Goal: Task Accomplishment & Management: Manage account settings

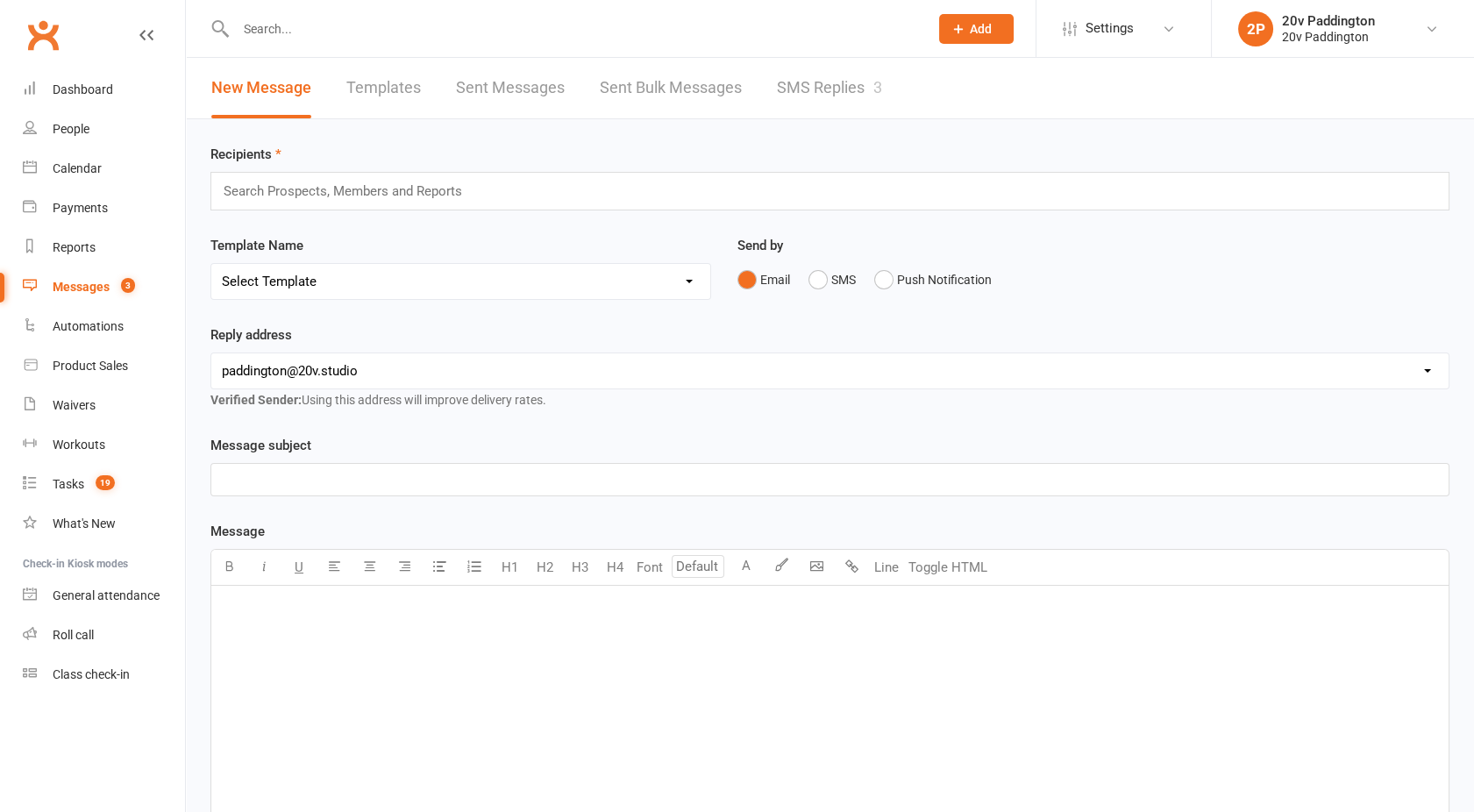
click at [857, 77] on link "SMS Replies 3" at bounding box center [830, 88] width 105 height 61
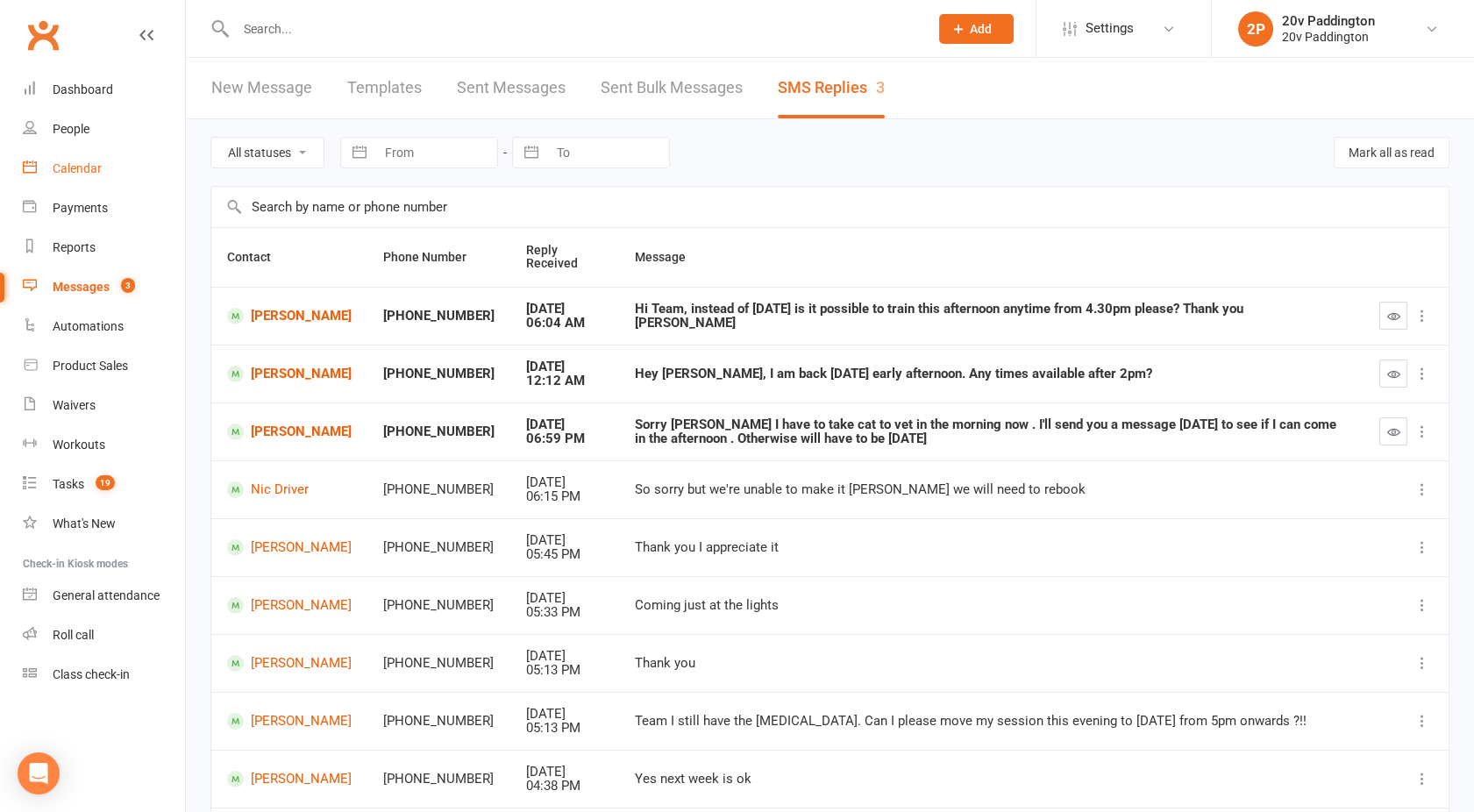
click at [87, 181] on link "Calendar" at bounding box center [104, 168] width 162 height 39
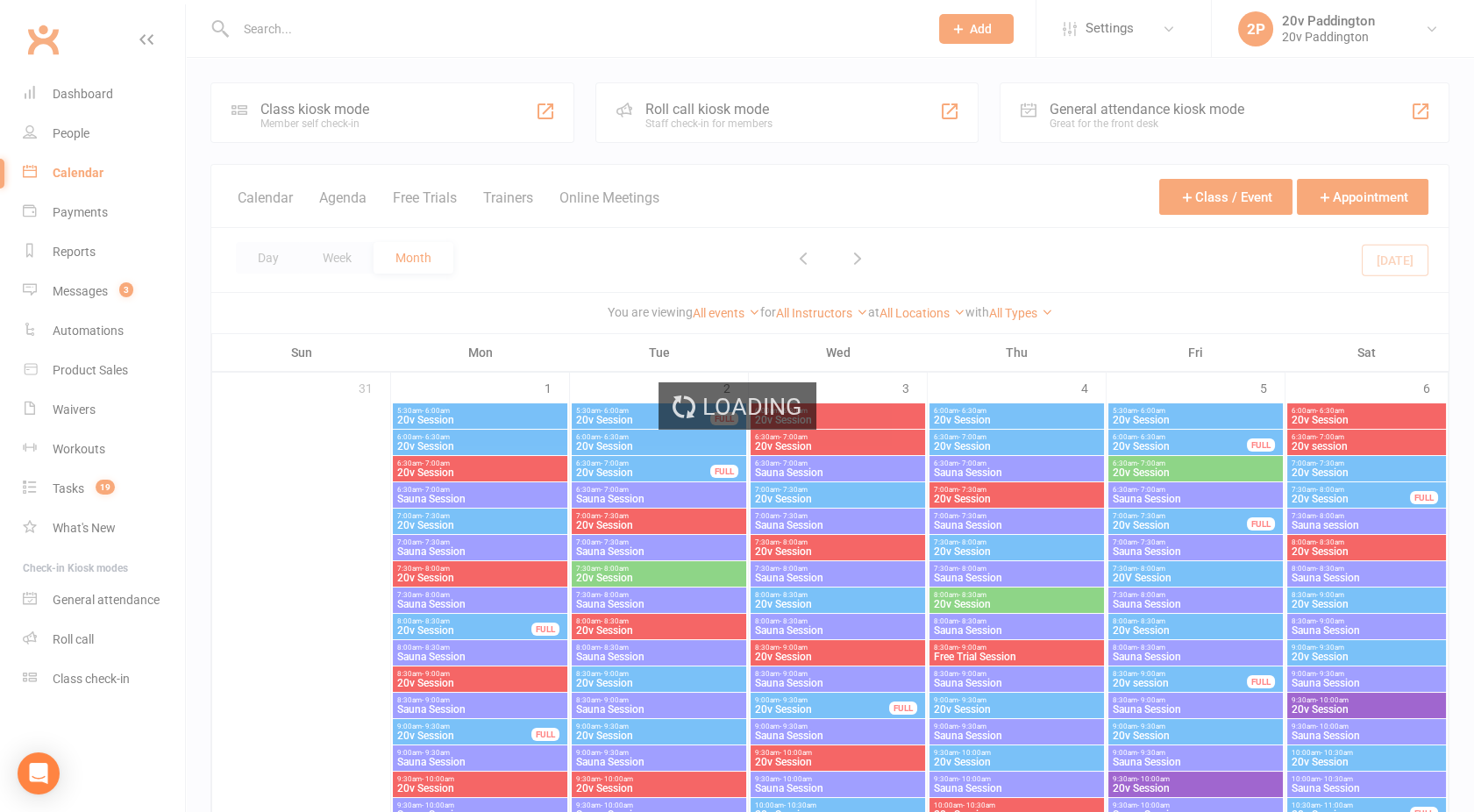
click at [354, 196] on div "Loading" at bounding box center [737, 406] width 1474 height 812
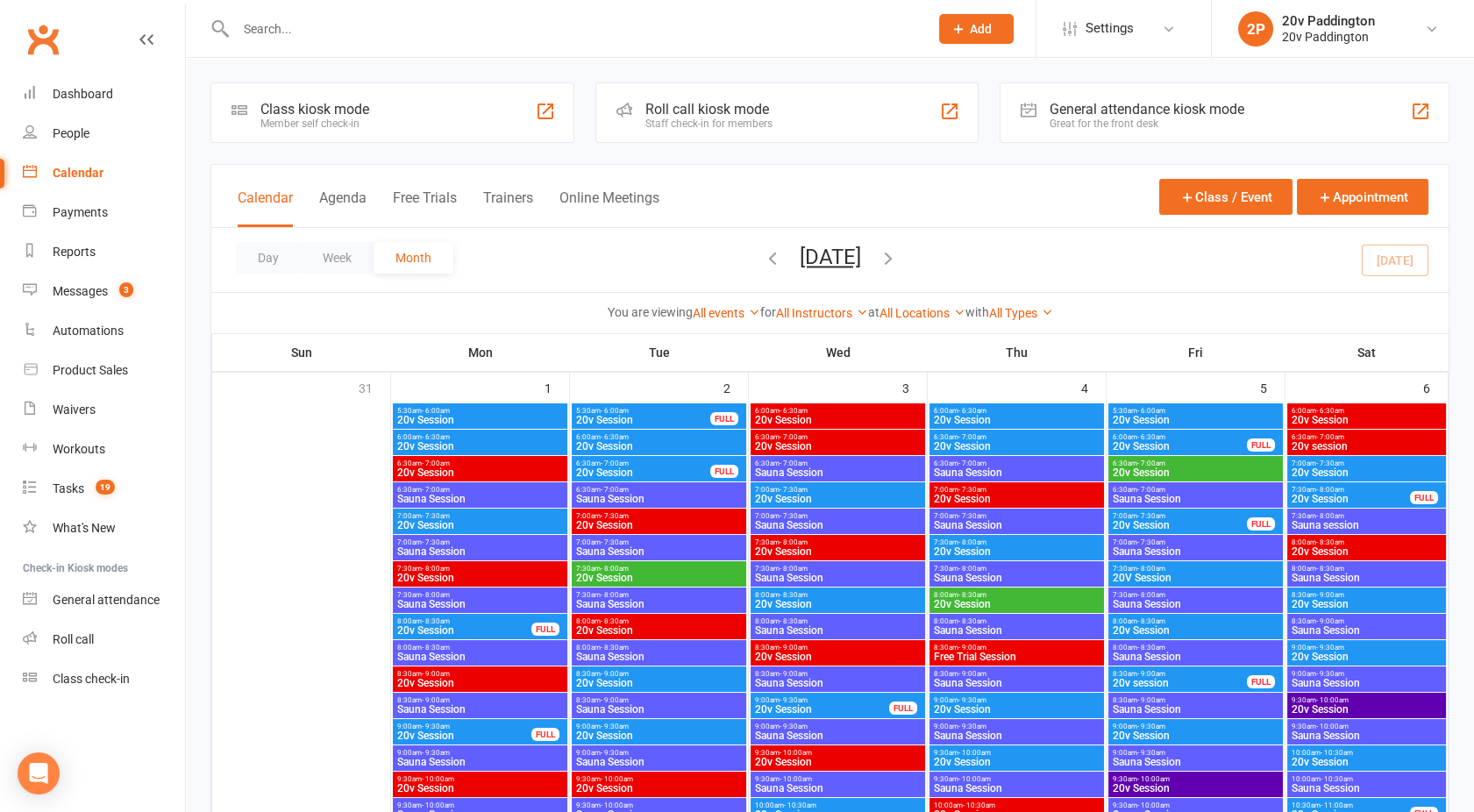
click at [354, 196] on button "Agenda" at bounding box center [343, 207] width 47 height 37
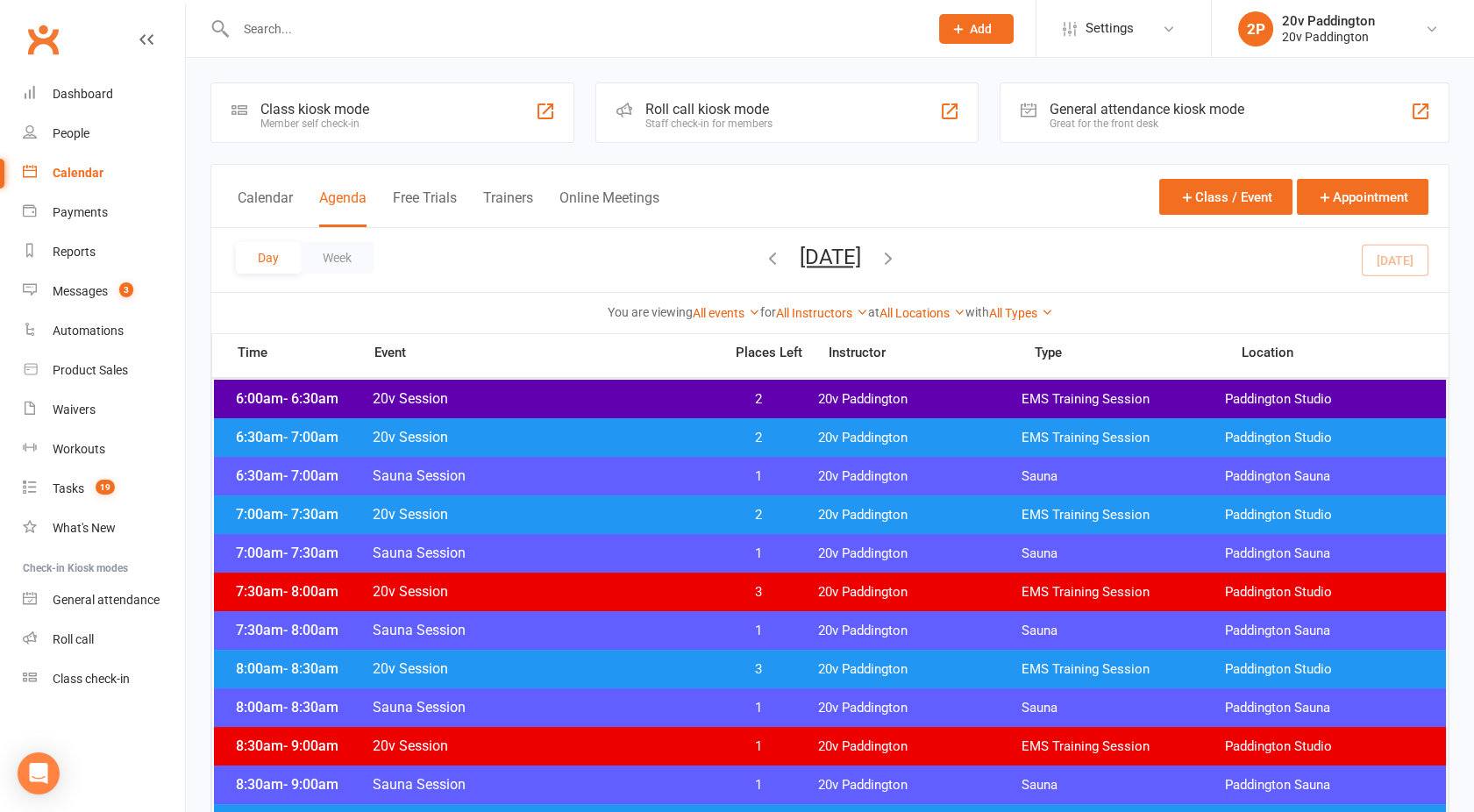
click at [800, 256] on button "[DATE]" at bounding box center [831, 256] width 62 height 25
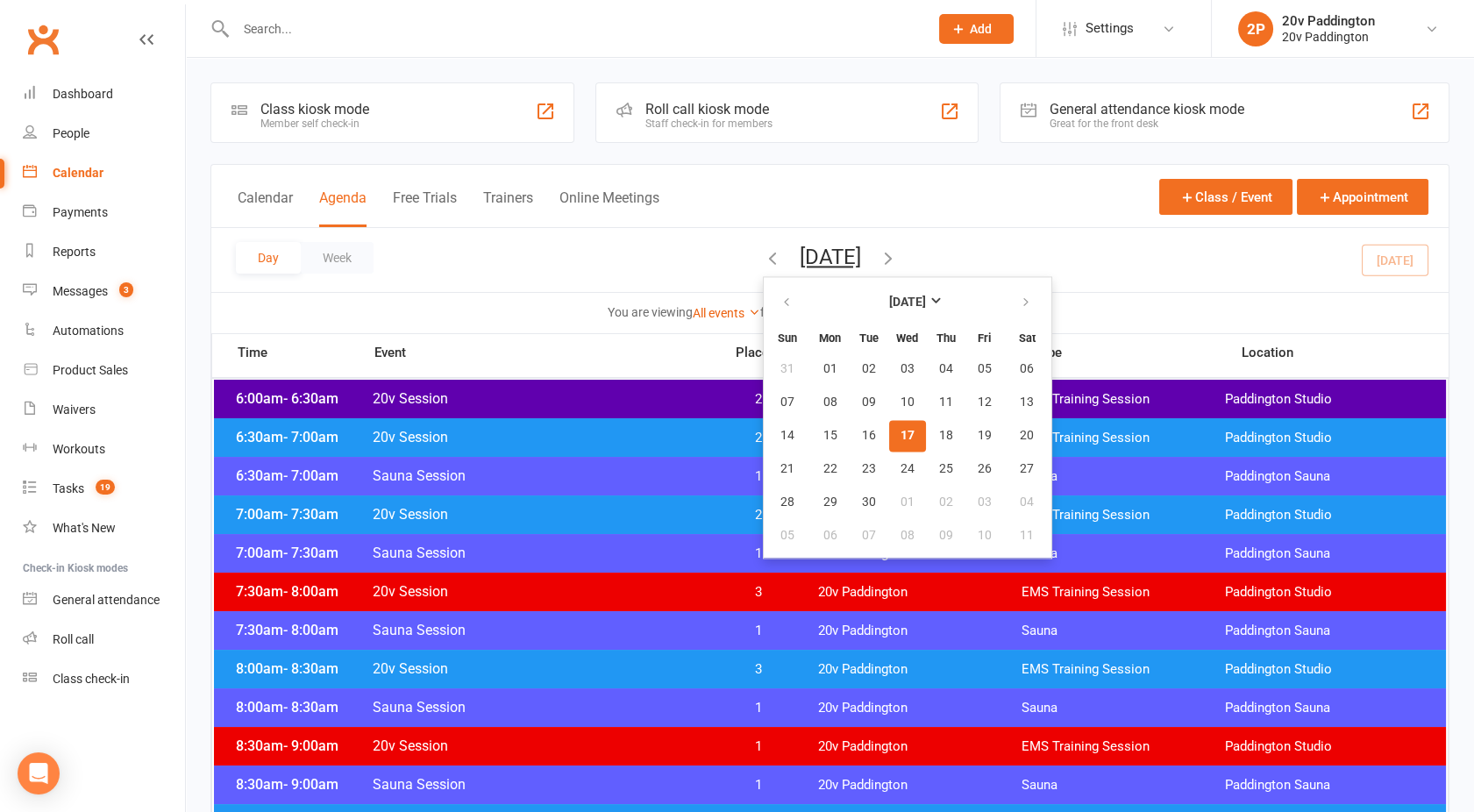
click at [901, 429] on span "17" at bounding box center [907, 436] width 14 height 14
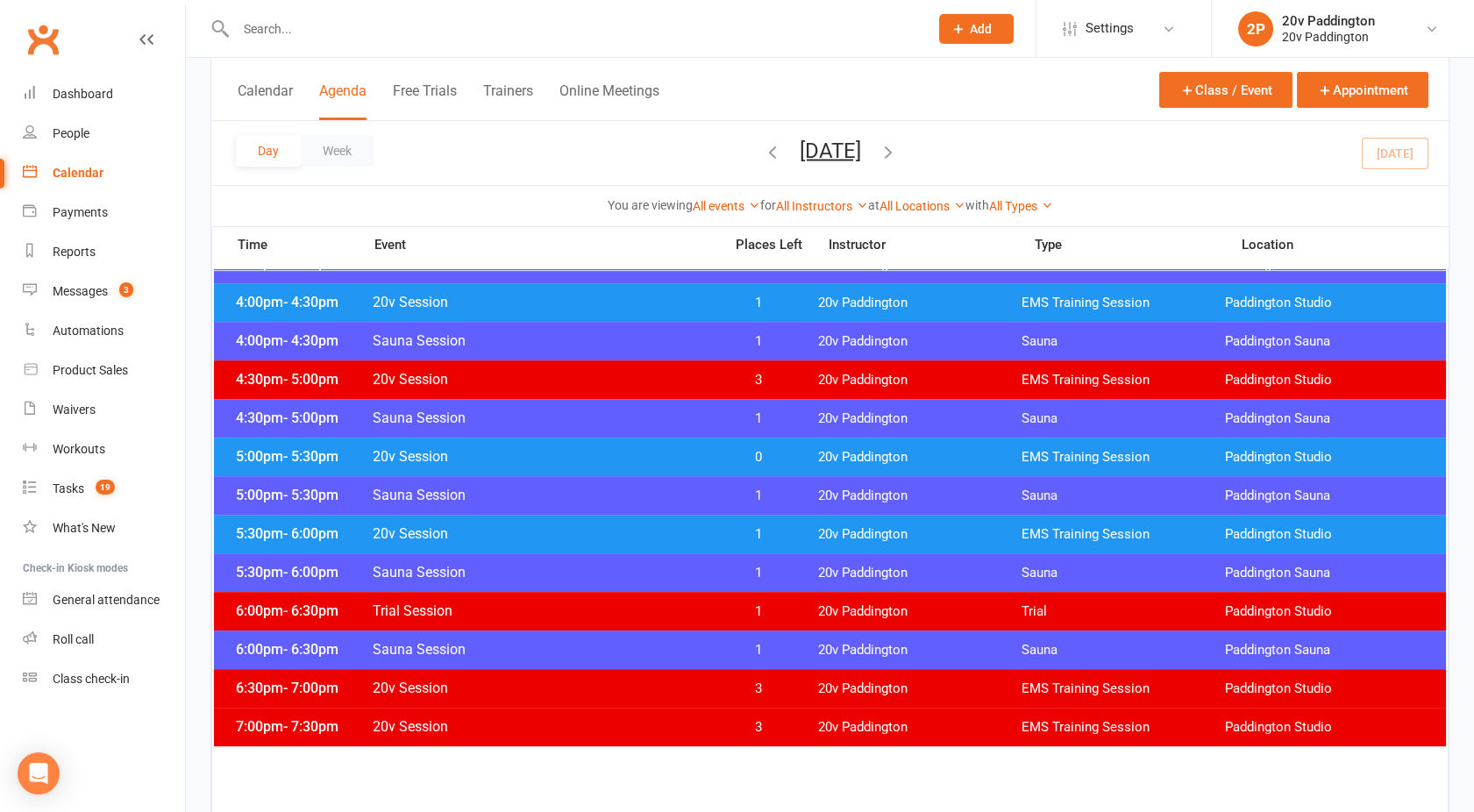
scroll to position [1410, 0]
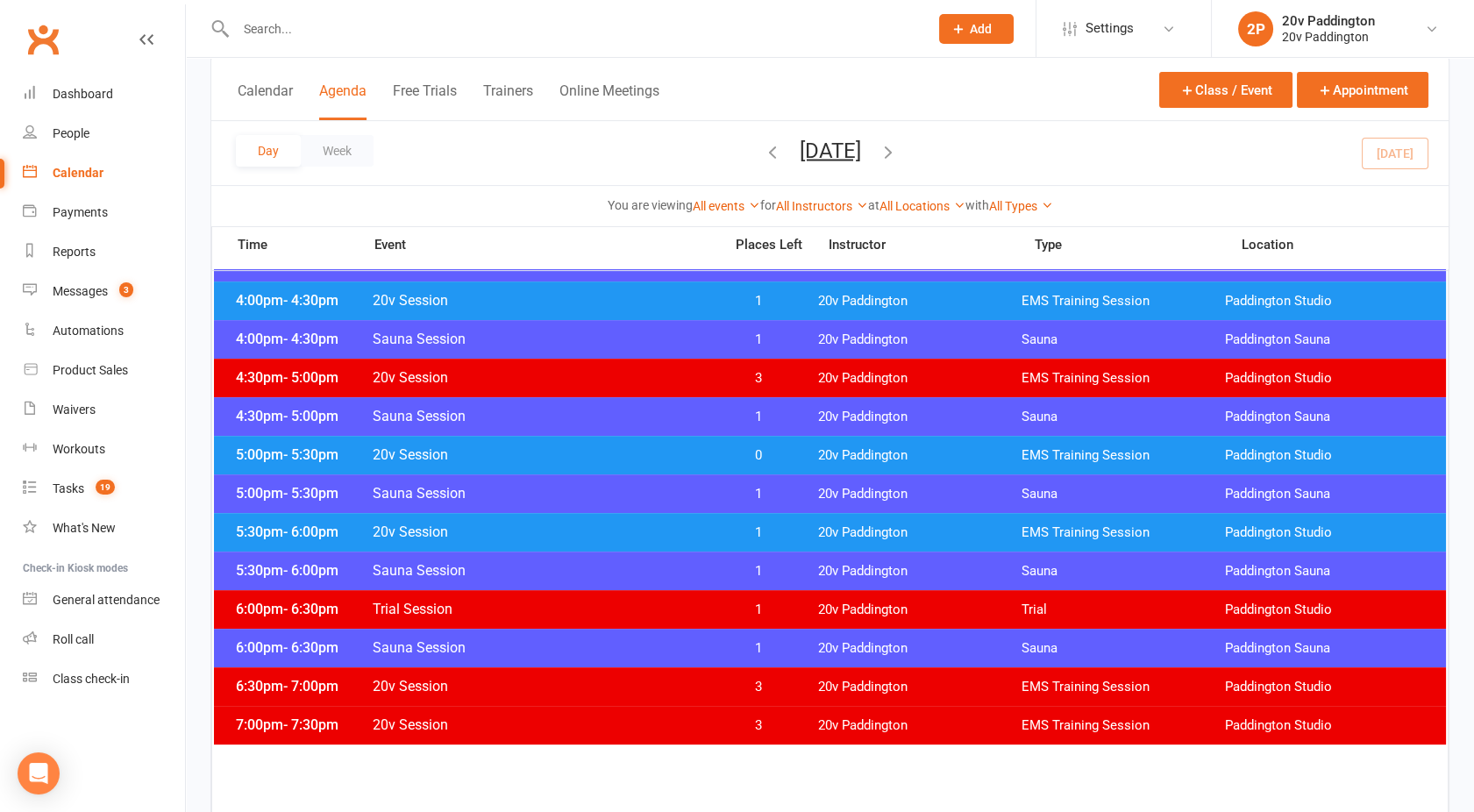
click at [690, 455] on span "20v Session" at bounding box center [542, 455] width 341 height 16
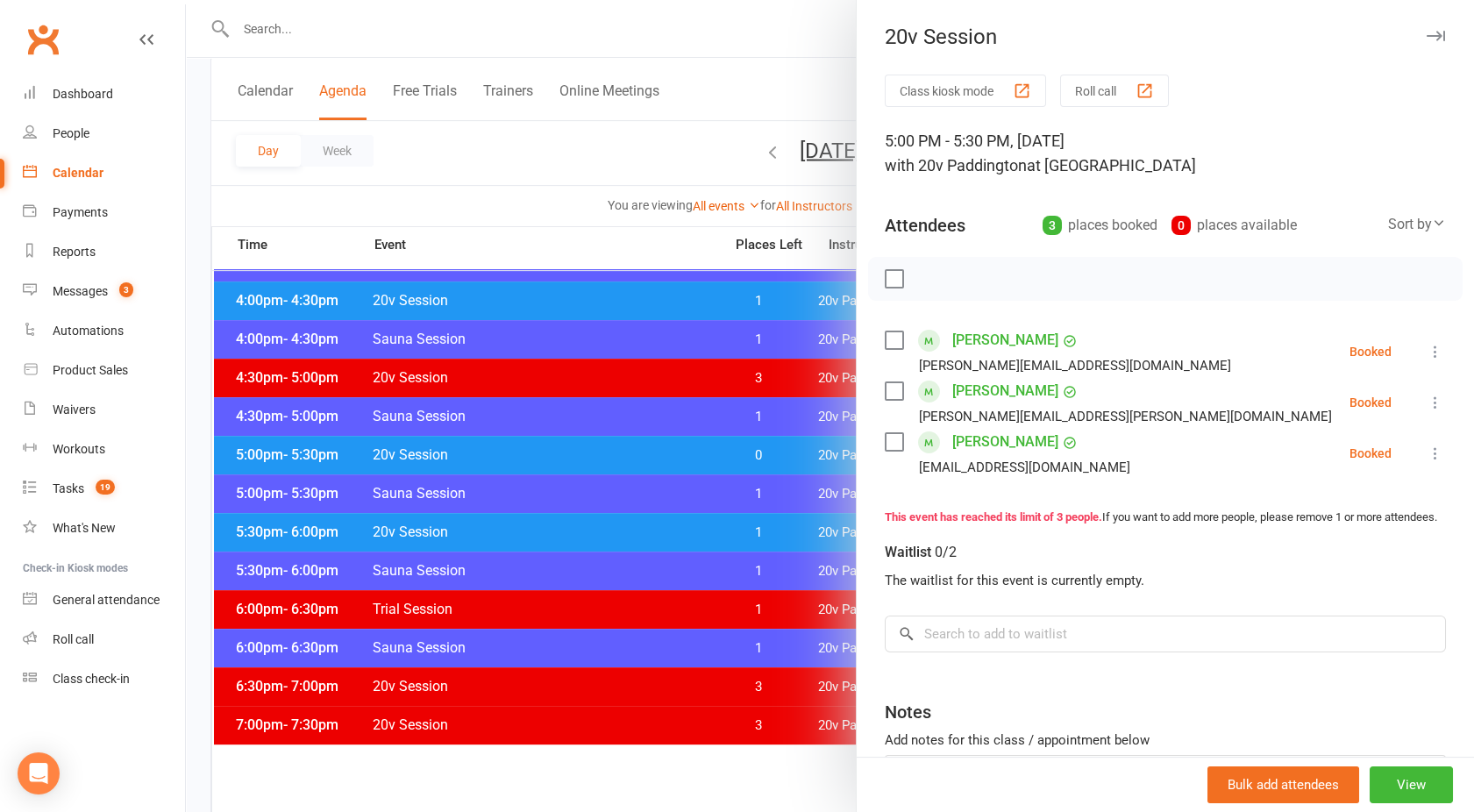
click at [690, 455] on div at bounding box center [829, 406] width 1288 height 812
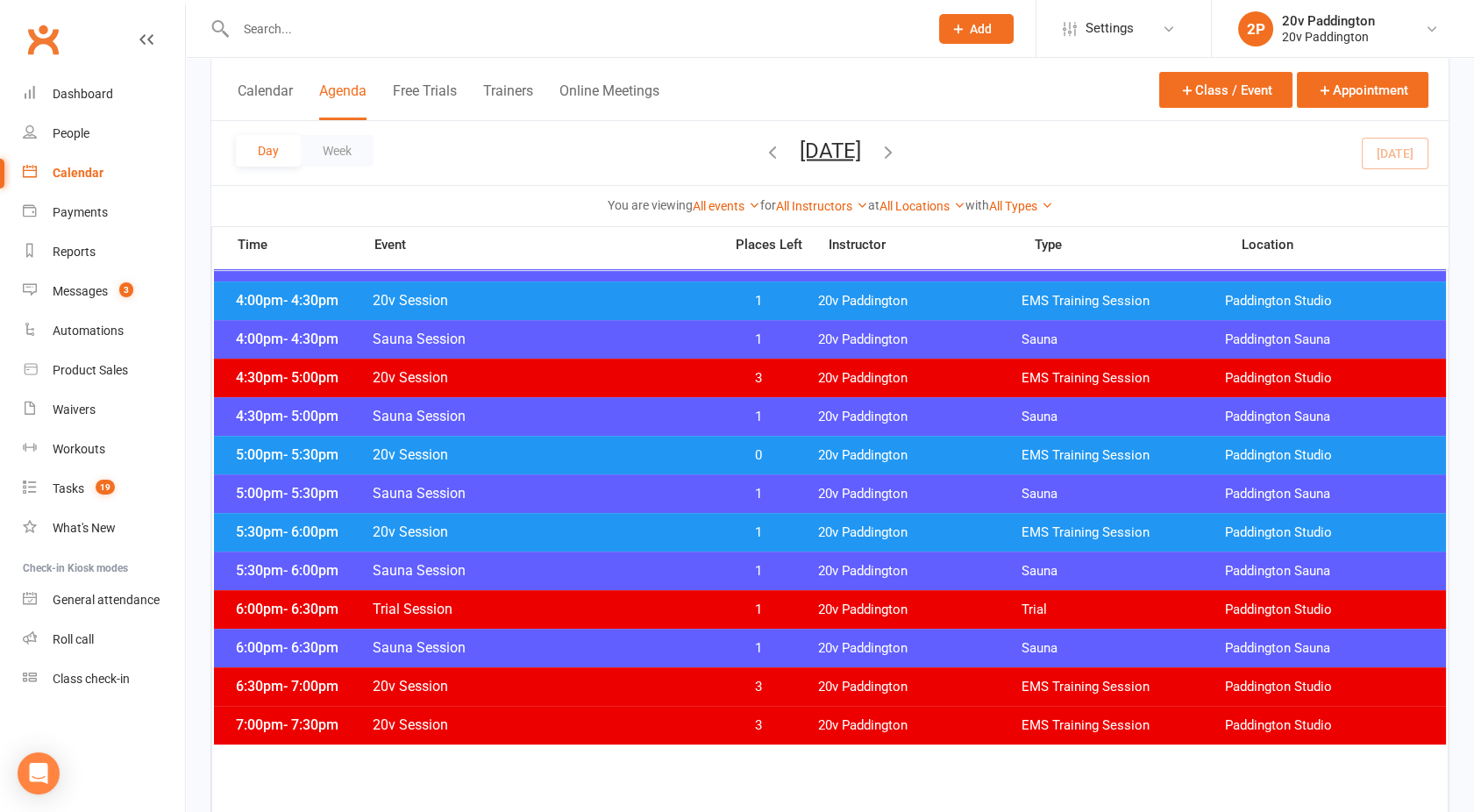
click at [699, 524] on span "20v Session" at bounding box center [542, 532] width 341 height 16
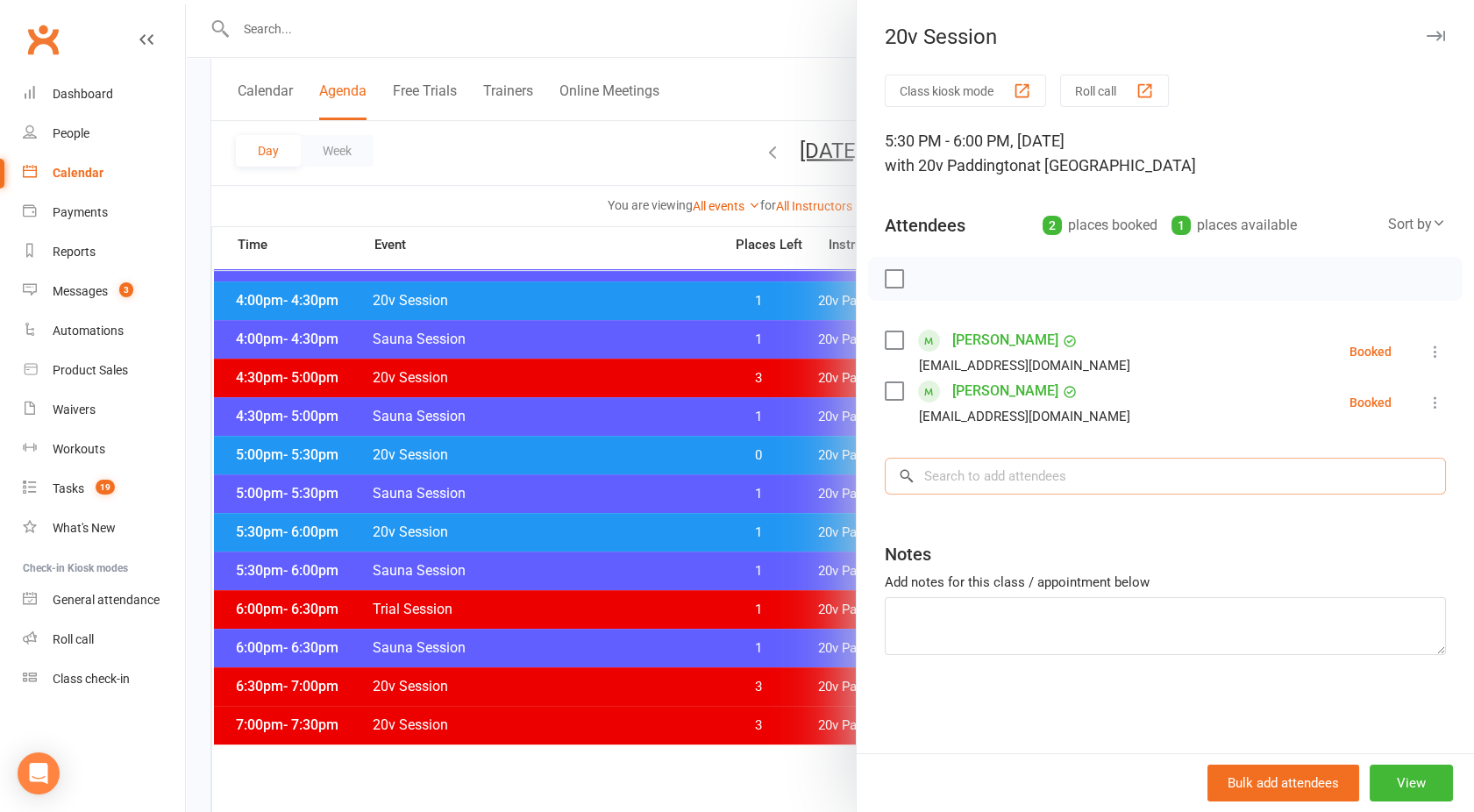
click at [1007, 482] on input "search" at bounding box center [1165, 476] width 561 height 37
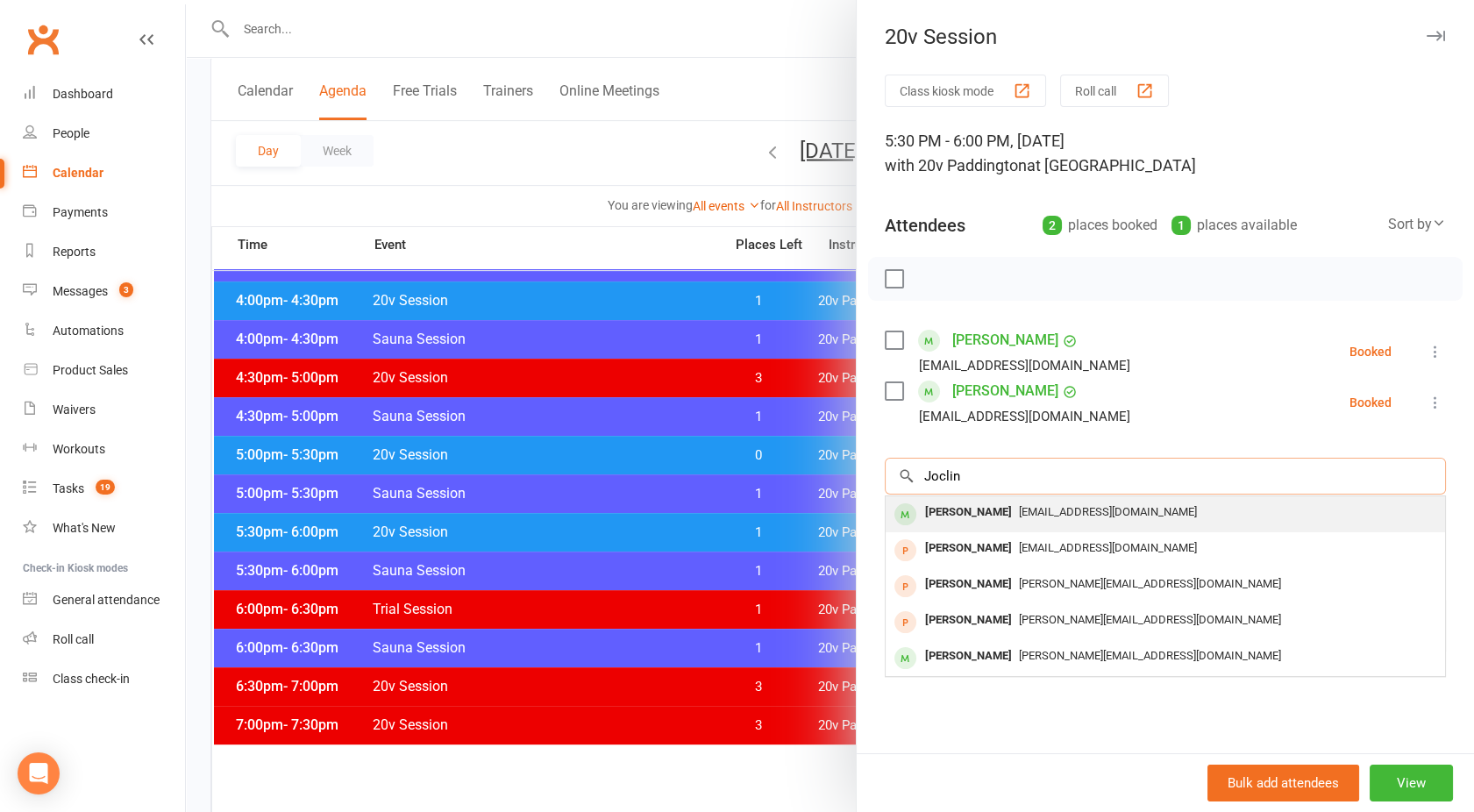
type input "Joclin"
click at [982, 511] on div "Jocelin Vieira" at bounding box center [968, 513] width 101 height 25
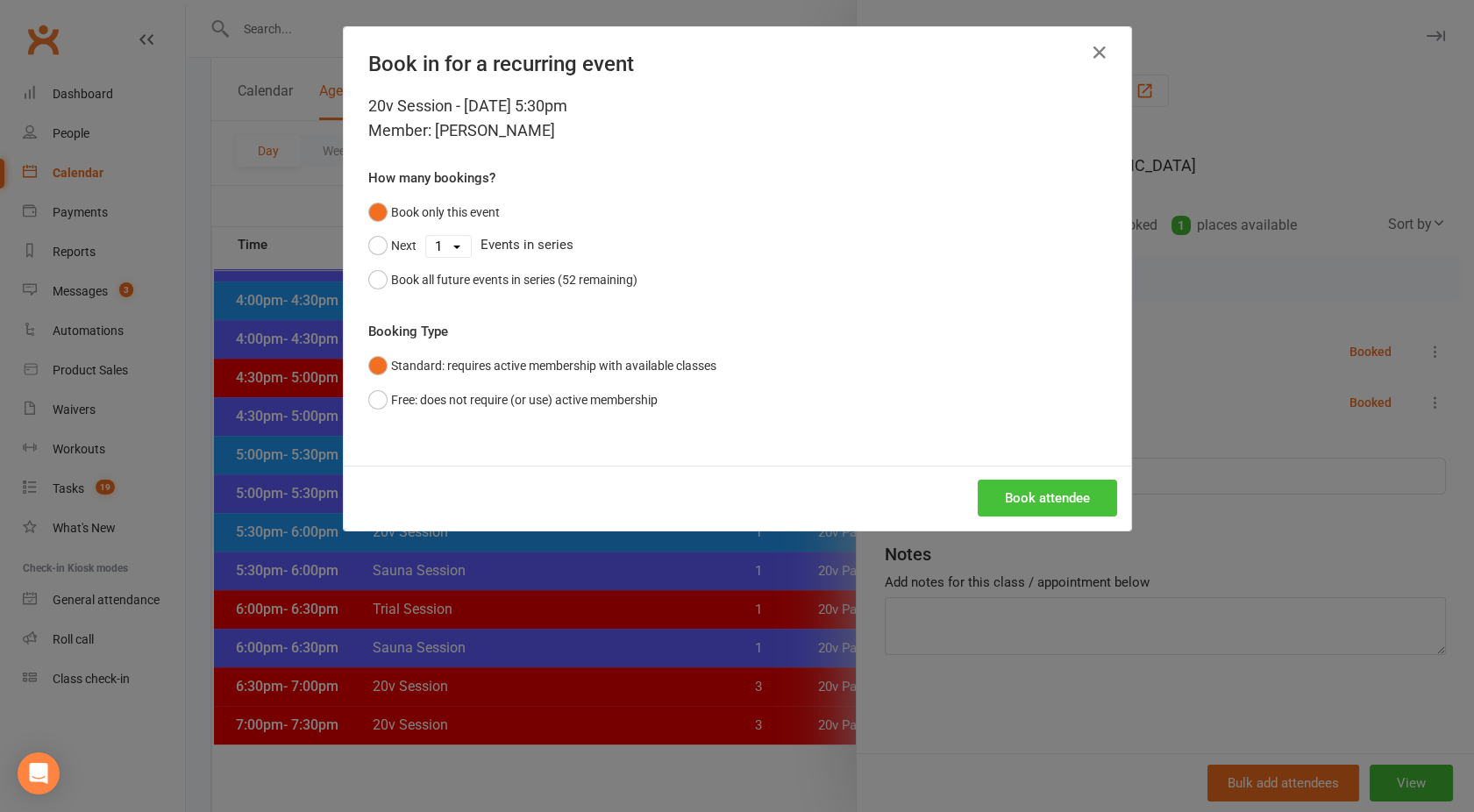
click at [1014, 496] on button "Book attendee" at bounding box center [1048, 498] width 139 height 37
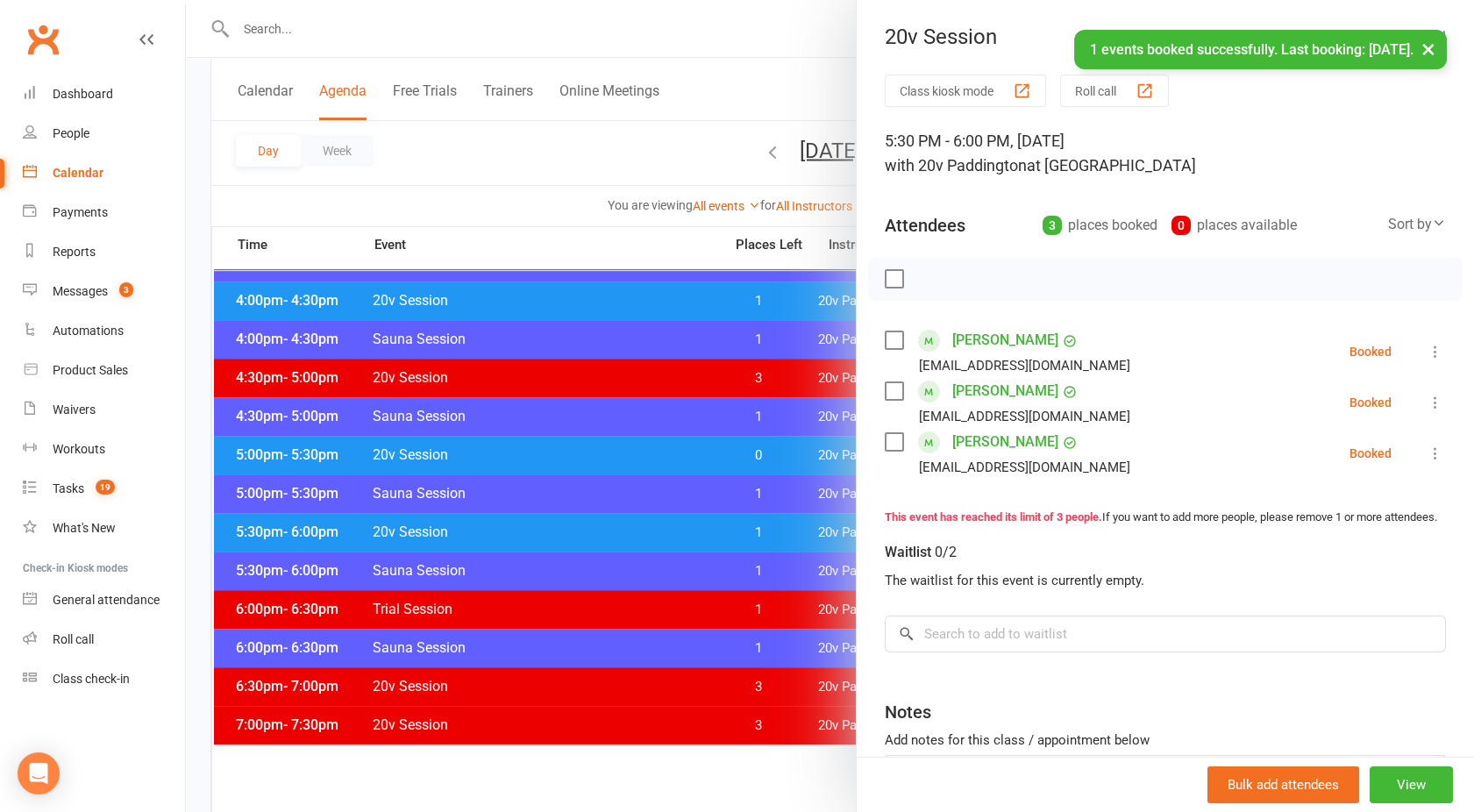
click at [978, 443] on link "Jocelin Vieira" at bounding box center [1006, 442] width 106 height 28
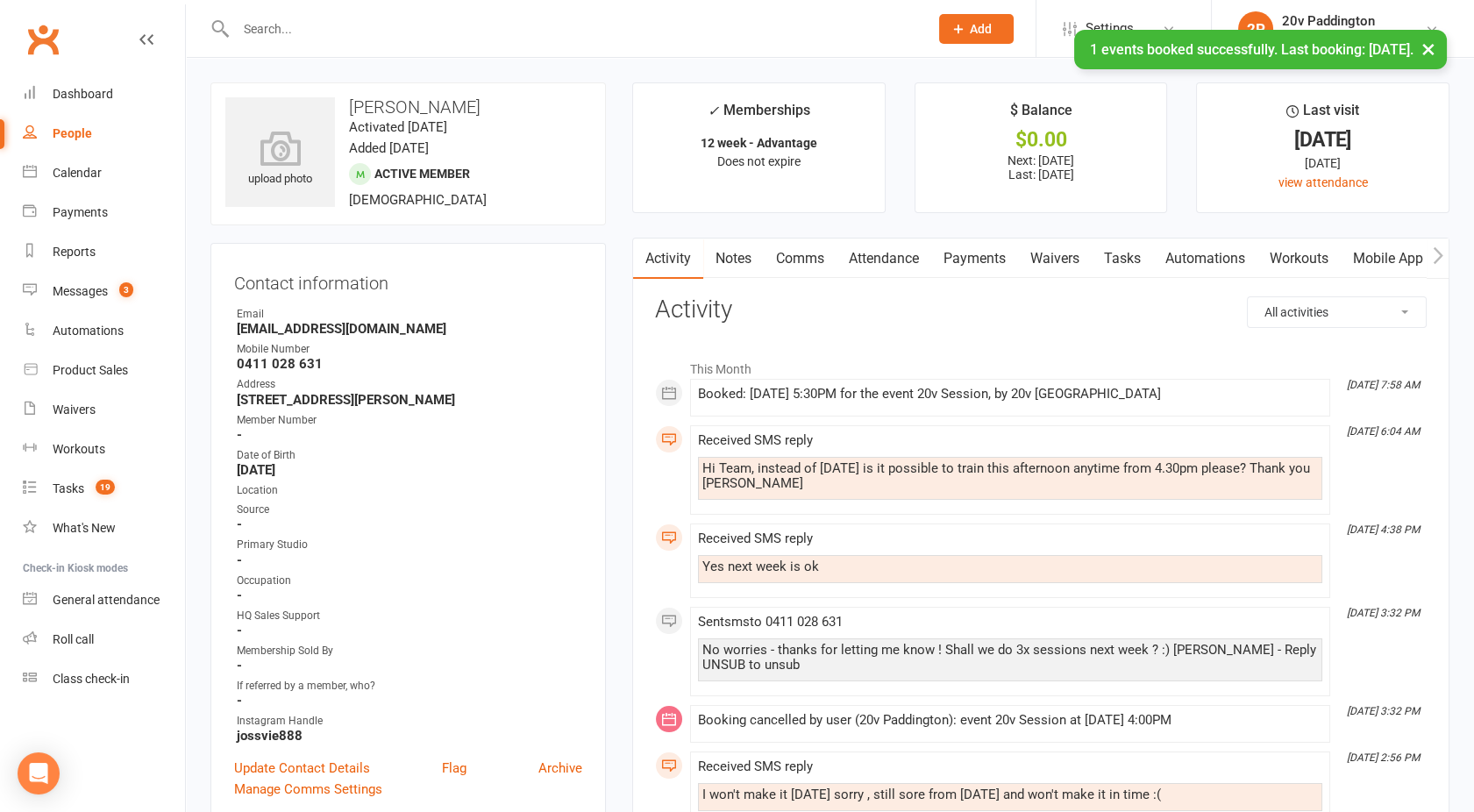
click at [877, 250] on link "Attendance" at bounding box center [884, 258] width 95 height 40
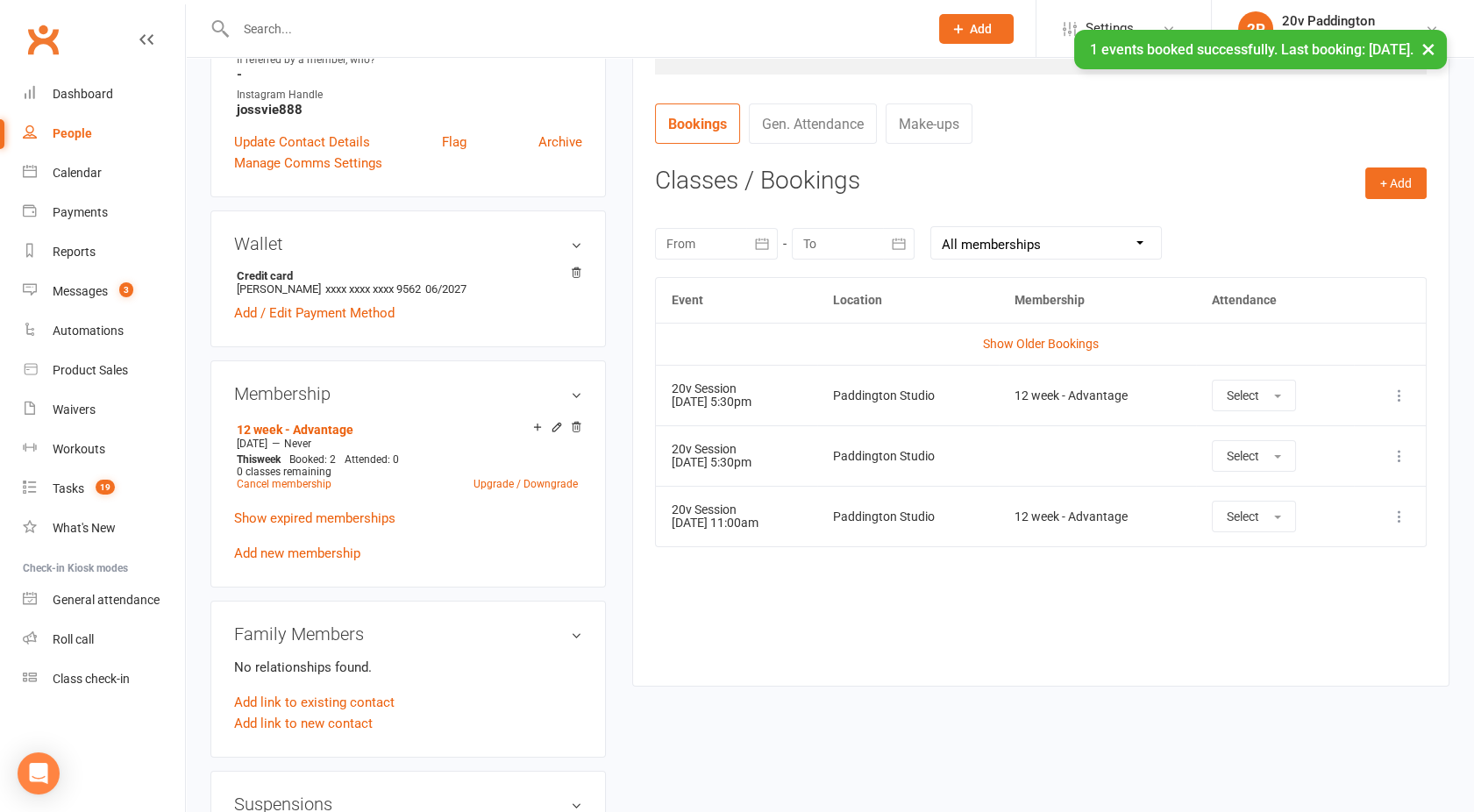
scroll to position [627, 0]
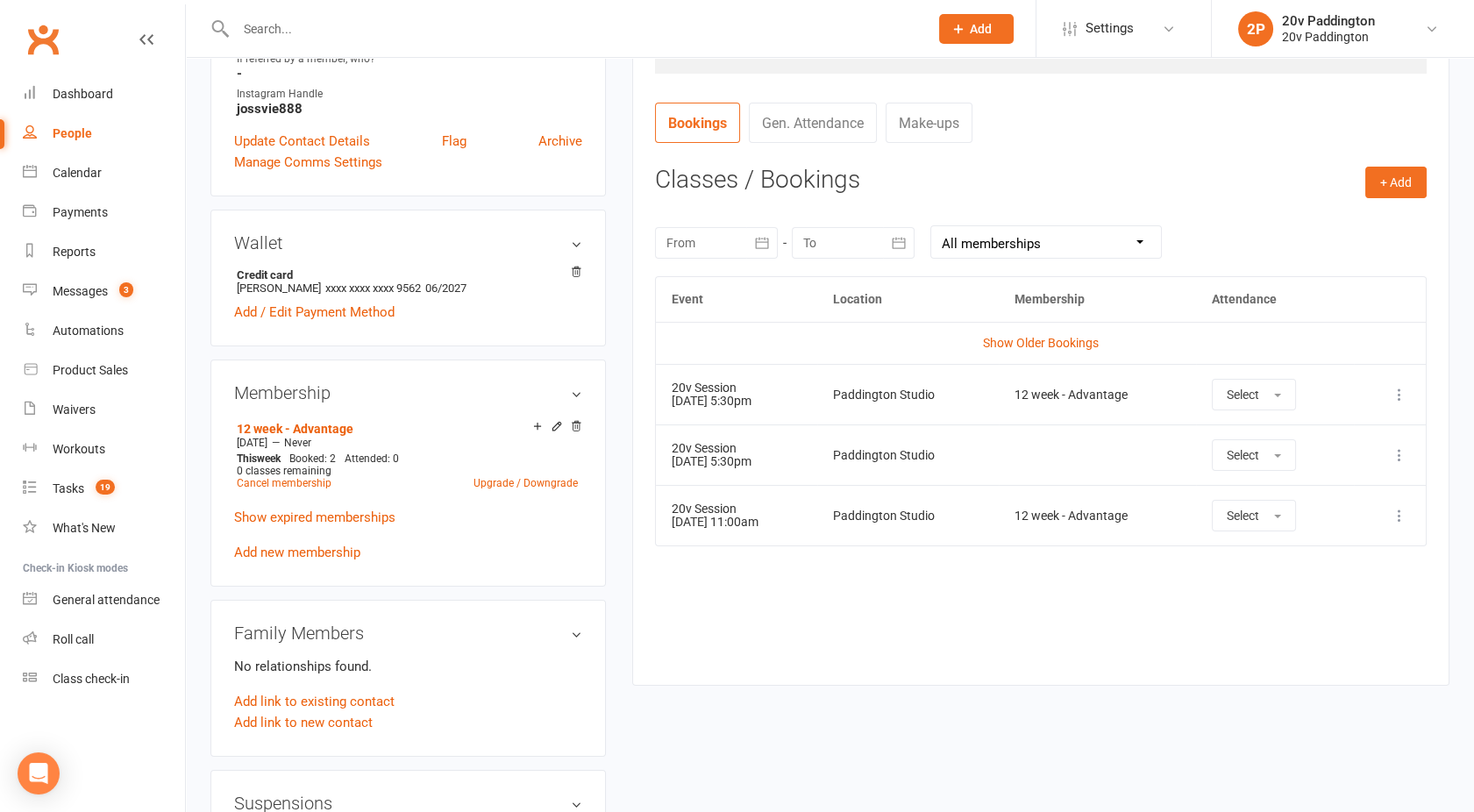
click at [1399, 449] on icon at bounding box center [1399, 455] width 17 height 17
click at [1299, 563] on link "Remove booking" at bounding box center [1322, 559] width 174 height 35
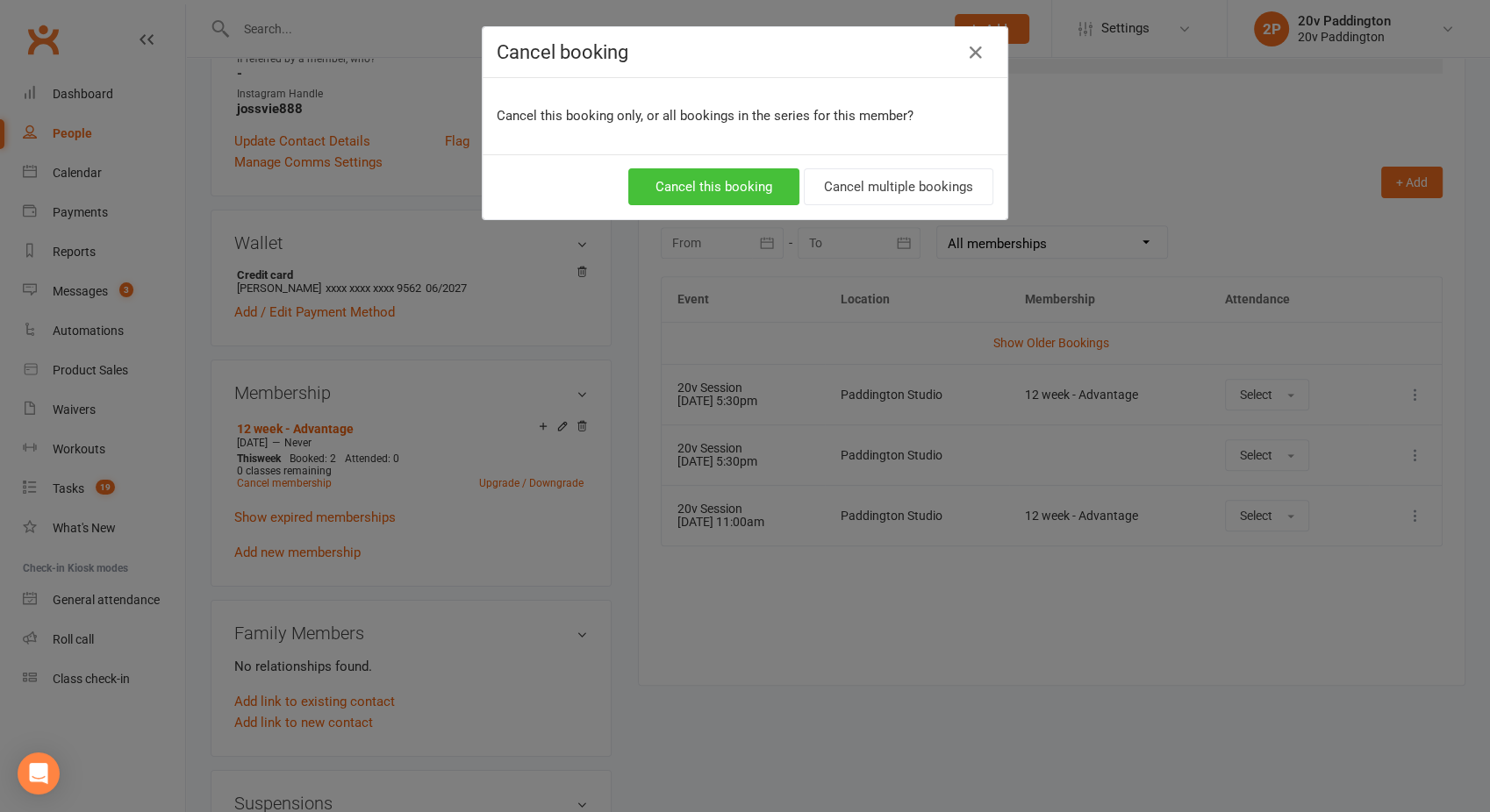
click at [711, 196] on button "Cancel this booking" at bounding box center [714, 186] width 171 height 37
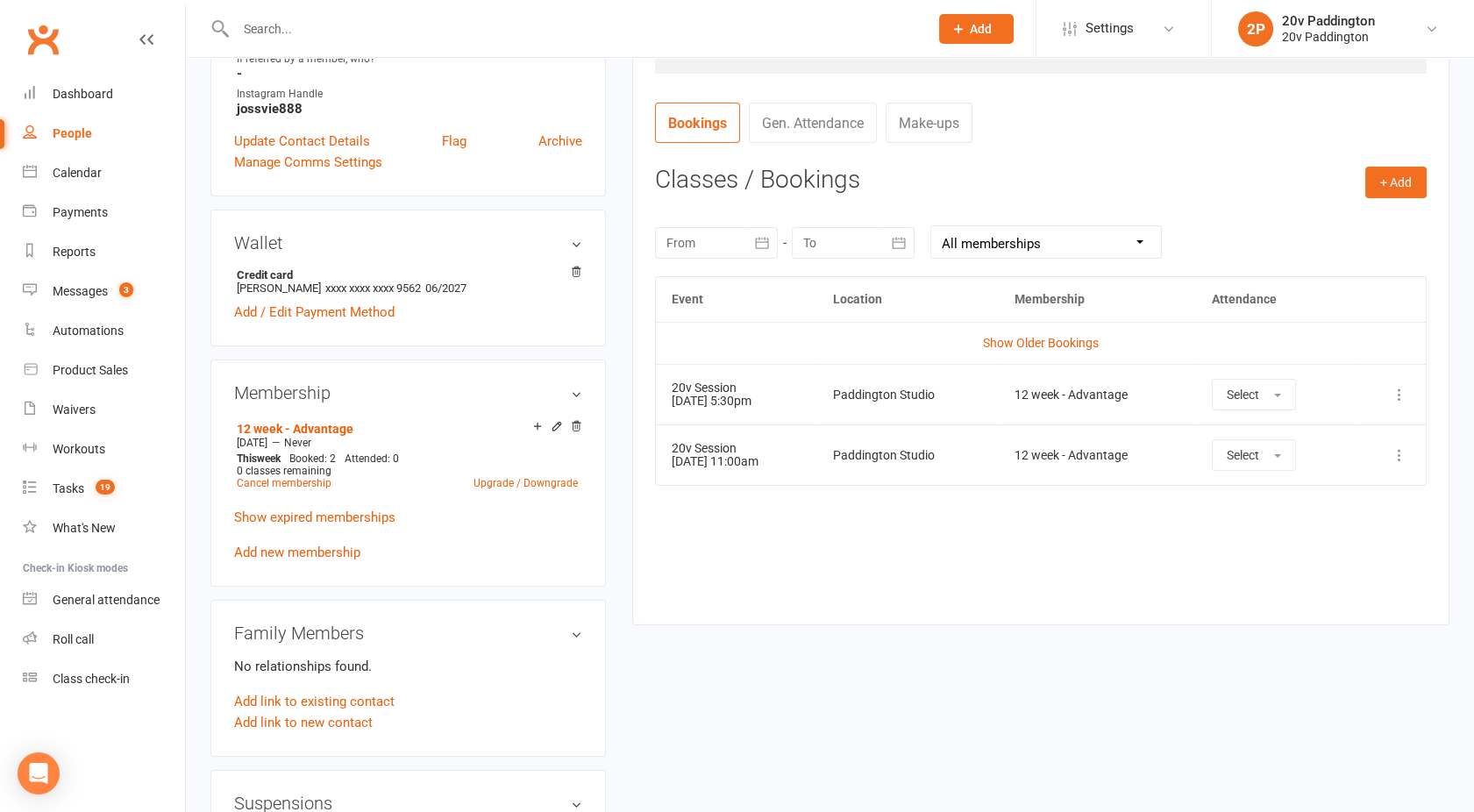
scroll to position [0, 0]
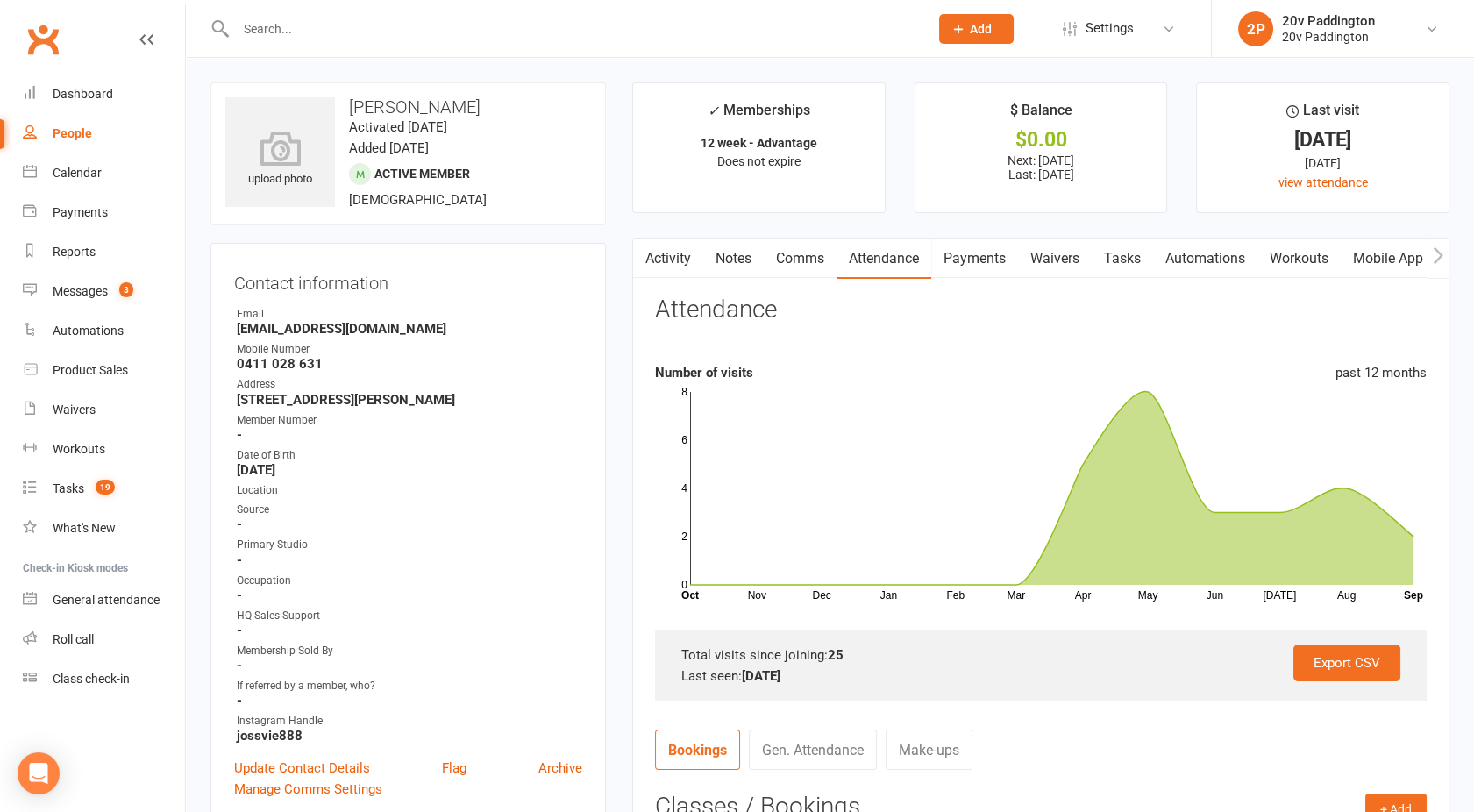
click at [671, 259] on link "Activity" at bounding box center [667, 258] width 70 height 40
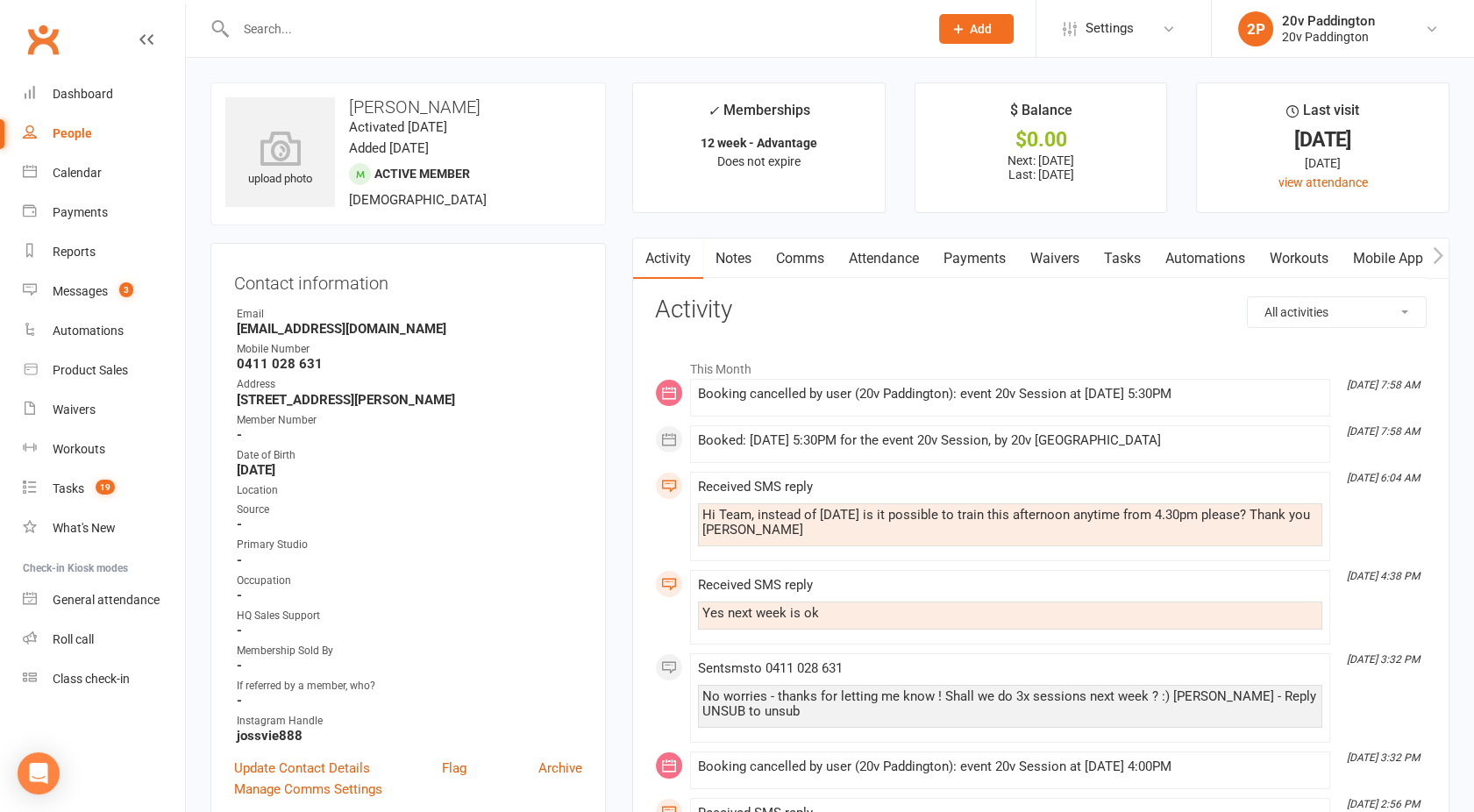
click at [807, 261] on link "Comms" at bounding box center [800, 258] width 73 height 40
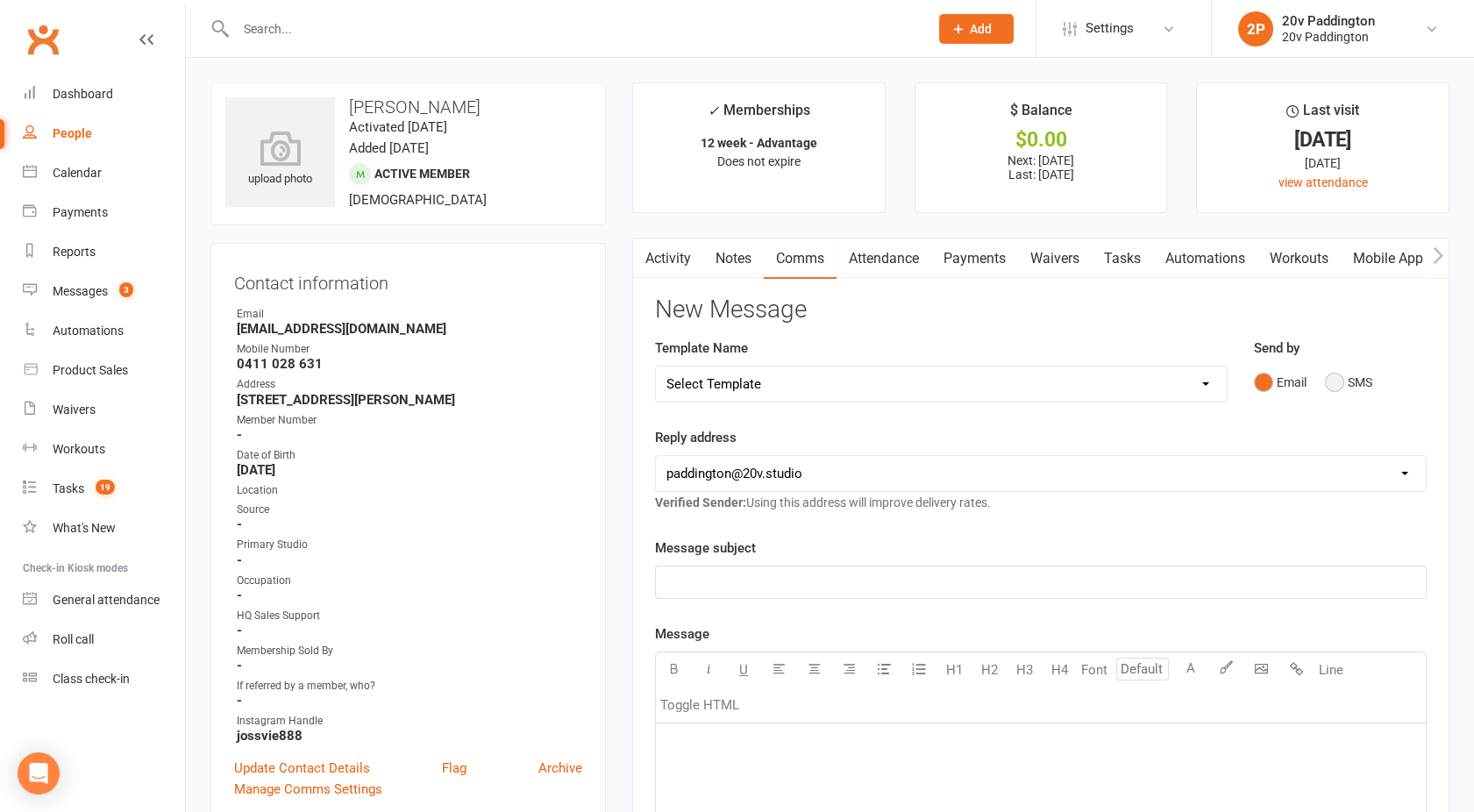
click at [1341, 394] on button "SMS" at bounding box center [1349, 382] width 47 height 34
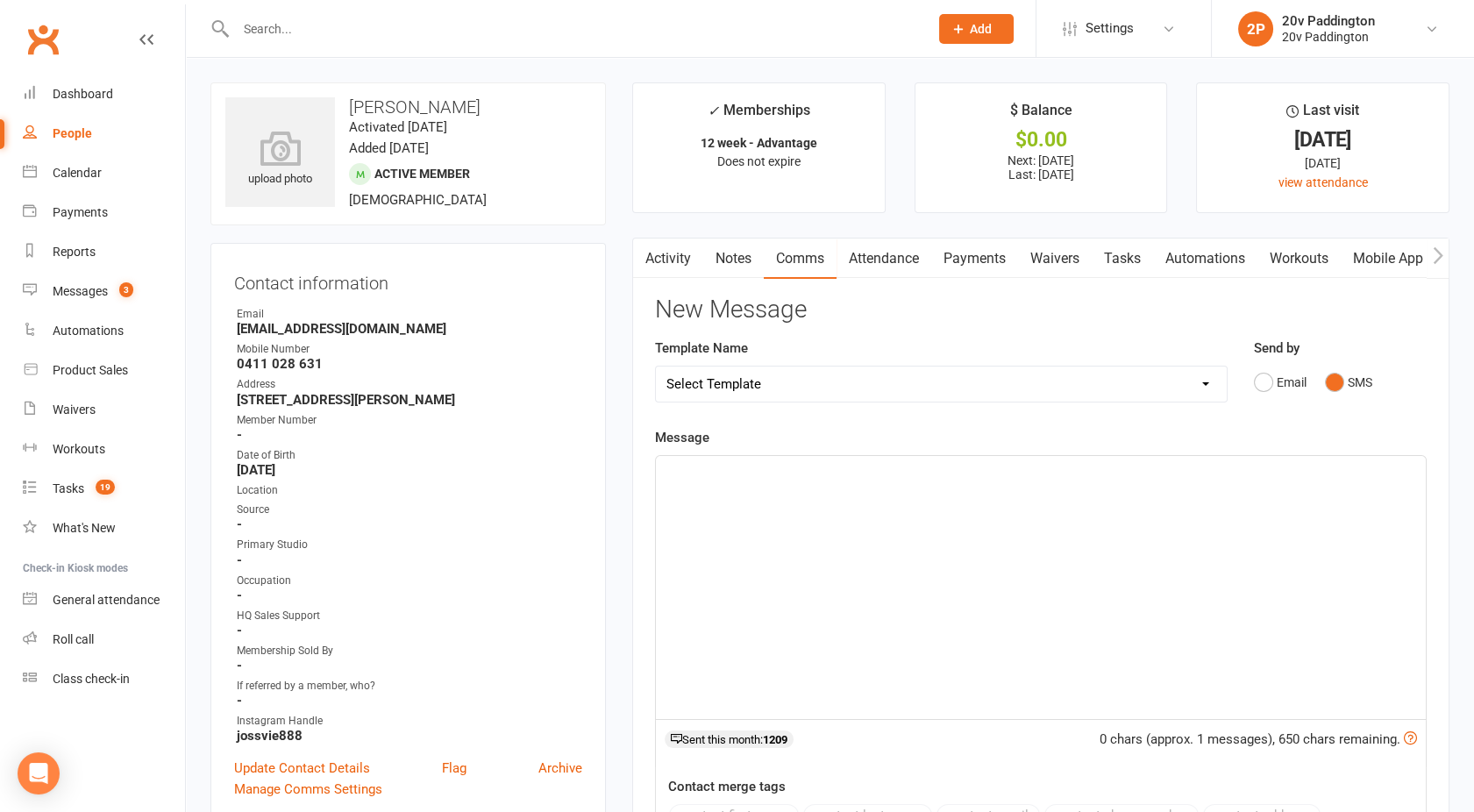
click at [1024, 591] on div "﻿" at bounding box center [1041, 587] width 770 height 263
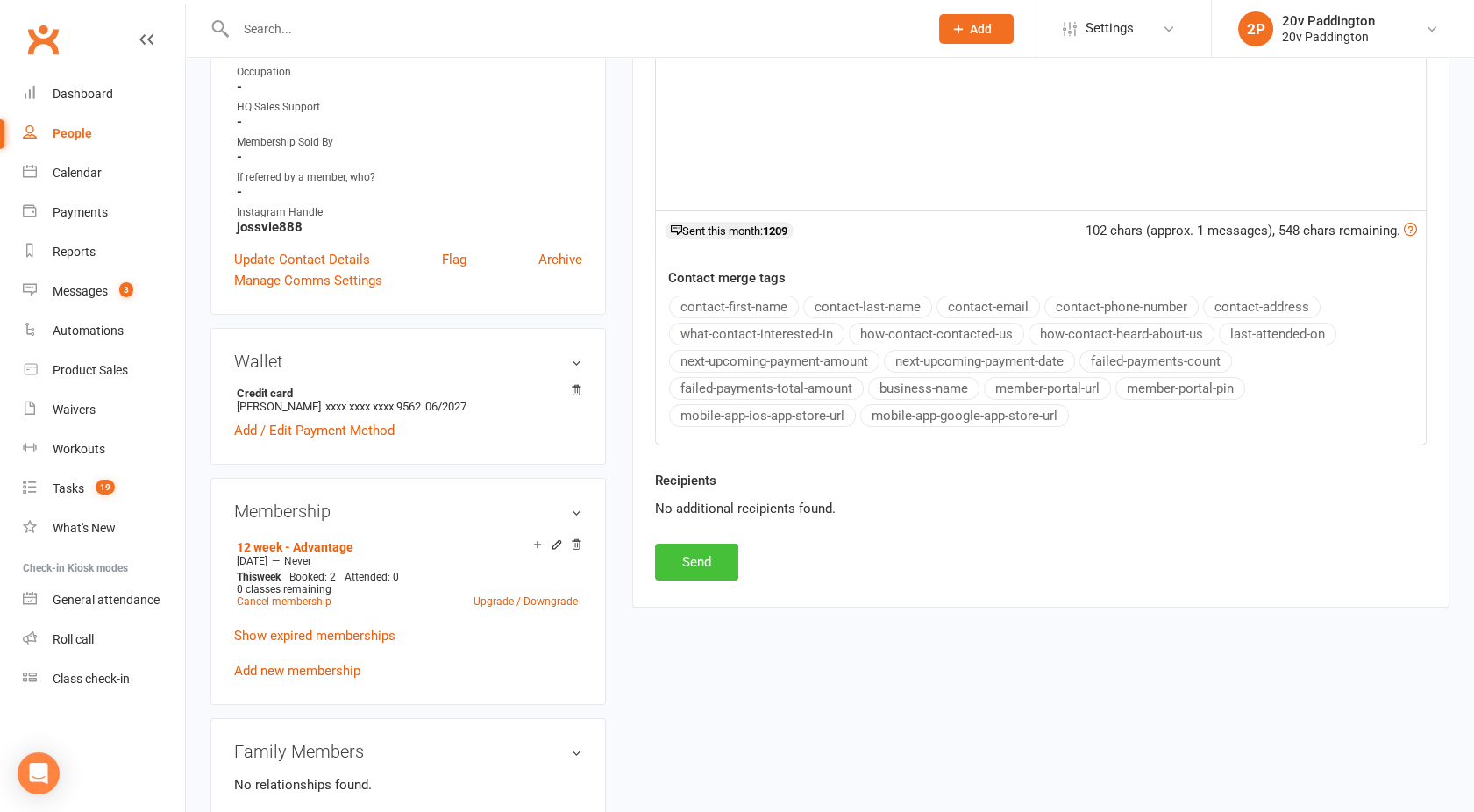
click at [685, 550] on button "Send" at bounding box center [697, 562] width 84 height 37
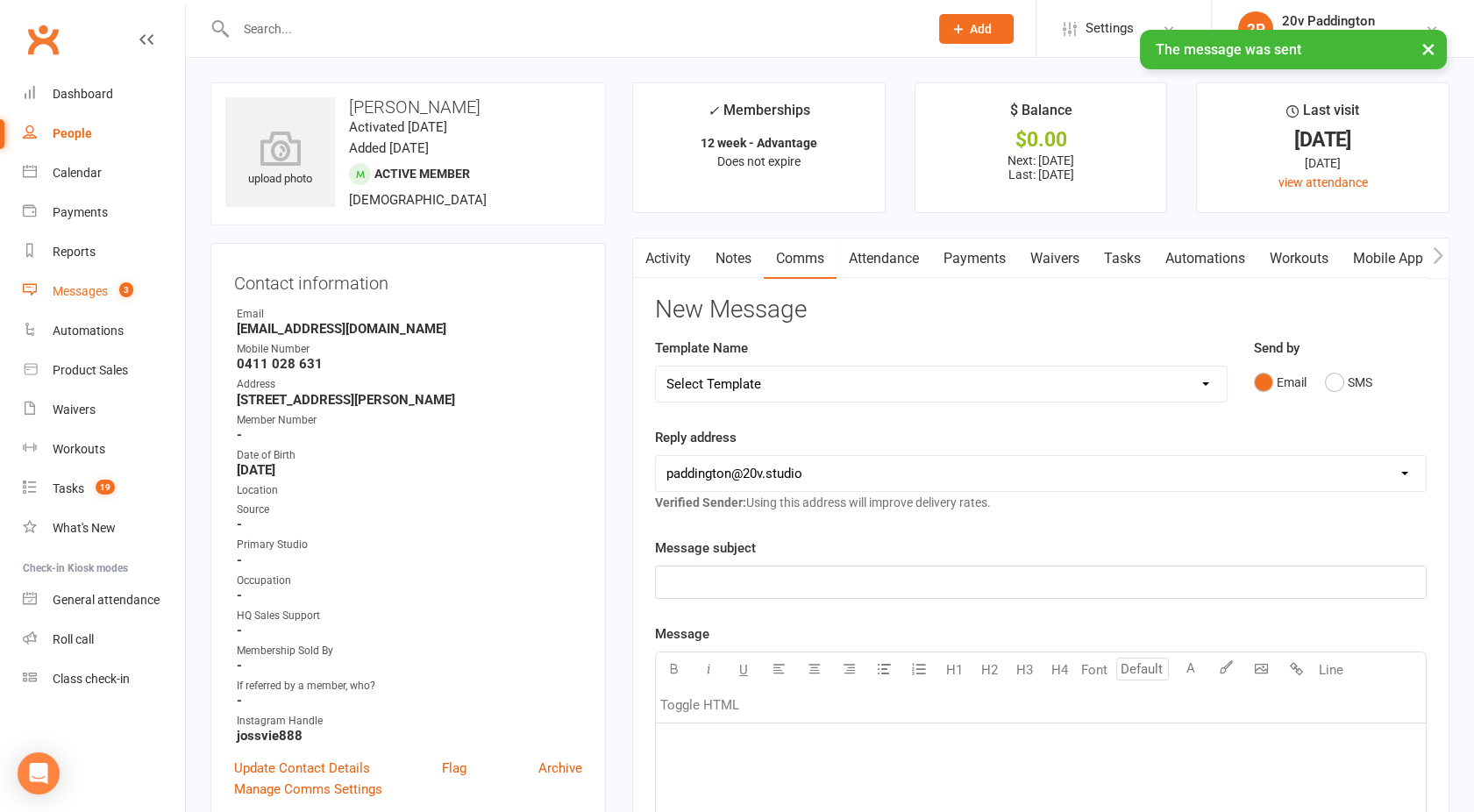
click at [100, 292] on div "Messages" at bounding box center [80, 291] width 55 height 14
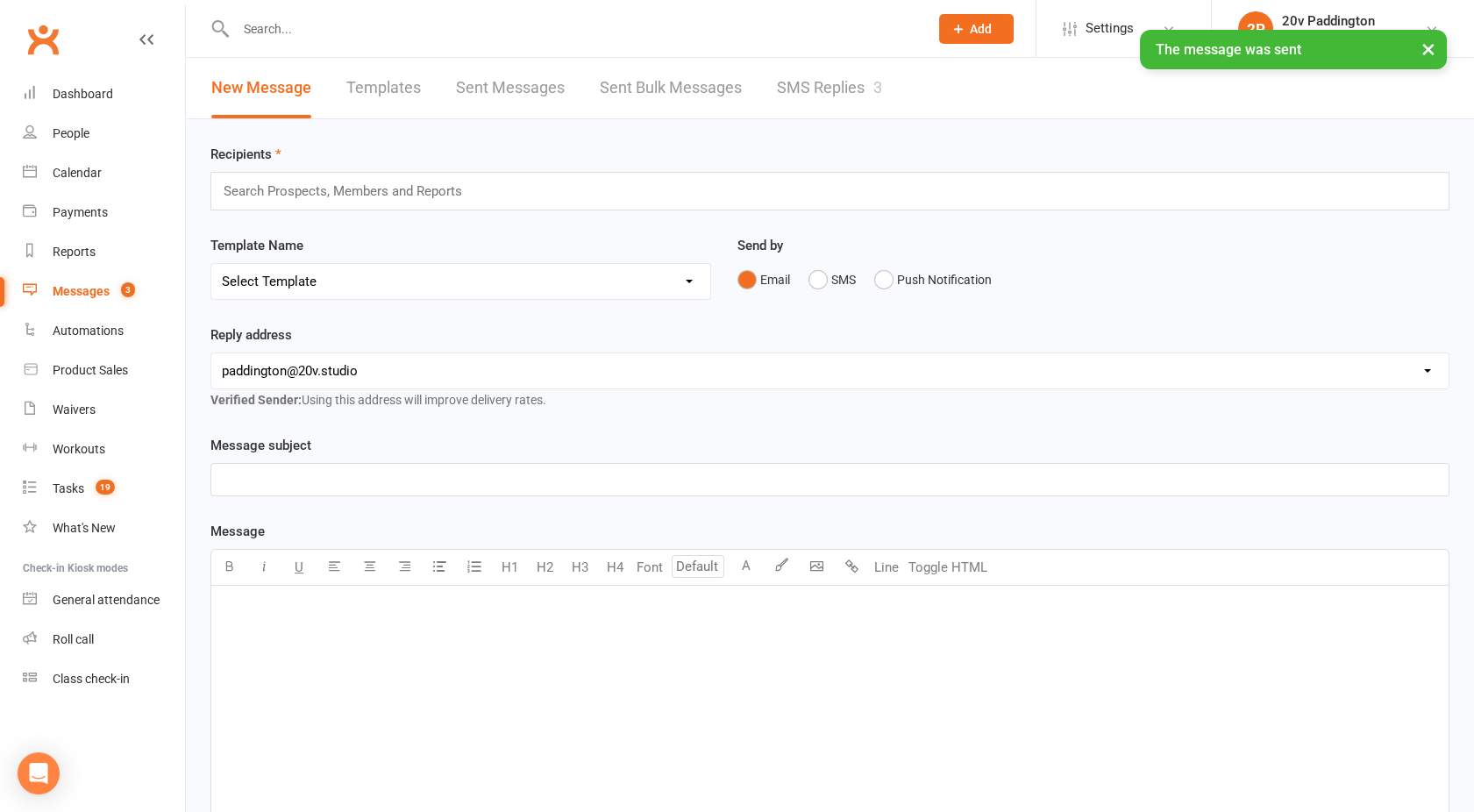
click at [826, 30] on div "× The message was sent" at bounding box center [726, 30] width 1451 height 0
click at [821, 30] on div "× The message was sent" at bounding box center [726, 30] width 1451 height 0
click at [817, 76] on link "SMS Replies 3" at bounding box center [830, 88] width 105 height 61
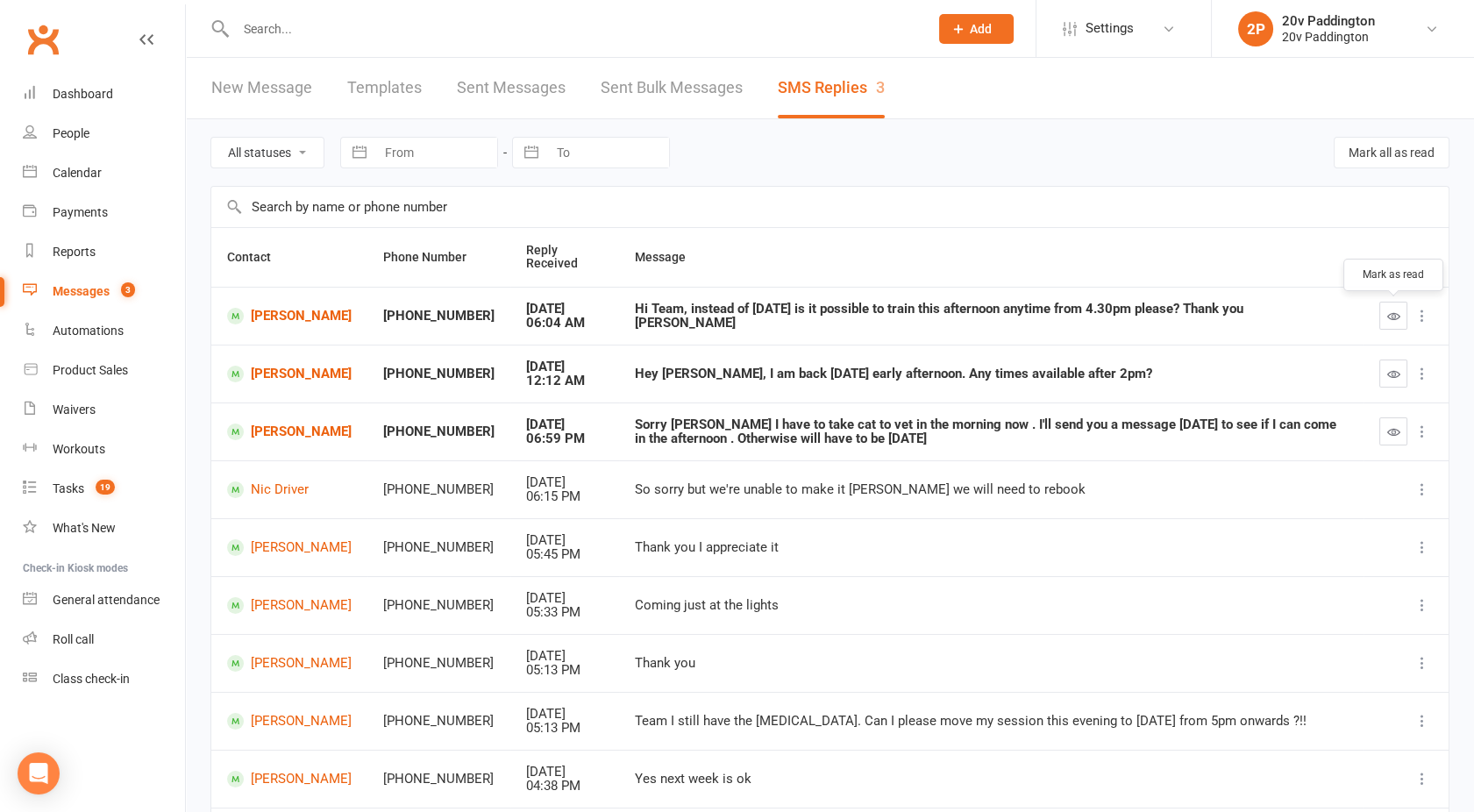
click at [1386, 309] on button "button" at bounding box center [1393, 316] width 28 height 28
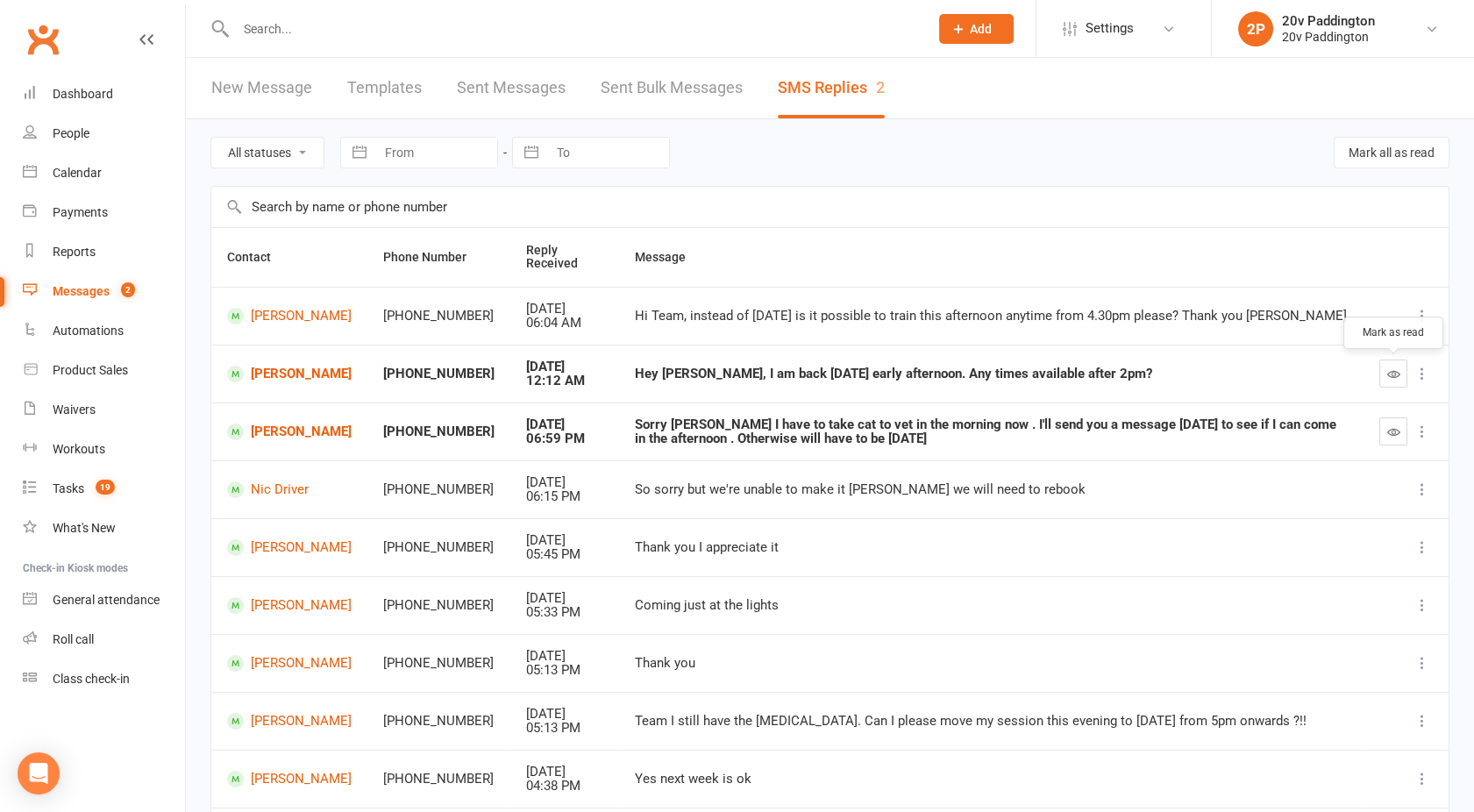
click at [1398, 376] on icon "button" at bounding box center [1394, 374] width 13 height 13
click at [108, 173] on link "Calendar" at bounding box center [104, 173] width 162 height 39
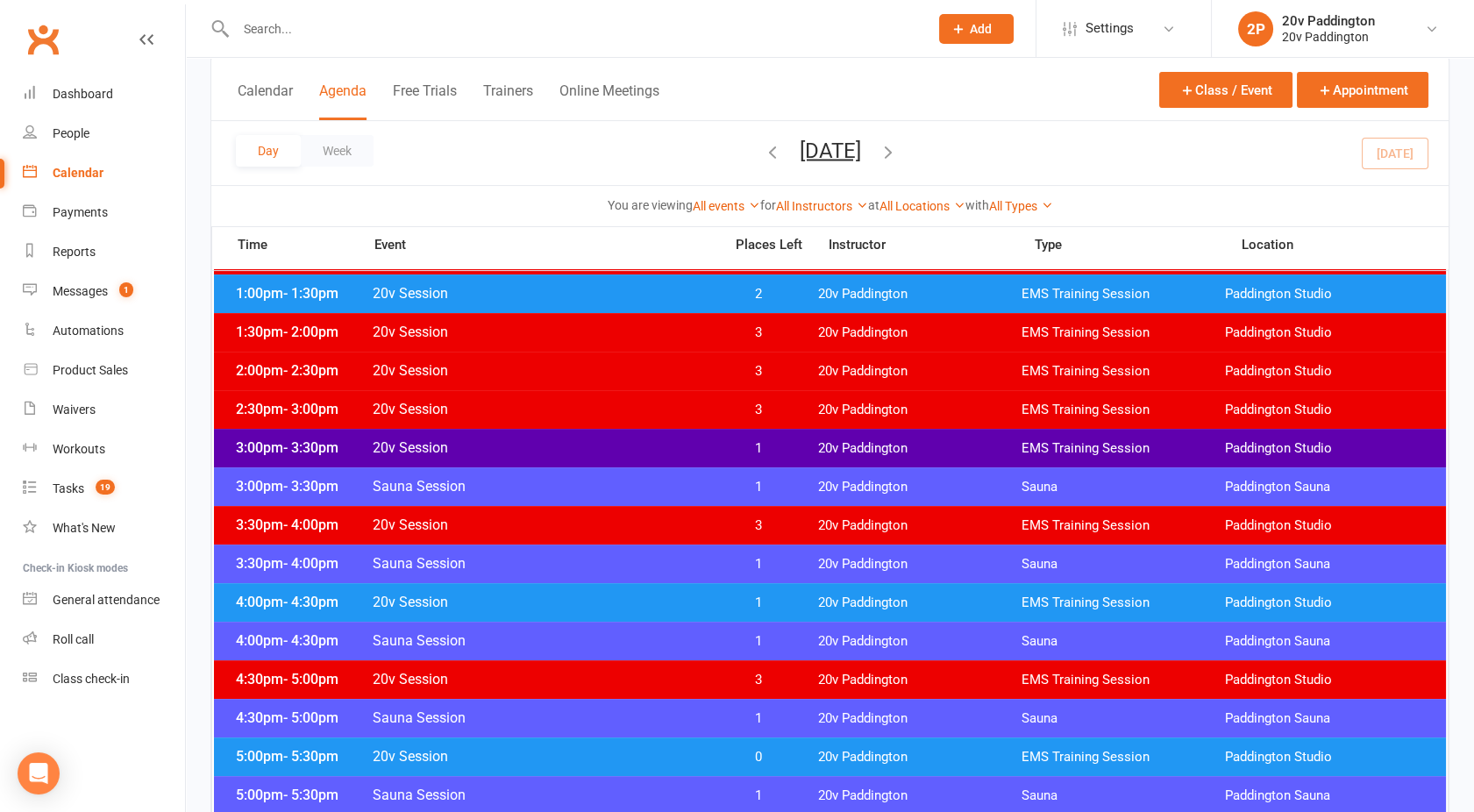
scroll to position [1001, 0]
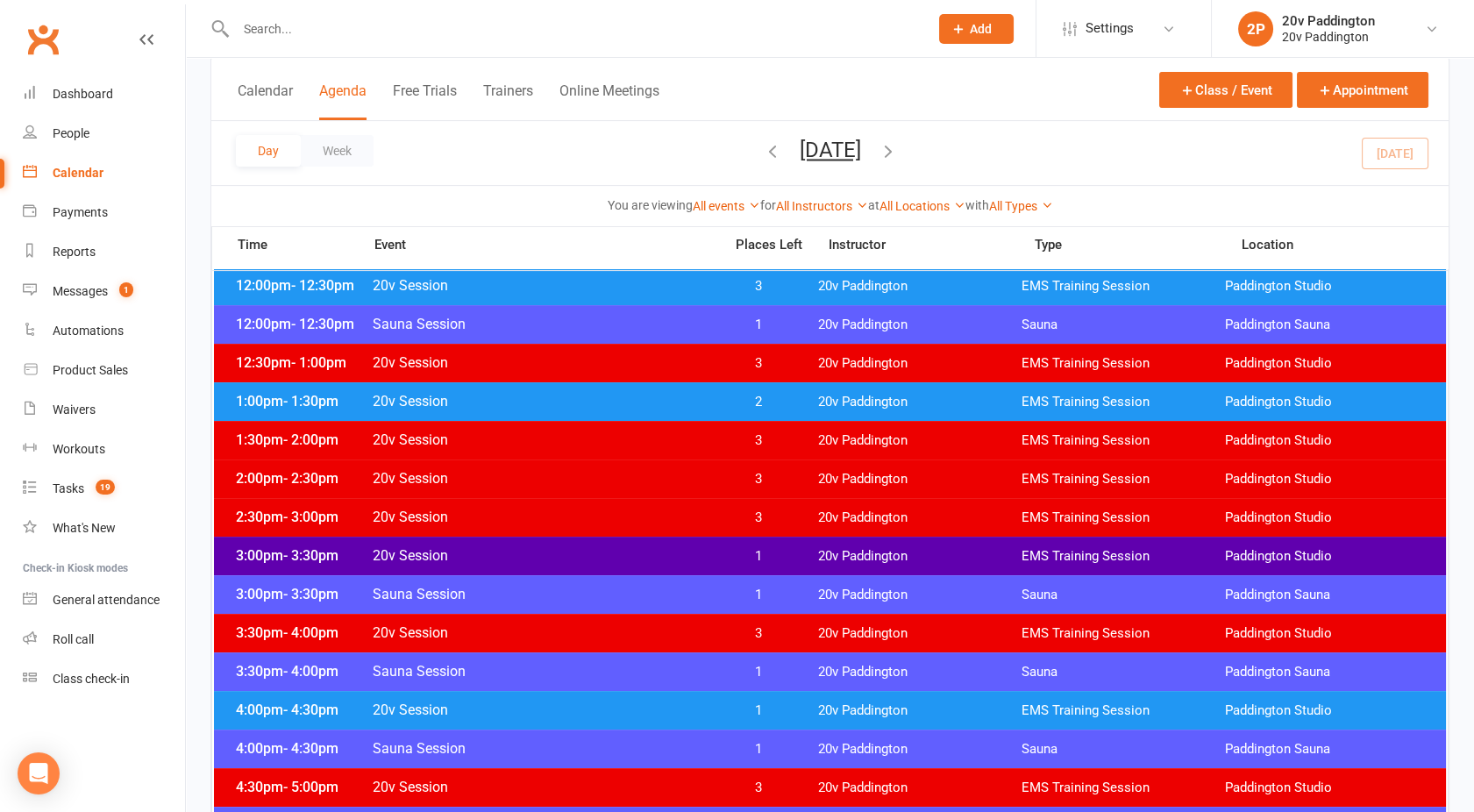
click at [682, 408] on span "20v Session" at bounding box center [542, 401] width 341 height 16
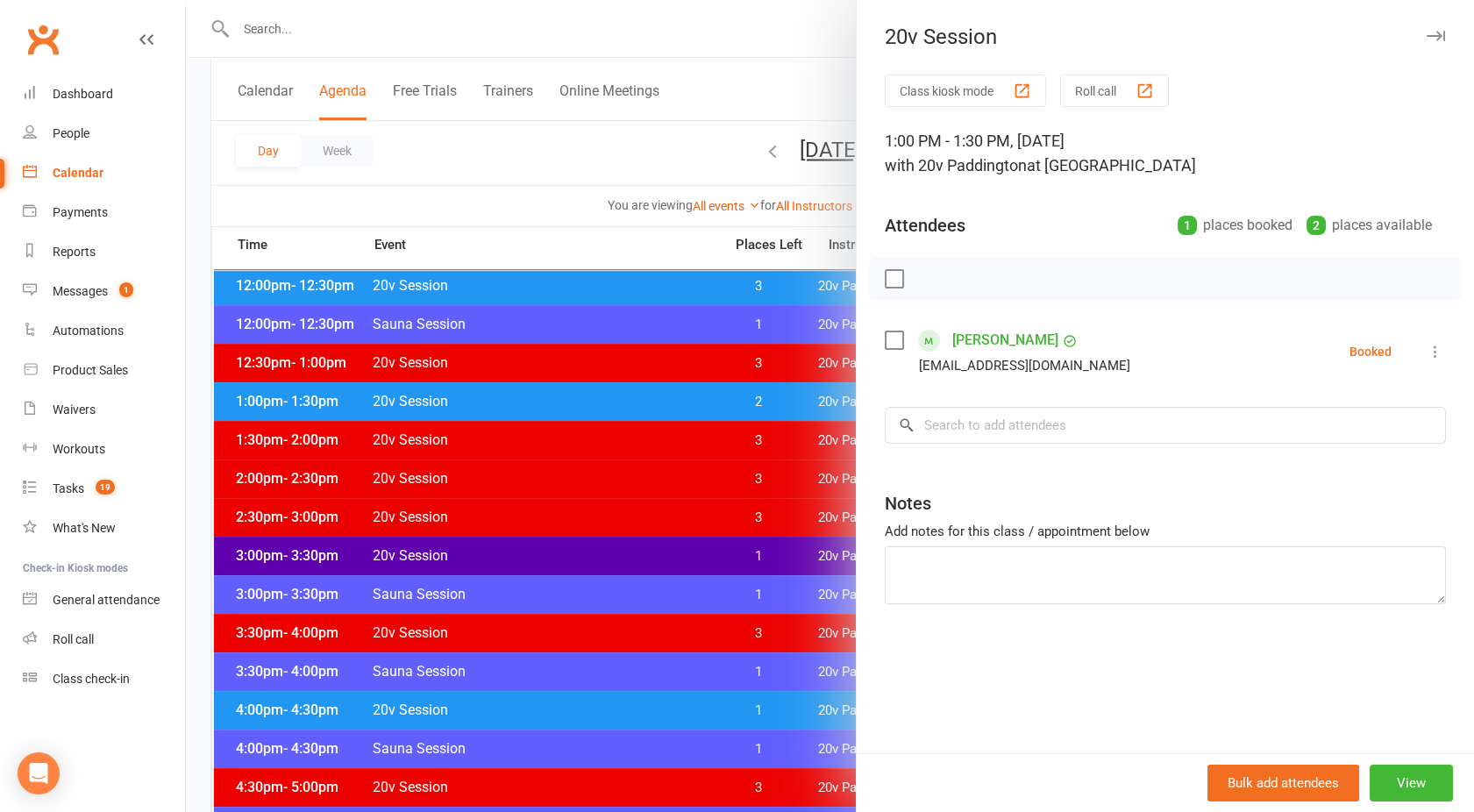
click at [682, 408] on div at bounding box center [829, 406] width 1288 height 812
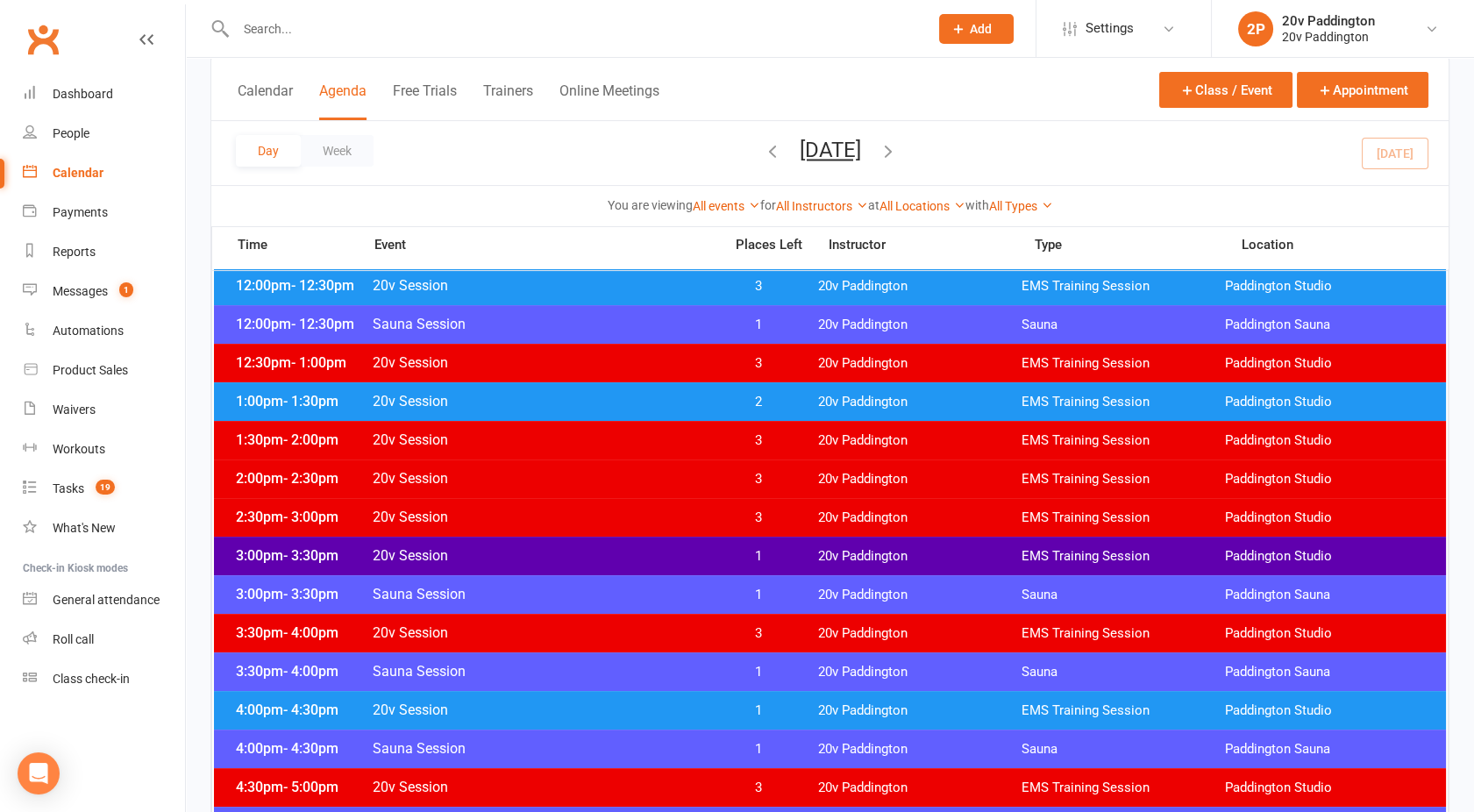
click at [613, 403] on span "20v Session" at bounding box center [542, 401] width 341 height 16
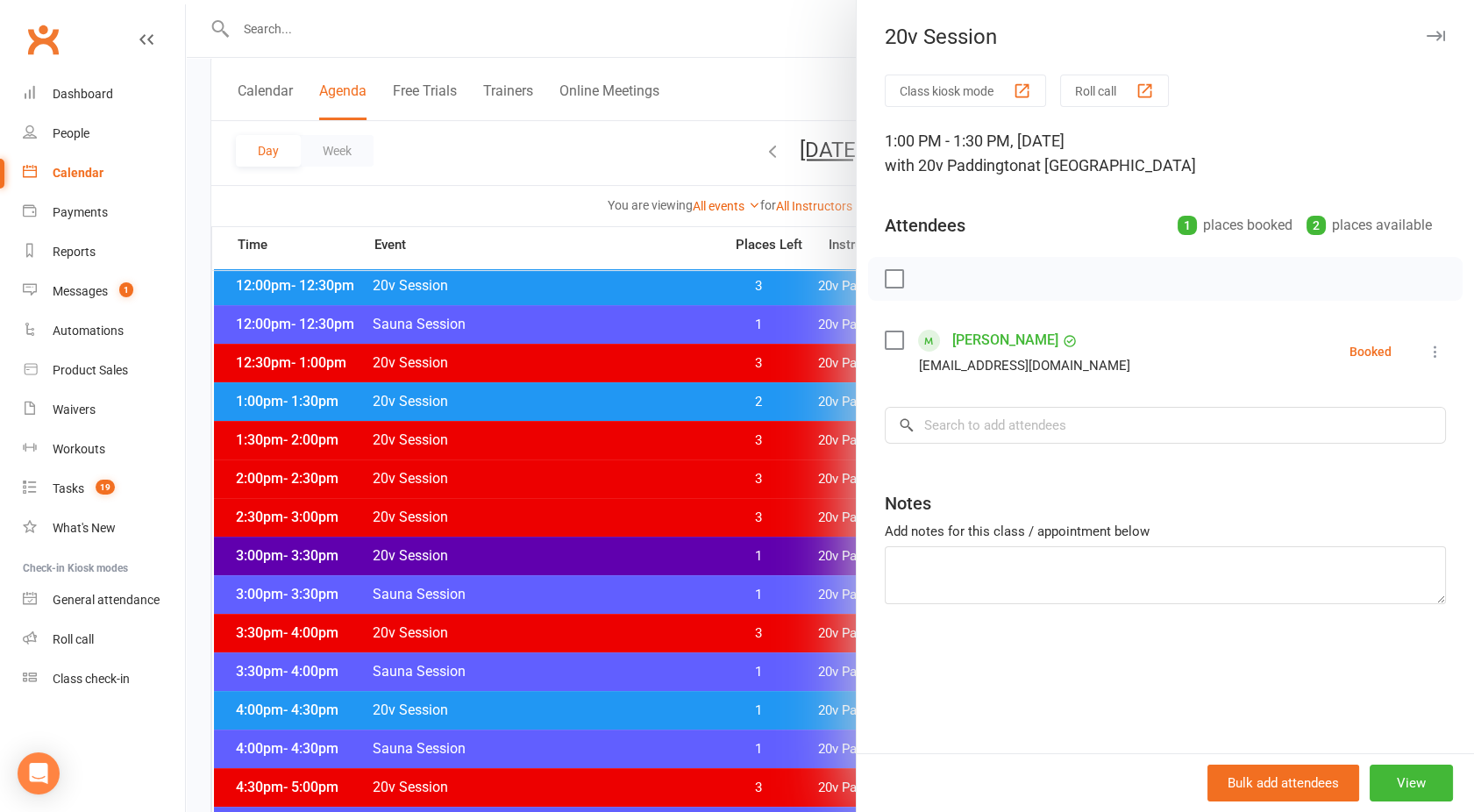
click at [613, 403] on div at bounding box center [829, 406] width 1288 height 812
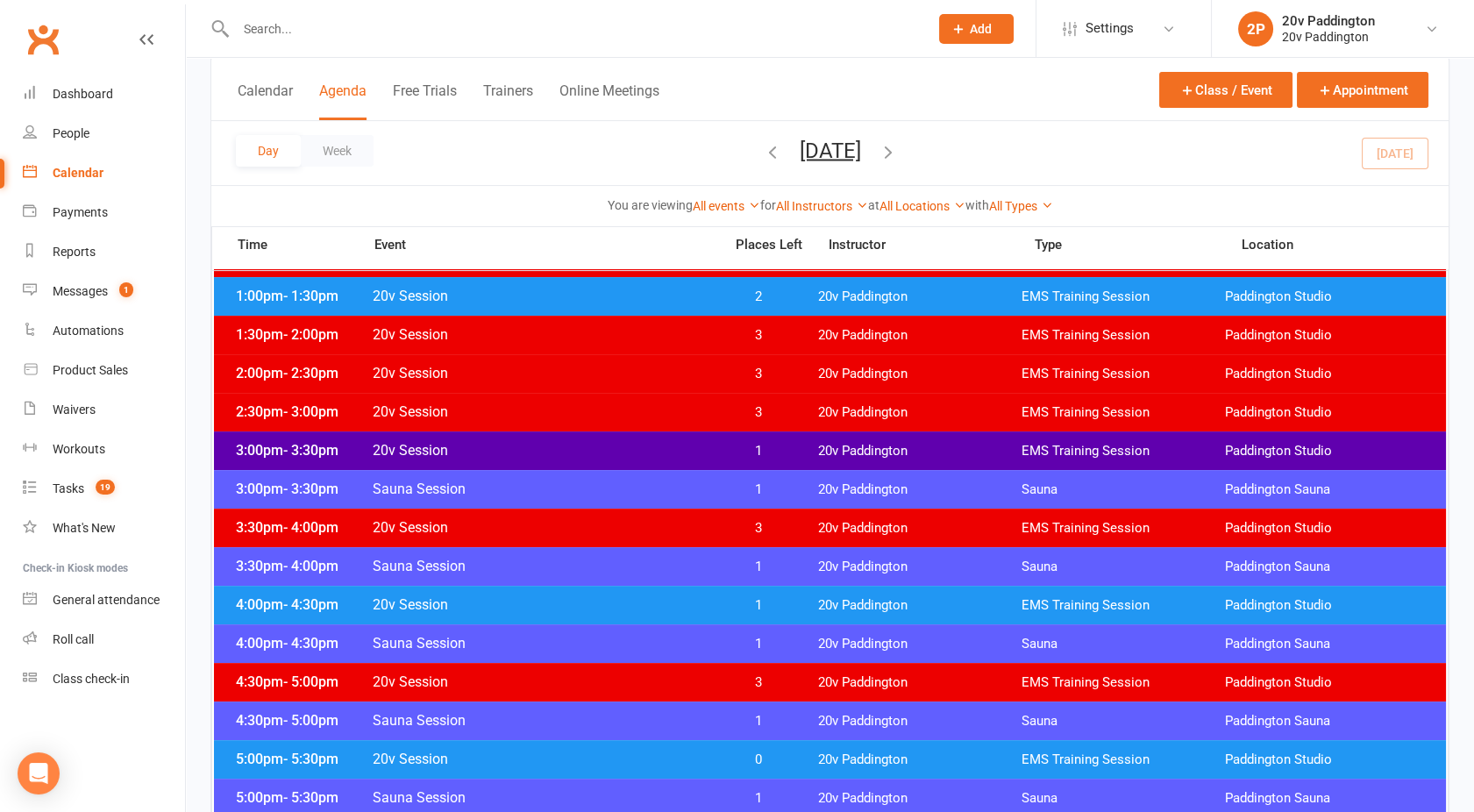
scroll to position [1125, 0]
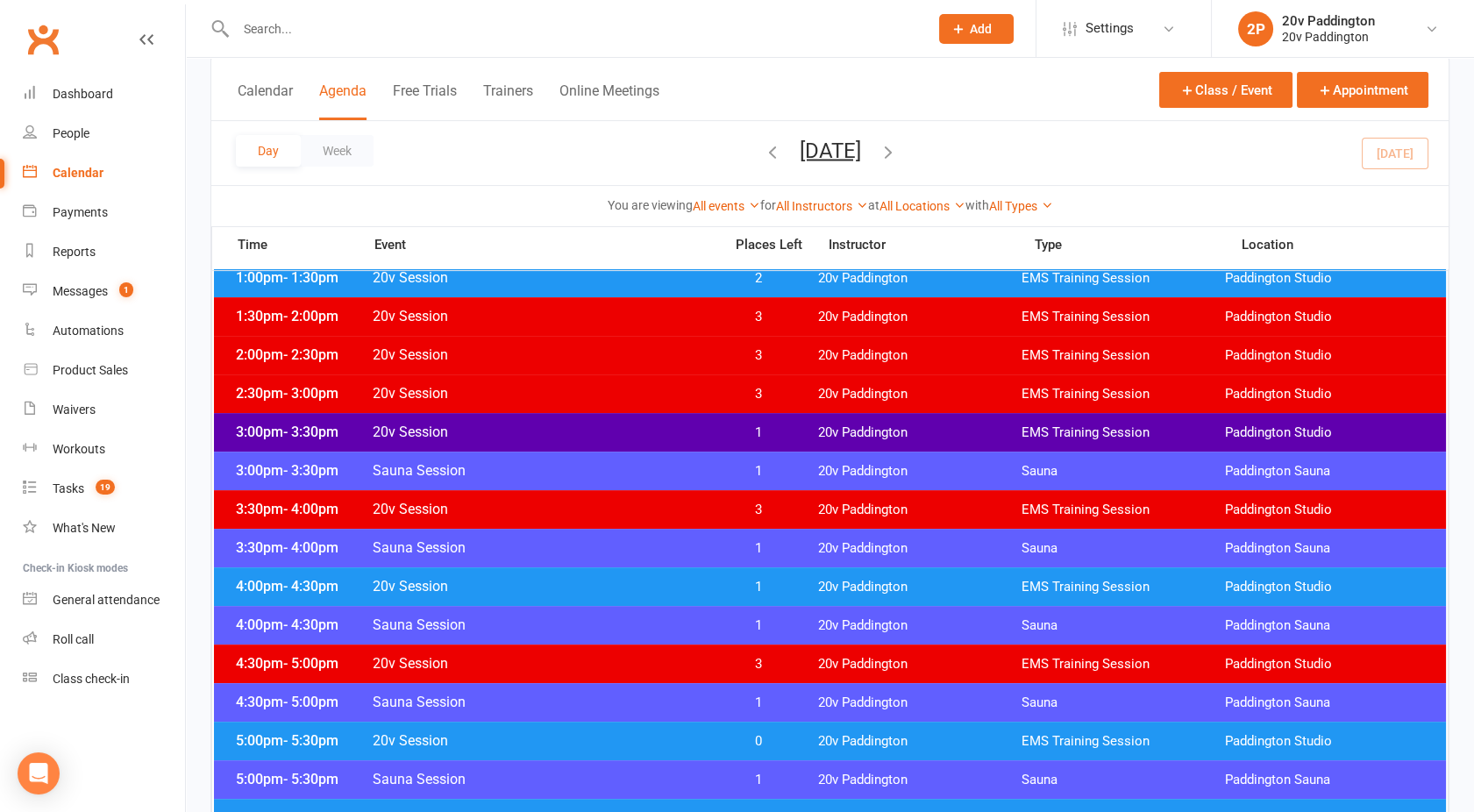
click at [607, 420] on div "3:00pm - 3:30pm 20v Session 1 20v Paddington EMS Training Session Paddington St…" at bounding box center [829, 432] width 1232 height 38
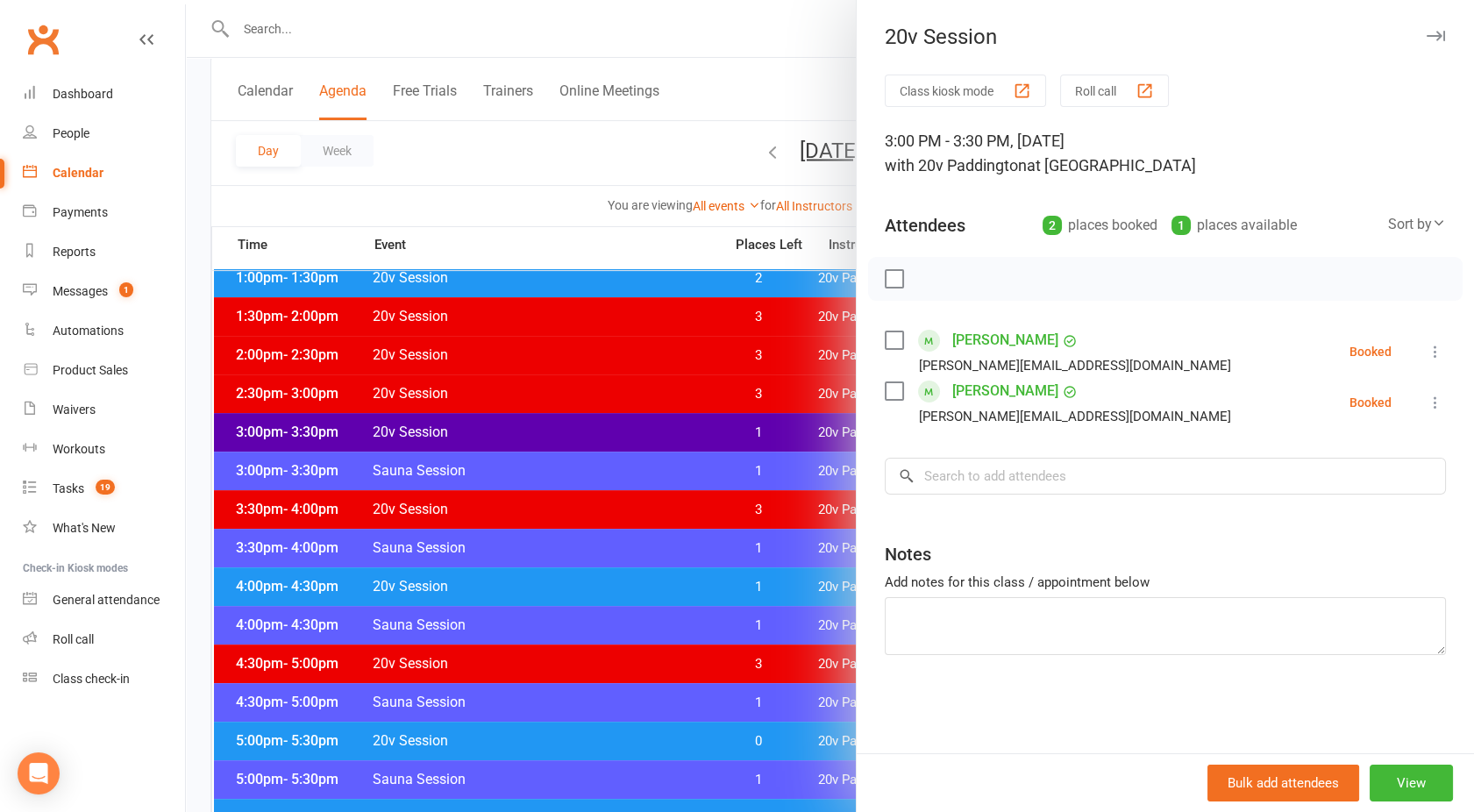
click at [607, 420] on div at bounding box center [829, 406] width 1288 height 812
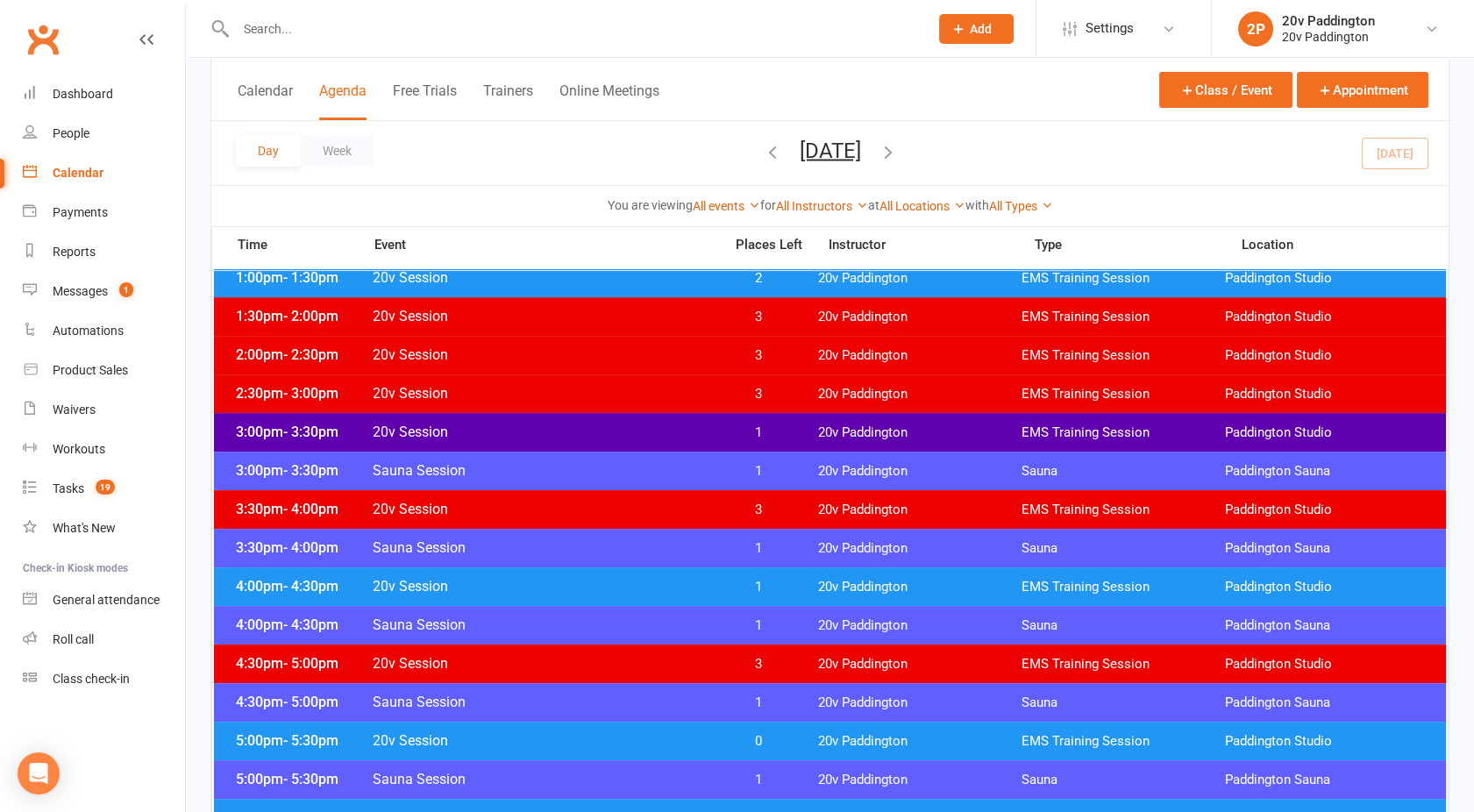
click at [625, 590] on span "20v Session" at bounding box center [542, 586] width 341 height 16
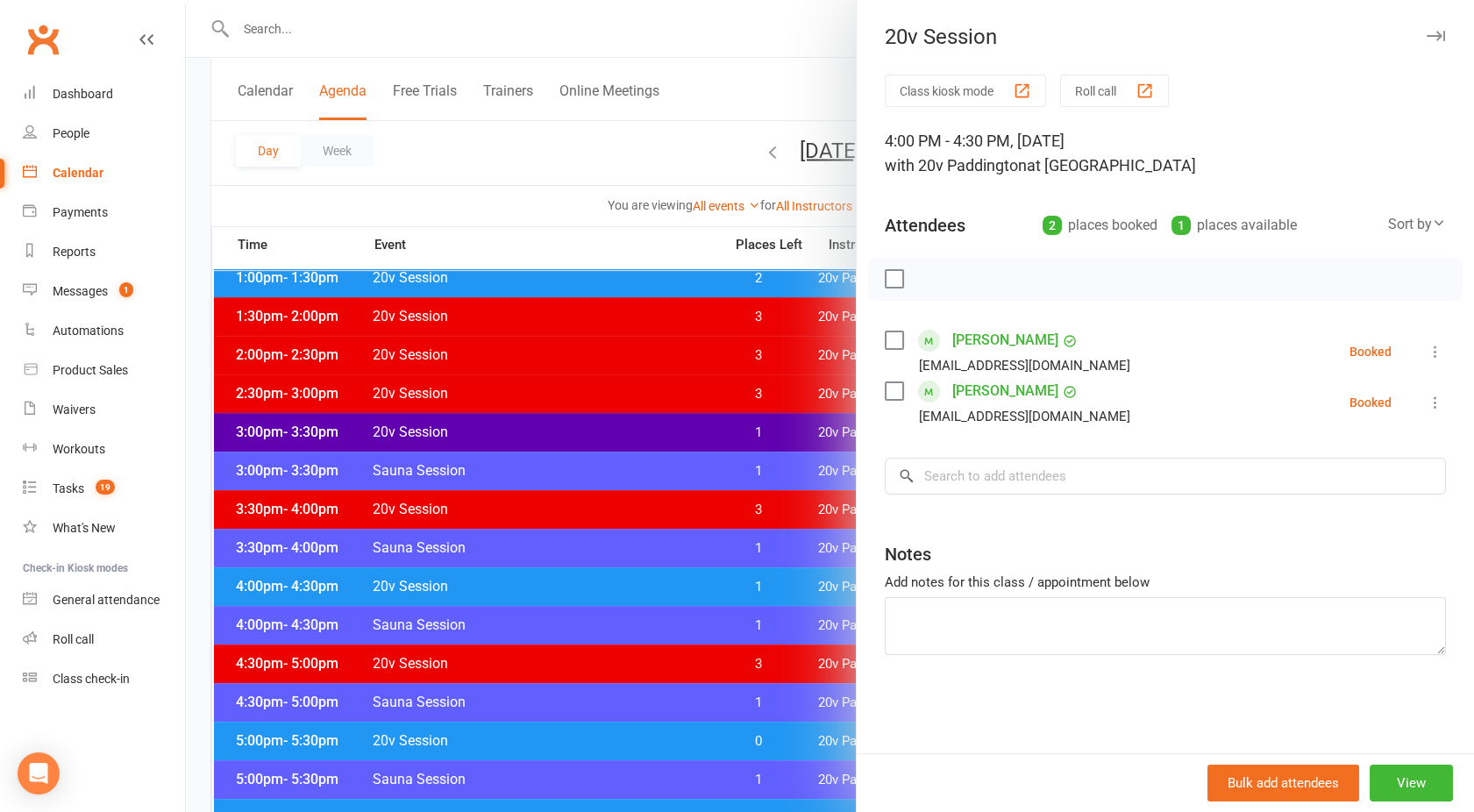
click at [625, 590] on div at bounding box center [829, 406] width 1288 height 812
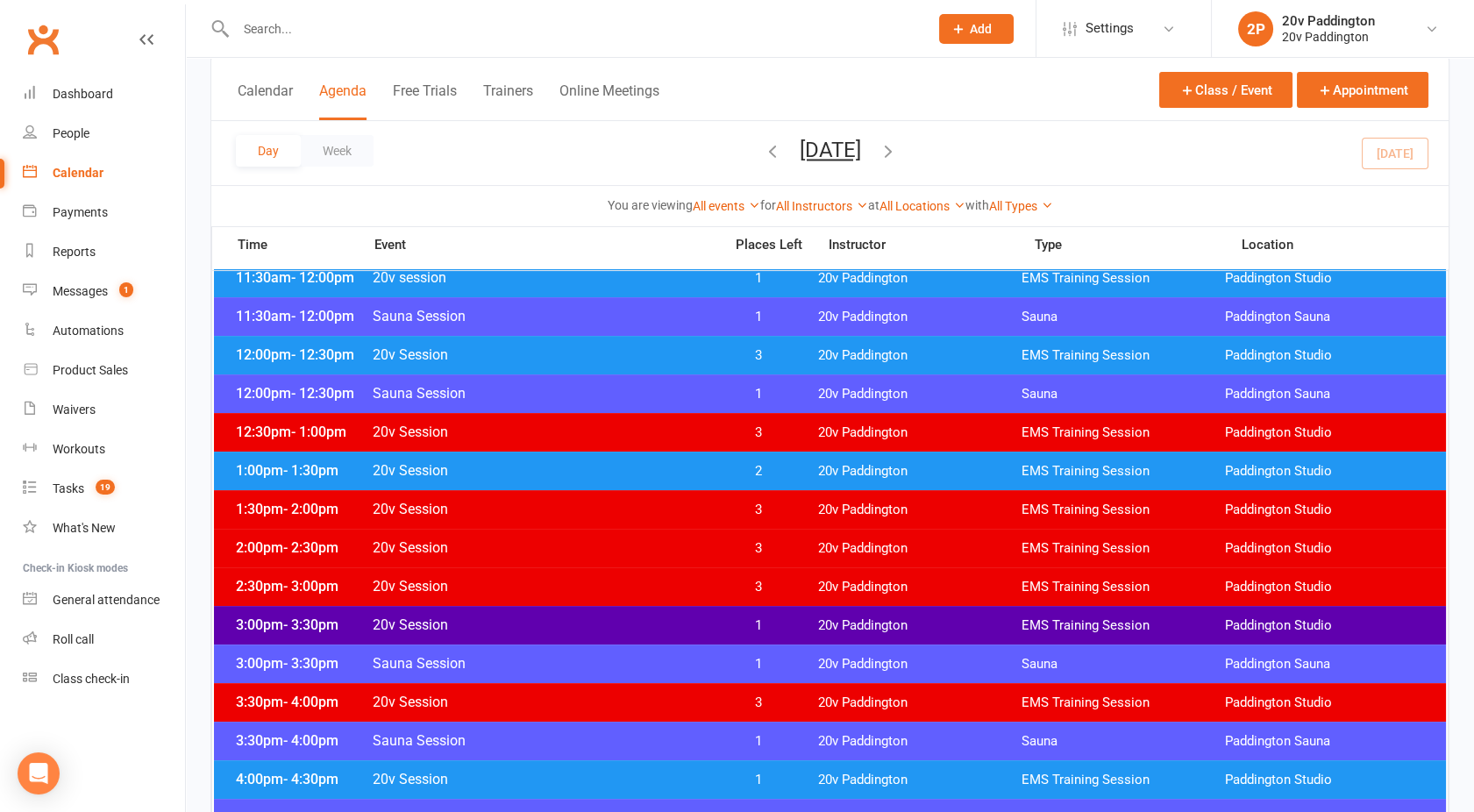
scroll to position [930, 0]
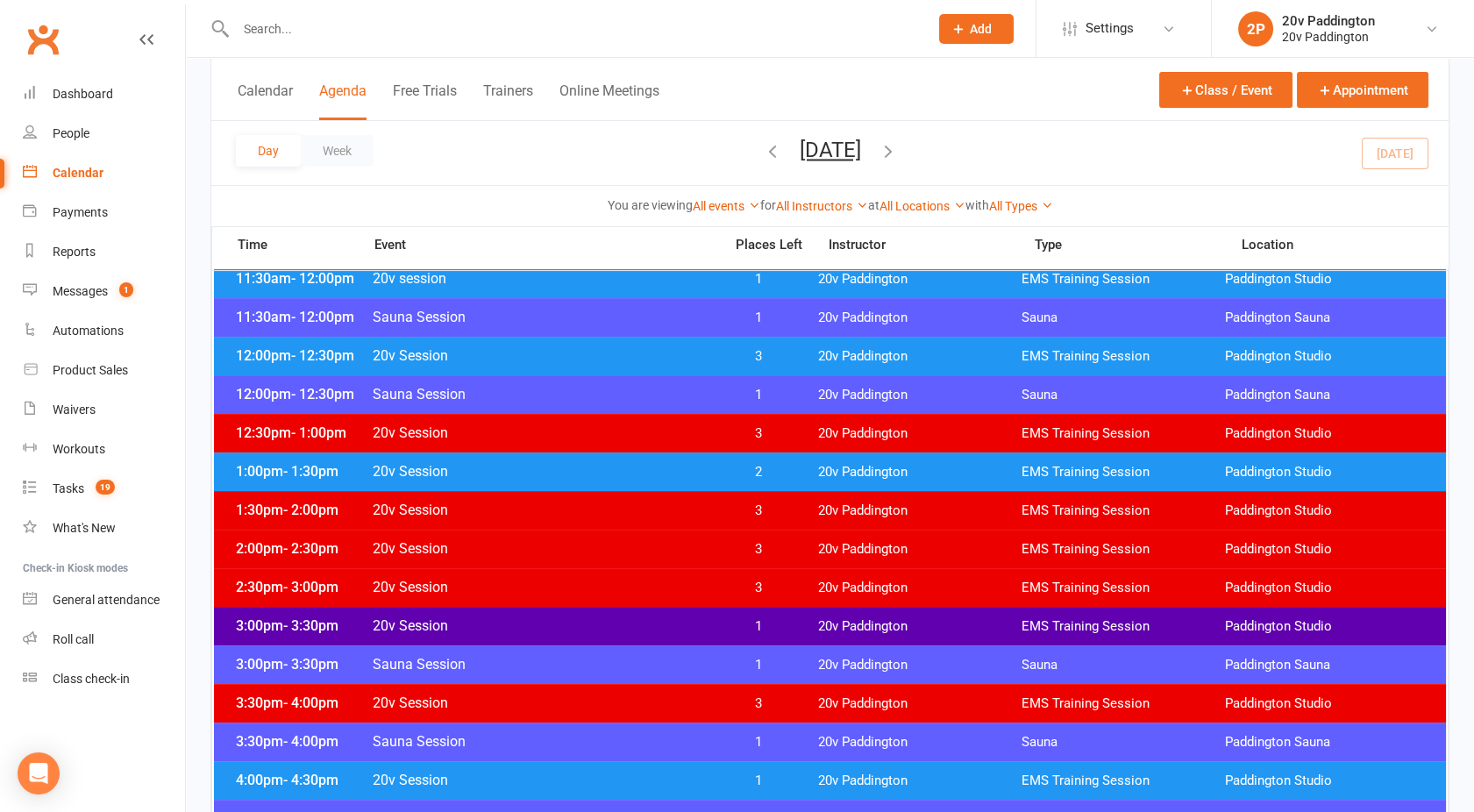
click at [604, 596] on div "2:30pm - 3:00pm 20v Session 3 20v Paddington EMS Training Session Paddington St…" at bounding box center [829, 587] width 1232 height 38
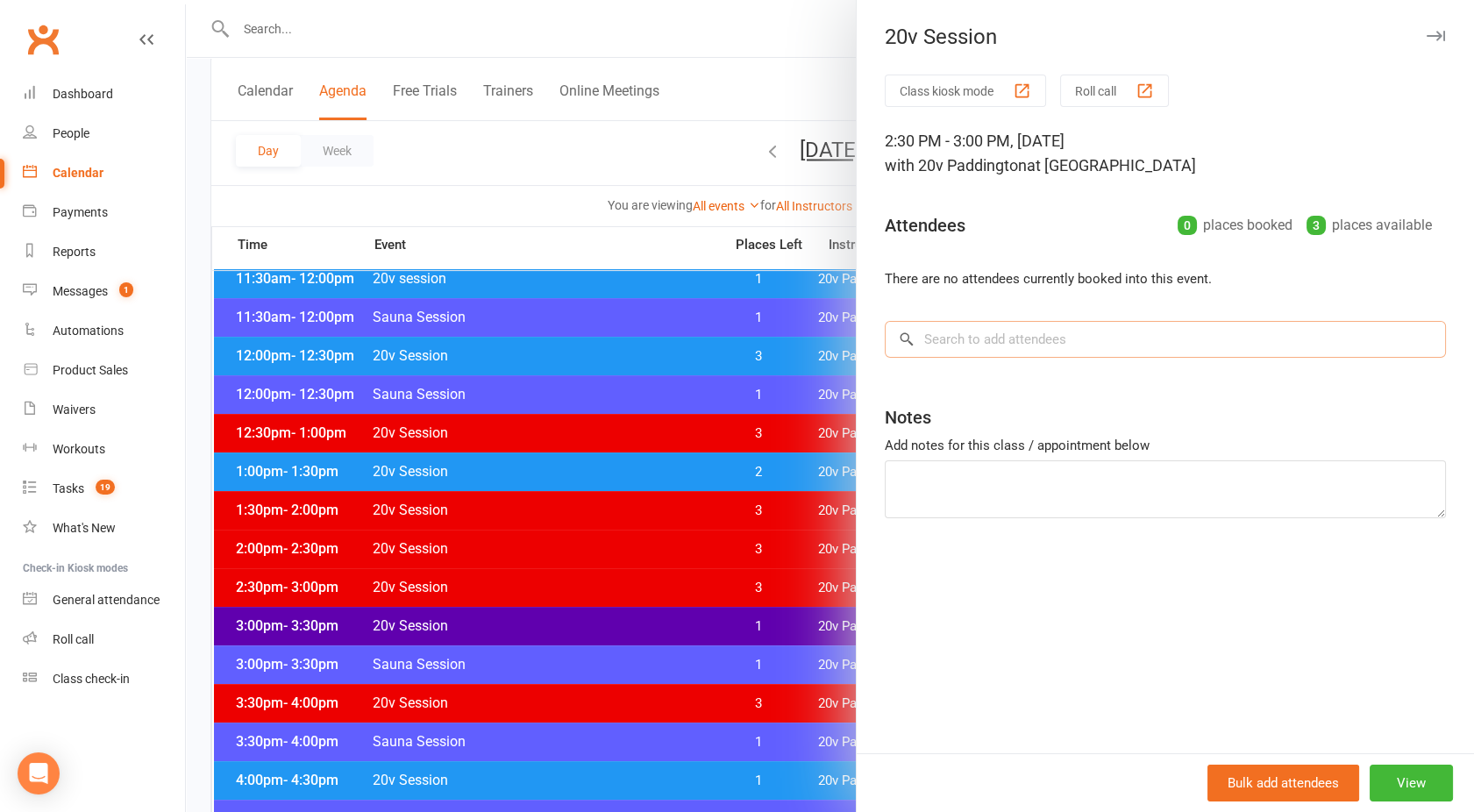
click at [948, 352] on input "search" at bounding box center [1165, 339] width 561 height 37
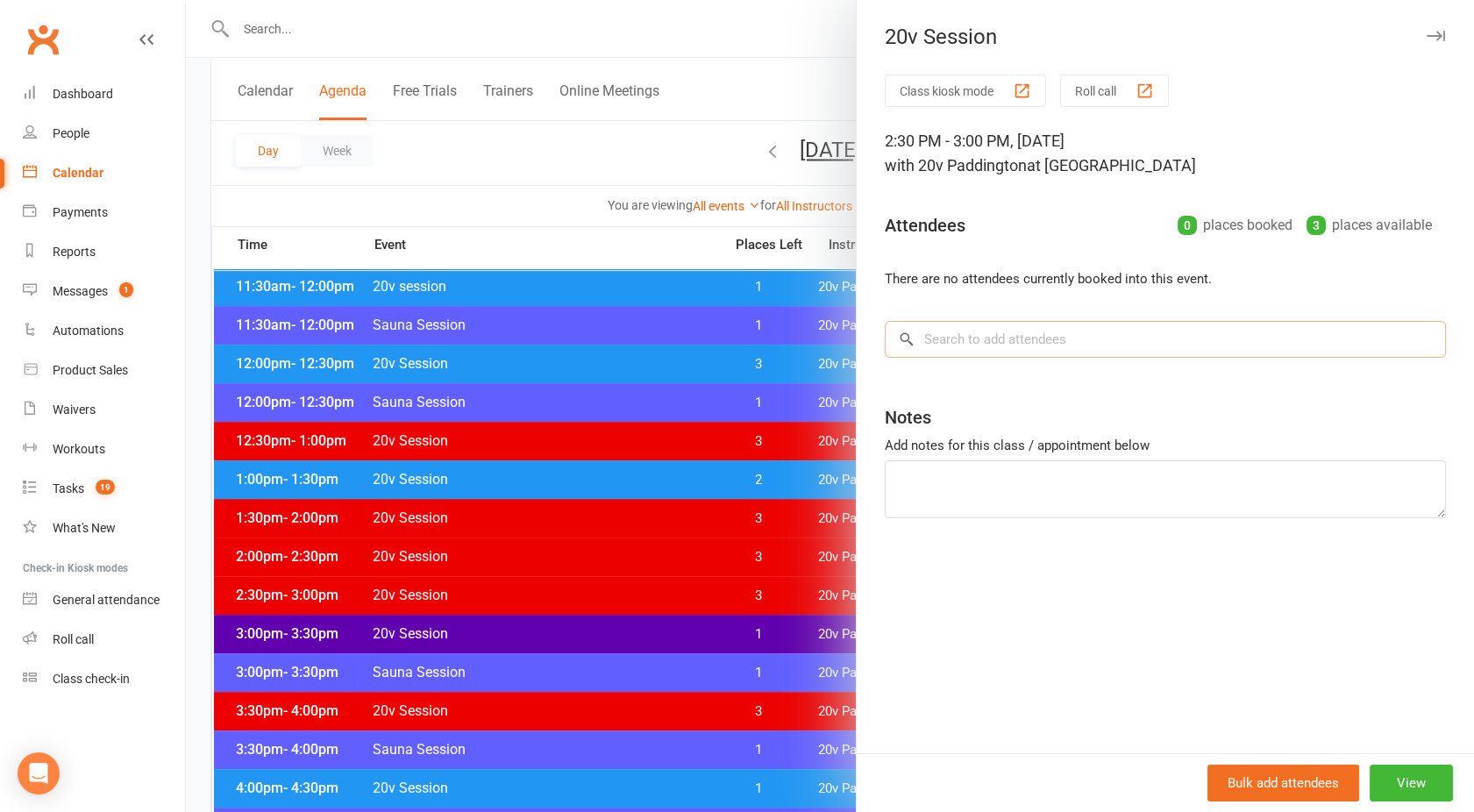
scroll to position [924, 0]
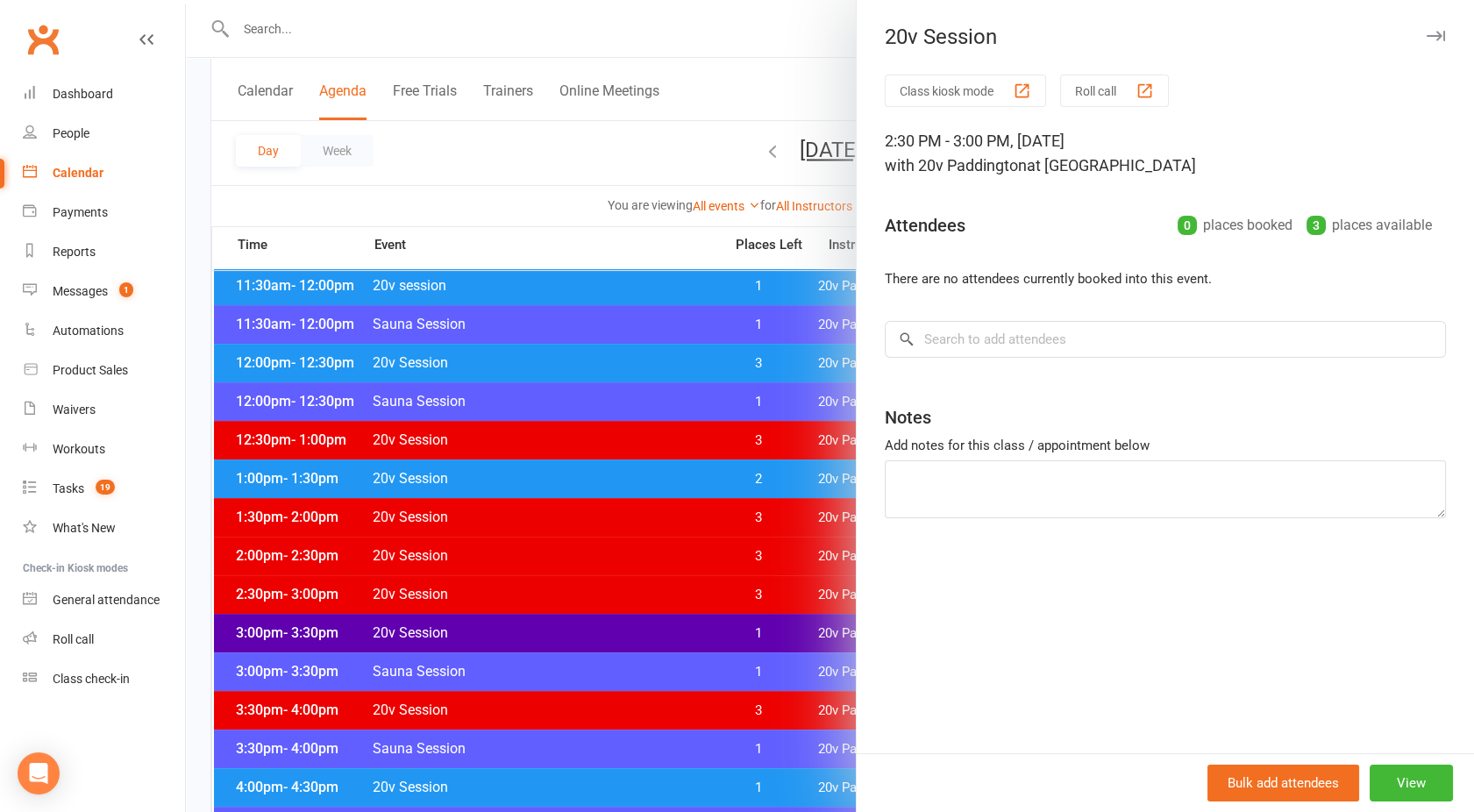
click at [719, 563] on div at bounding box center [829, 406] width 1288 height 812
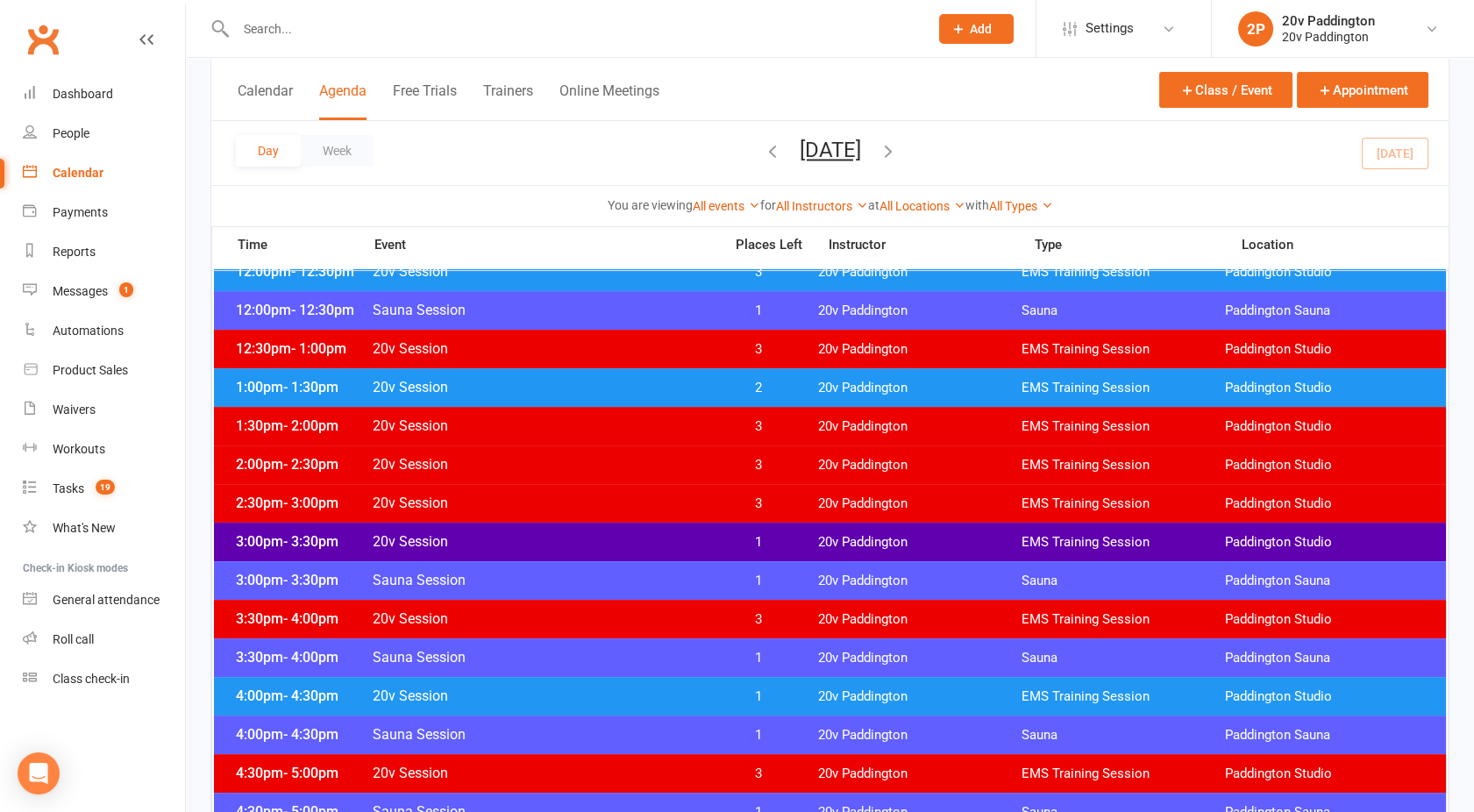
scroll to position [1014, 0]
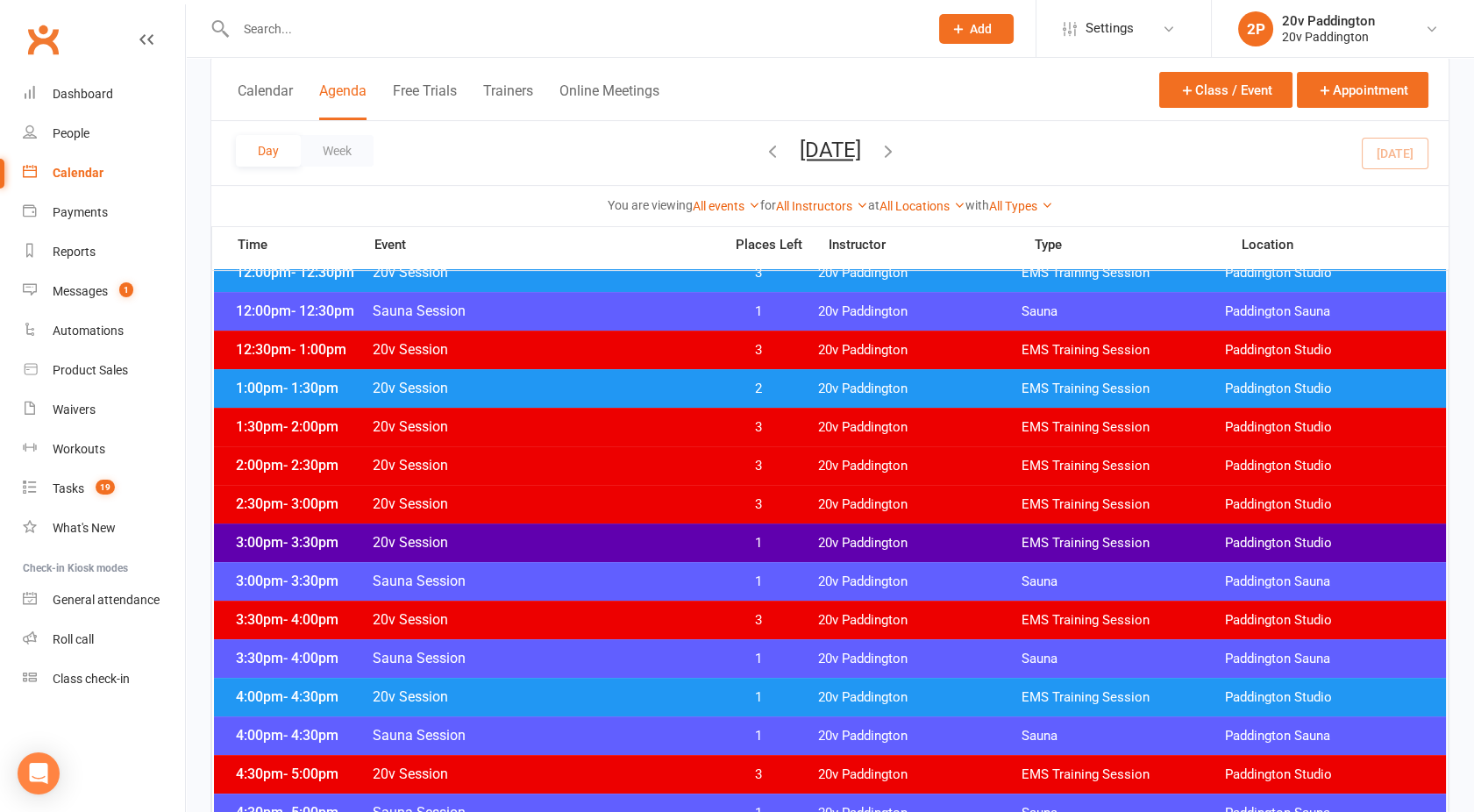
click at [644, 465] on span "20v Session" at bounding box center [542, 466] width 341 height 16
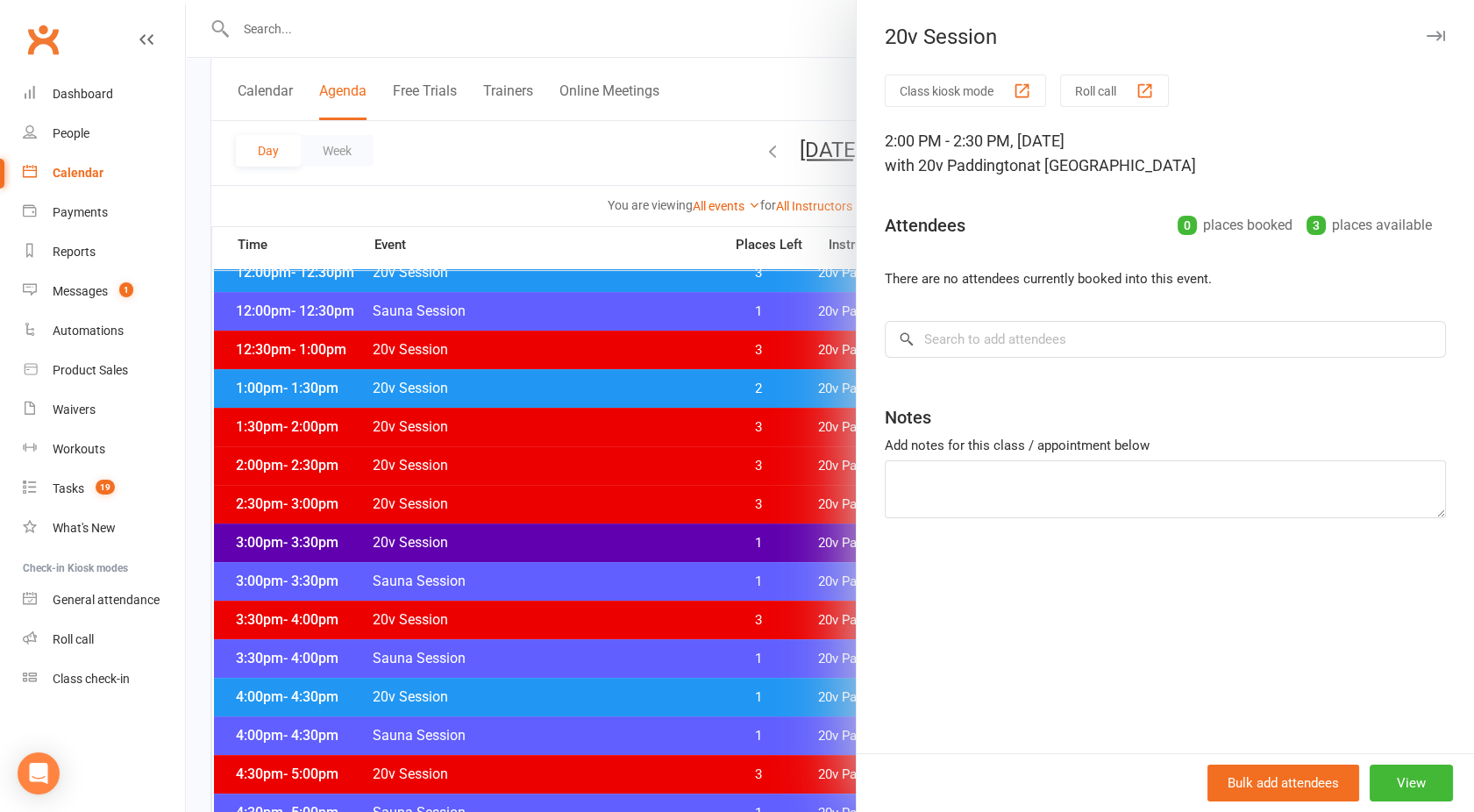
click at [712, 476] on div at bounding box center [829, 406] width 1288 height 812
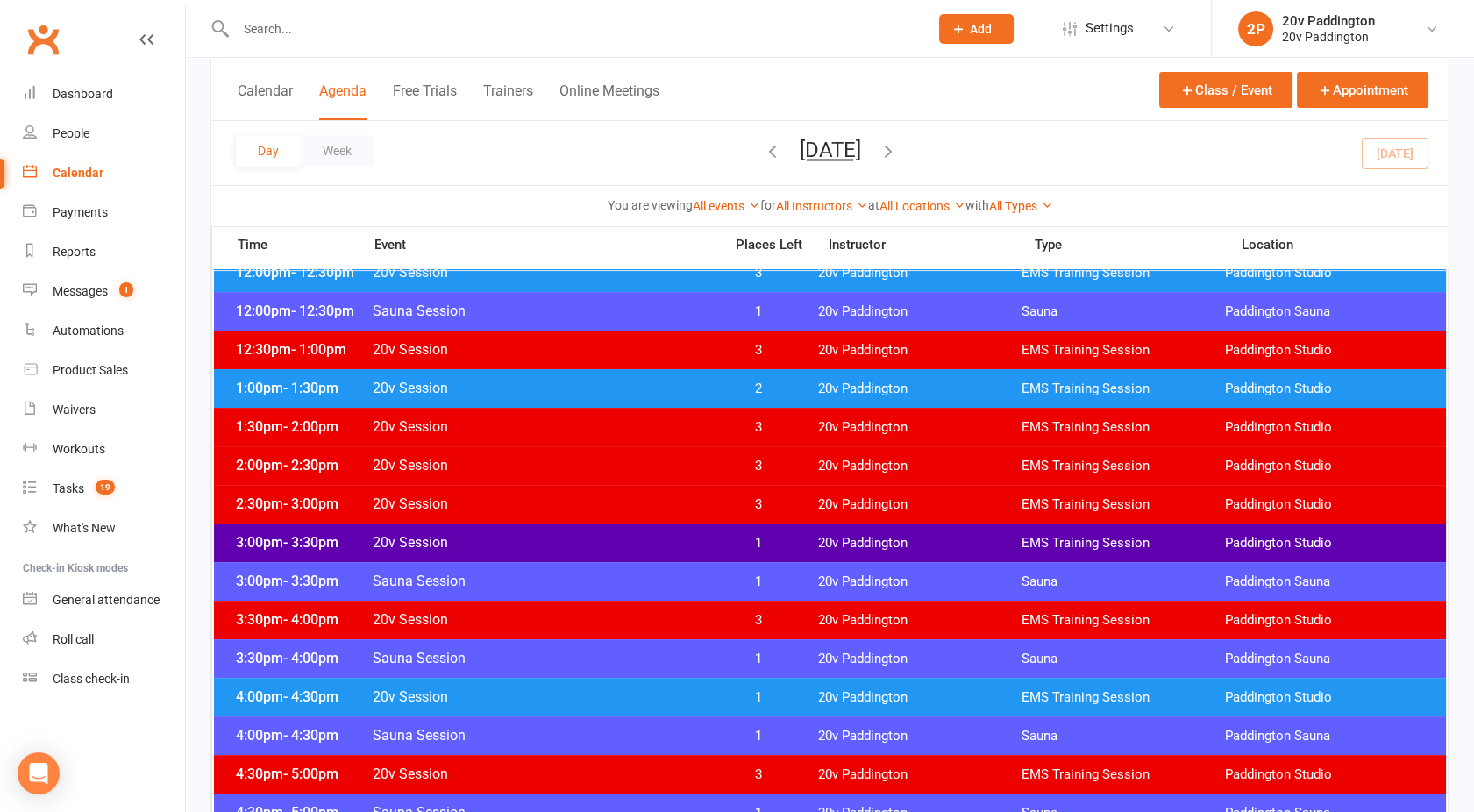
click at [653, 514] on div "2:30pm - 3:00pm 20v Session 3 20v Paddington EMS Training Session Paddington St…" at bounding box center [829, 504] width 1232 height 38
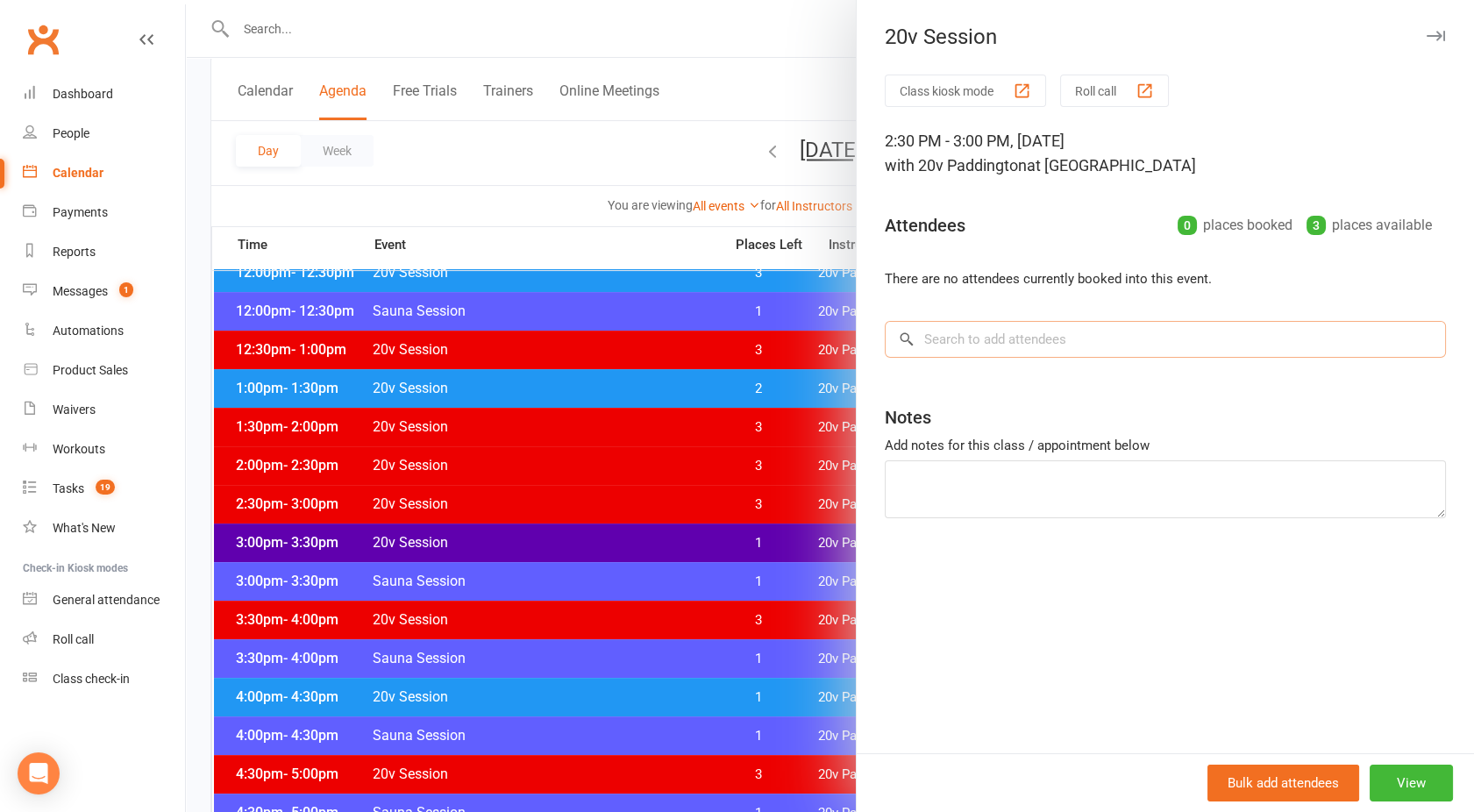
click at [938, 351] on input "search" at bounding box center [1165, 339] width 561 height 37
click at [95, 277] on link "Messages 1" at bounding box center [104, 291] width 162 height 39
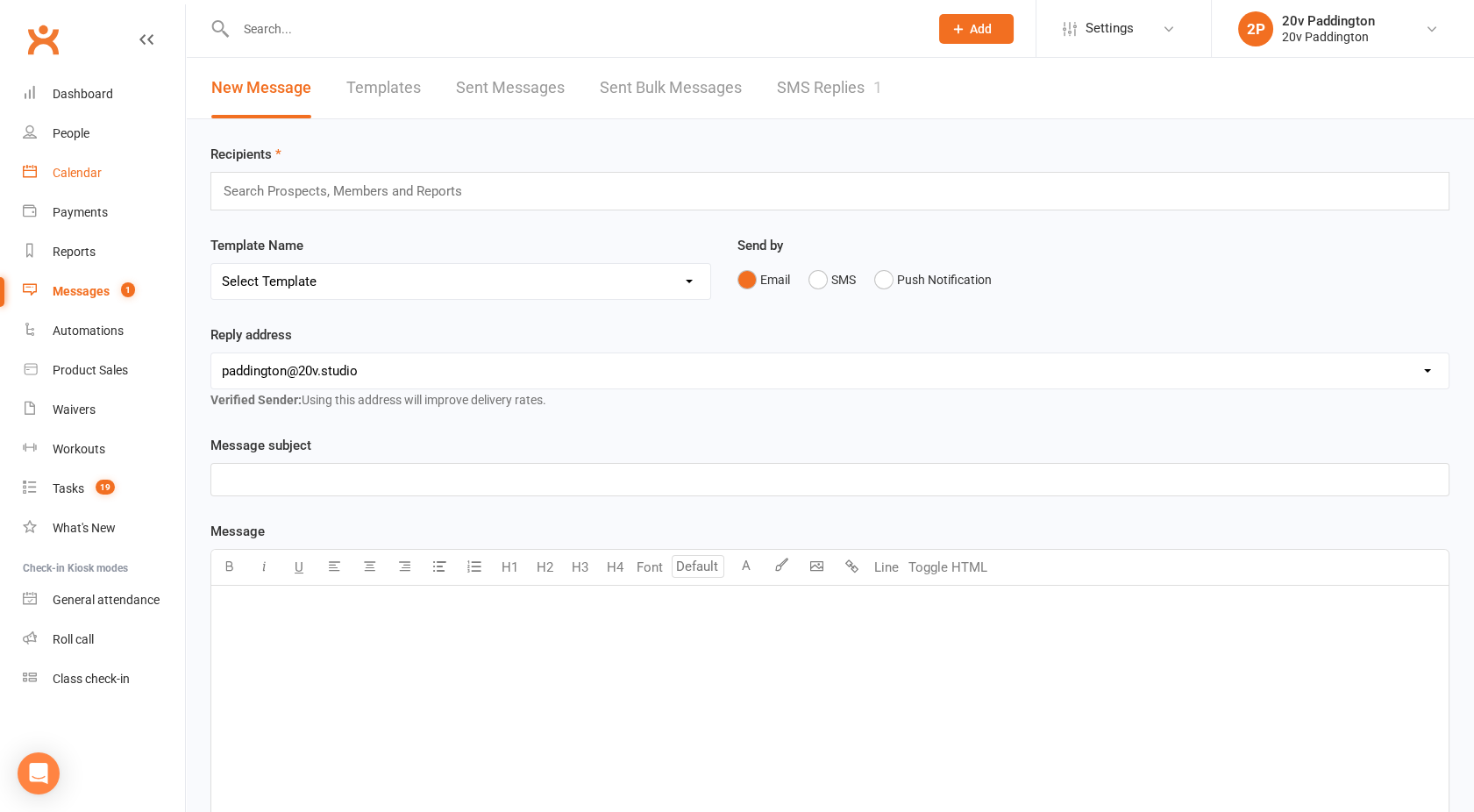
click at [89, 181] on link "Calendar" at bounding box center [104, 173] width 162 height 39
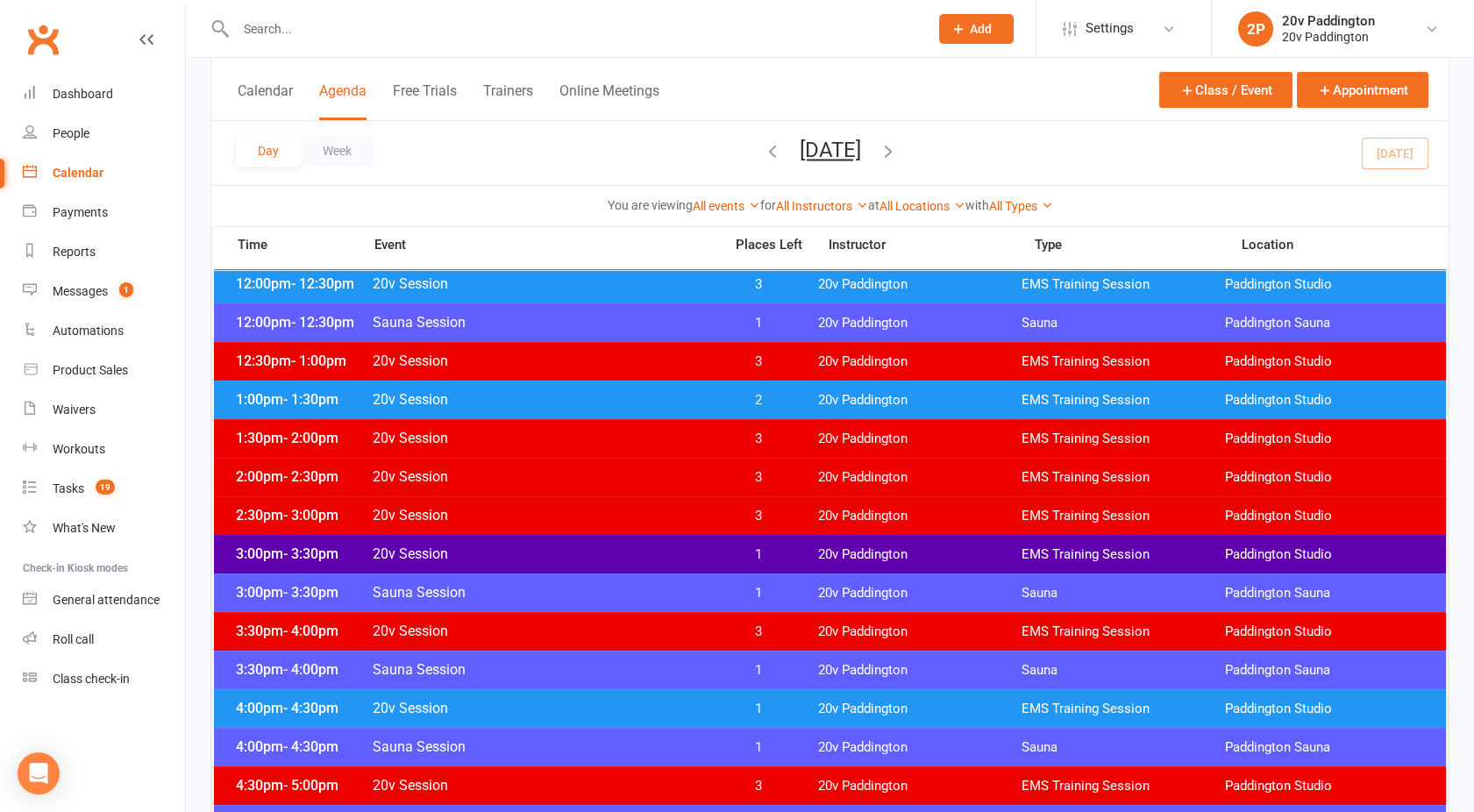
scroll to position [1004, 0]
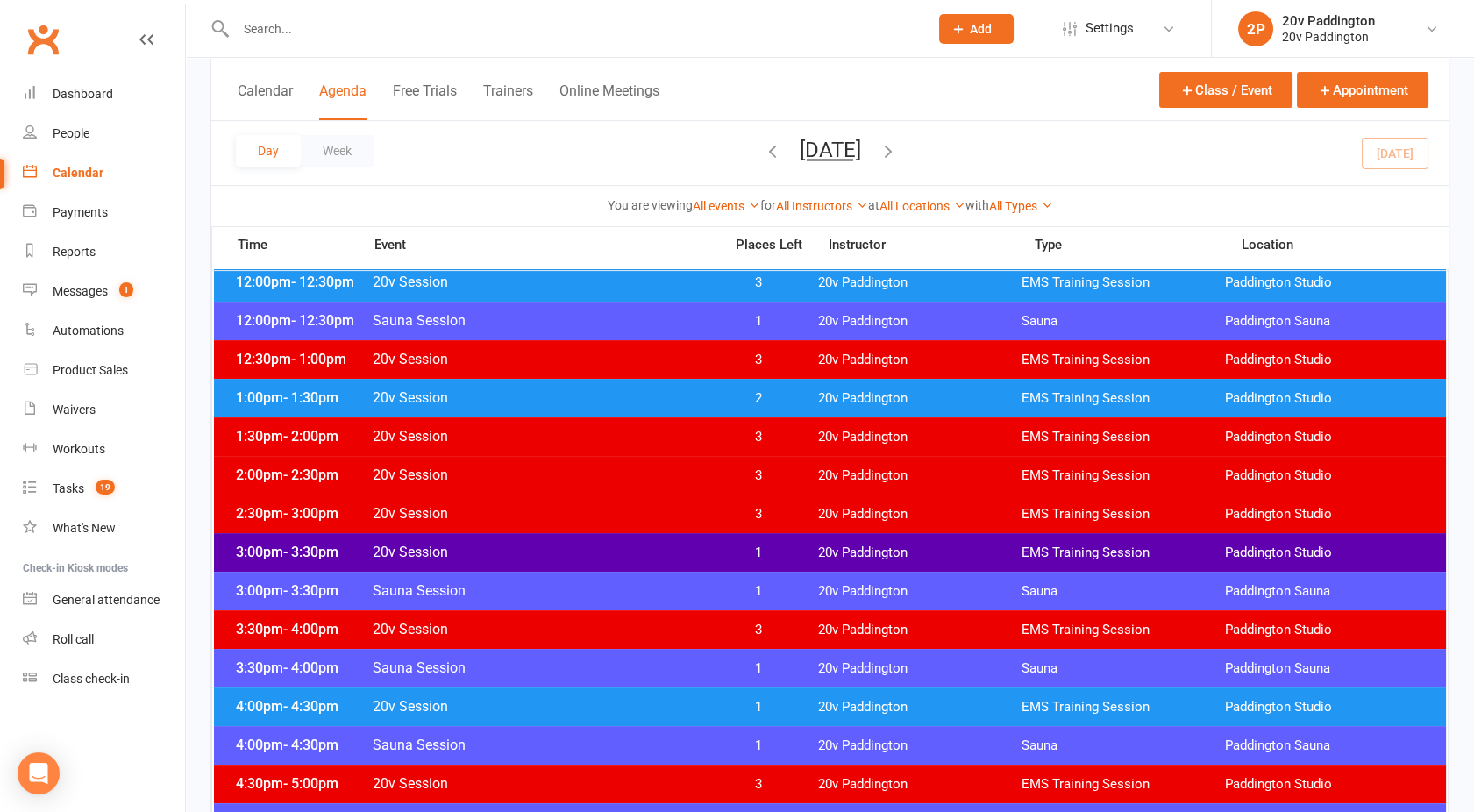
click at [679, 506] on span "20v Session" at bounding box center [542, 514] width 341 height 16
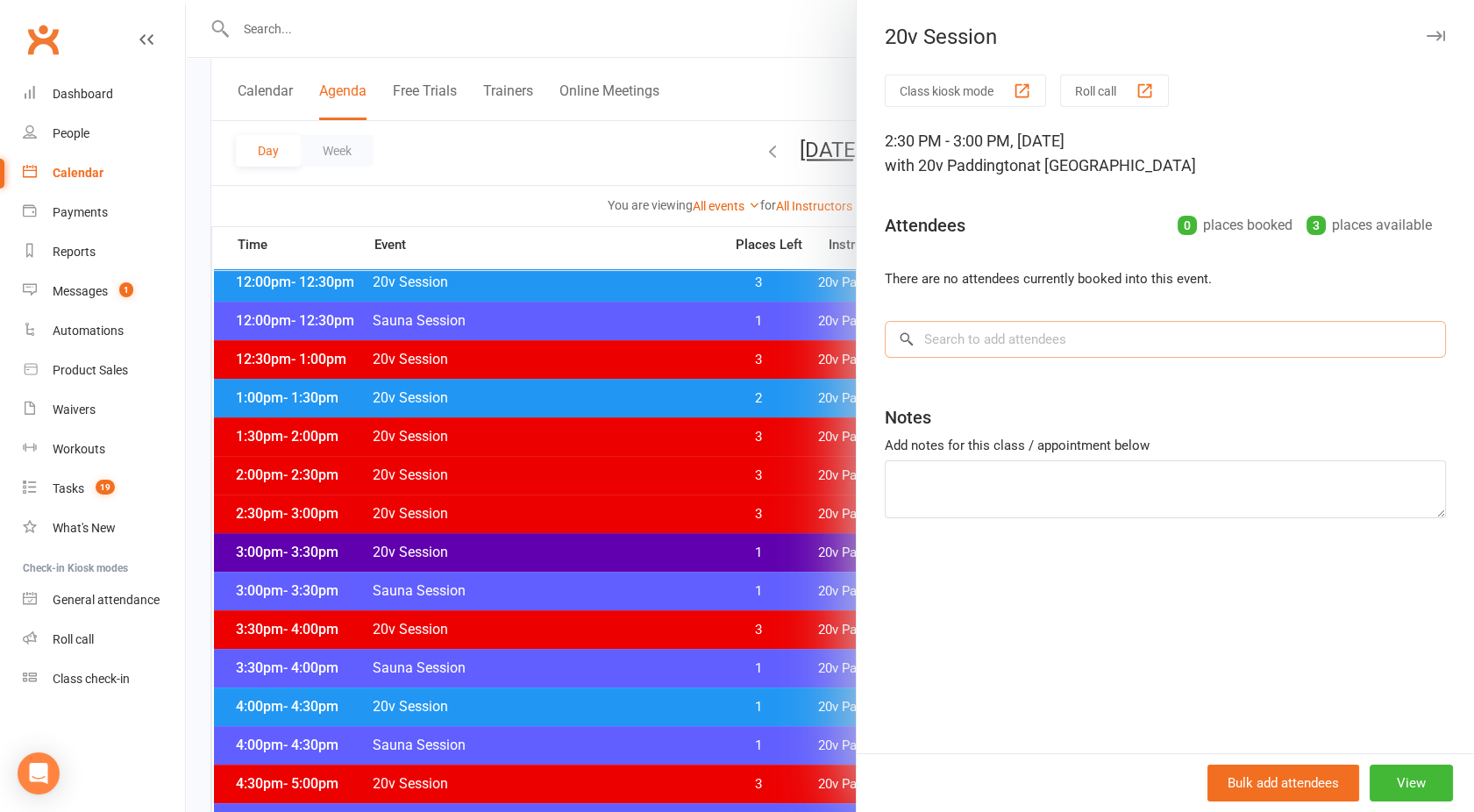
click at [1028, 343] on input "search" at bounding box center [1165, 339] width 561 height 37
type input "O"
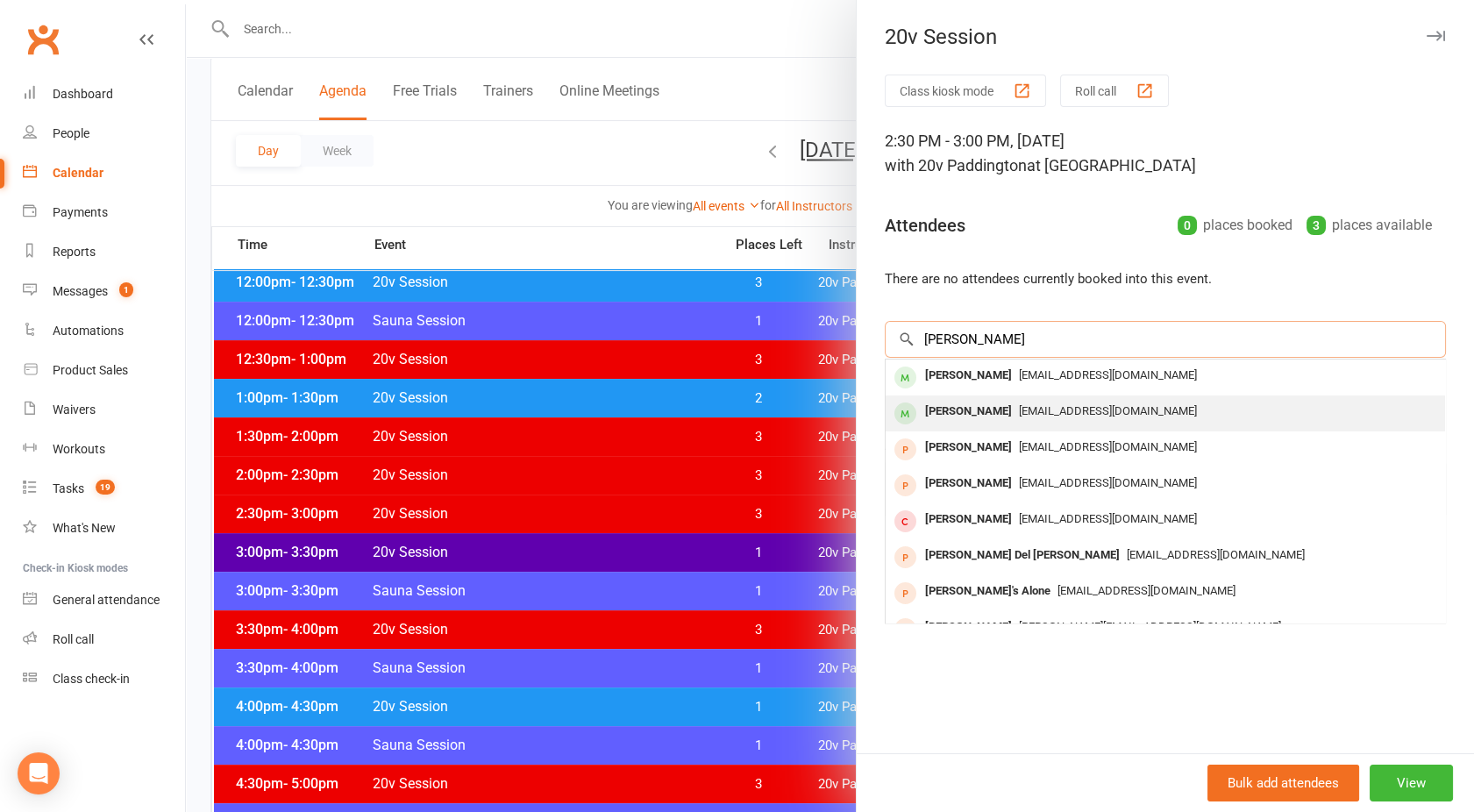
type input "Pauline"
click at [986, 405] on div "Pauline Doyle" at bounding box center [968, 412] width 101 height 25
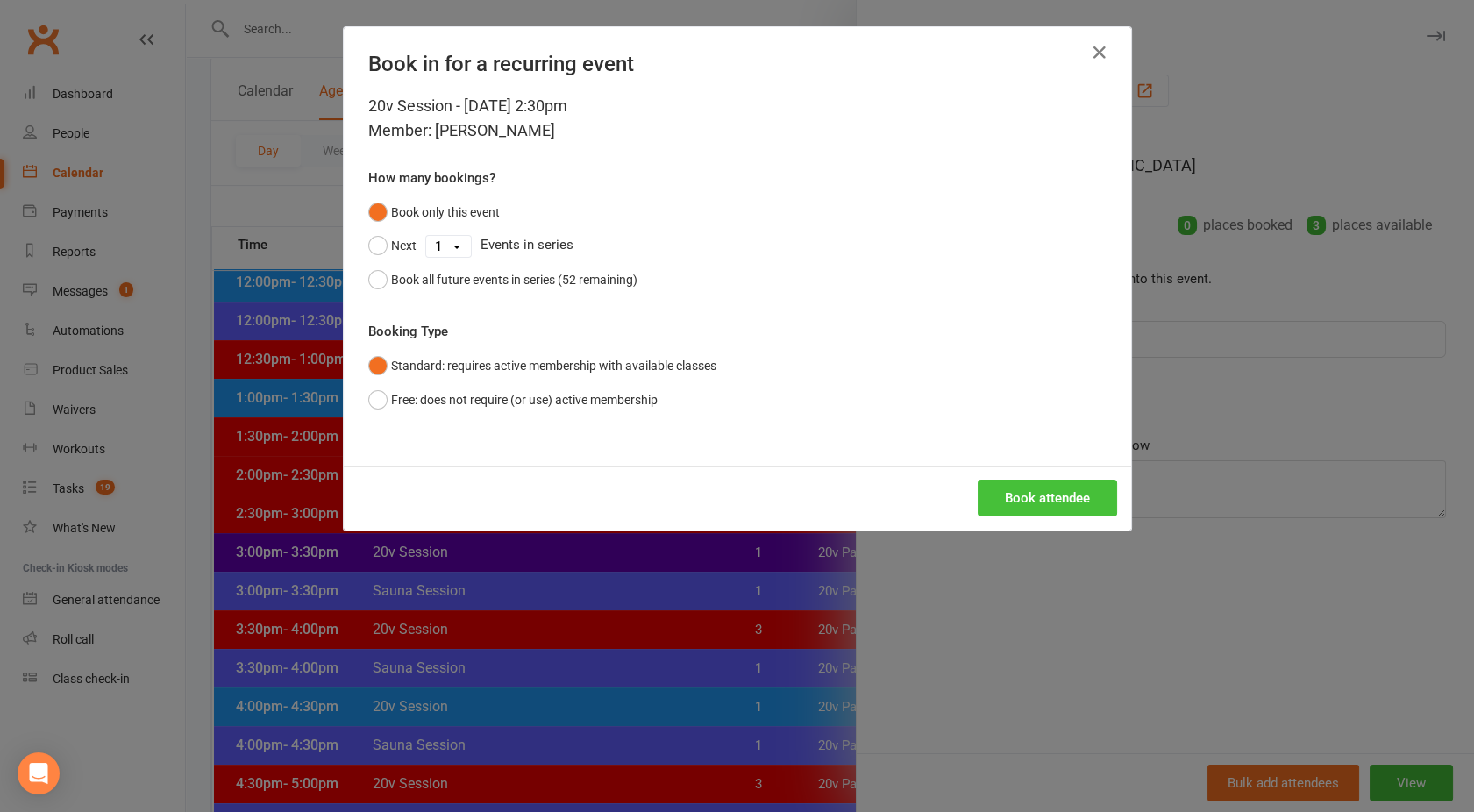
click at [1028, 491] on button "Book attendee" at bounding box center [1048, 498] width 139 height 37
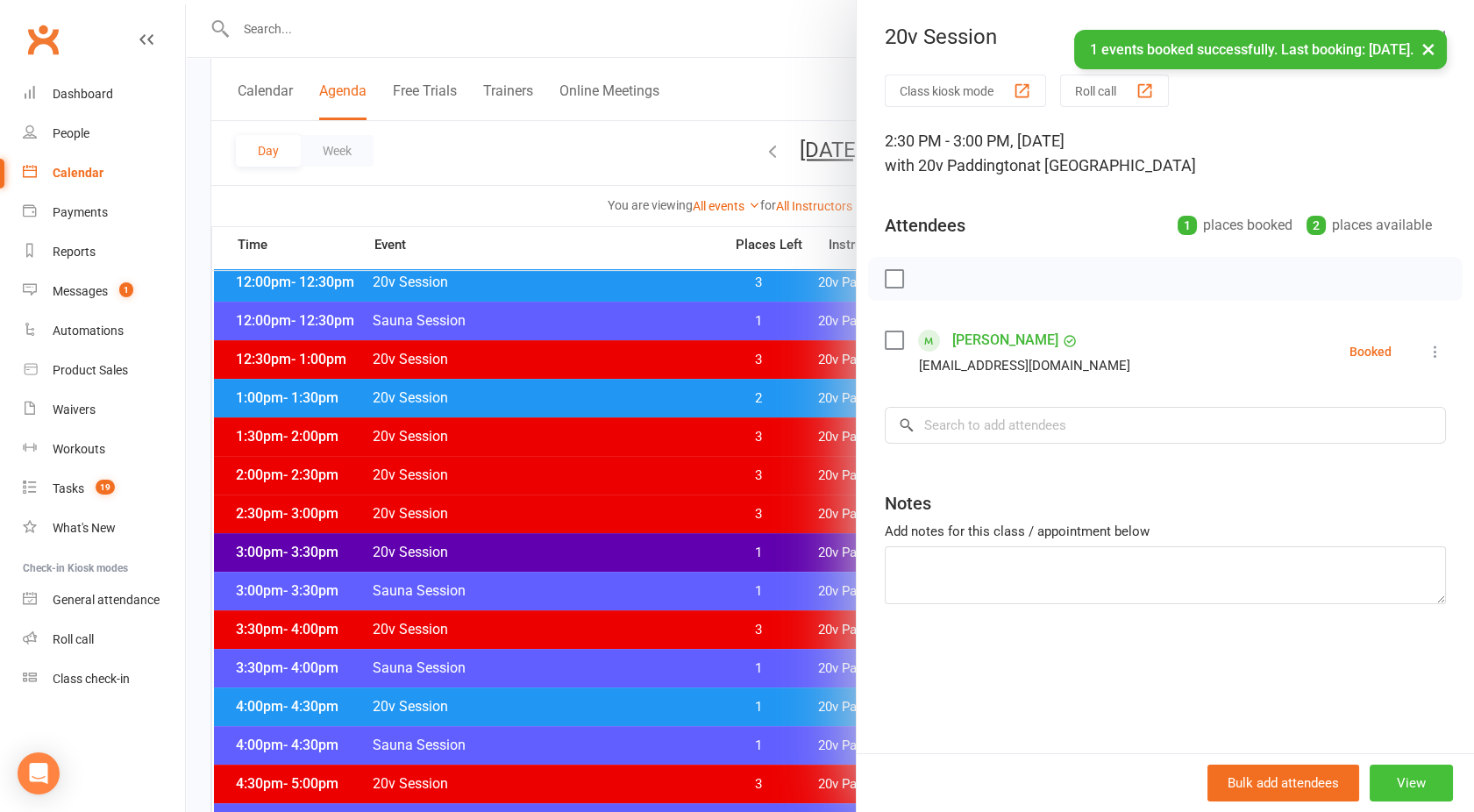
click at [1404, 792] on button "View" at bounding box center [1412, 783] width 84 height 37
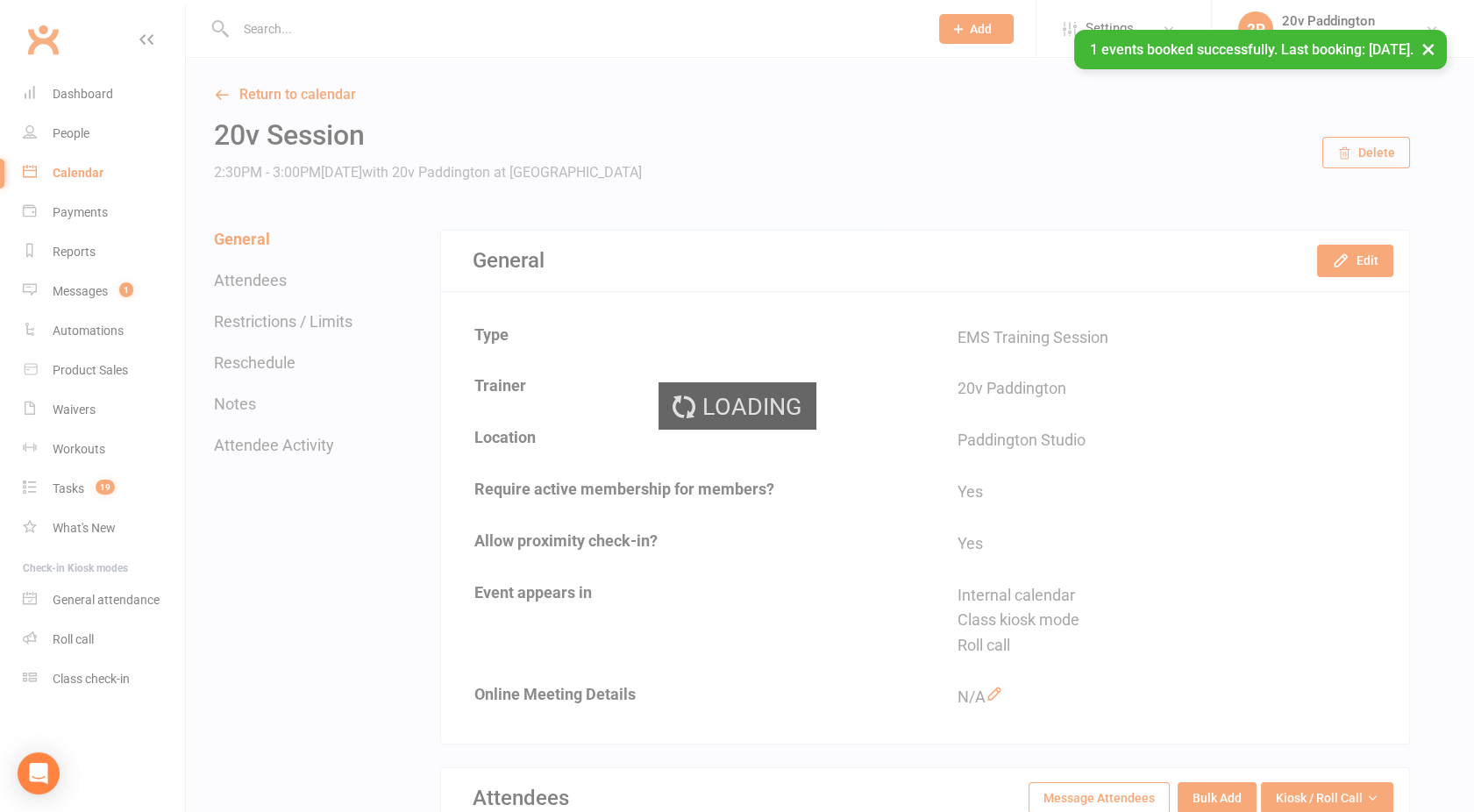
click at [1339, 259] on div "Loading" at bounding box center [737, 406] width 1474 height 812
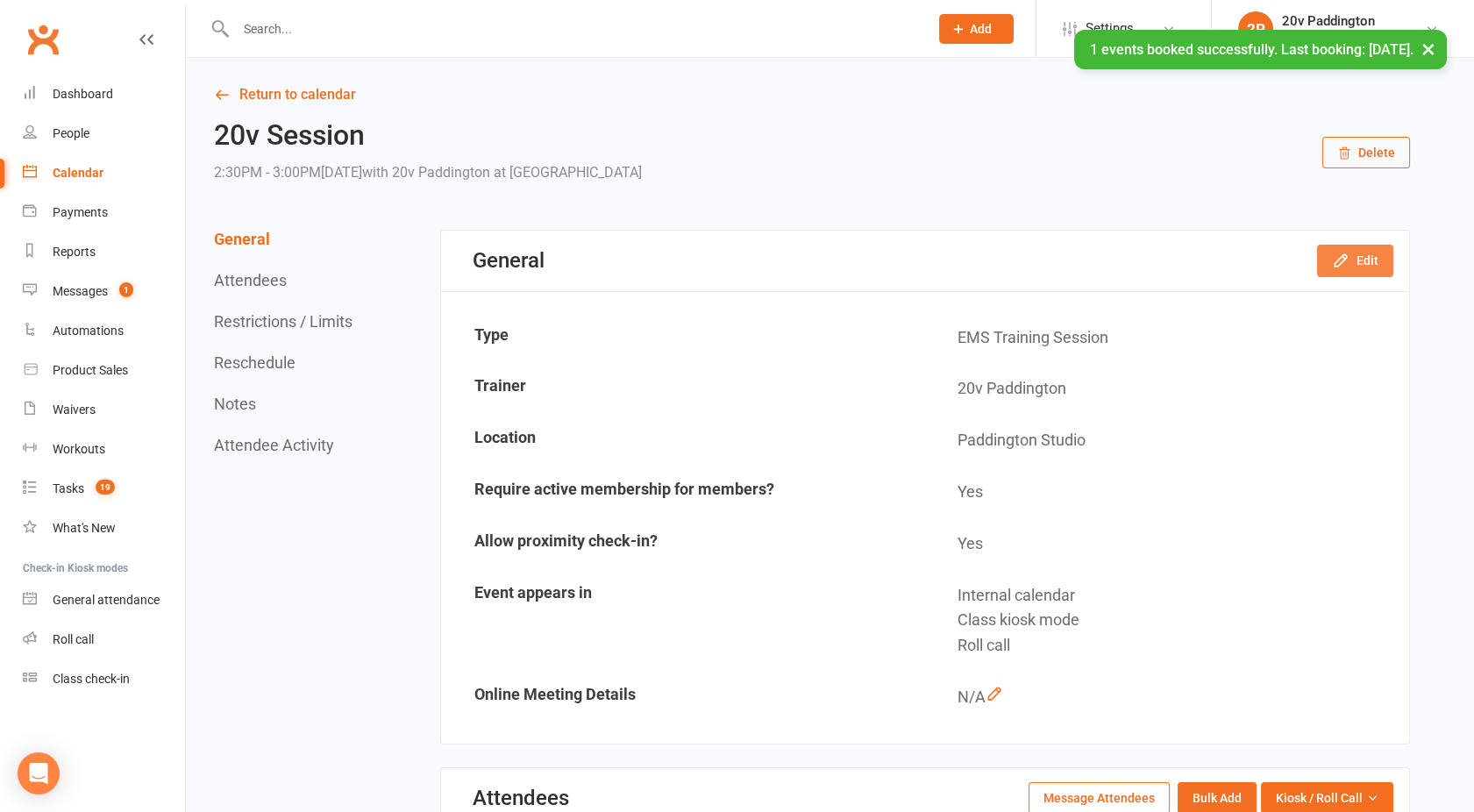
click at [1361, 252] on button "Edit" at bounding box center [1356, 260] width 76 height 32
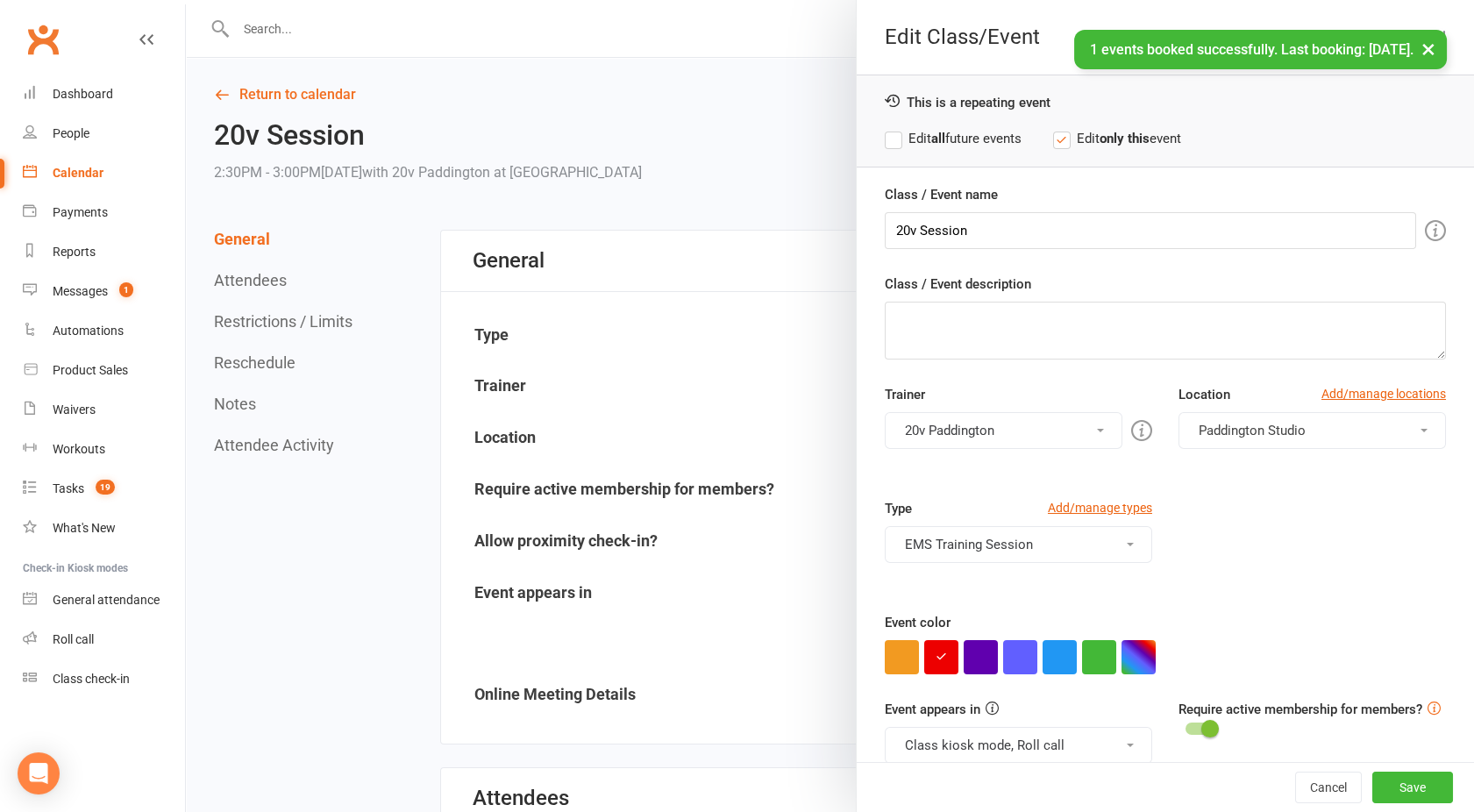
scroll to position [98, 0]
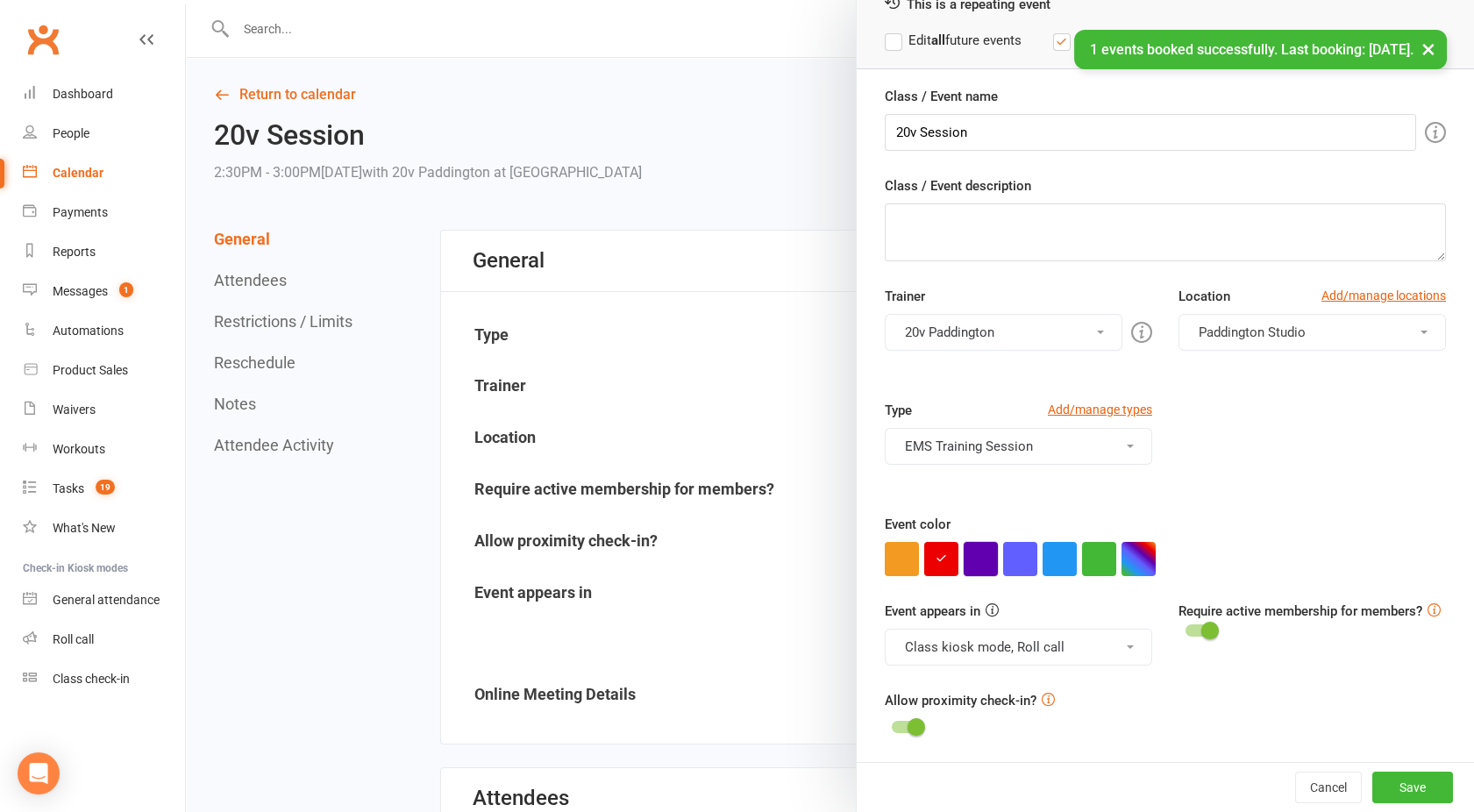
click at [971, 557] on button "button" at bounding box center [981, 559] width 35 height 35
click at [1373, 792] on button "Save" at bounding box center [1413, 787] width 81 height 32
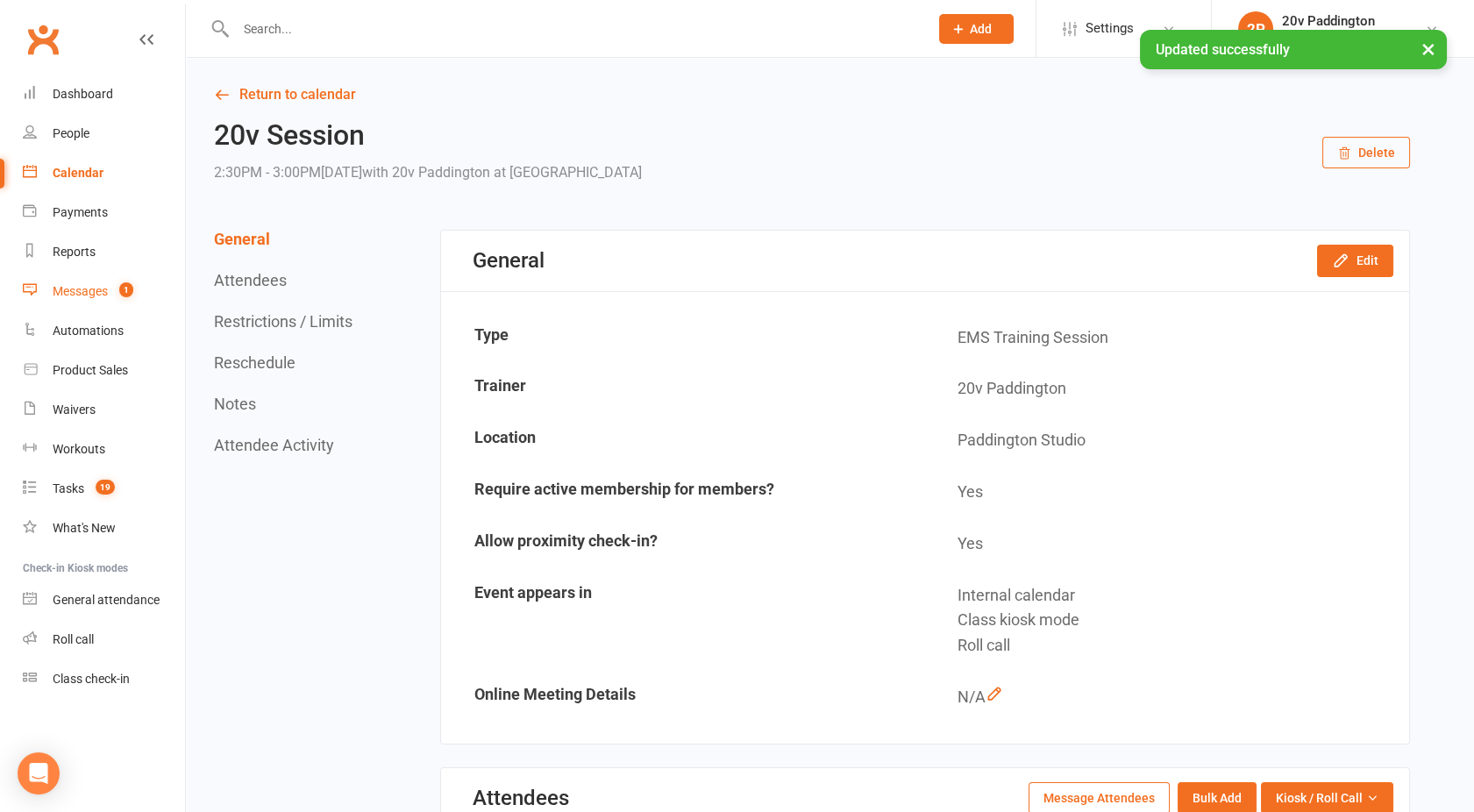
click at [80, 291] on div "Messages" at bounding box center [80, 291] width 55 height 14
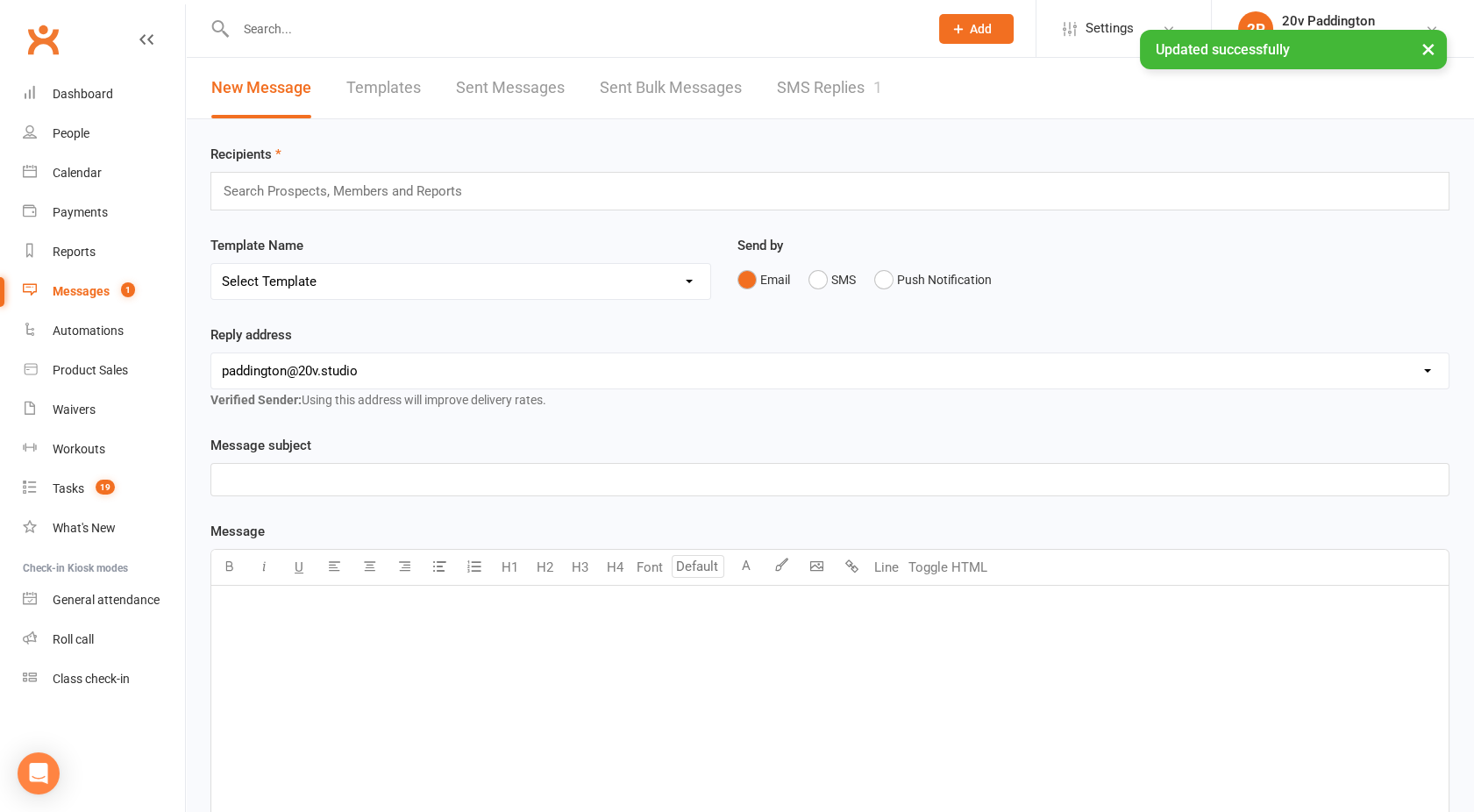
click at [794, 86] on link "SMS Replies 1" at bounding box center [830, 88] width 105 height 61
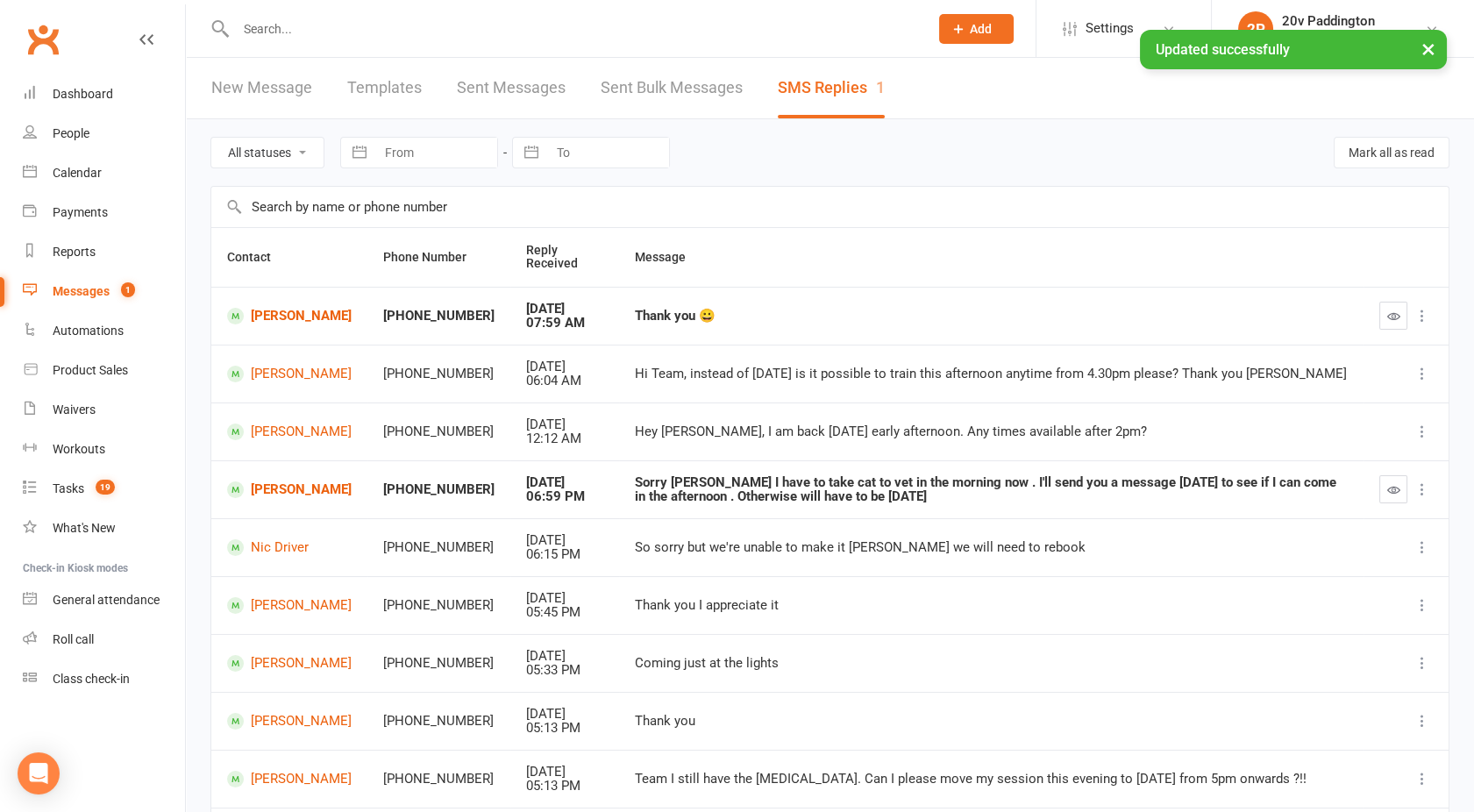
click at [1399, 316] on icon "button" at bounding box center [1394, 316] width 13 height 13
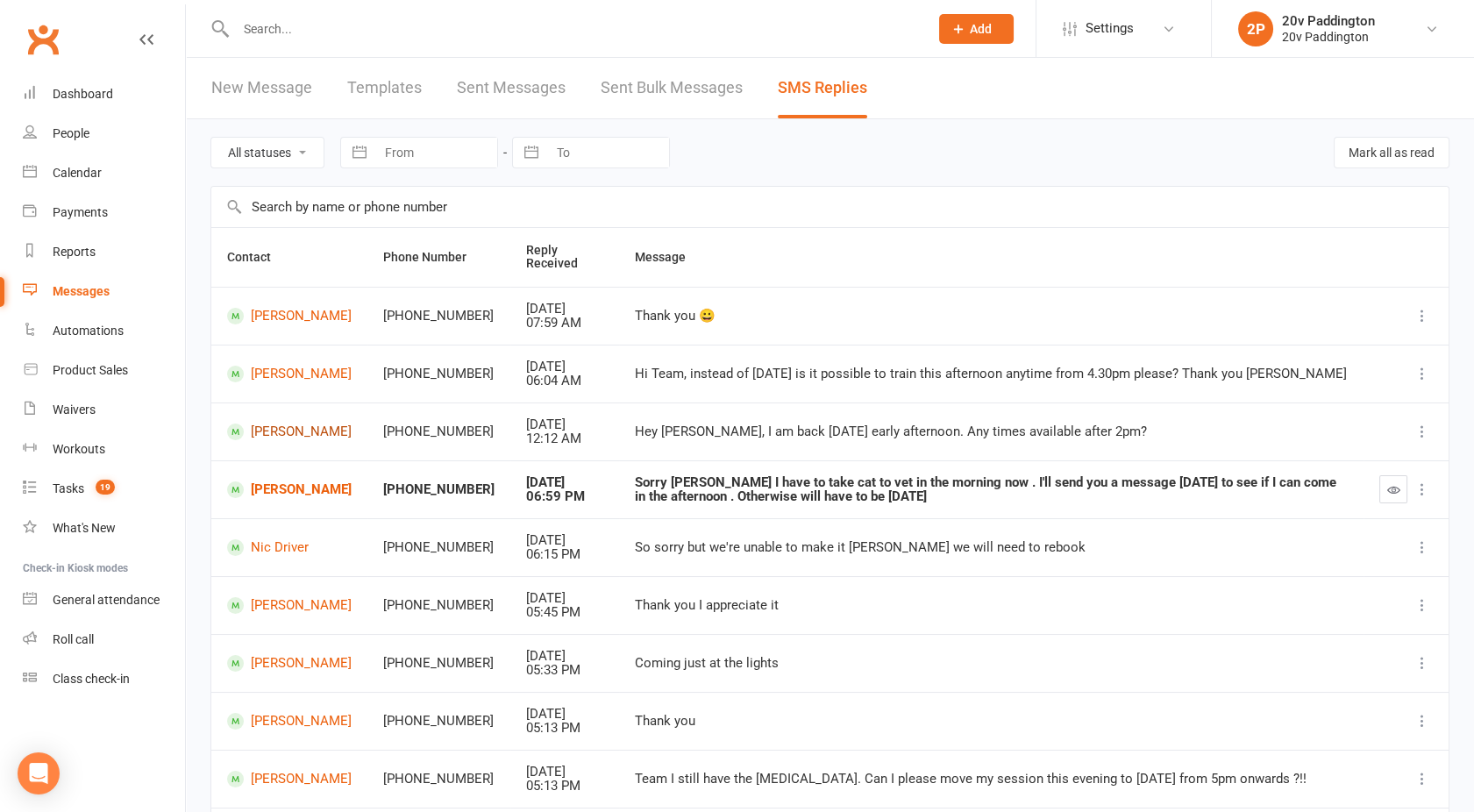
click at [286, 434] on link "Pauline Doyle" at bounding box center [289, 432] width 125 height 16
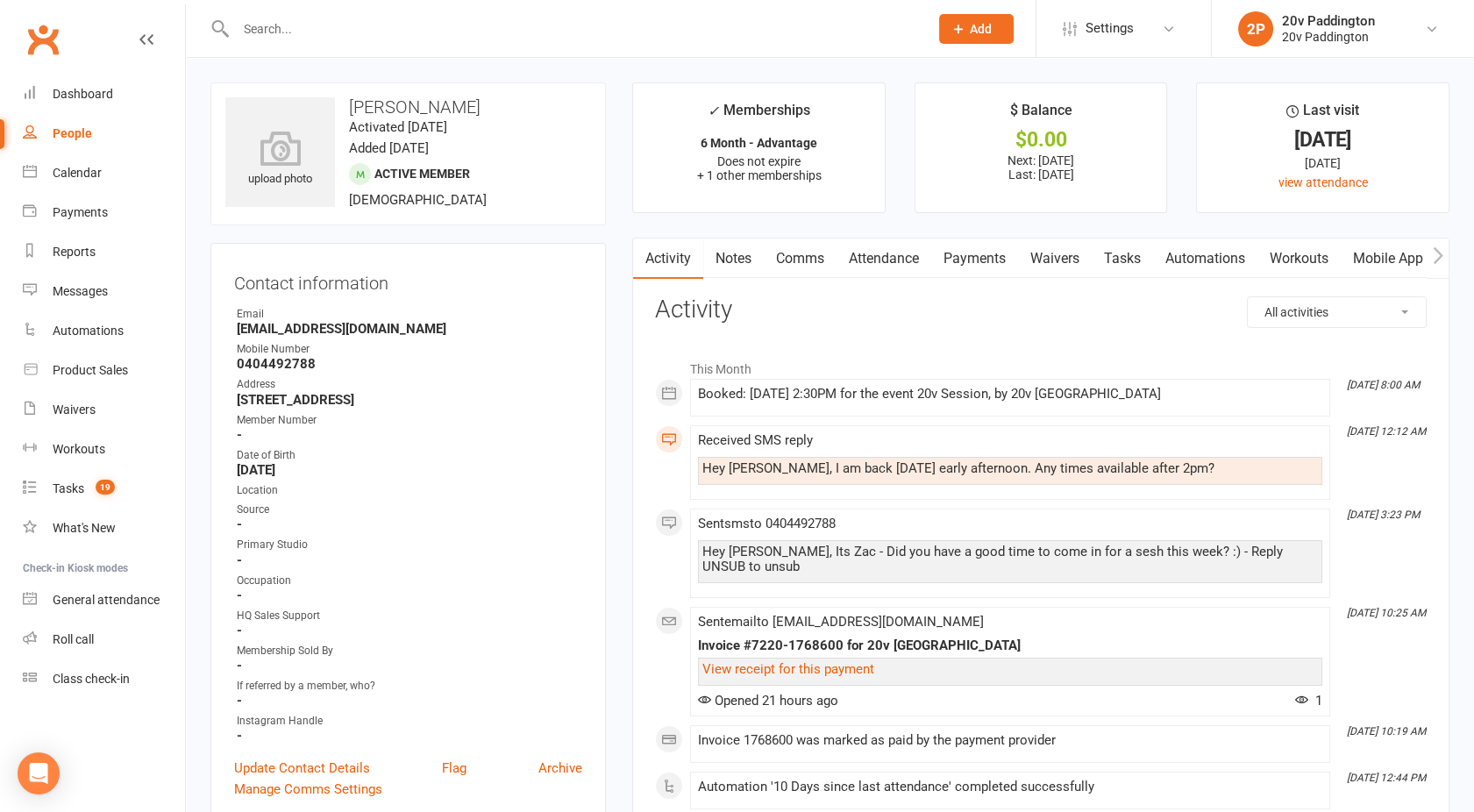
click at [782, 262] on link "Comms" at bounding box center [800, 258] width 73 height 40
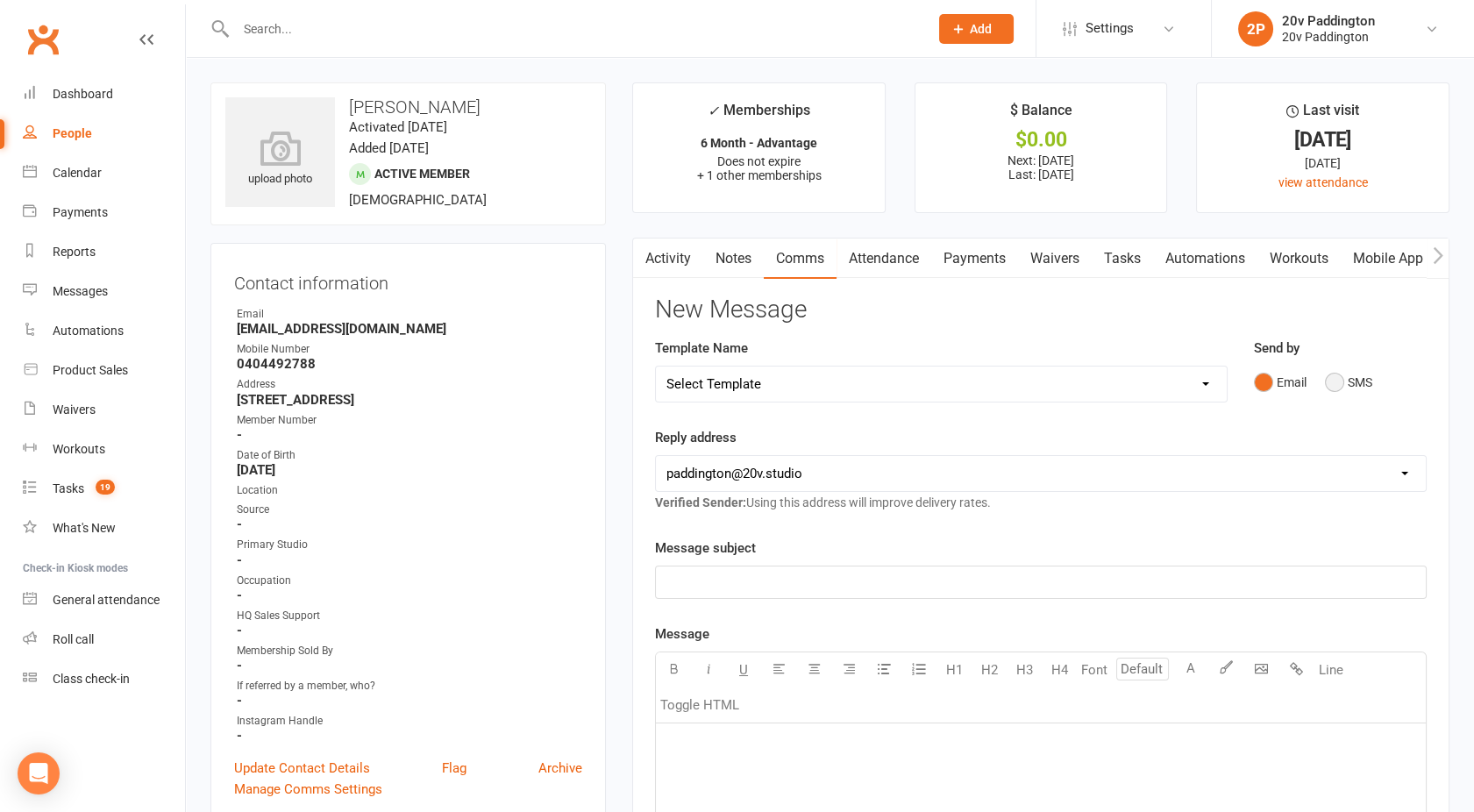
click at [1342, 386] on button "SMS" at bounding box center [1349, 382] width 47 height 34
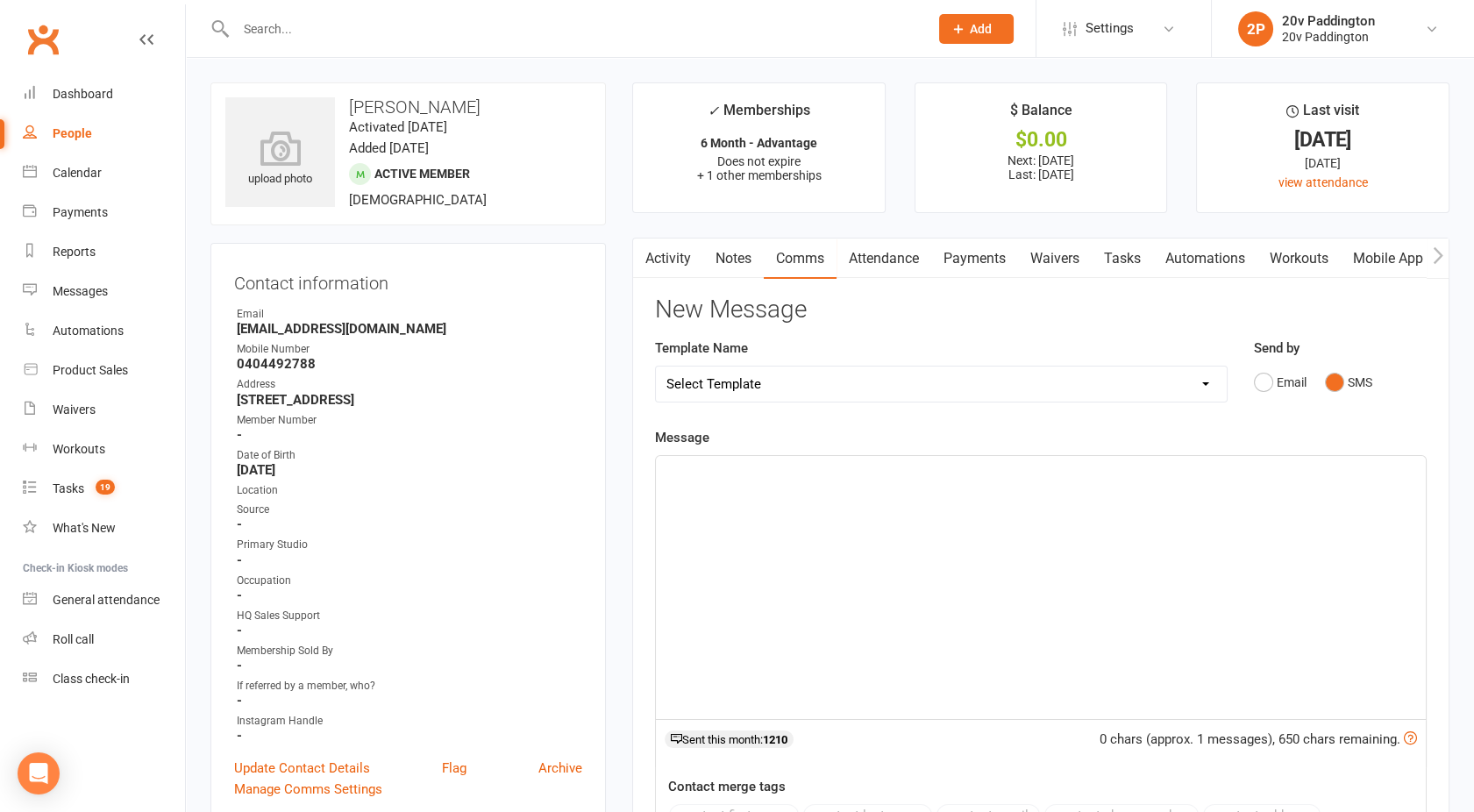
click at [937, 614] on div "﻿" at bounding box center [1041, 587] width 770 height 263
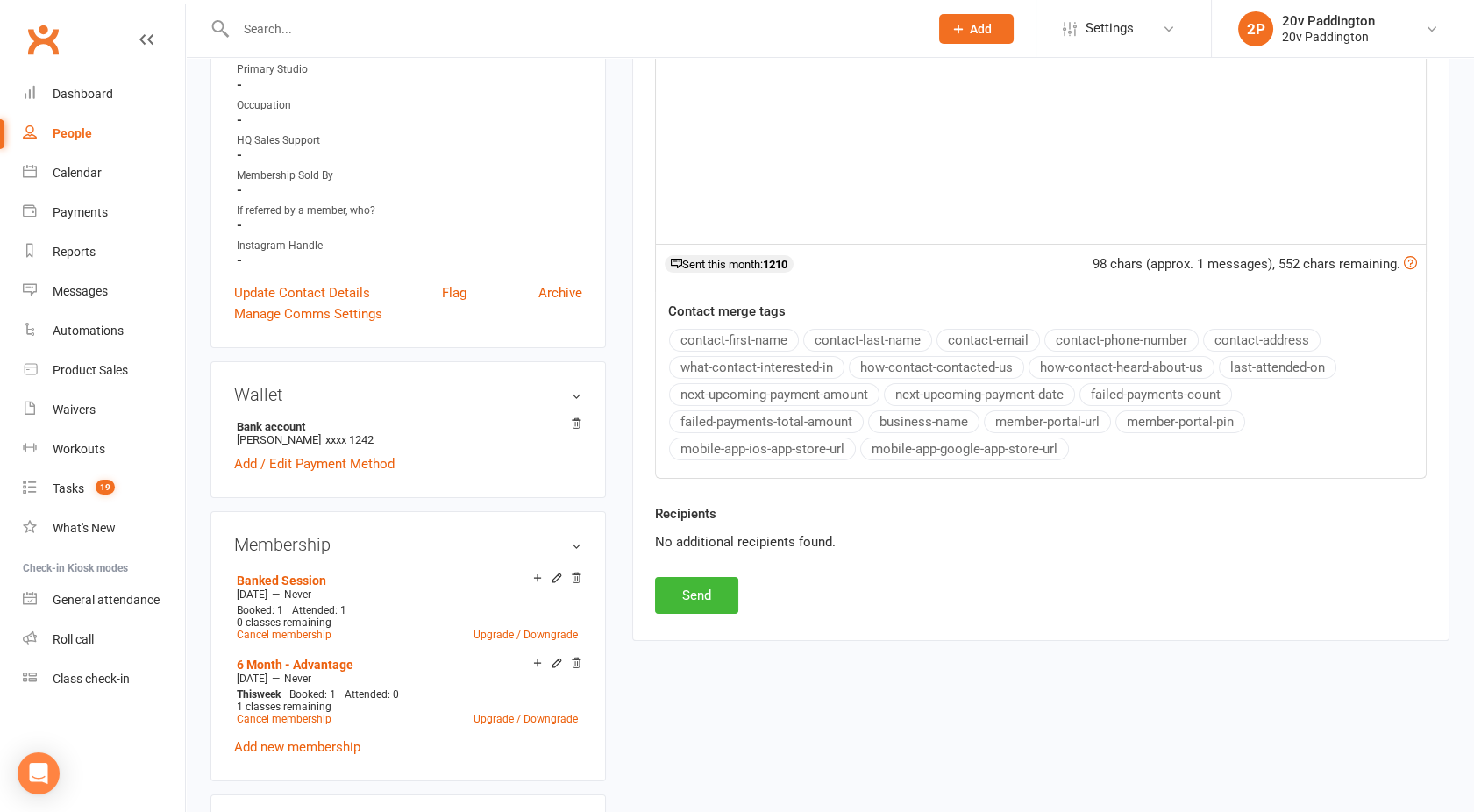
scroll to position [485, 0]
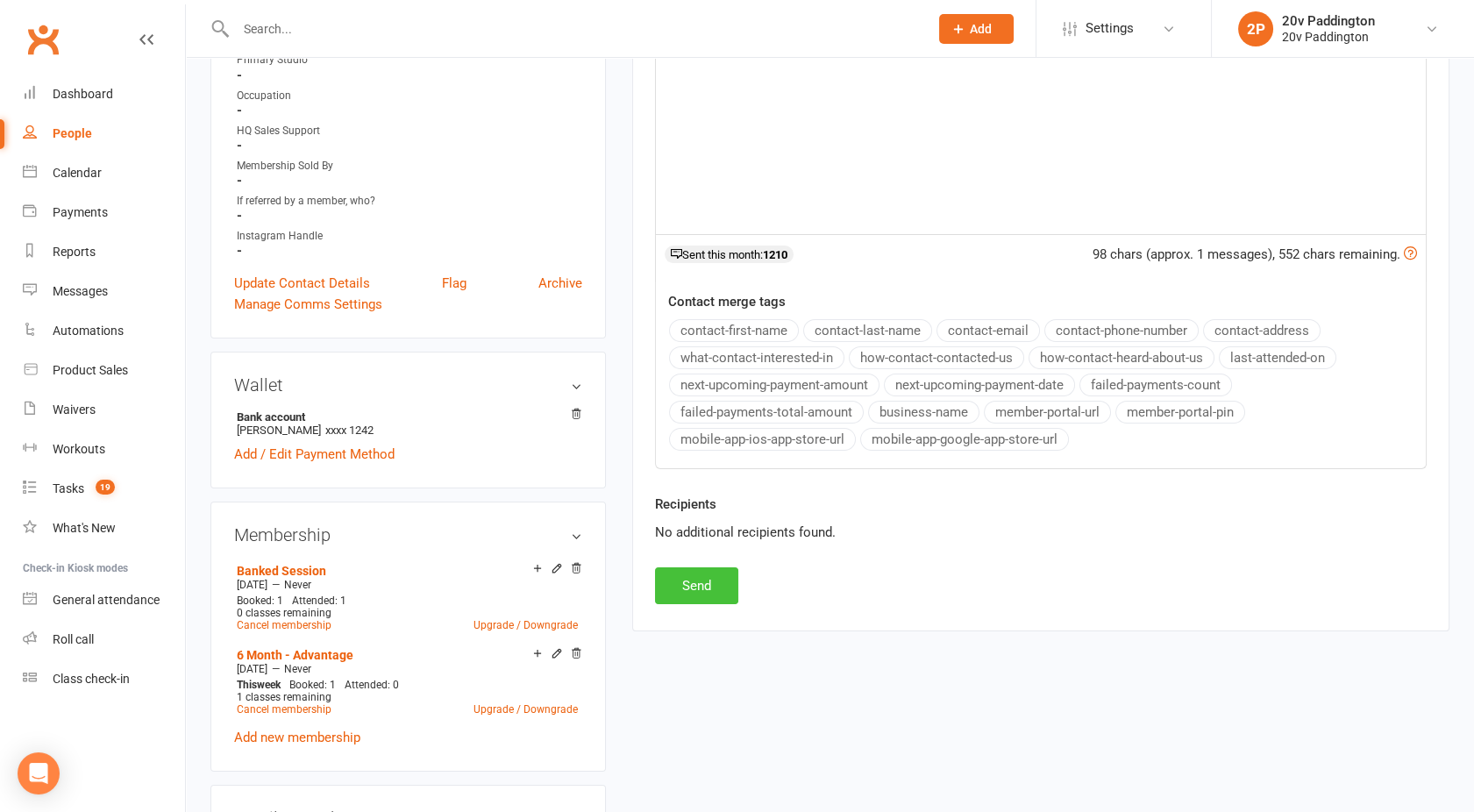
click at [707, 569] on button "Send" at bounding box center [697, 586] width 84 height 37
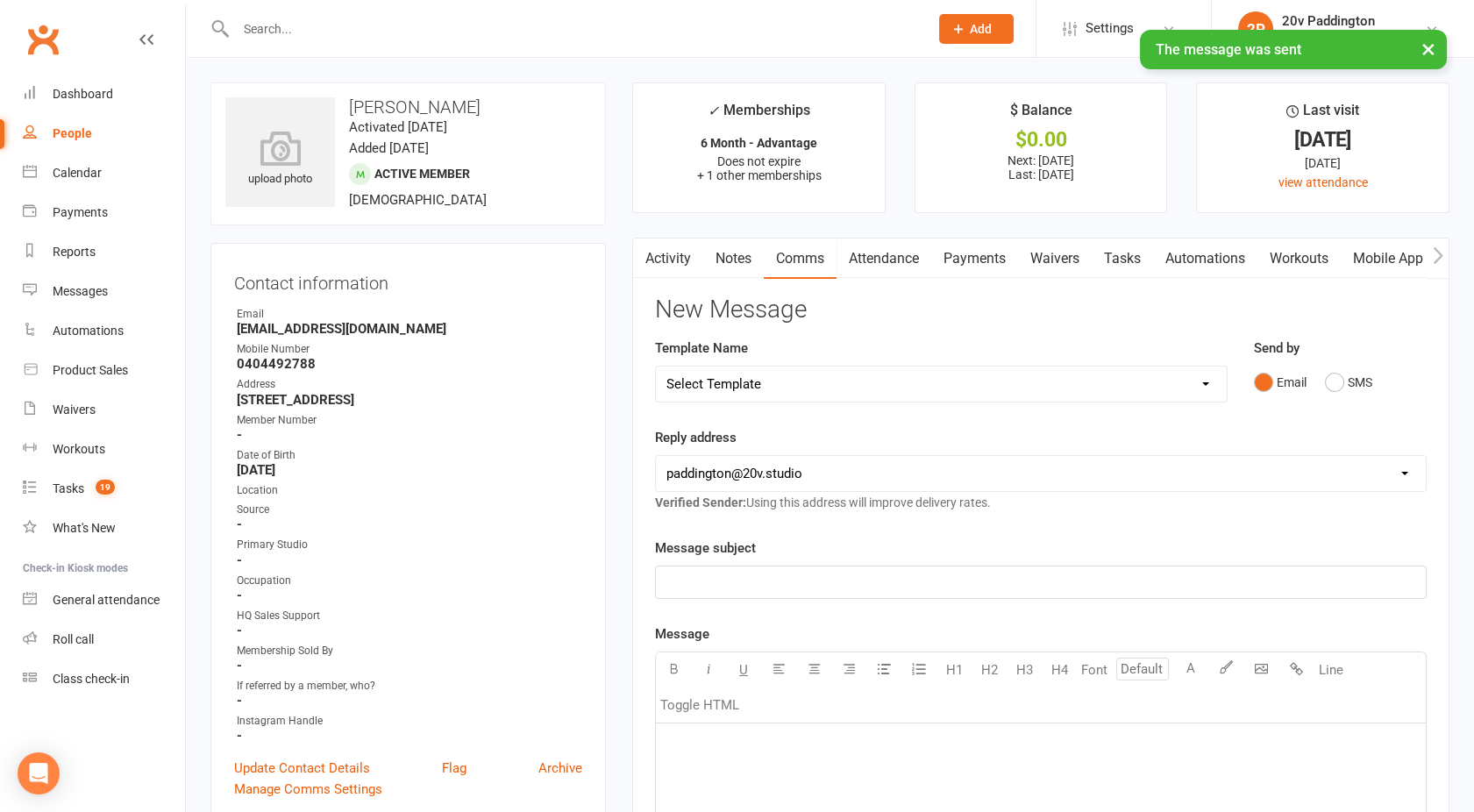
click at [666, 273] on link "Activity" at bounding box center [667, 258] width 70 height 40
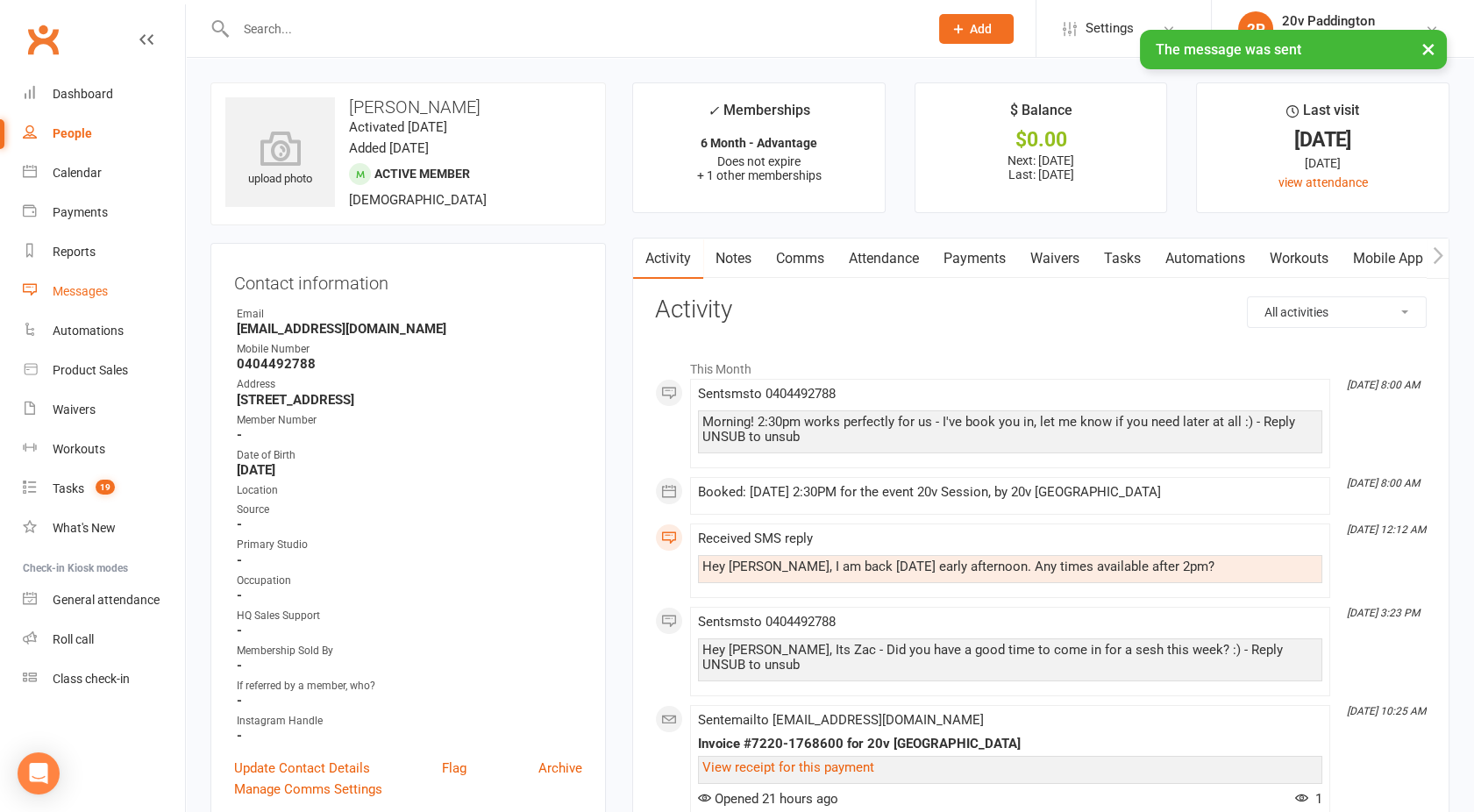
click at [85, 279] on link "Messages" at bounding box center [104, 291] width 162 height 39
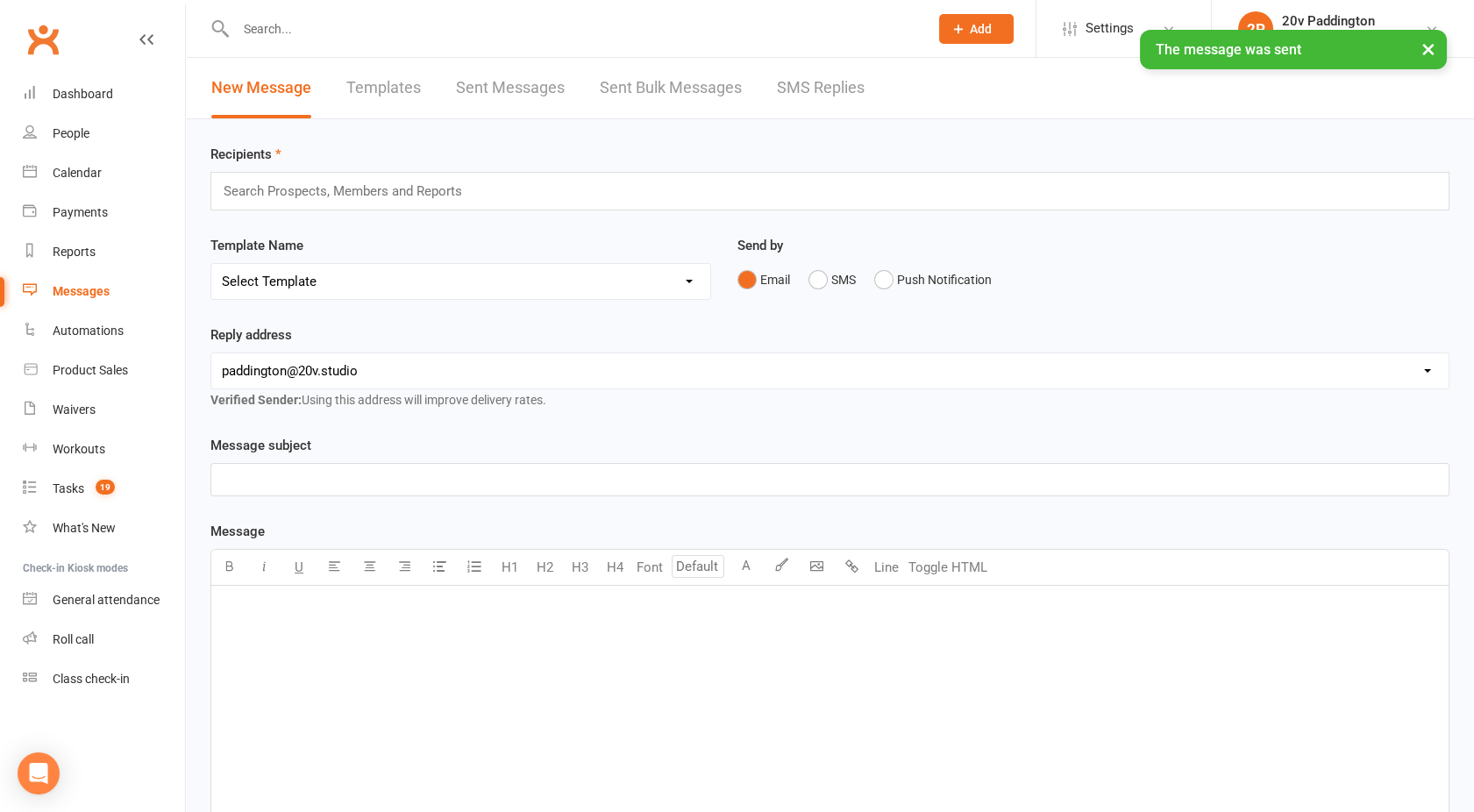
click at [833, 79] on link "SMS Replies" at bounding box center [821, 88] width 87 height 61
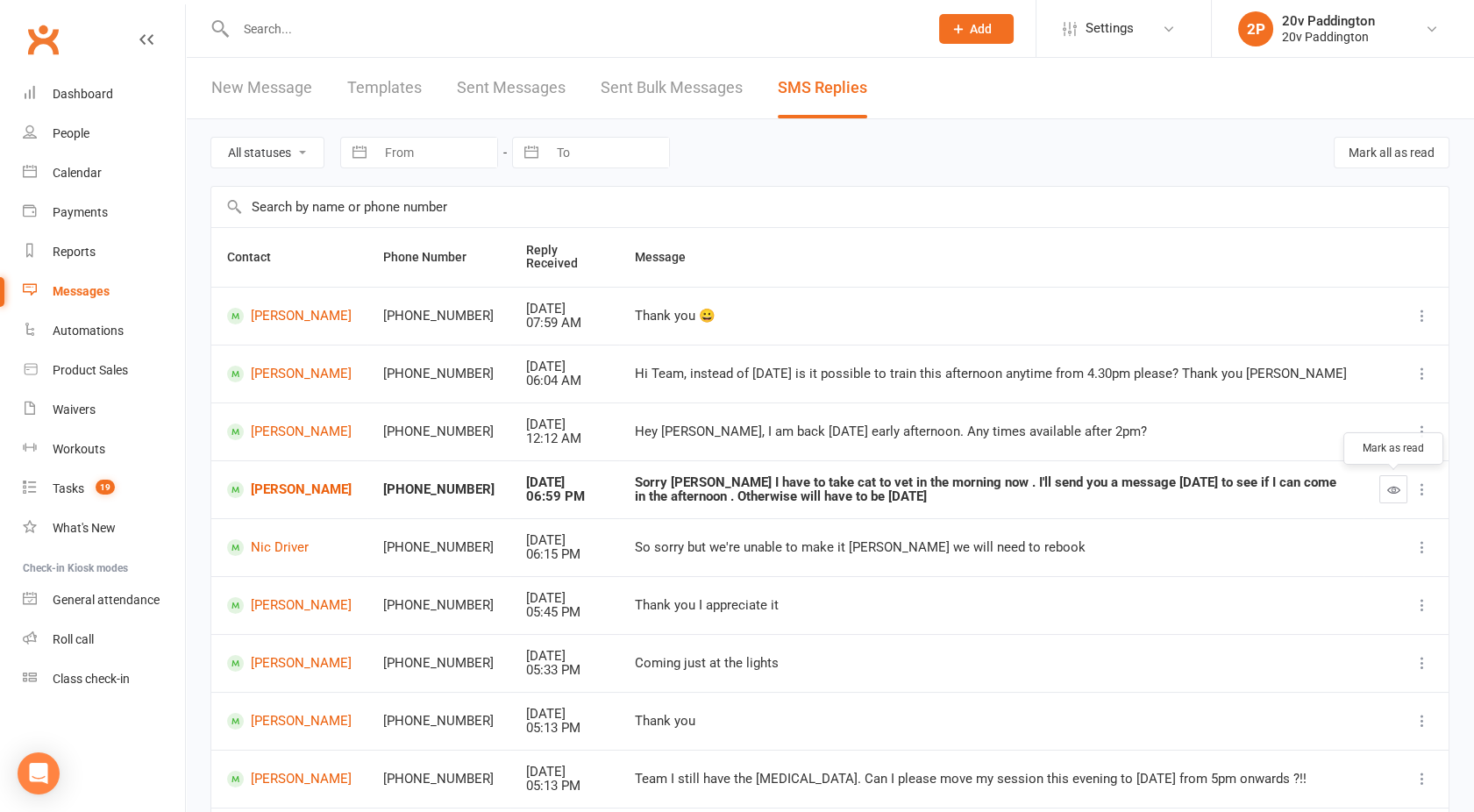
click at [1386, 492] on button "button" at bounding box center [1393, 489] width 28 height 28
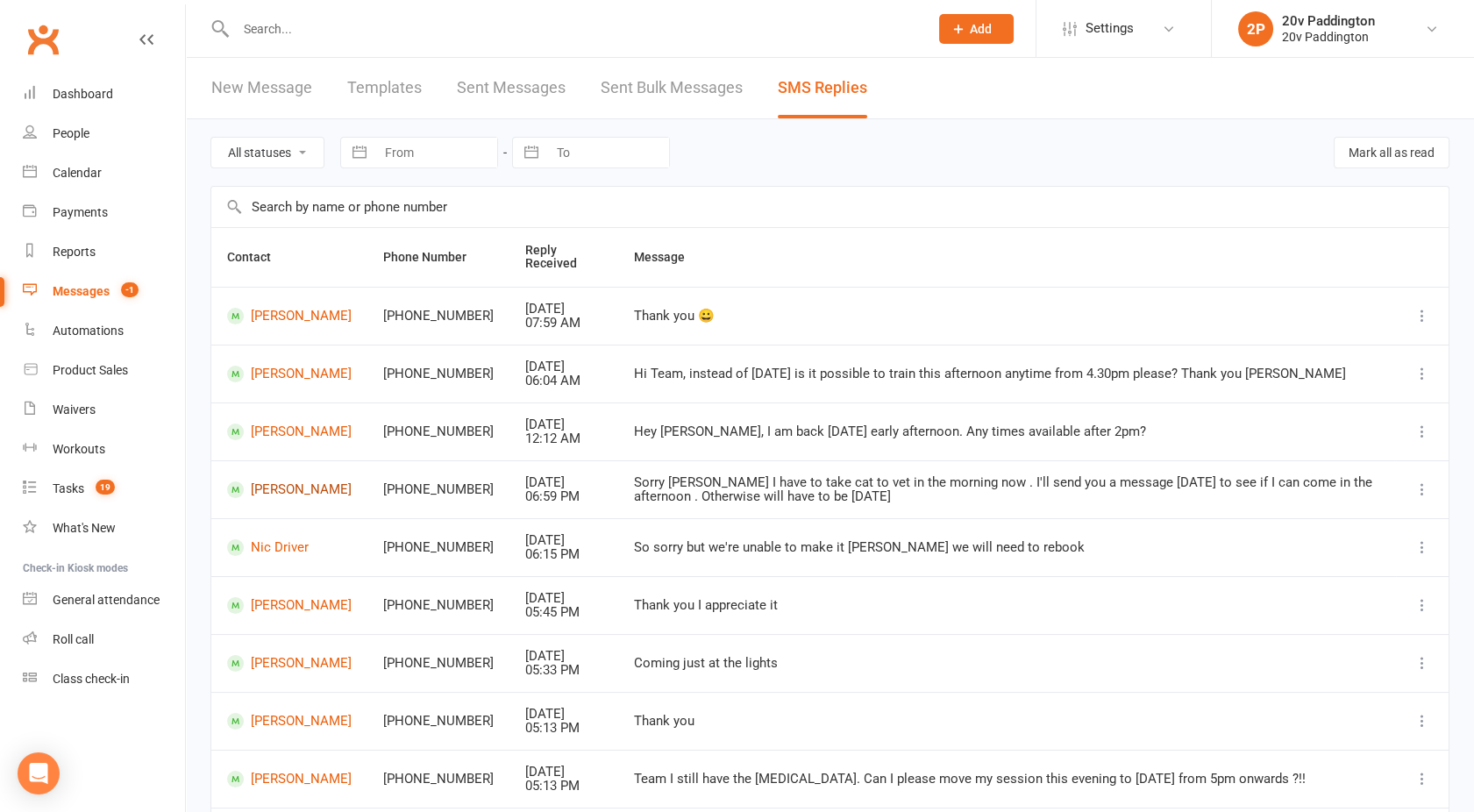
click at [280, 486] on link "Janina Klein" at bounding box center [289, 490] width 125 height 16
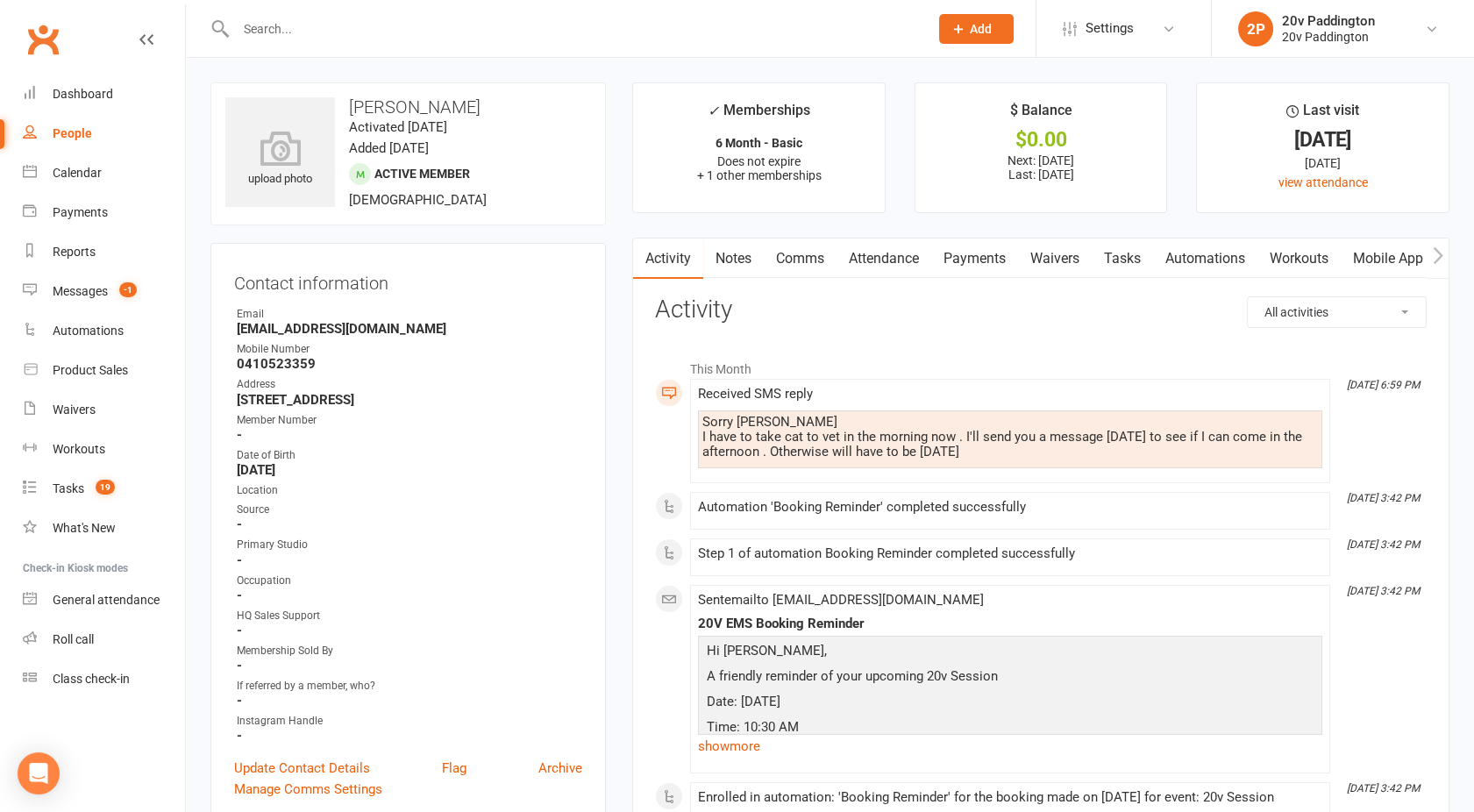
click at [877, 253] on link "Attendance" at bounding box center [884, 258] width 95 height 40
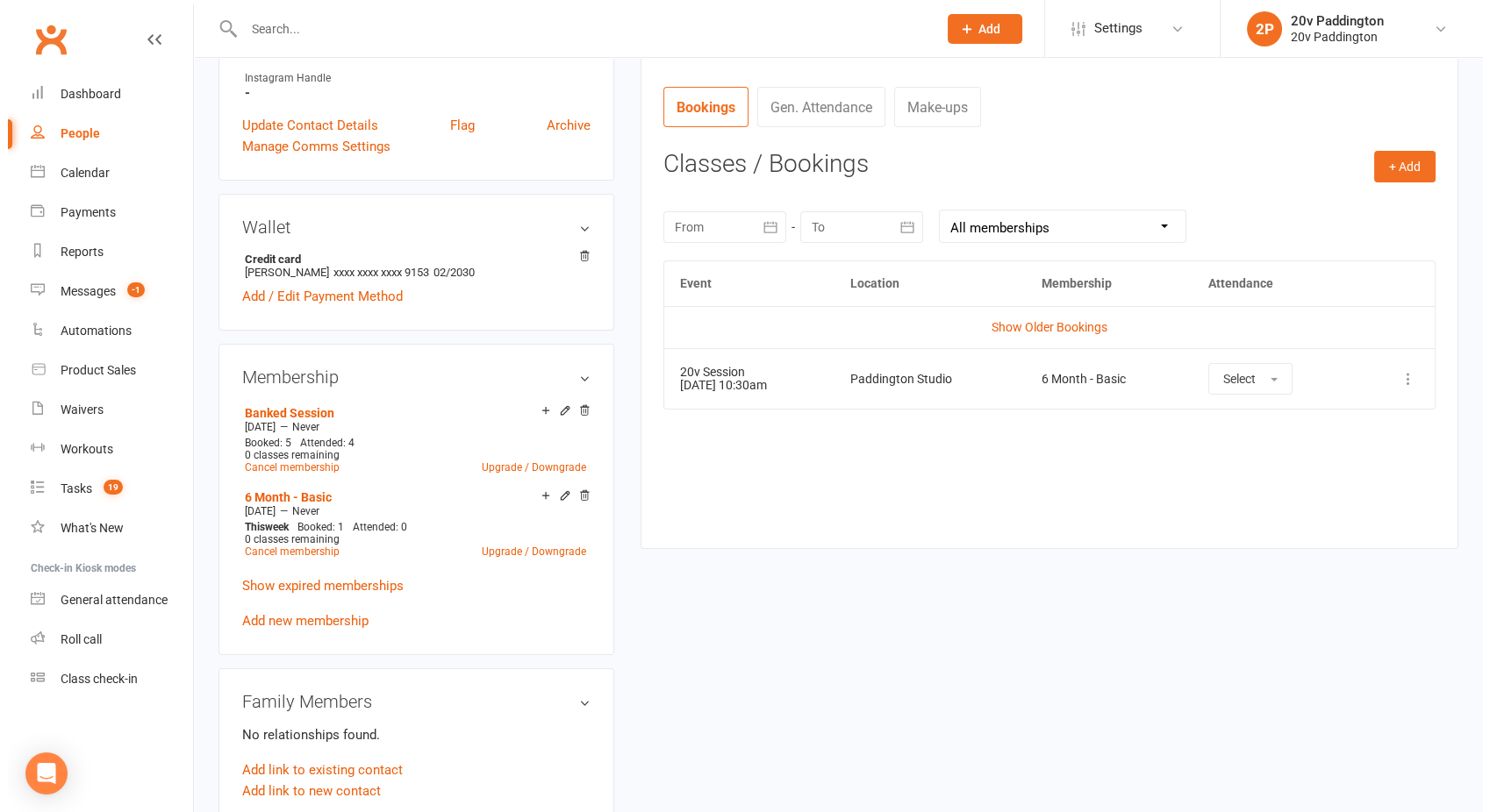
scroll to position [644, 0]
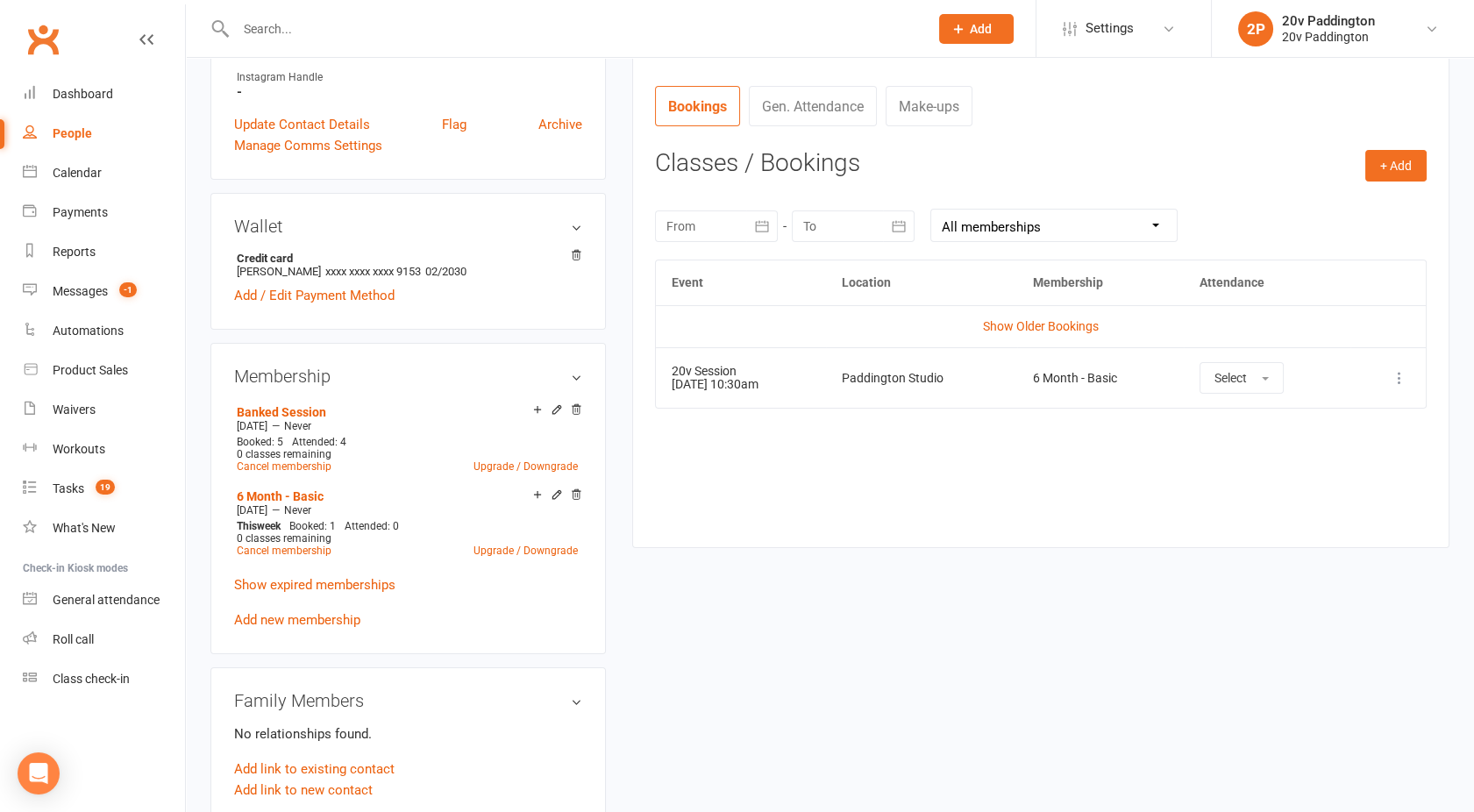
click at [1409, 375] on button at bounding box center [1399, 377] width 21 height 21
click at [1310, 486] on link "Remove booking" at bounding box center [1322, 482] width 174 height 35
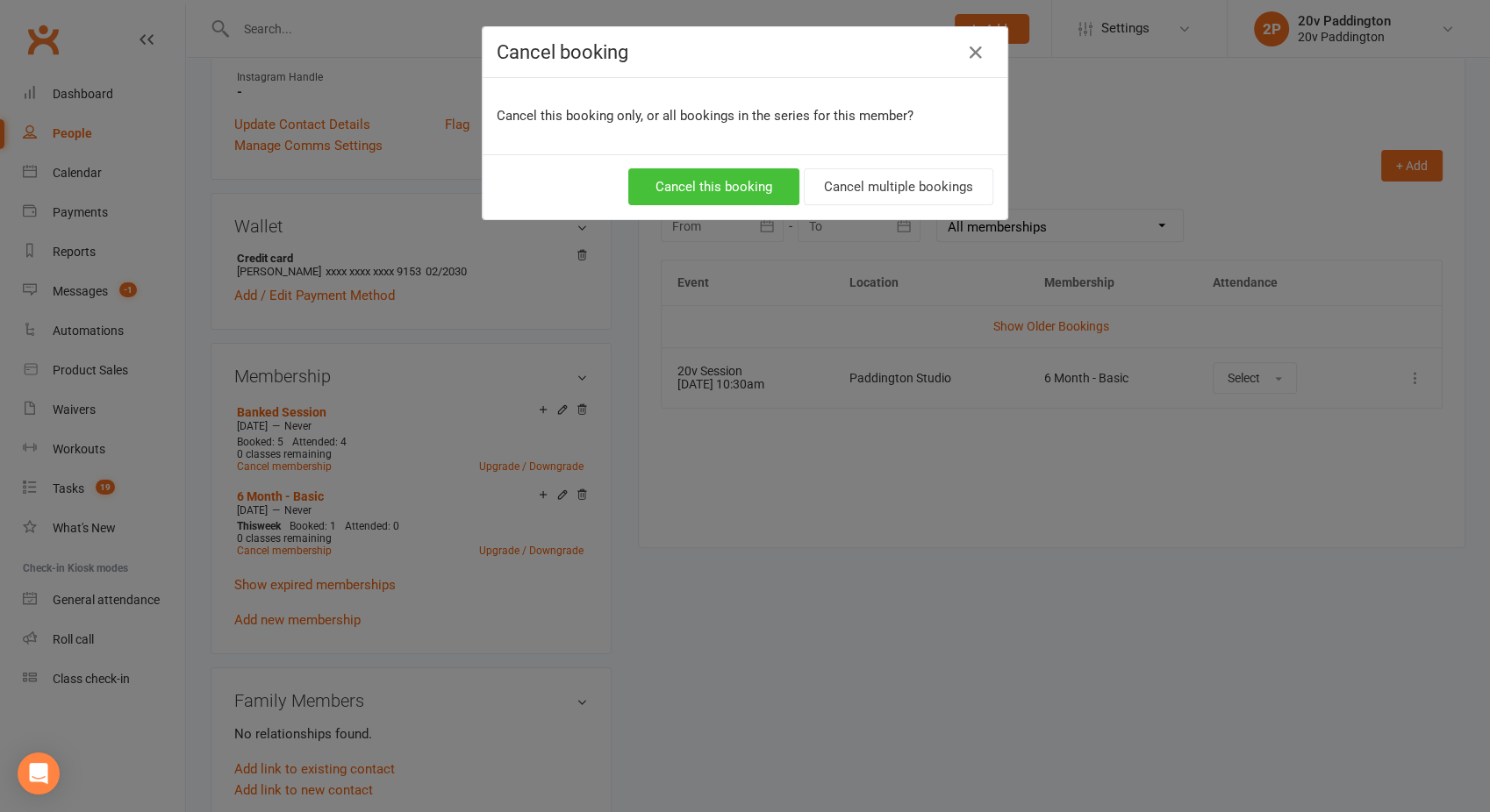
click at [727, 192] on button "Cancel this booking" at bounding box center [714, 186] width 171 height 37
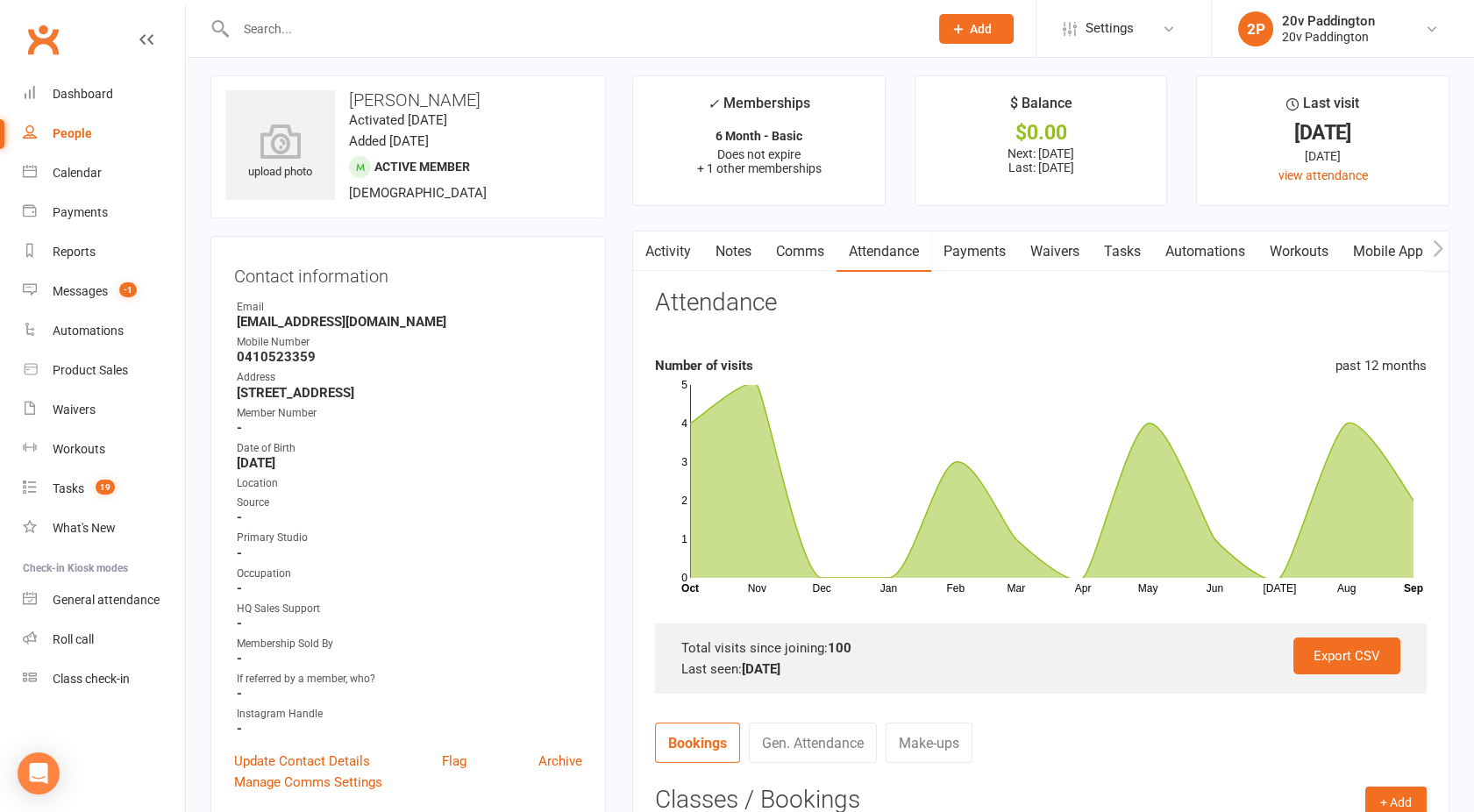
scroll to position [0, 0]
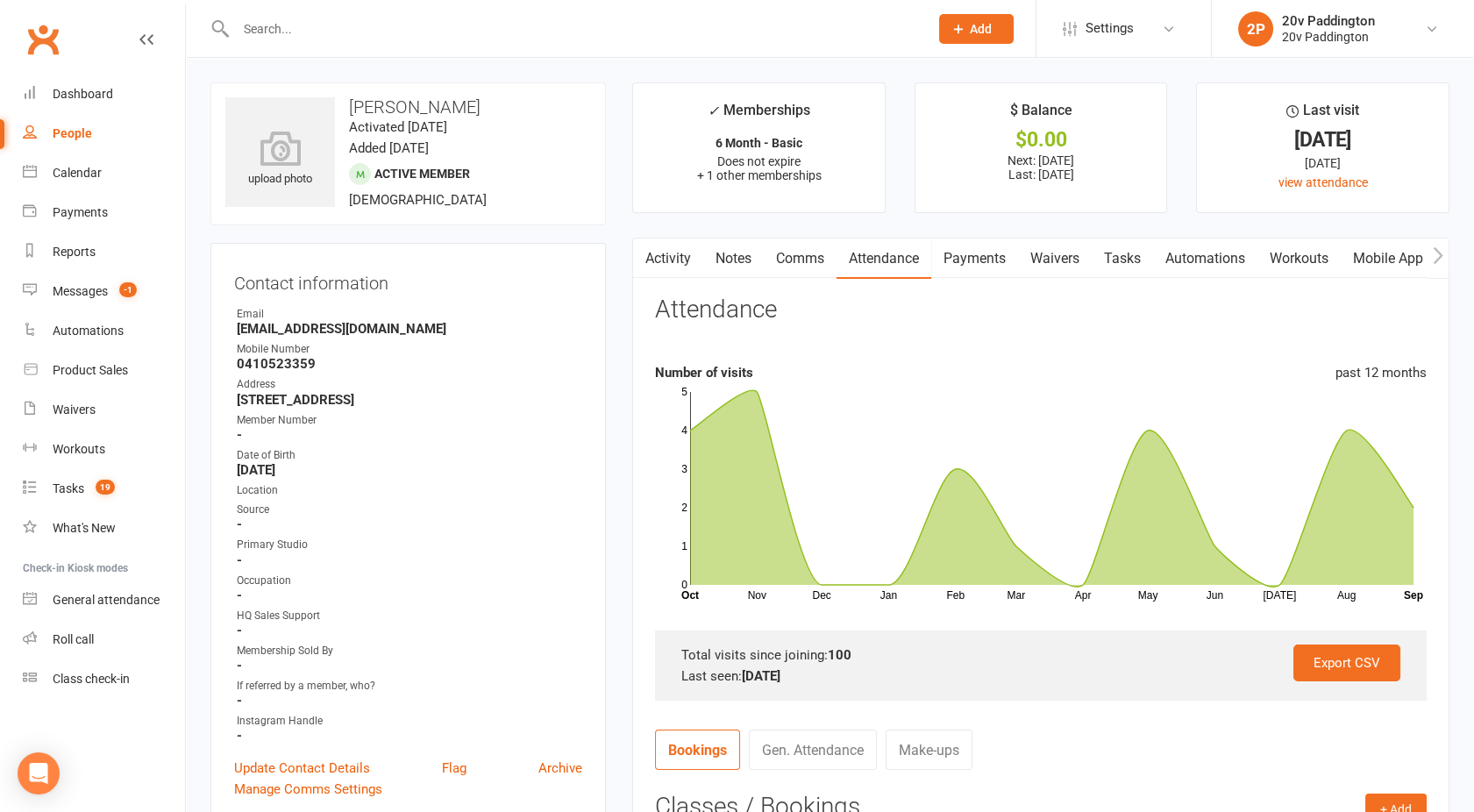
click at [646, 263] on icon "button" at bounding box center [645, 256] width 11 height 18
click at [660, 254] on link "Activity" at bounding box center [667, 258] width 70 height 40
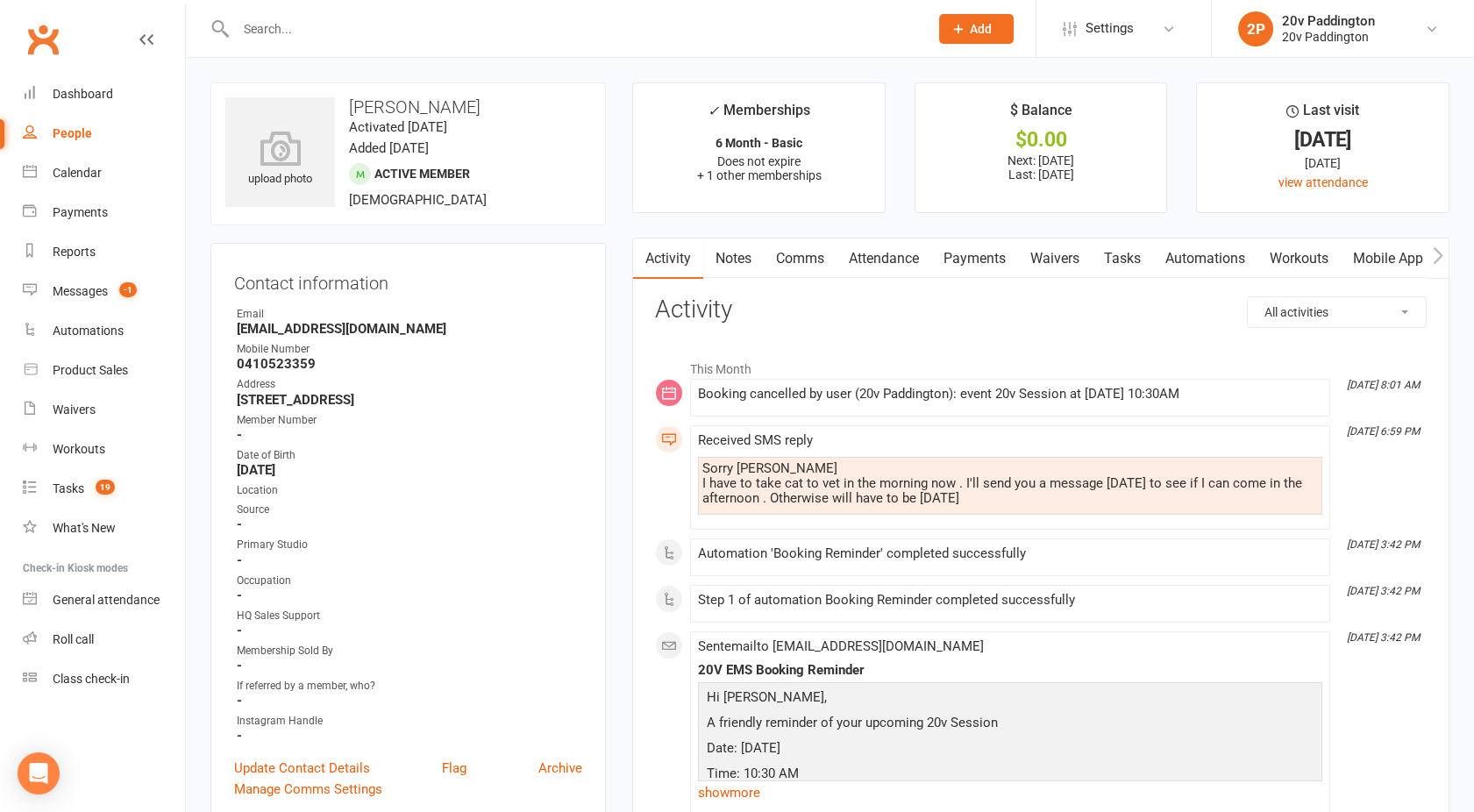
click at [795, 256] on link "Comms" at bounding box center [800, 258] width 73 height 40
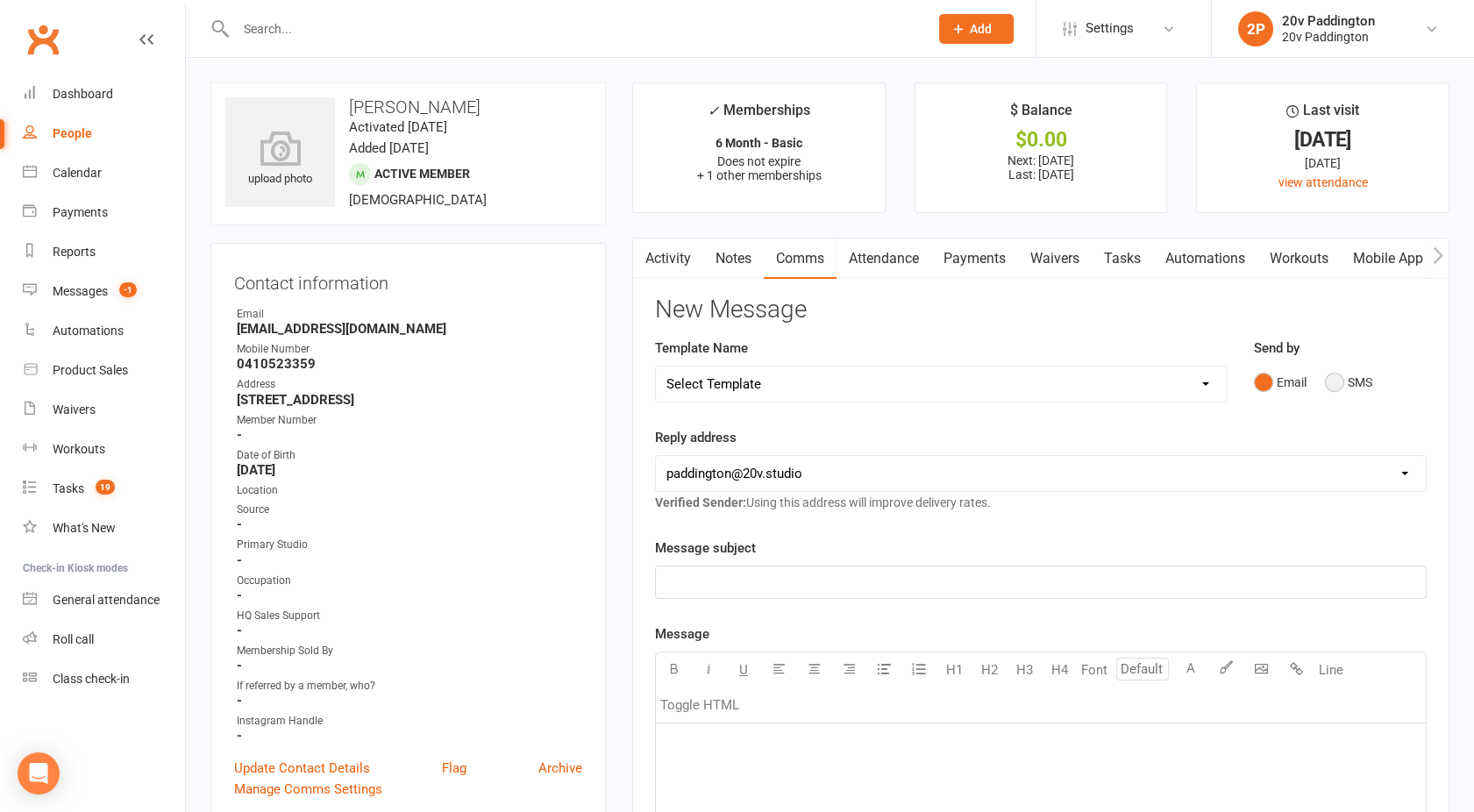
click at [1350, 385] on button "SMS" at bounding box center [1349, 382] width 47 height 34
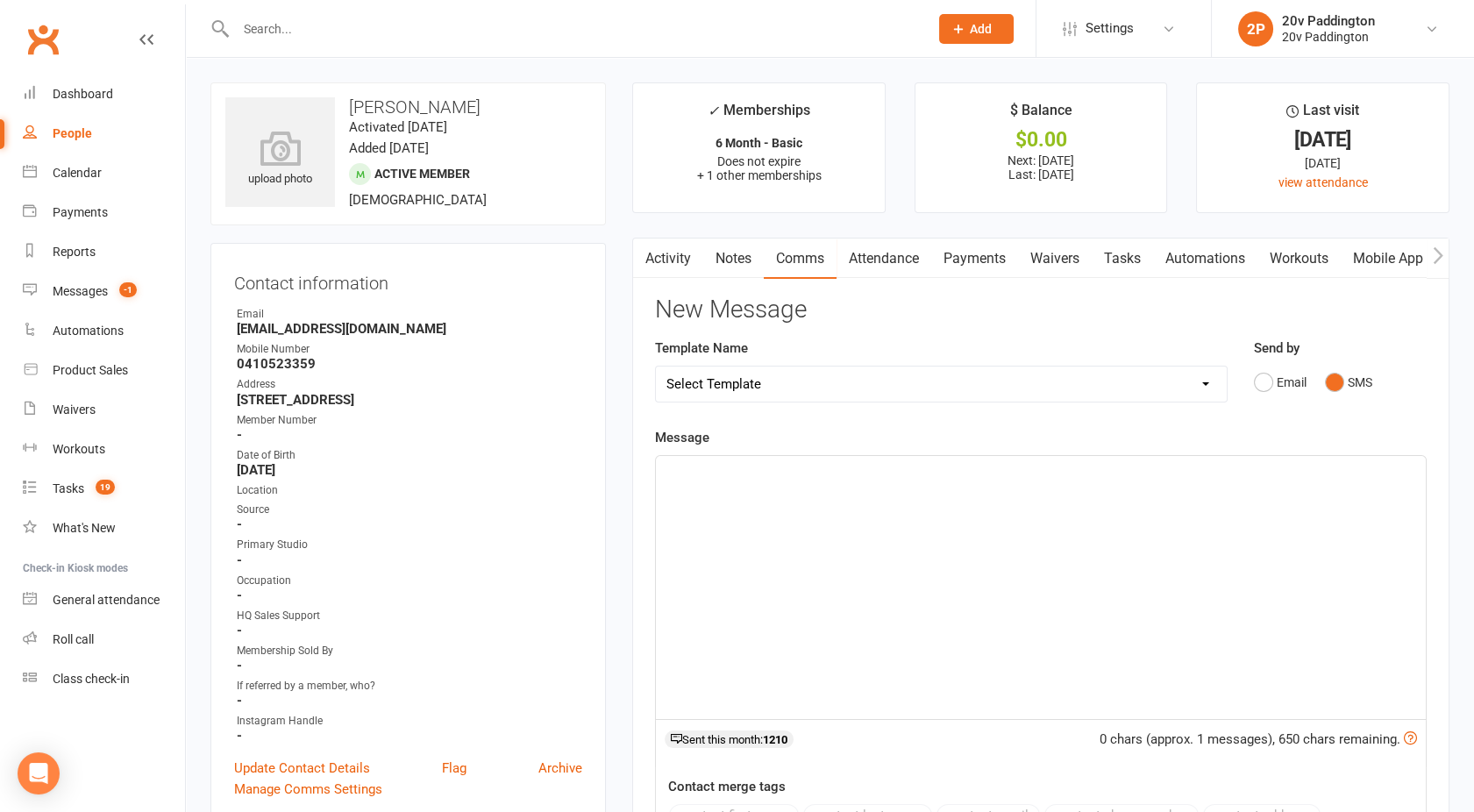
click at [1028, 631] on div "﻿" at bounding box center [1041, 587] width 770 height 263
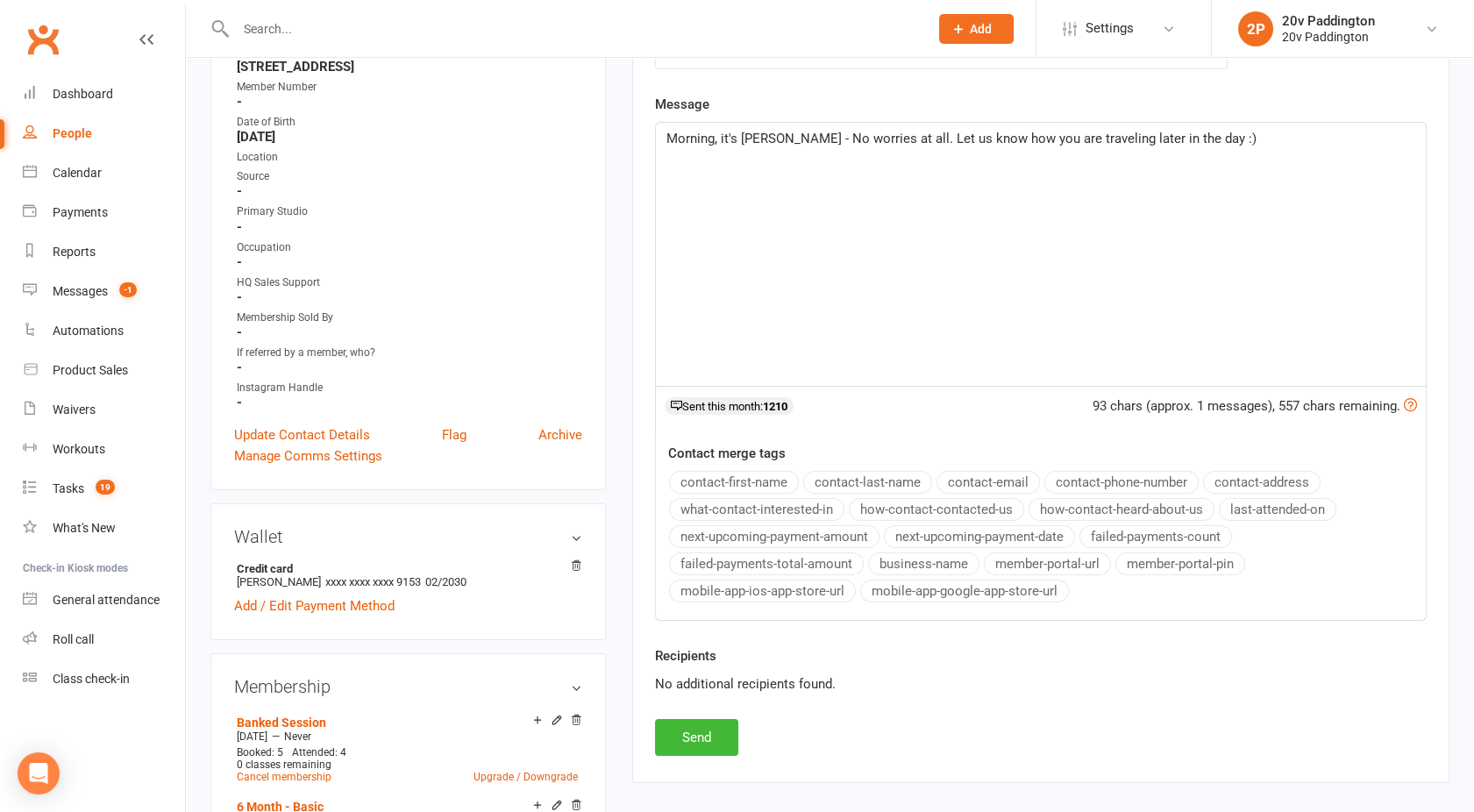
scroll to position [415, 0]
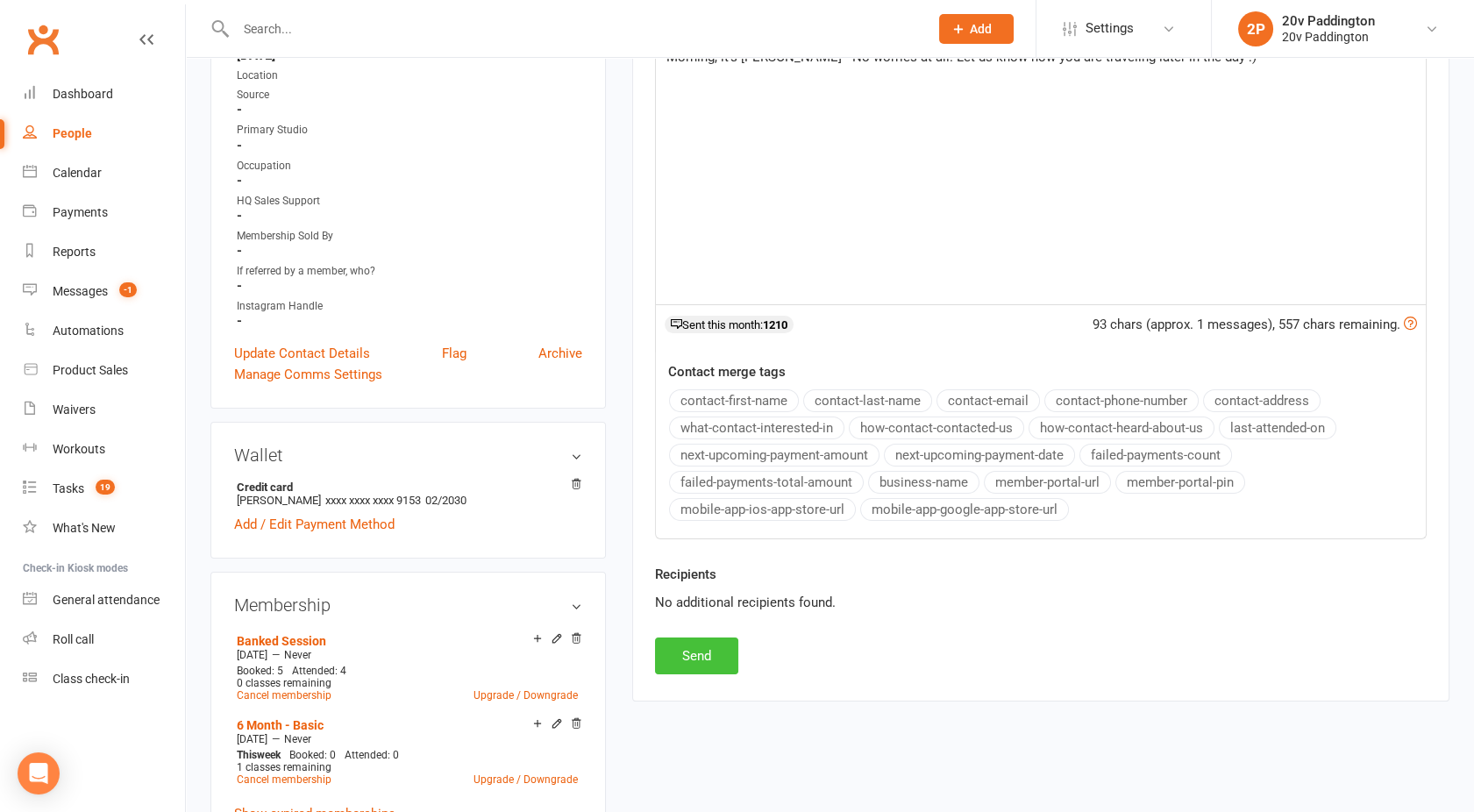
click at [702, 662] on button "Send" at bounding box center [697, 656] width 84 height 37
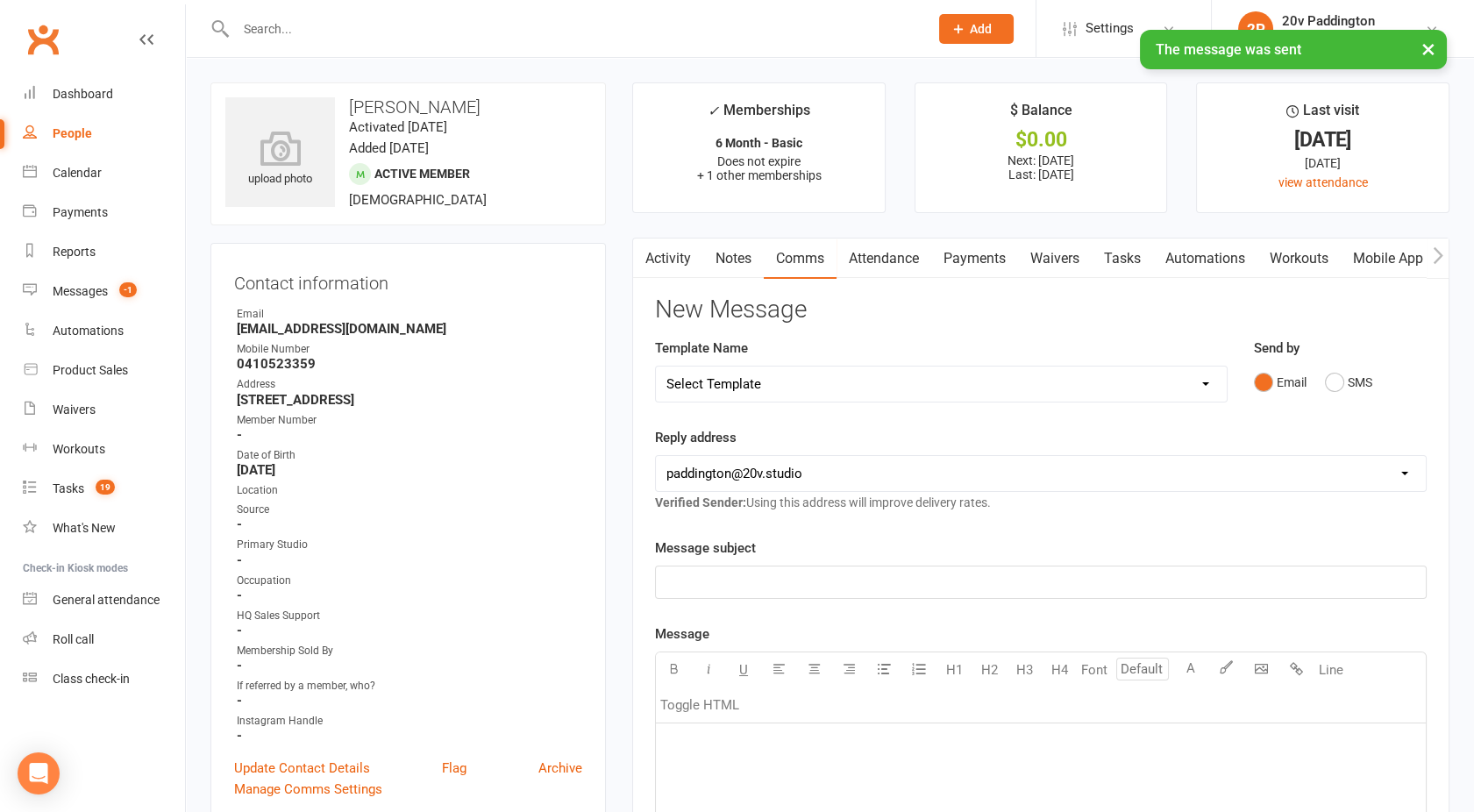
click at [664, 271] on link "Activity" at bounding box center [667, 258] width 70 height 40
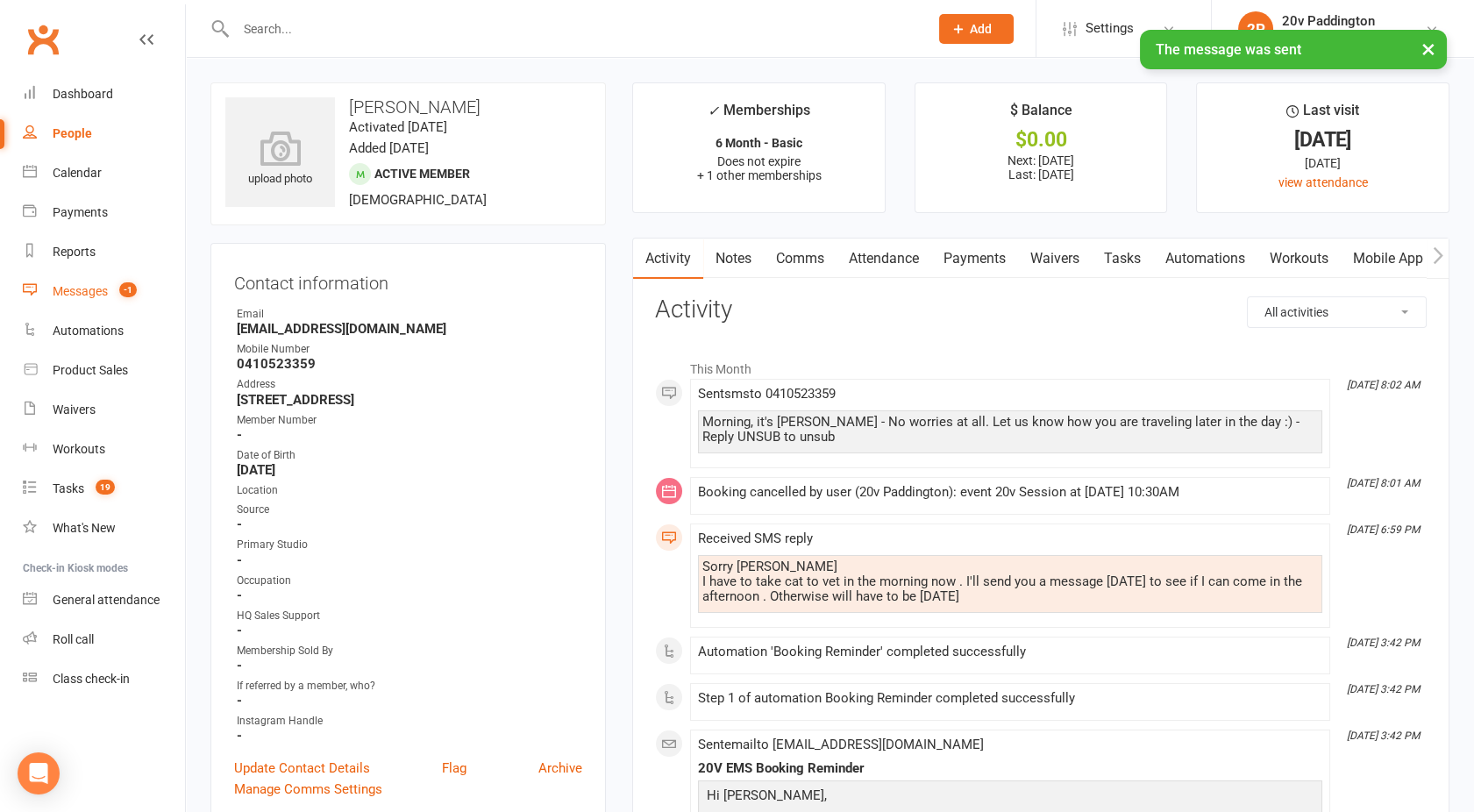
click at [129, 283] on span "-1" at bounding box center [127, 290] width 17 height 15
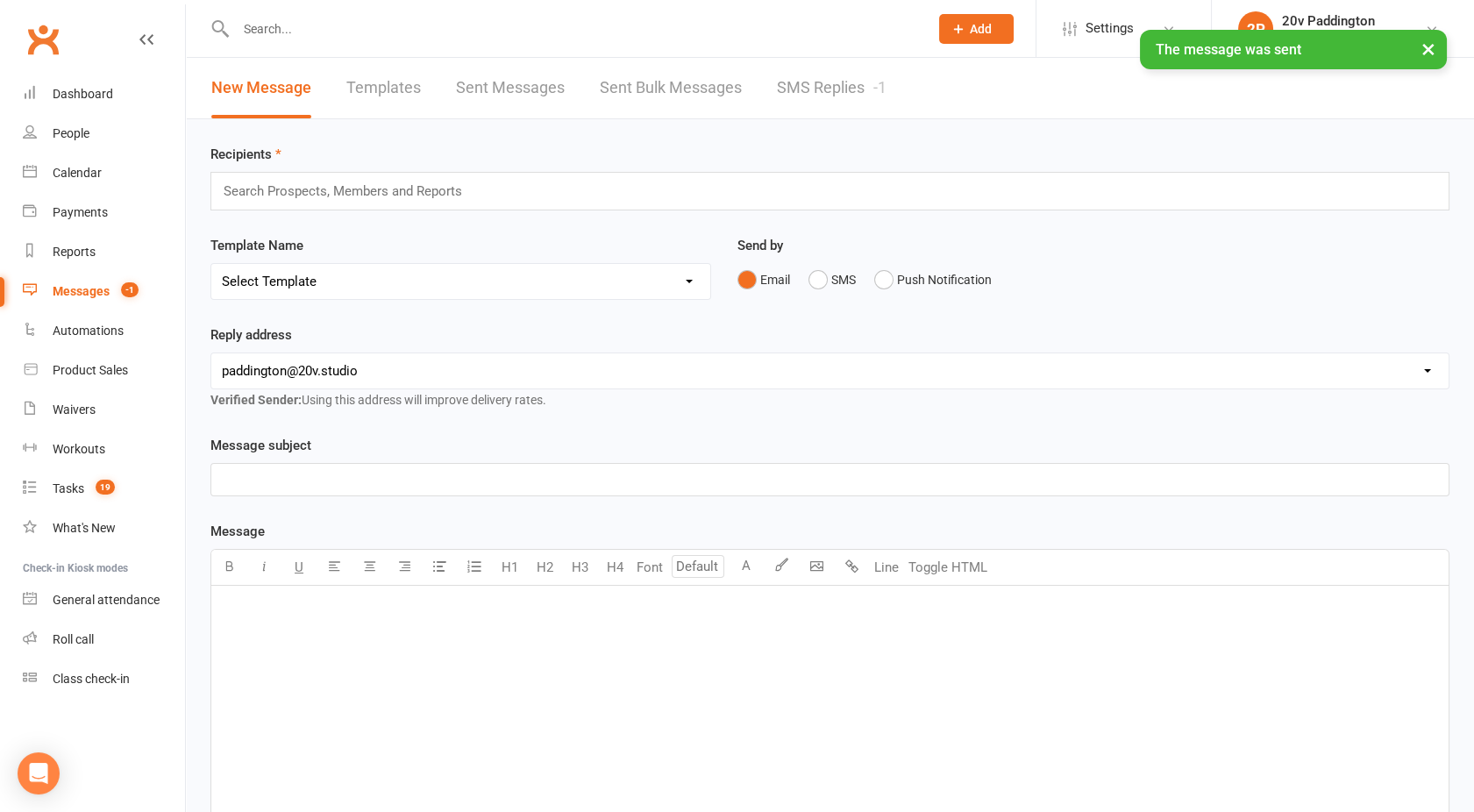
click at [857, 93] on link "SMS Replies -1" at bounding box center [832, 88] width 110 height 61
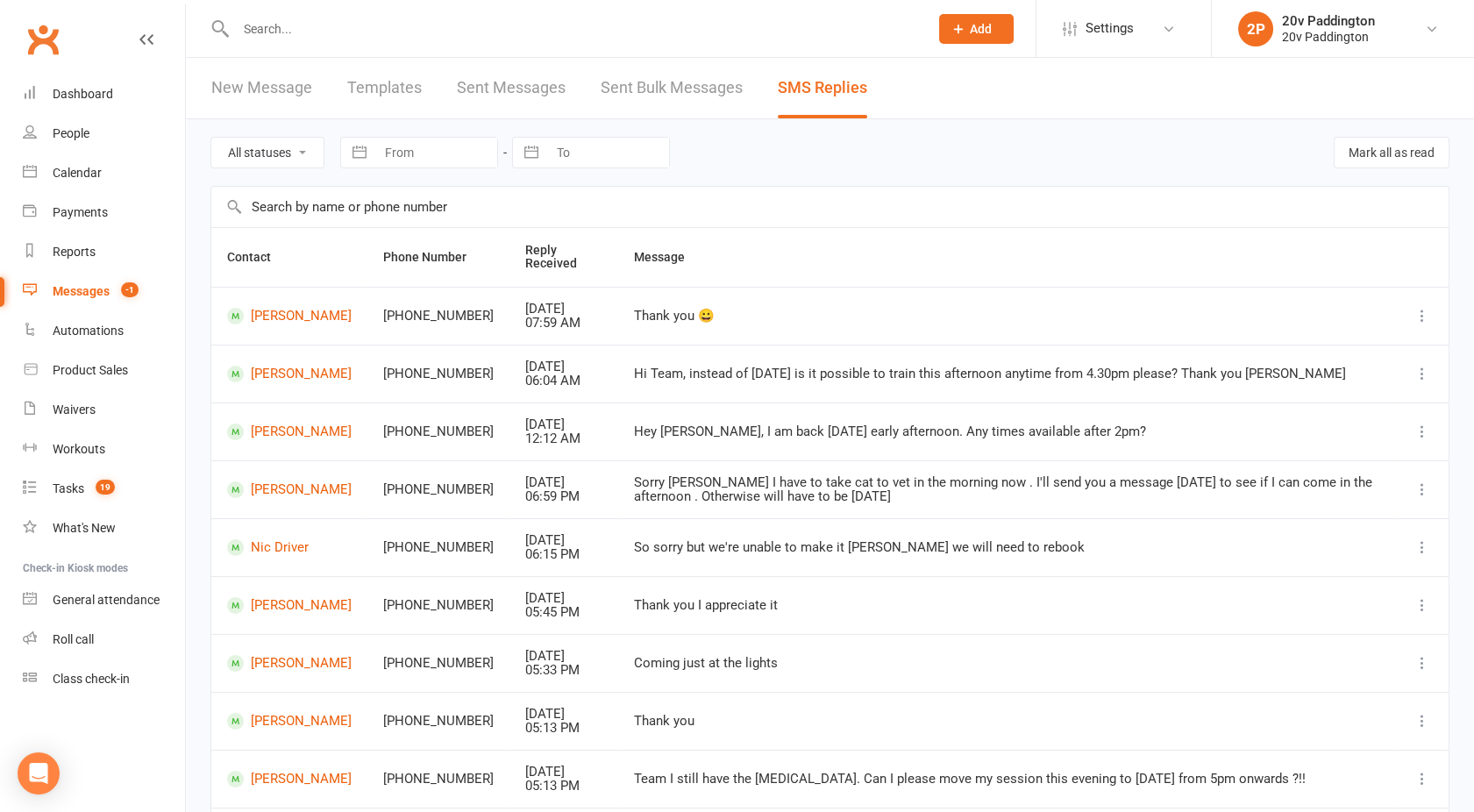
click at [95, 296] on div "Messages" at bounding box center [81, 291] width 57 height 14
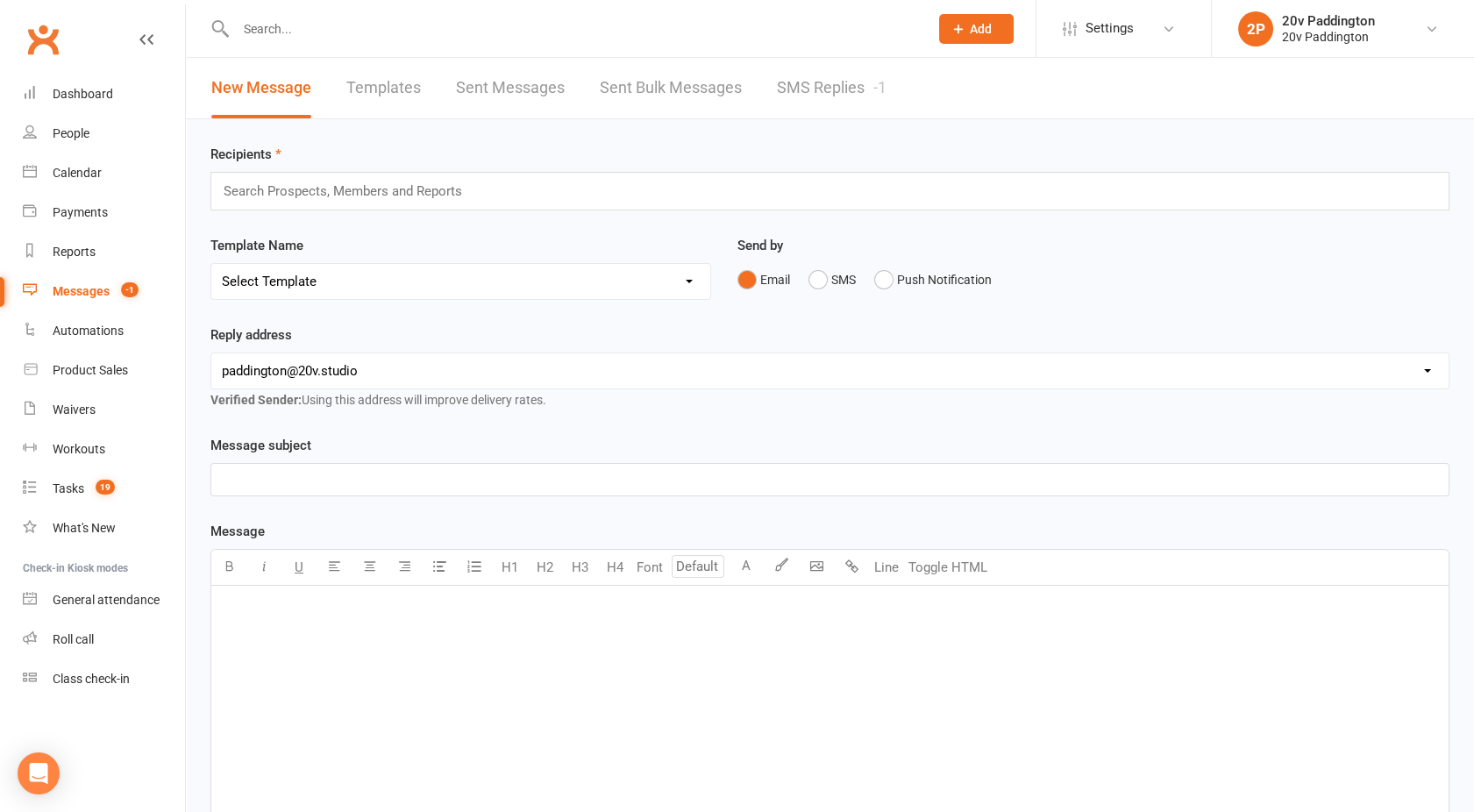
click at [780, 116] on link "SMS Replies -1" at bounding box center [832, 88] width 110 height 61
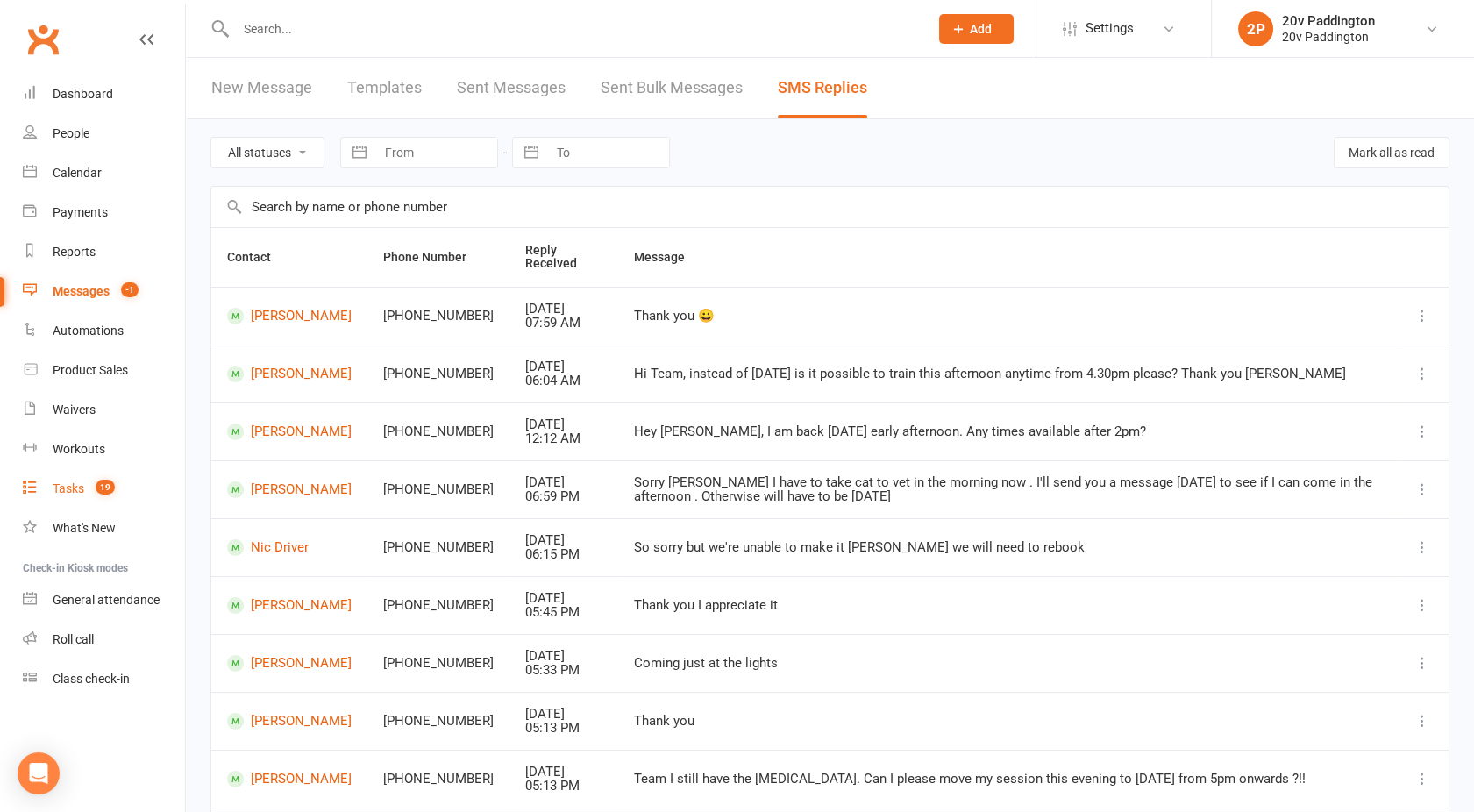
click at [25, 496] on link "Tasks 19" at bounding box center [104, 488] width 162 height 39
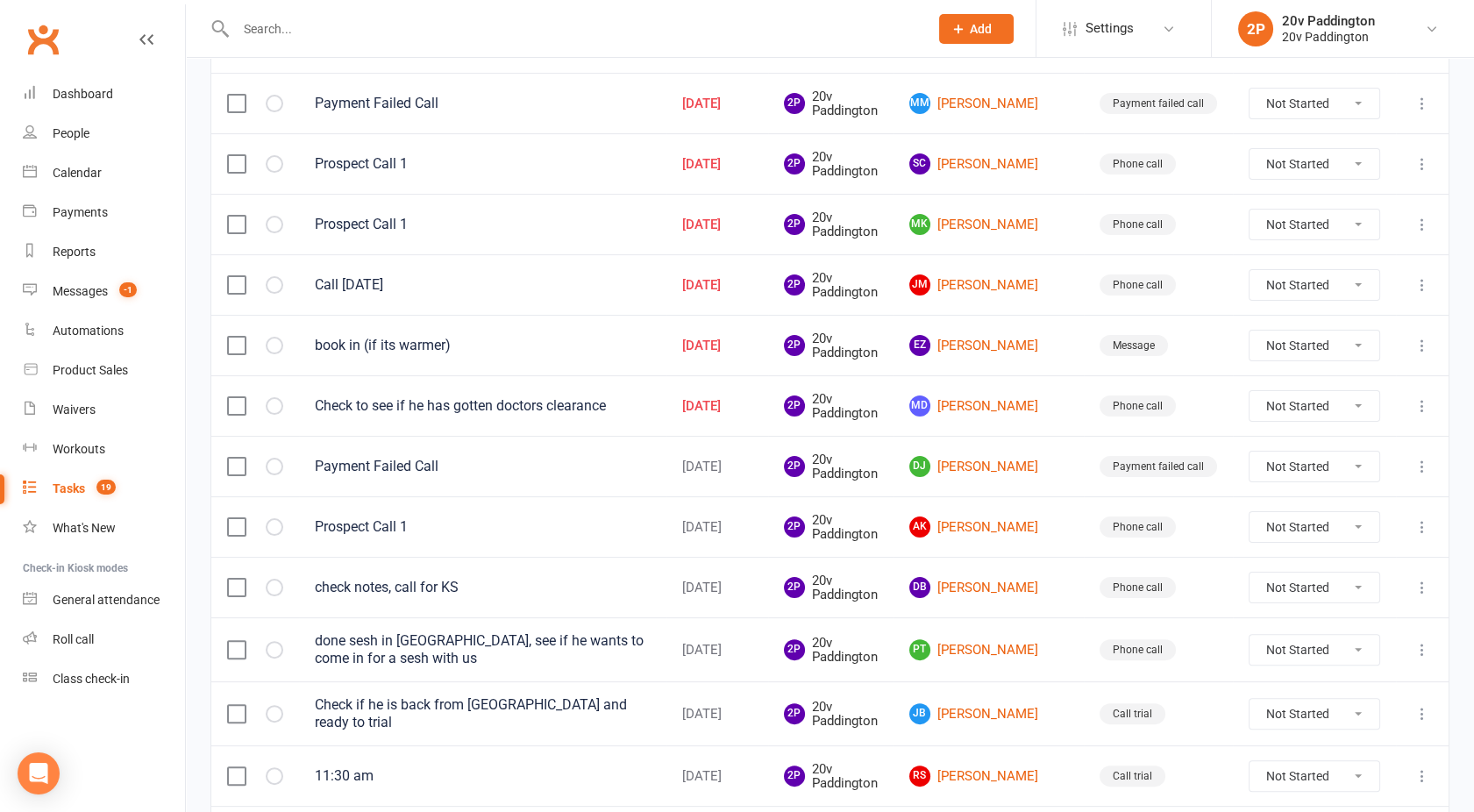
scroll to position [1064, 0]
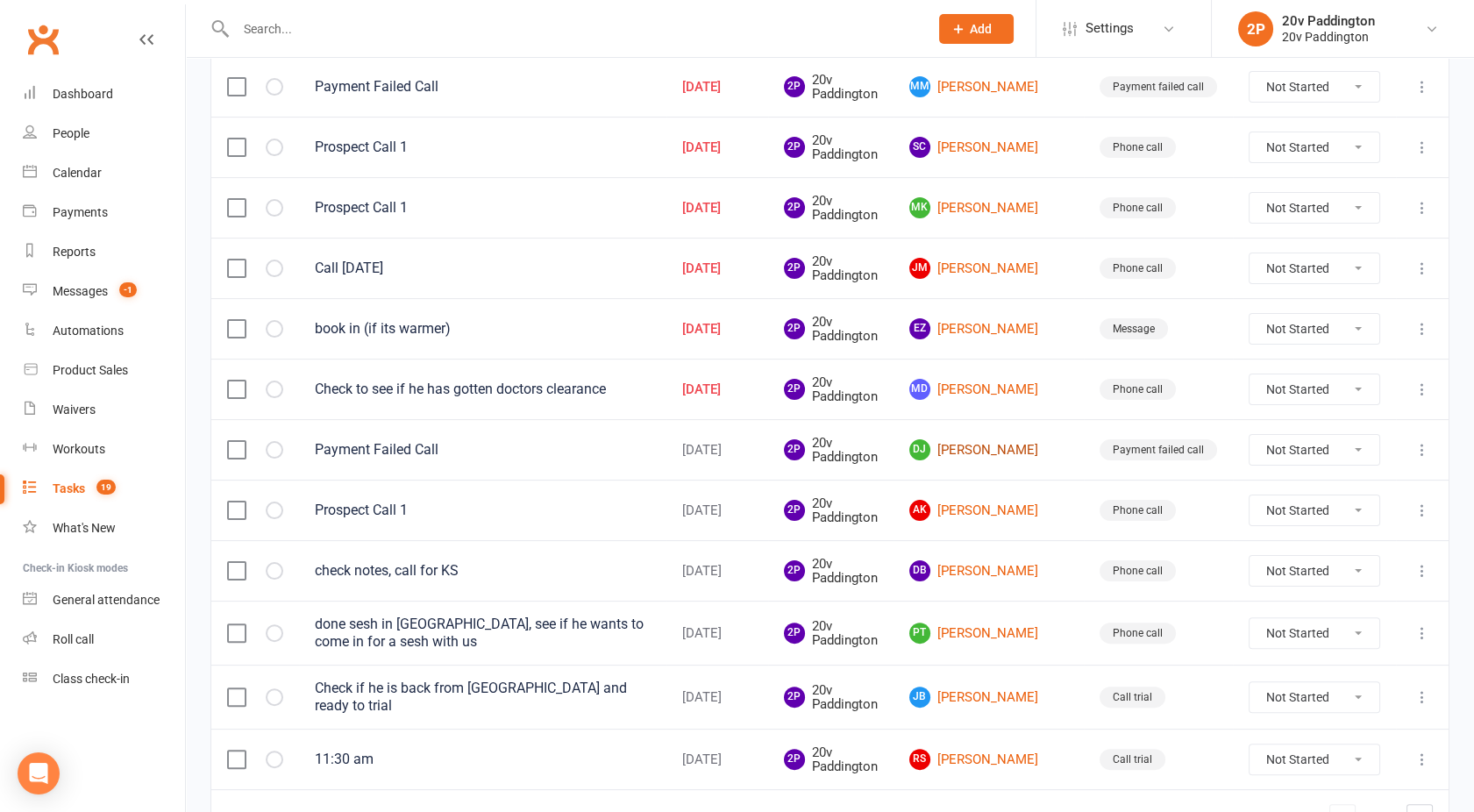
click at [1018, 440] on link "DJ David Jones" at bounding box center [988, 449] width 159 height 21
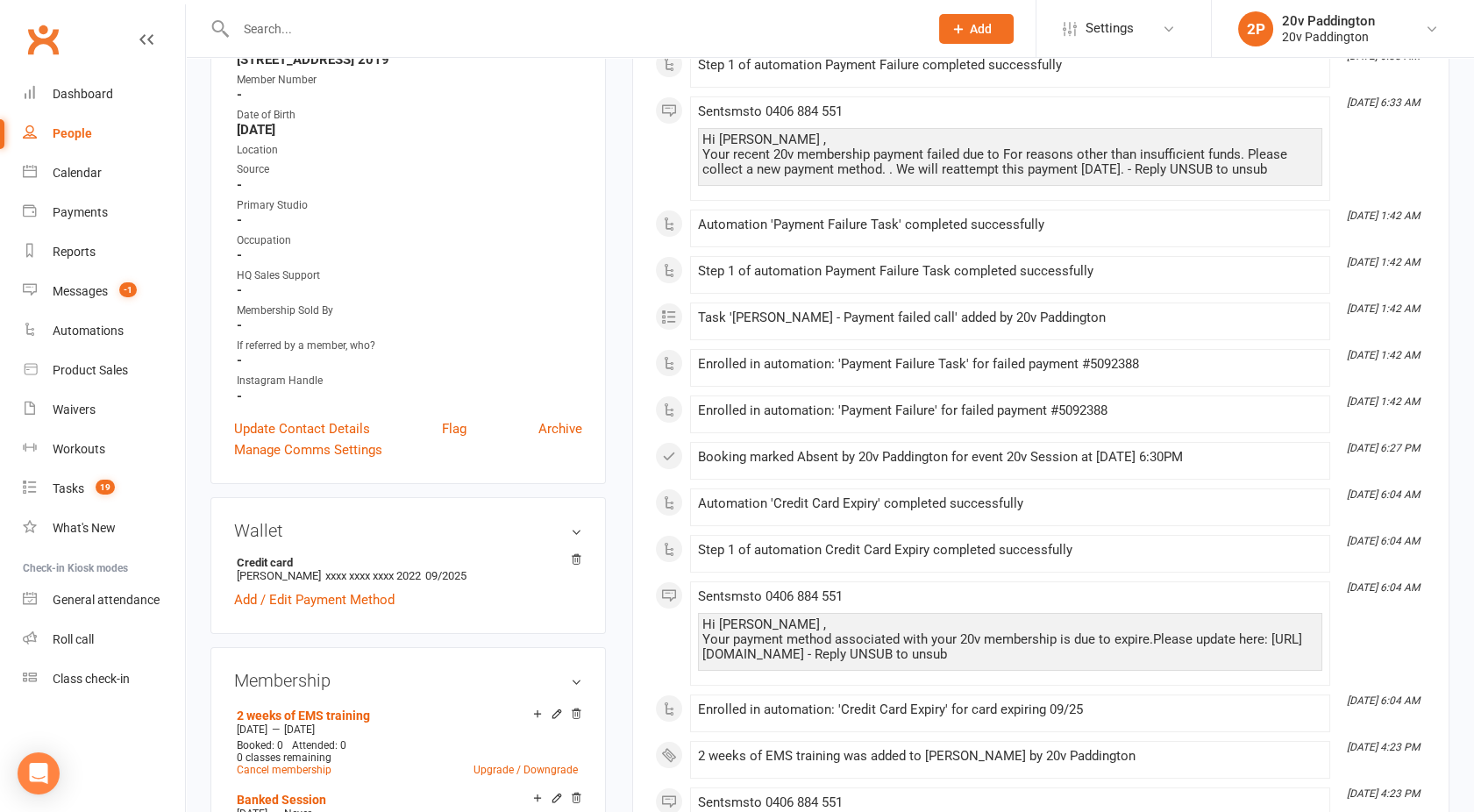
scroll to position [16, 0]
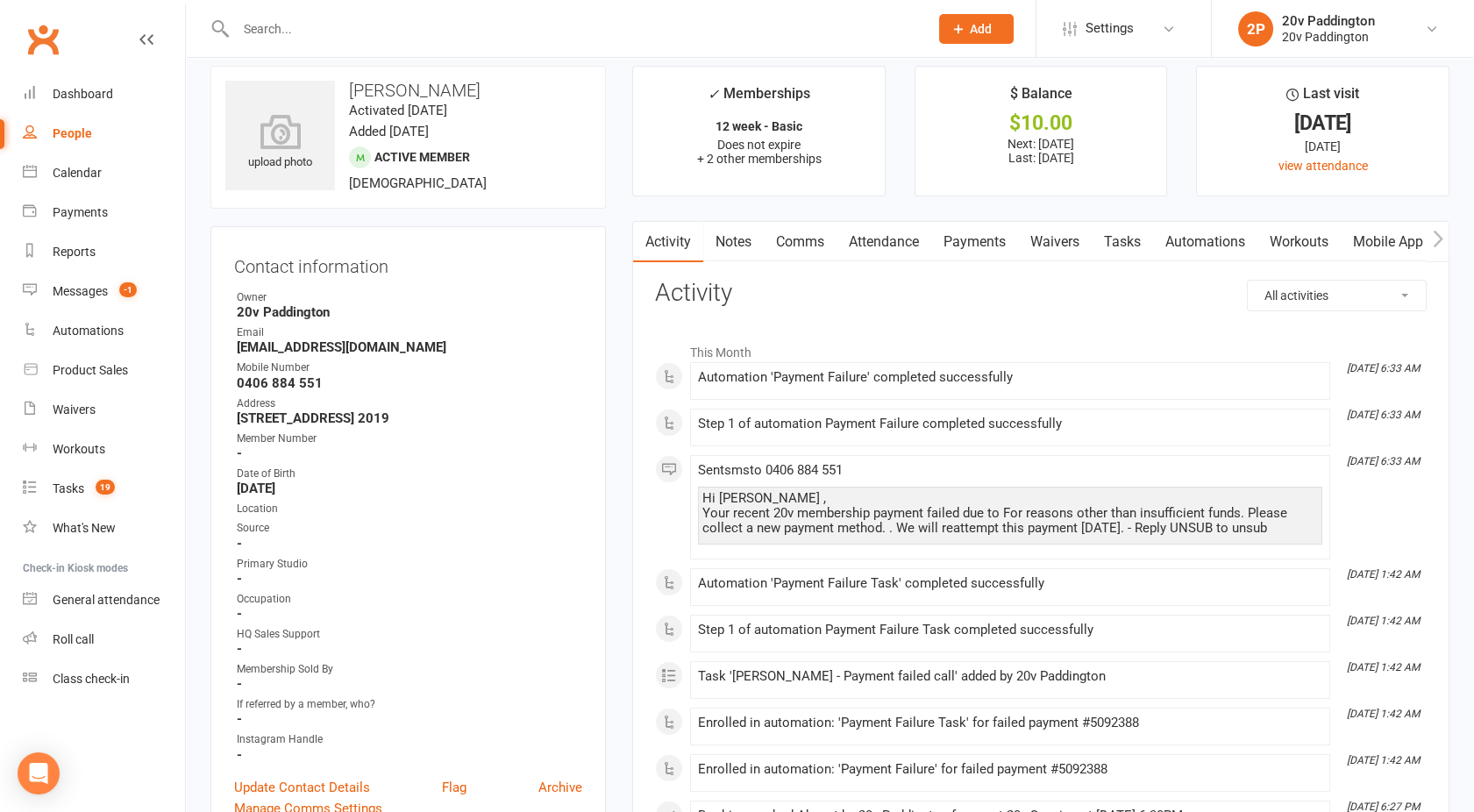
click at [1129, 253] on link "Tasks" at bounding box center [1123, 242] width 62 height 40
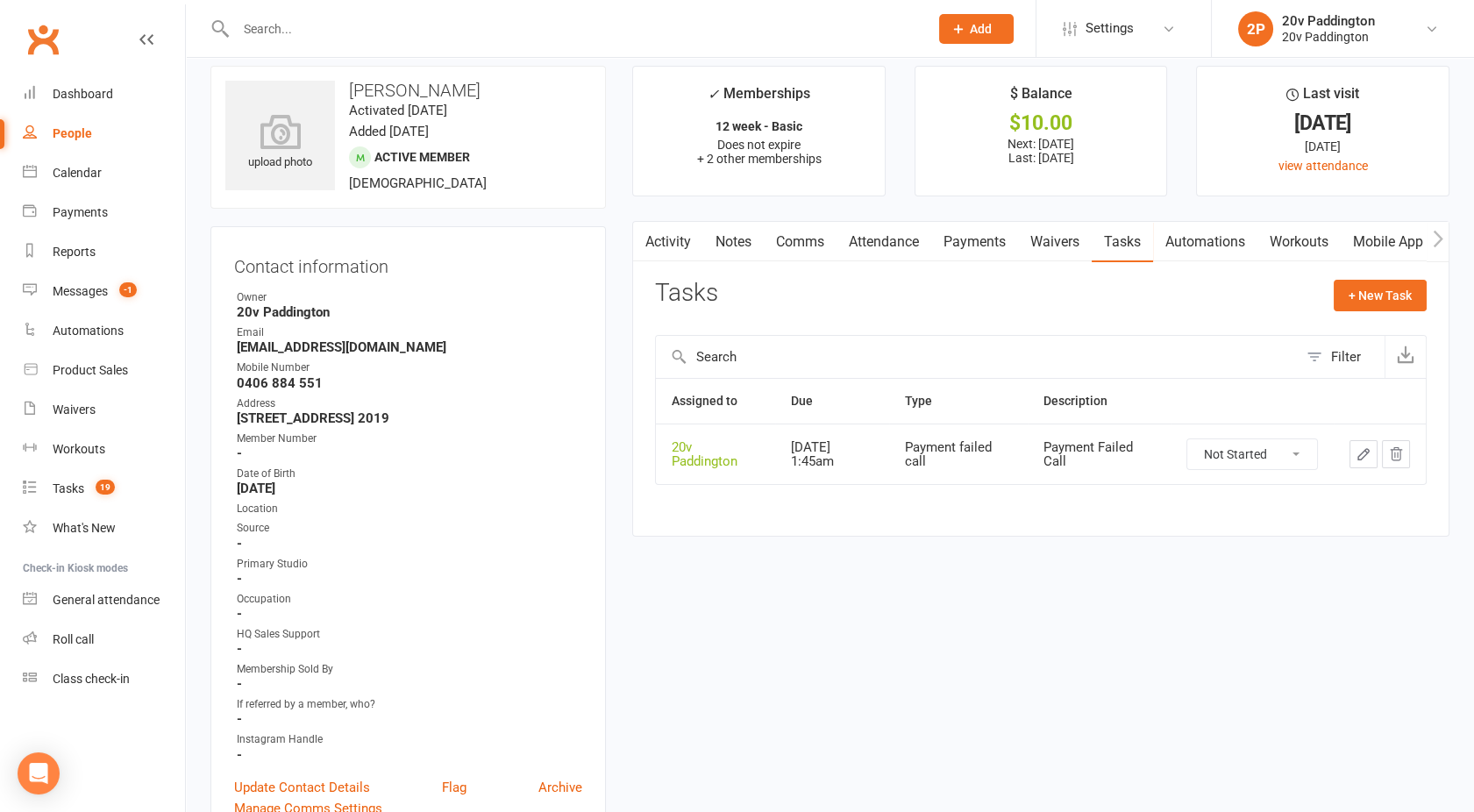
click at [1028, 242] on link "Waivers" at bounding box center [1055, 242] width 74 height 40
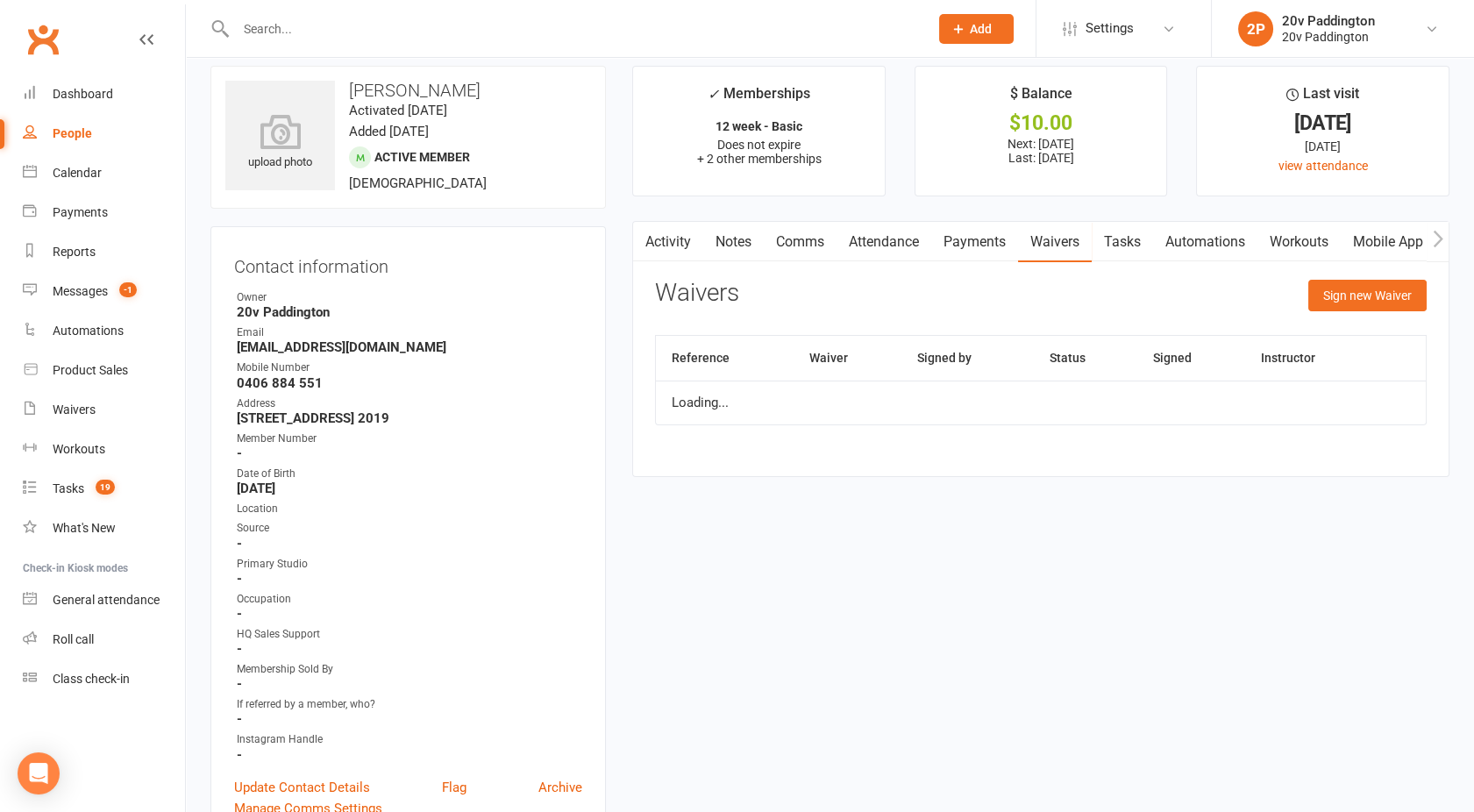
click at [998, 238] on link "Payments" at bounding box center [974, 242] width 86 height 40
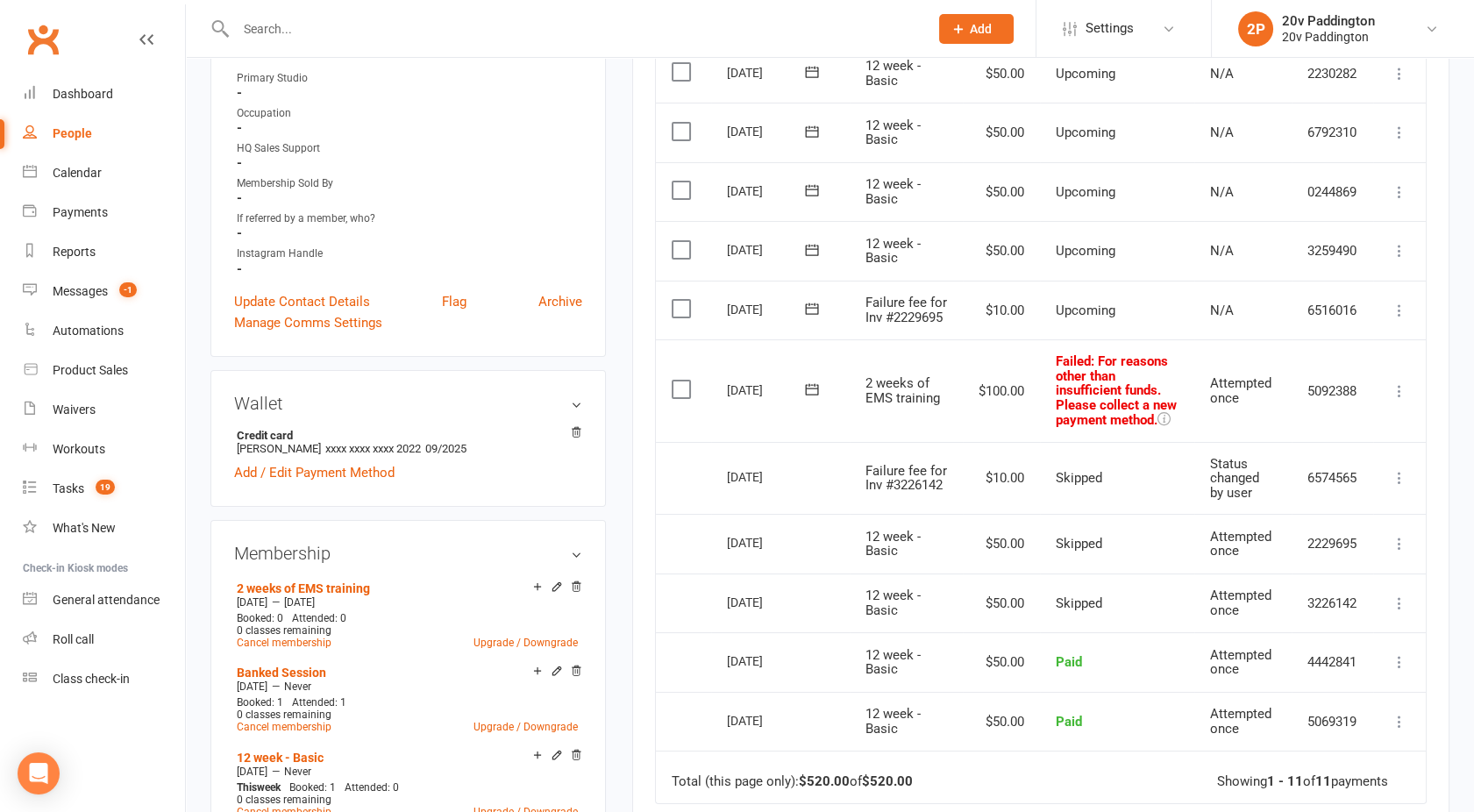
scroll to position [504, 0]
click at [684, 396] on label at bounding box center [684, 388] width 24 height 17
click at [683, 380] on input "checkbox" at bounding box center [677, 380] width 12 height 0
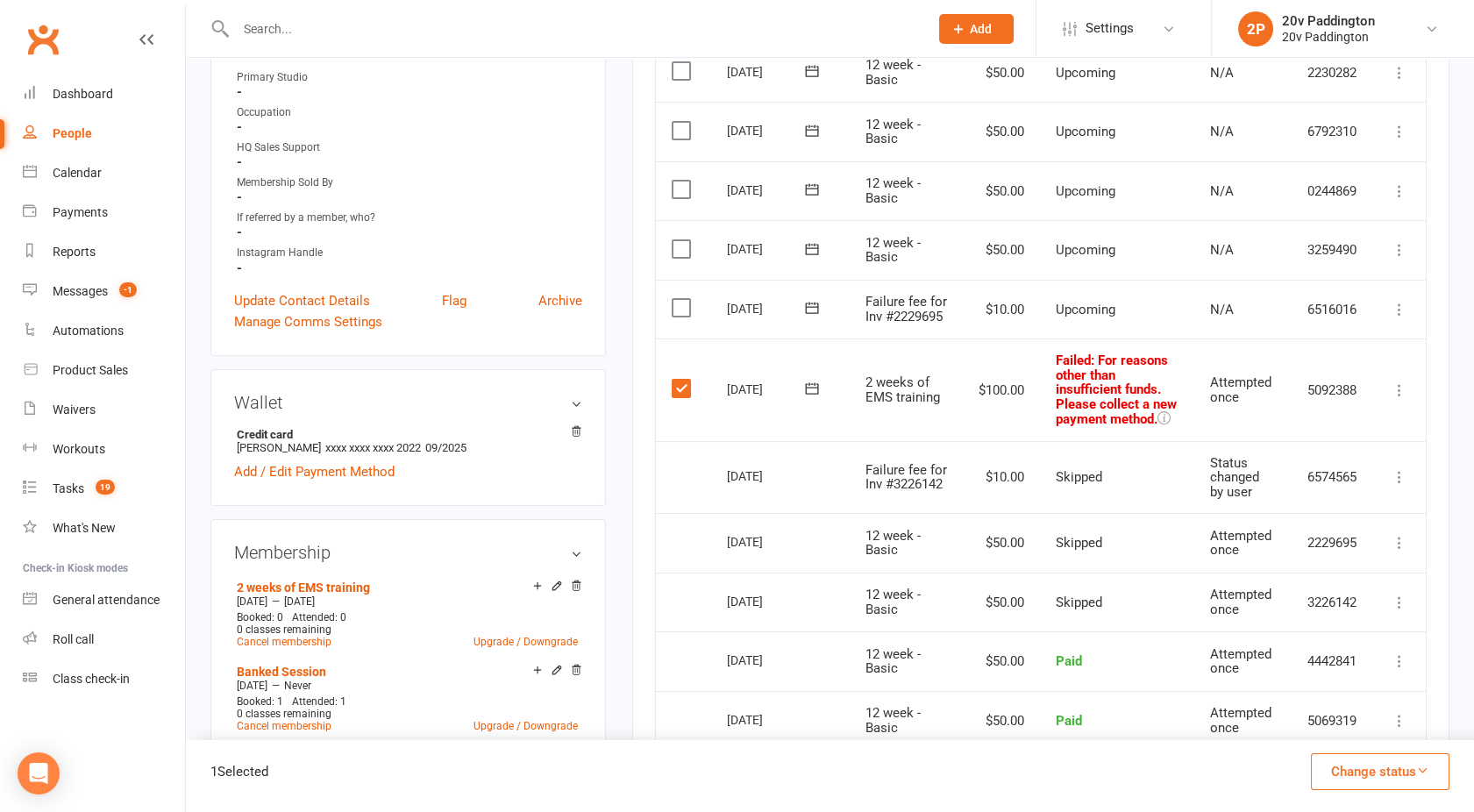
click at [1385, 764] on button "Change status" at bounding box center [1380, 772] width 138 height 37
click at [1321, 727] on link "Skipped" at bounding box center [1361, 724] width 174 height 35
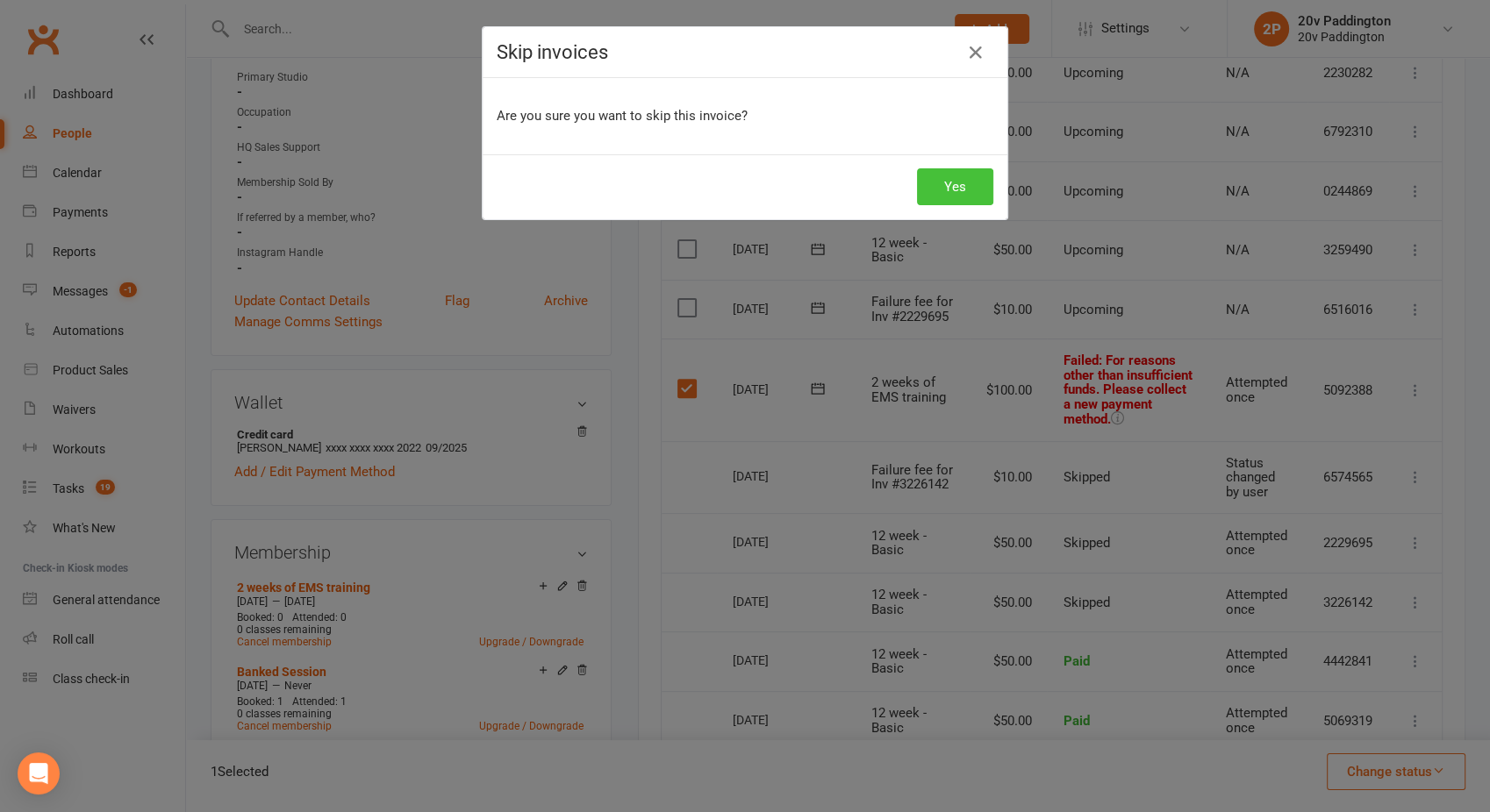
click at [948, 181] on button "Yes" at bounding box center [955, 186] width 76 height 37
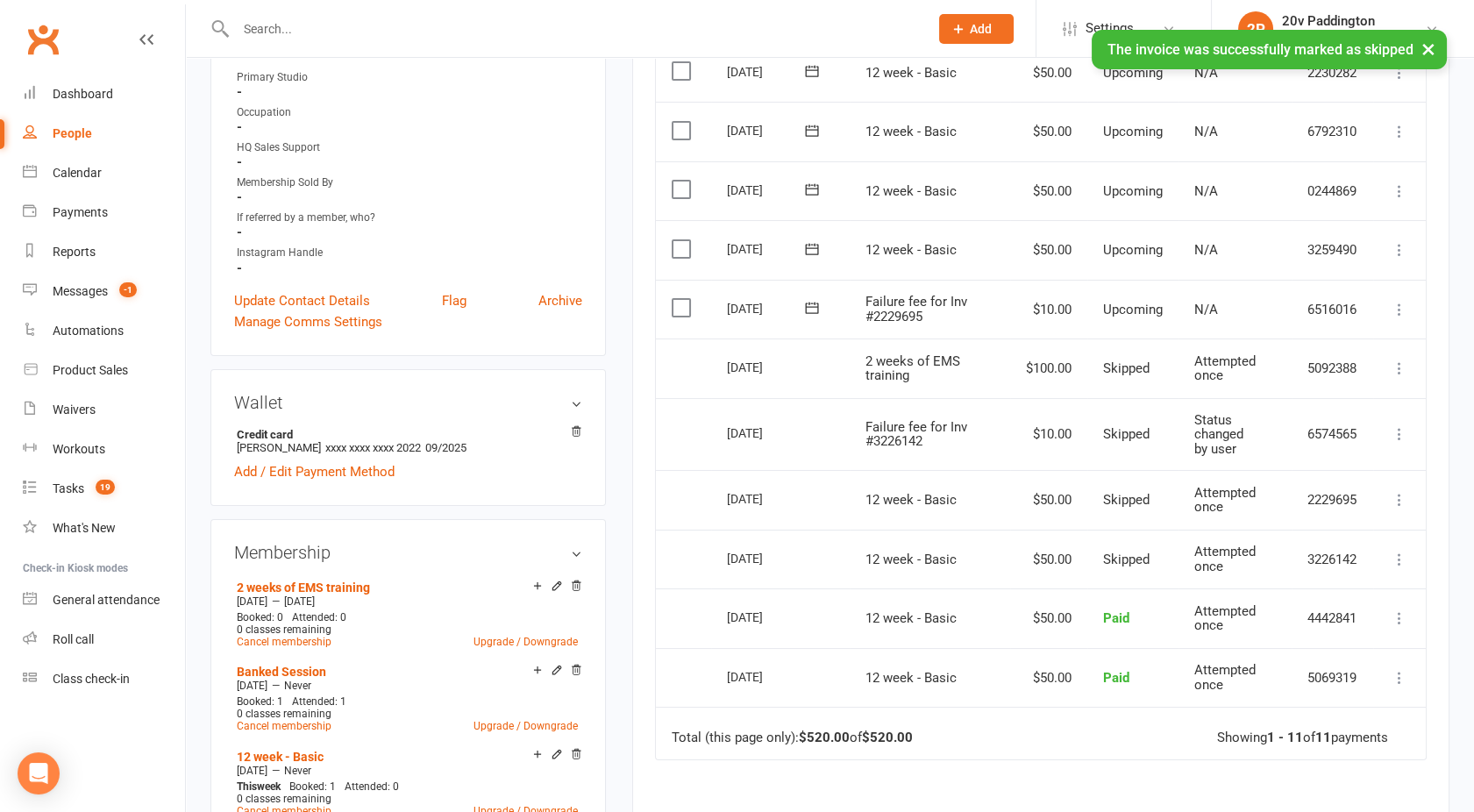
click at [676, 304] on label at bounding box center [684, 307] width 24 height 17
click at [676, 299] on input "checkbox" at bounding box center [677, 299] width 12 height 0
click at [1386, 772] on button "Change status" at bounding box center [1380, 772] width 138 height 37
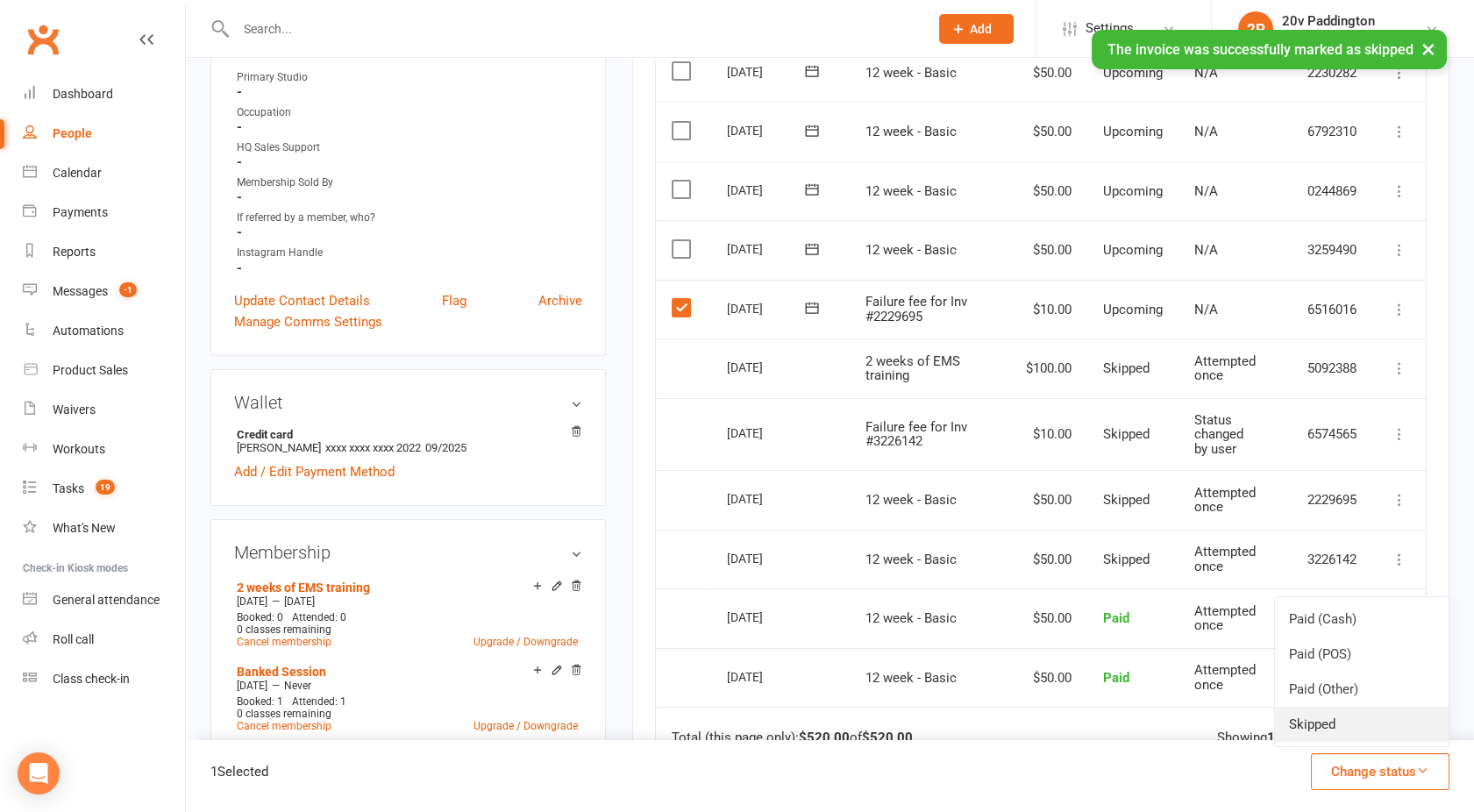
click at [1332, 727] on link "Skipped" at bounding box center [1361, 724] width 174 height 35
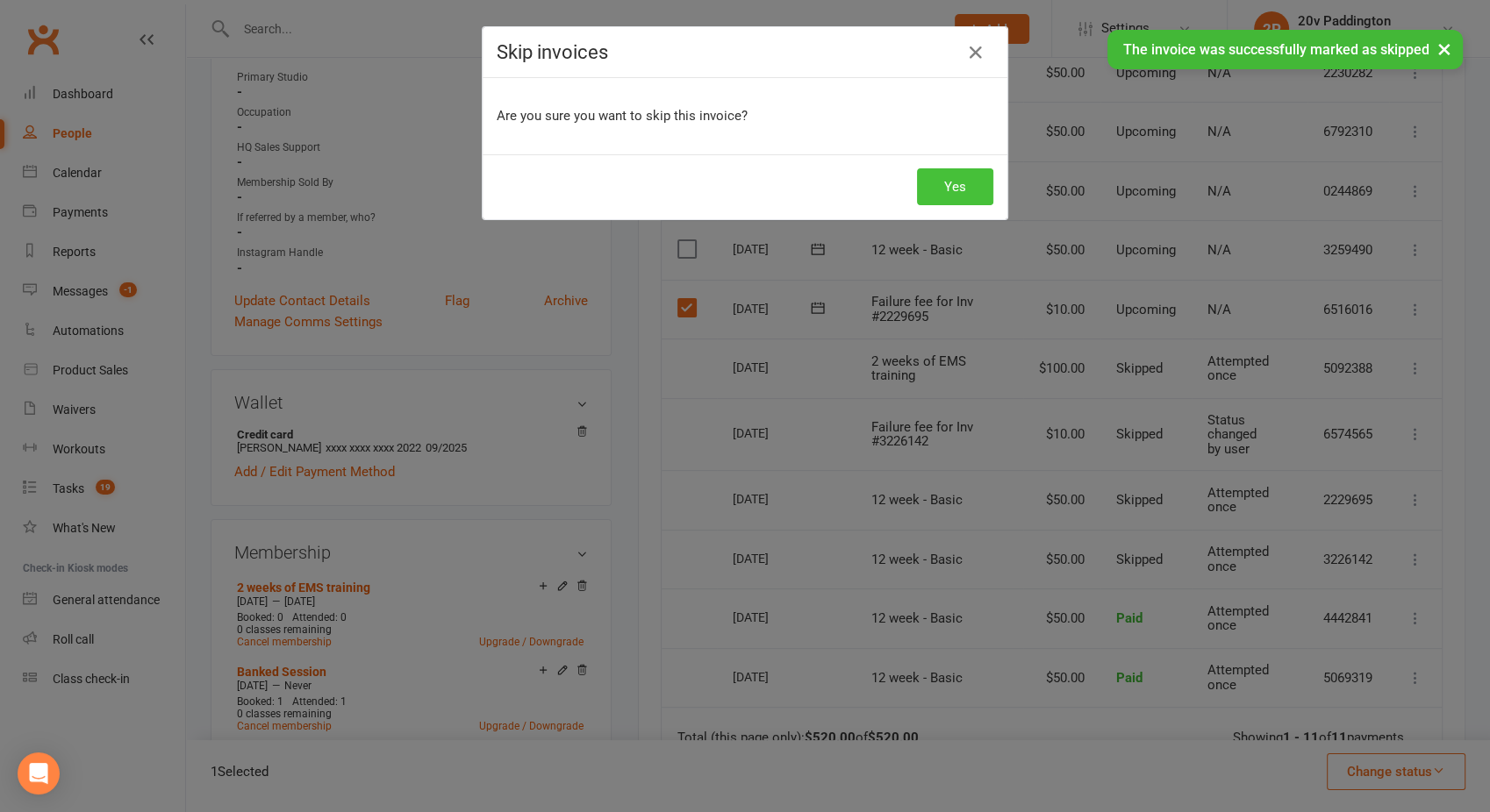
click at [957, 195] on button "Yes" at bounding box center [955, 186] width 76 height 37
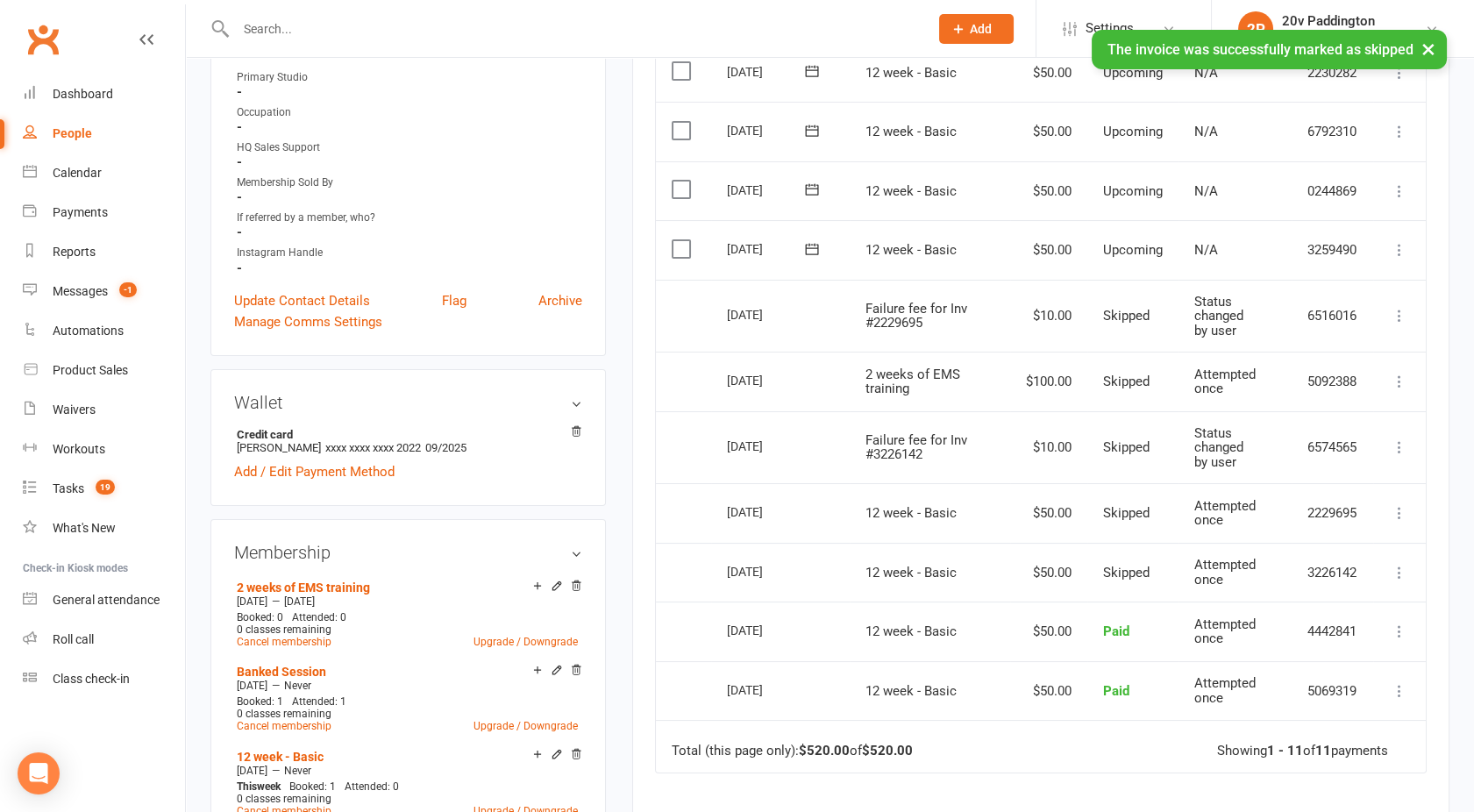
click at [1407, 246] on icon at bounding box center [1399, 249] width 17 height 17
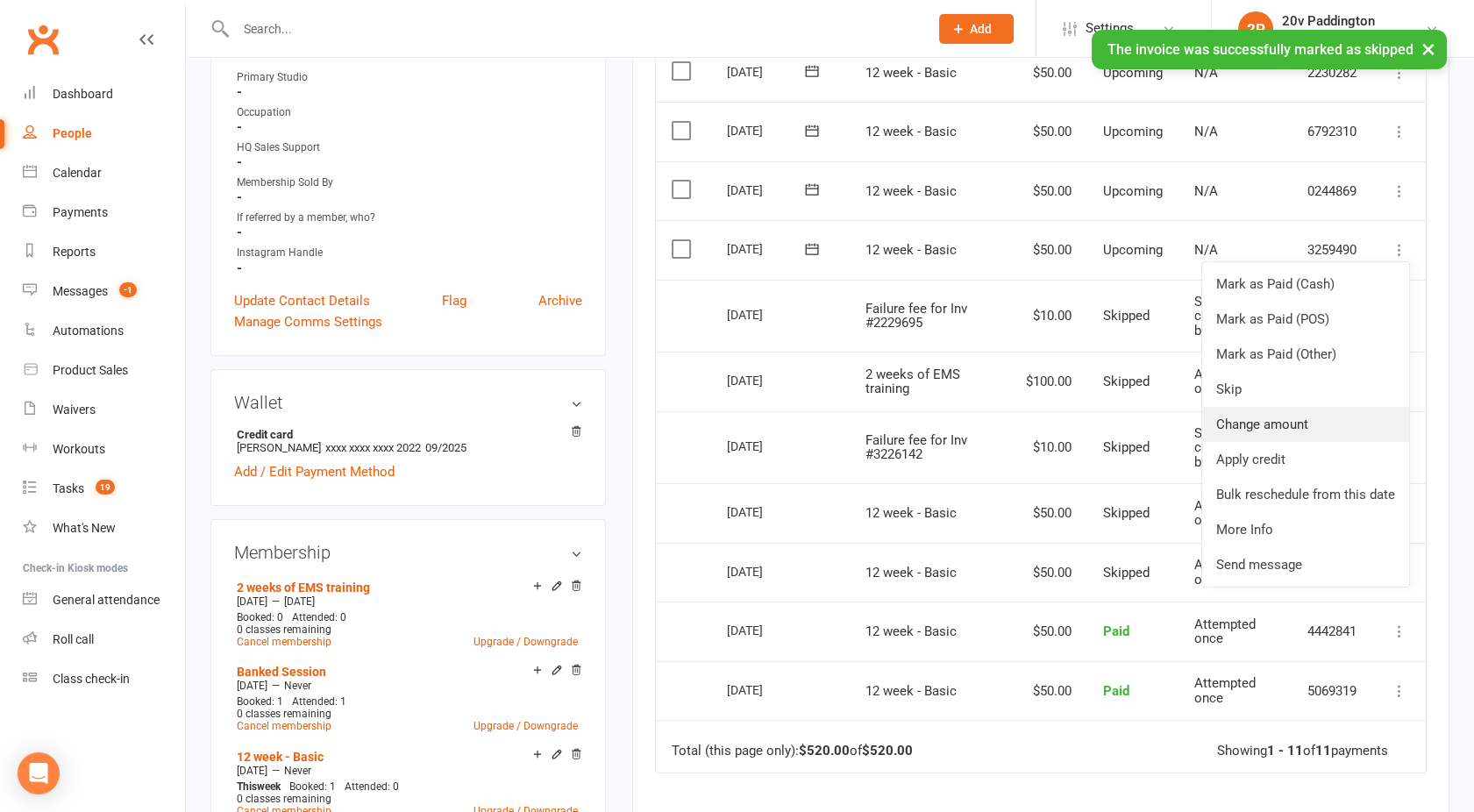
click at [1274, 414] on link "Change amount" at bounding box center [1306, 425] width 207 height 35
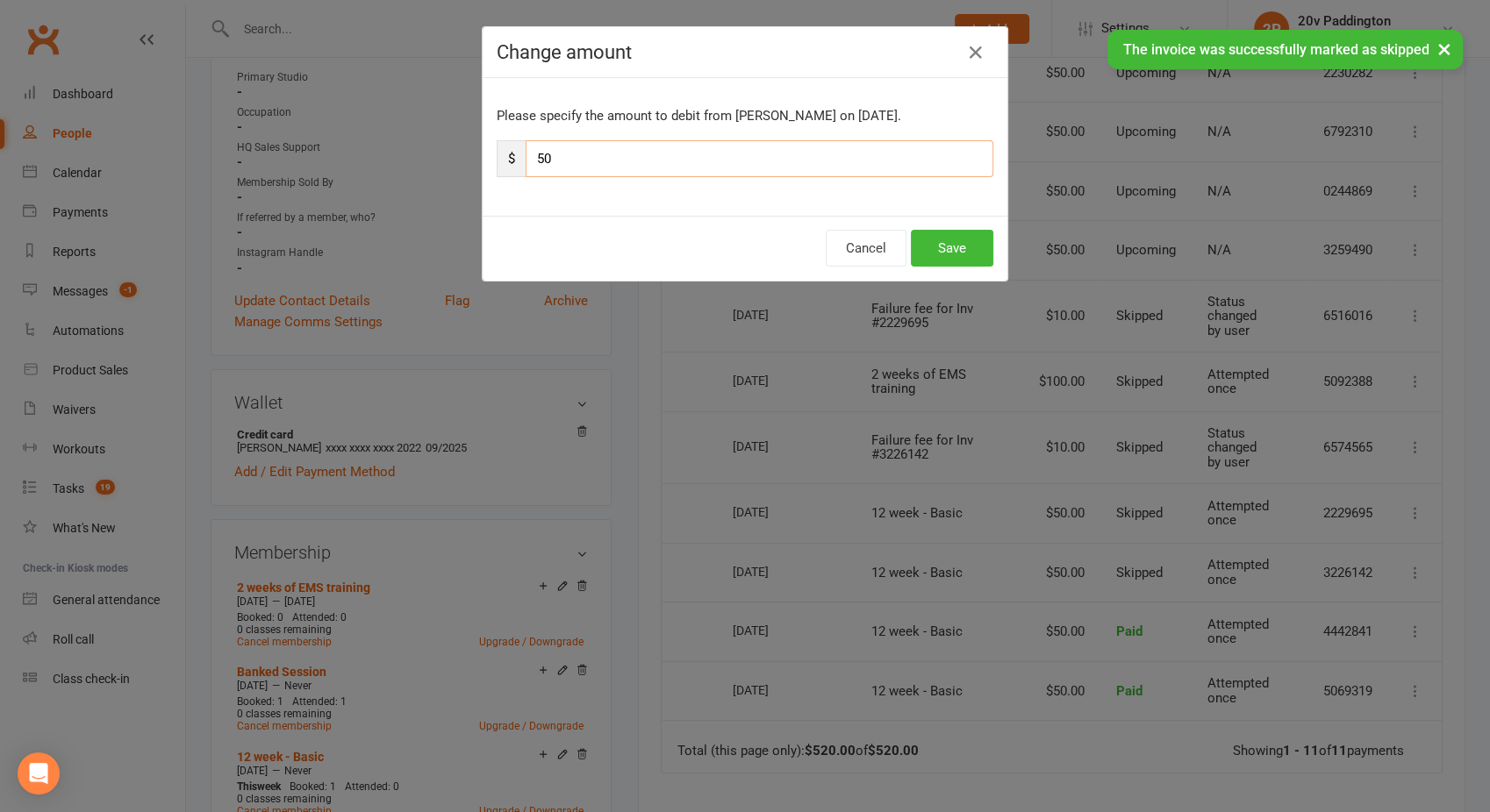
click at [584, 155] on input "50" at bounding box center [760, 158] width 468 height 37
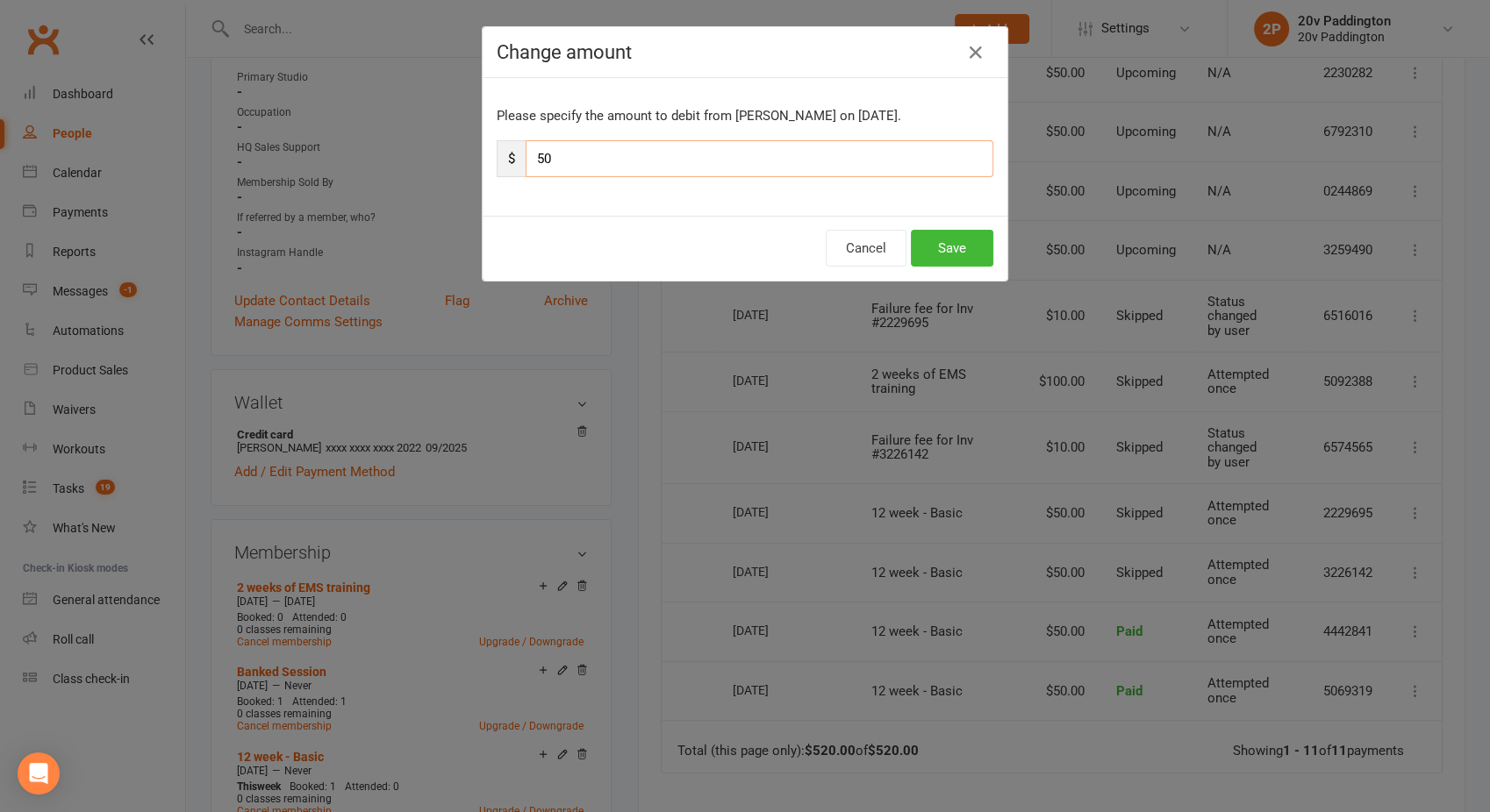
type input "5"
type input "150"
click at [946, 245] on button "Save" at bounding box center [951, 248] width 83 height 37
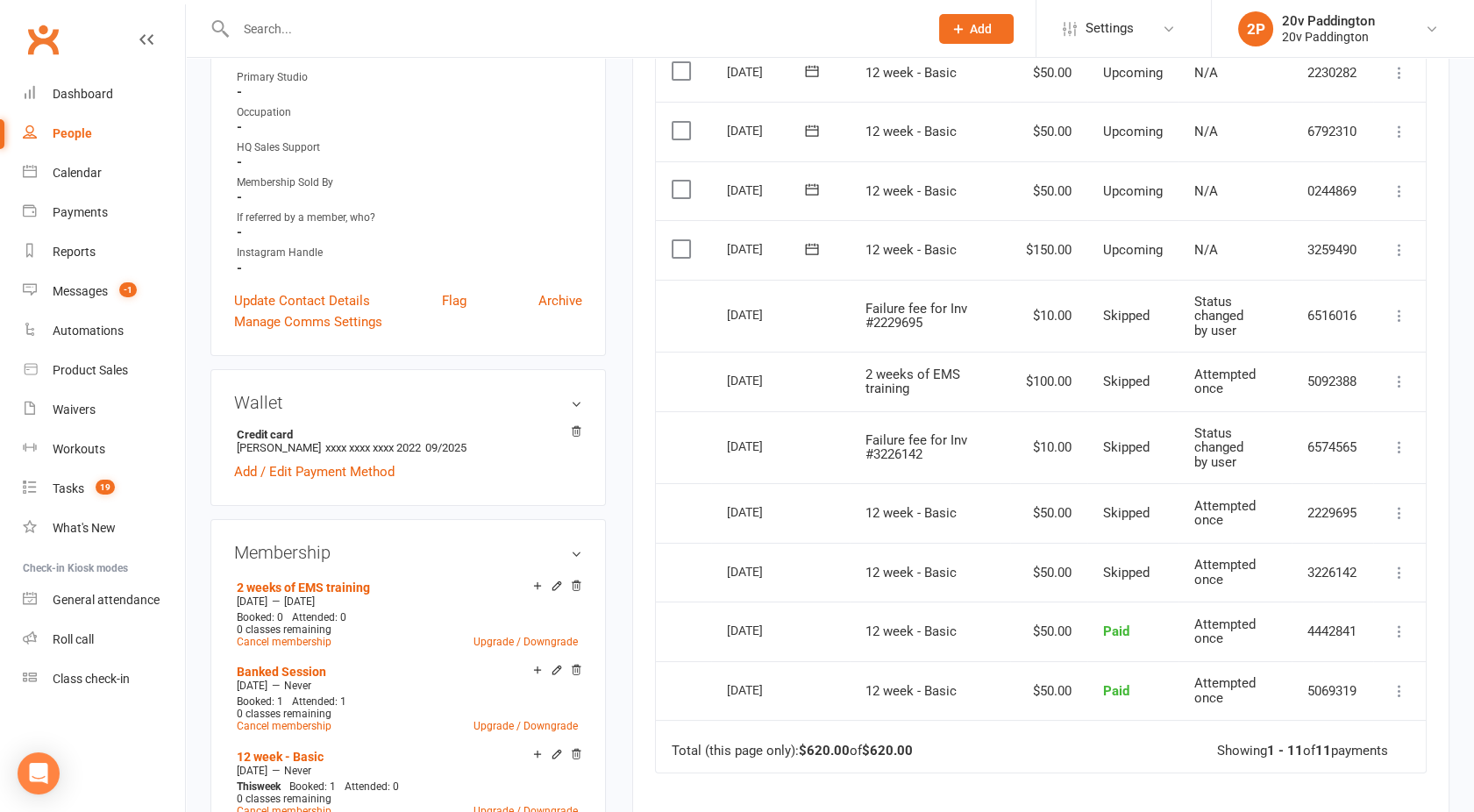
scroll to position [0, 0]
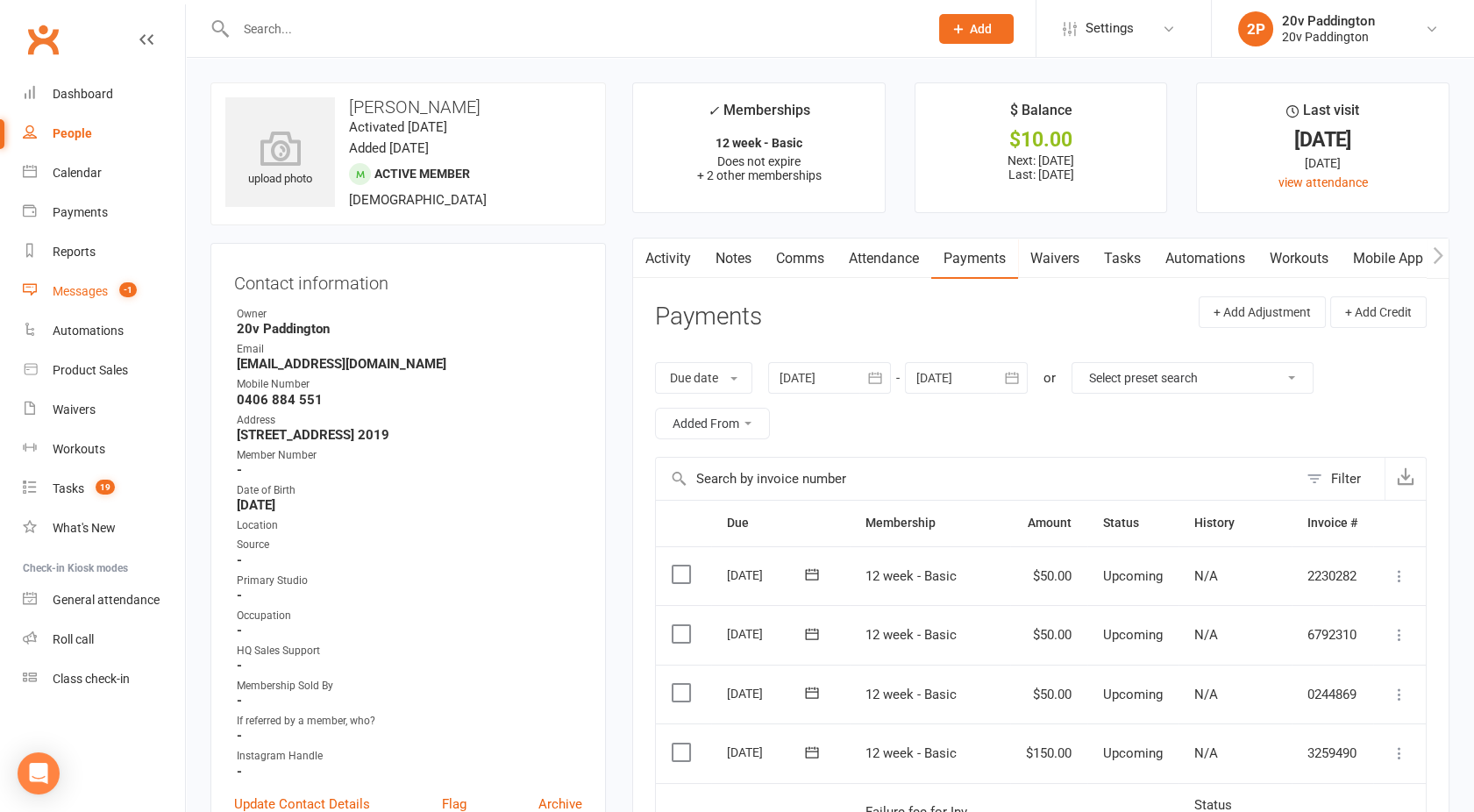
click at [97, 276] on link "Messages -1" at bounding box center [104, 291] width 162 height 39
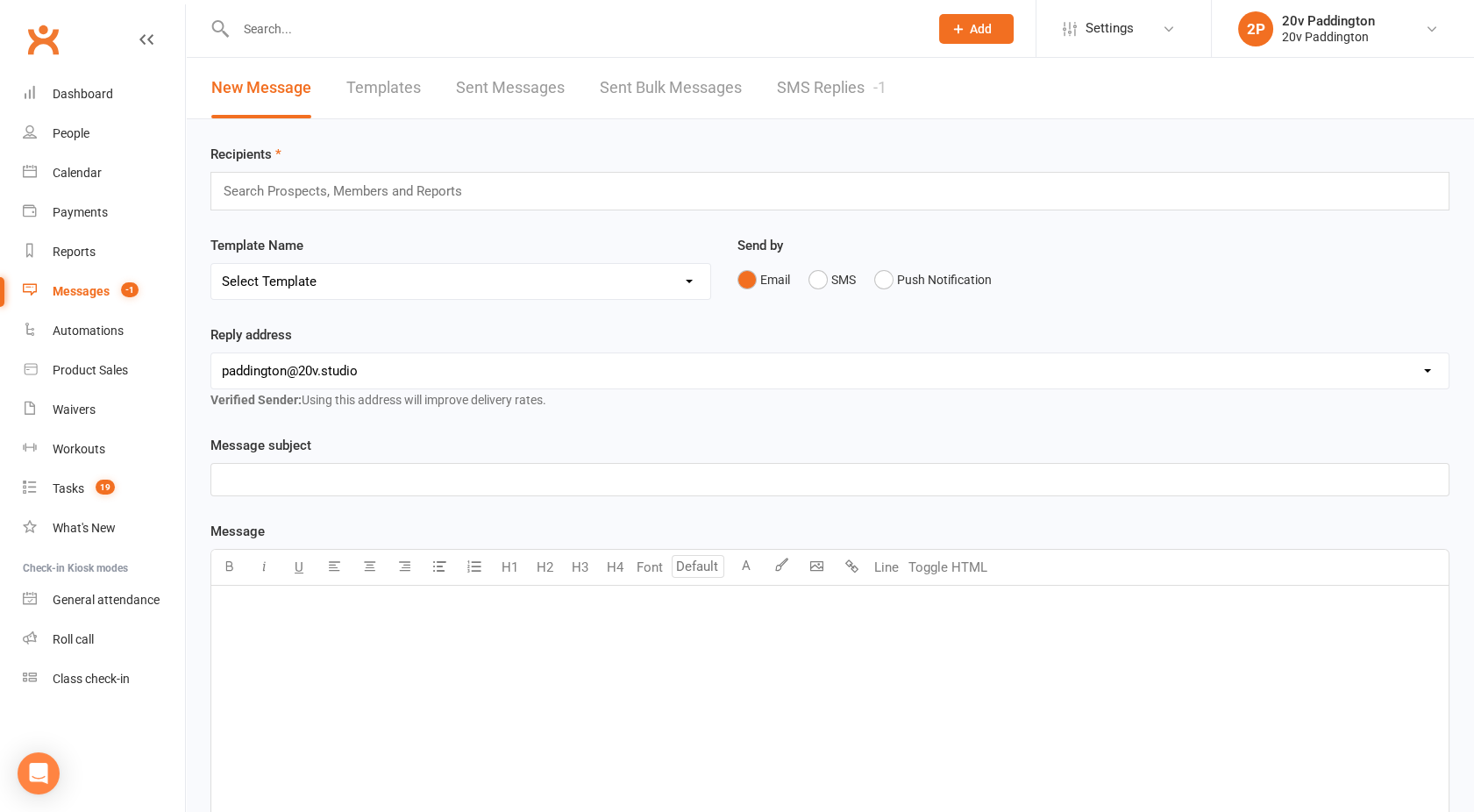
click at [830, 77] on link "SMS Replies -1" at bounding box center [832, 88] width 110 height 61
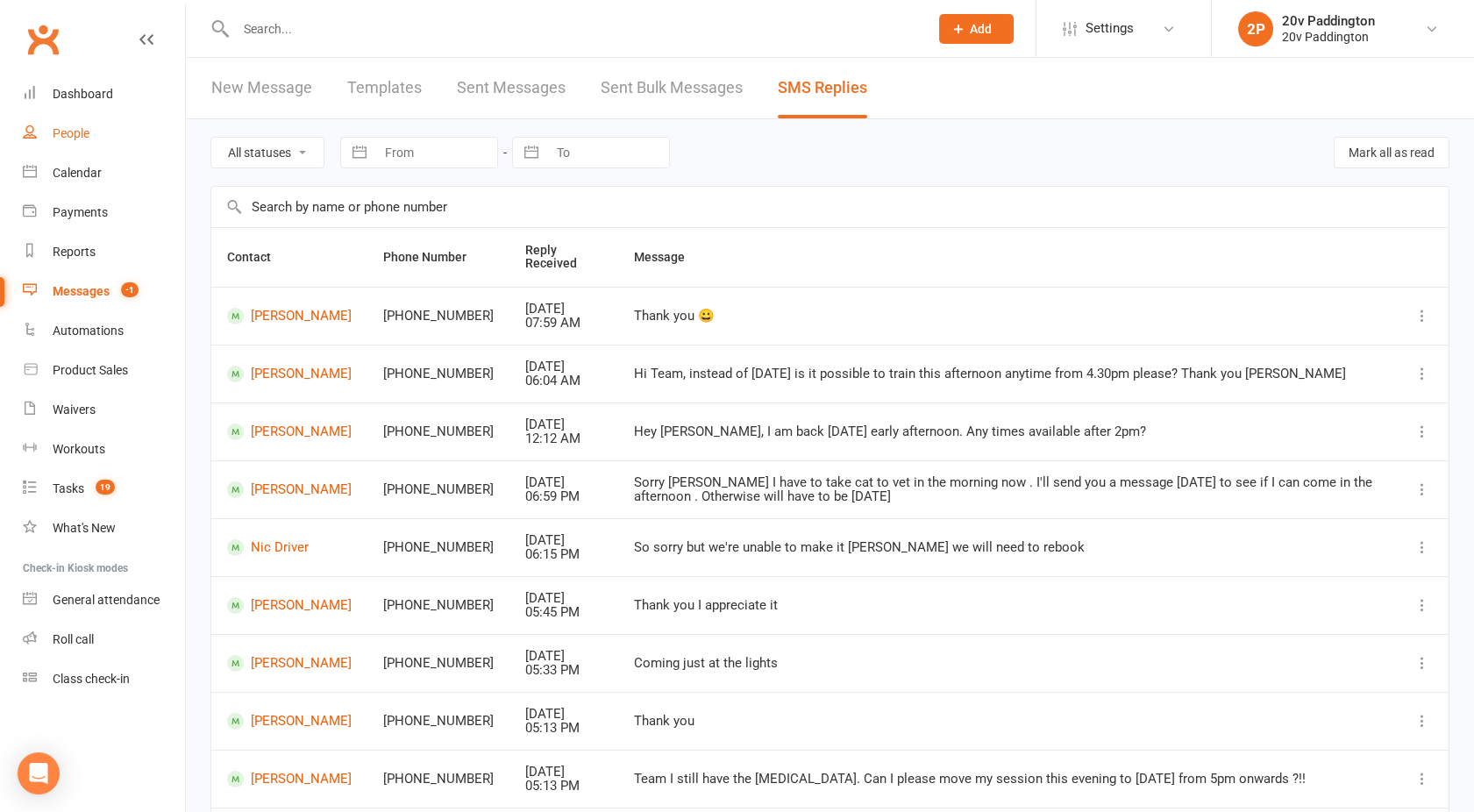
click at [50, 144] on link "People" at bounding box center [104, 133] width 162 height 39
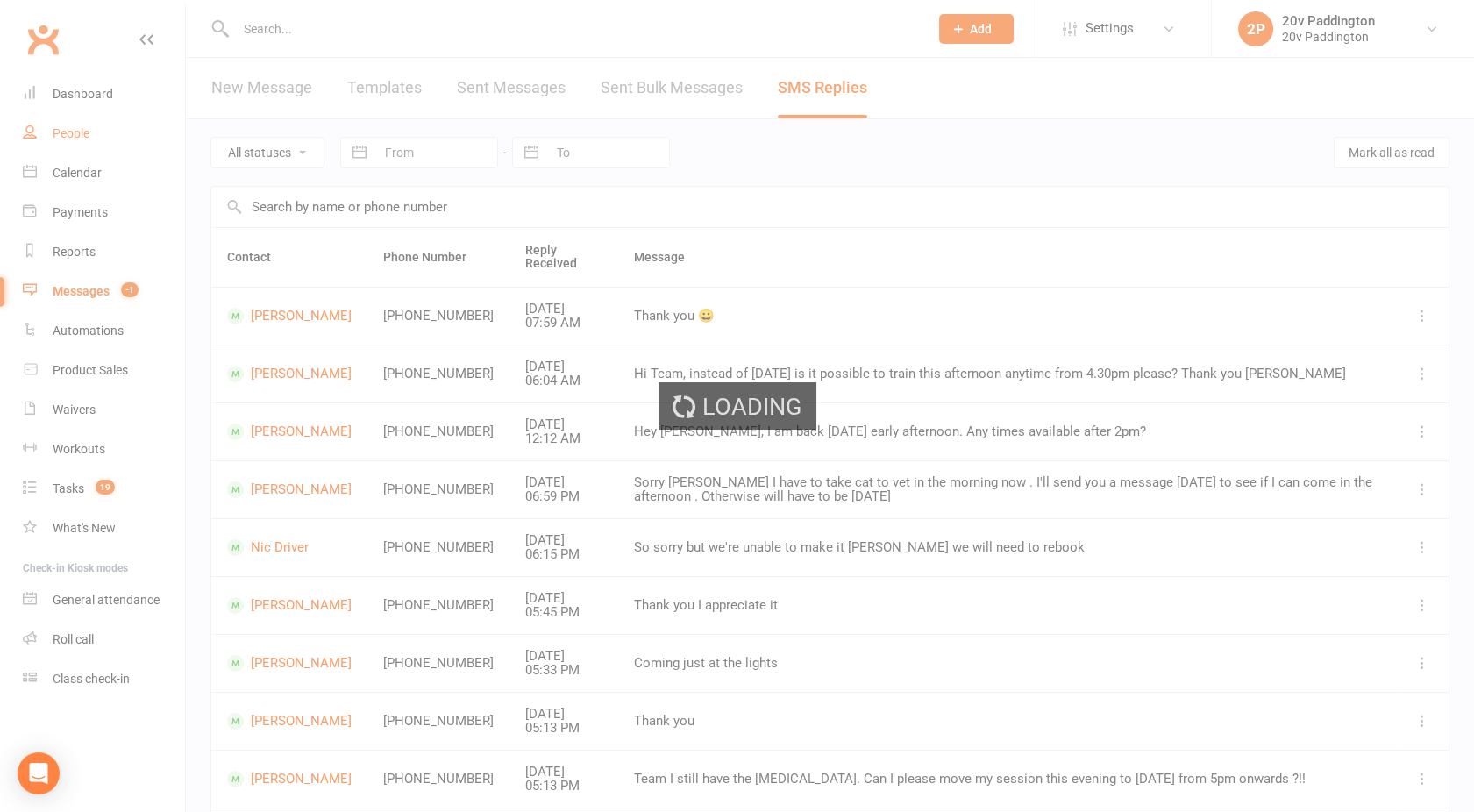
select select "100"
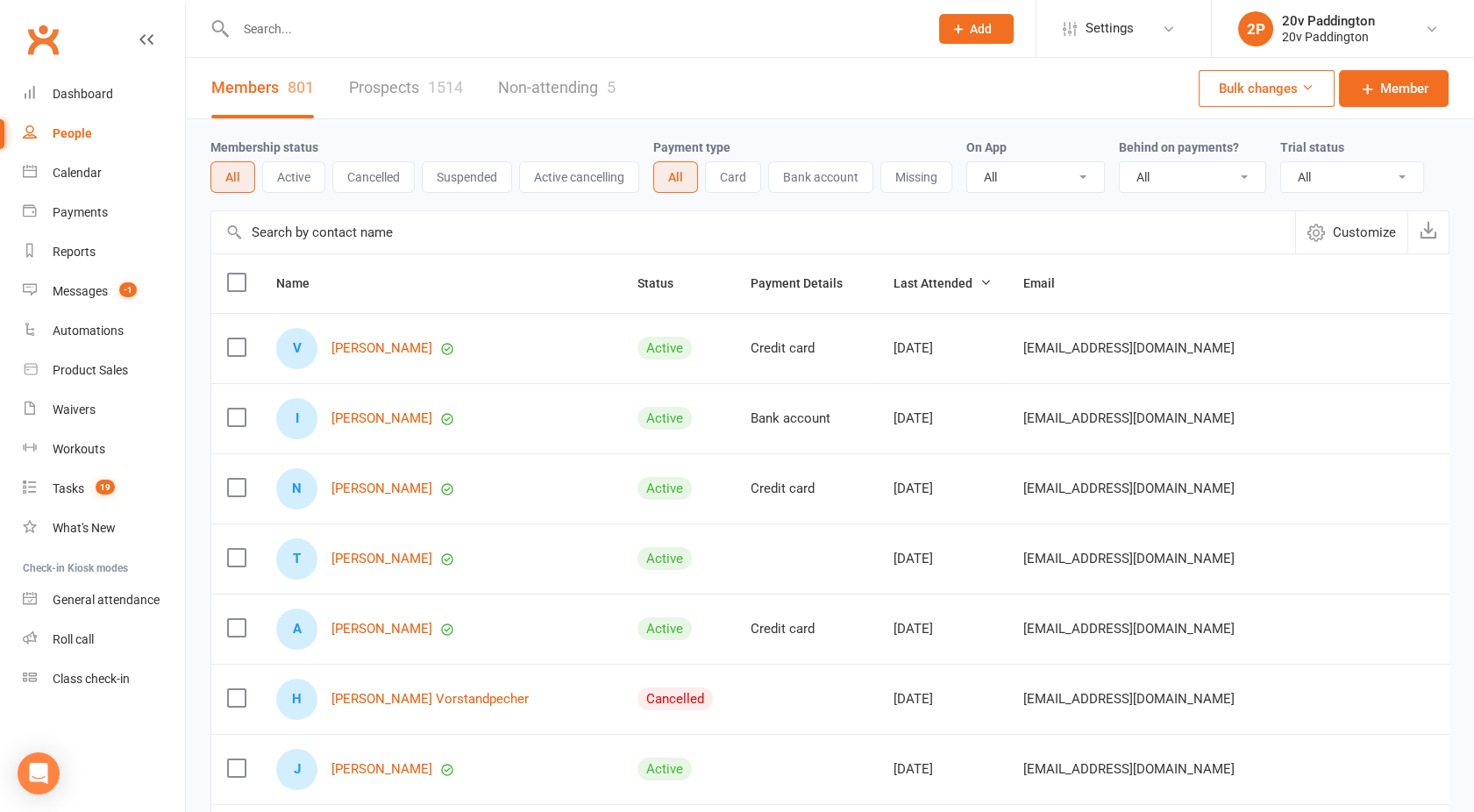
click at [366, 86] on link "Prospects 1514" at bounding box center [406, 88] width 114 height 61
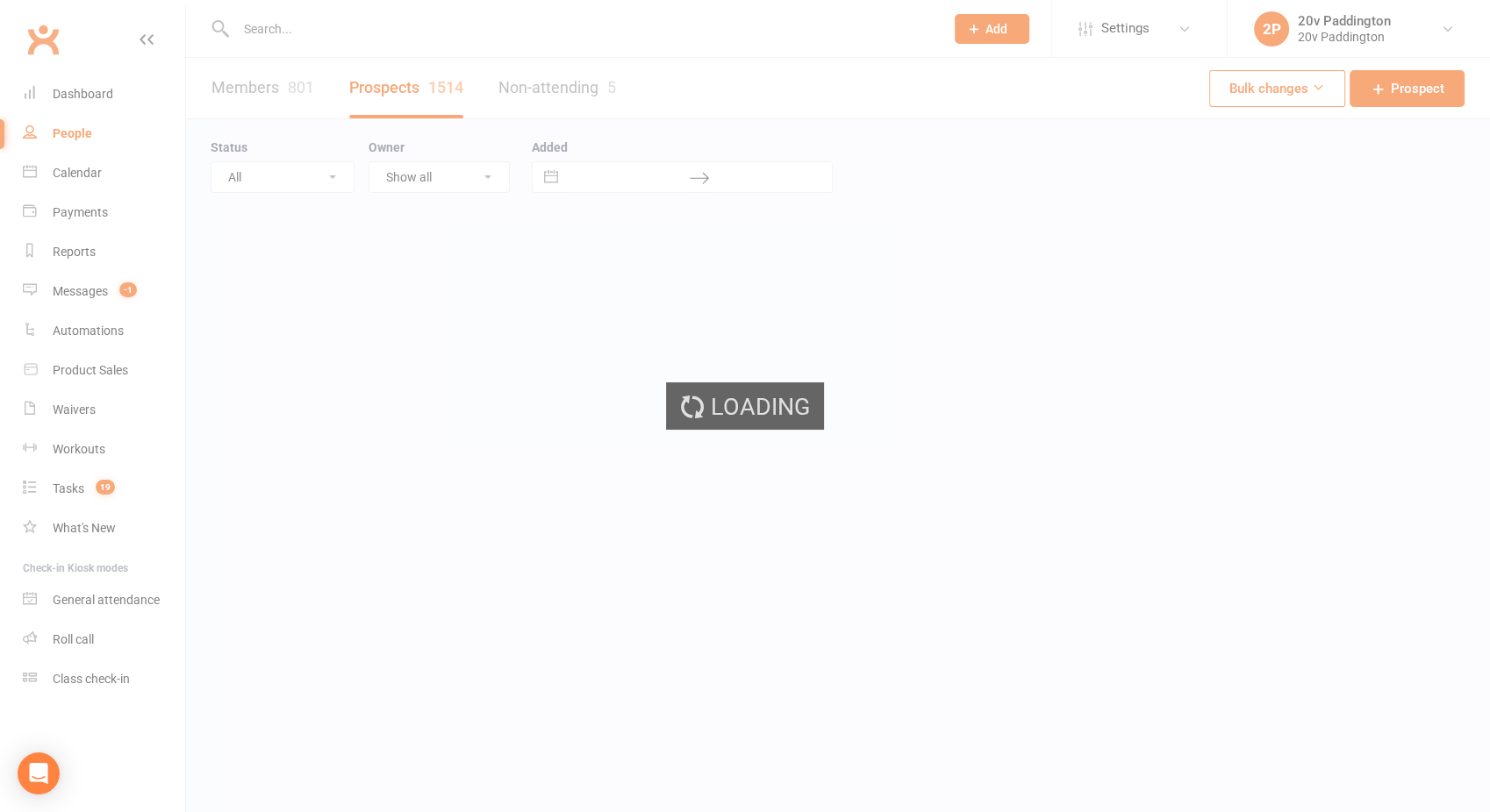
select select "100"
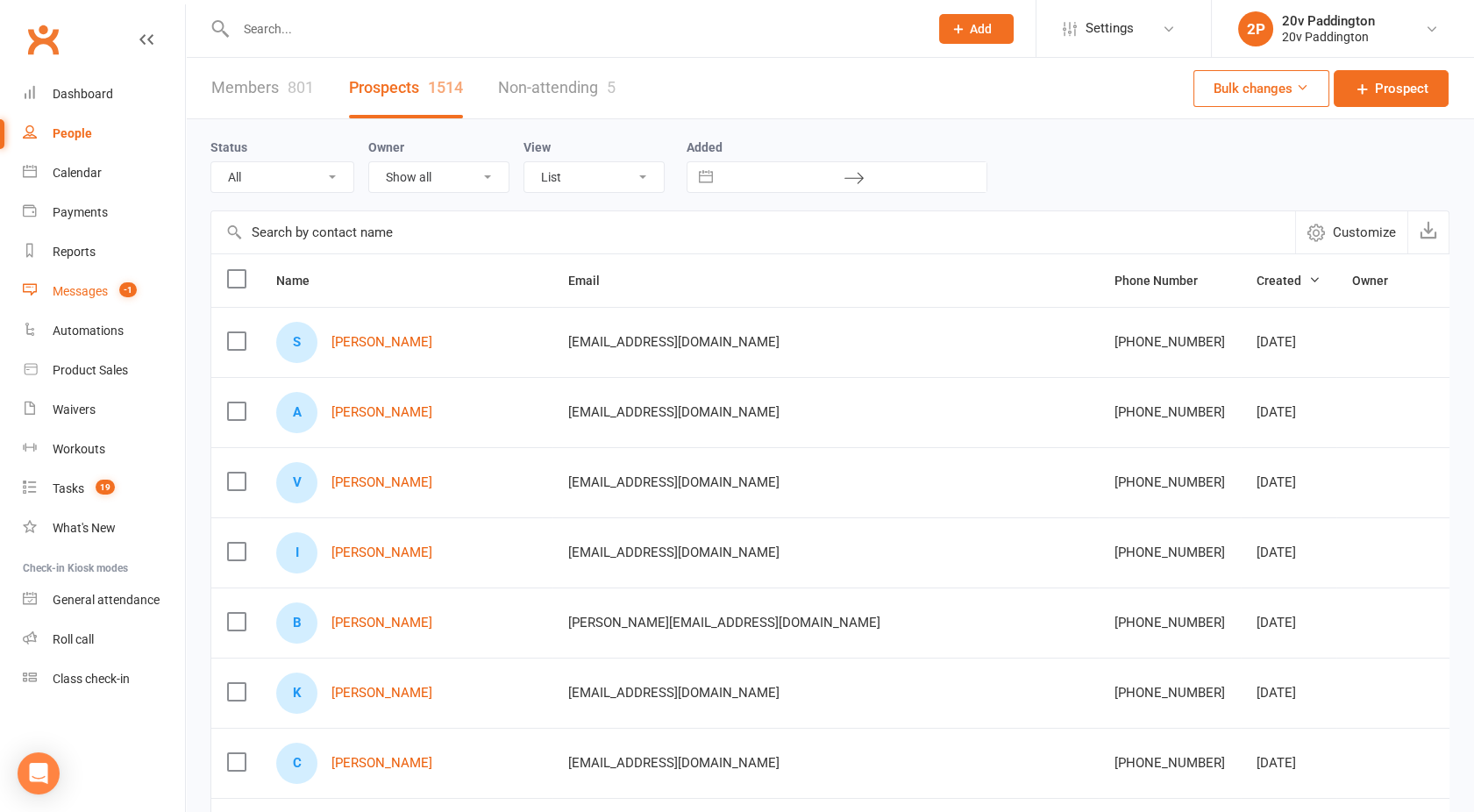
click at [101, 276] on link "Messages -1" at bounding box center [104, 291] width 162 height 39
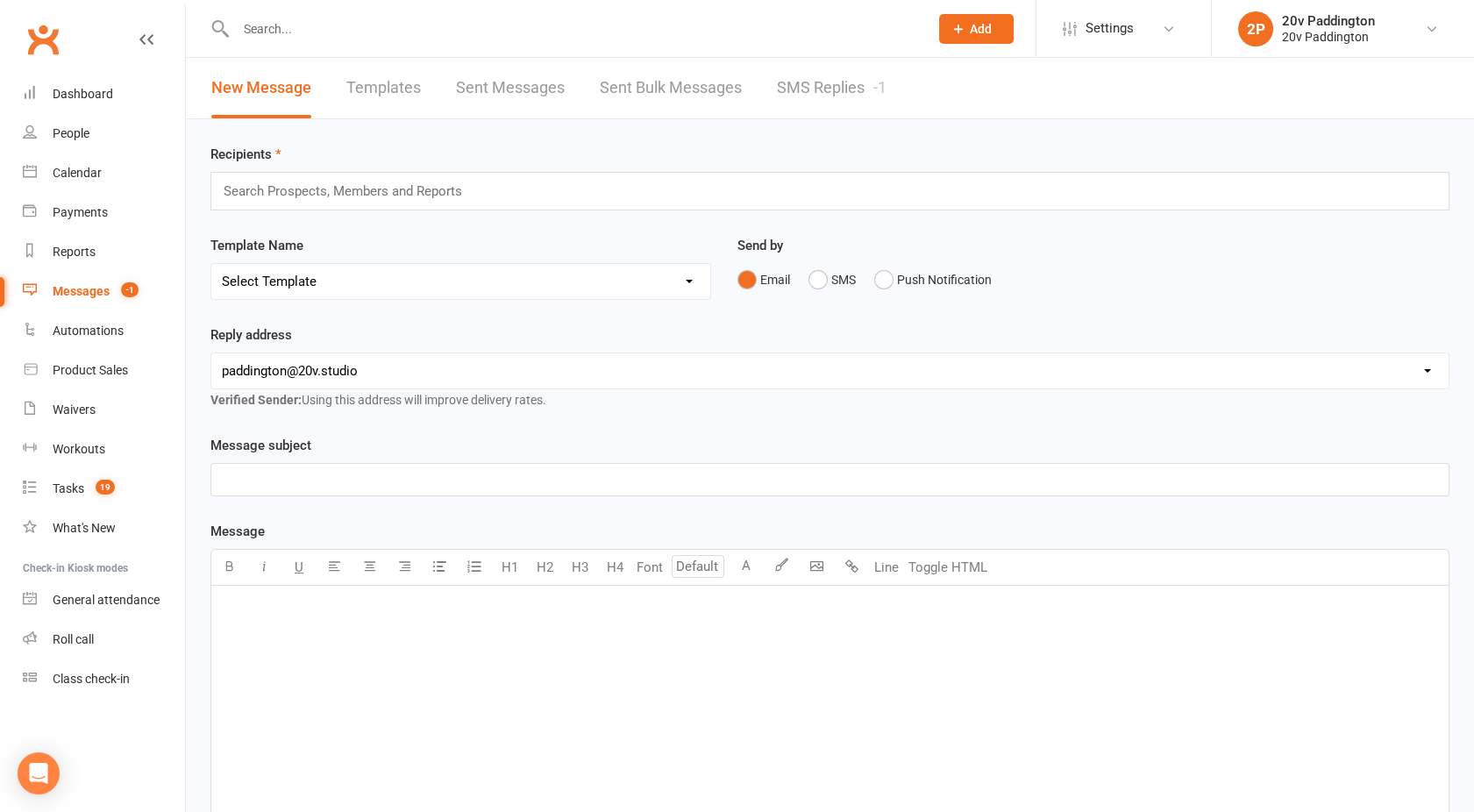
click at [827, 93] on link "SMS Replies -1" at bounding box center [832, 88] width 110 height 61
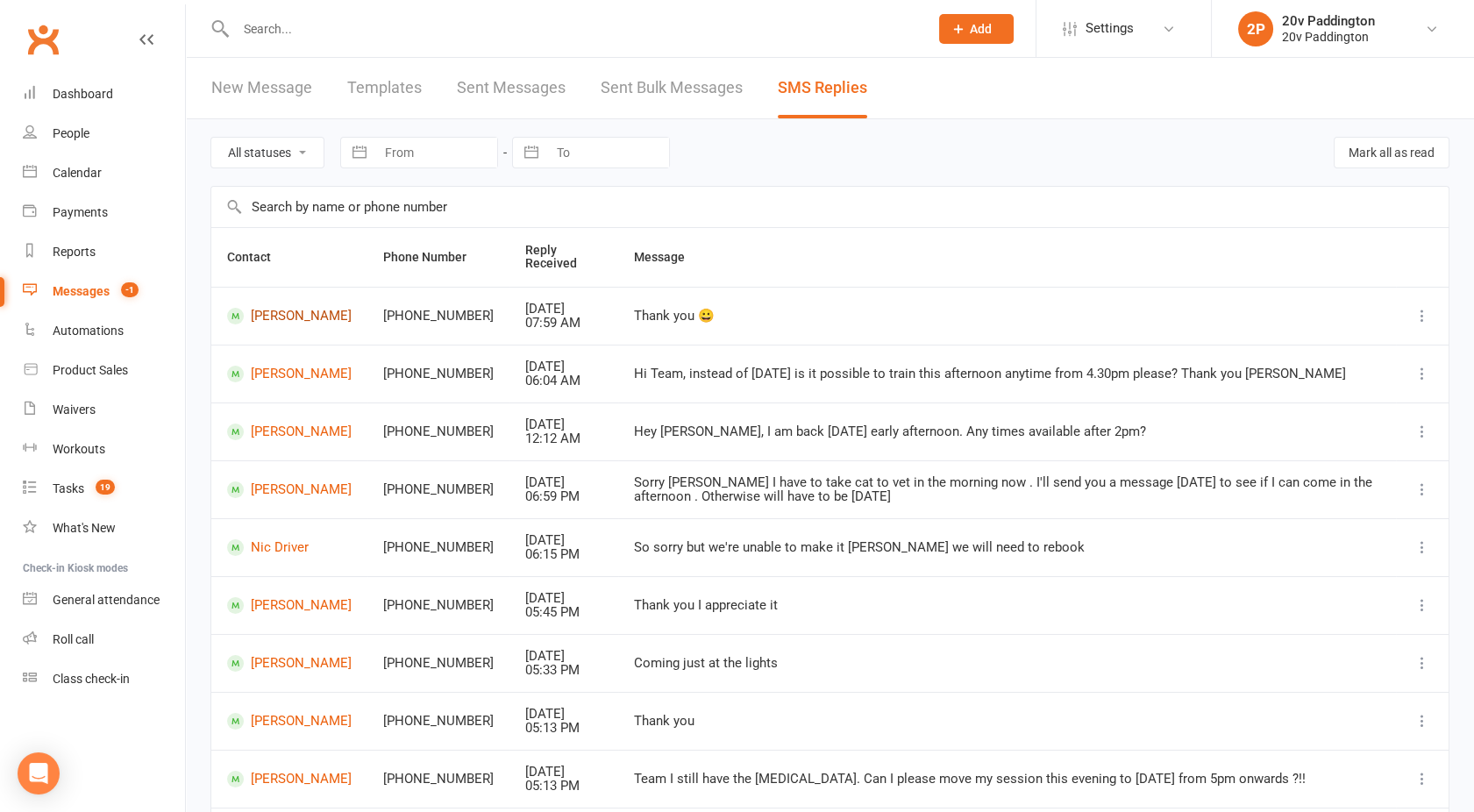
click at [290, 312] on link "Jocelin Vieira" at bounding box center [289, 316] width 125 height 16
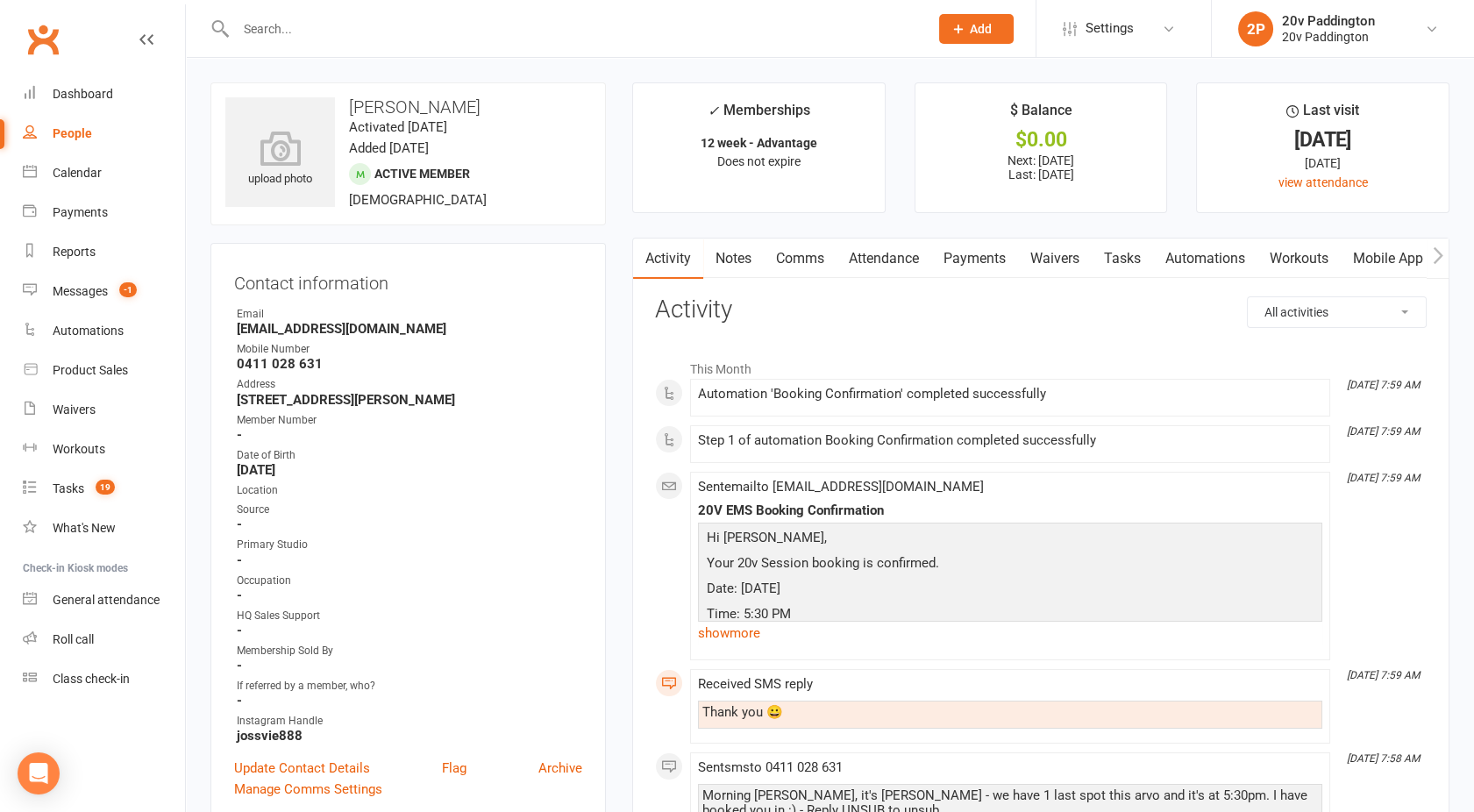
click at [822, 252] on link "Comms" at bounding box center [800, 258] width 73 height 40
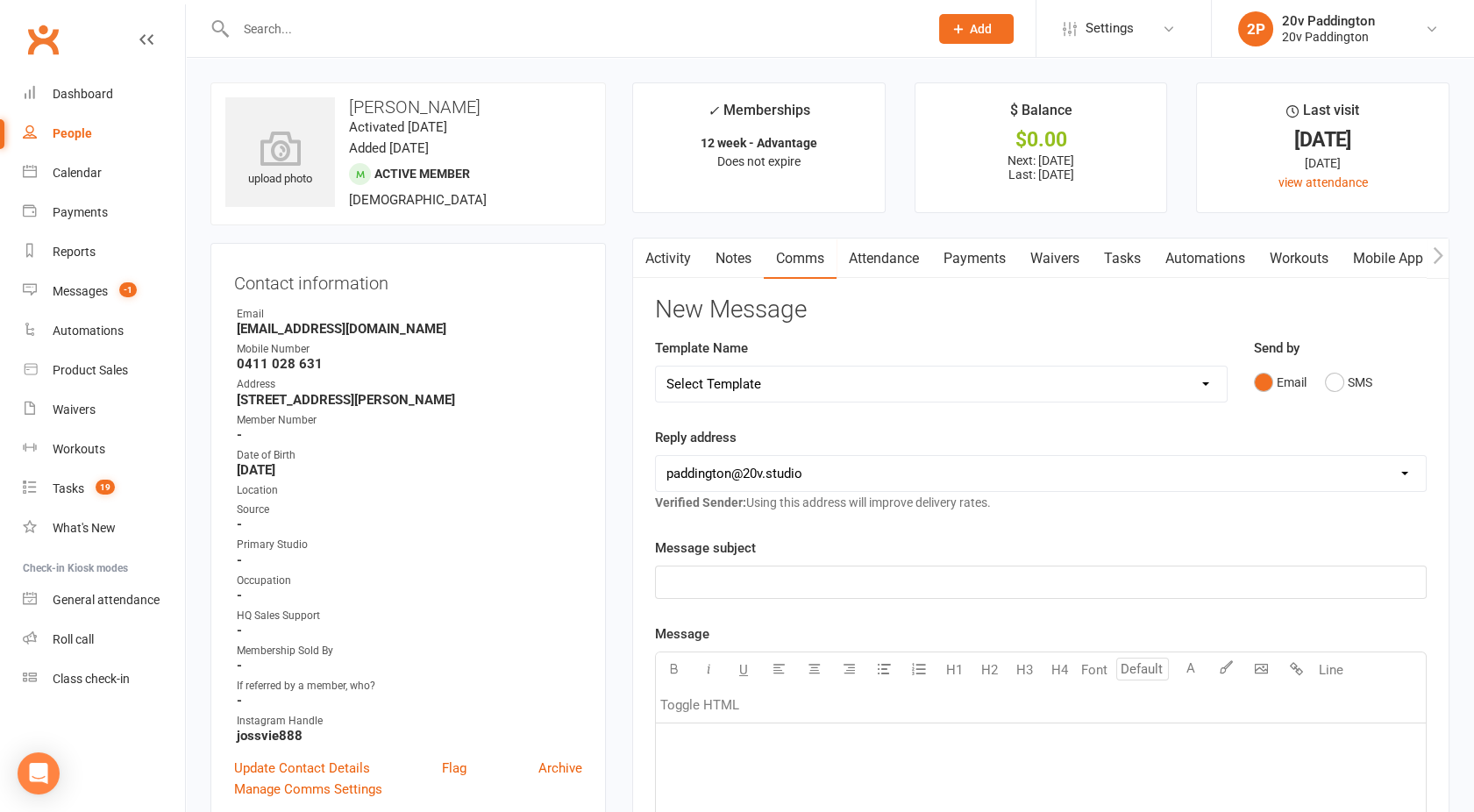
click at [1389, 376] on div "Email SMS" at bounding box center [1340, 382] width 174 height 34
click at [950, 309] on h3 "New Message" at bounding box center [1041, 310] width 772 height 27
click at [650, 260] on button "button" at bounding box center [644, 257] width 22 height 39
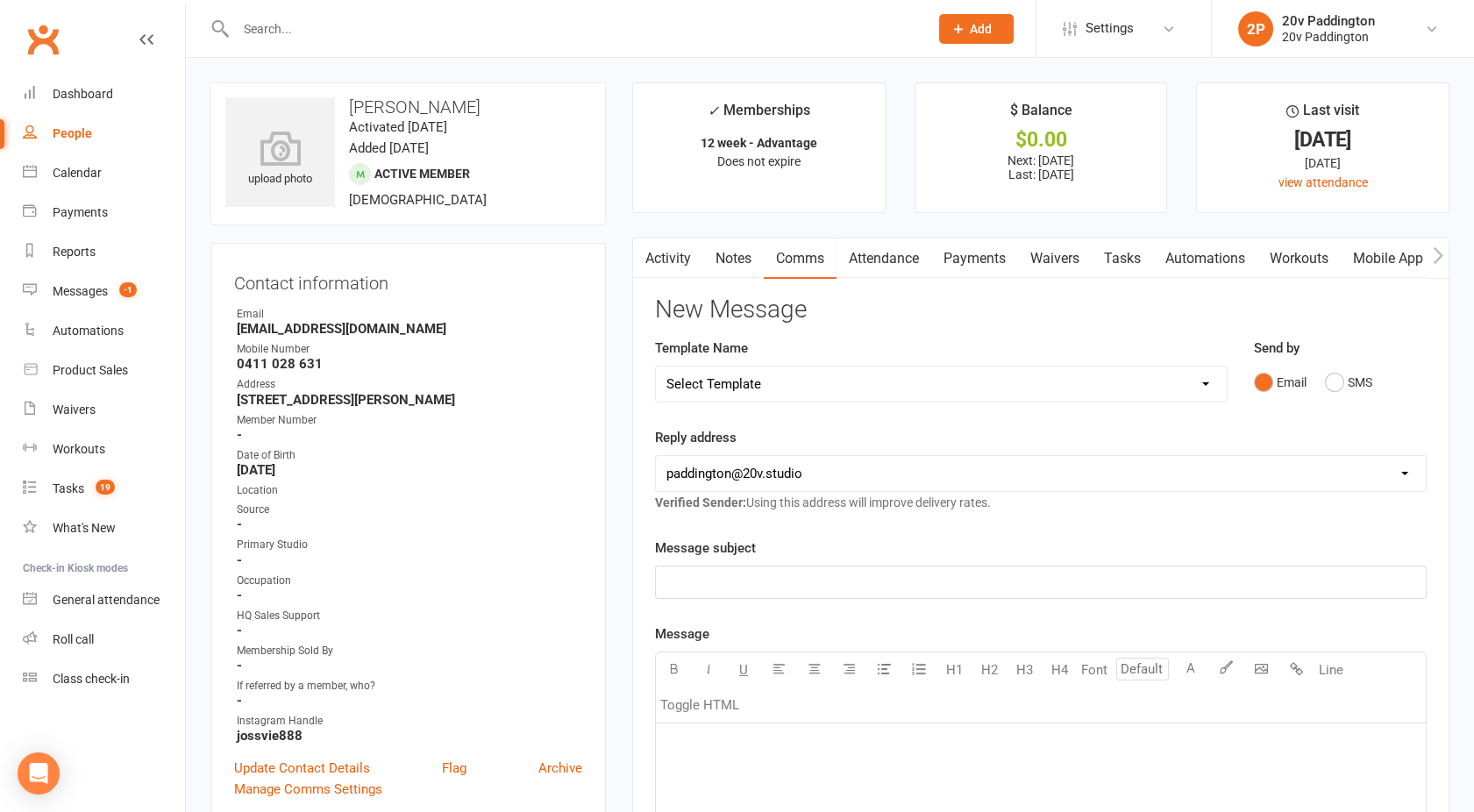
click at [659, 258] on link "Activity" at bounding box center [667, 258] width 70 height 40
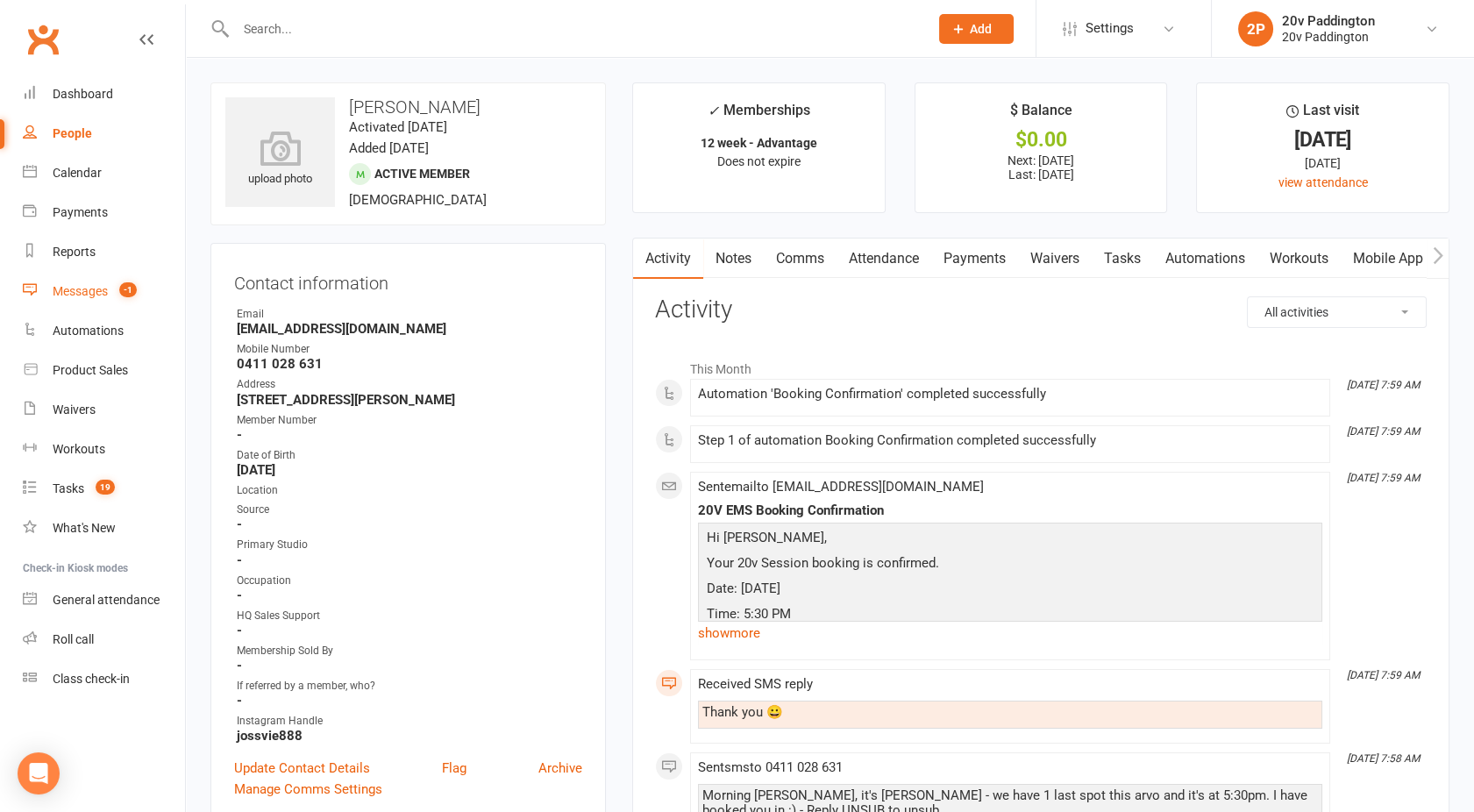
click at [76, 298] on link "Messages -1" at bounding box center [104, 291] width 162 height 39
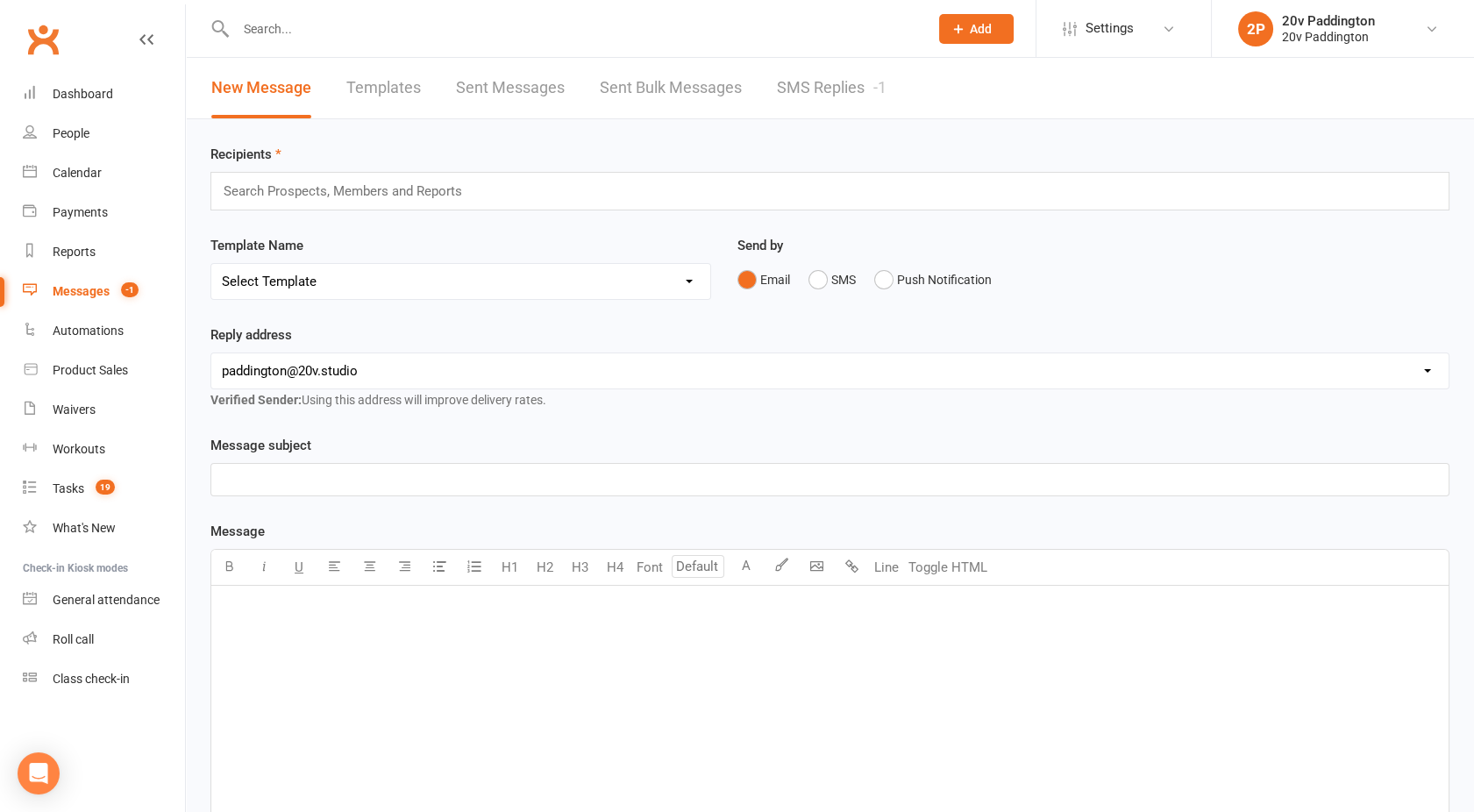
click at [517, 84] on link "Sent Messages" at bounding box center [511, 88] width 109 height 61
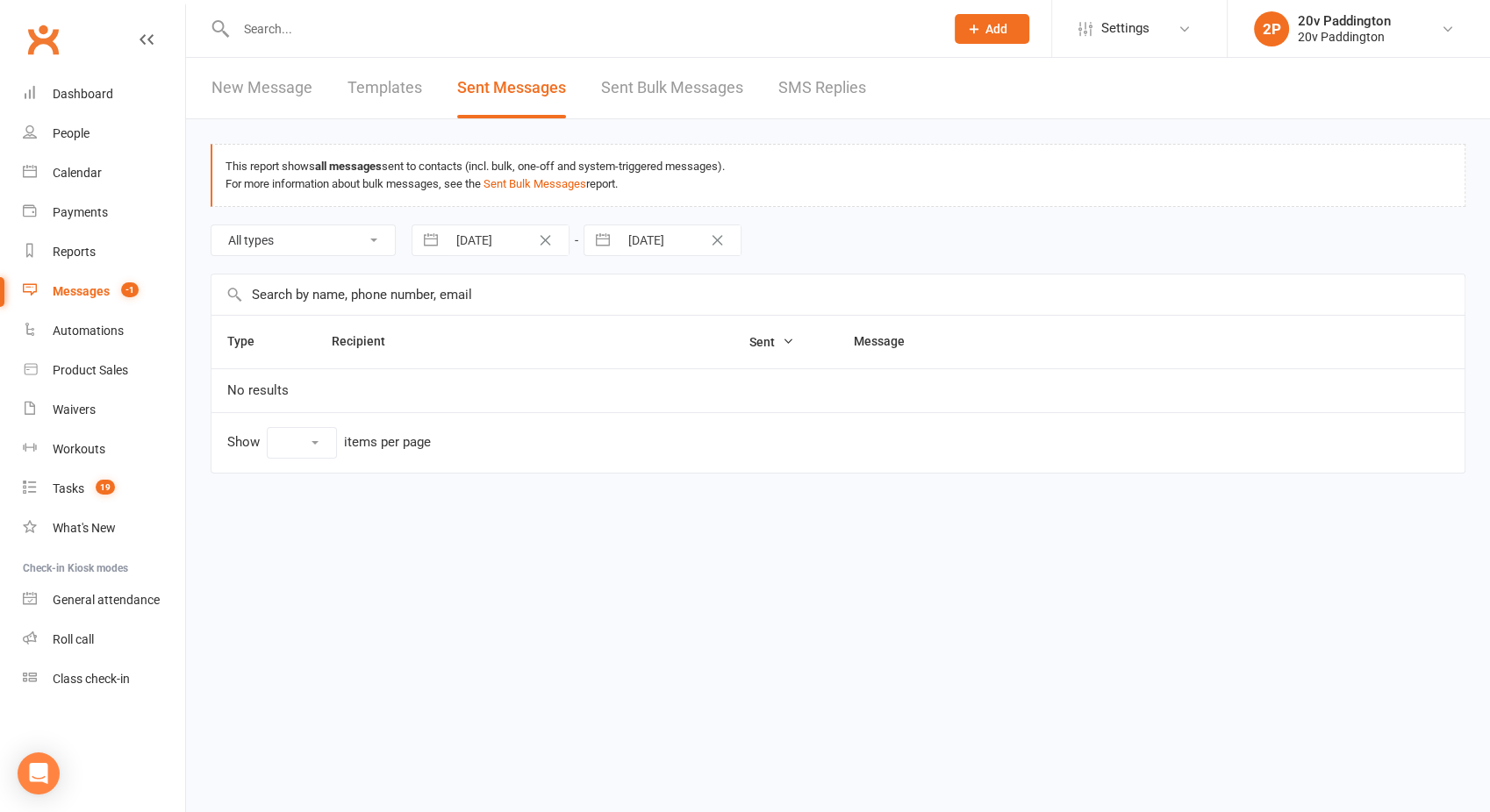
select select "100"
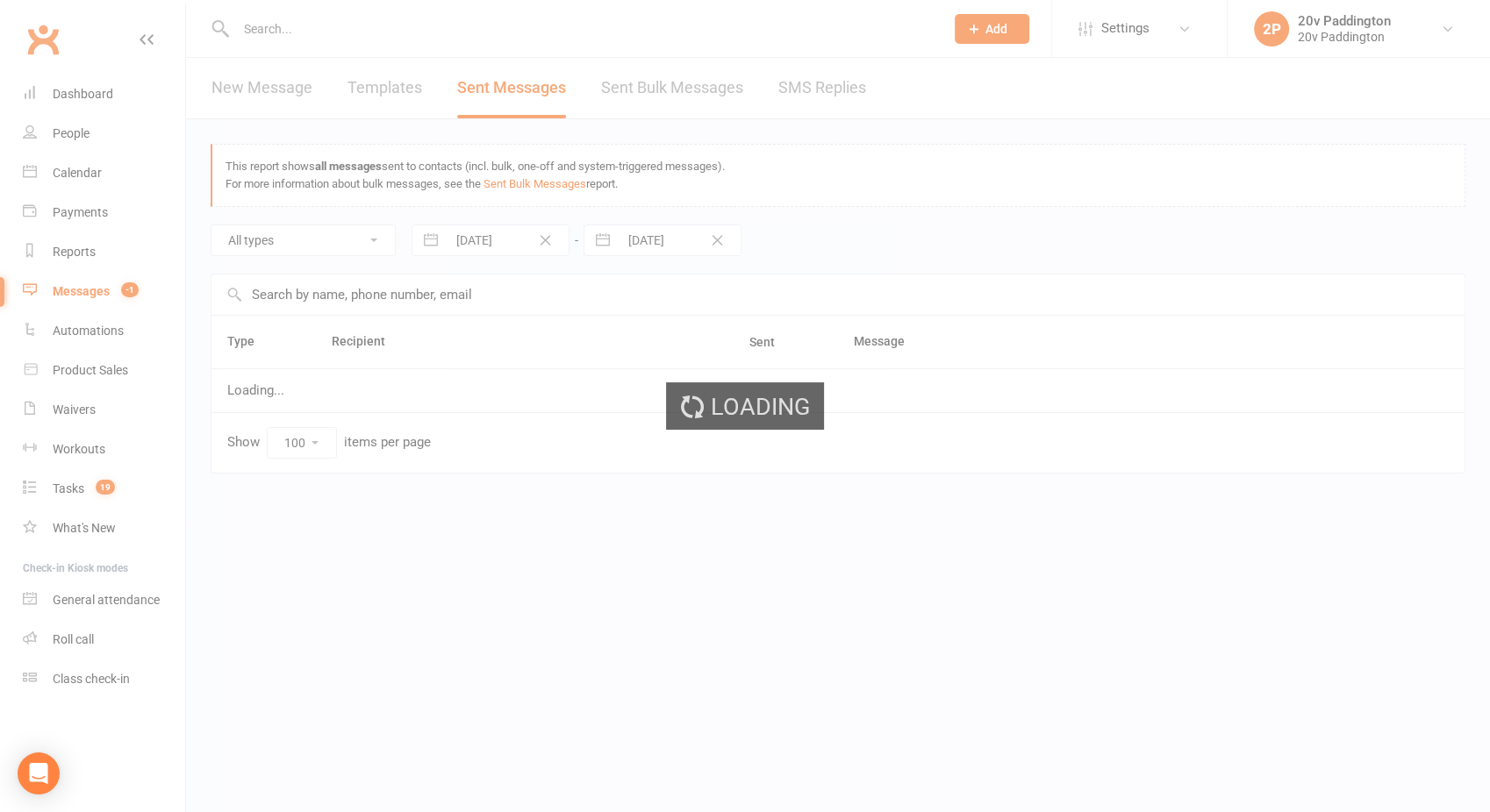
click at [250, 88] on div "Loading" at bounding box center [745, 406] width 1490 height 812
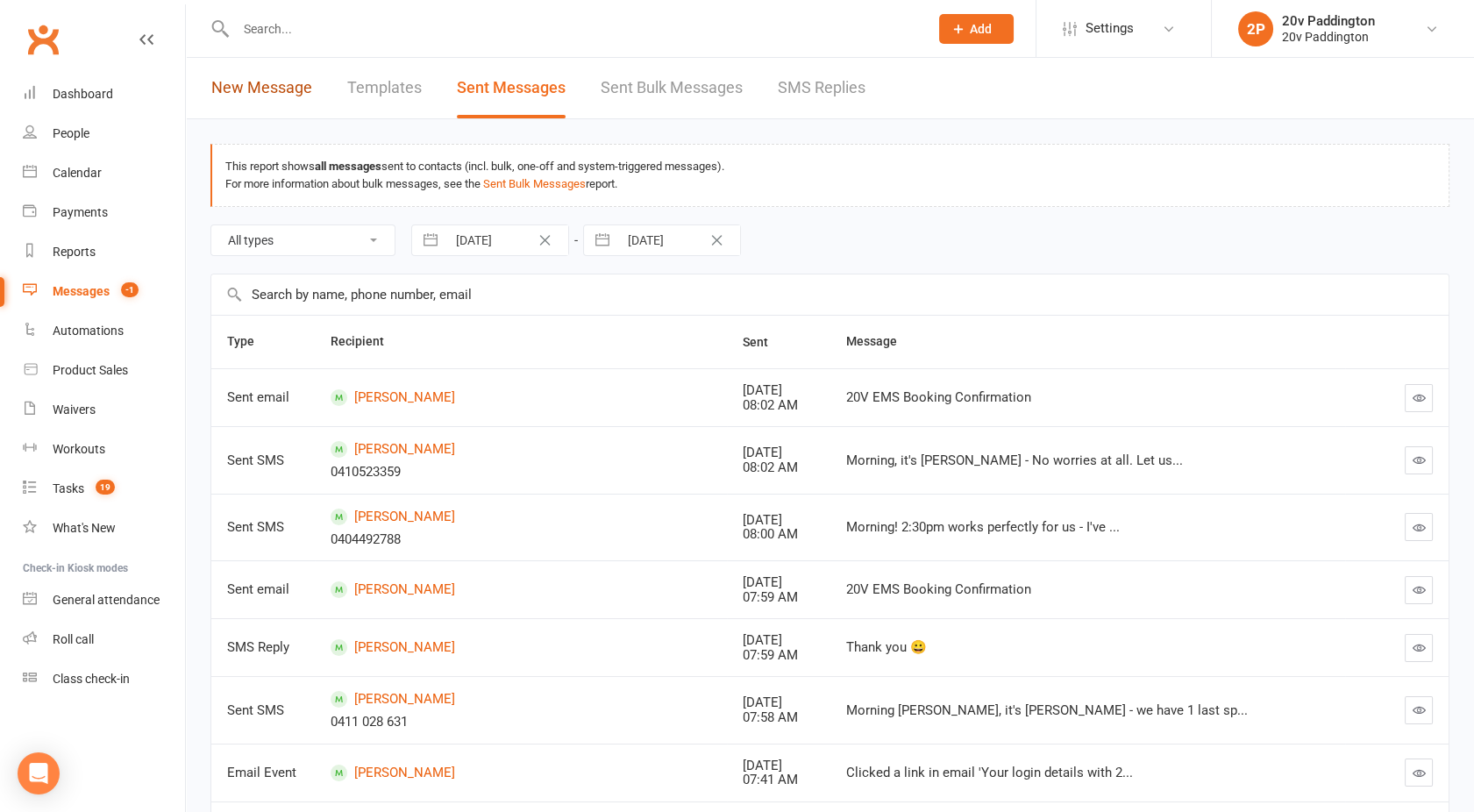
click at [250, 88] on link "New Message" at bounding box center [261, 88] width 101 height 61
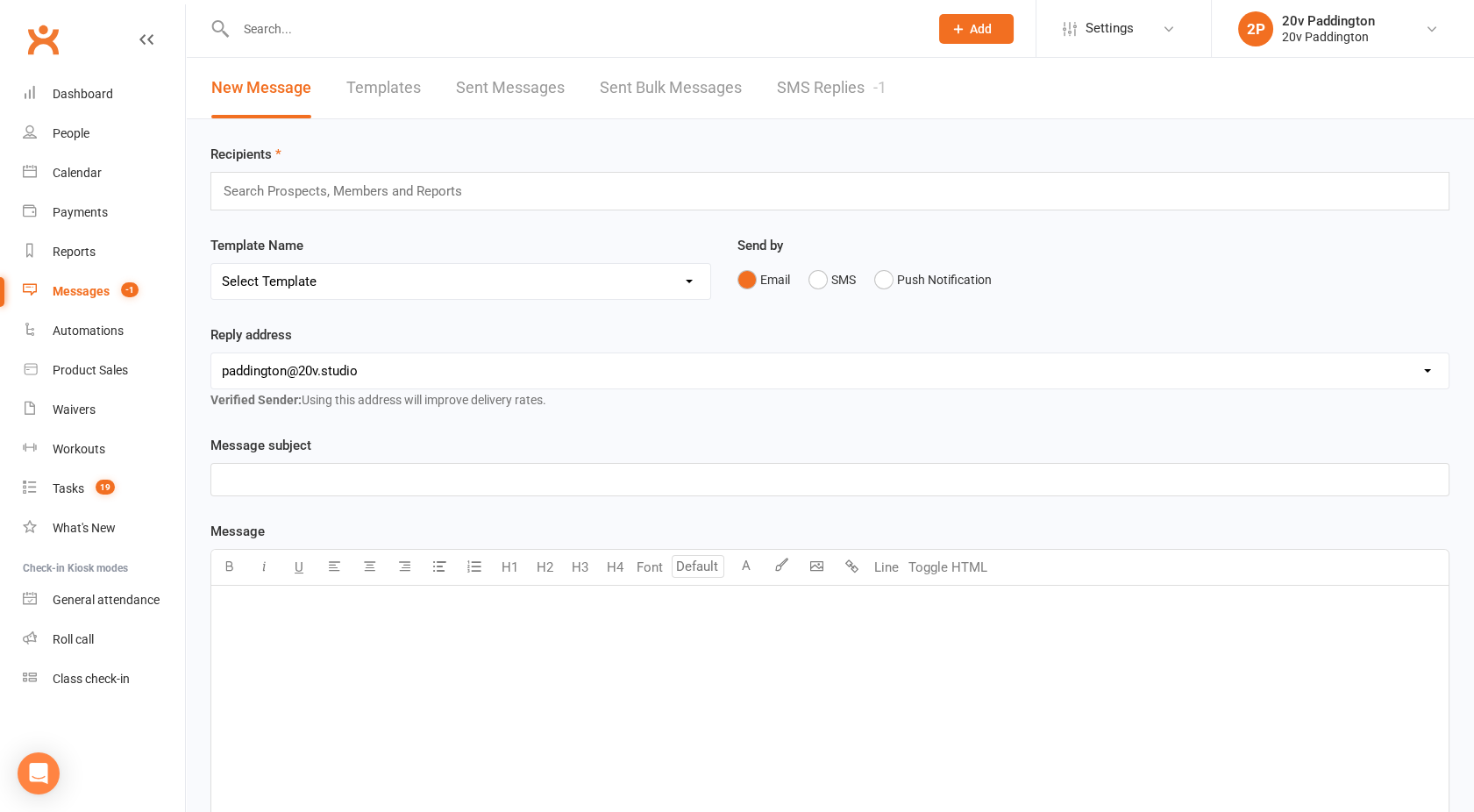
click at [851, 94] on link "SMS Replies -1" at bounding box center [832, 88] width 110 height 61
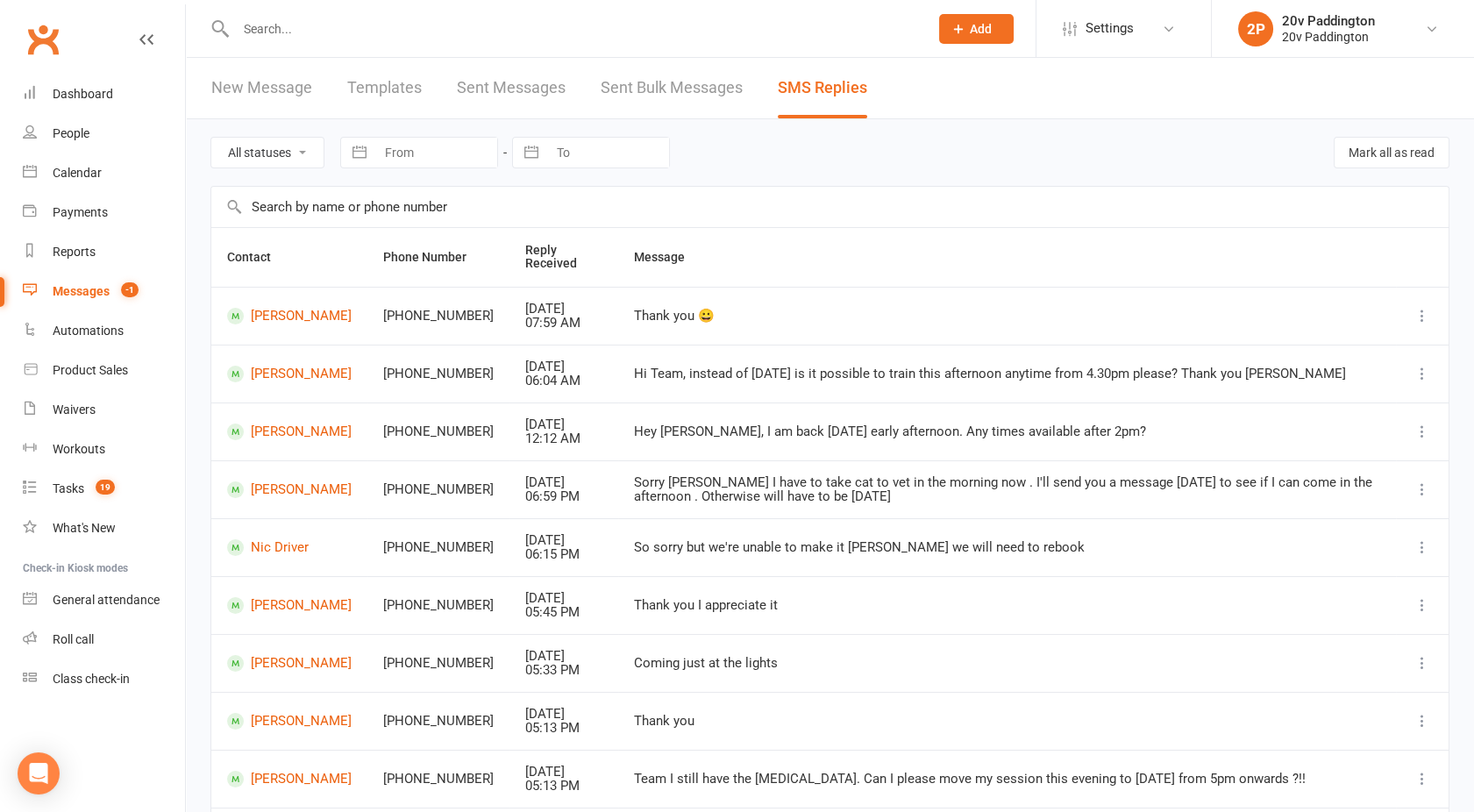
click at [75, 290] on div "Messages" at bounding box center [81, 291] width 57 height 14
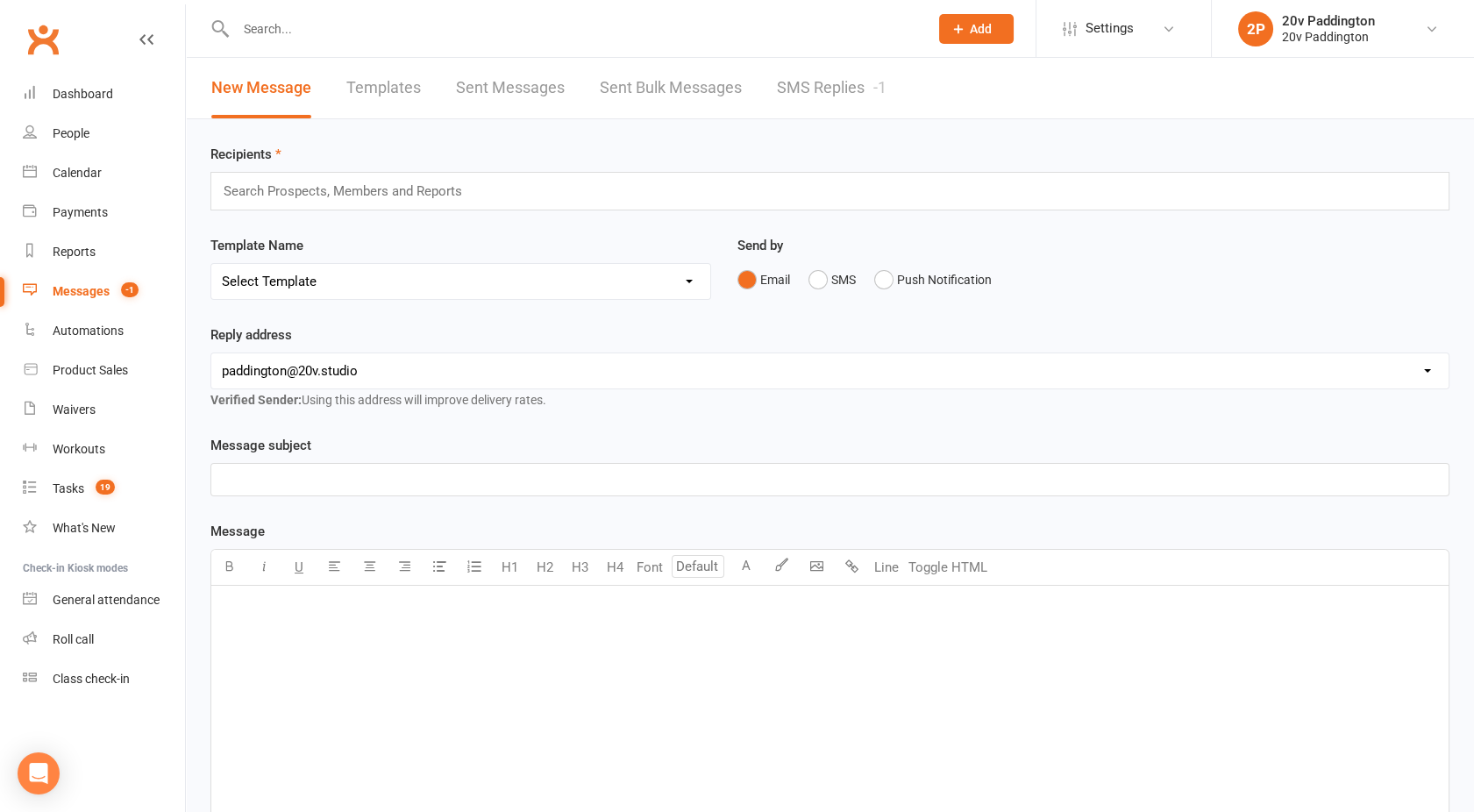
click at [808, 85] on link "SMS Replies -1" at bounding box center [832, 88] width 110 height 61
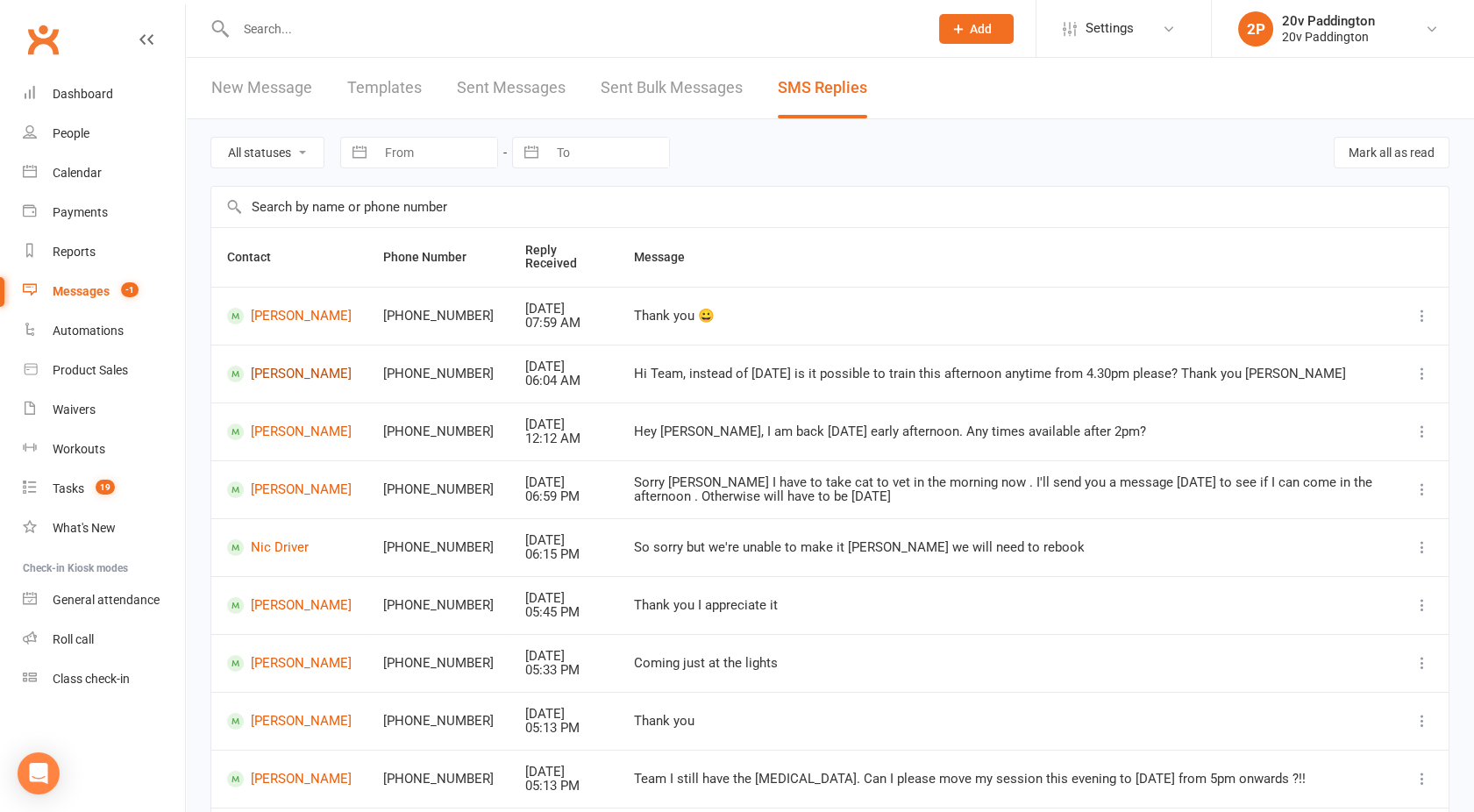
click at [261, 376] on link "Jocelin Vieira" at bounding box center [289, 374] width 125 height 16
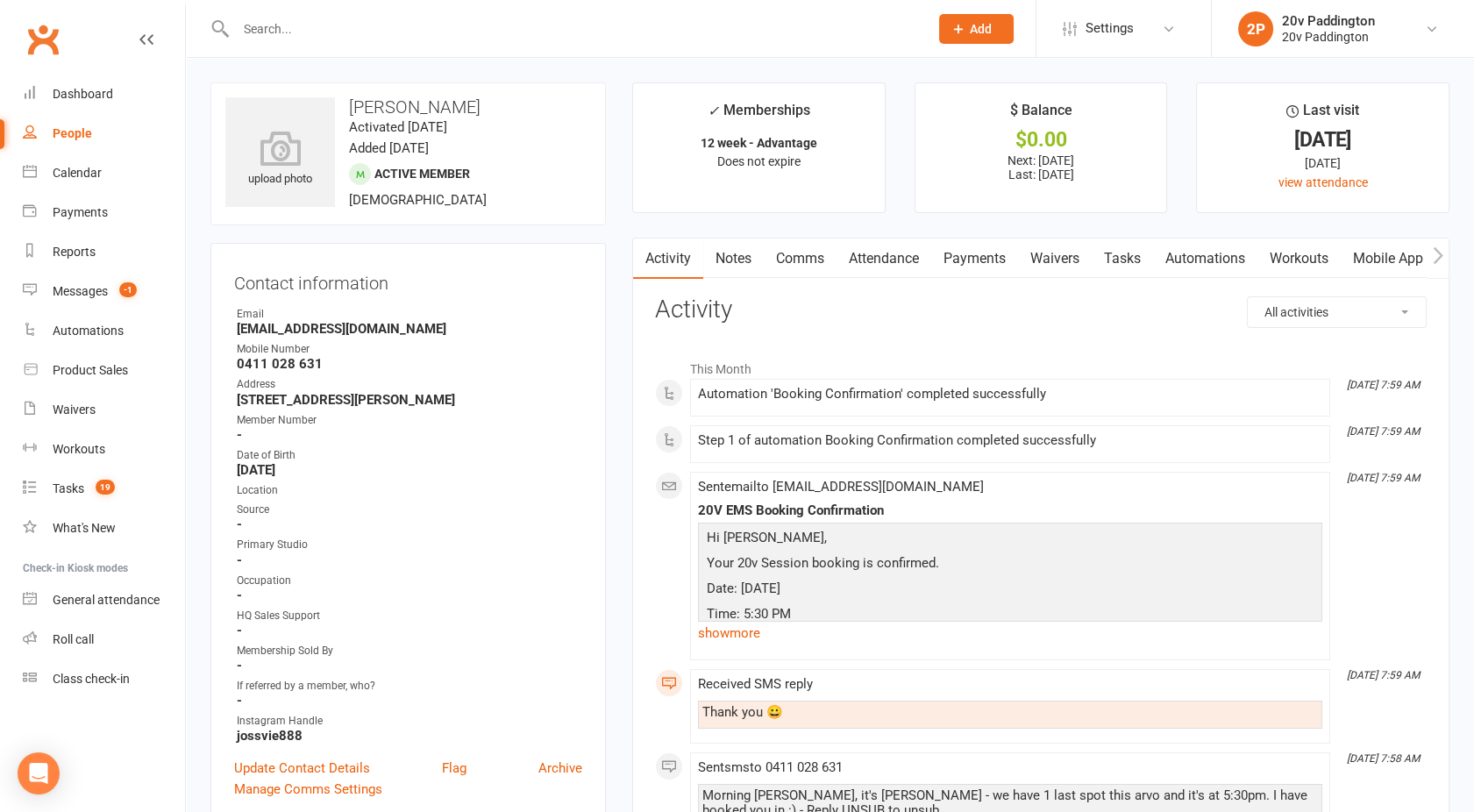
click at [811, 264] on link "Comms" at bounding box center [800, 258] width 73 height 40
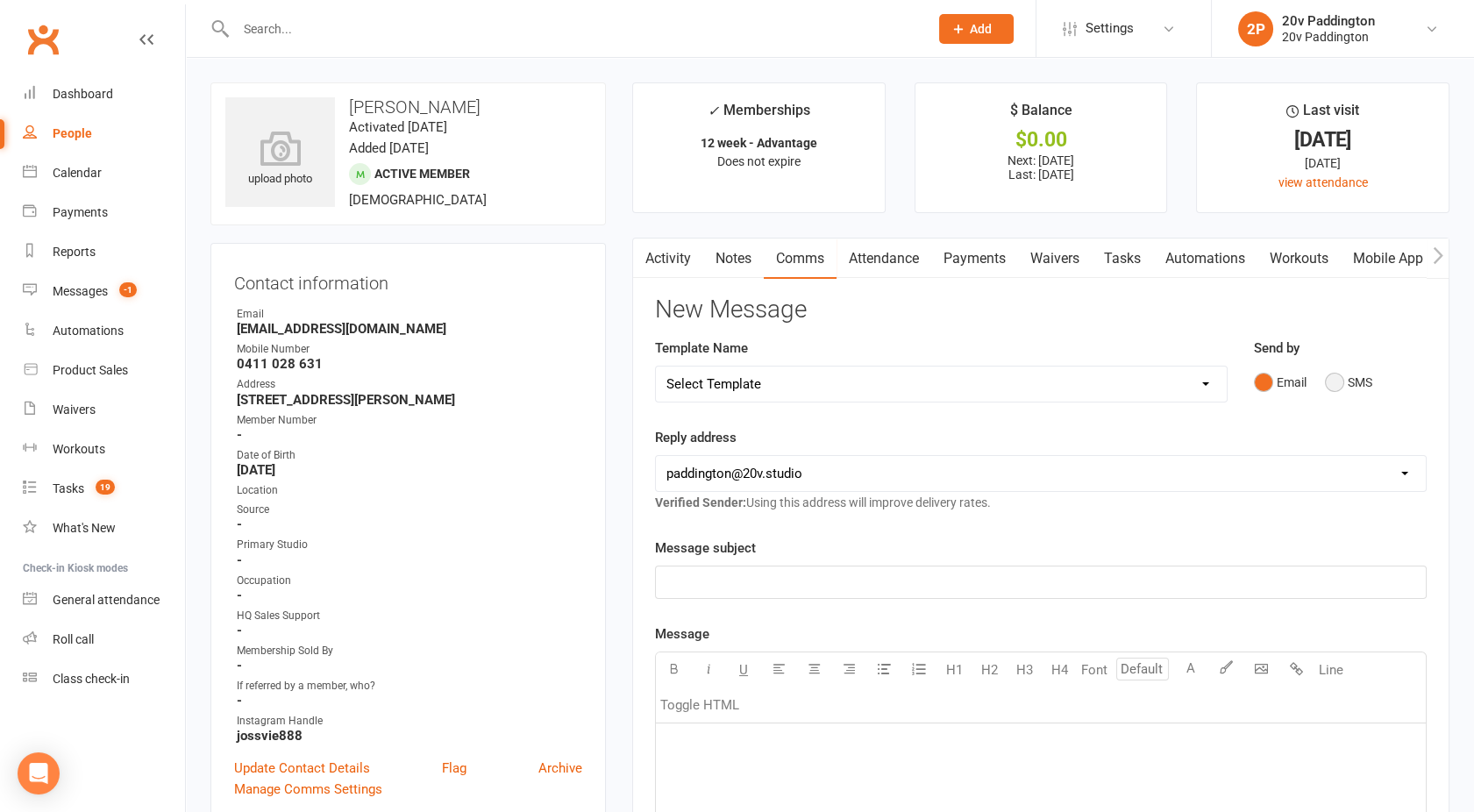
click at [1331, 388] on button "SMS" at bounding box center [1349, 382] width 47 height 34
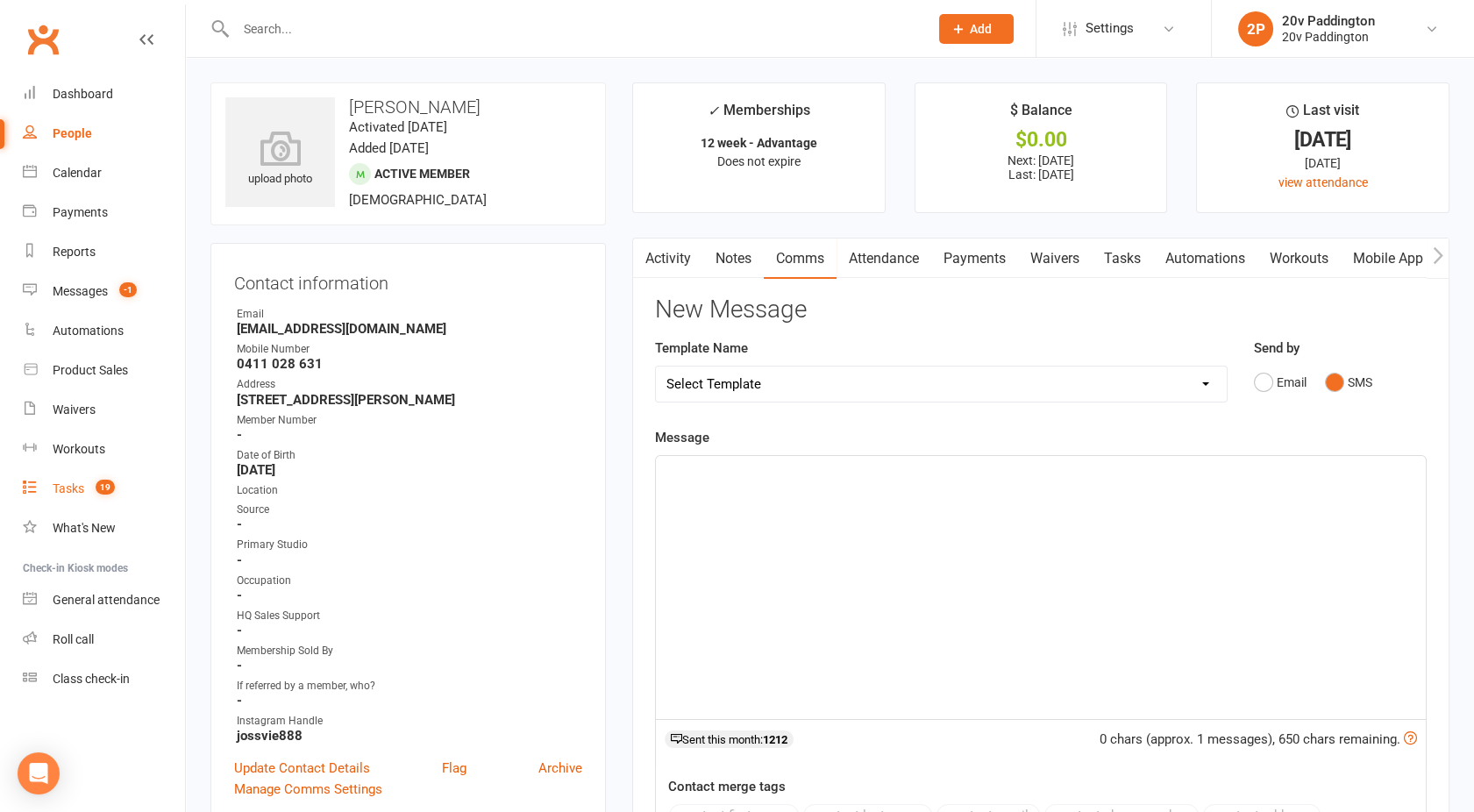
click at [81, 495] on div "Tasks" at bounding box center [68, 488] width 32 height 14
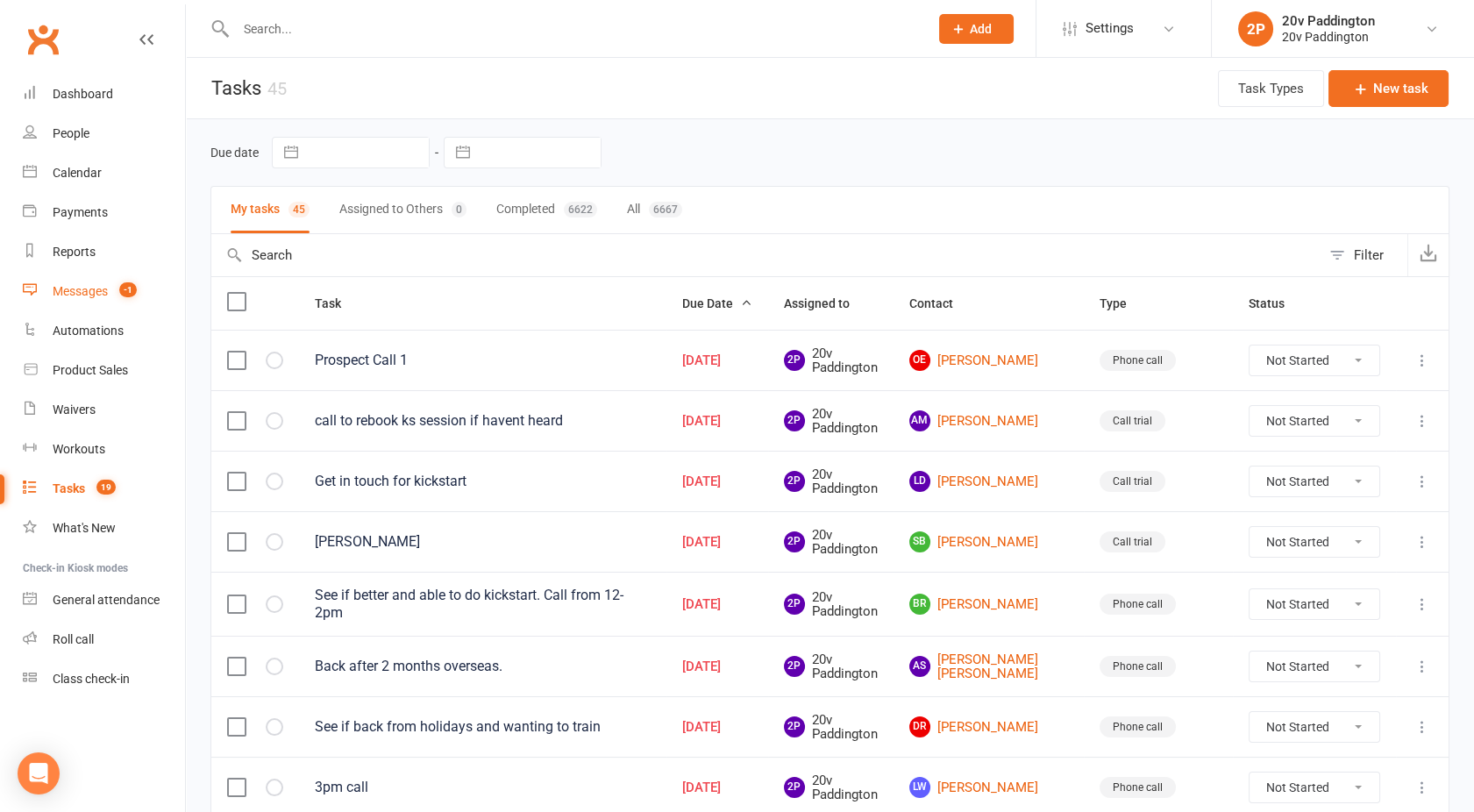
click at [85, 288] on div "Messages" at bounding box center [80, 291] width 55 height 14
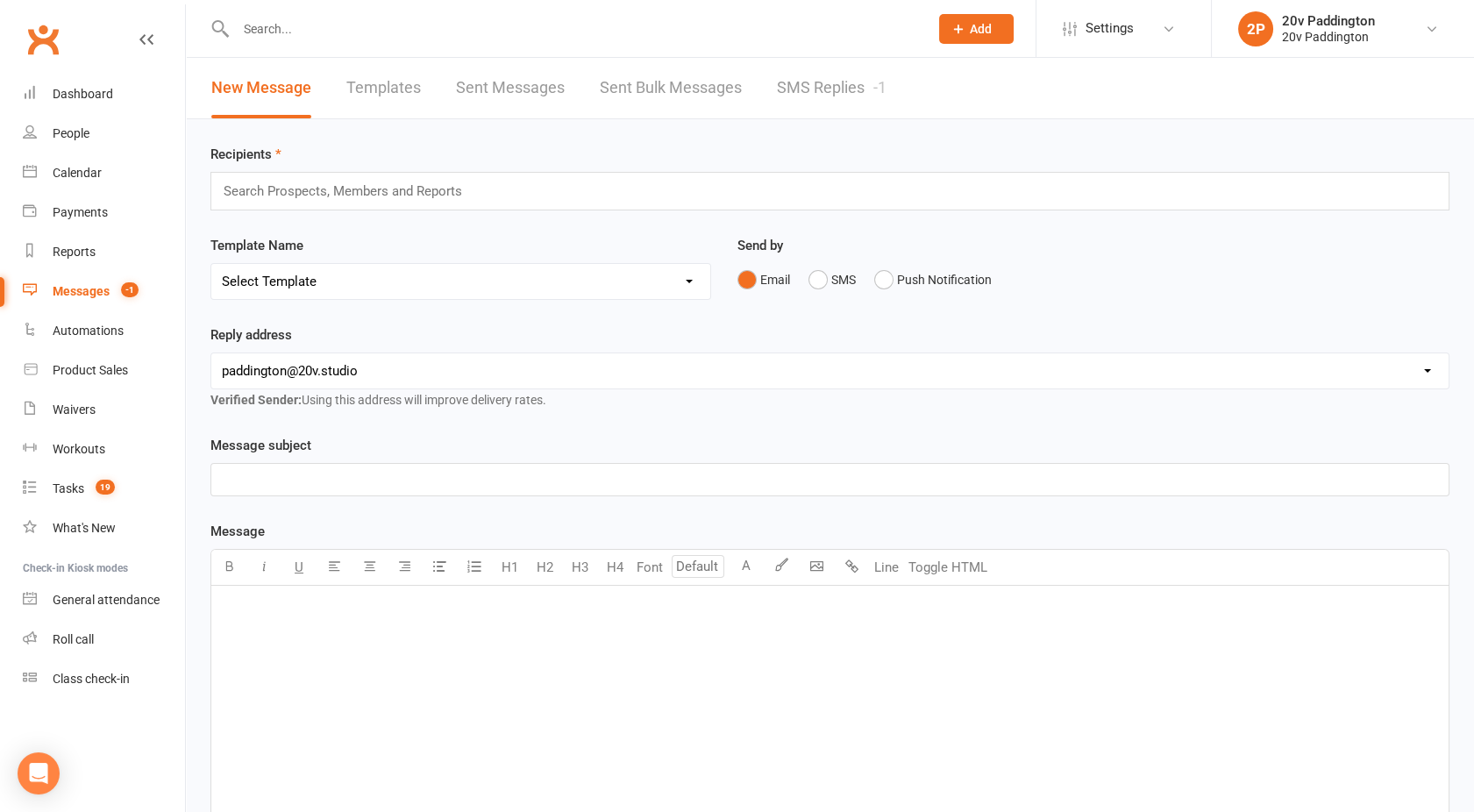
click at [817, 111] on link "SMS Replies -1" at bounding box center [832, 88] width 110 height 61
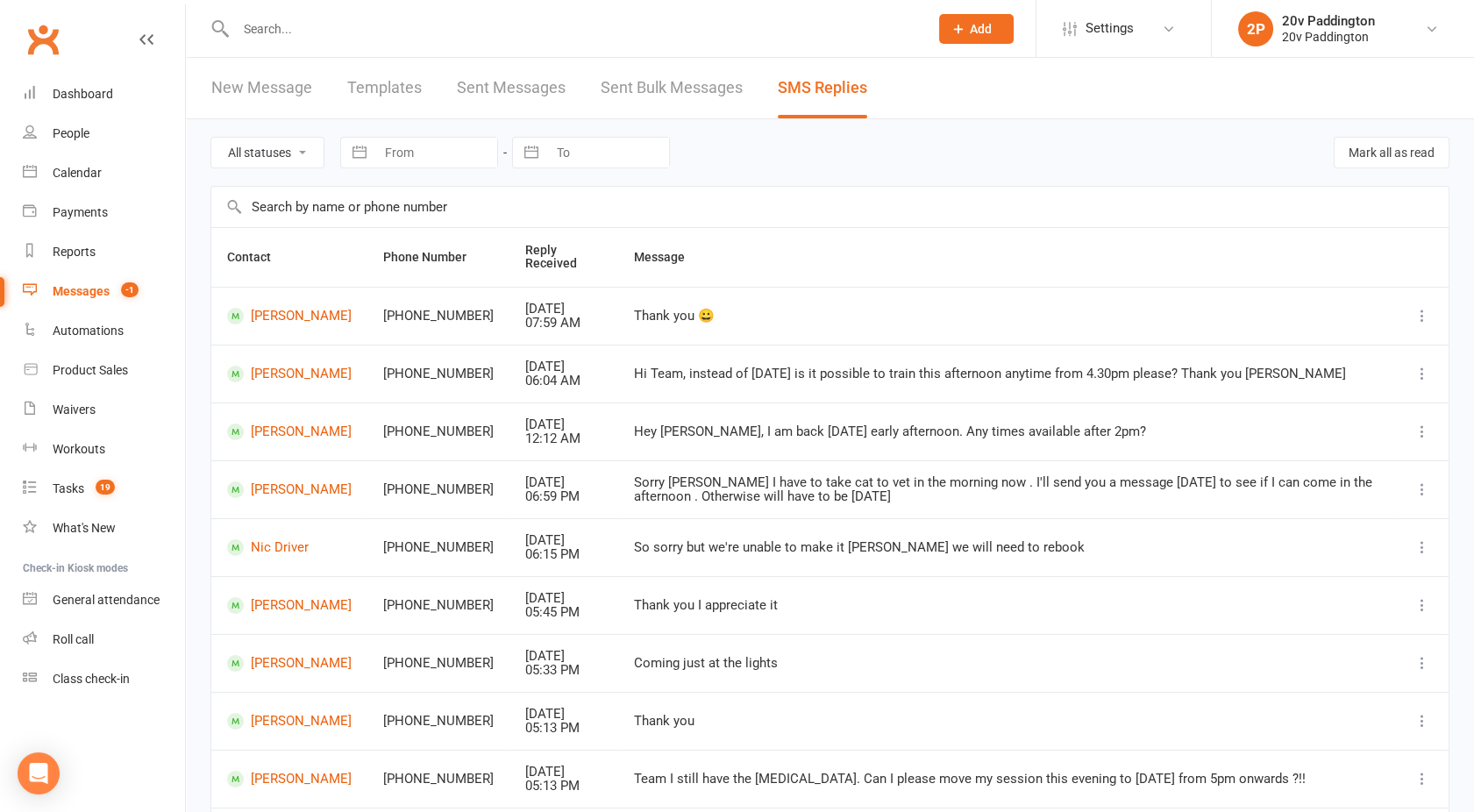
click at [291, 70] on link "New Message" at bounding box center [261, 88] width 101 height 61
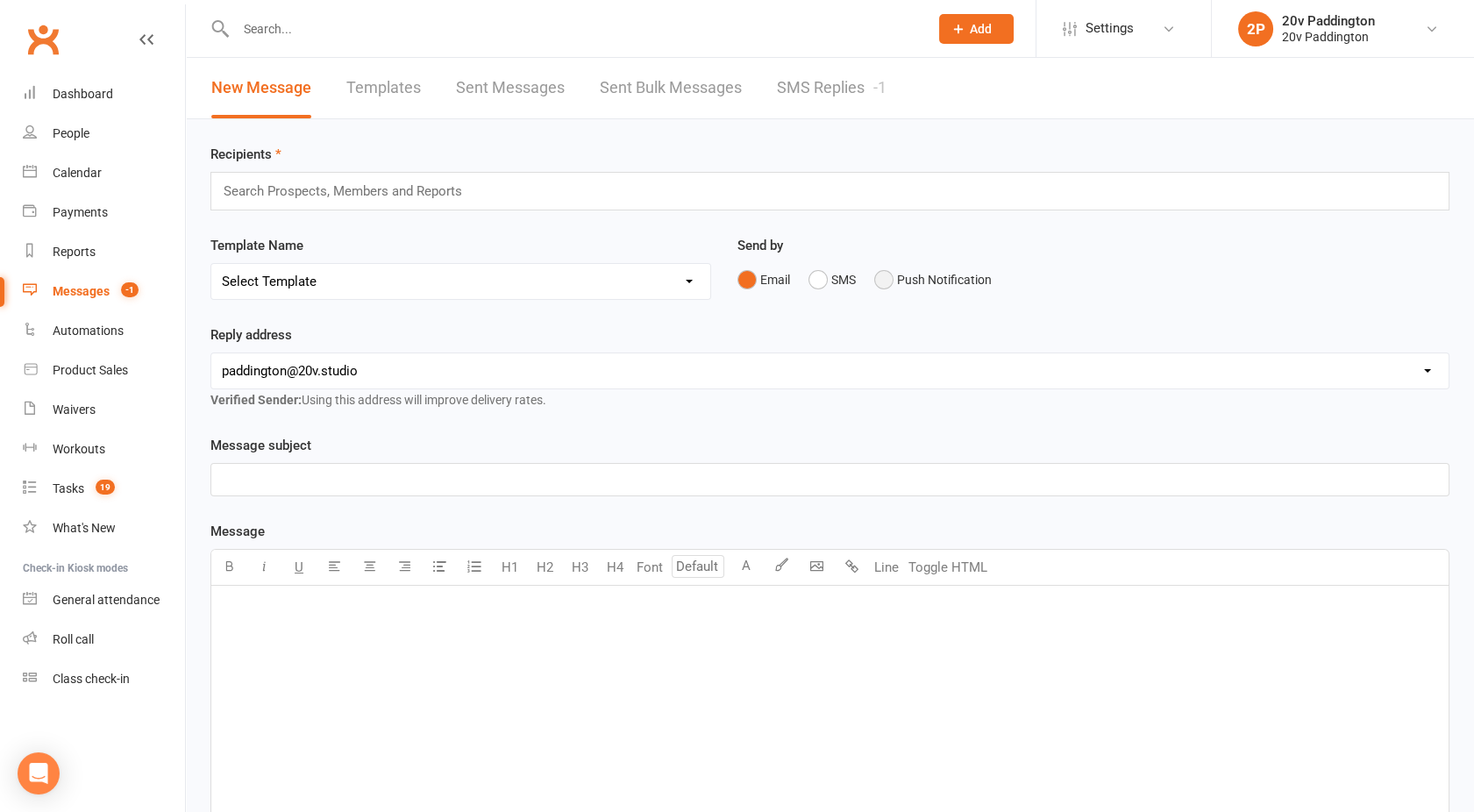
click at [904, 274] on button "Push Notification" at bounding box center [933, 279] width 117 height 34
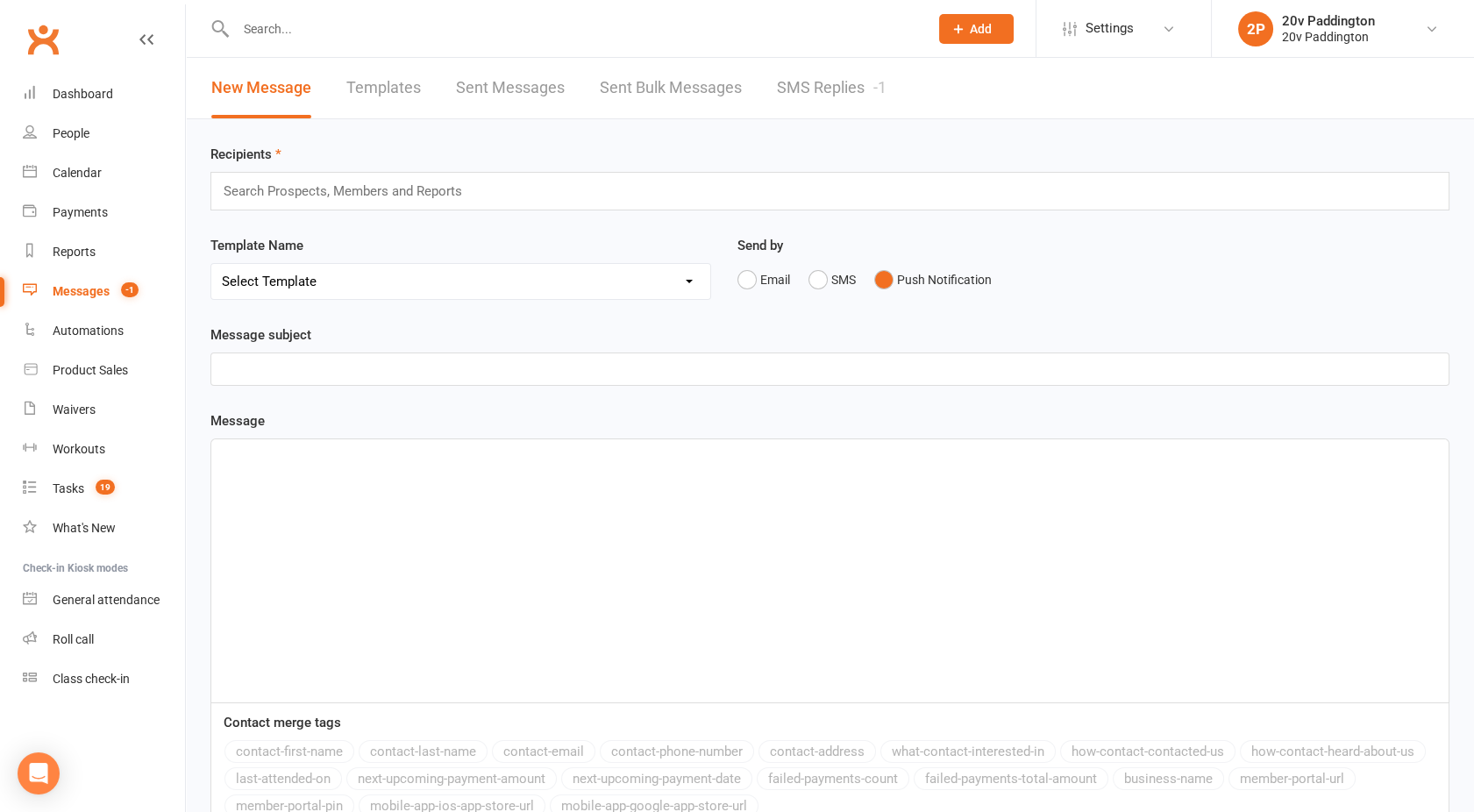
click at [357, 167] on div "Recipients Search Prospects, Members and Reports" at bounding box center [829, 176] width 1239 height 66
click at [350, 177] on div "Search Prospects, Members and Reports" at bounding box center [829, 191] width 1239 height 38
click at [356, 141] on div "Recipients Search Prospects, Members and Reports Template Name Select Template …" at bounding box center [829, 567] width 1288 height 897
click at [77, 181] on link "Calendar" at bounding box center [104, 173] width 162 height 39
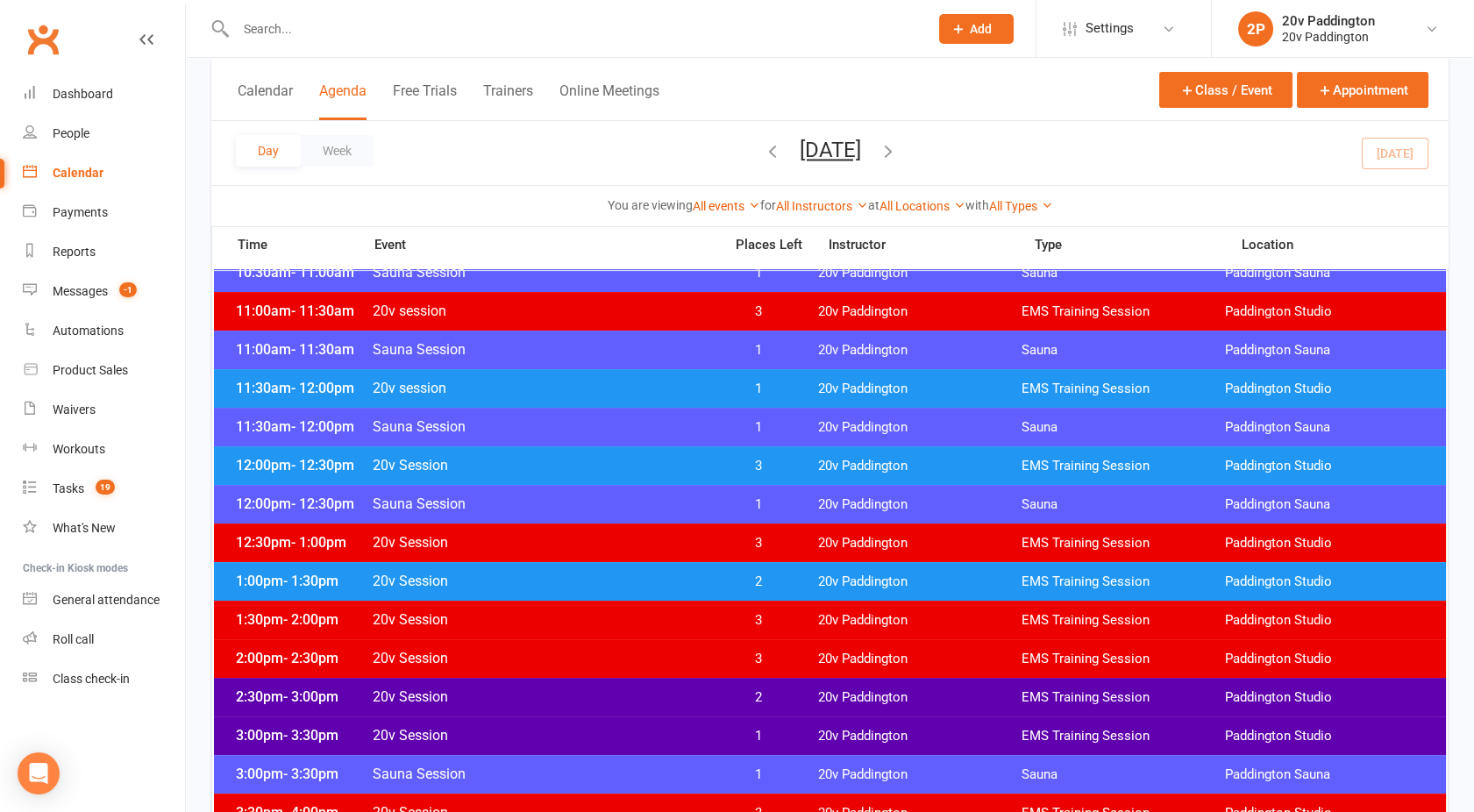
scroll to position [822, 0]
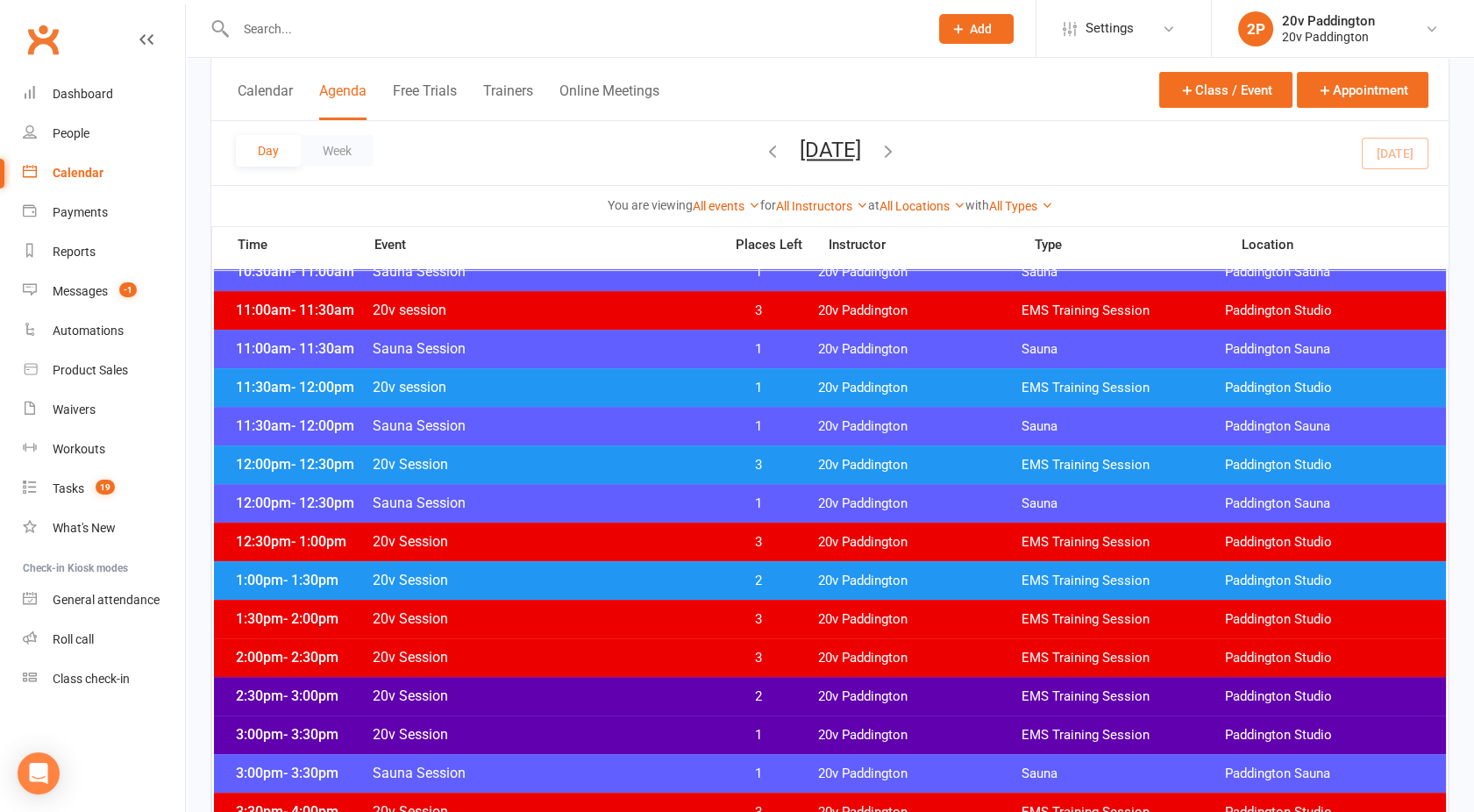
click at [555, 687] on span "20v Session" at bounding box center [542, 696] width 341 height 16
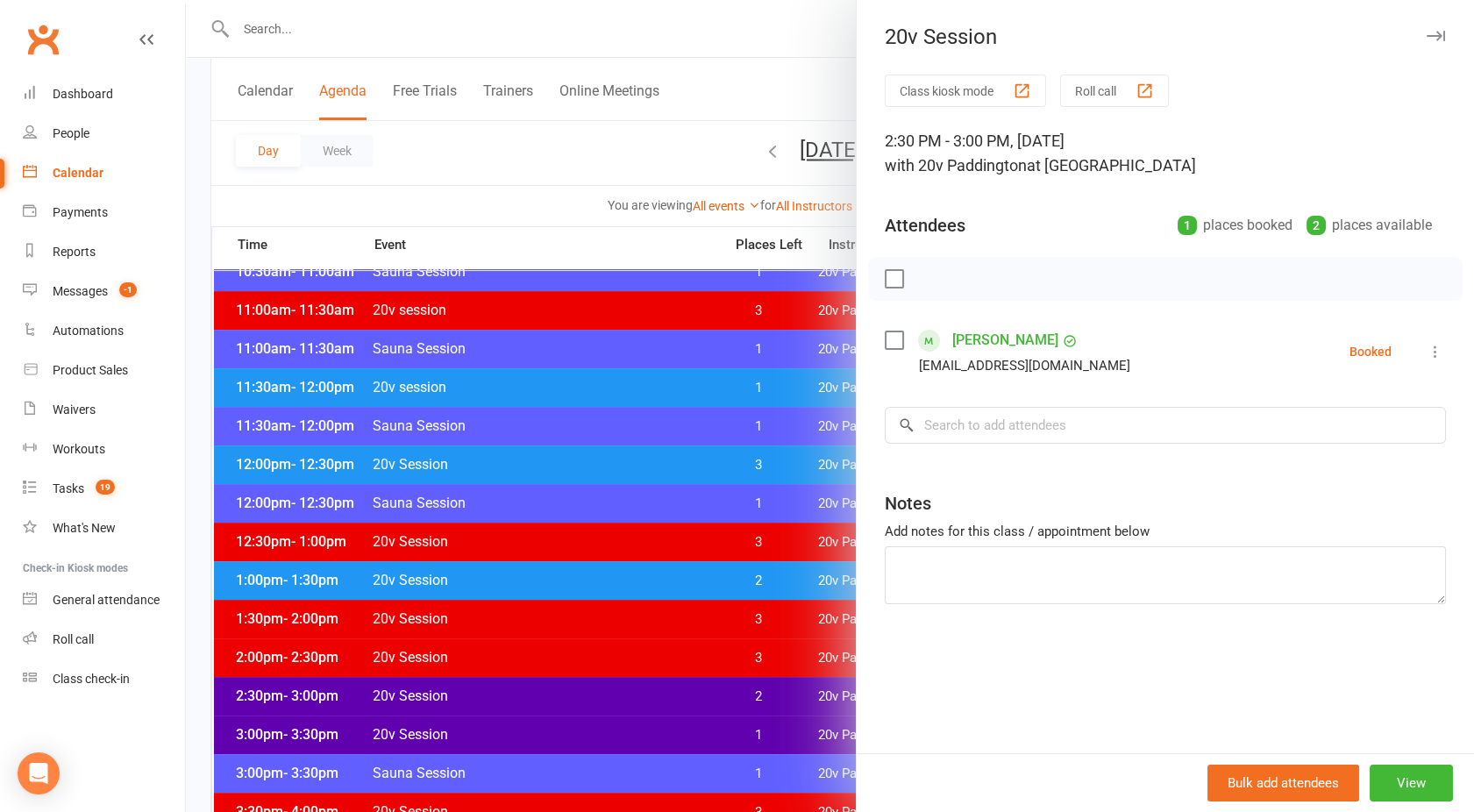
click at [555, 687] on div at bounding box center [829, 406] width 1288 height 812
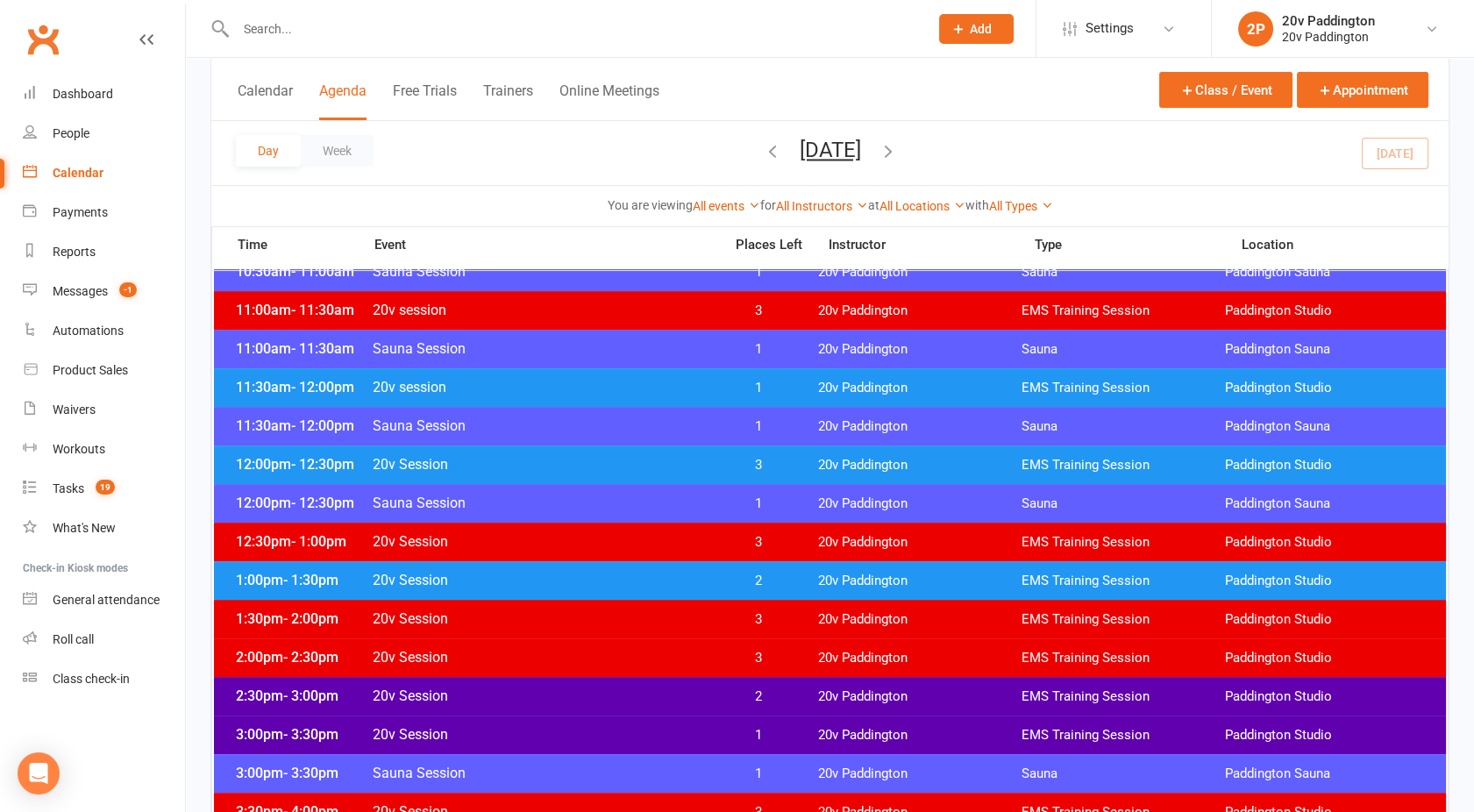
click at [555, 687] on span "20v Session" at bounding box center [542, 696] width 341 height 16
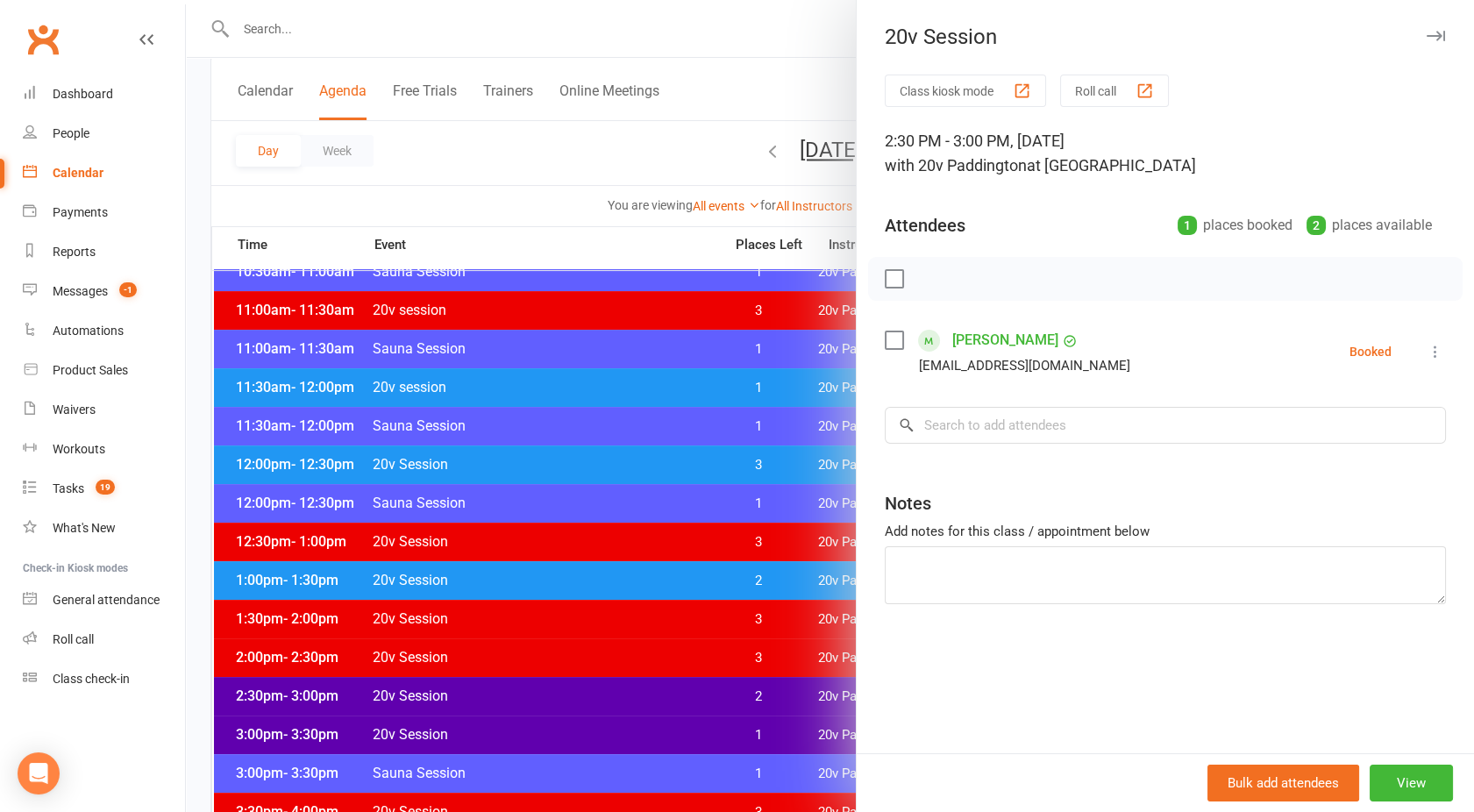
click at [507, 161] on div at bounding box center [829, 406] width 1288 height 812
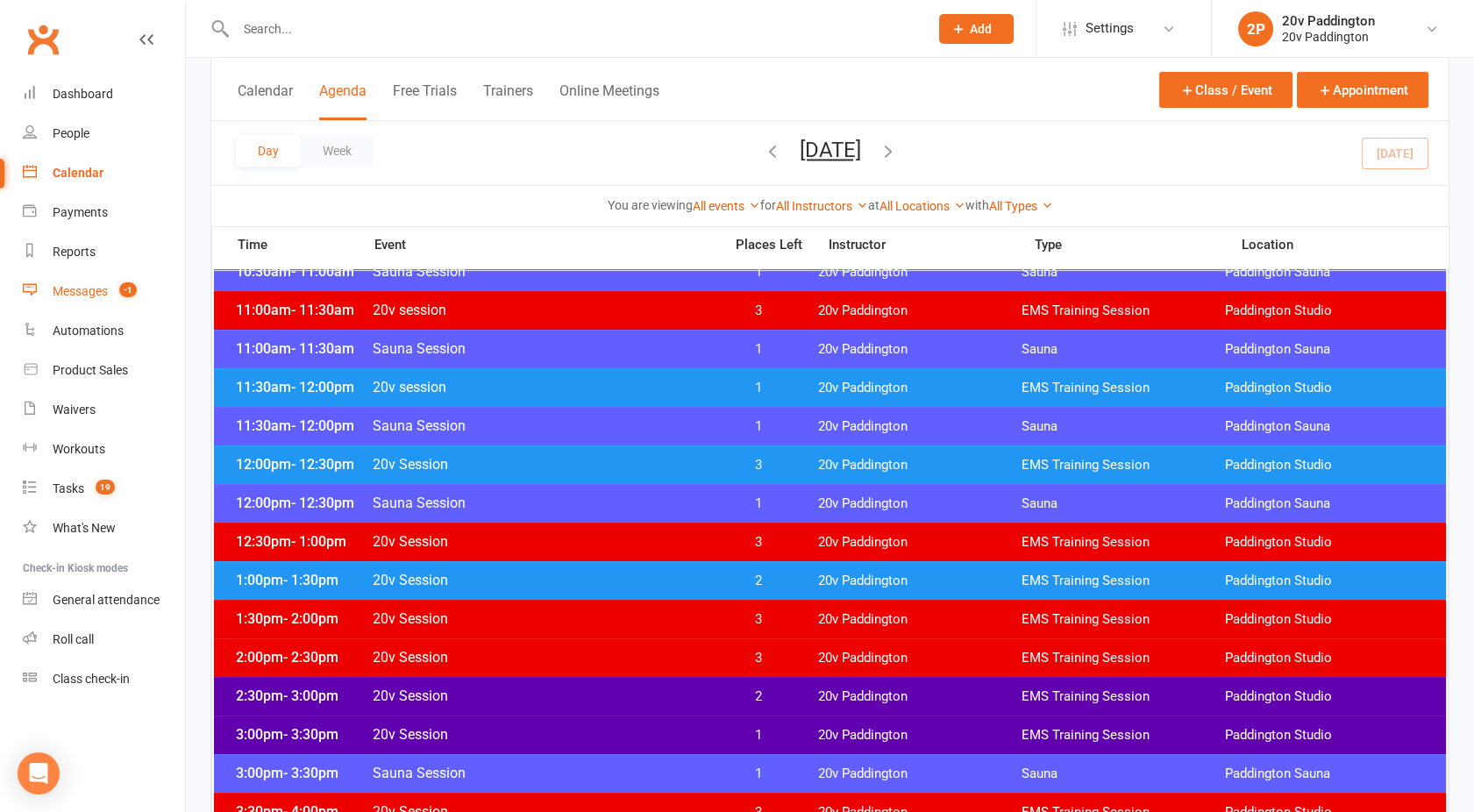
click at [102, 298] on div "Messages" at bounding box center [80, 291] width 55 height 14
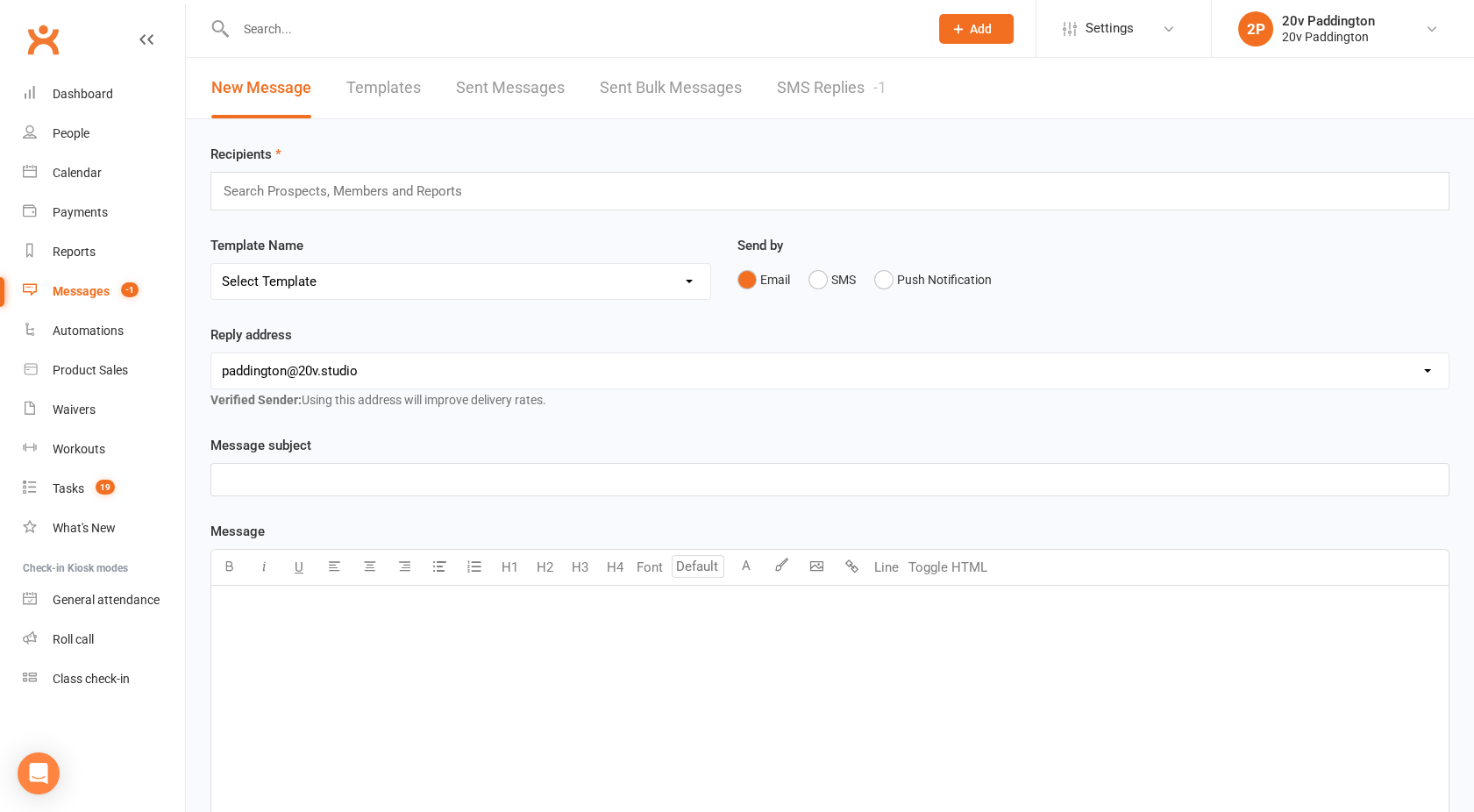
click at [857, 87] on link "SMS Replies -1" at bounding box center [832, 88] width 110 height 61
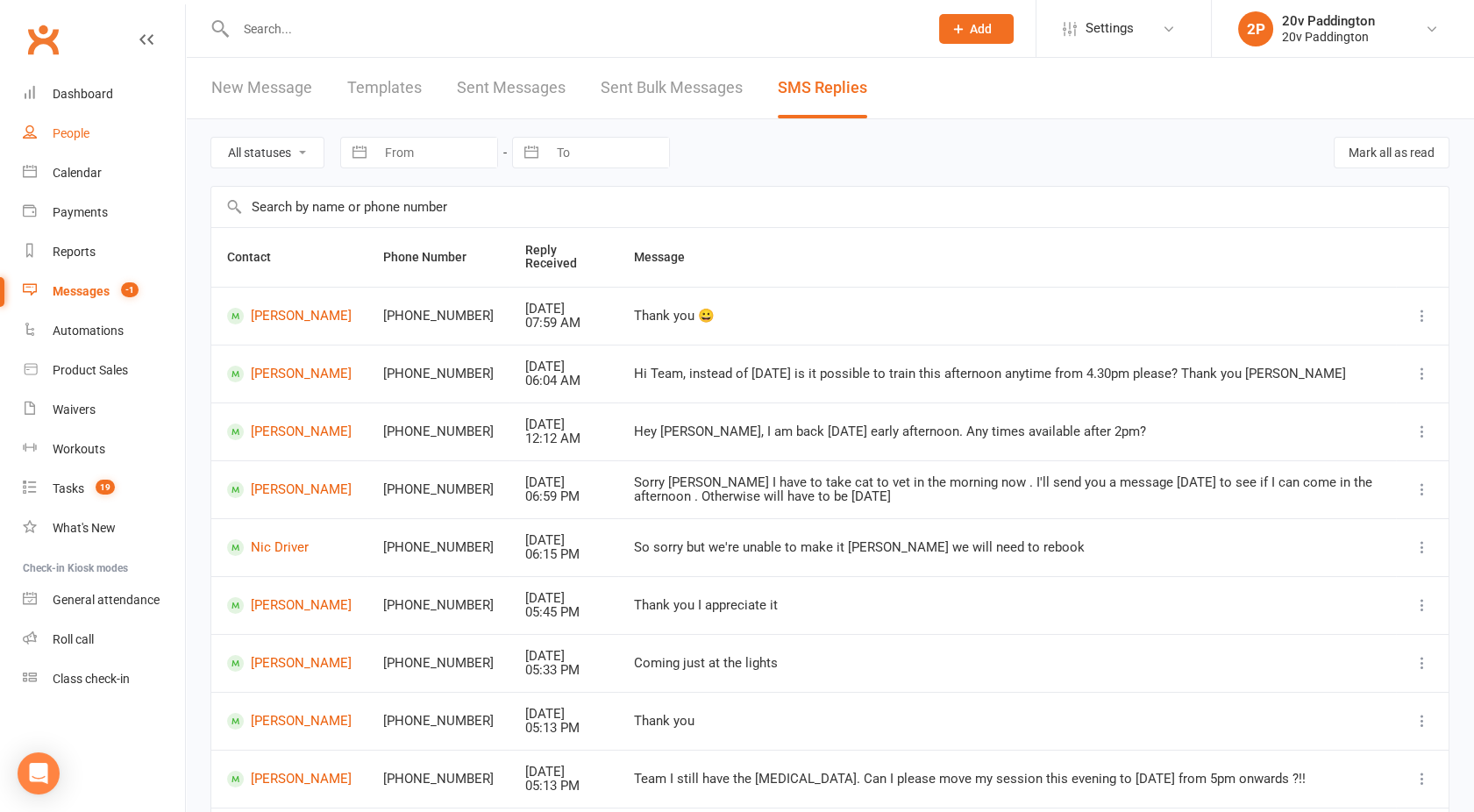
click at [81, 126] on div "People" at bounding box center [71, 133] width 37 height 14
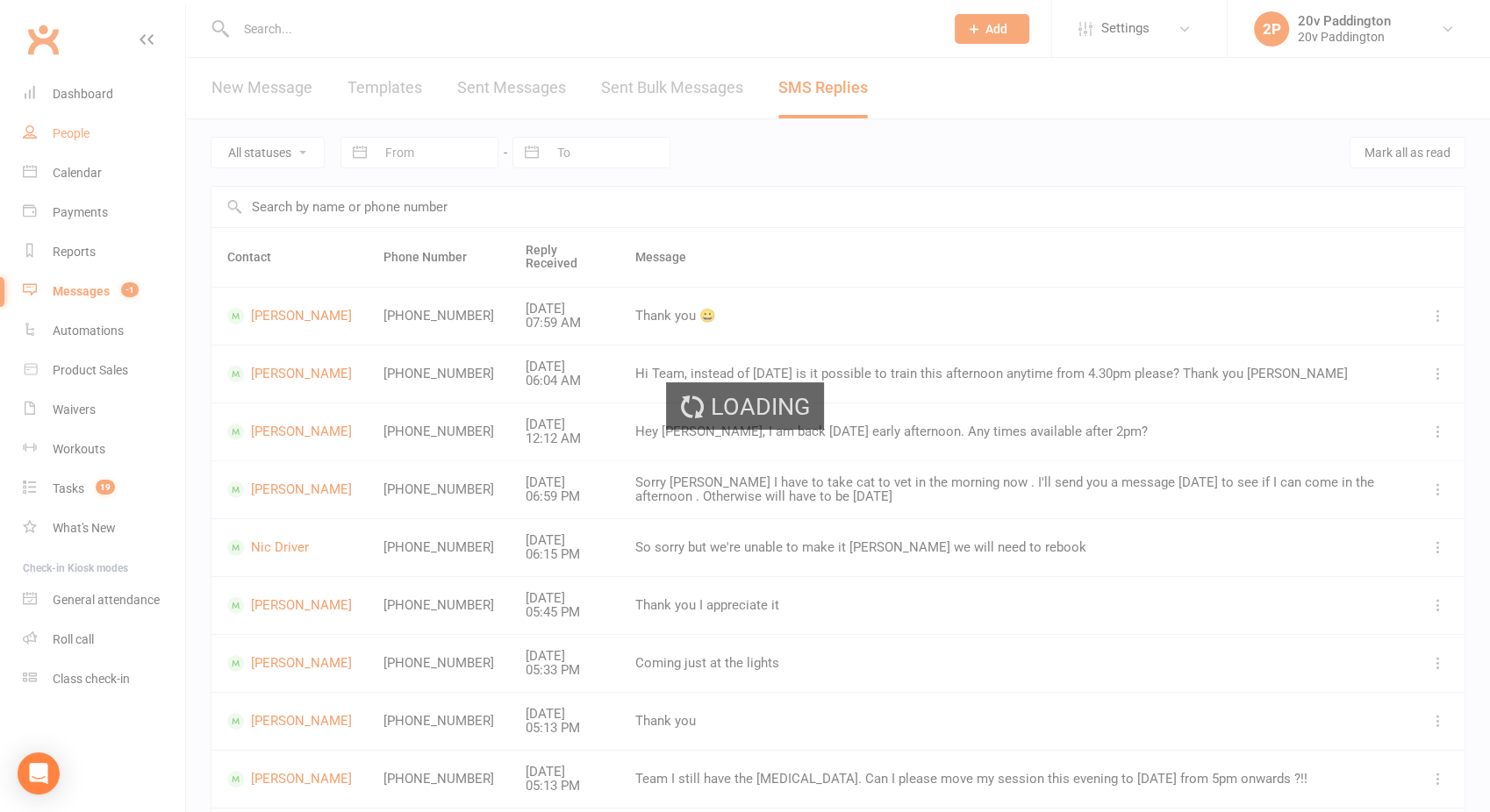
select select "100"
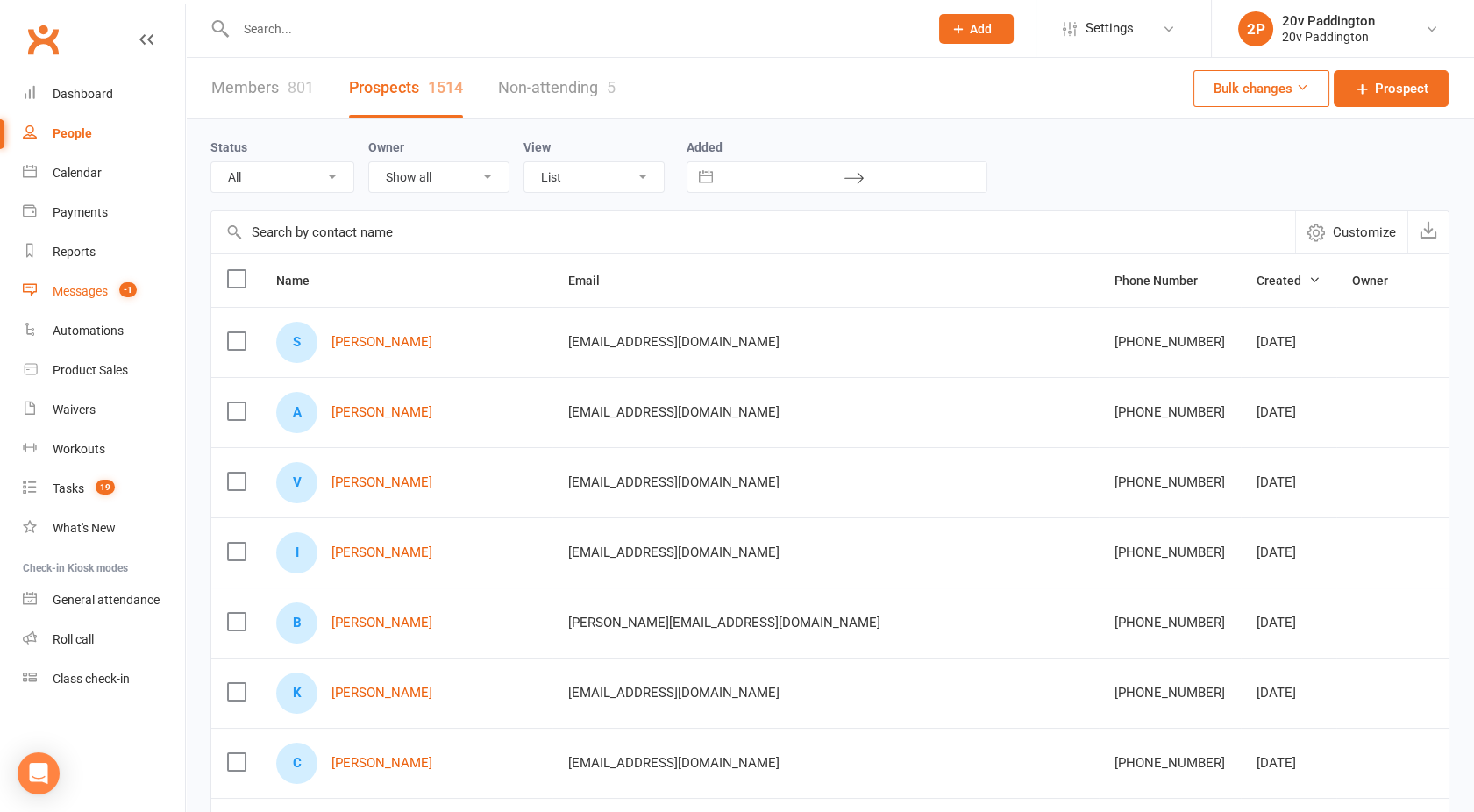
click at [84, 292] on div "Messages" at bounding box center [80, 291] width 55 height 14
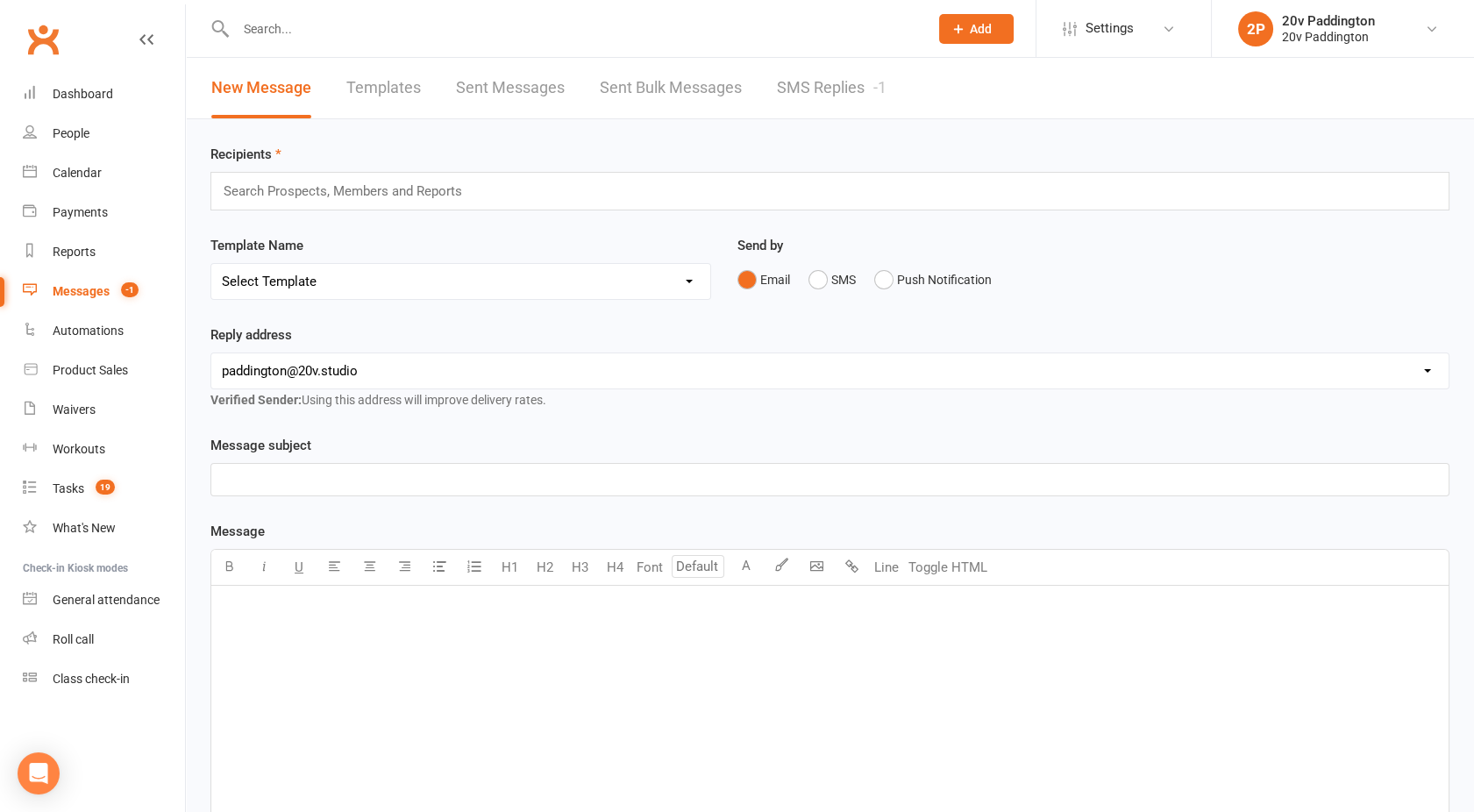
click at [831, 86] on link "SMS Replies -1" at bounding box center [832, 88] width 110 height 61
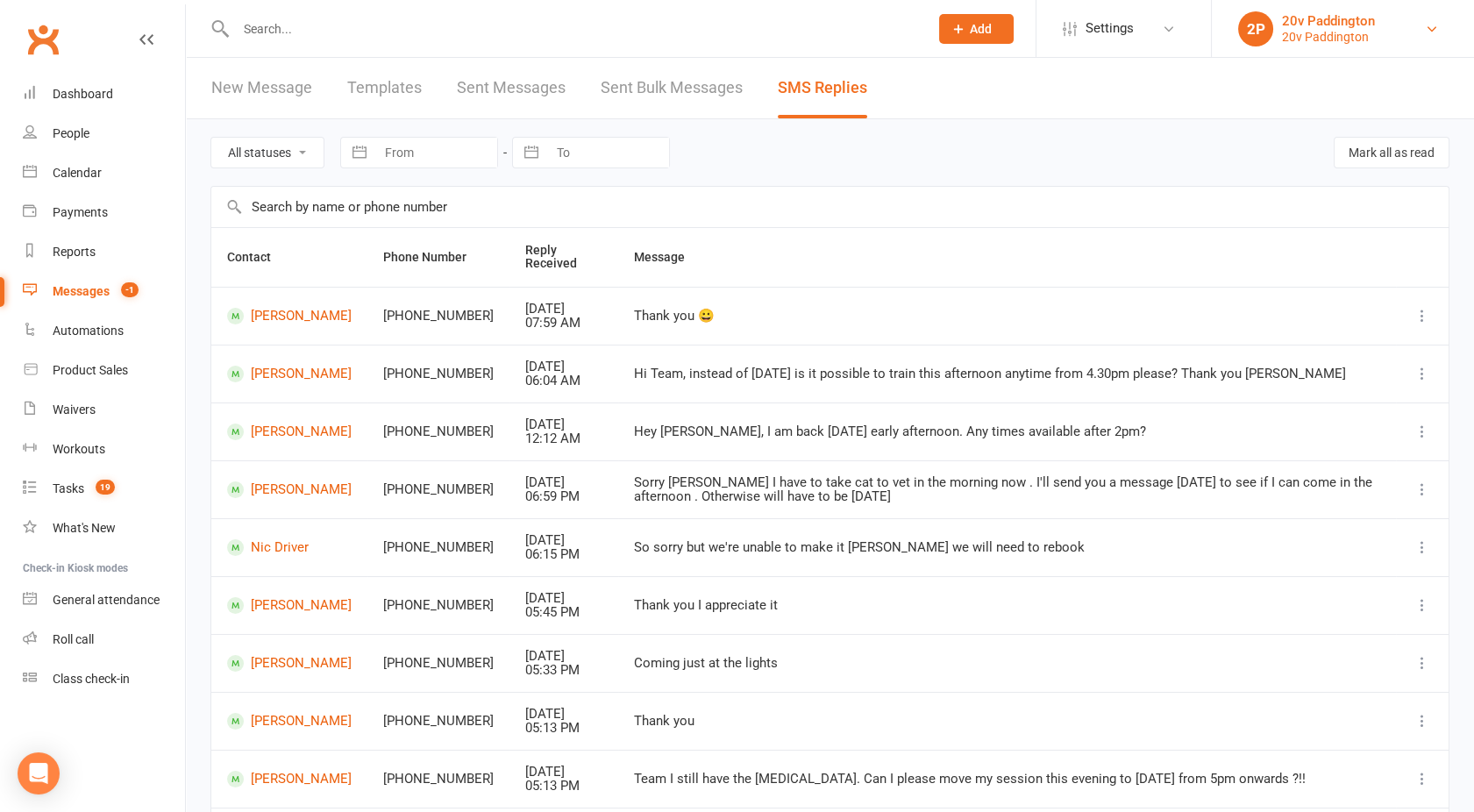
click at [1316, 17] on div "20v Paddington" at bounding box center [1329, 20] width 93 height 15
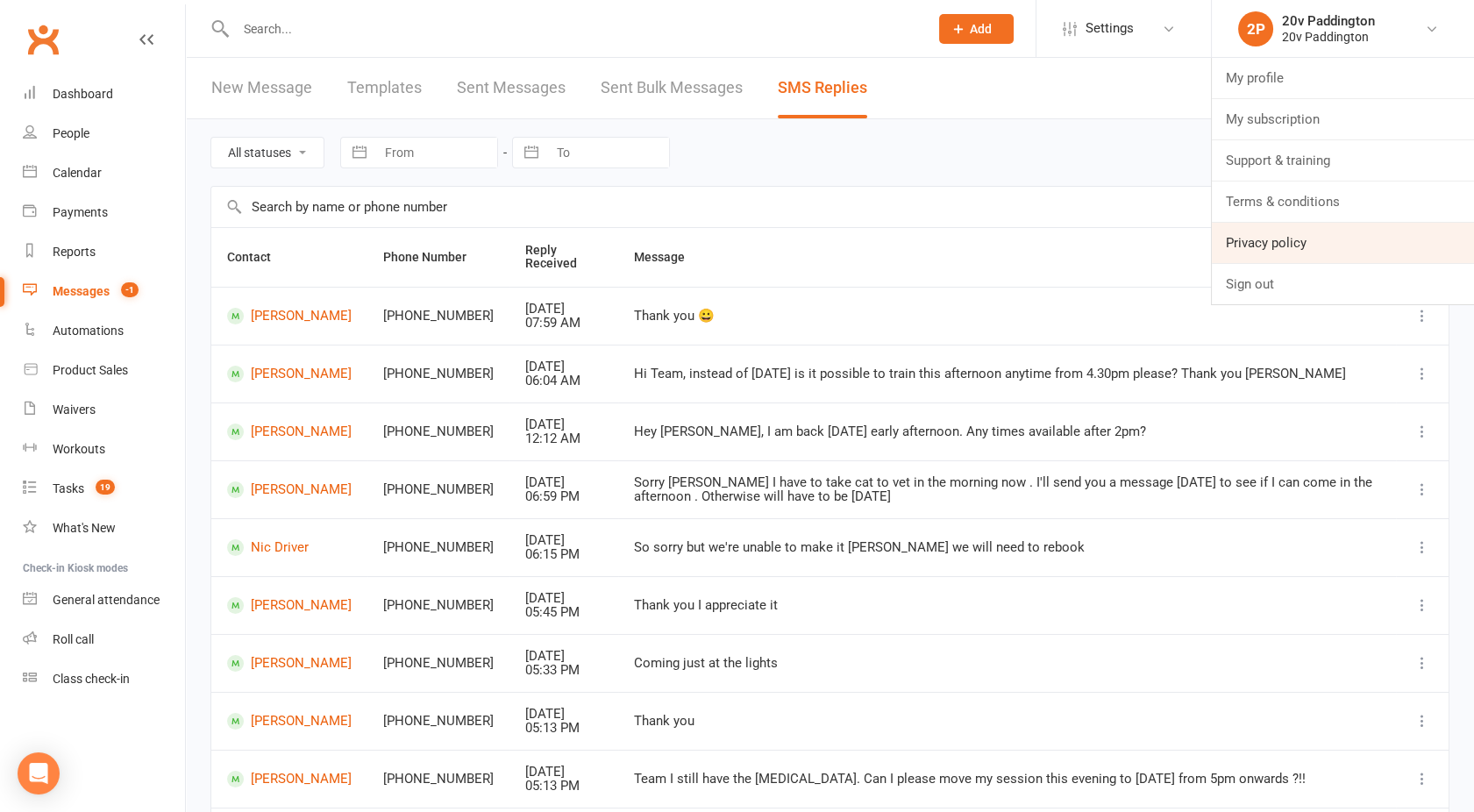
click at [1265, 257] on link "Privacy policy" at bounding box center [1343, 243] width 262 height 40
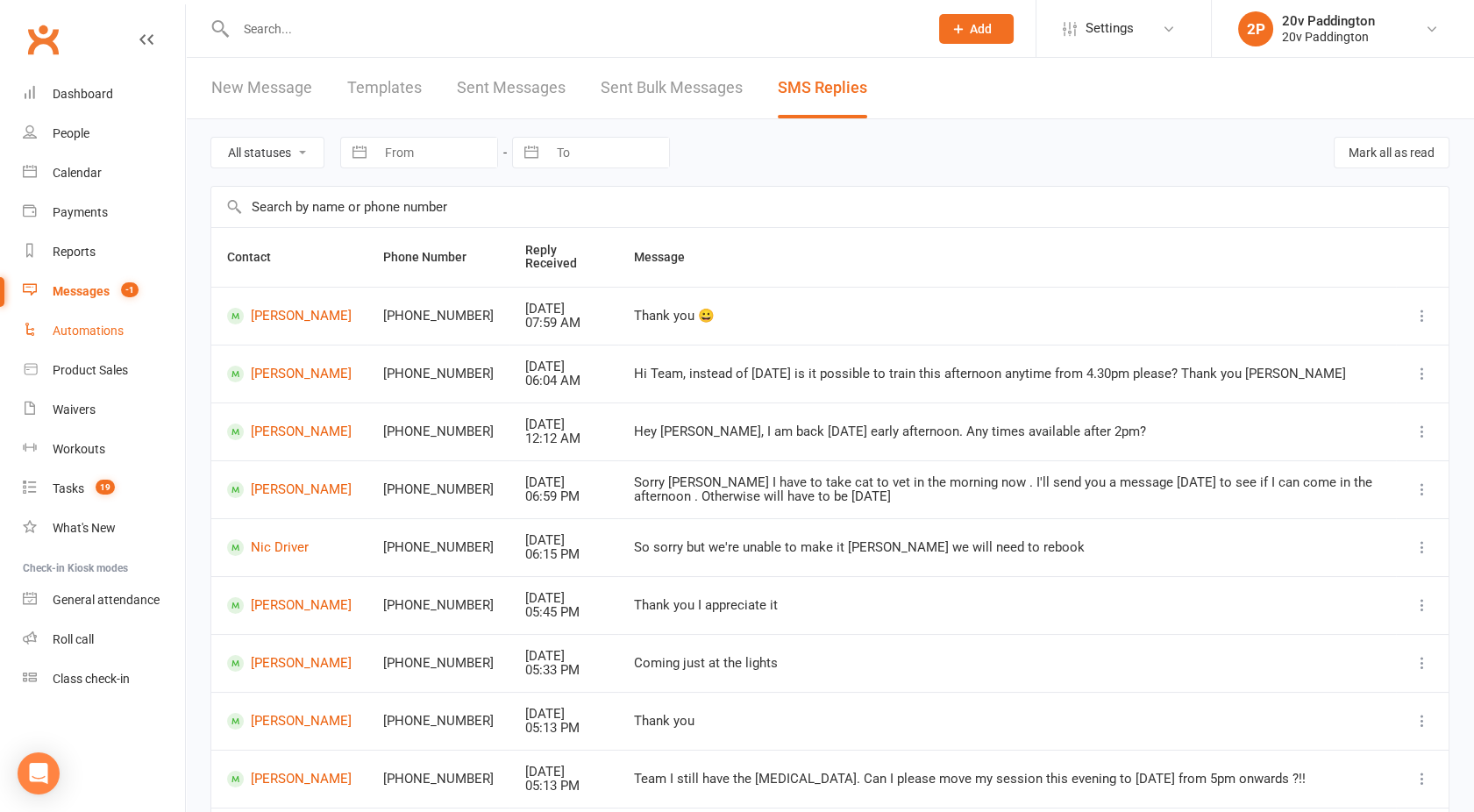
click at [87, 326] on div "Automations" at bounding box center [88, 330] width 71 height 14
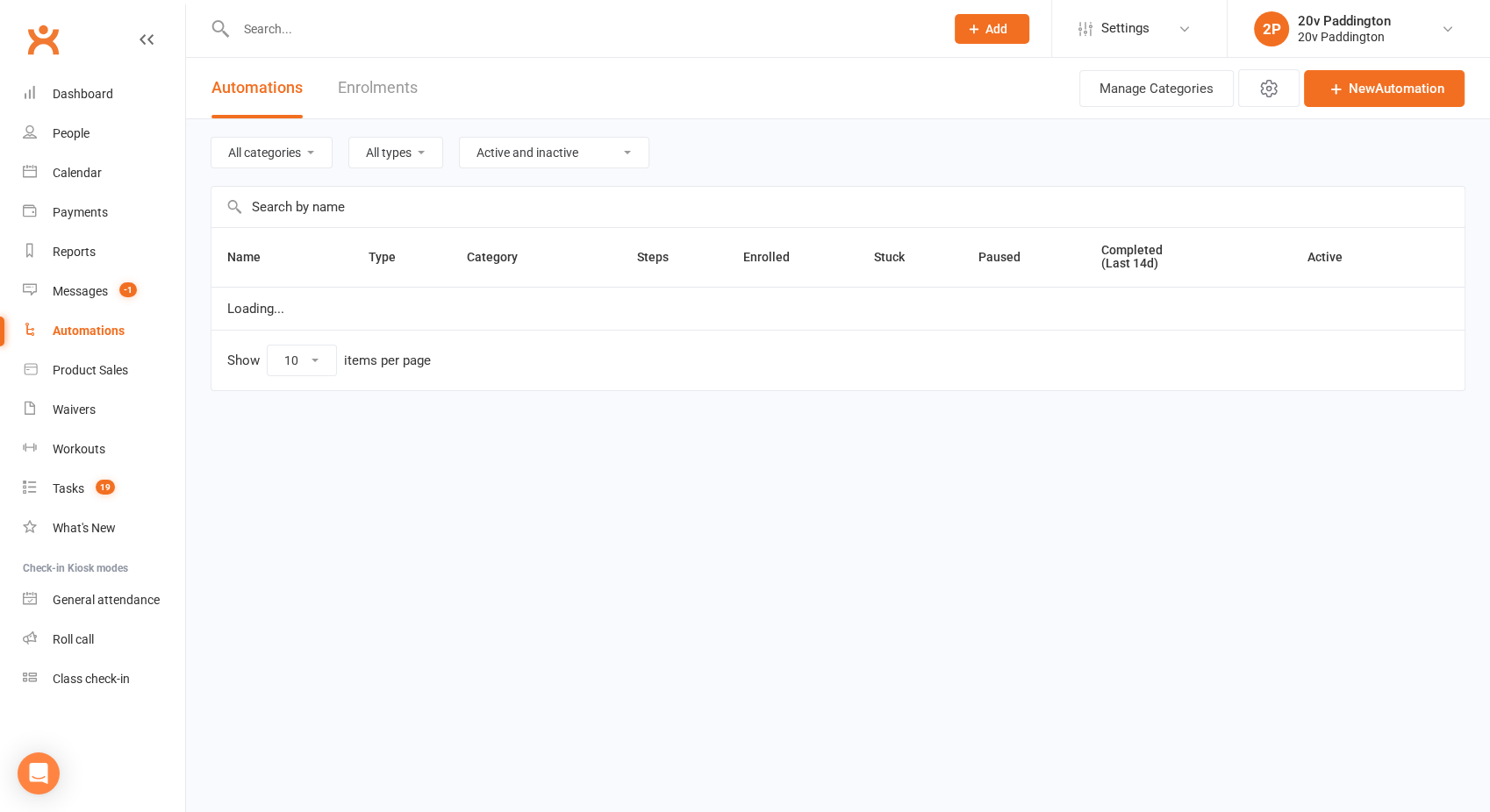
select select "100"
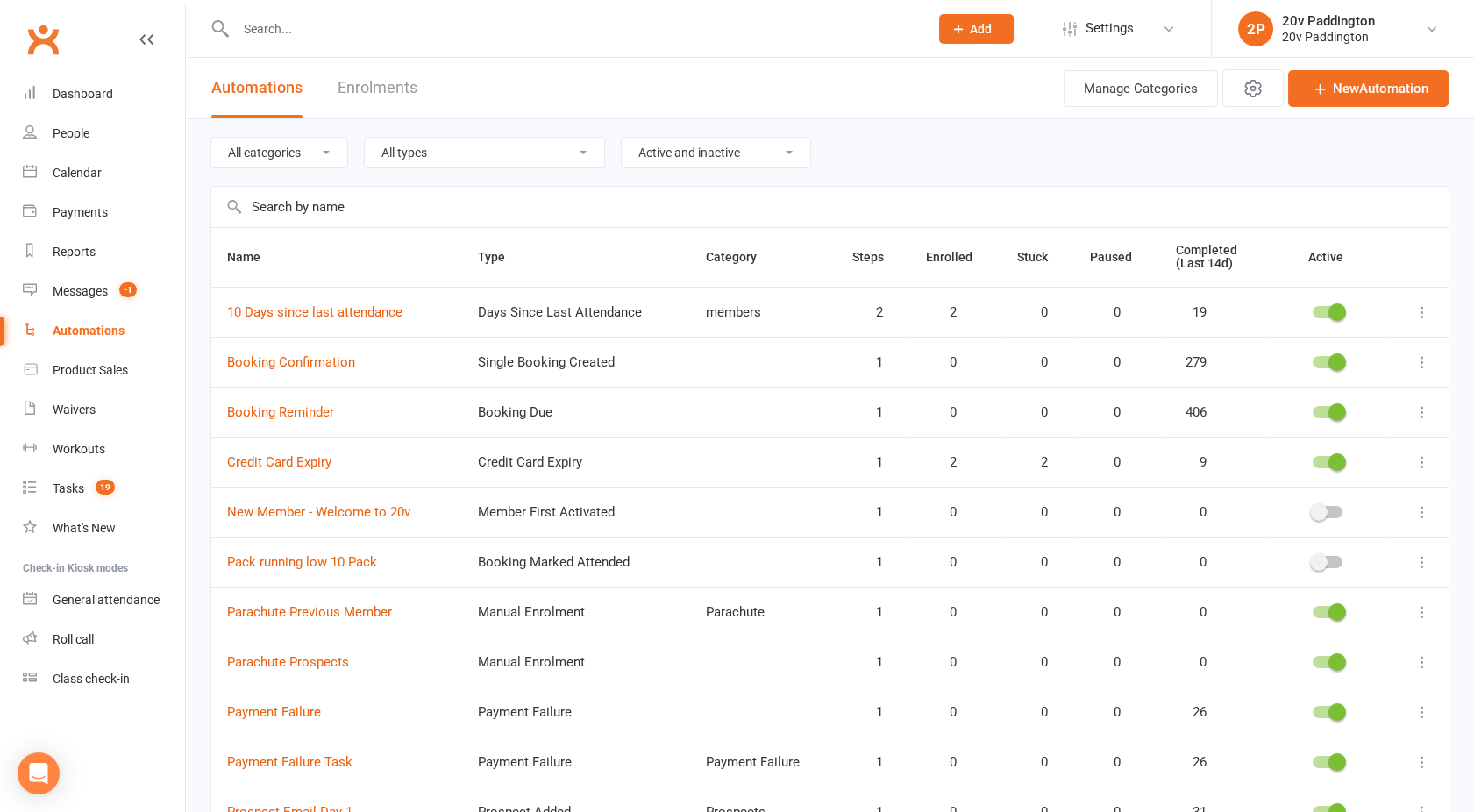
click at [1389, 107] on div "Actions Manage Categories New Automation" at bounding box center [1254, 88] width 389 height 61
click at [1357, 85] on link "New Automation" at bounding box center [1369, 88] width 161 height 37
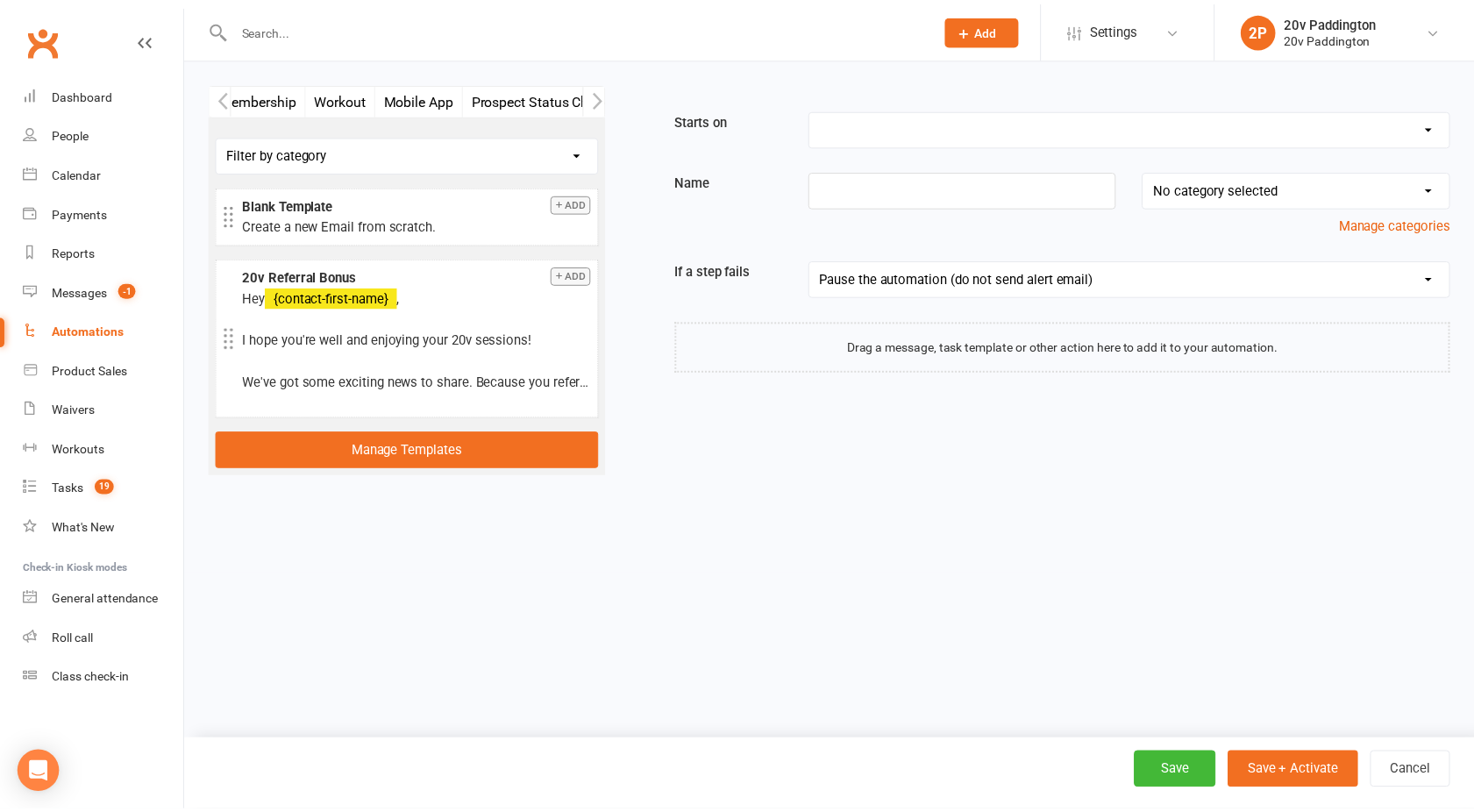
scroll to position [0, 416]
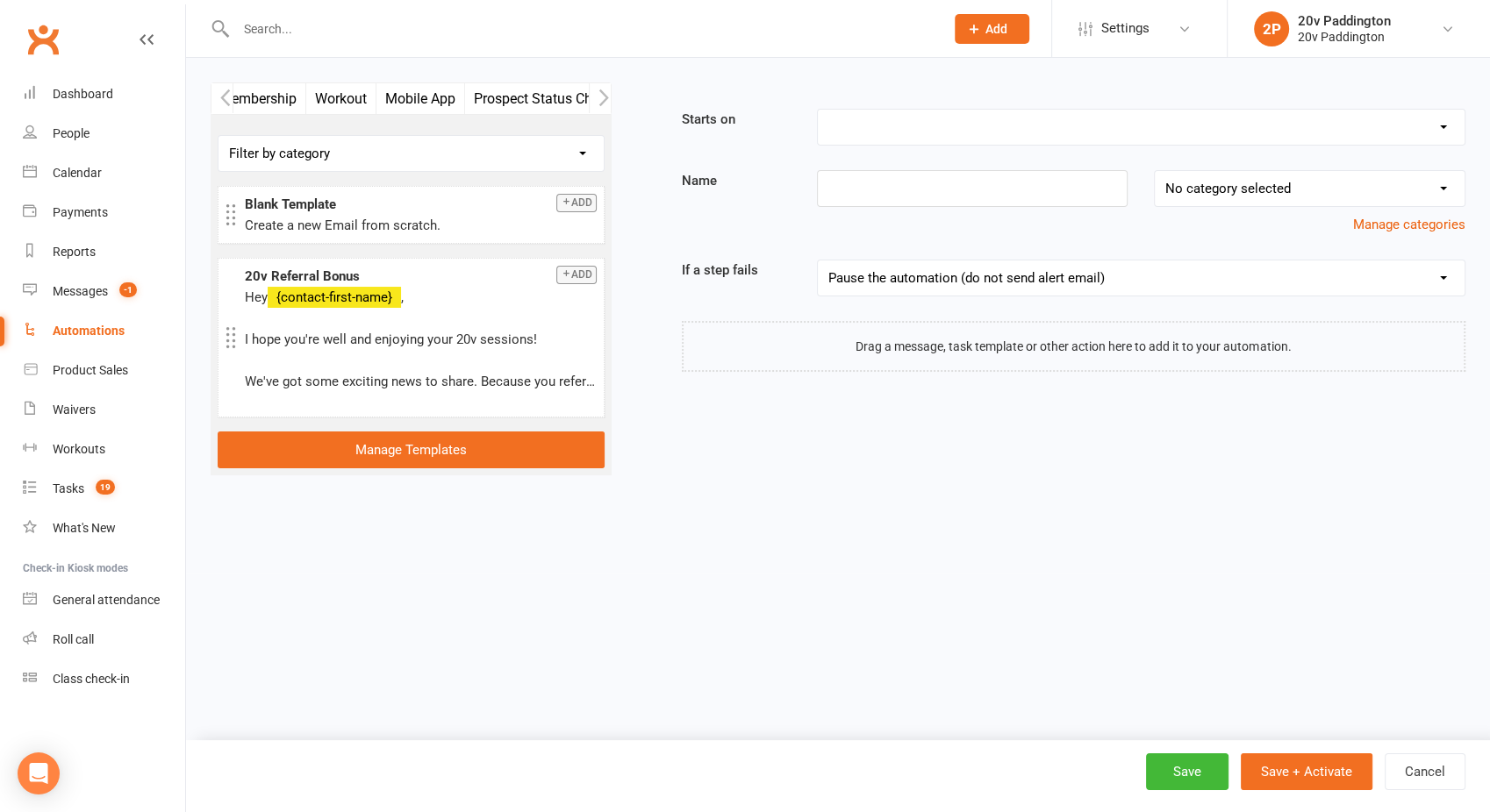
click at [403, 92] on button "Mobile App" at bounding box center [420, 99] width 88 height 31
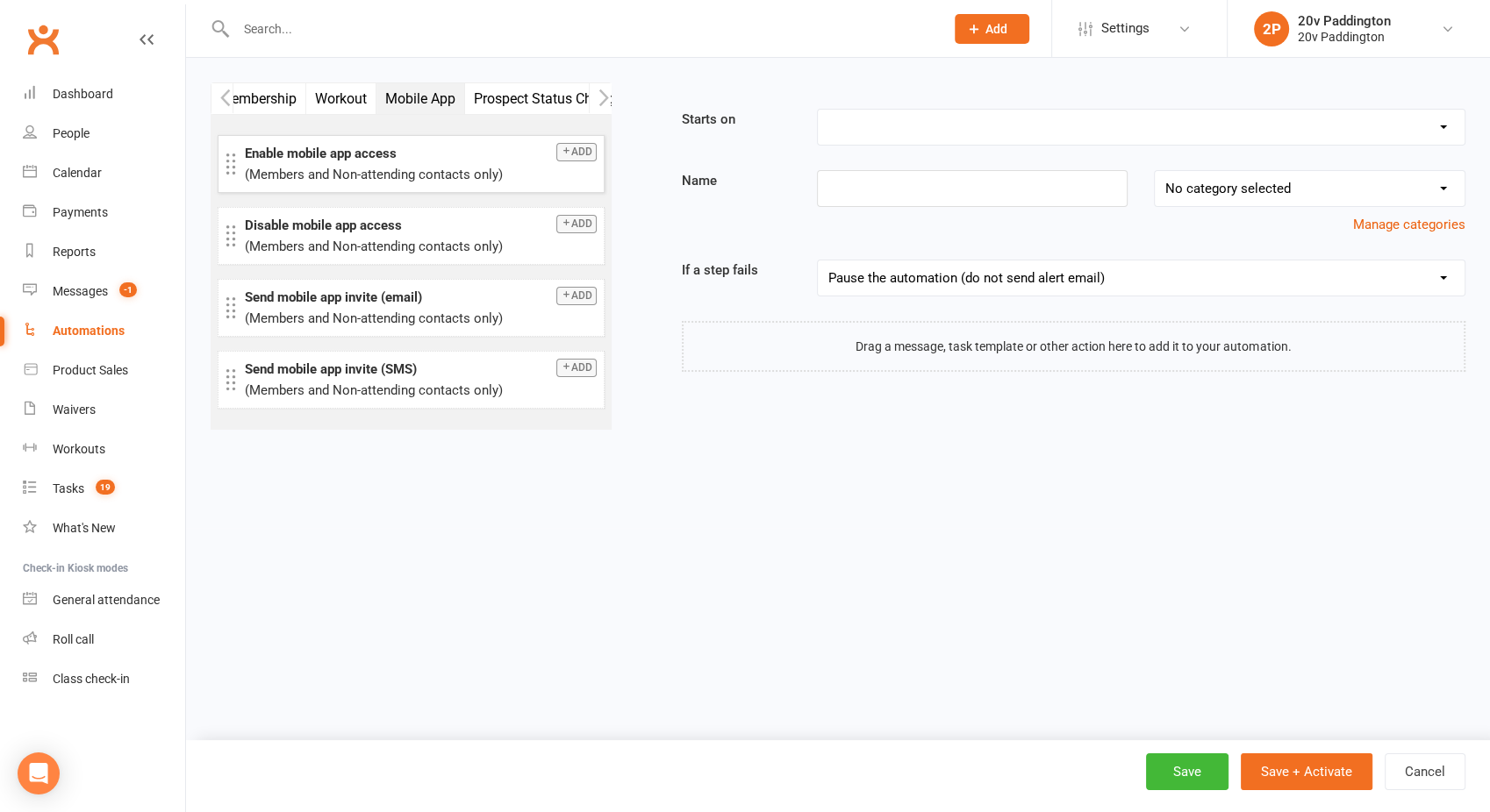
click at [576, 153] on button "Add" at bounding box center [577, 152] width 40 height 18
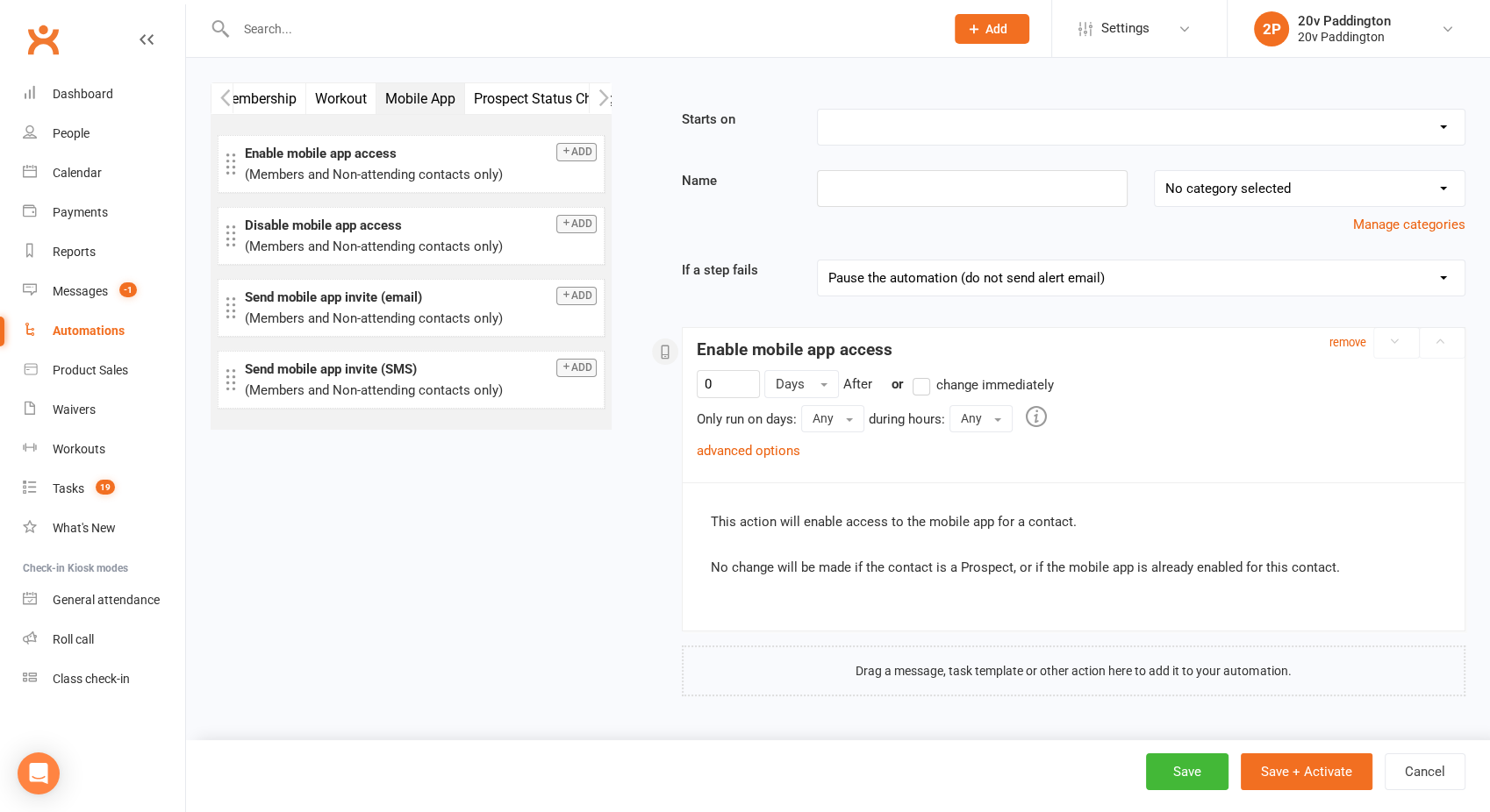
click at [869, 125] on select "Booking Cancelled Booking Due Booking Late-Cancelled Booking Marked Absent Book…" at bounding box center [1141, 127] width 647 height 35
select select "17"
click at [818, 110] on select "Booking Cancelled Booking Due Booking Late-Cancelled Booking Marked Absent Book…" at bounding box center [1141, 127] width 647 height 35
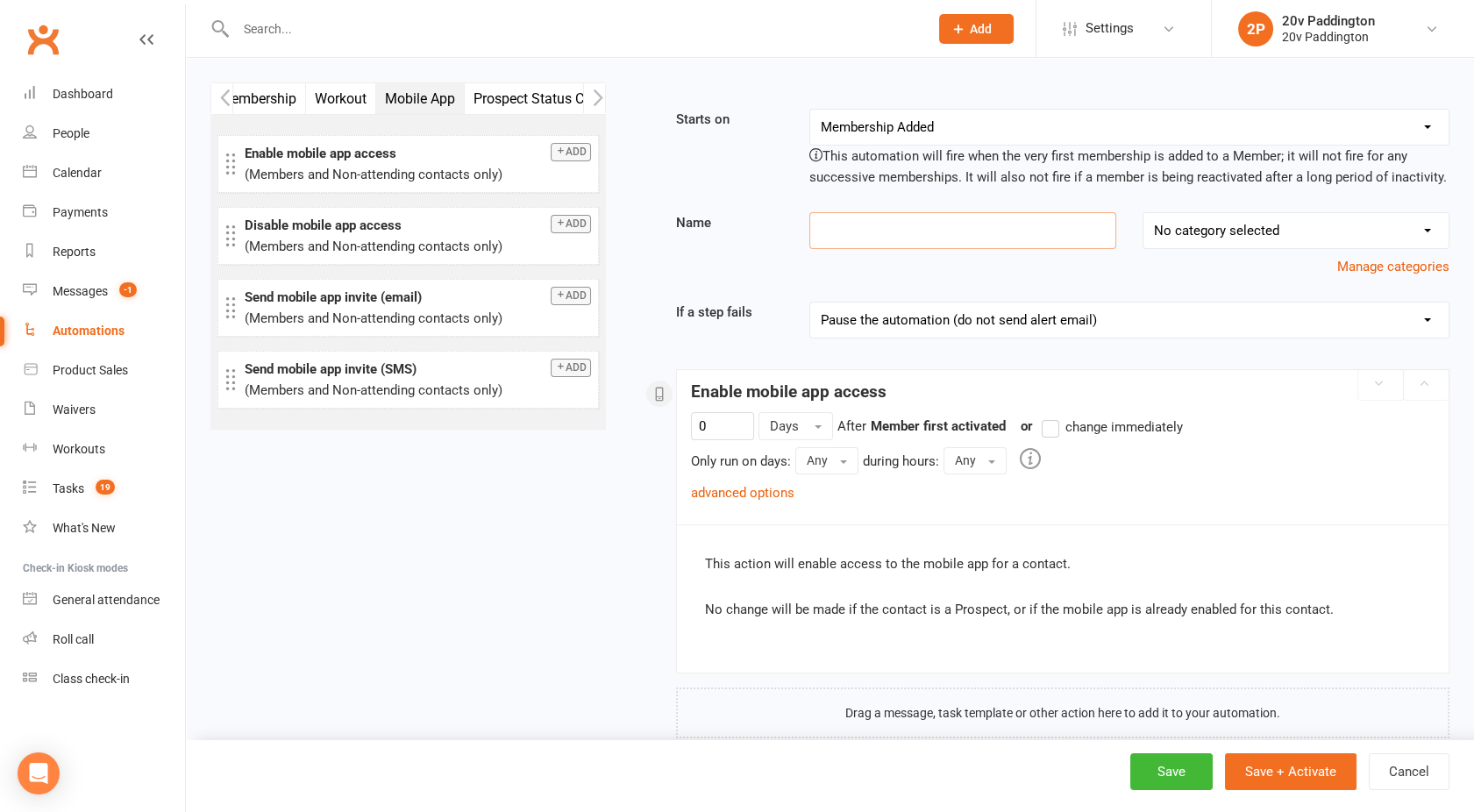
click at [872, 228] on input at bounding box center [963, 230] width 307 height 37
type input "A"
type input "Mobile App Invite"
click at [1238, 214] on select "No category selected members Parachute Payment Failure Prospects" at bounding box center [1297, 230] width 306 height 35
select select "0"
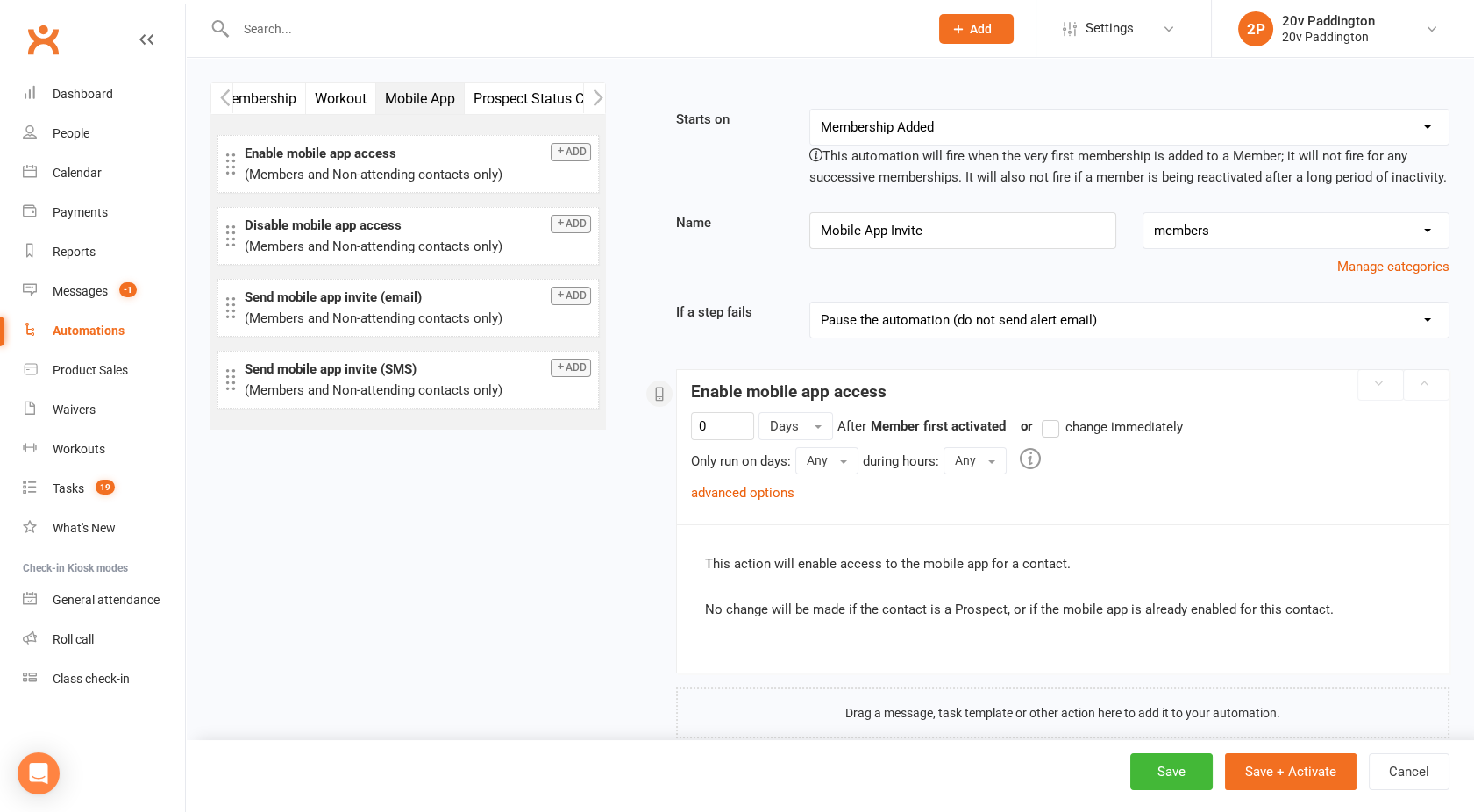
click at [1144, 213] on select "No category selected members Parachute Payment Failure Prospects" at bounding box center [1297, 230] width 306 height 35
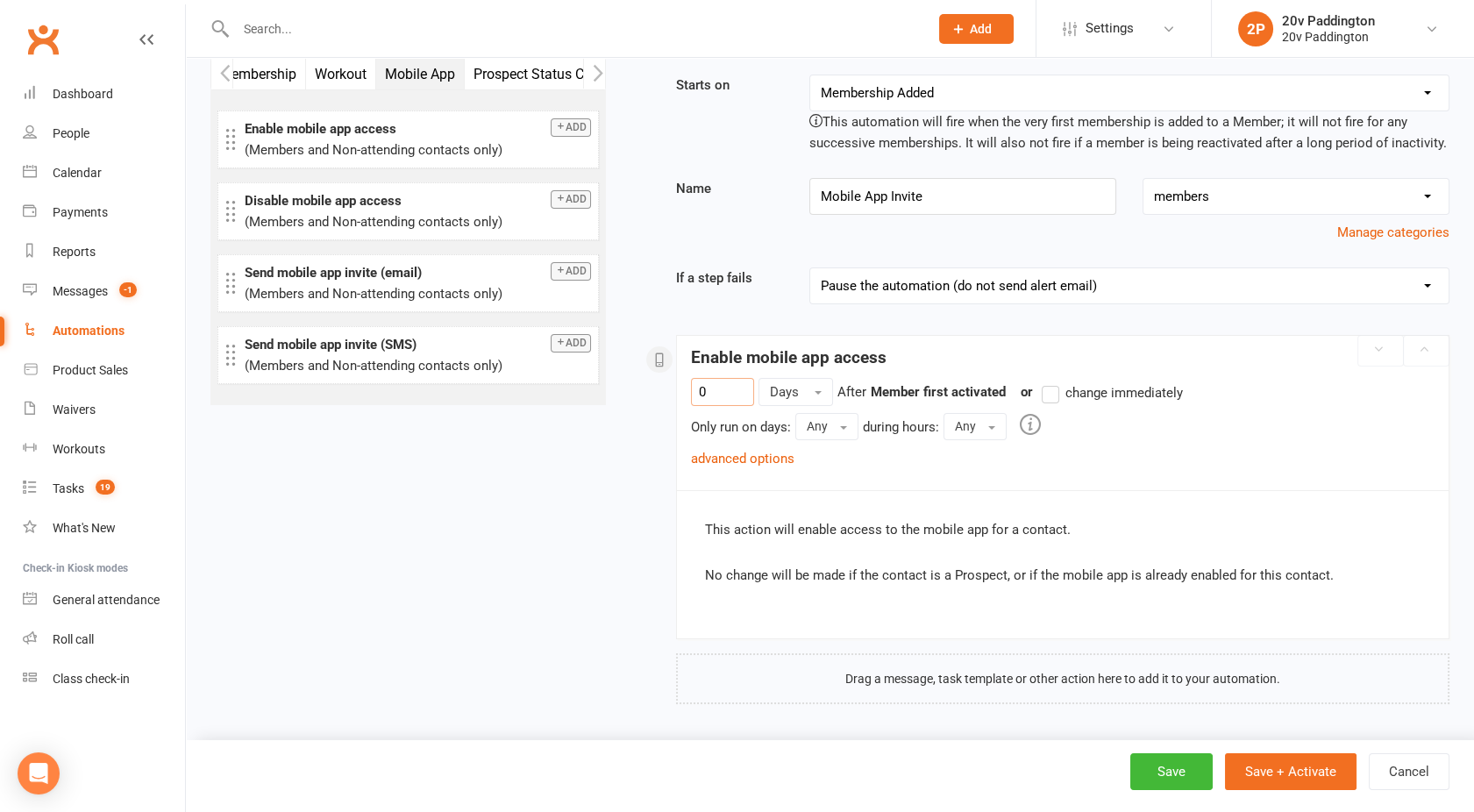
click at [720, 398] on input "0" at bounding box center [722, 392] width 63 height 28
type input "2"
click at [812, 396] on button "Days" at bounding box center [796, 392] width 75 height 28
click at [720, 387] on input "2" at bounding box center [722, 392] width 63 height 28
click at [728, 390] on input "2" at bounding box center [722, 392] width 63 height 28
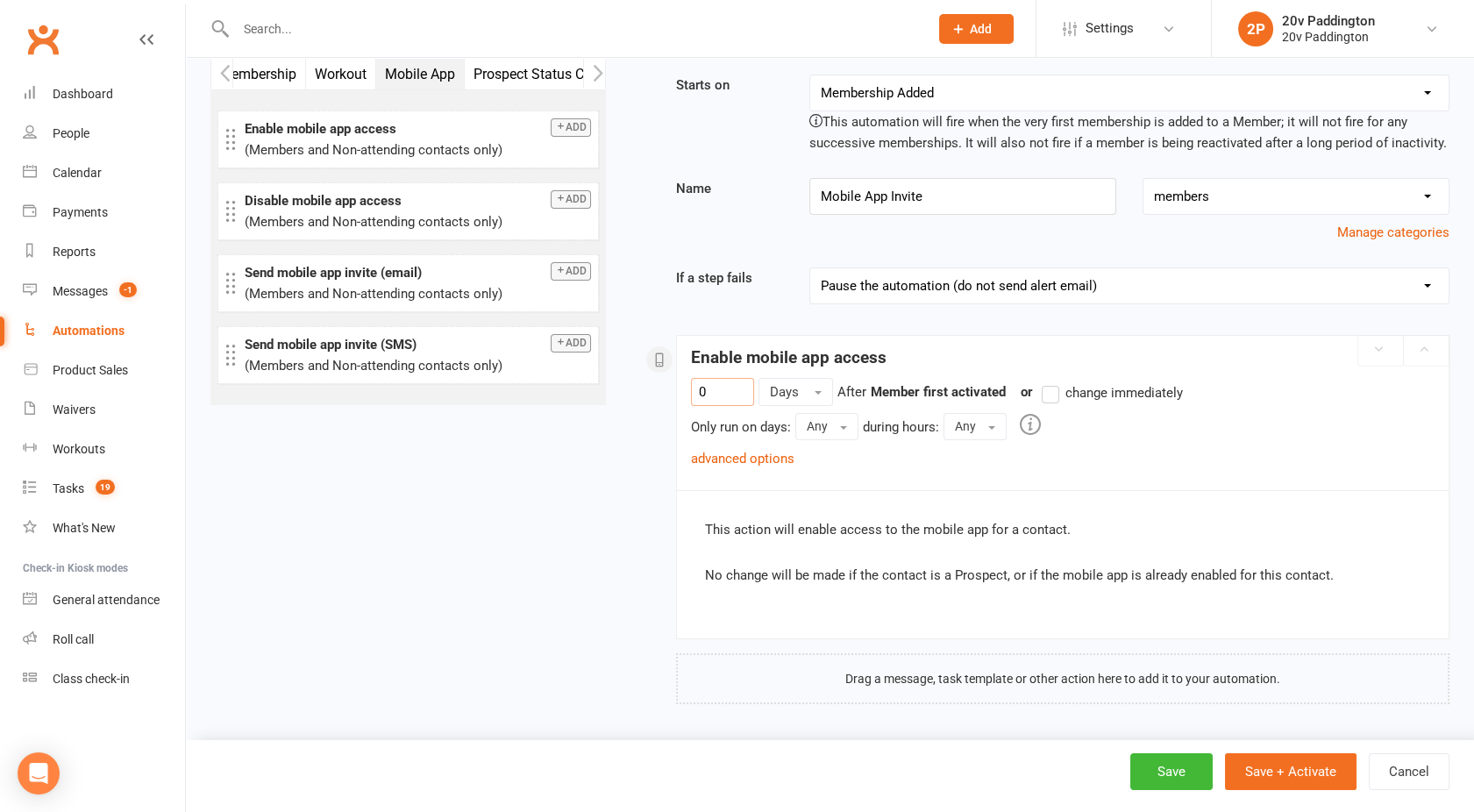
click at [1061, 389] on label "change immediately" at bounding box center [1112, 393] width 141 height 21
type input "0"
click at [1053, 383] on input "change immediately" at bounding box center [1048, 383] width 12 height 0
click at [755, 456] on link "advanced options" at bounding box center [743, 458] width 104 height 15
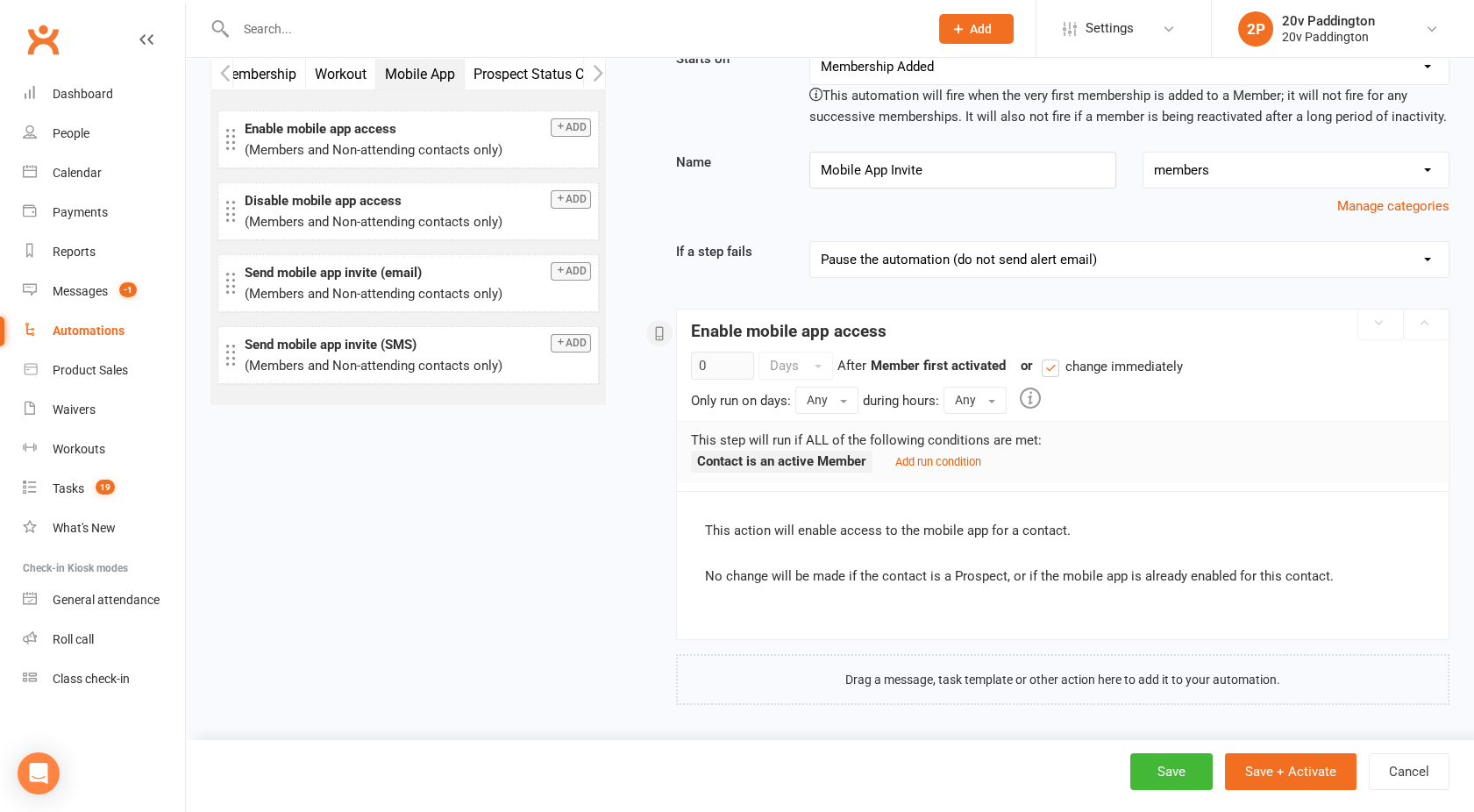
scroll to position [0, 0]
drag, startPoint x: 236, startPoint y: 74, endPoint x: 899, endPoint y: 555, distance: 819.1
click at [899, 555] on div "Email SMS Push Notification Email User Task Portal Membership Workout Mobile Ap…" at bounding box center [830, 370] width 1266 height 697
click at [251, 71] on button "Email" at bounding box center [236, 75] width 54 height 31
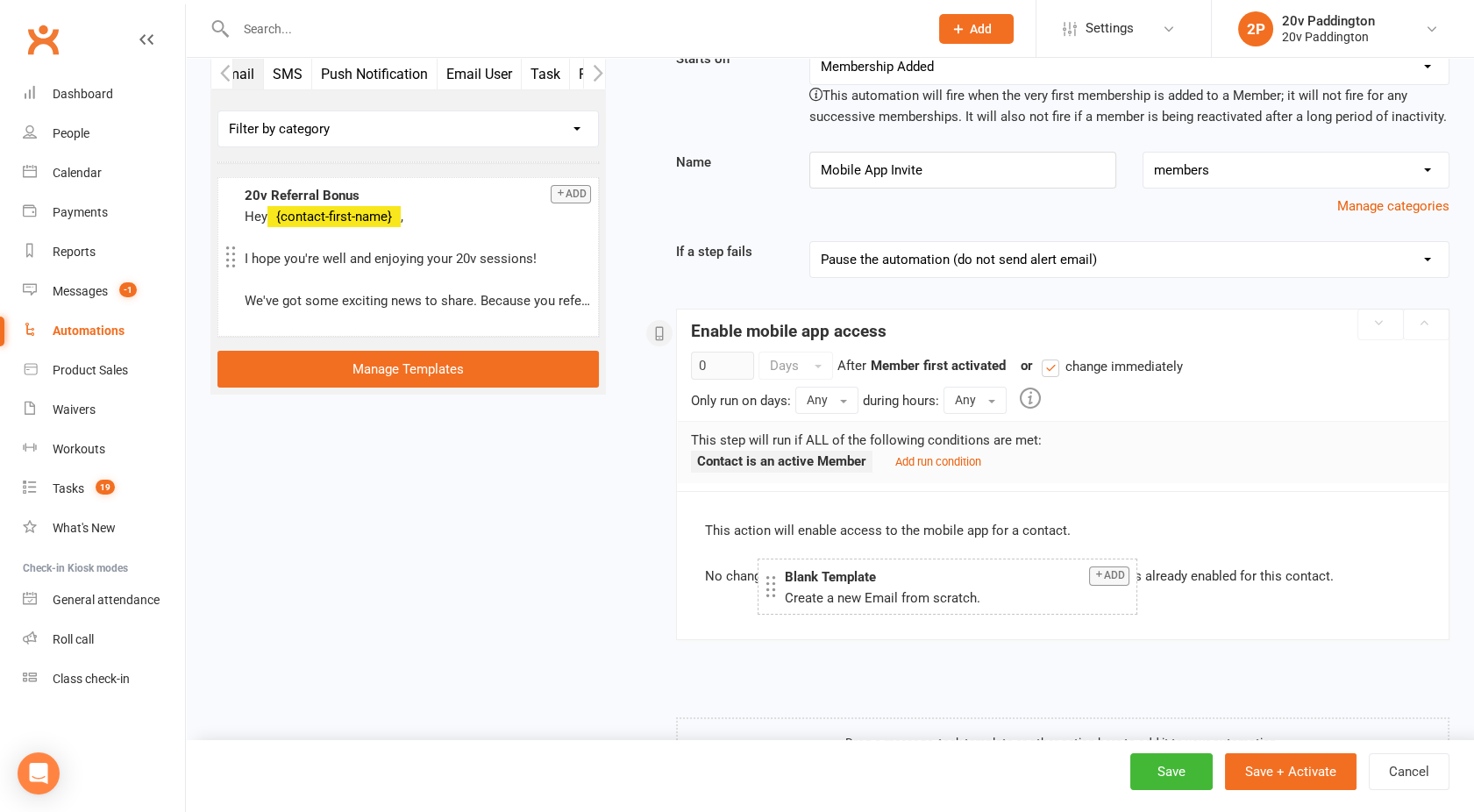
drag, startPoint x: 351, startPoint y: 182, endPoint x: 890, endPoint y: 579, distance: 669.4
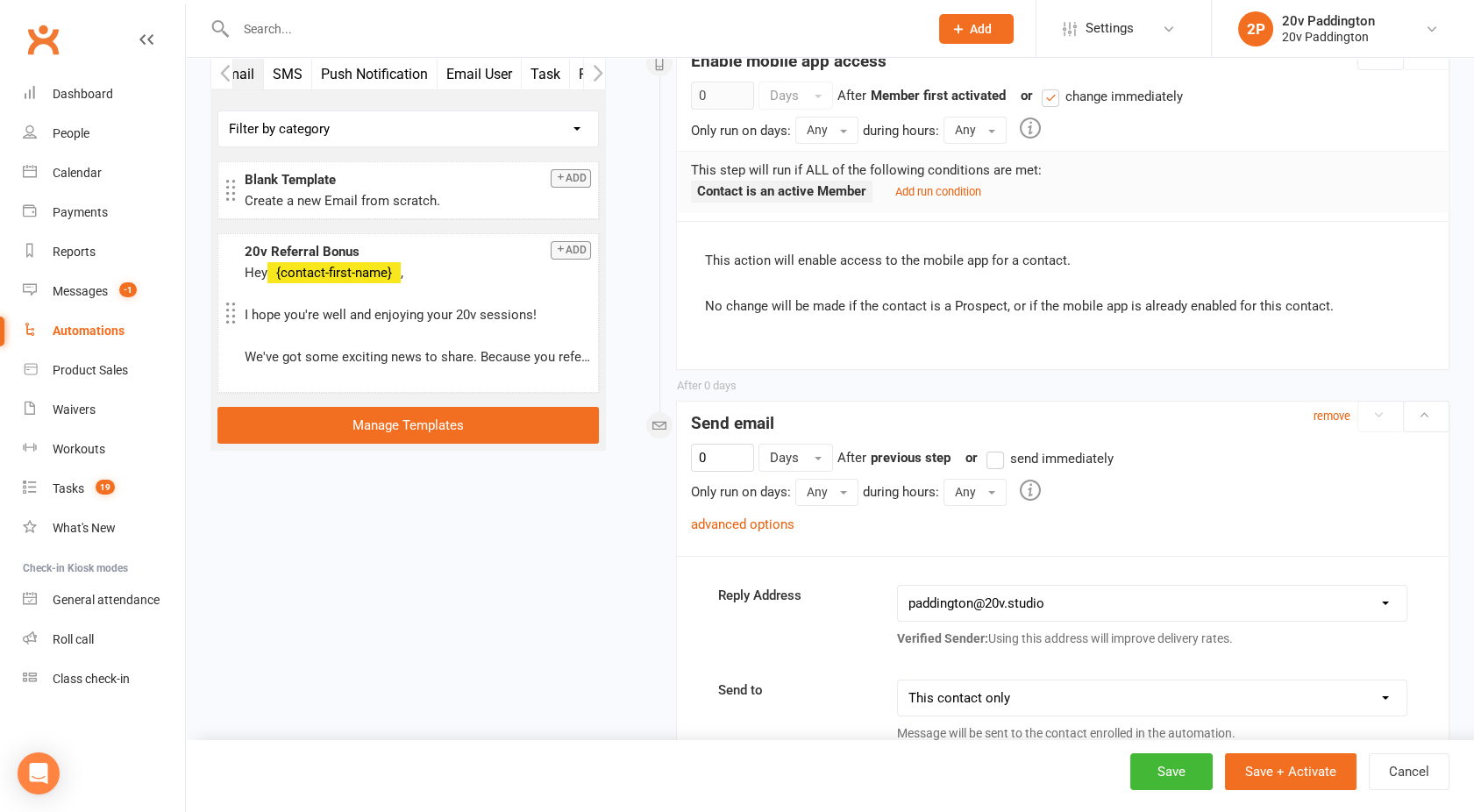
scroll to position [257, 0]
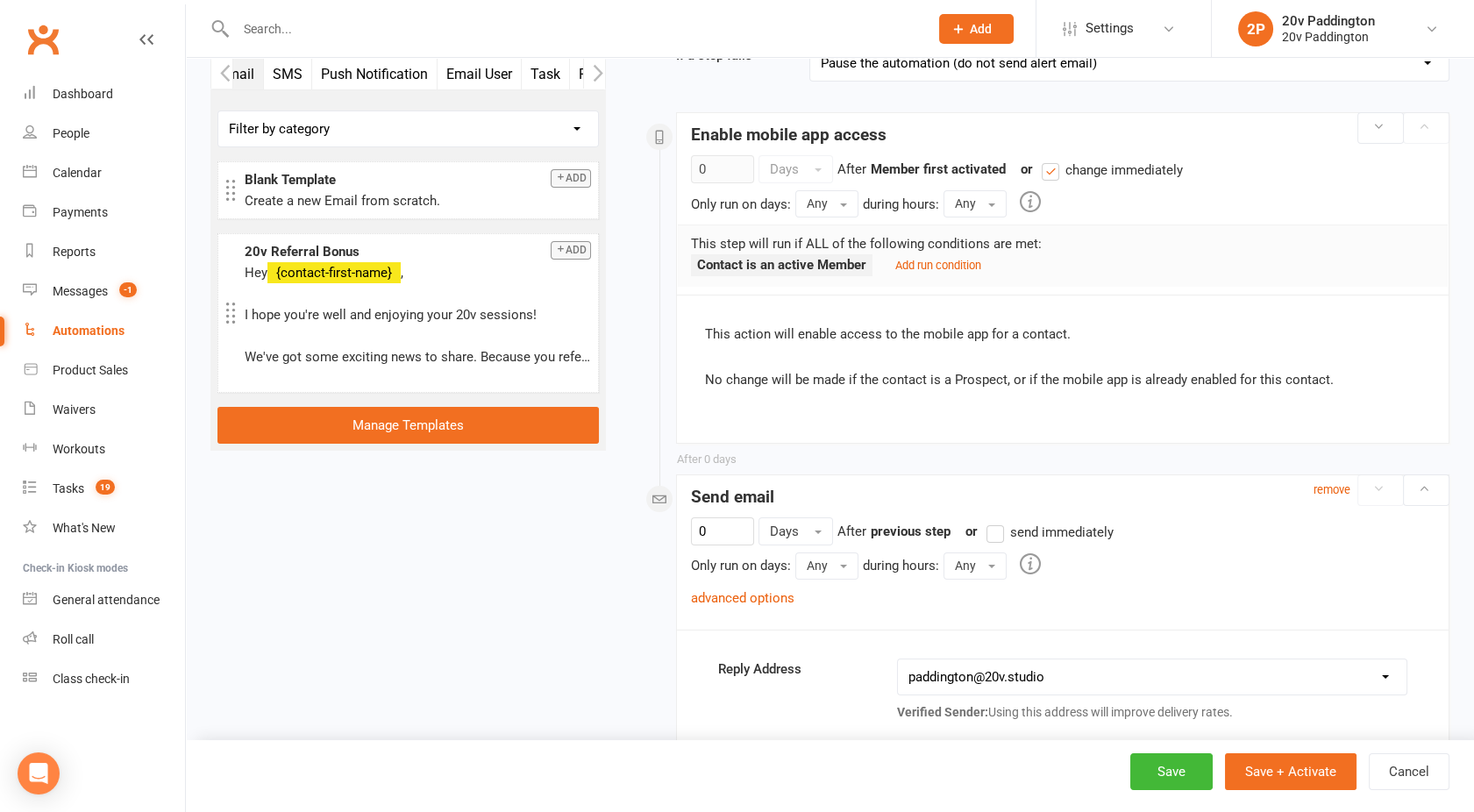
click at [983, 537] on div "or send immediately" at bounding box center [1034, 532] width 159 height 22
click at [989, 536] on label "send immediately" at bounding box center [1050, 532] width 127 height 21
click at [989, 522] on input "send immediately" at bounding box center [992, 522] width 12 height 0
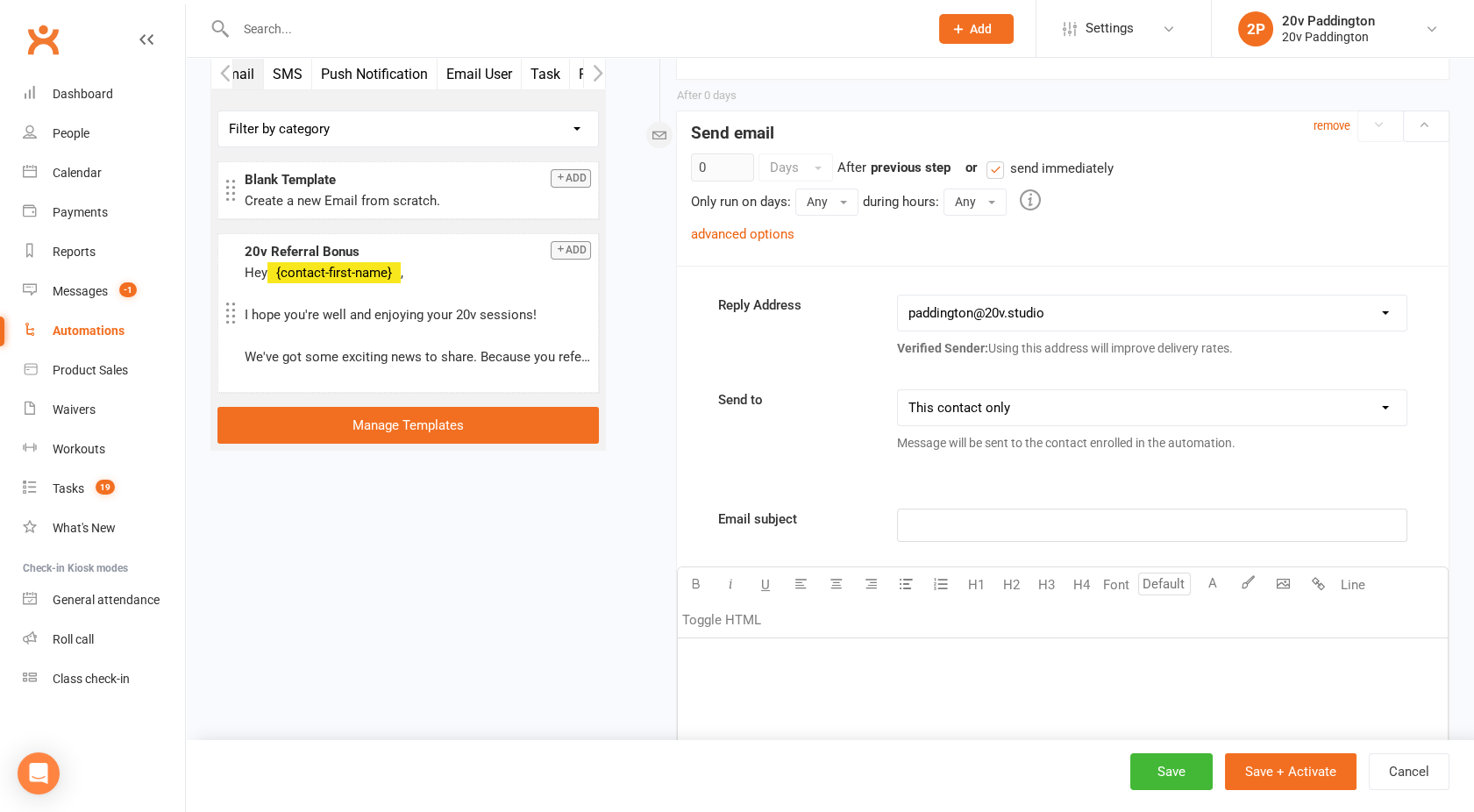
scroll to position [622, 0]
click at [1012, 523] on p "﻿" at bounding box center [1152, 524] width 487 height 21
click at [903, 523] on div "Get Started With Our Mobile App!!" at bounding box center [1152, 524] width 508 height 32
click at [1028, 520] on span "Get Started With Our Mobile App!!" at bounding box center [1007, 524] width 196 height 15
click at [866, 483] on div "Reply Address hello@clubworx.com paddington@20v.studio byron@20v.studio dan@fly…" at bounding box center [1063, 725] width 772 height 862
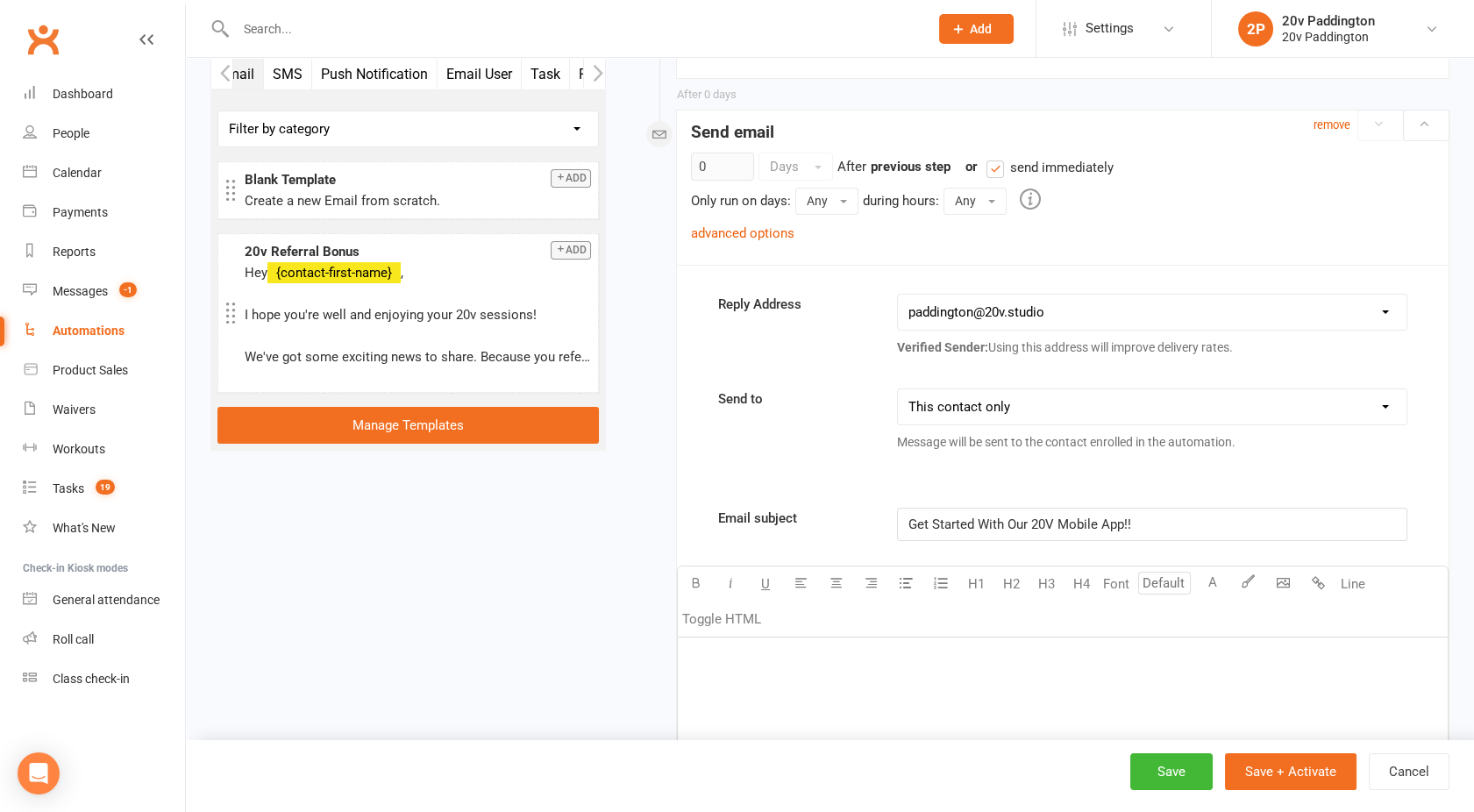
click at [866, 483] on div "Reply Address hello@clubworx.com paddington@20v.studio byron@20v.studio dan@fly…" at bounding box center [1063, 725] width 772 height 862
click at [855, 511] on label "Email subject" at bounding box center [795, 517] width 179 height 21
click at [829, 637] on div "﻿" at bounding box center [1063, 768] width 770 height 263
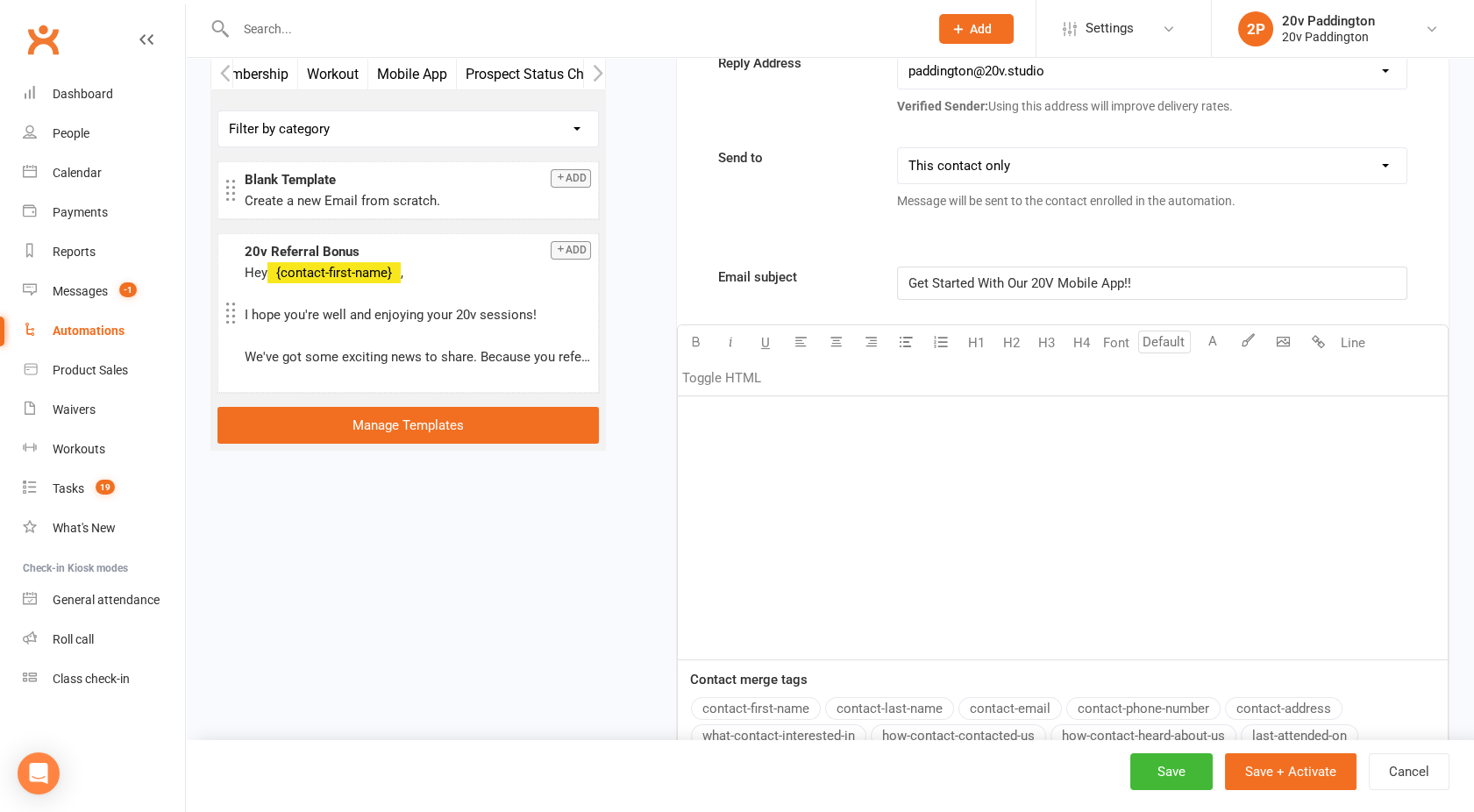
scroll to position [0, 505]
click at [355, 66] on button "Mobile App" at bounding box center [331, 75] width 88 height 31
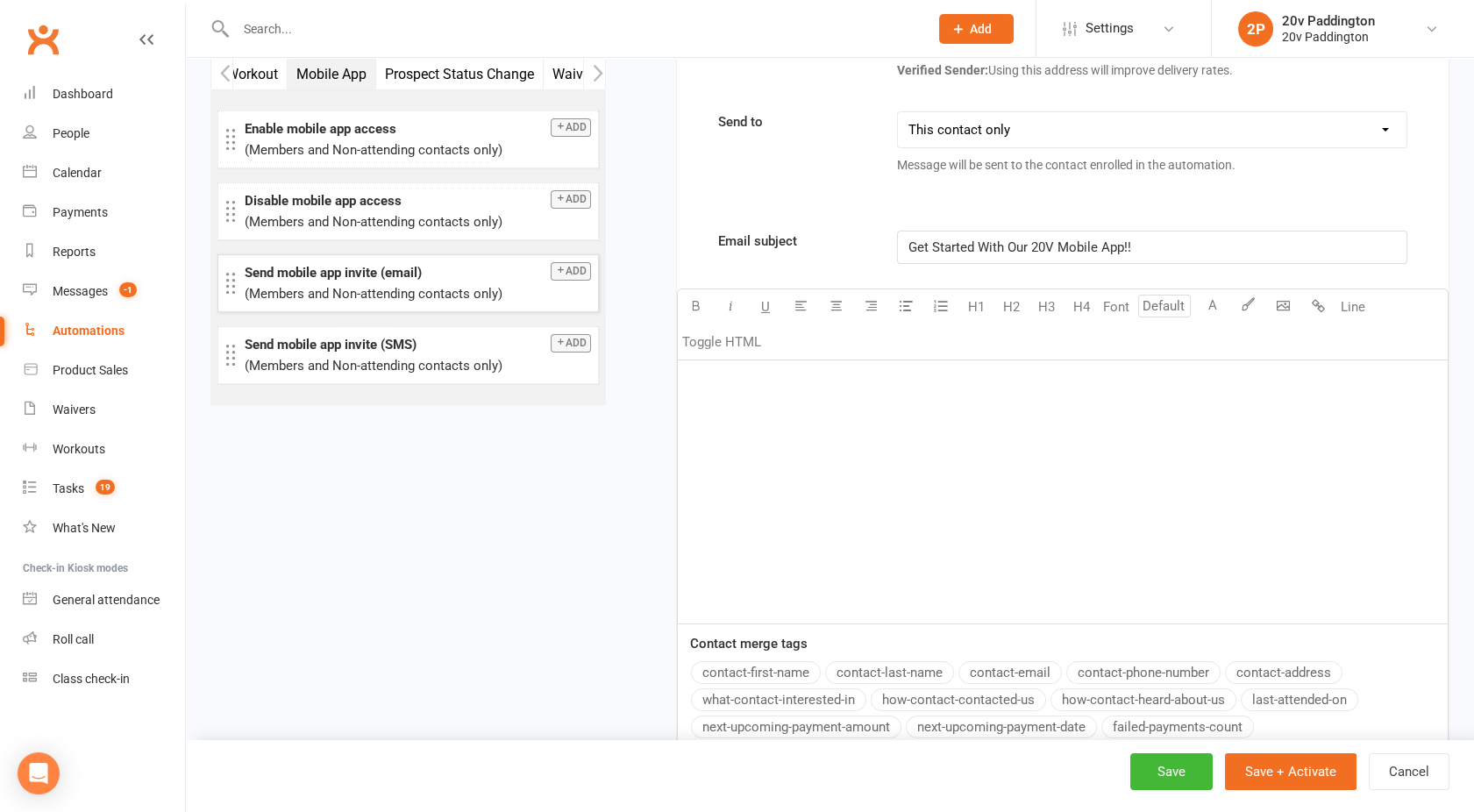
scroll to position [897, 0]
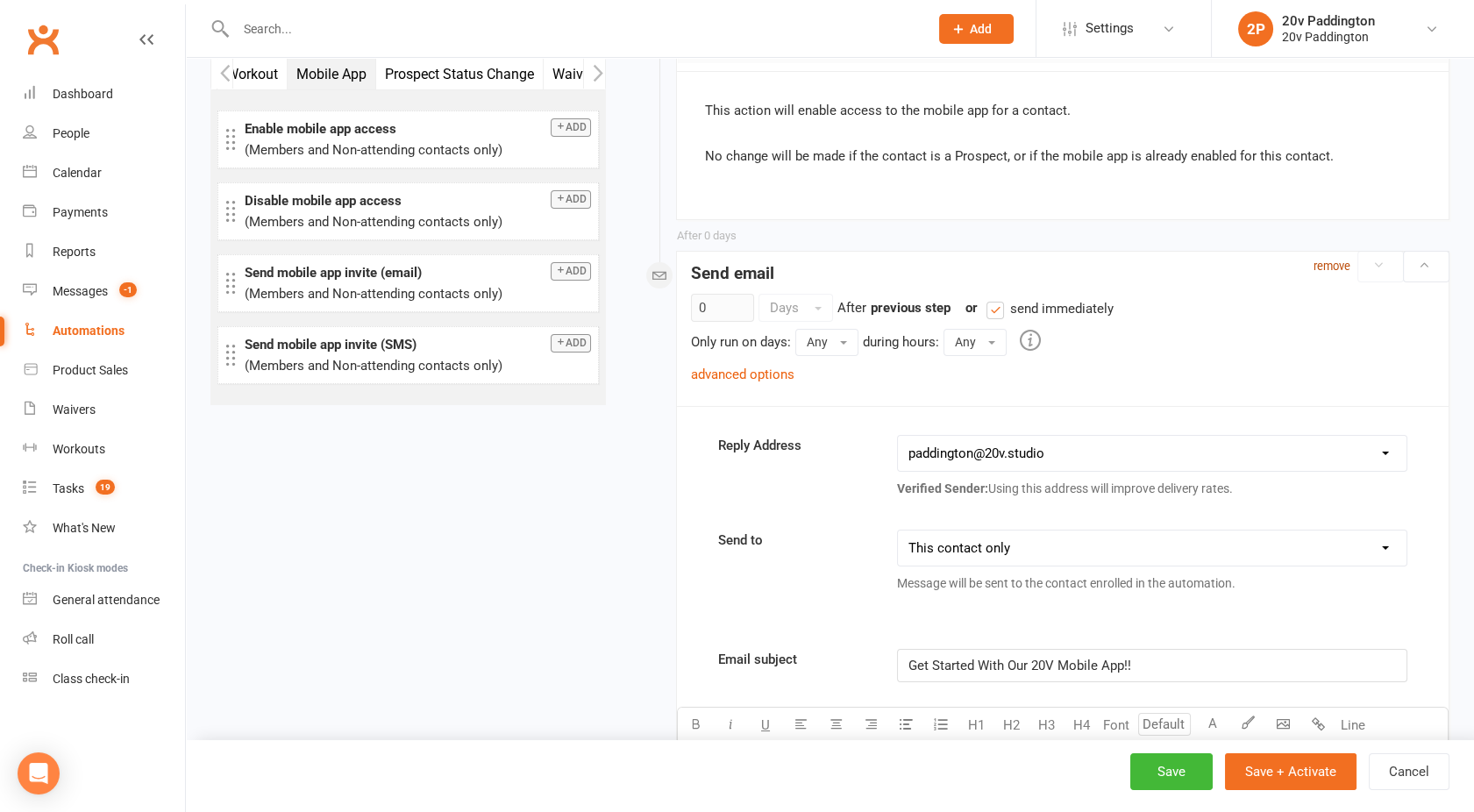
click at [1327, 266] on small "remove" at bounding box center [1332, 266] width 37 height 13
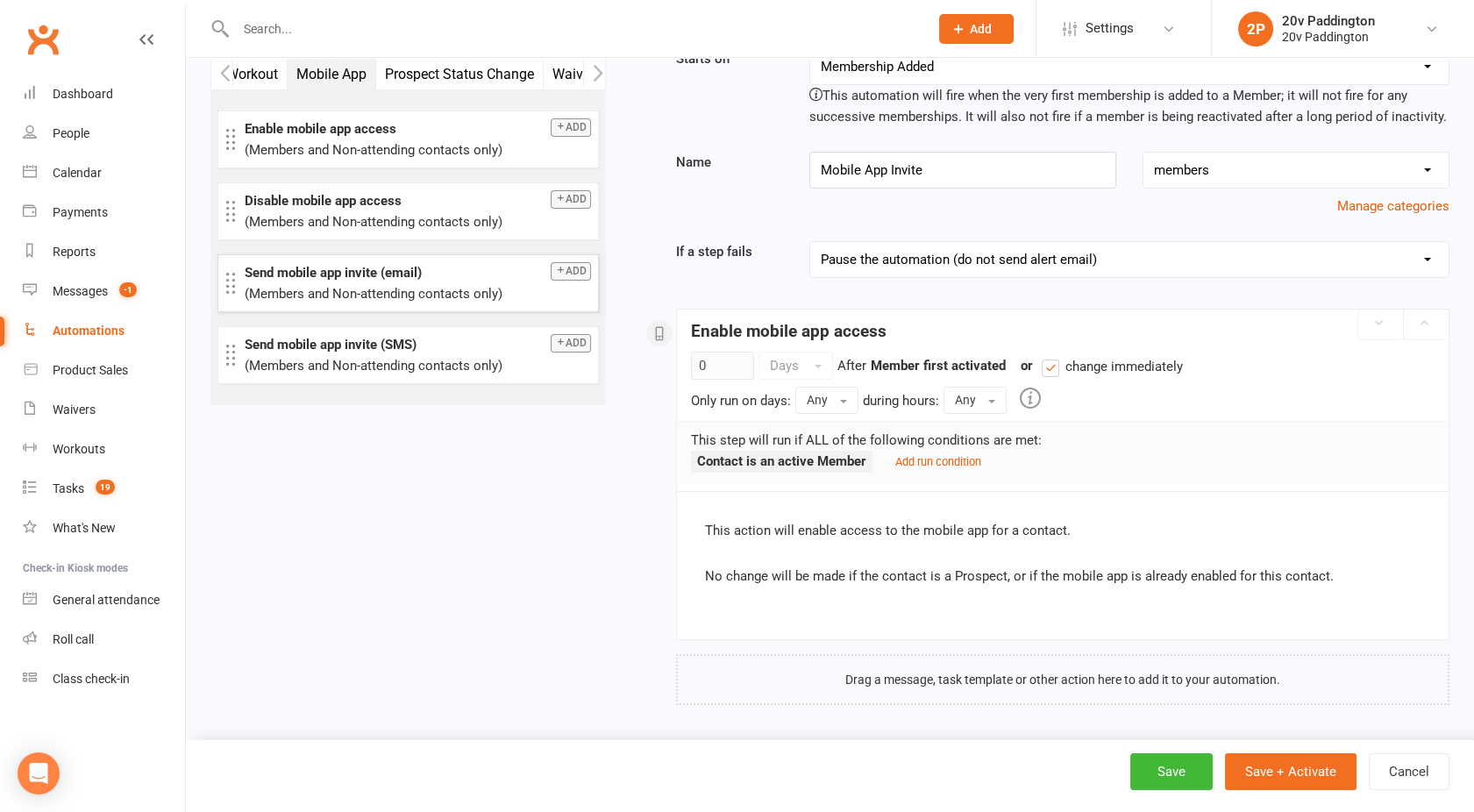
click at [553, 270] on button "Add" at bounding box center [571, 271] width 40 height 18
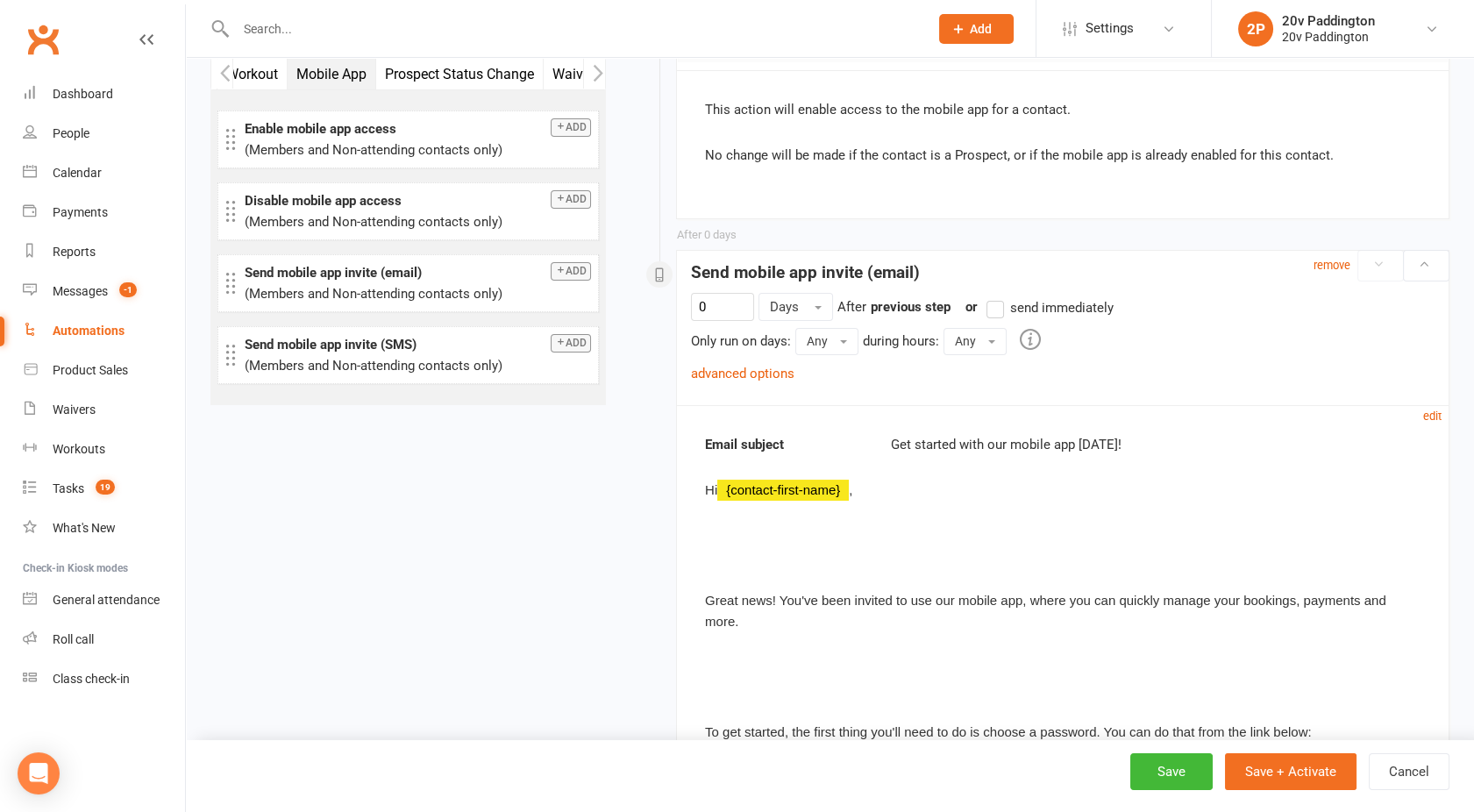
scroll to position [475, 0]
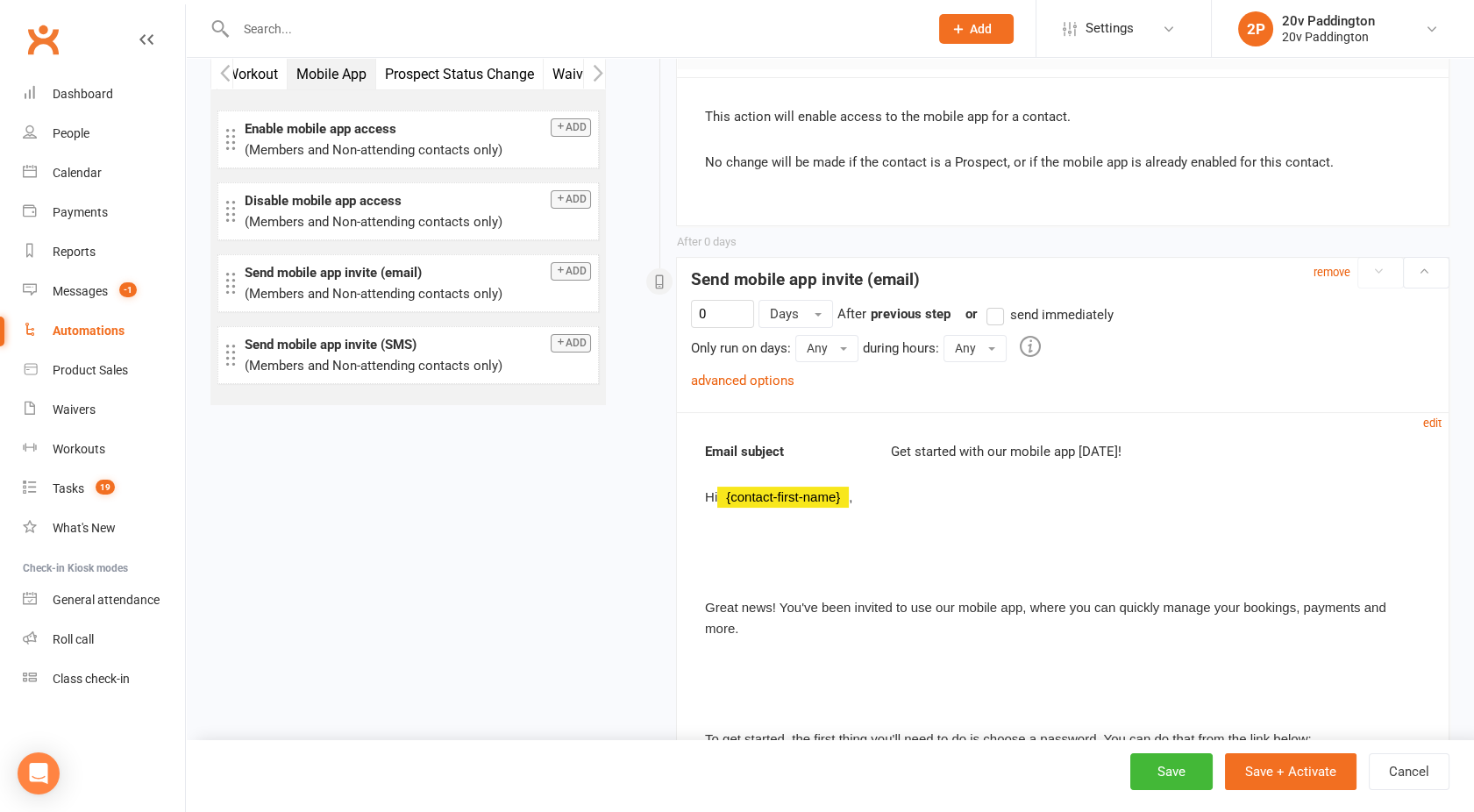
click at [989, 453] on div "Get started with our mobile app today!" at bounding box center [1157, 451] width 531 height 21
click at [1438, 425] on small "edit" at bounding box center [1433, 423] width 18 height 13
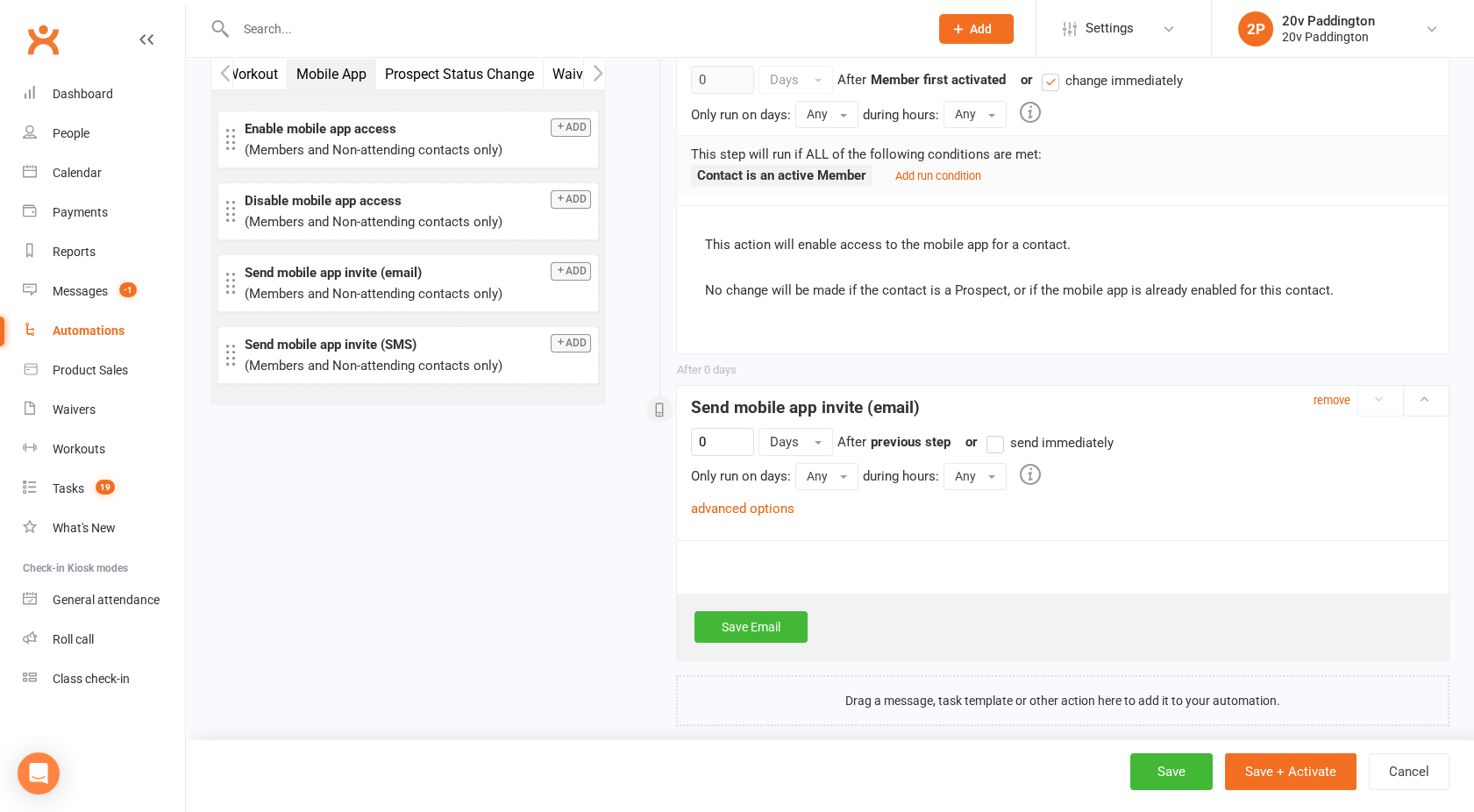
scroll to position [367, 0]
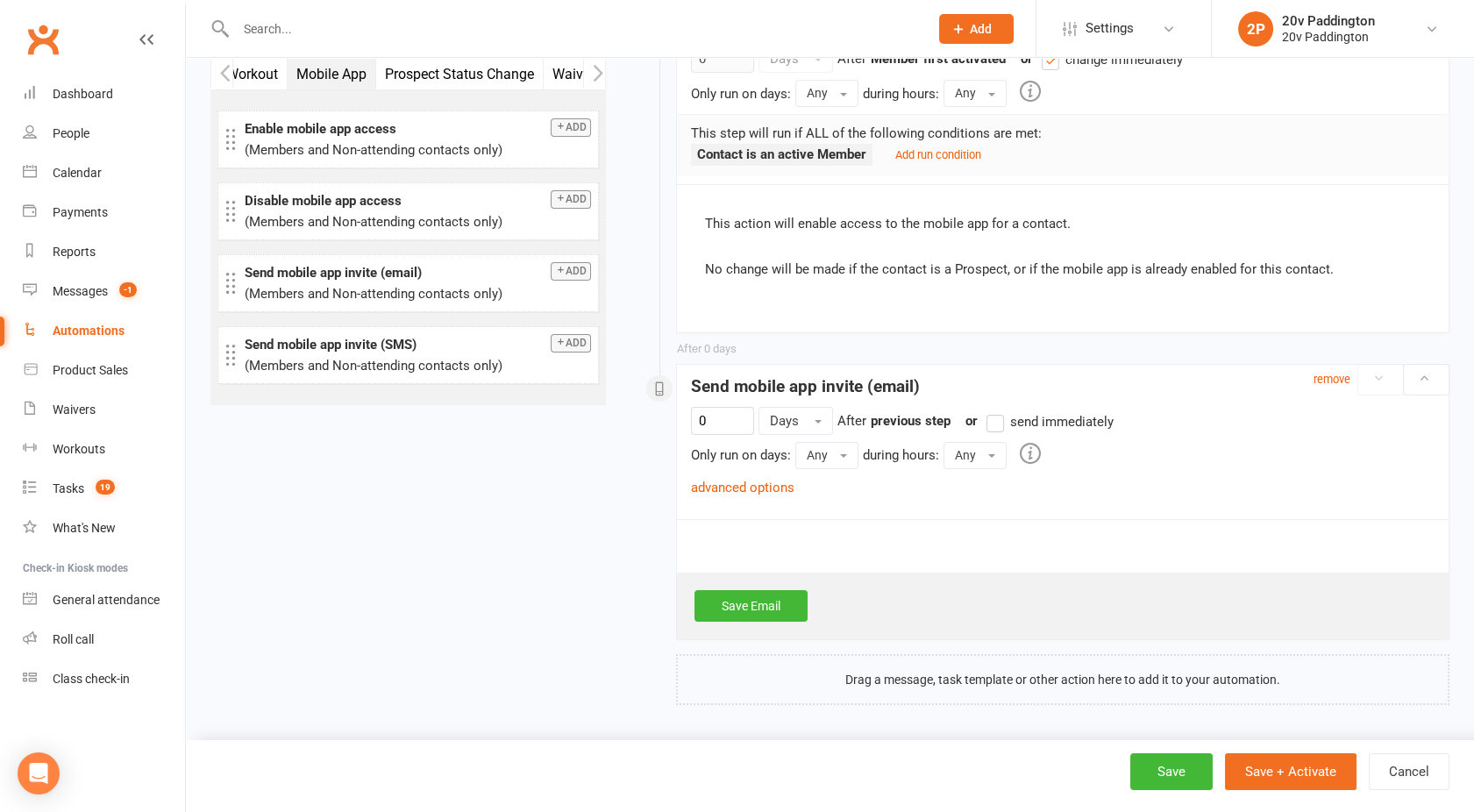
click at [789, 535] on div "Save Email" at bounding box center [1063, 579] width 772 height 120
click at [768, 468] on div "0 Days After Member first activated previous step or send immediately Only run …" at bounding box center [1063, 452] width 744 height 90
click at [751, 480] on link "advanced options" at bounding box center [743, 487] width 104 height 15
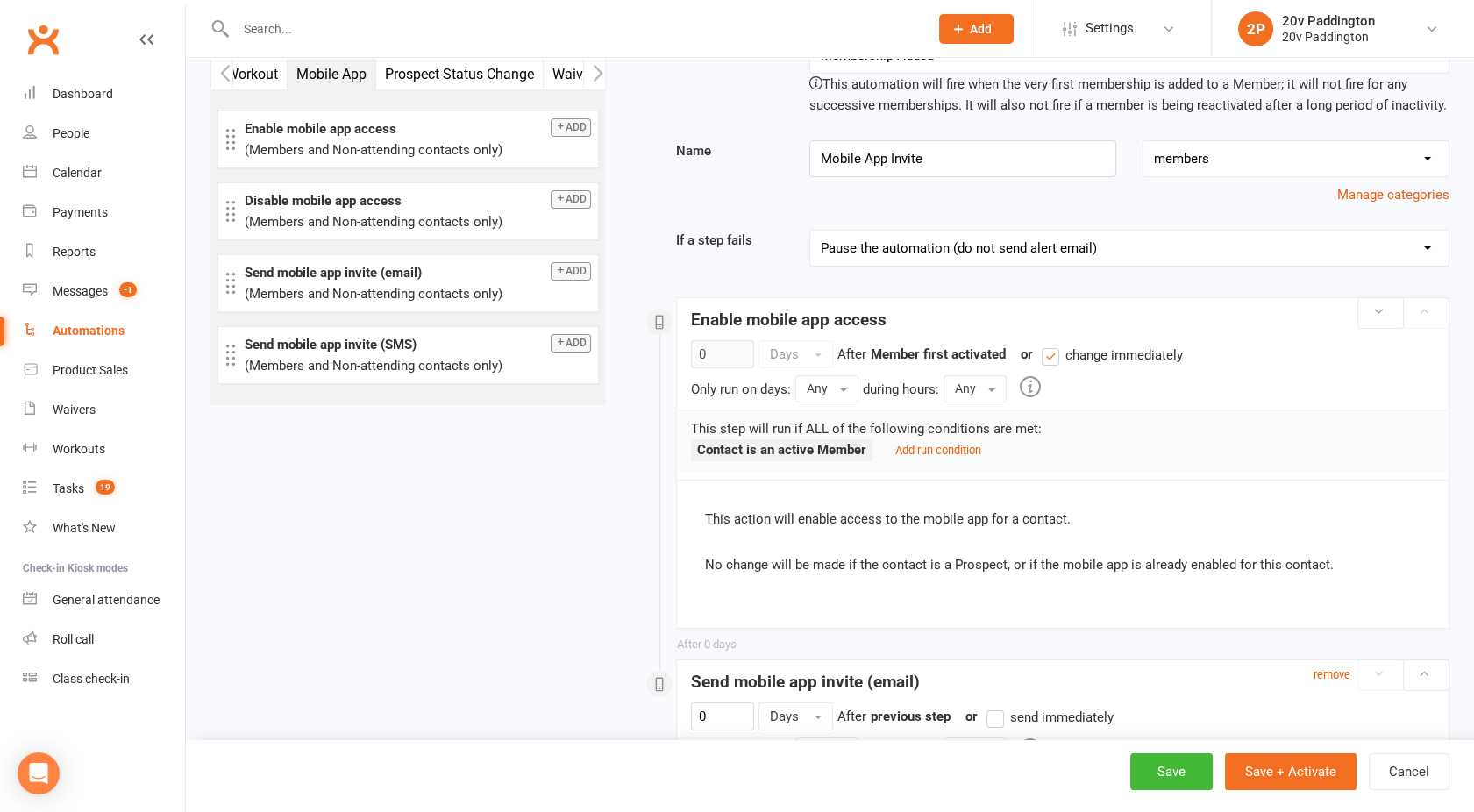
scroll to position [0, 0]
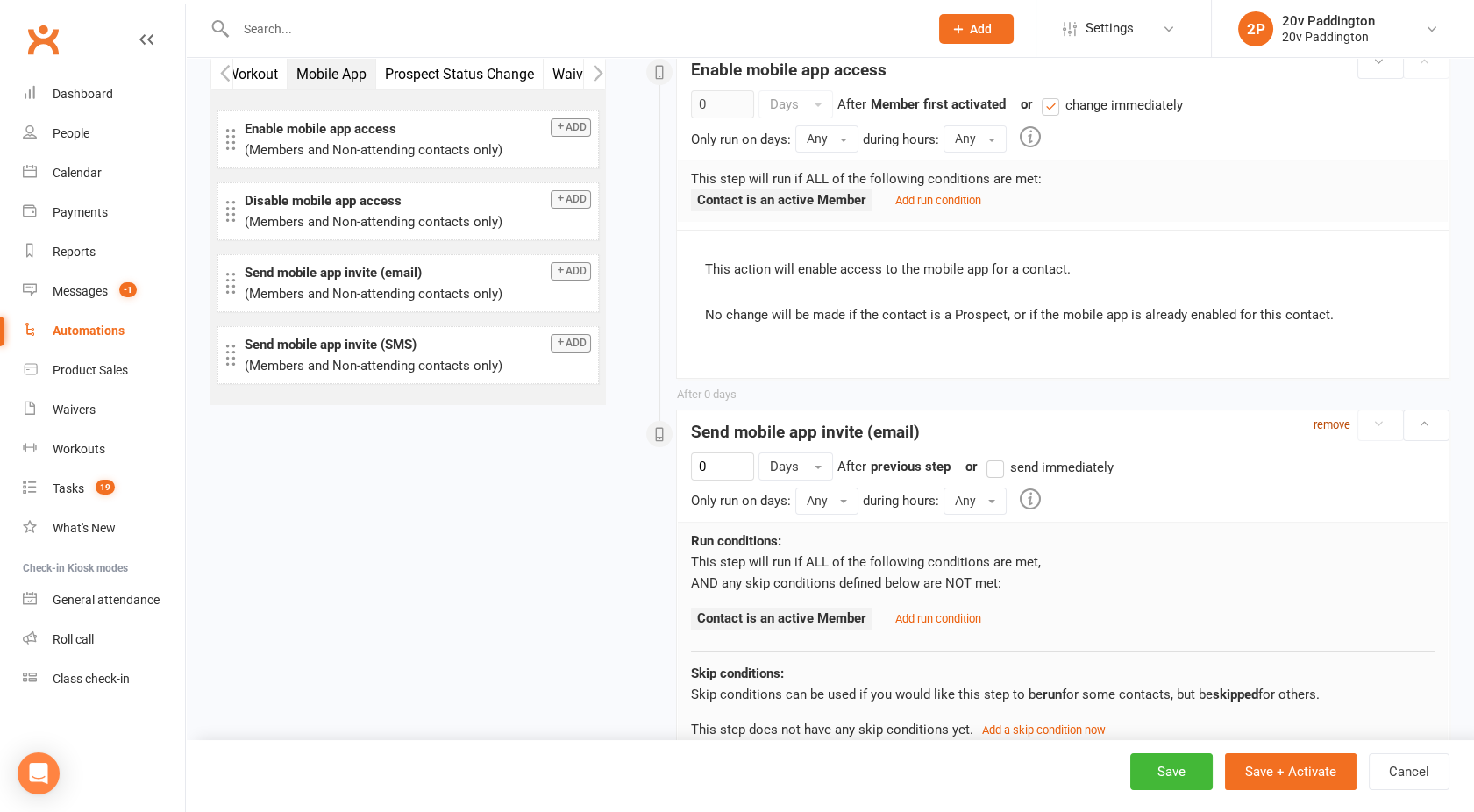
click at [1326, 427] on small "remove" at bounding box center [1332, 425] width 37 height 13
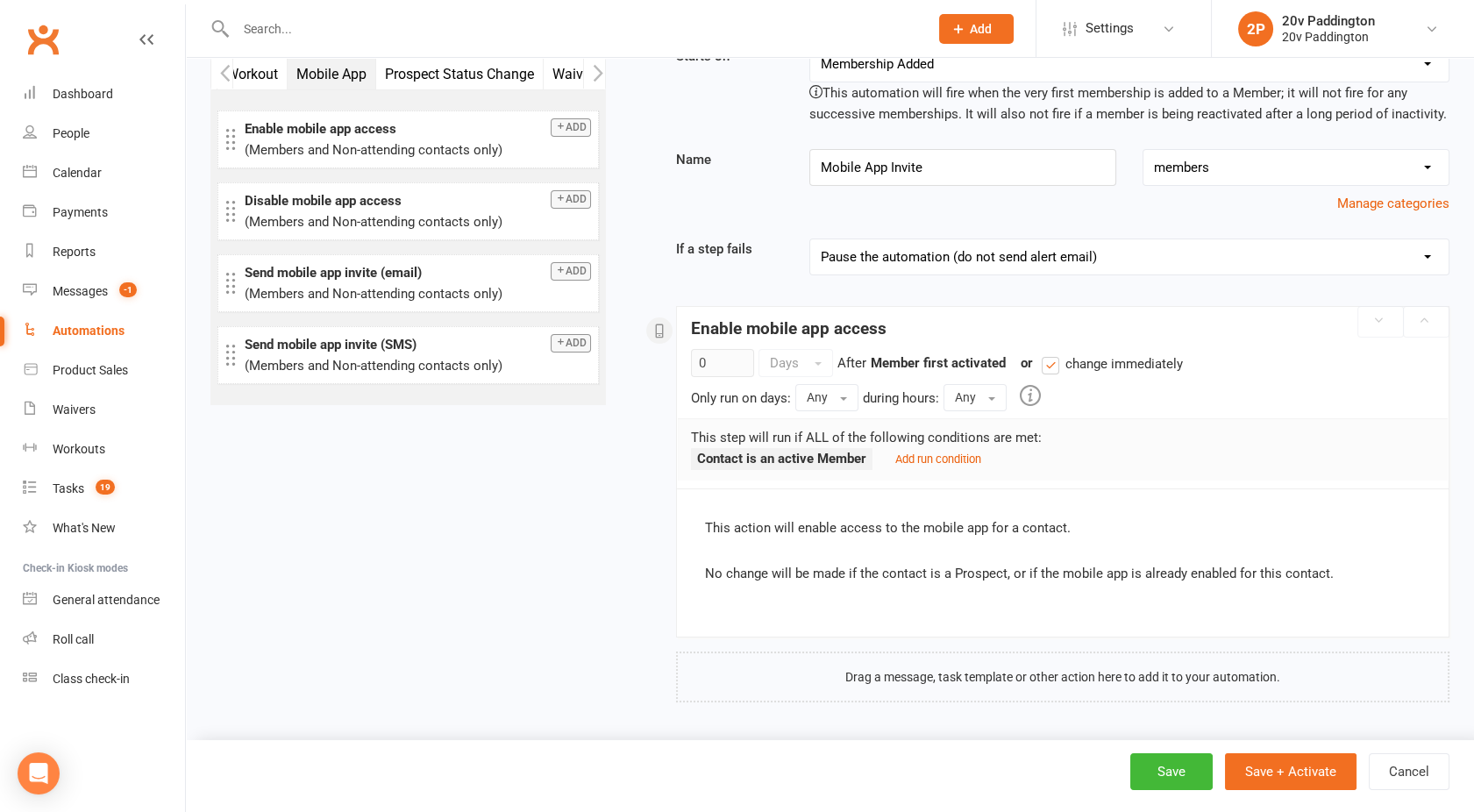
scroll to position [61, 0]
click at [569, 272] on button "Add" at bounding box center [571, 271] width 40 height 18
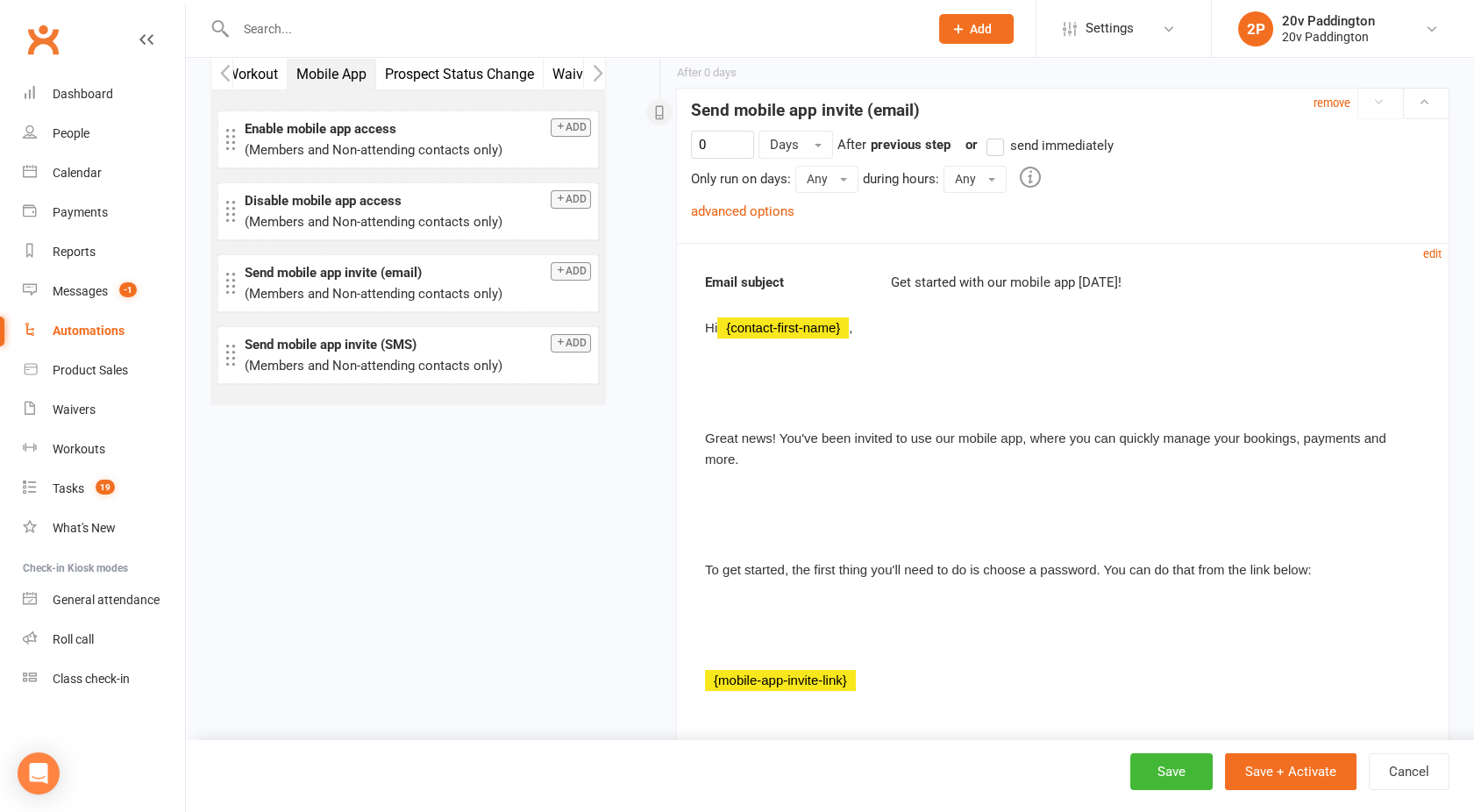
scroll to position [655, 0]
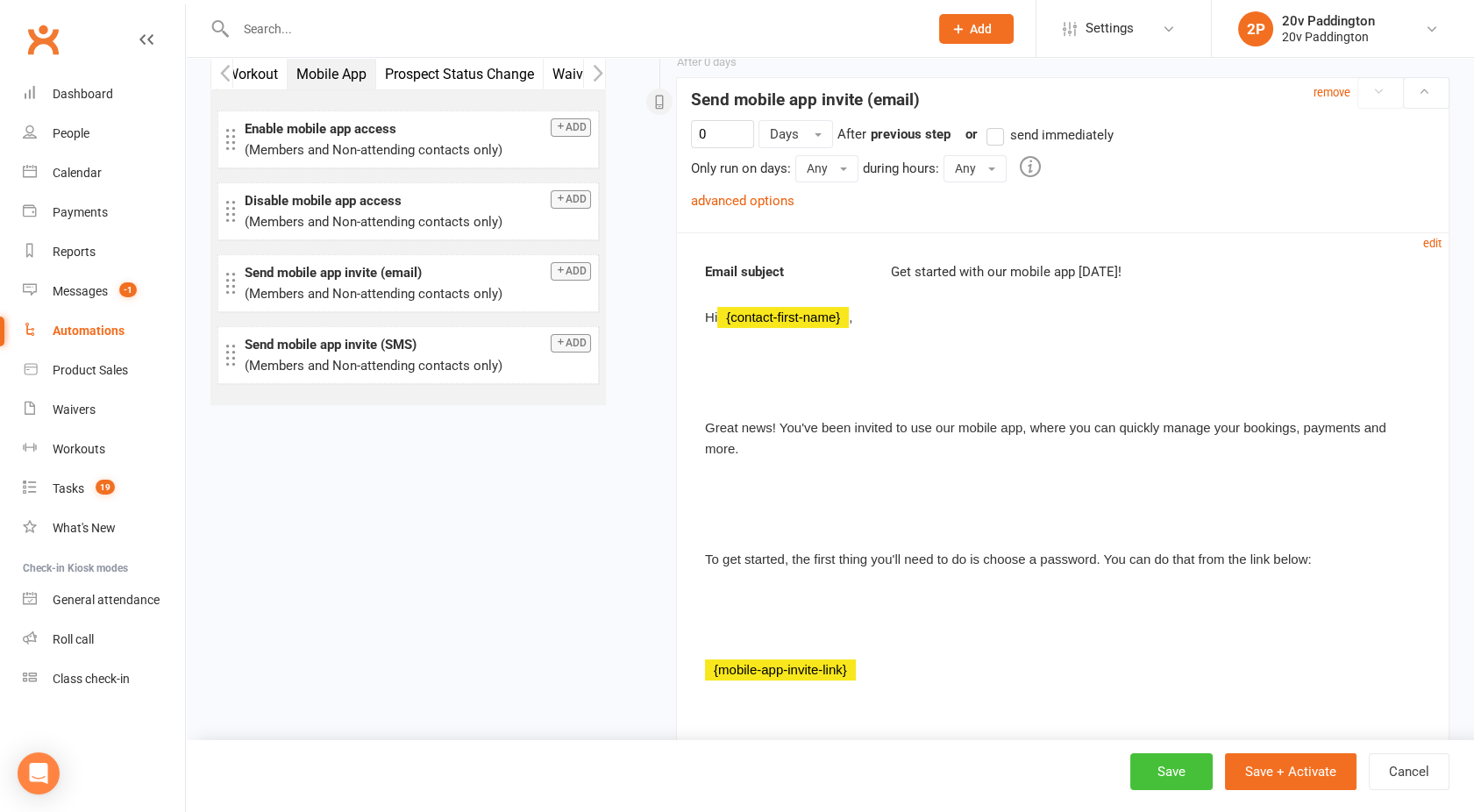
click at [1172, 772] on button "Save" at bounding box center [1171, 772] width 83 height 37
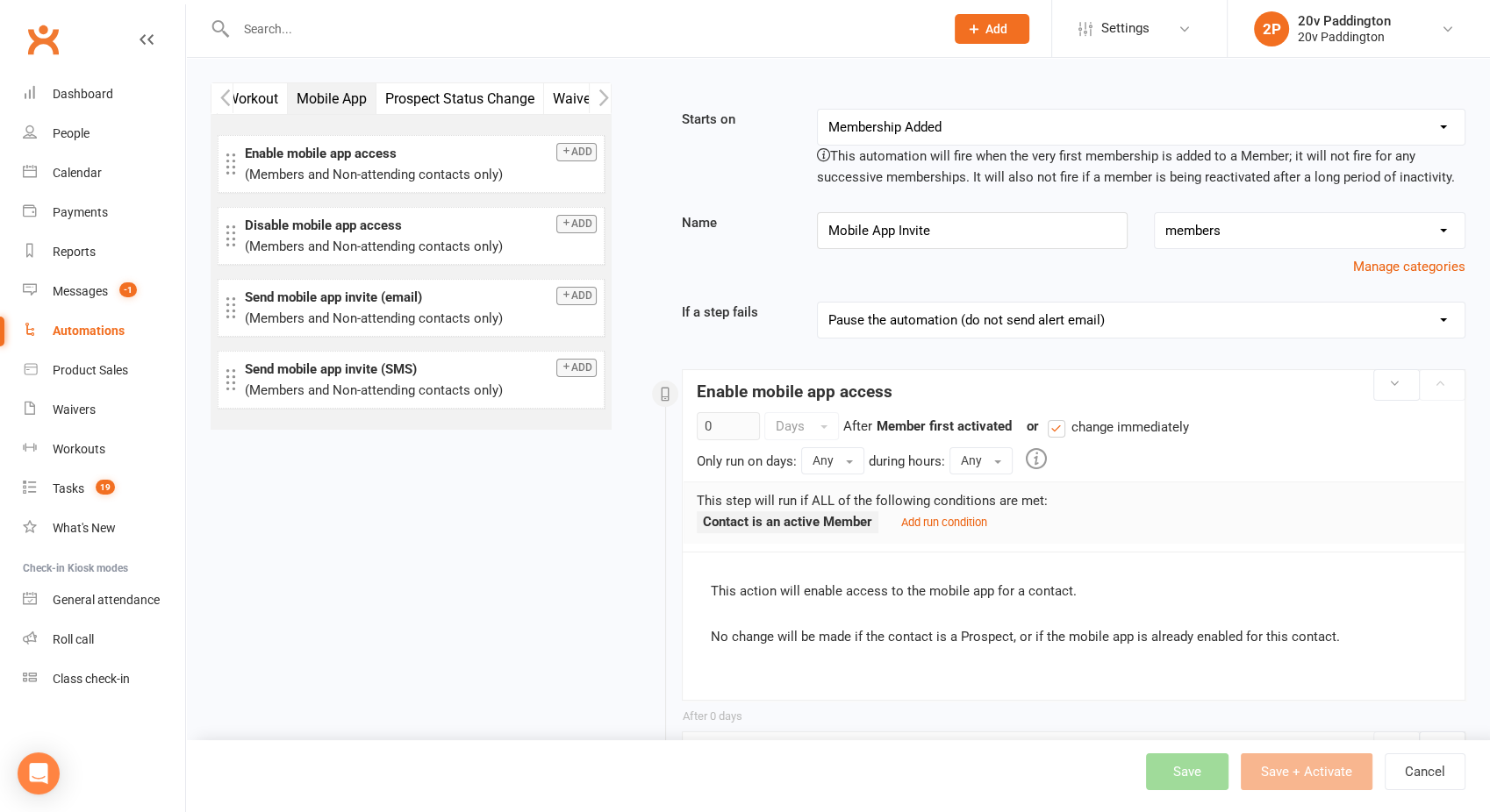
select select "100"
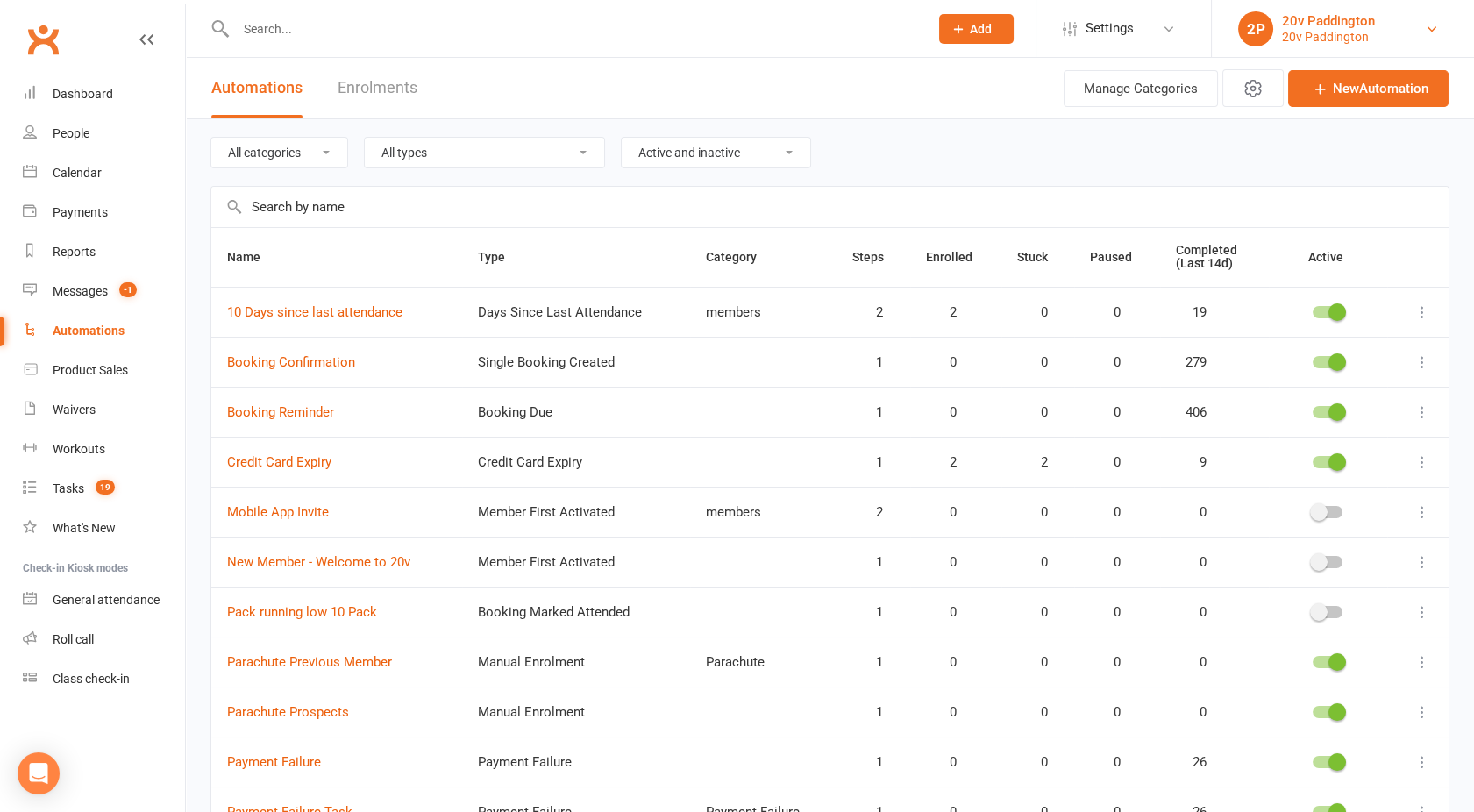
click at [1310, 23] on div "20v Paddington" at bounding box center [1329, 20] width 93 height 15
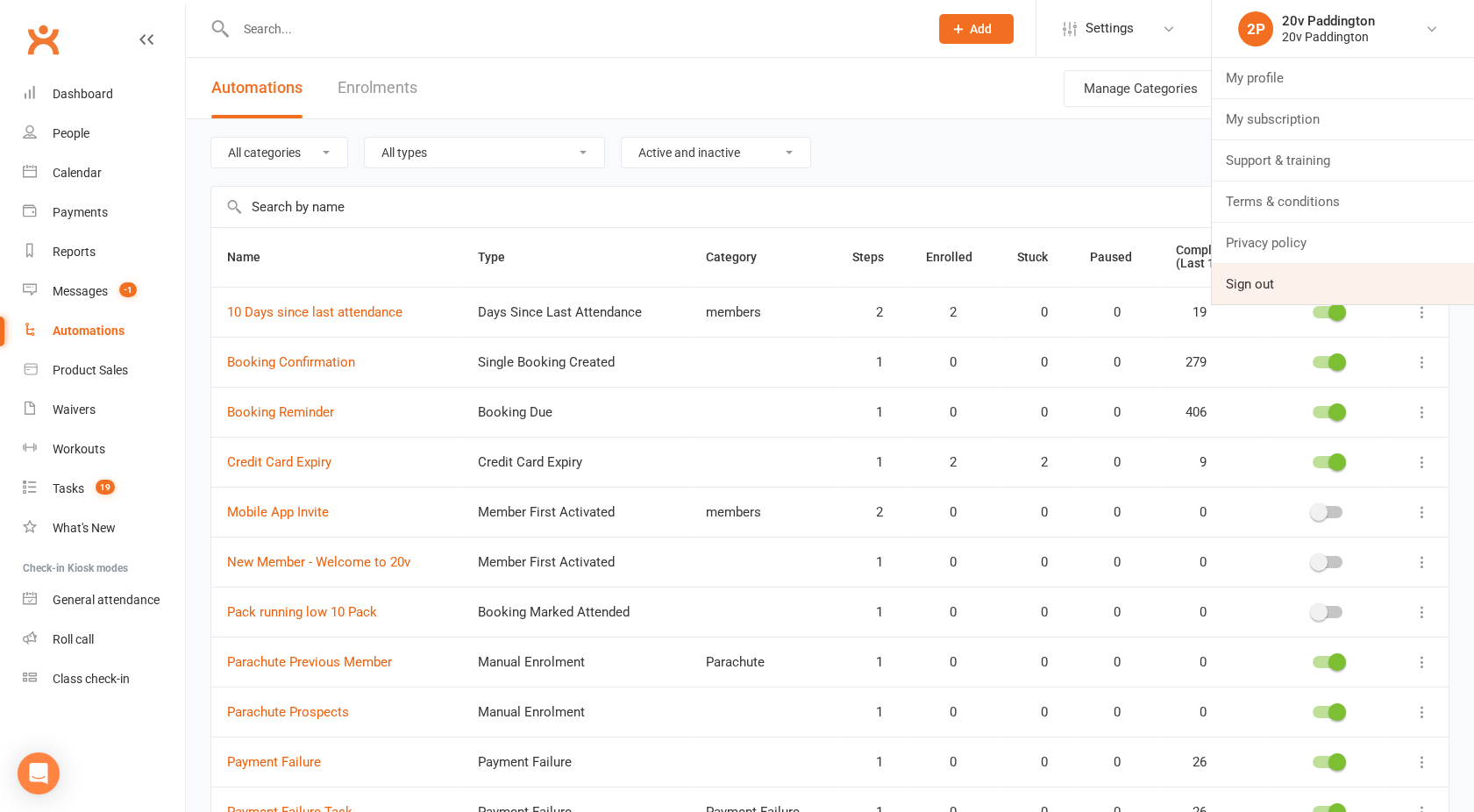
click at [1267, 266] on link "Sign out" at bounding box center [1343, 284] width 262 height 40
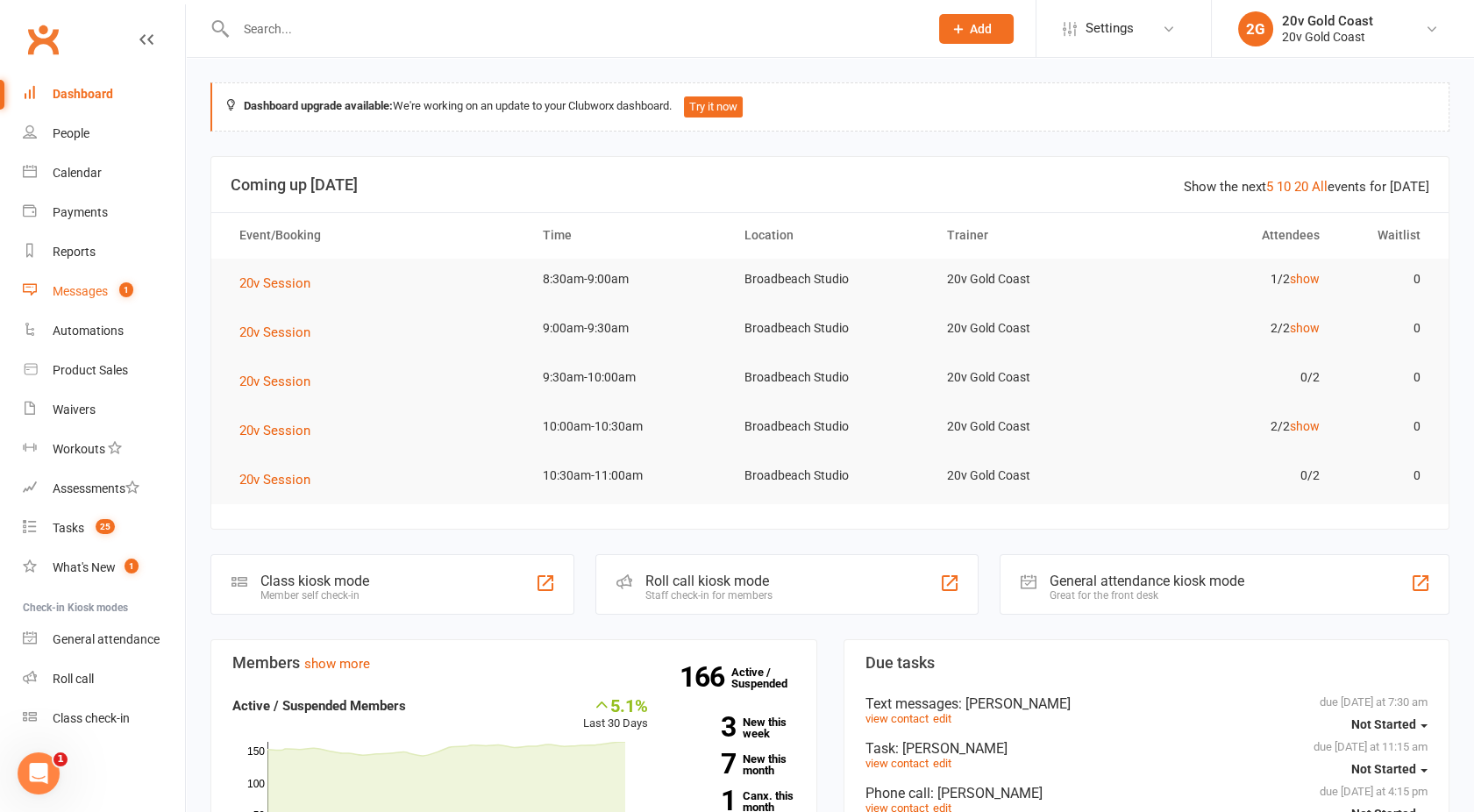
click at [67, 289] on div "Messages" at bounding box center [80, 291] width 55 height 14
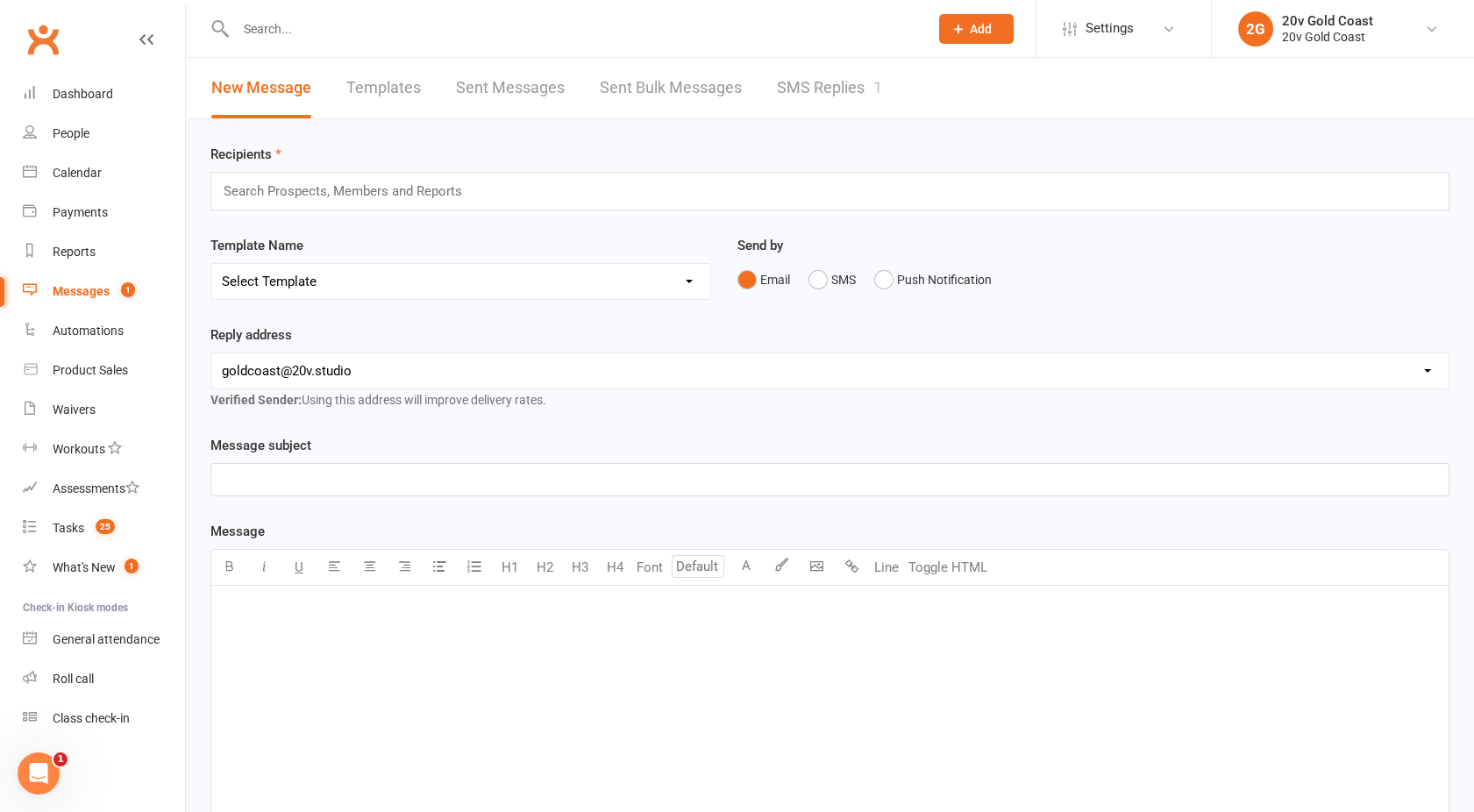
click at [850, 95] on link "SMS Replies 1" at bounding box center [830, 88] width 105 height 61
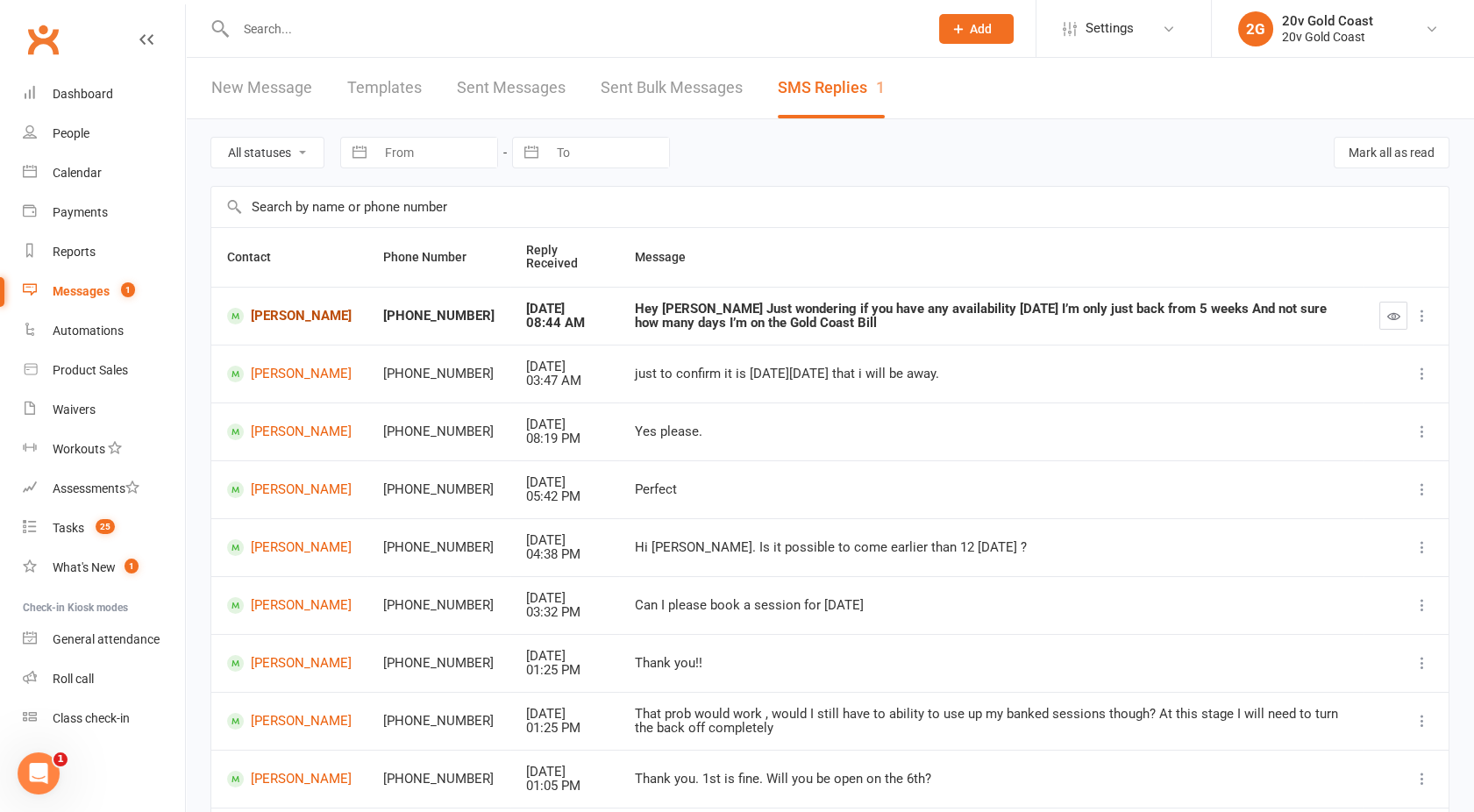
click at [280, 322] on link "[PERSON_NAME]" at bounding box center [289, 316] width 125 height 16
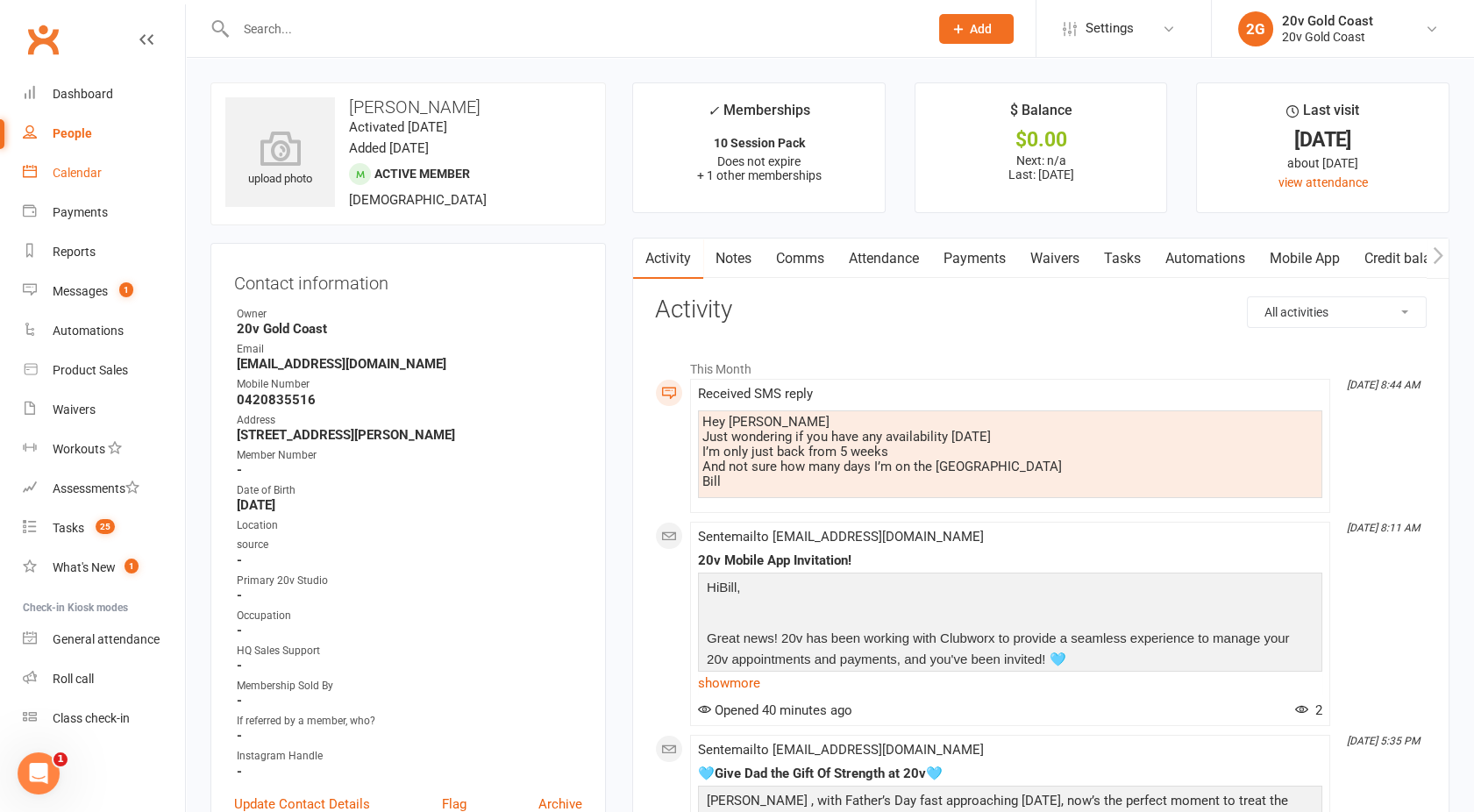
click at [61, 175] on div "Calendar" at bounding box center [77, 172] width 49 height 14
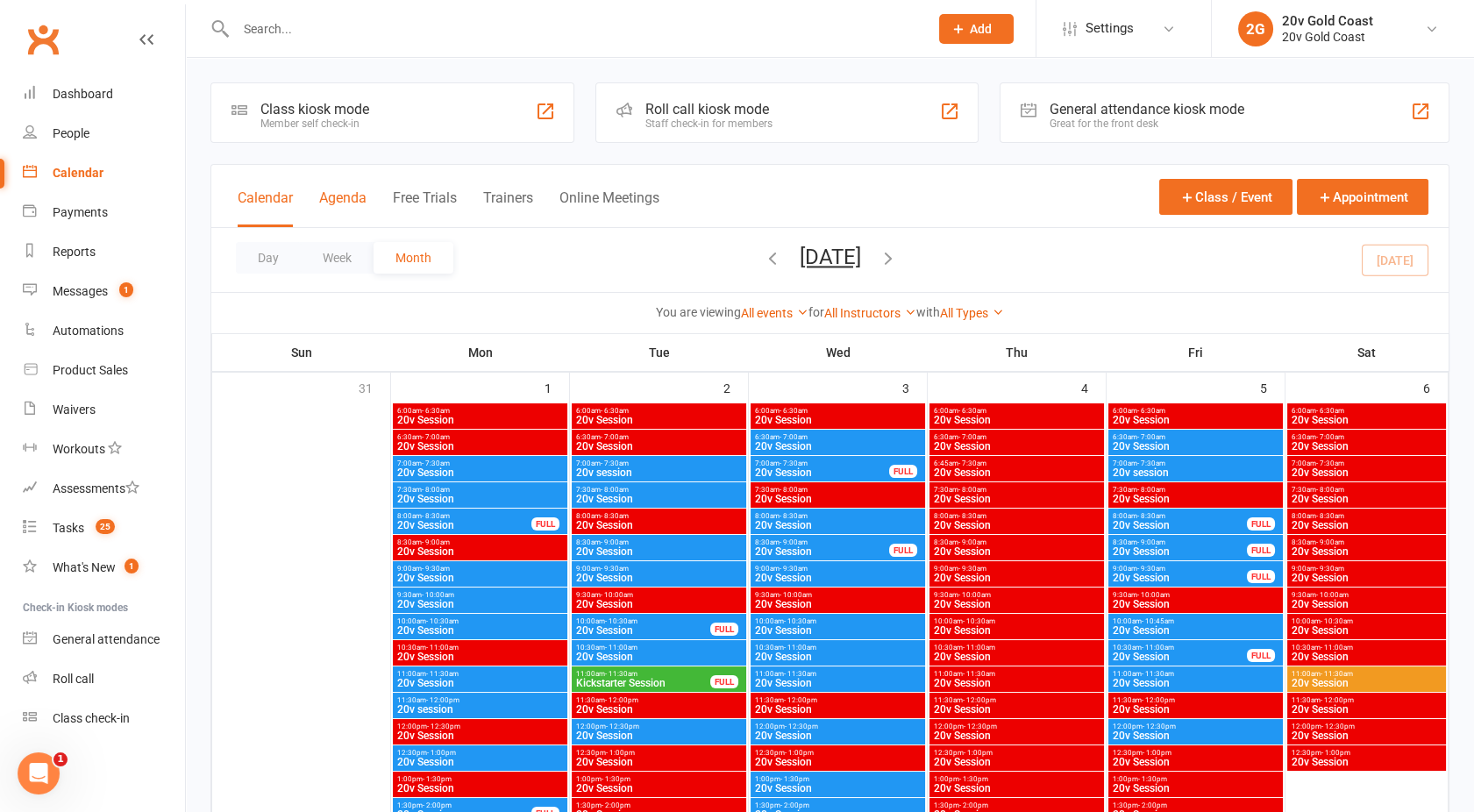
click at [332, 194] on button "Agenda" at bounding box center [343, 207] width 47 height 37
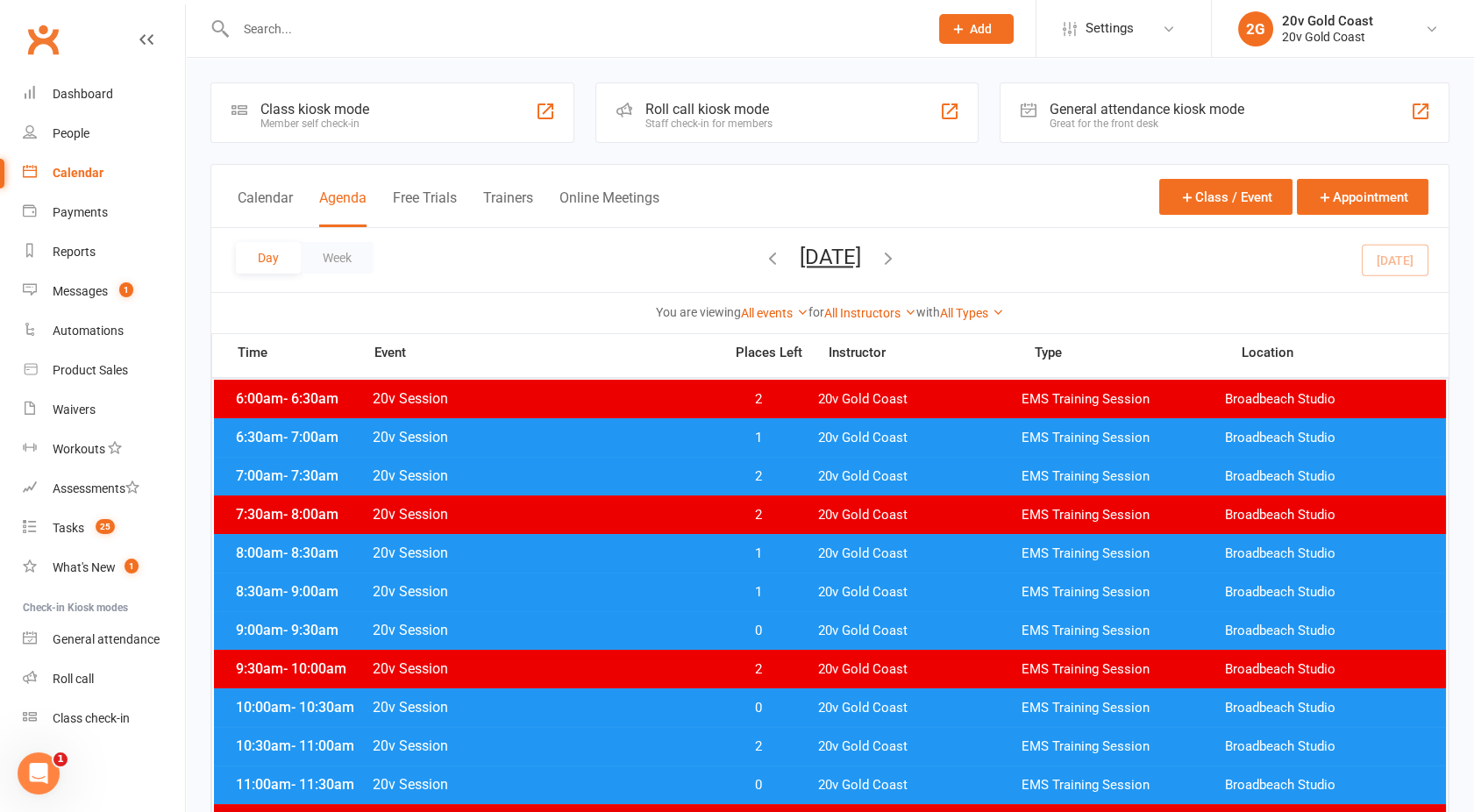
click at [800, 258] on button "[DATE]" at bounding box center [831, 256] width 62 height 25
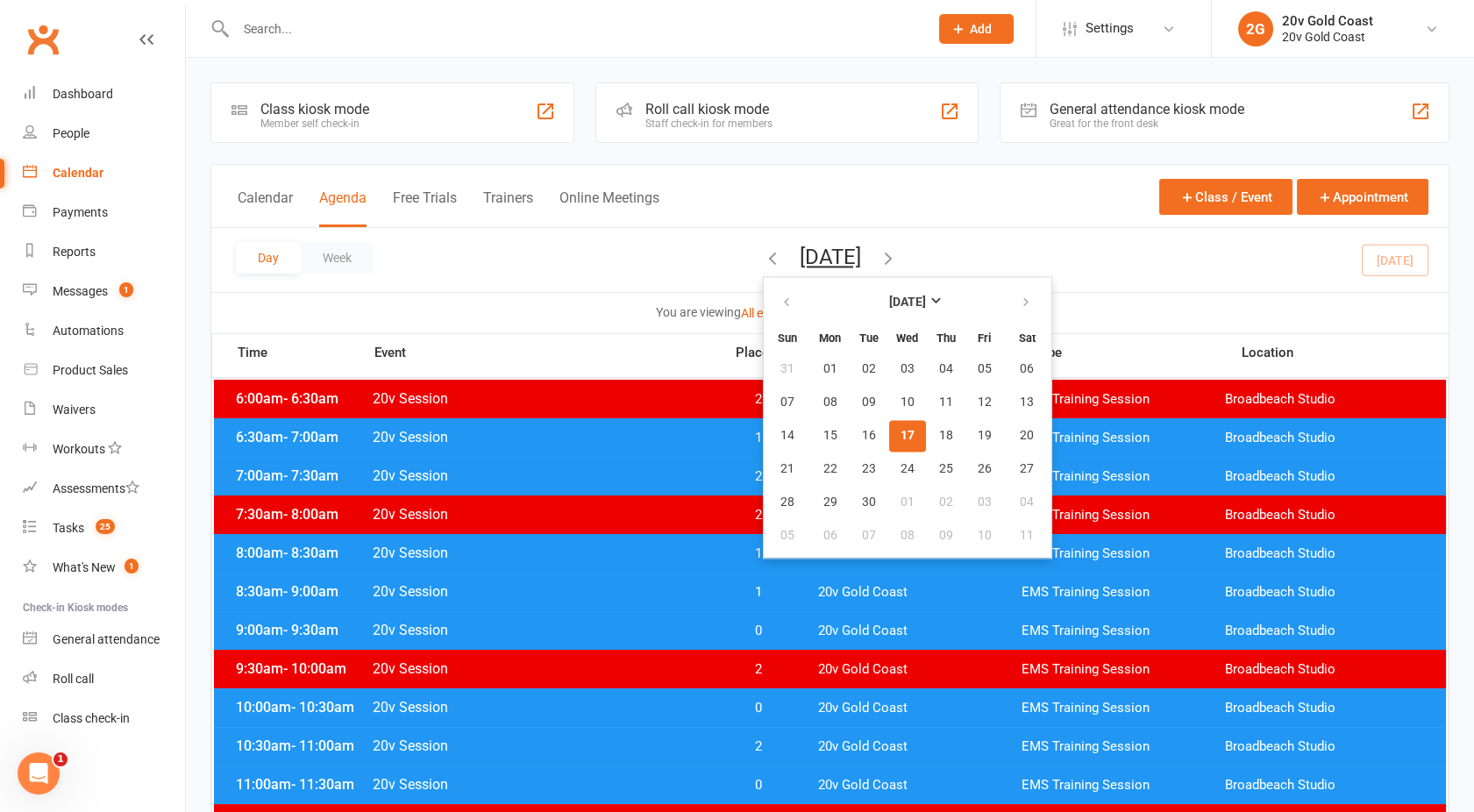
click at [889, 441] on button "17" at bounding box center [907, 436] width 37 height 32
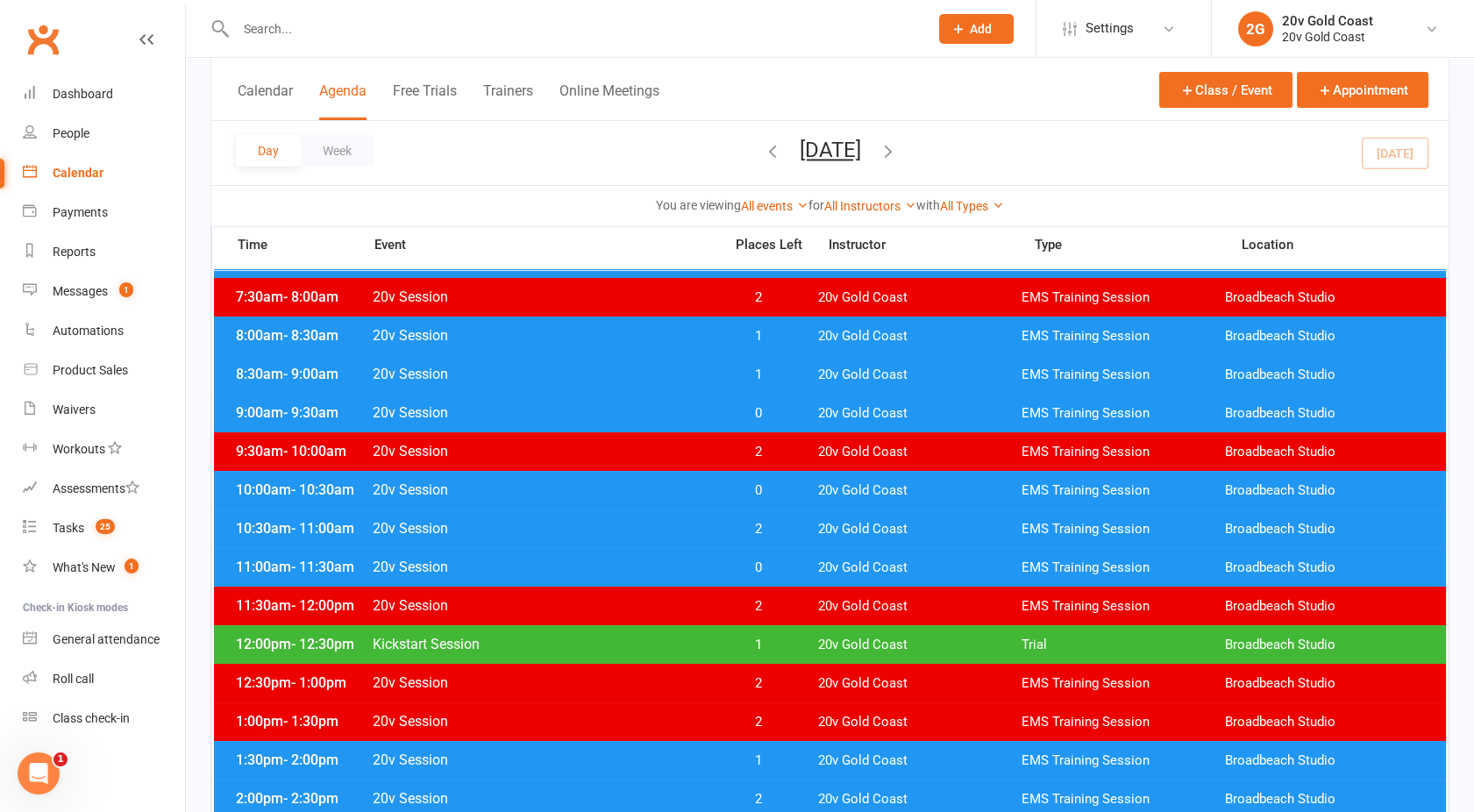
scroll to position [185, 0]
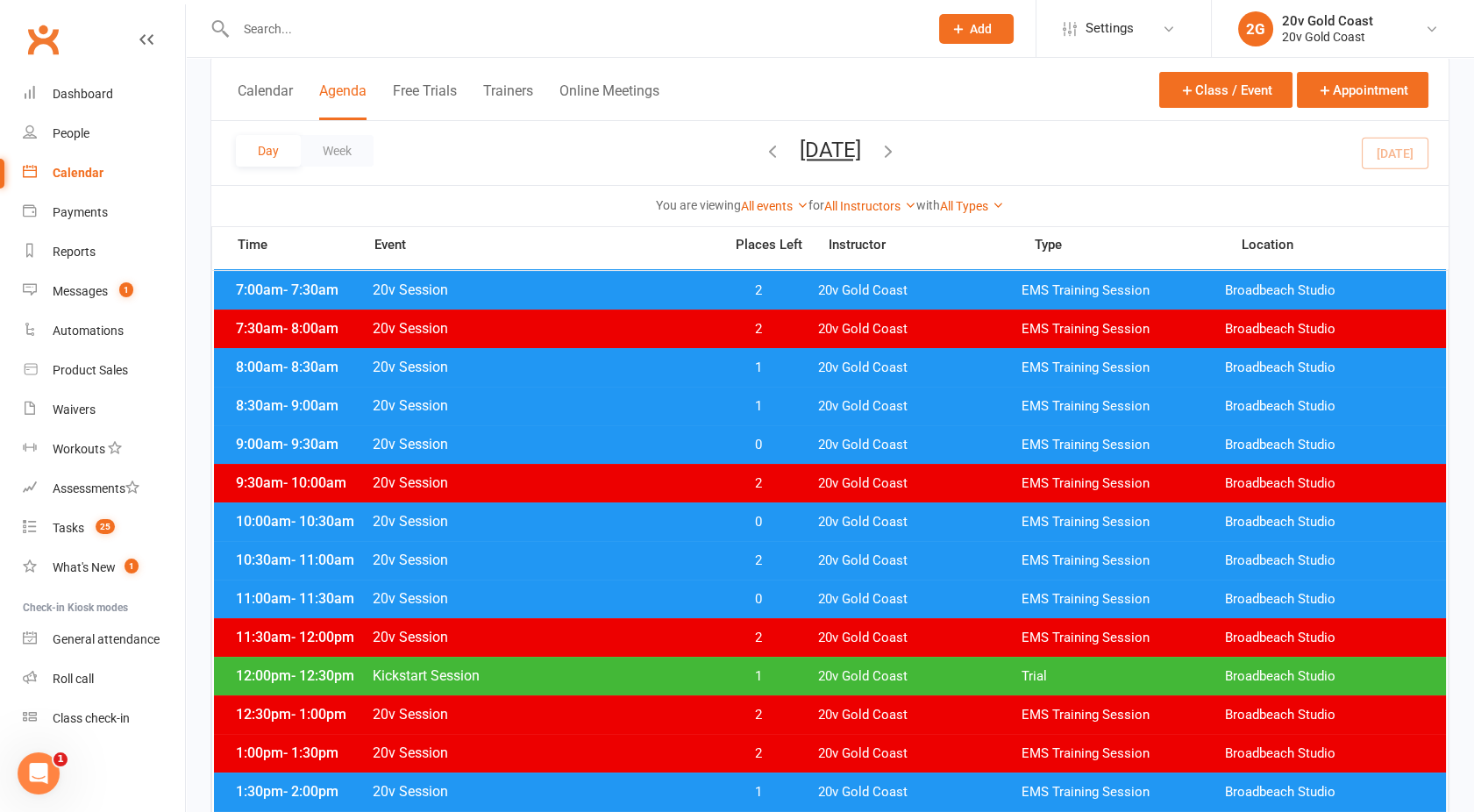
click at [708, 545] on div "10:30am - 11:00am 20v Session 2 20v Gold Coast EMS Training Session Broadbeach …" at bounding box center [829, 560] width 1232 height 38
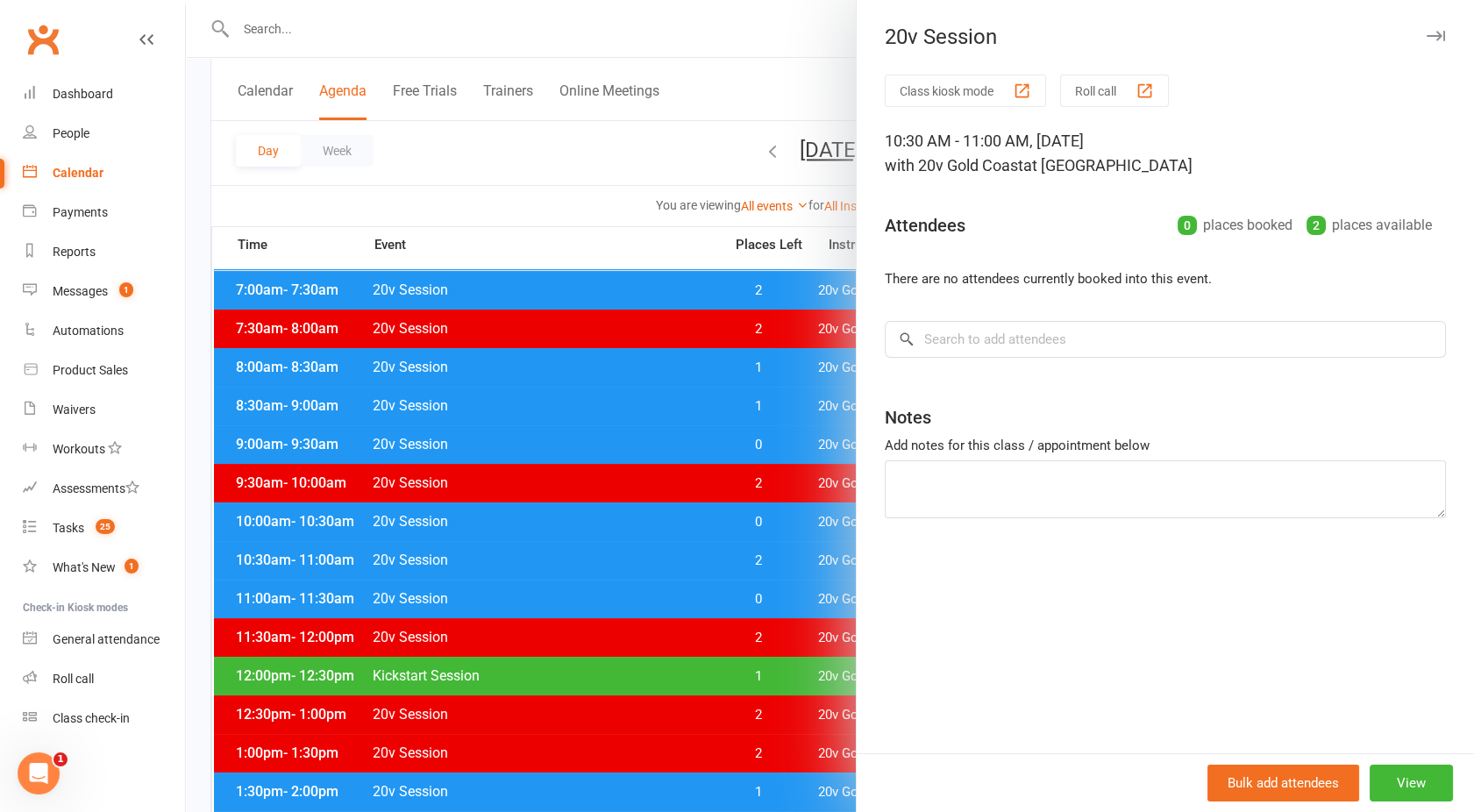
click at [708, 545] on div at bounding box center [829, 406] width 1288 height 812
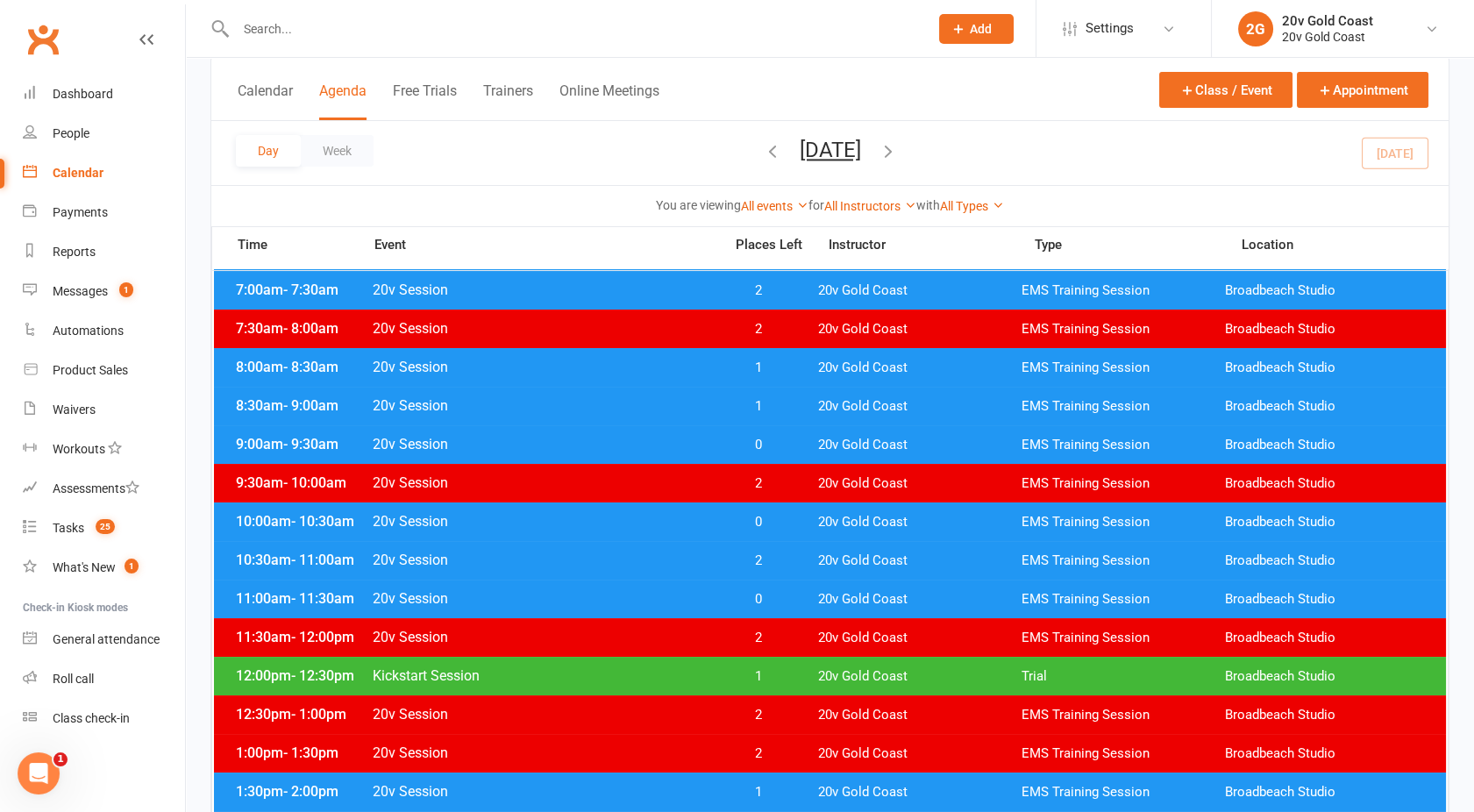
click at [689, 526] on span "20v Session" at bounding box center [542, 521] width 341 height 16
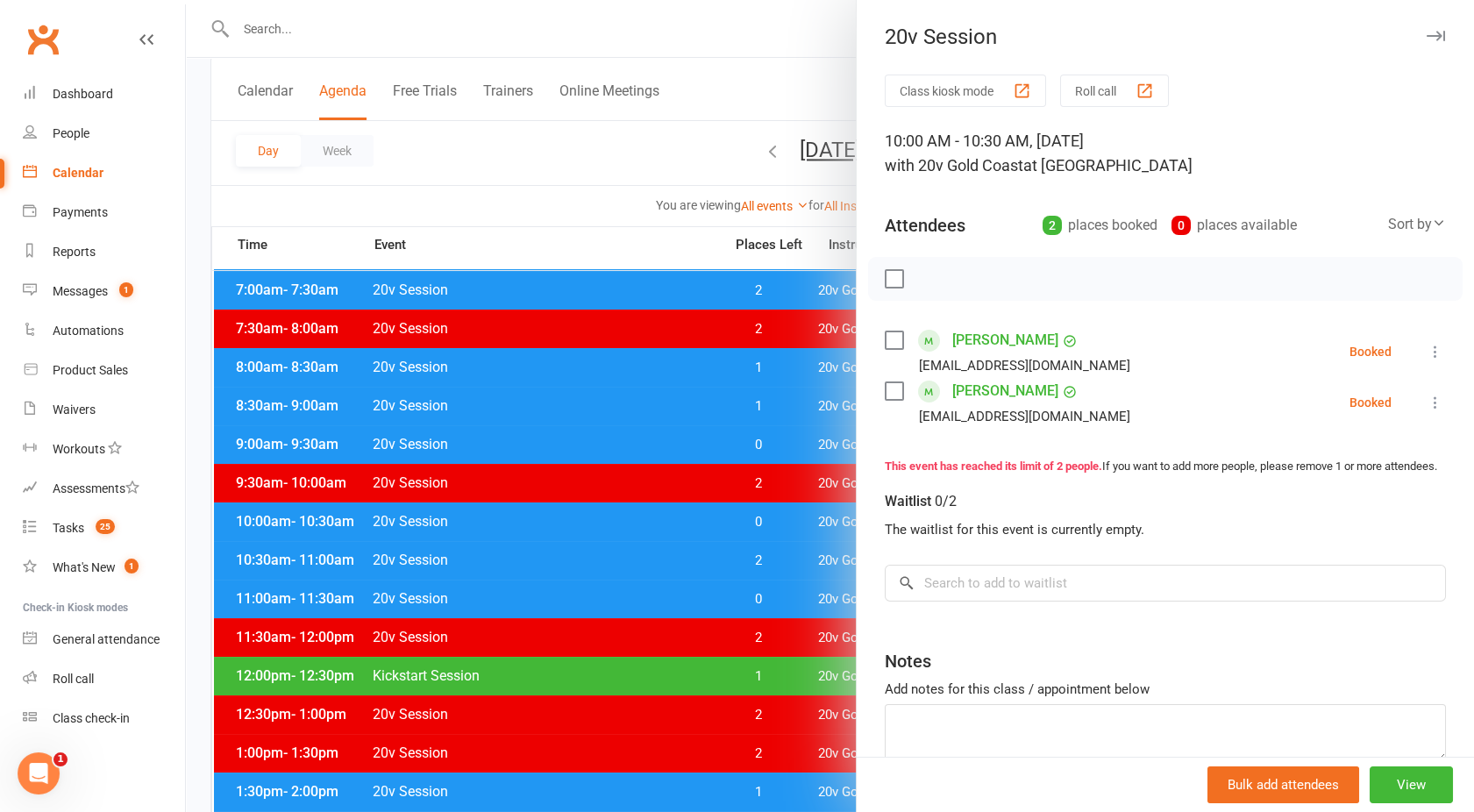
click at [689, 526] on div at bounding box center [829, 406] width 1288 height 812
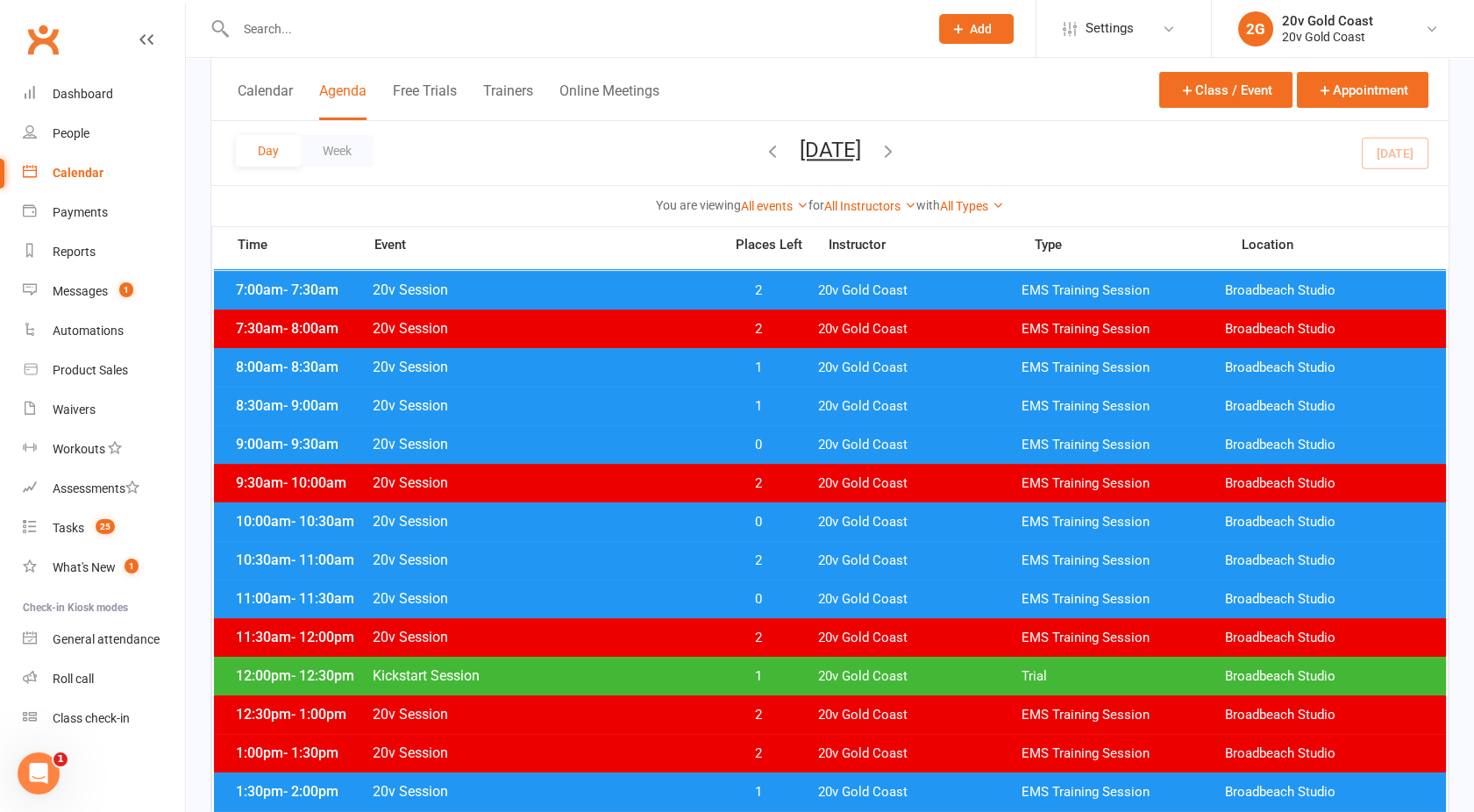
click at [687, 606] on div "11:00am - 11:30am 20v Session 0 20v Gold Coast EMS Training Session Broadbeach …" at bounding box center [829, 599] width 1232 height 38
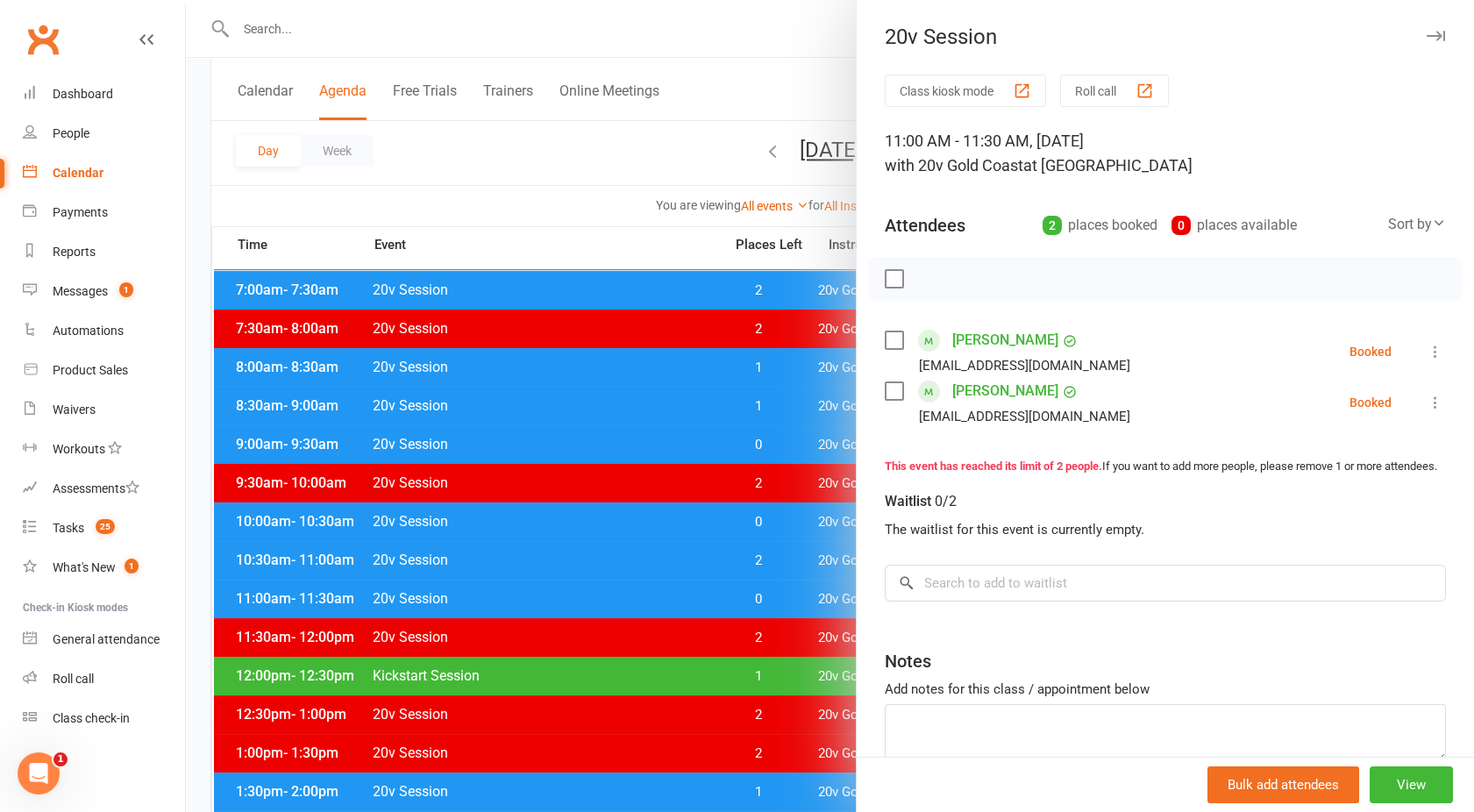
click at [687, 606] on div at bounding box center [829, 406] width 1288 height 812
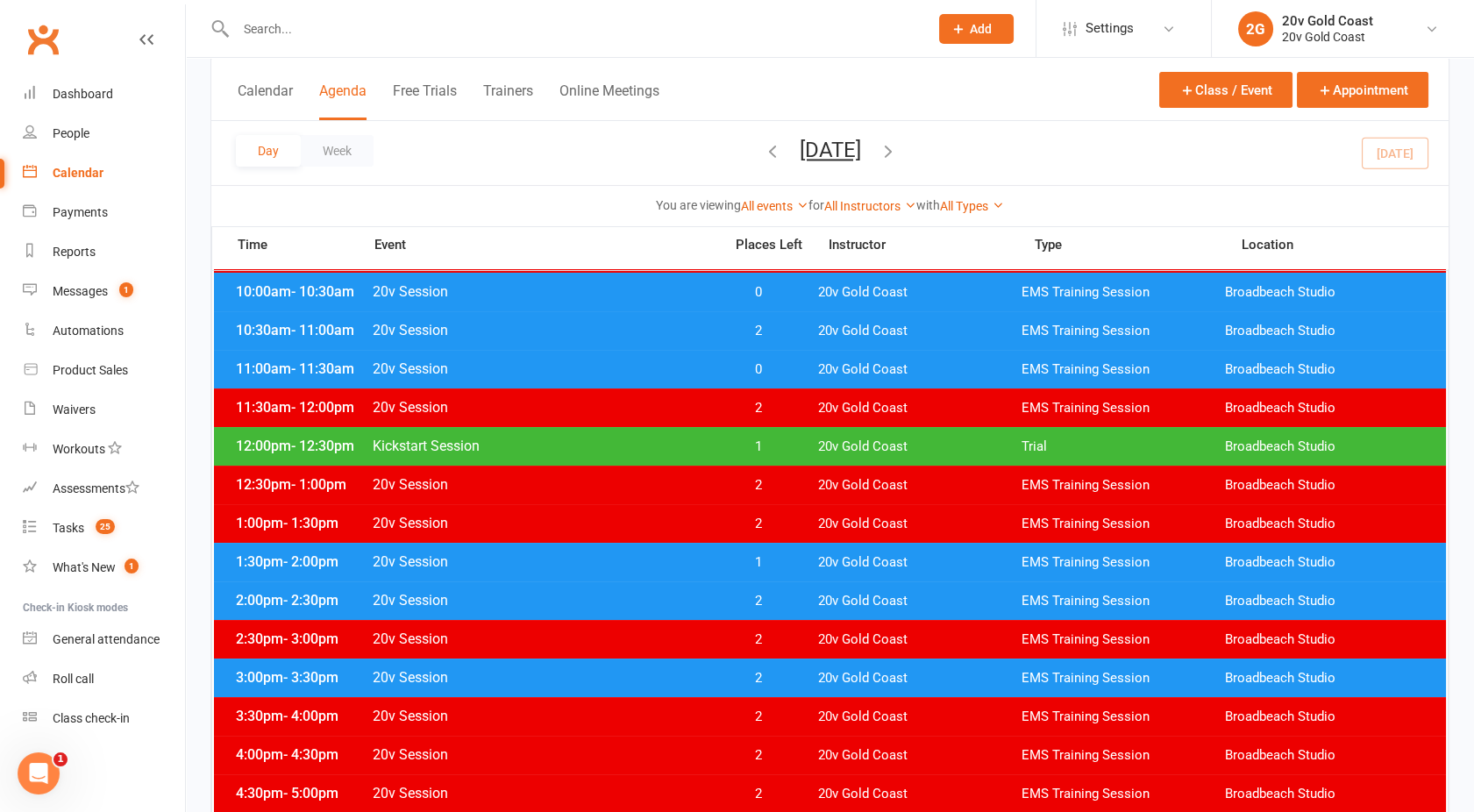
scroll to position [416, 0]
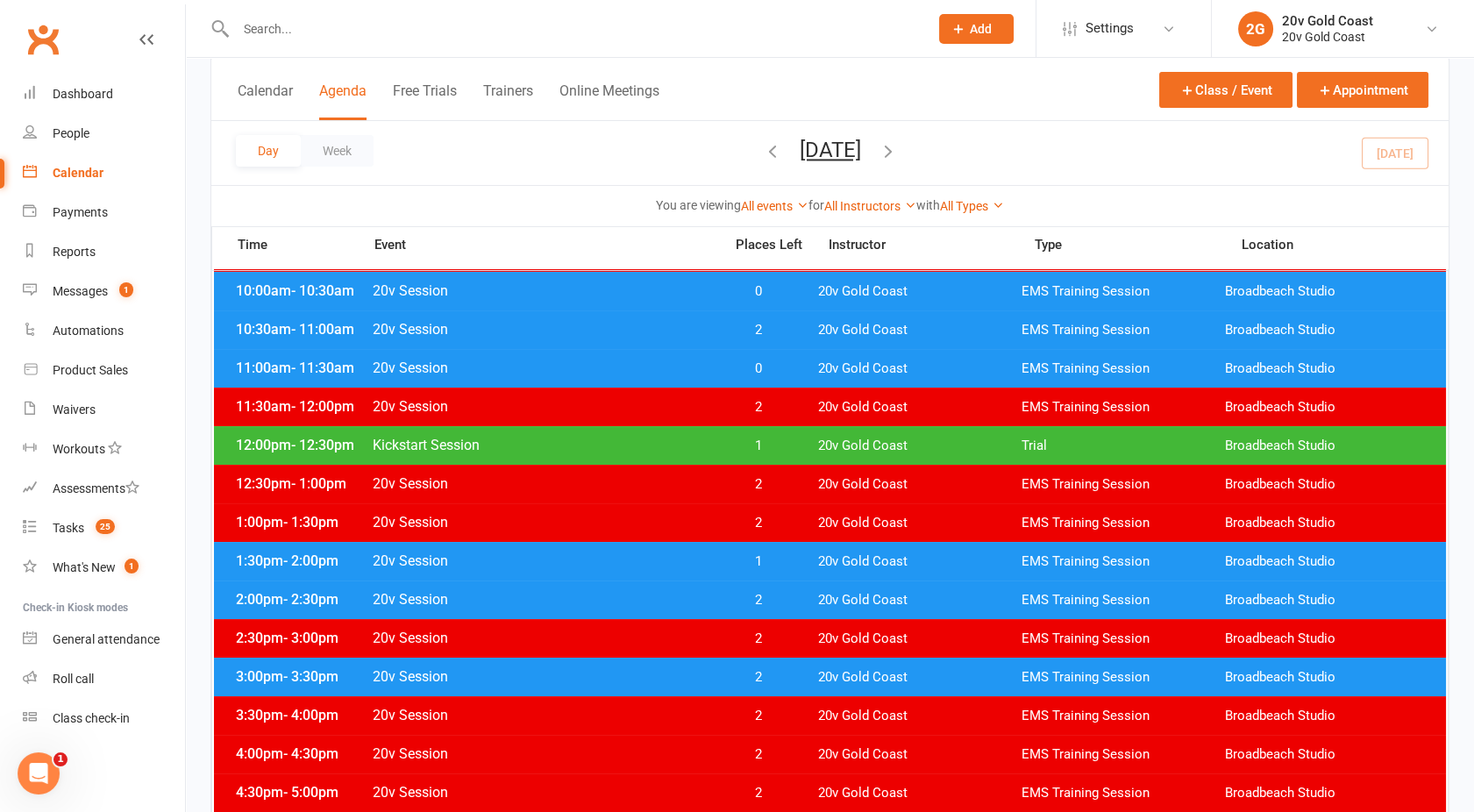
click at [675, 557] on span "20v Session" at bounding box center [542, 561] width 341 height 16
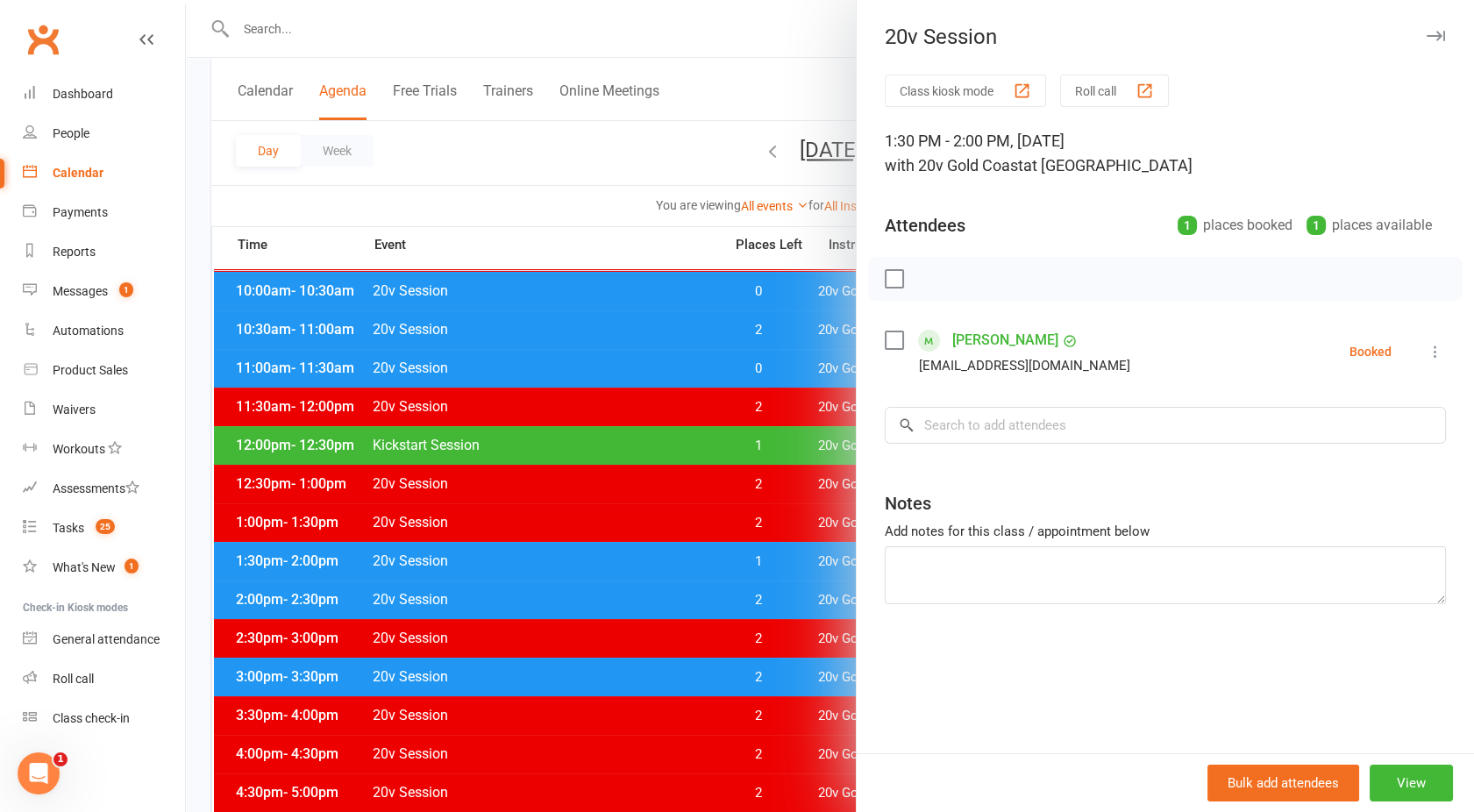
click at [675, 557] on div at bounding box center [829, 406] width 1288 height 812
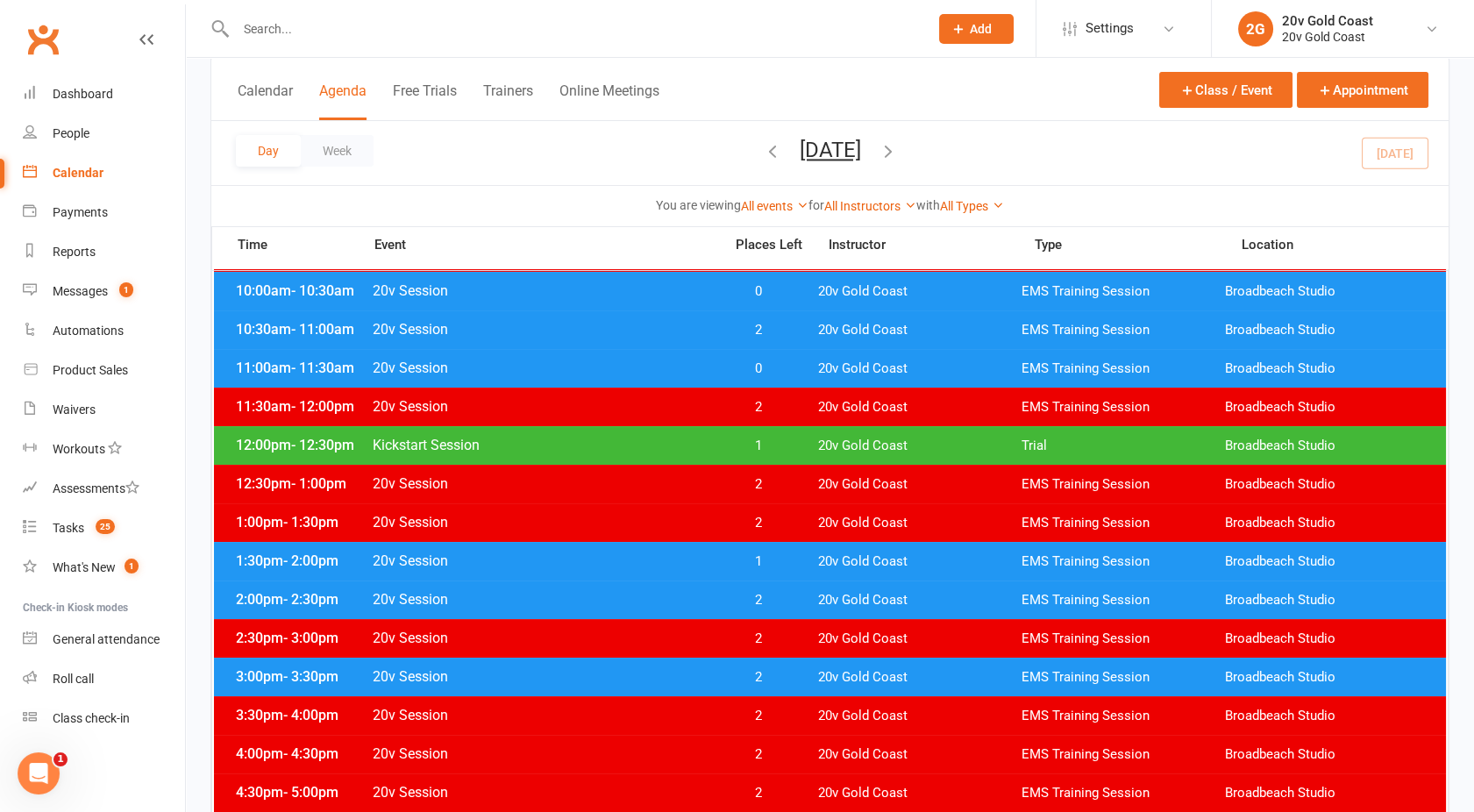
click at [664, 583] on div "2:00pm - 2:30pm 20v Session 2 20v Gold Coast EMS Training Session [GEOGRAPHIC_D…" at bounding box center [829, 600] width 1232 height 38
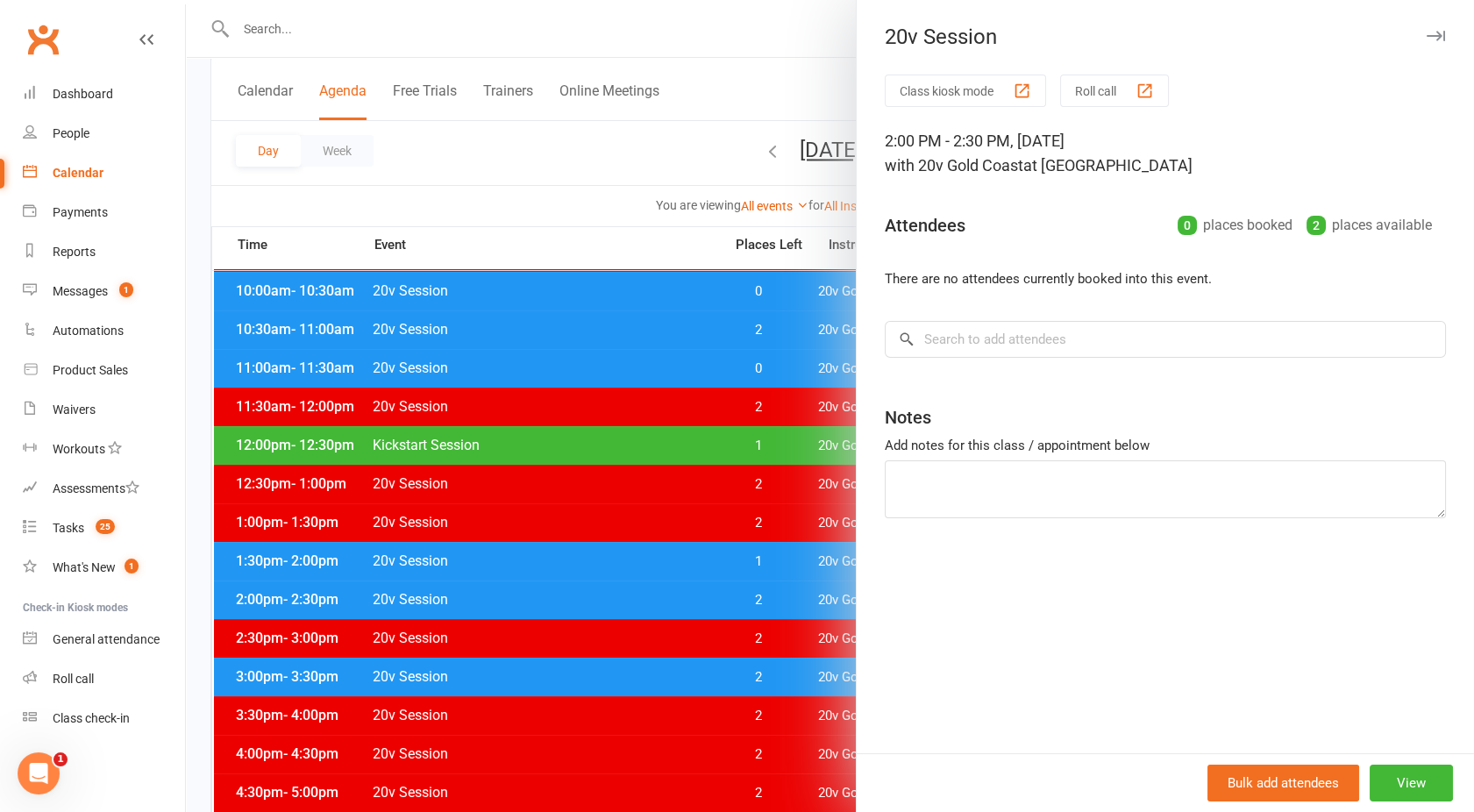
click at [664, 583] on div at bounding box center [829, 406] width 1288 height 812
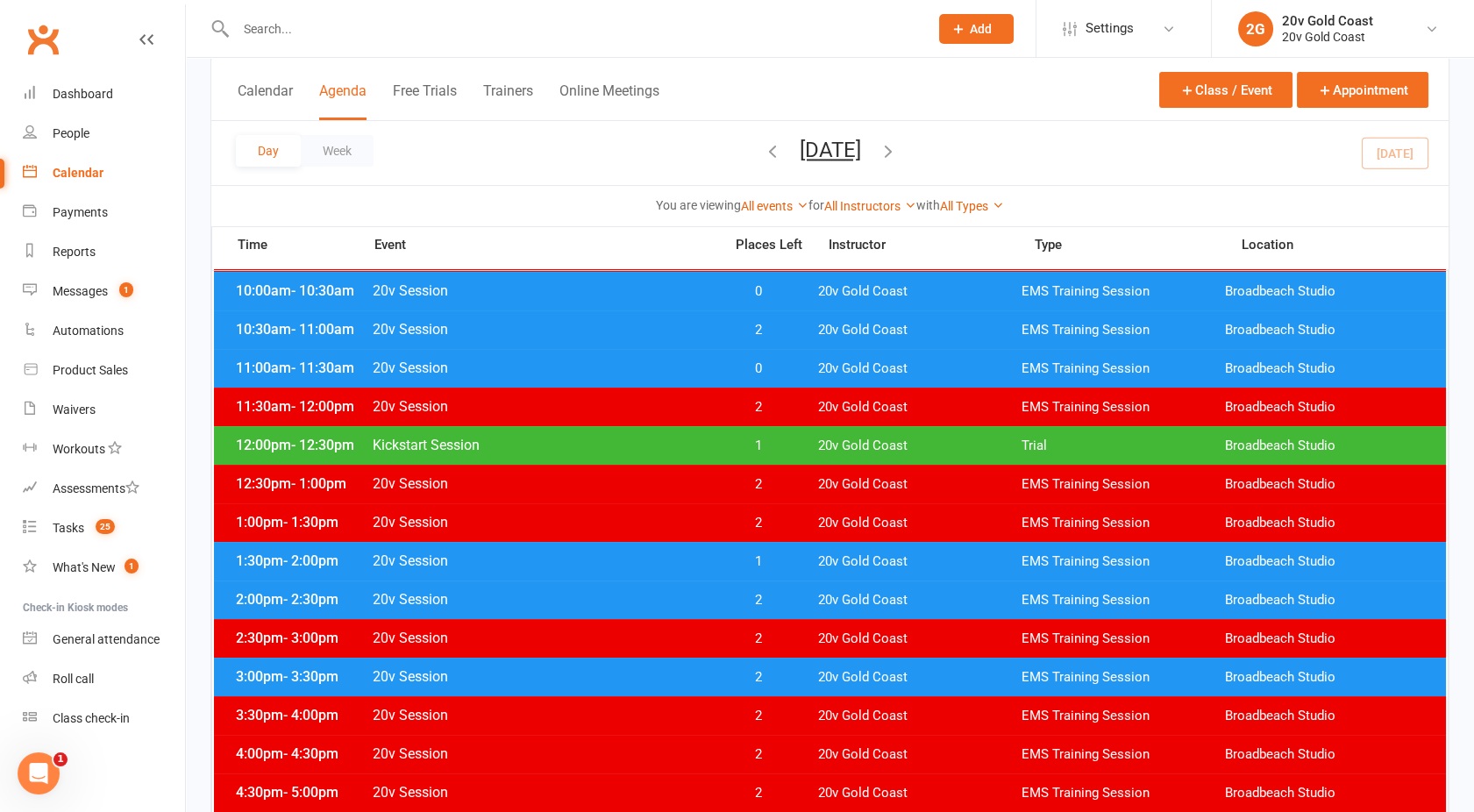
click at [676, 331] on span "20v Session" at bounding box center [542, 329] width 341 height 16
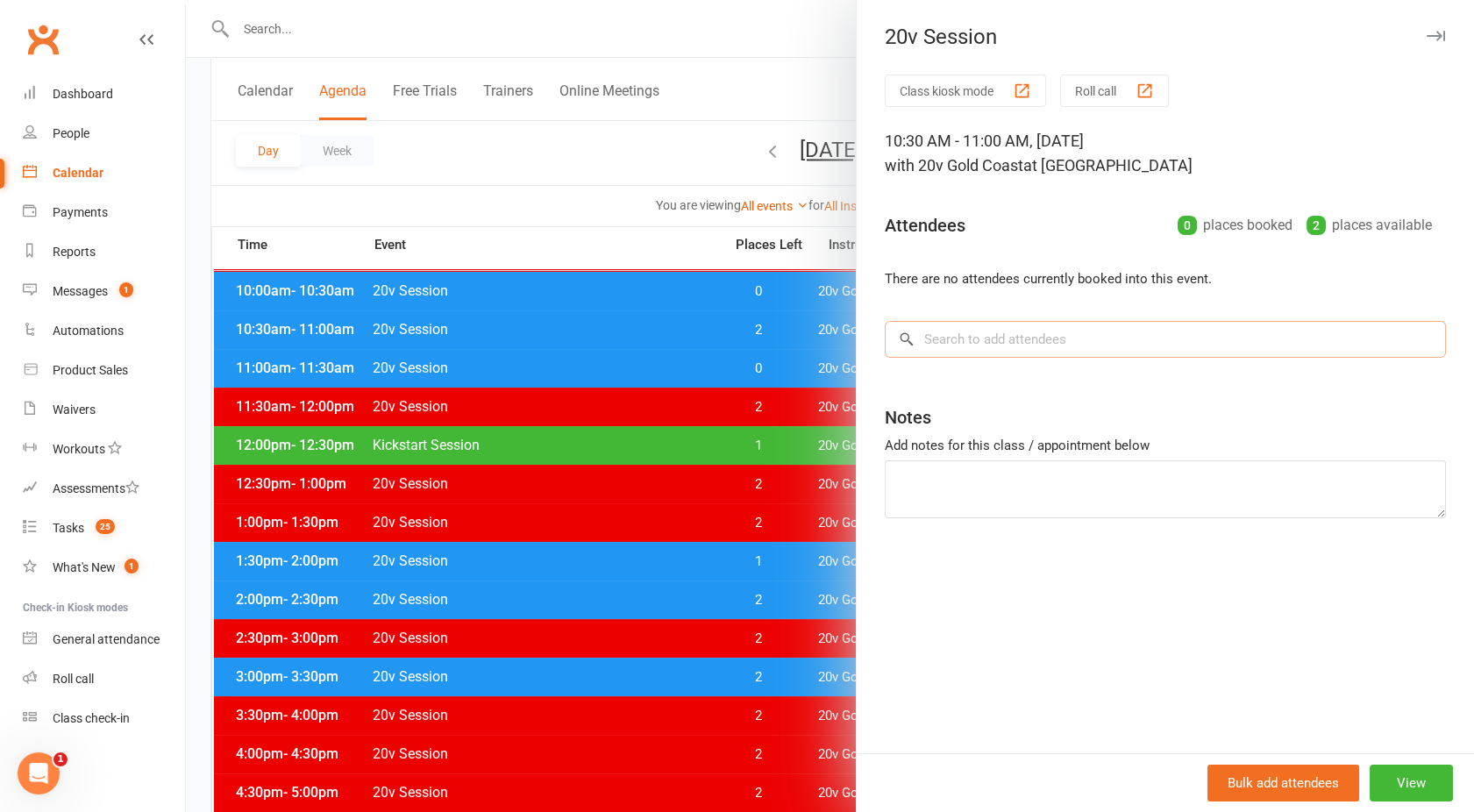
click at [954, 345] on input "search" at bounding box center [1165, 339] width 561 height 37
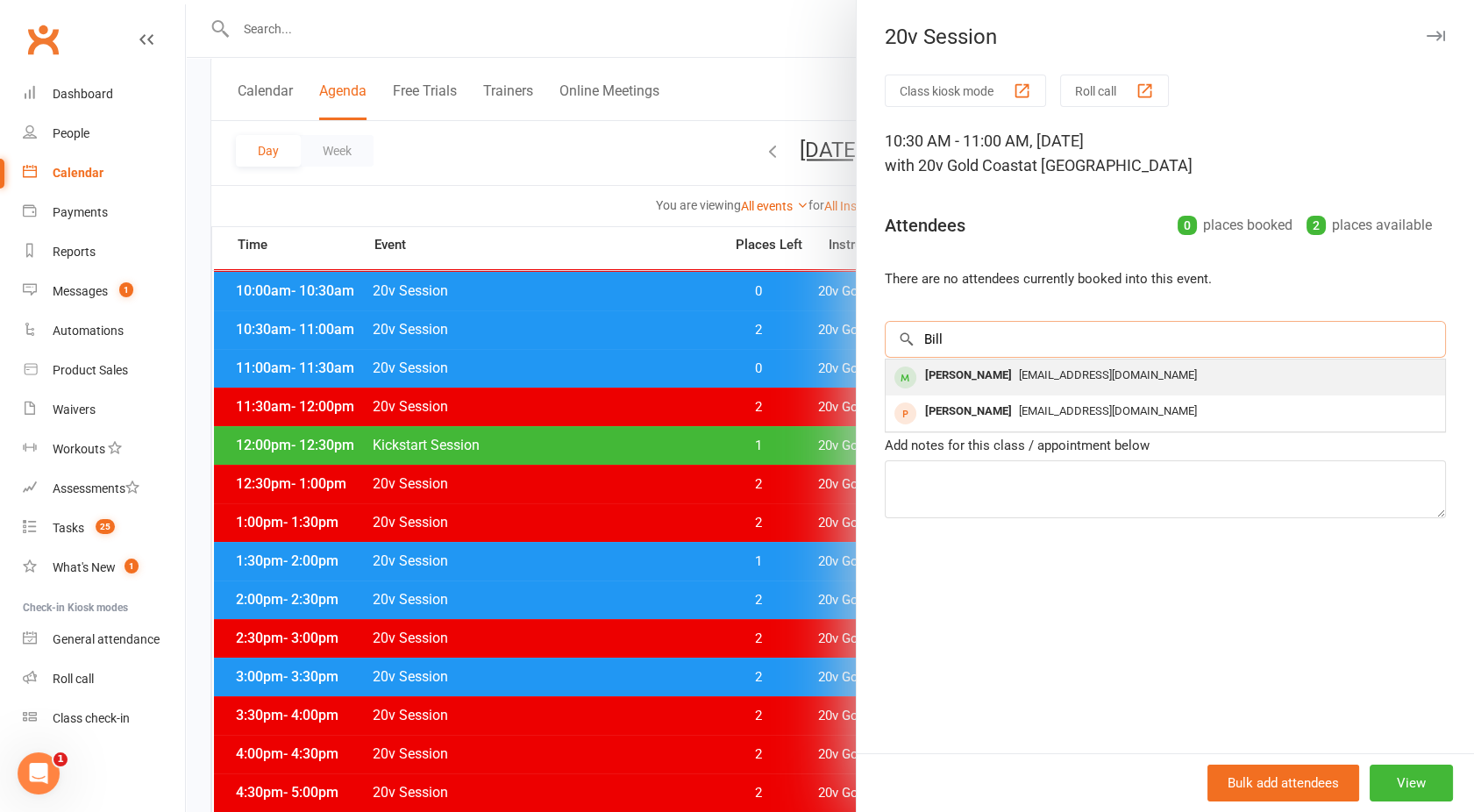
type input "Bill"
click at [968, 374] on div "[PERSON_NAME]" at bounding box center [968, 376] width 101 height 25
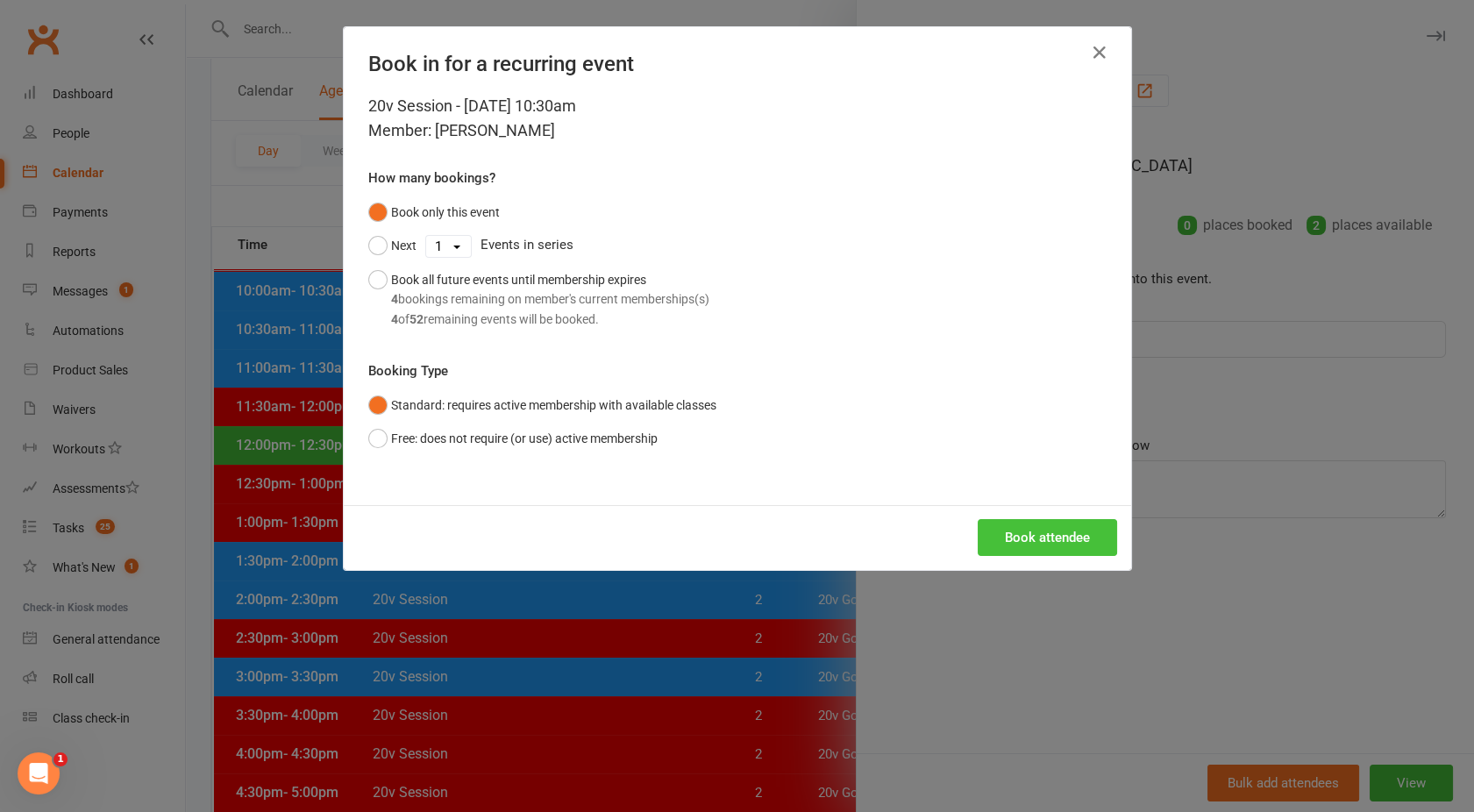
click at [1028, 530] on button "Book attendee" at bounding box center [1048, 537] width 139 height 37
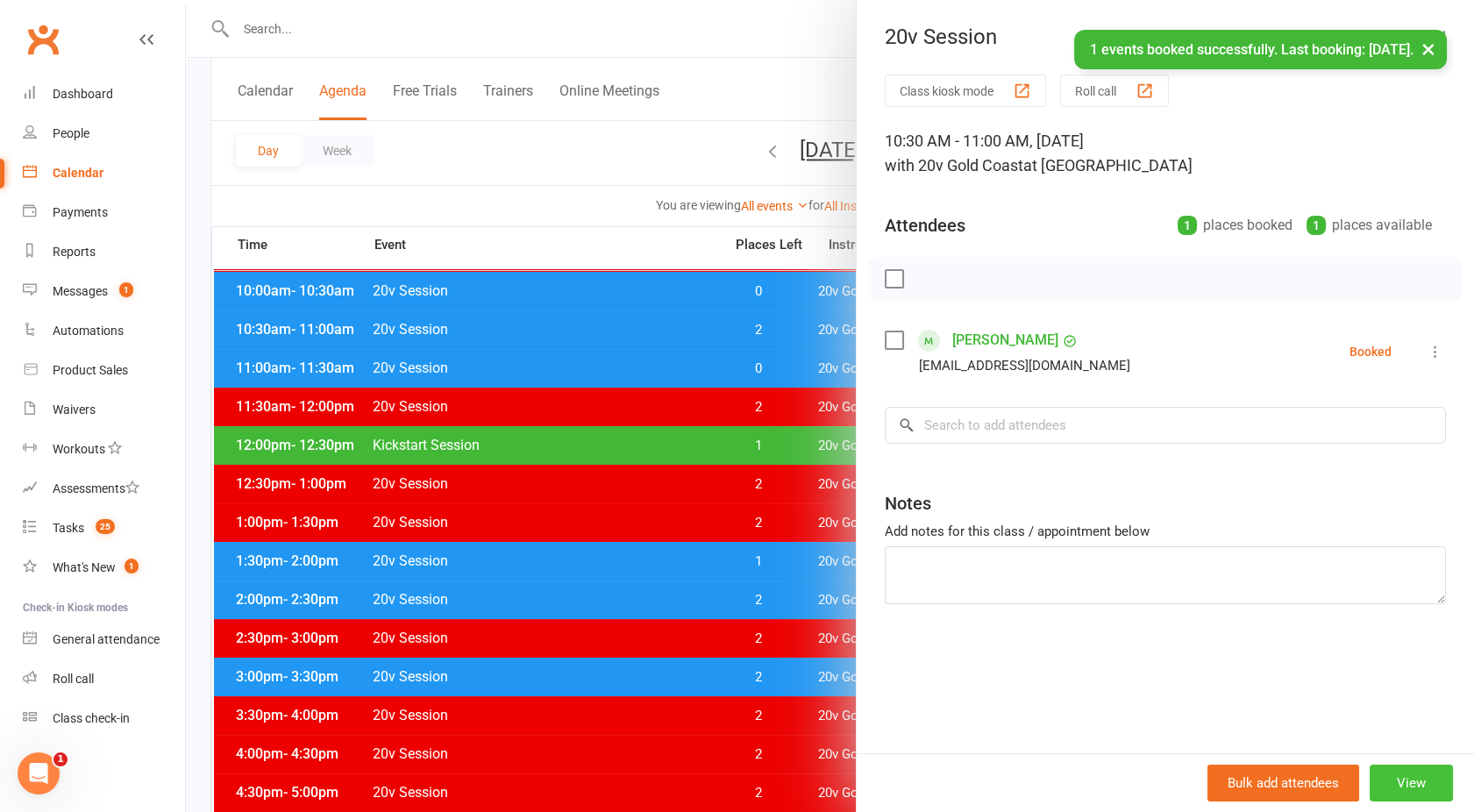
click at [1393, 772] on button "View" at bounding box center [1412, 783] width 84 height 37
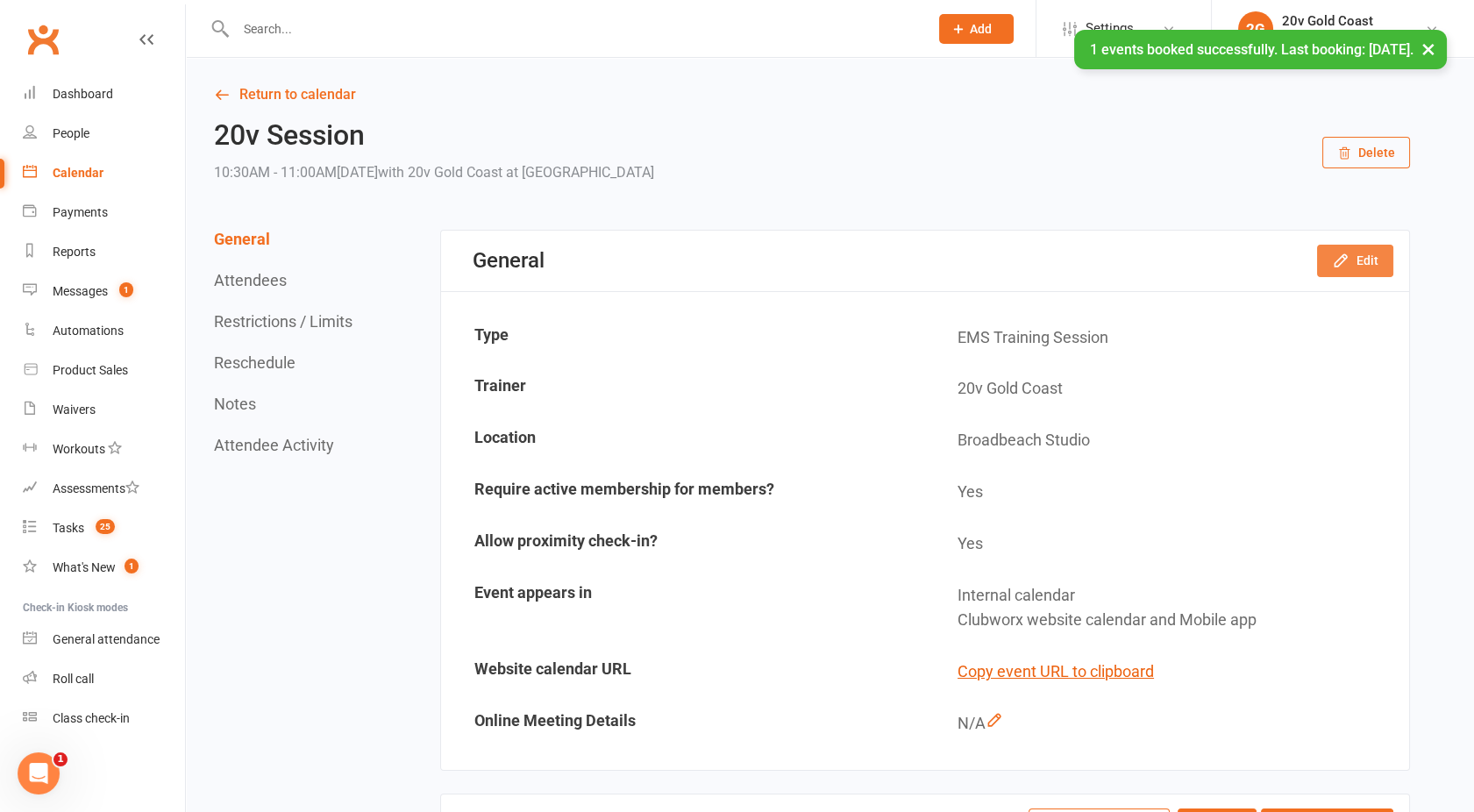
click at [1356, 260] on button "Edit" at bounding box center [1356, 260] width 76 height 32
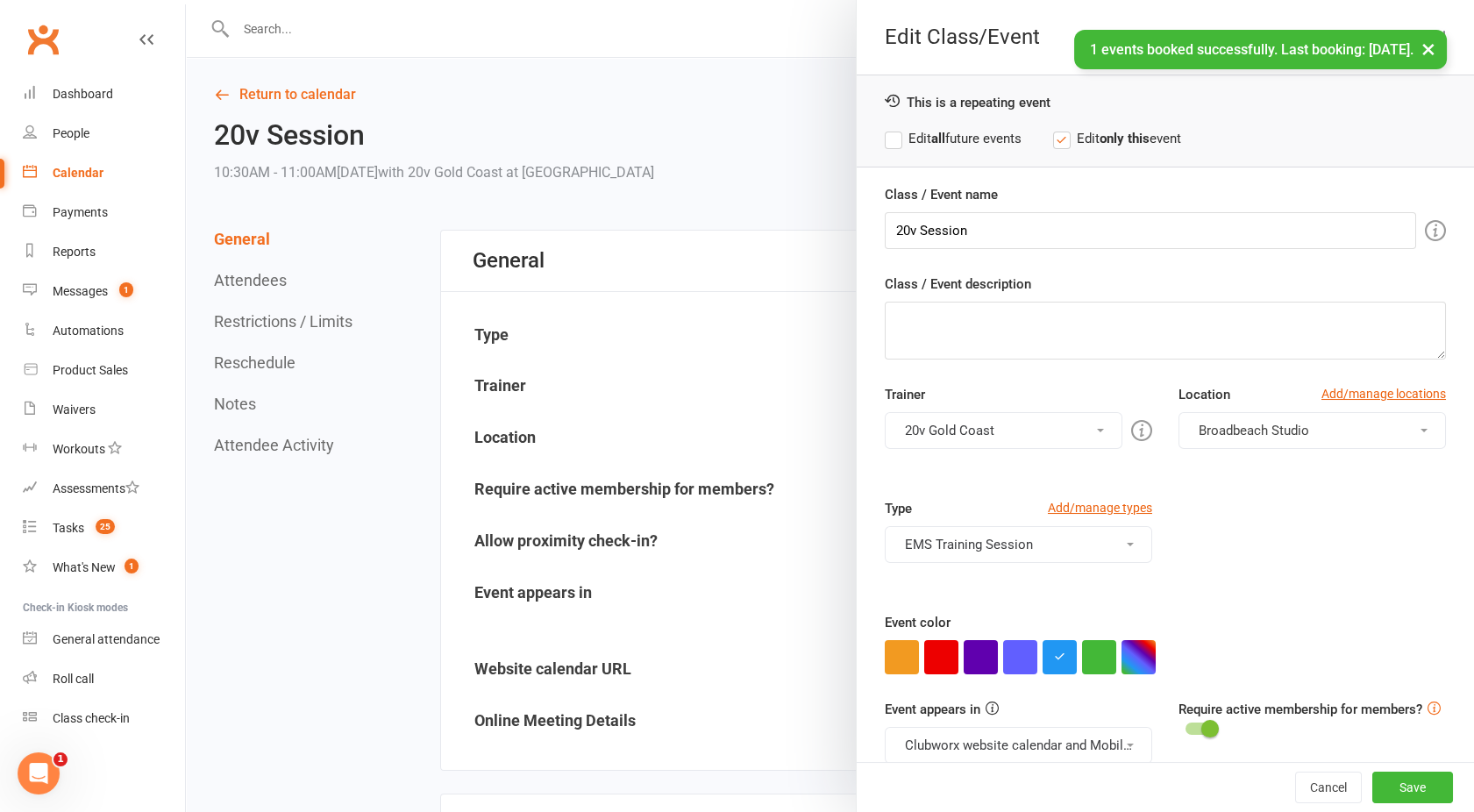
scroll to position [98, 0]
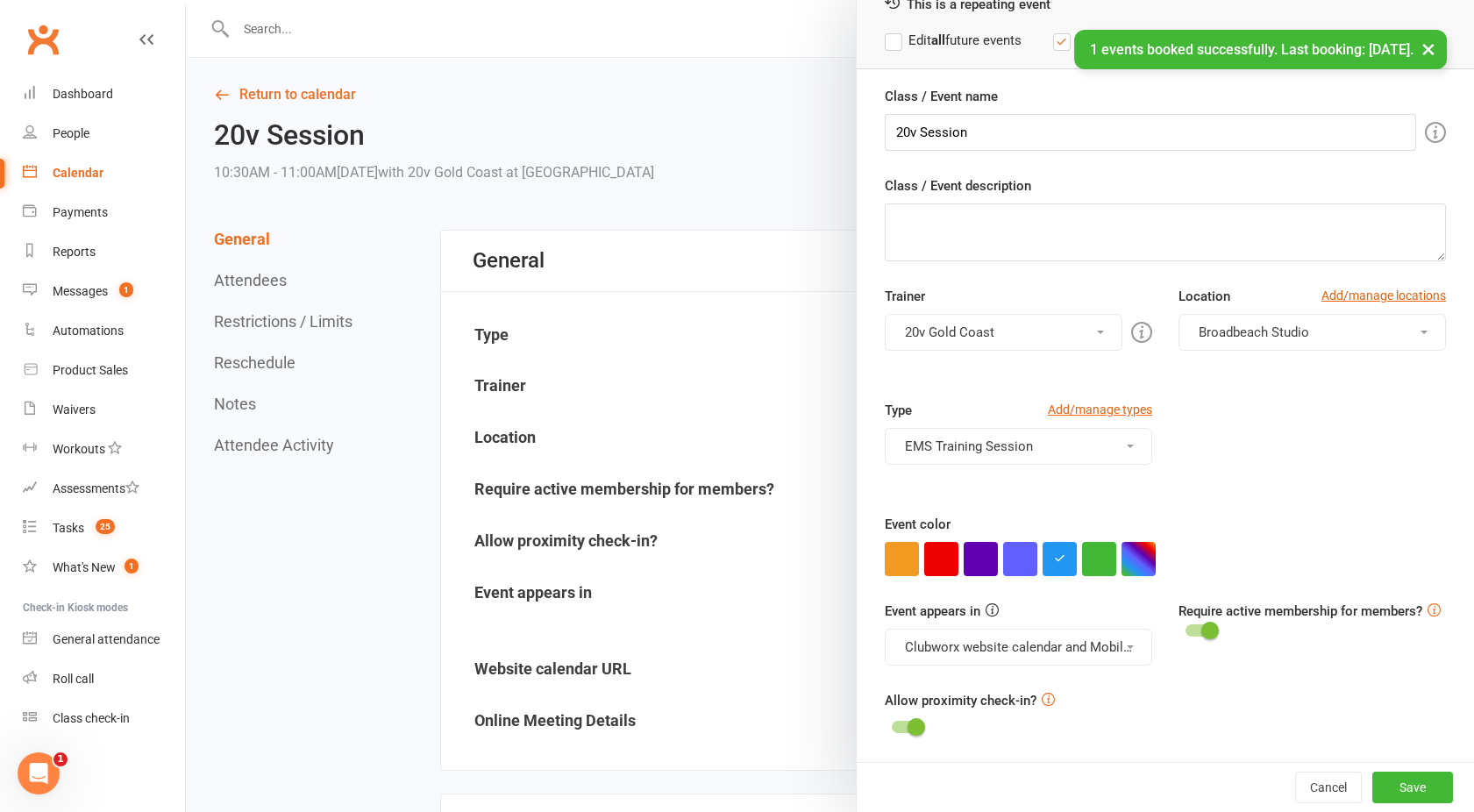
click at [961, 645] on button "Clubworx website calendar and Mobile app" at bounding box center [1018, 647] width 267 height 37
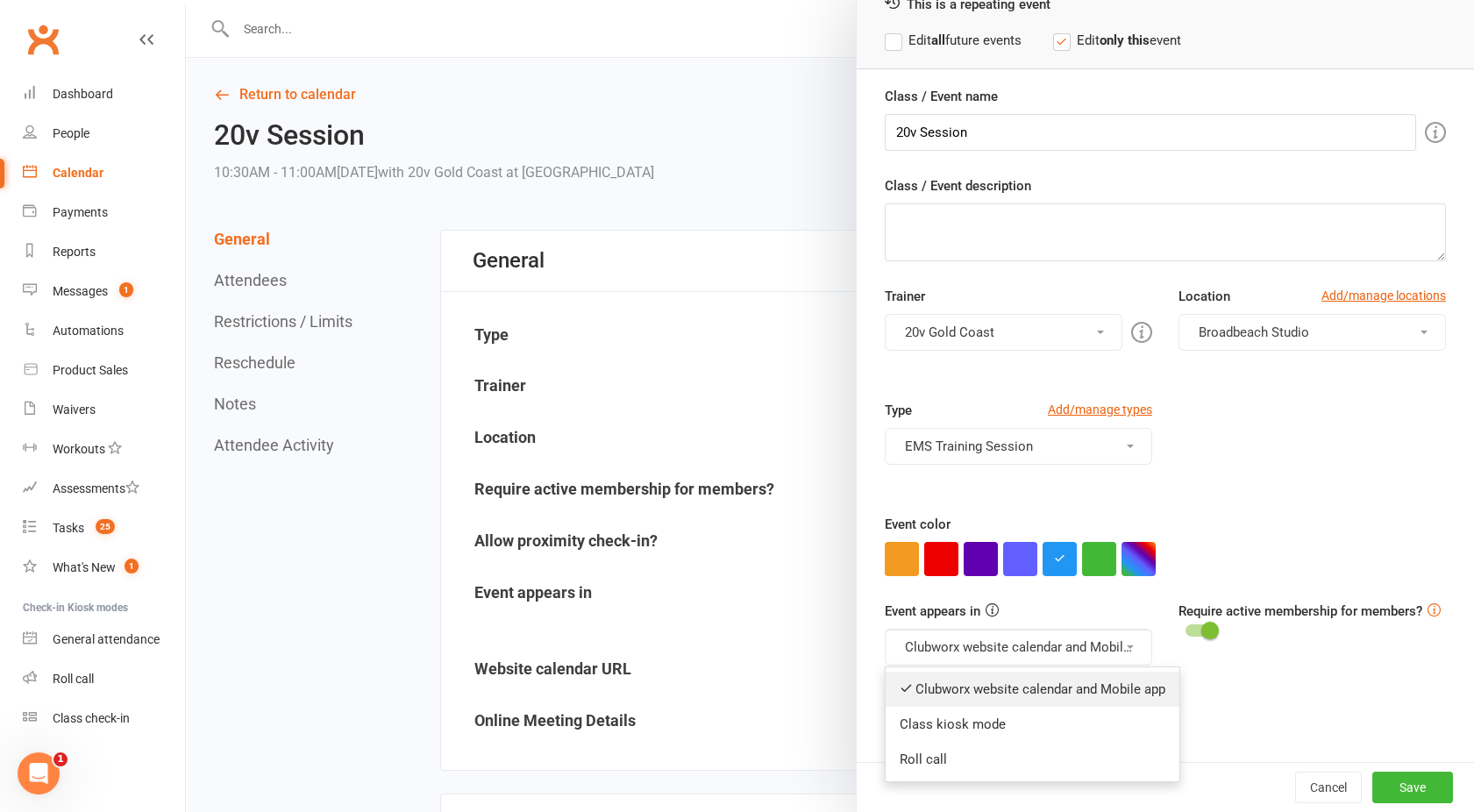
click at [958, 697] on link "Clubworx website calendar and Mobile app" at bounding box center [1032, 689] width 294 height 35
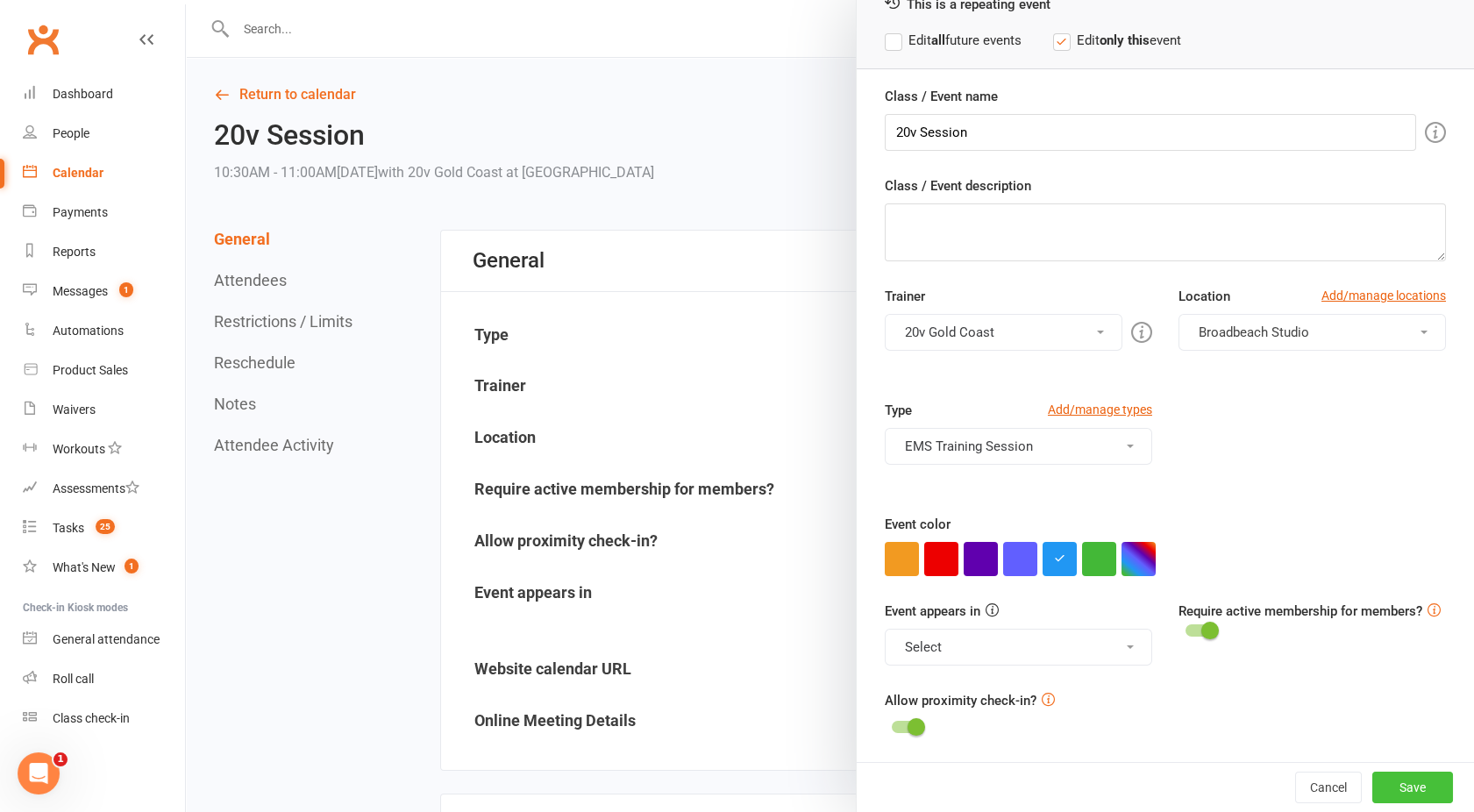
click at [1385, 781] on button "Save" at bounding box center [1413, 787] width 81 height 32
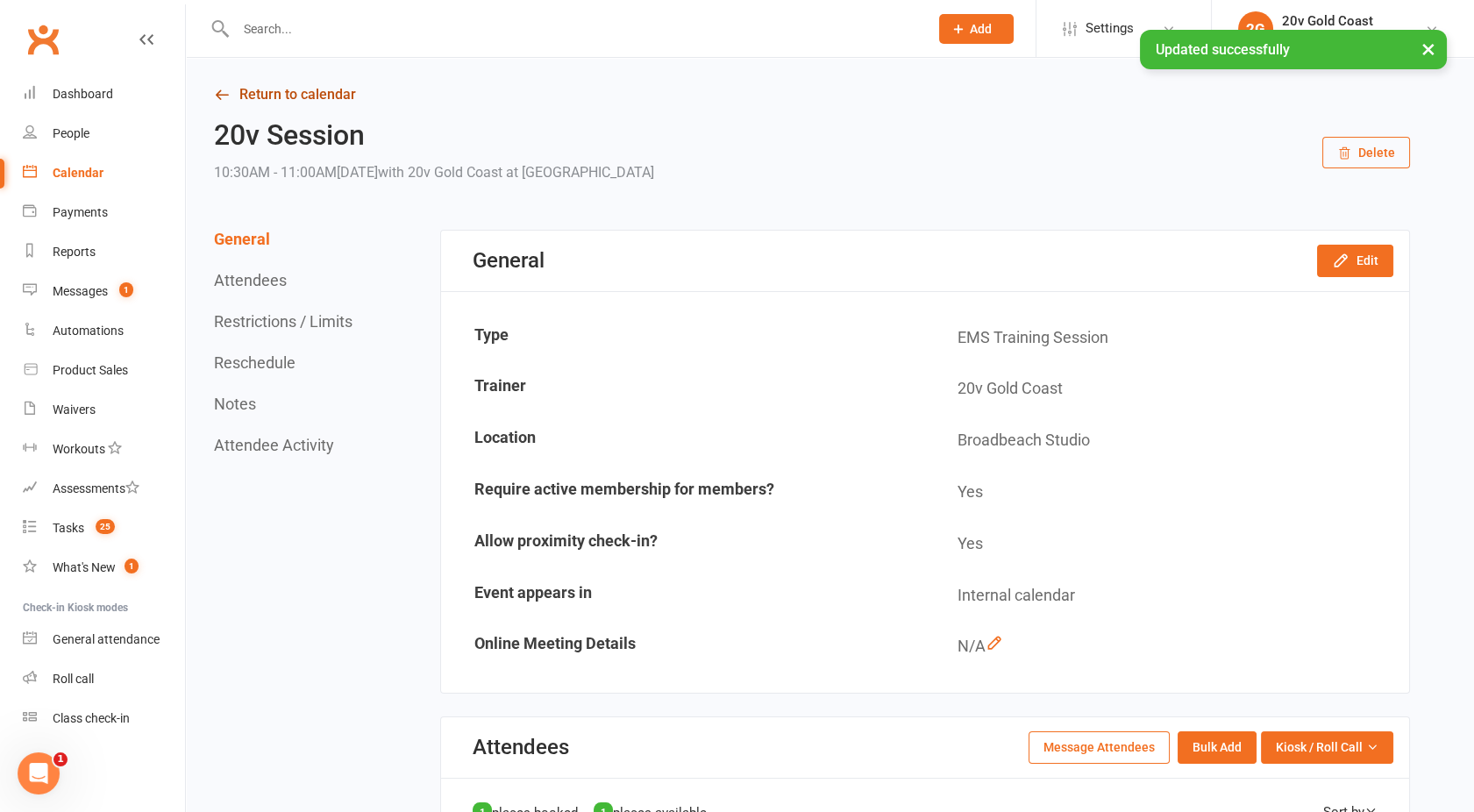
click at [306, 95] on link "Return to calendar" at bounding box center [812, 95] width 1197 height 25
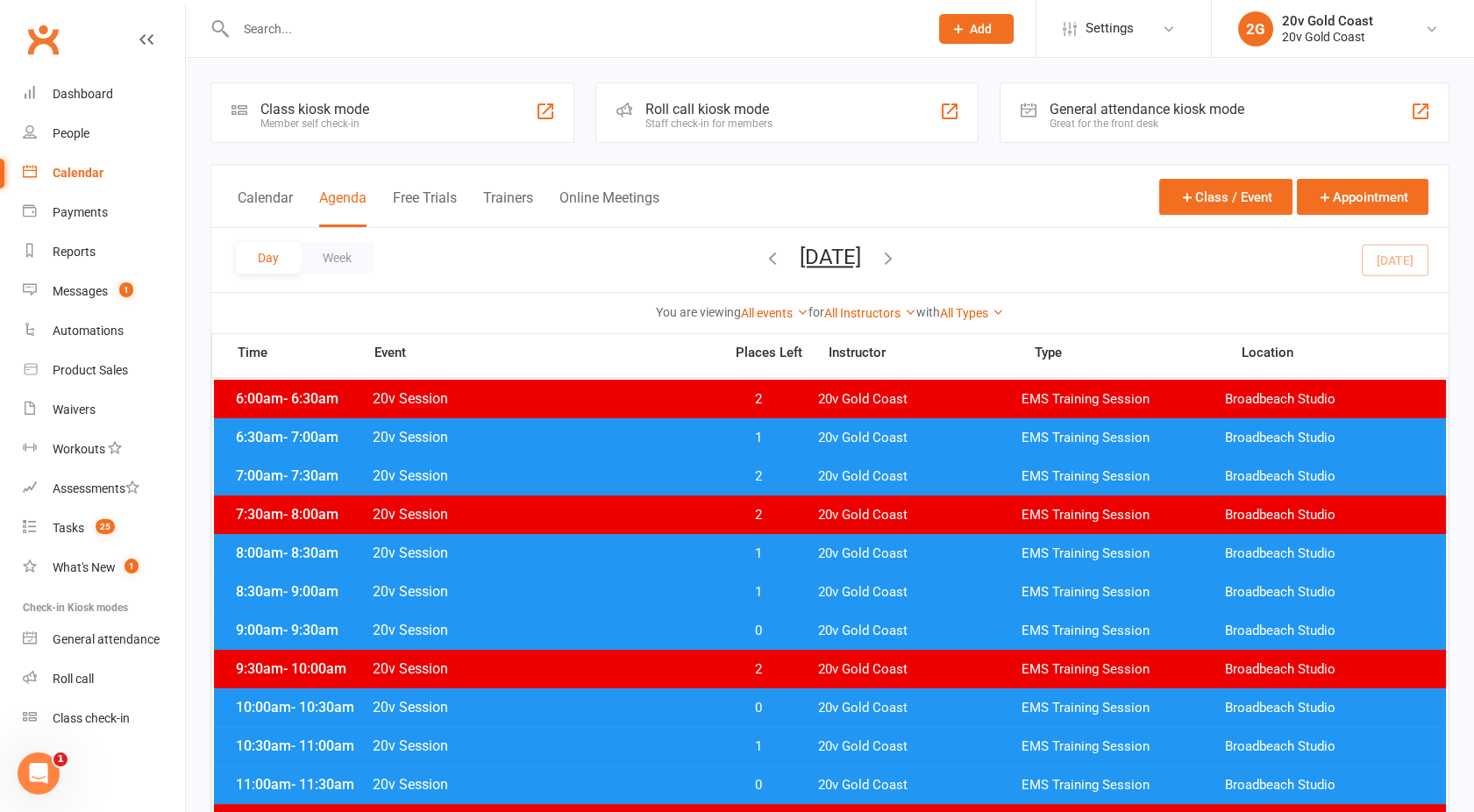
click at [487, 432] on span "20v Session" at bounding box center [542, 437] width 341 height 16
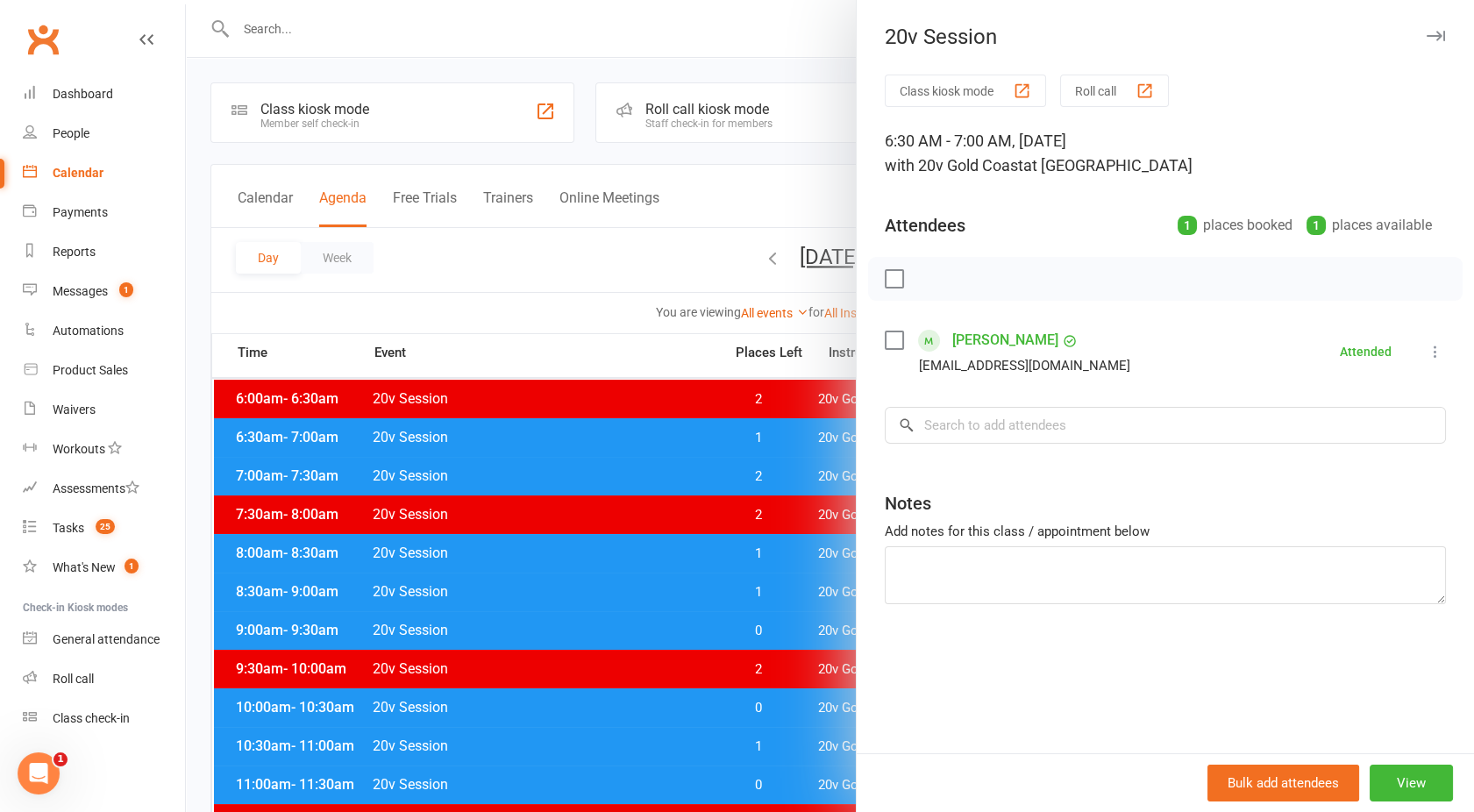
click at [487, 432] on div at bounding box center [829, 406] width 1288 height 812
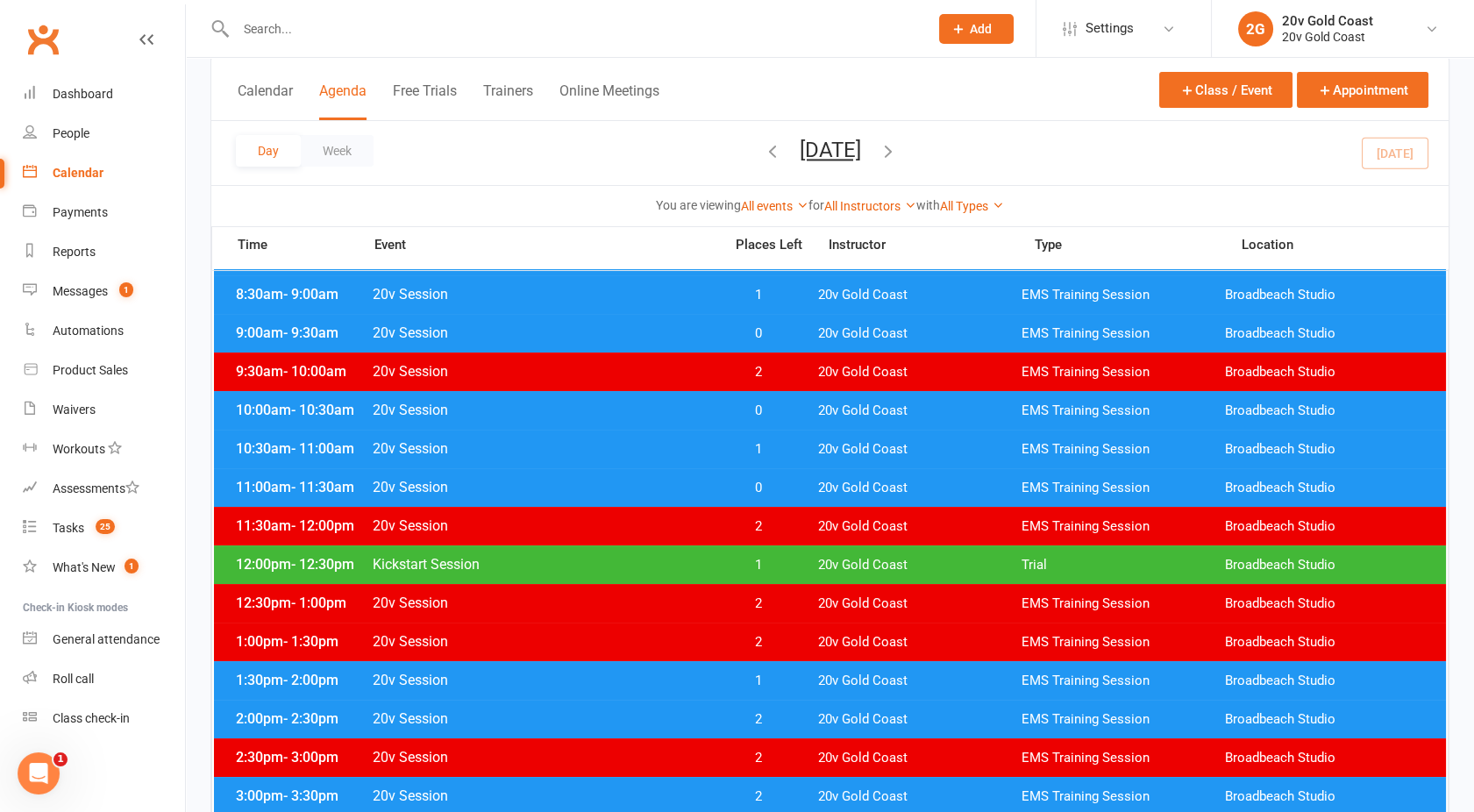
scroll to position [299, 0]
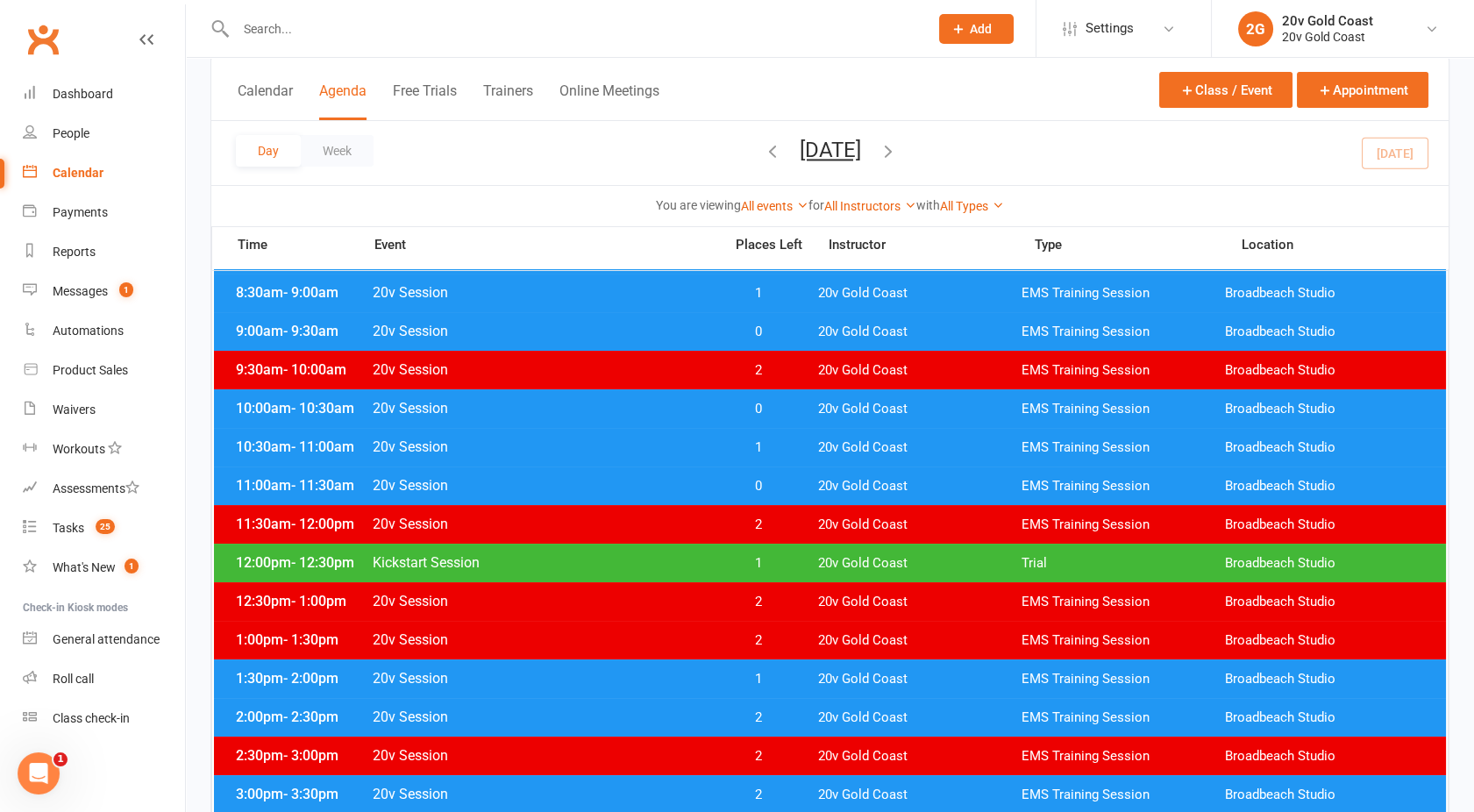
click at [516, 439] on span "20v Session" at bounding box center [542, 446] width 341 height 16
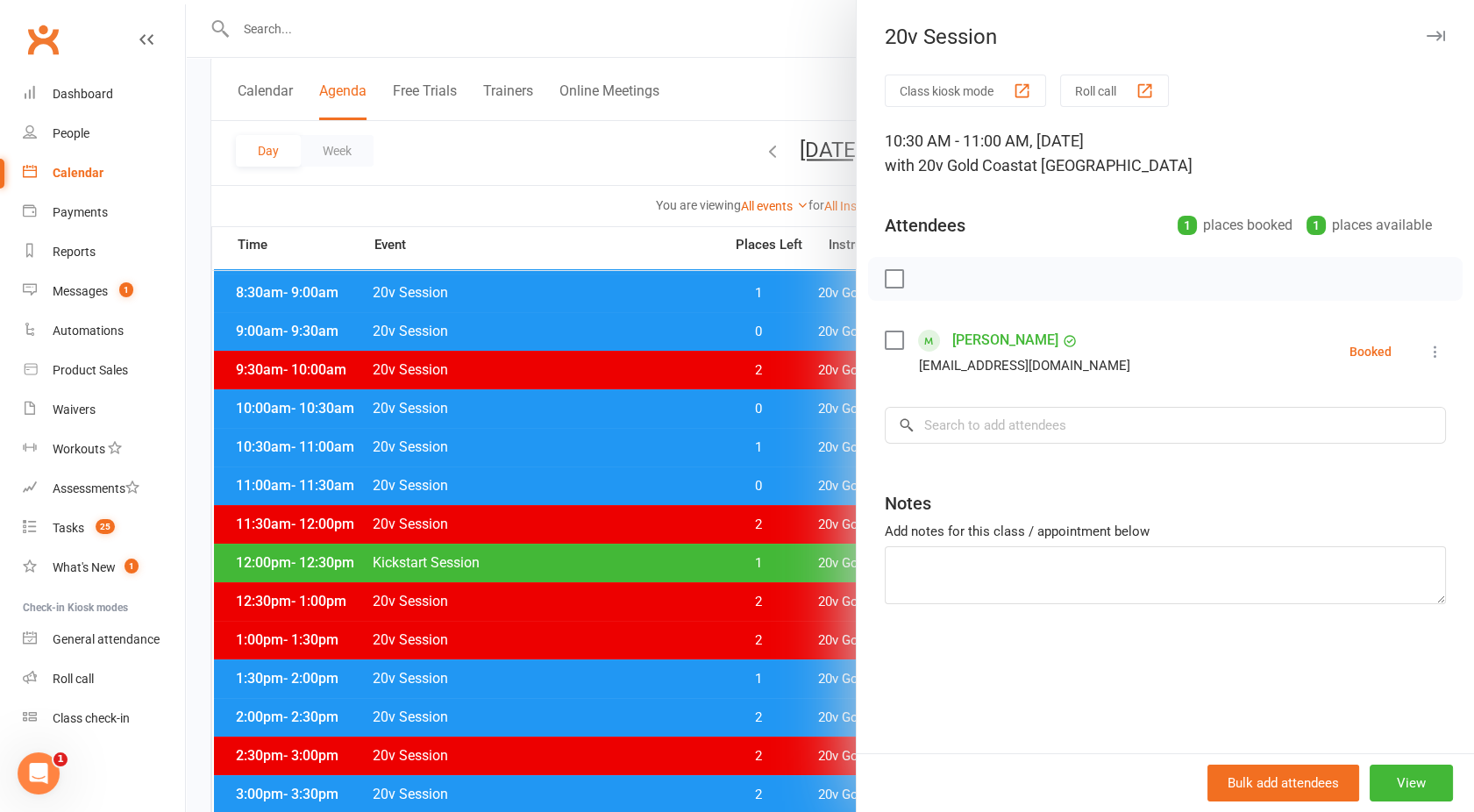
click at [516, 439] on div at bounding box center [829, 406] width 1288 height 812
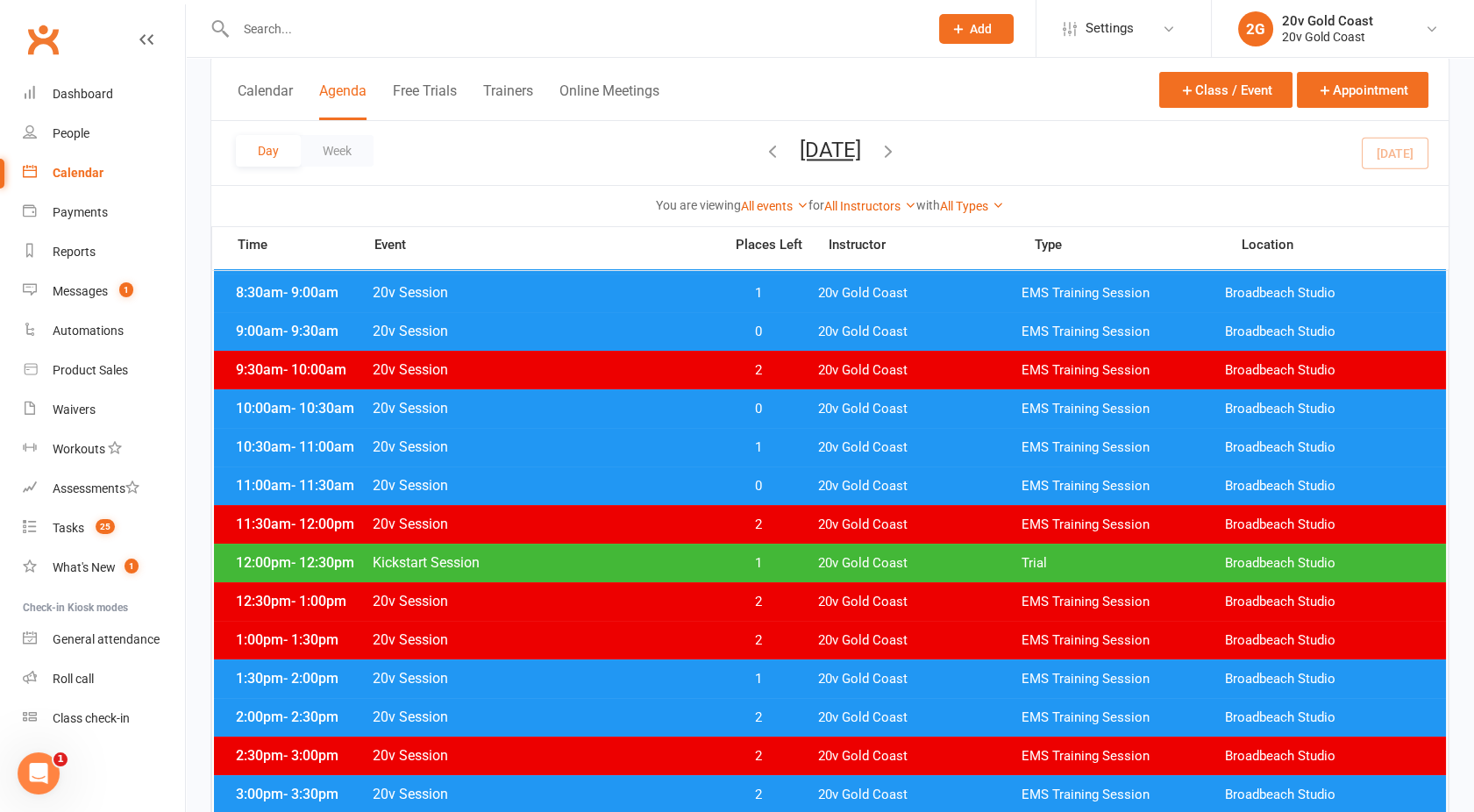
click at [530, 441] on span "20v Session" at bounding box center [542, 446] width 341 height 16
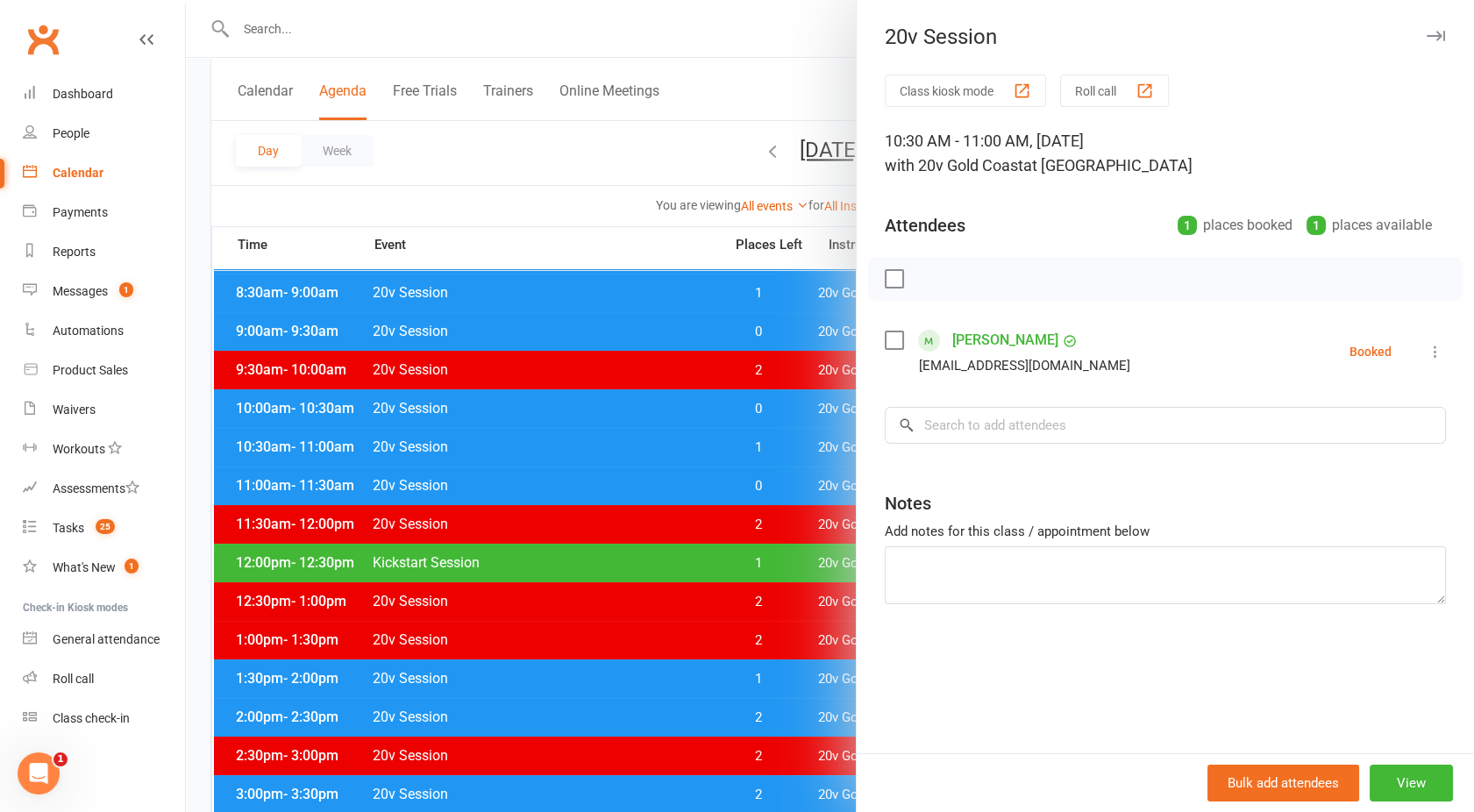
click at [550, 481] on div at bounding box center [829, 406] width 1288 height 812
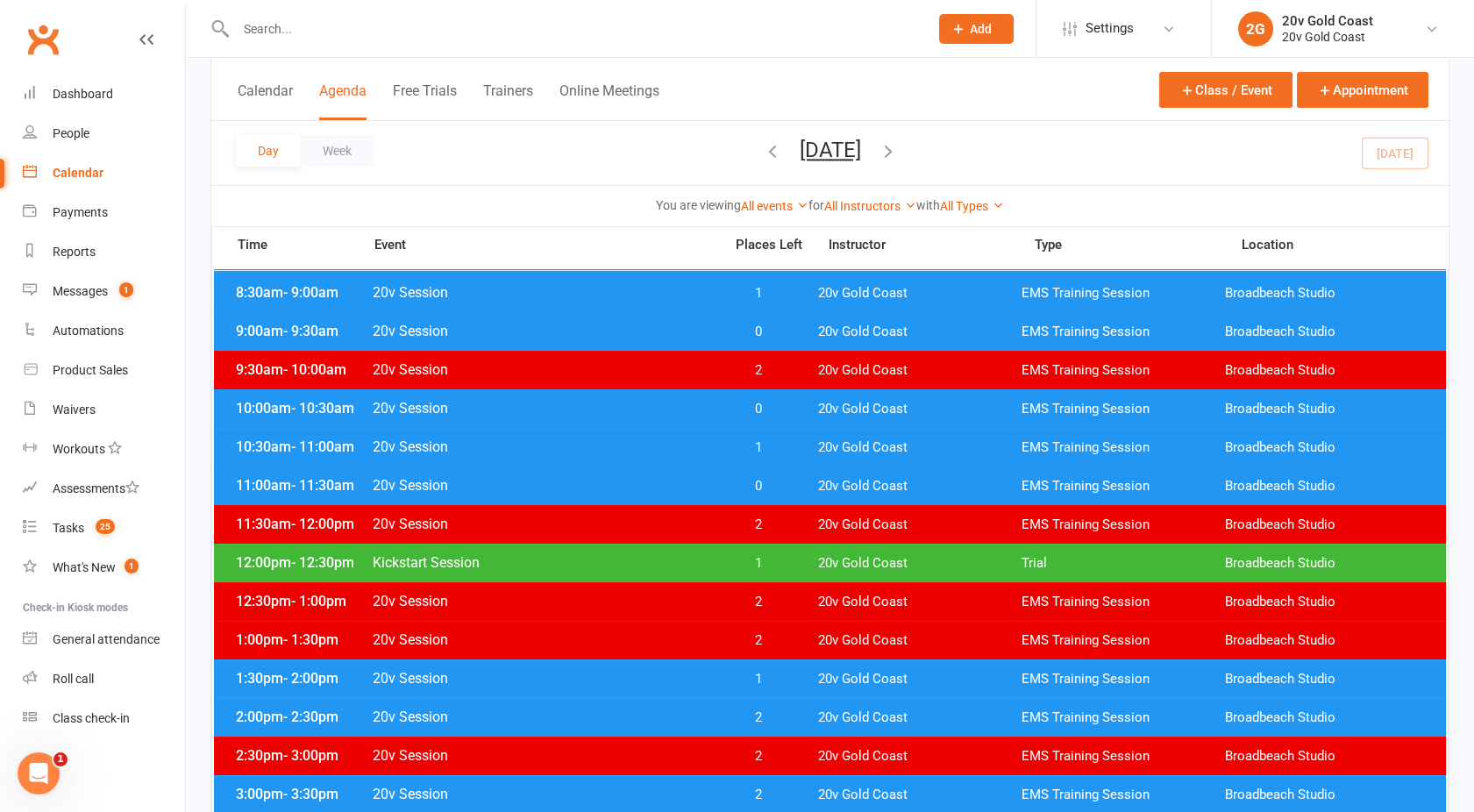
click at [550, 481] on span "20v Session" at bounding box center [542, 486] width 341 height 16
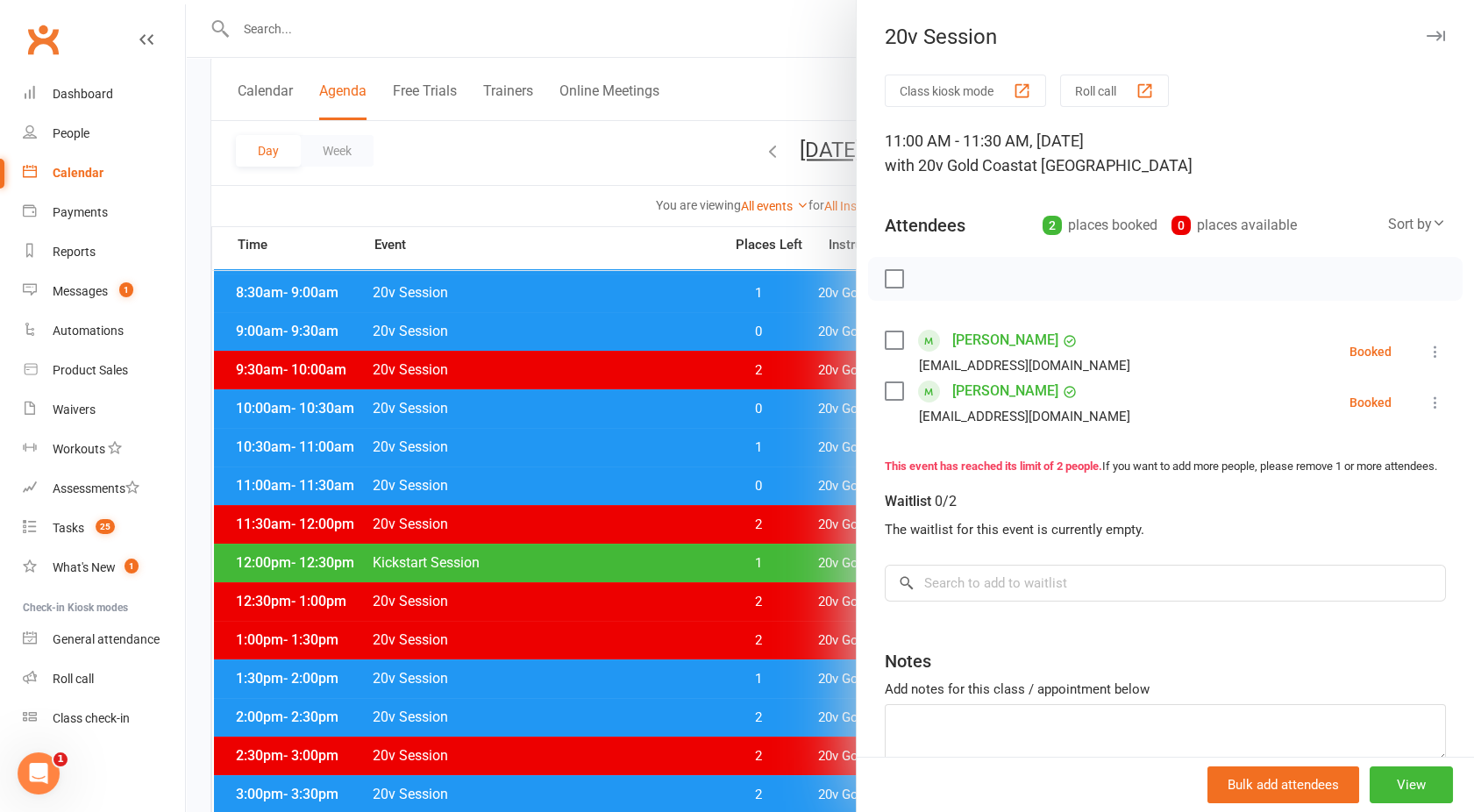
click at [550, 481] on div at bounding box center [829, 406] width 1288 height 812
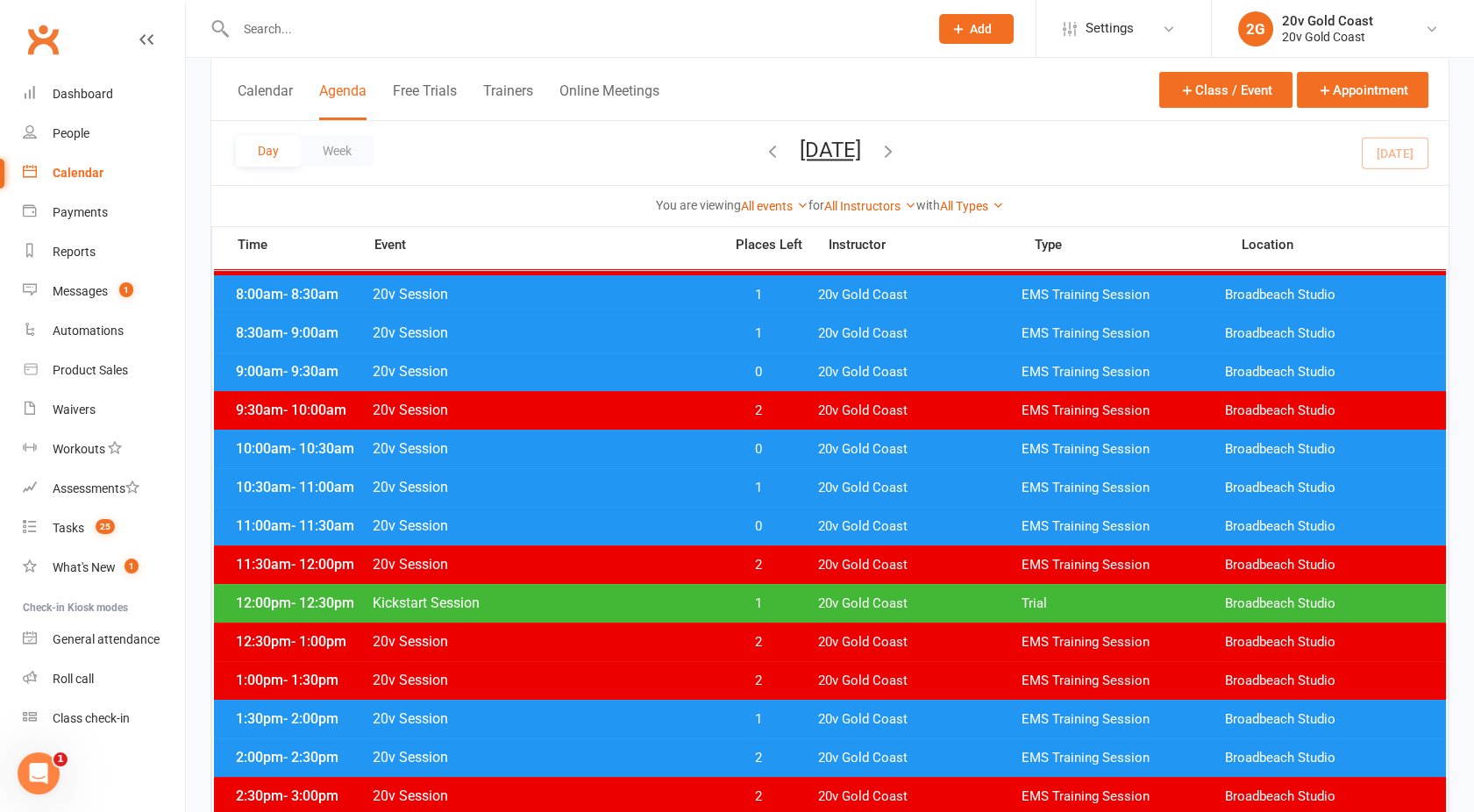
scroll to position [260, 0]
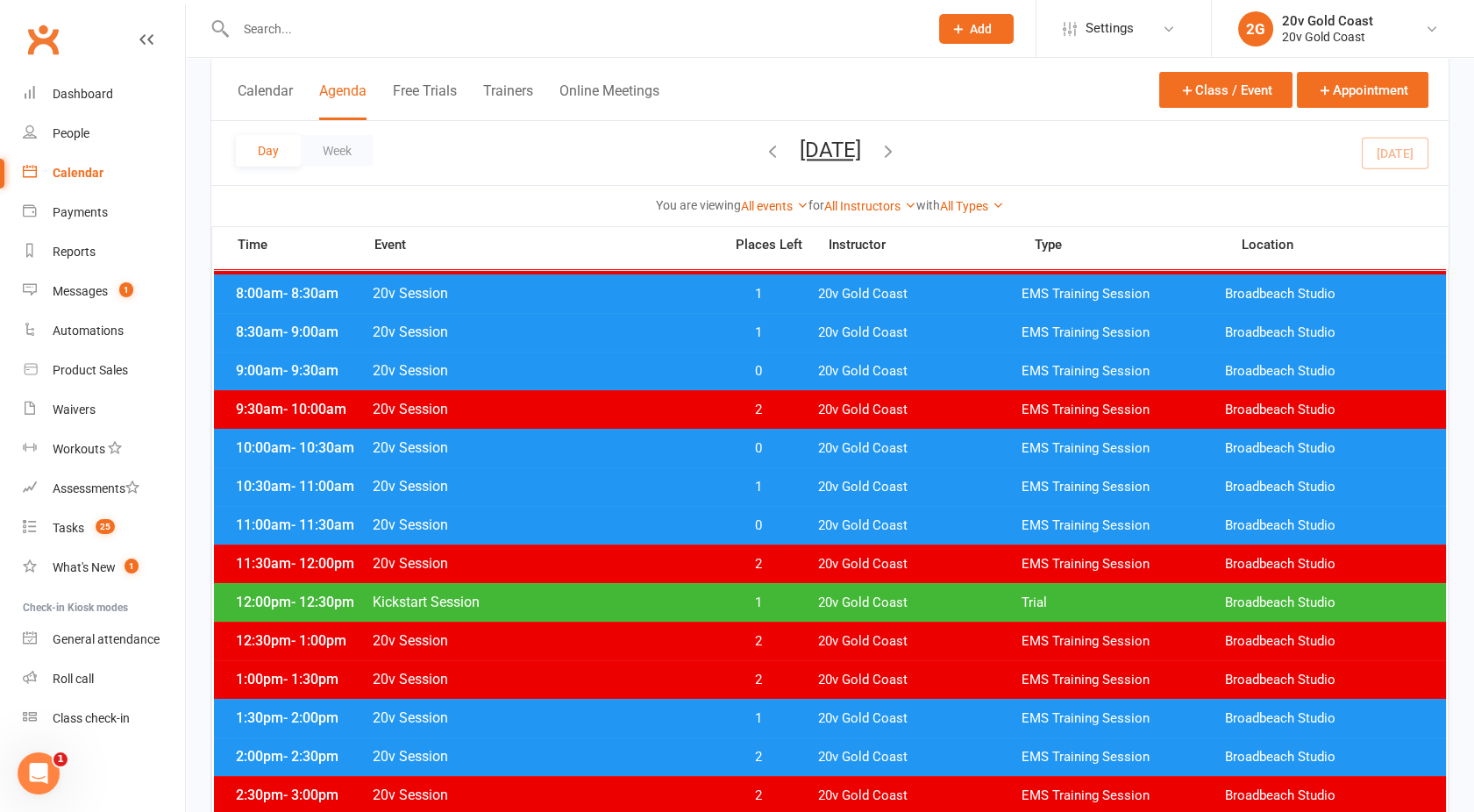
click at [563, 481] on span "20v Session" at bounding box center [542, 486] width 341 height 16
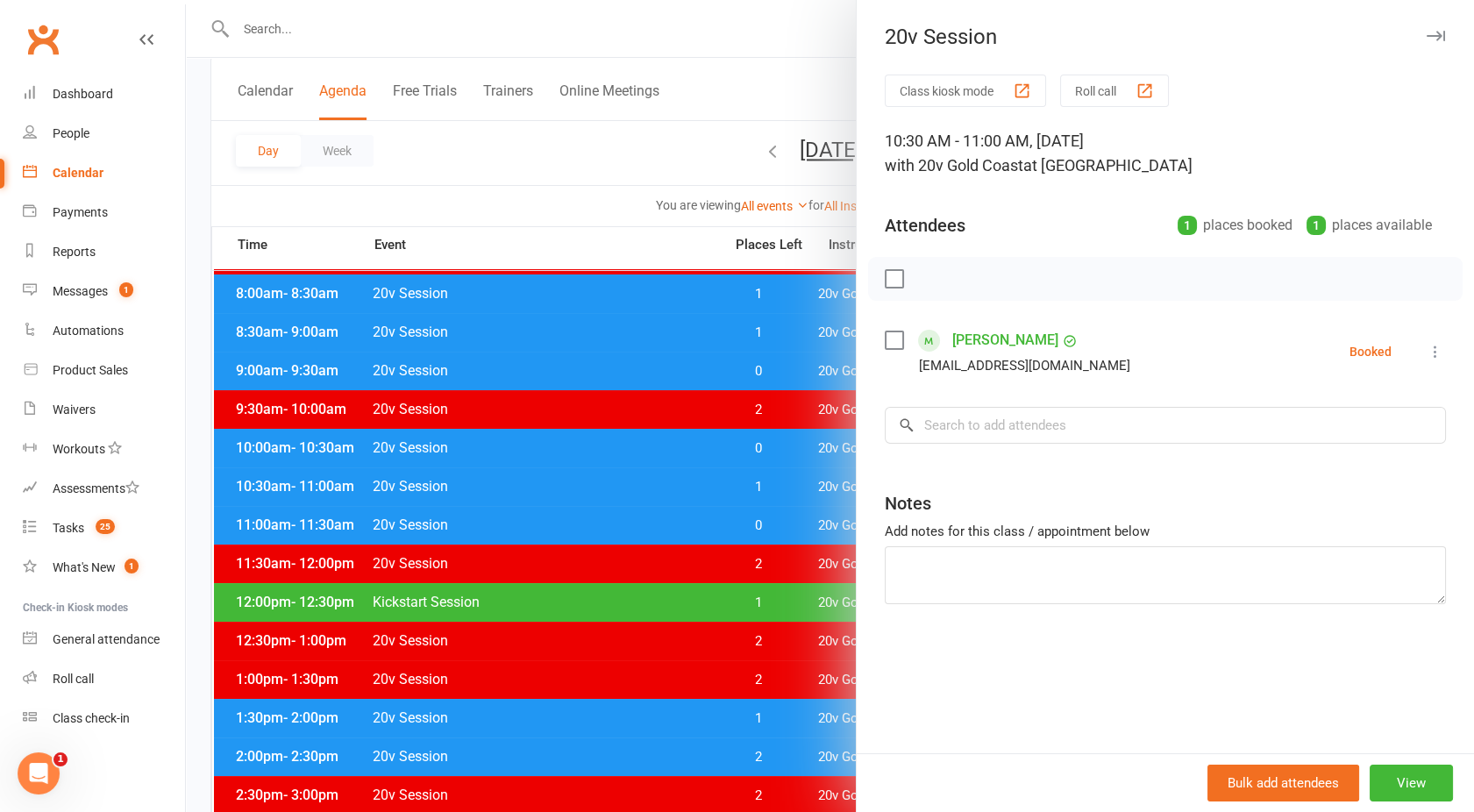
click at [563, 481] on div at bounding box center [829, 406] width 1288 height 812
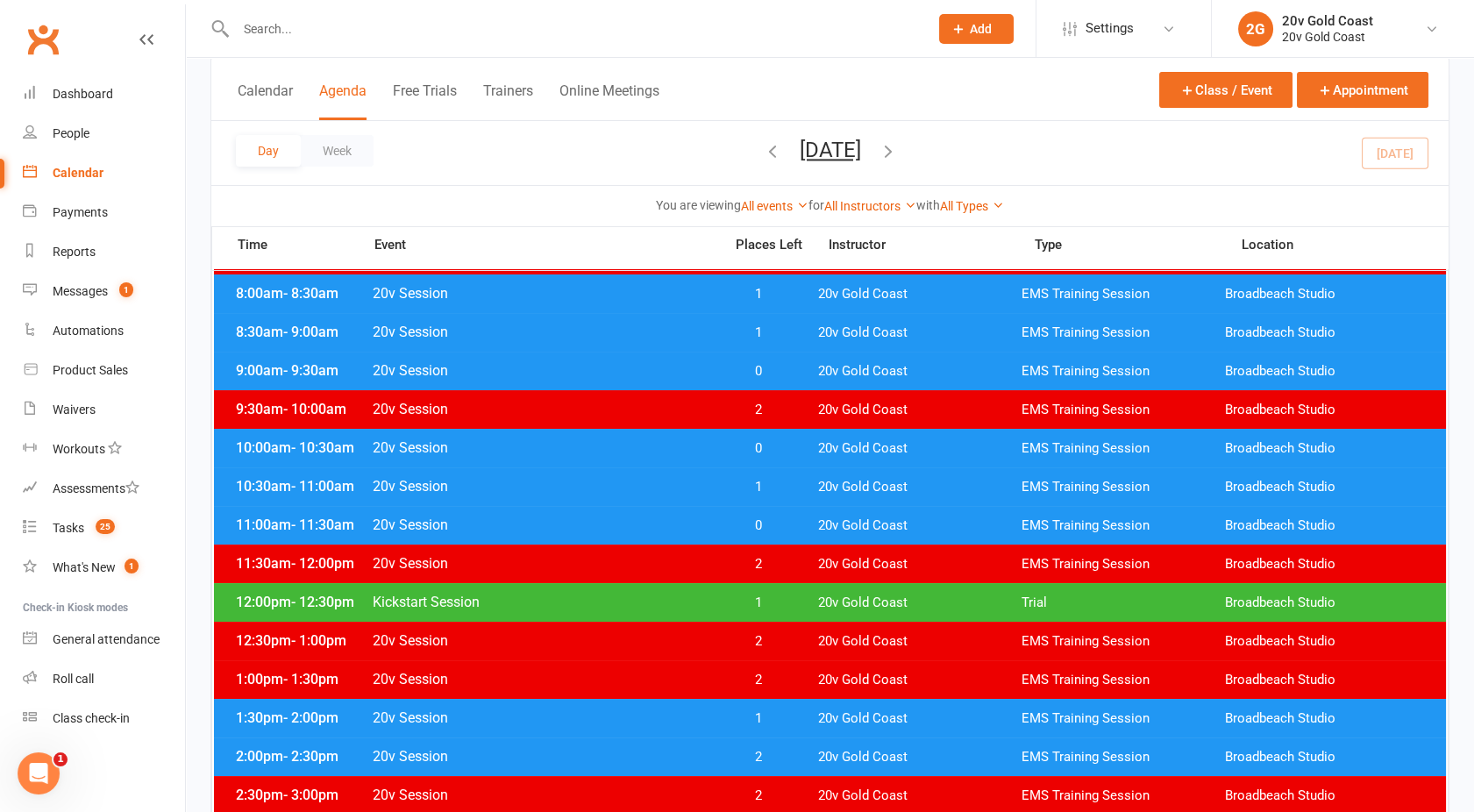
click at [563, 481] on span "20v Session" at bounding box center [542, 486] width 341 height 16
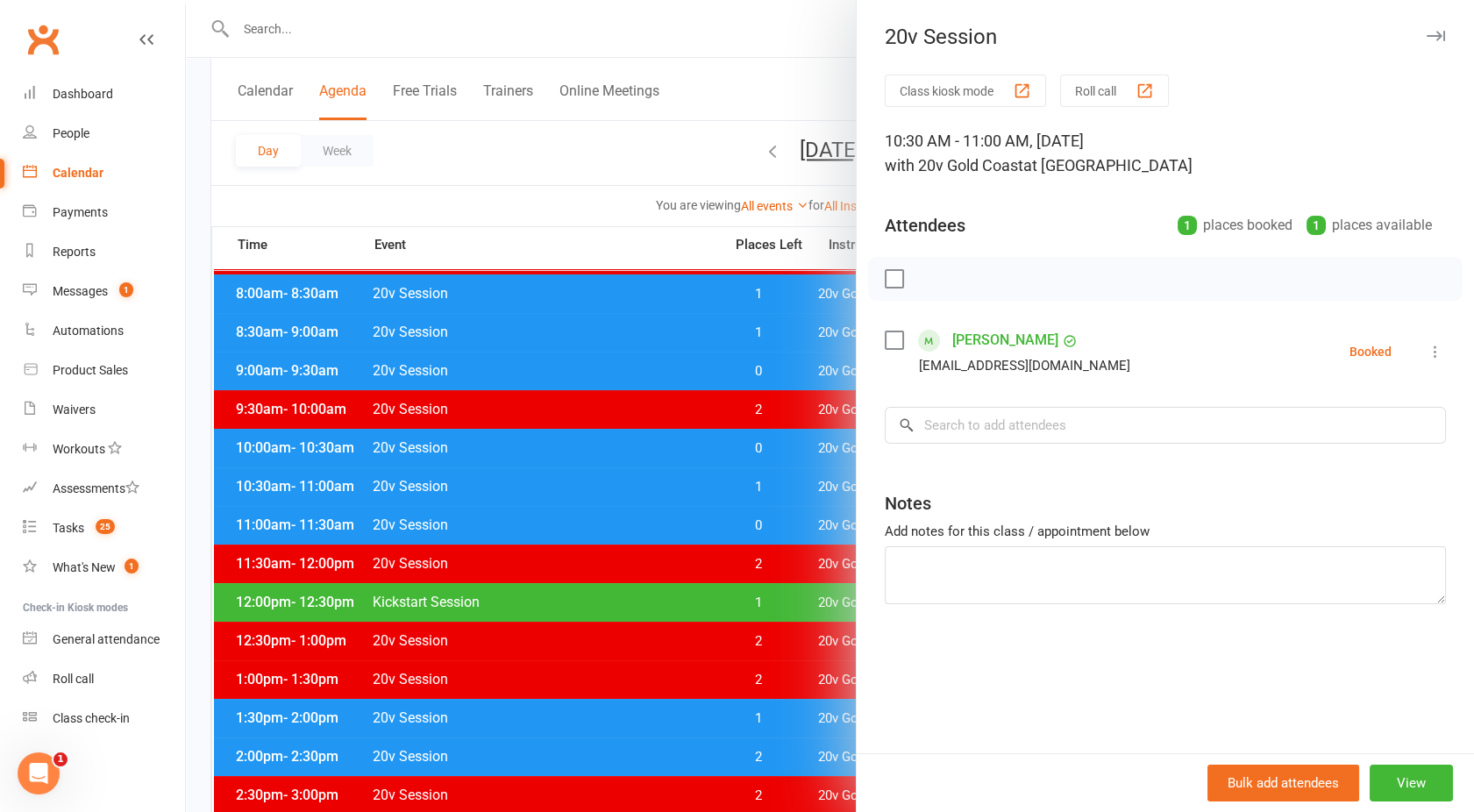
click at [621, 600] on div at bounding box center [829, 406] width 1288 height 812
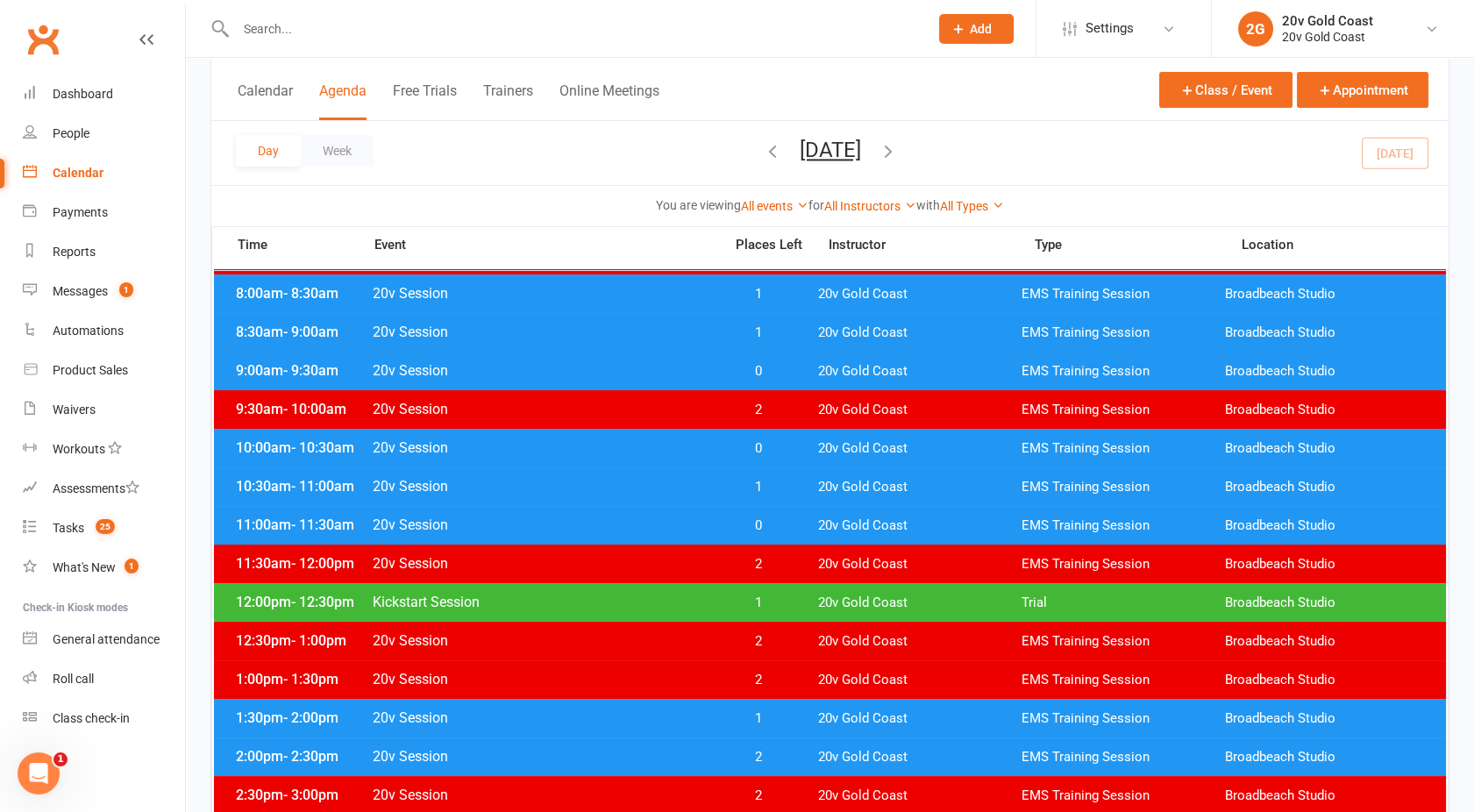
click at [621, 600] on span "Kickstart Session" at bounding box center [542, 602] width 341 height 16
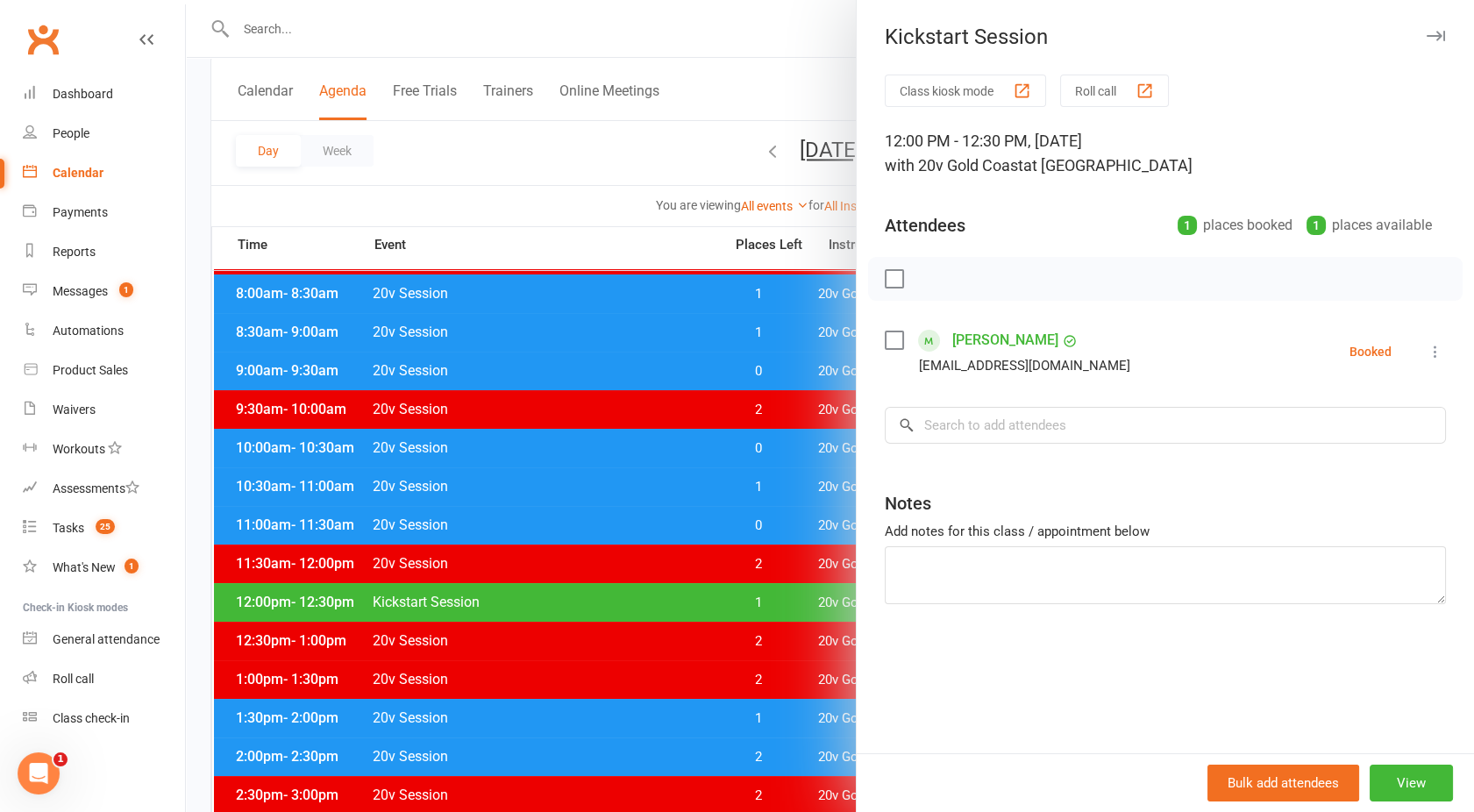
click at [621, 600] on div at bounding box center [829, 406] width 1288 height 812
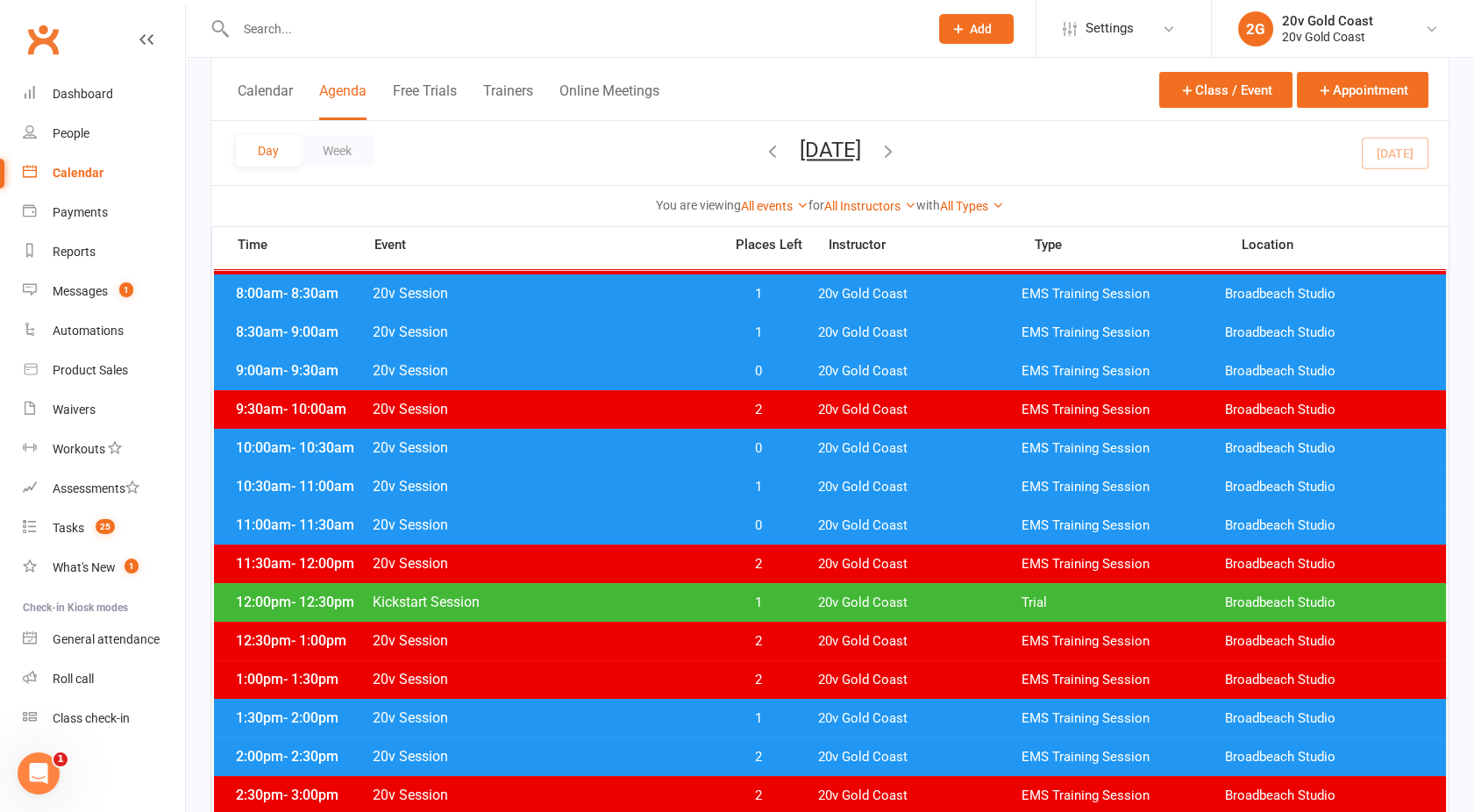
click at [681, 486] on span "20v Session" at bounding box center [542, 486] width 341 height 16
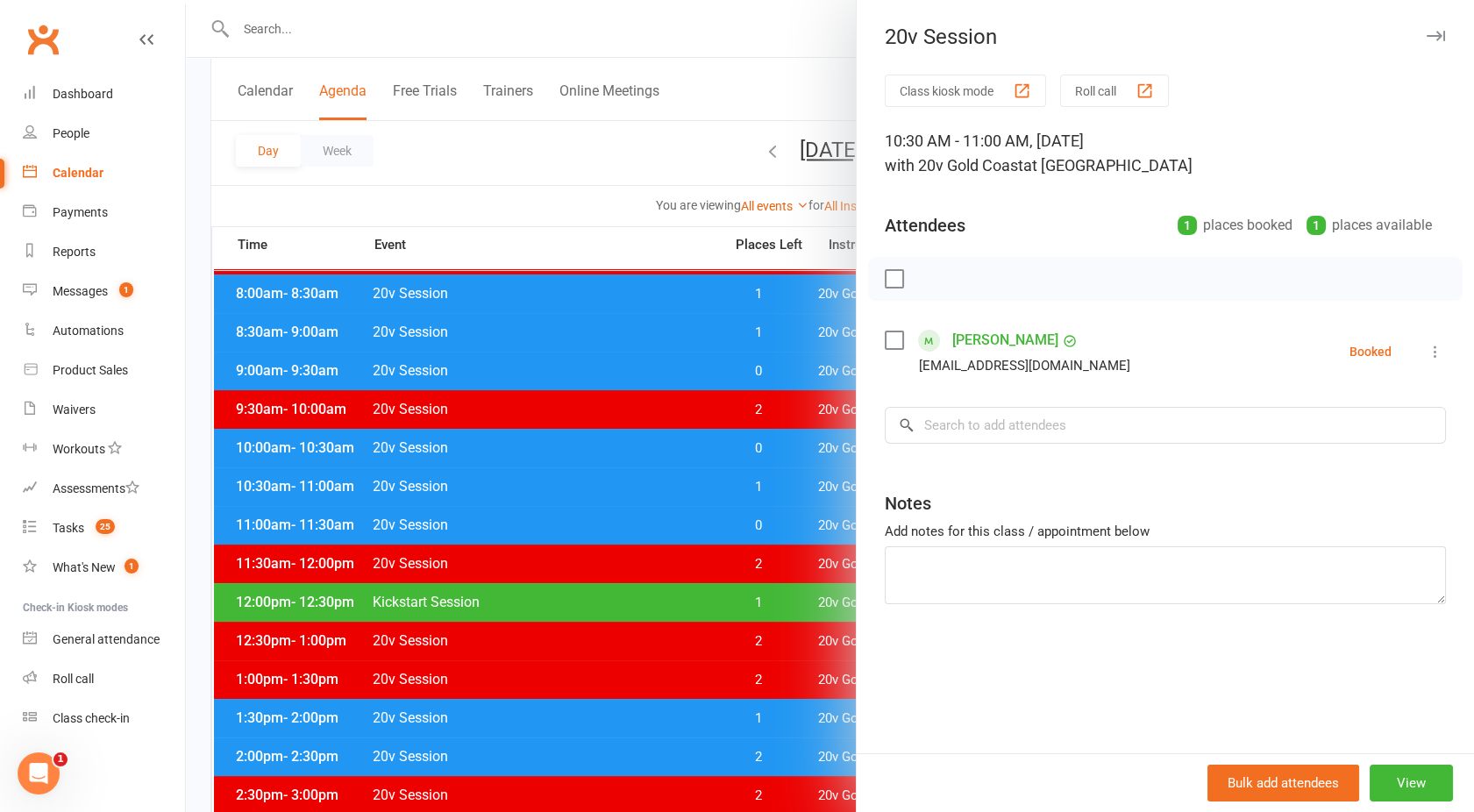
click at [965, 341] on link "[PERSON_NAME]" at bounding box center [1006, 340] width 106 height 28
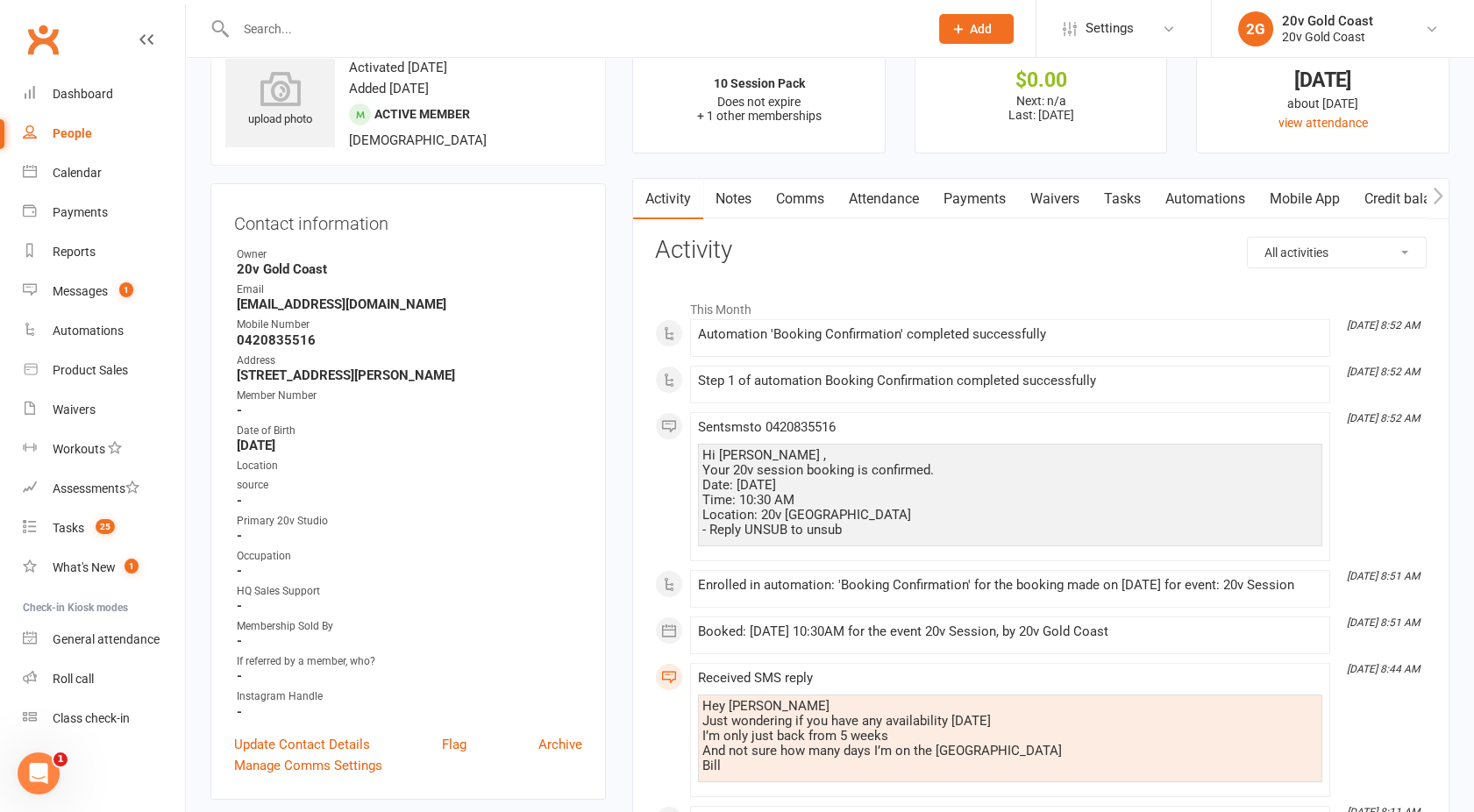
scroll to position [54, 0]
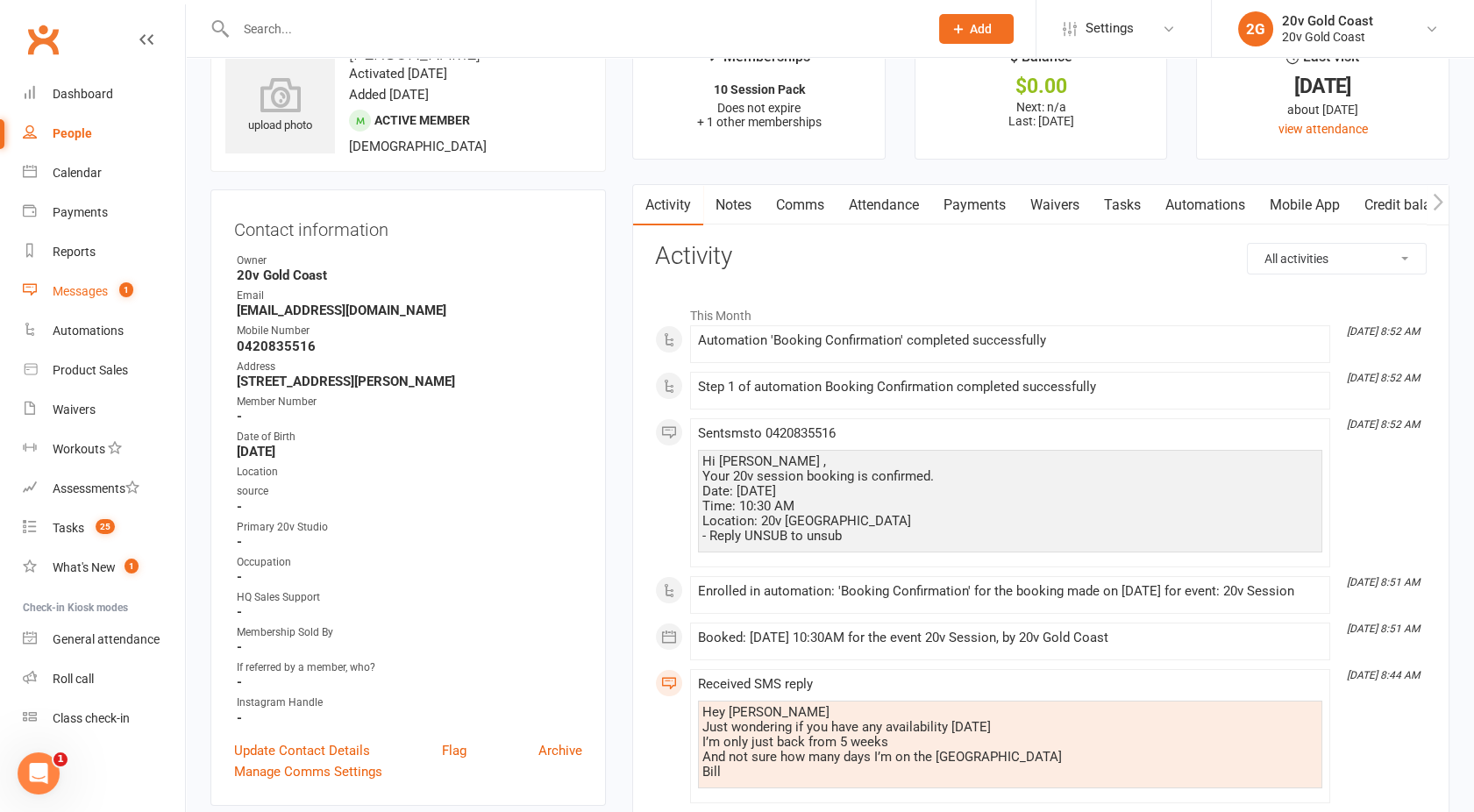
click at [80, 290] on div "Messages" at bounding box center [80, 291] width 55 height 14
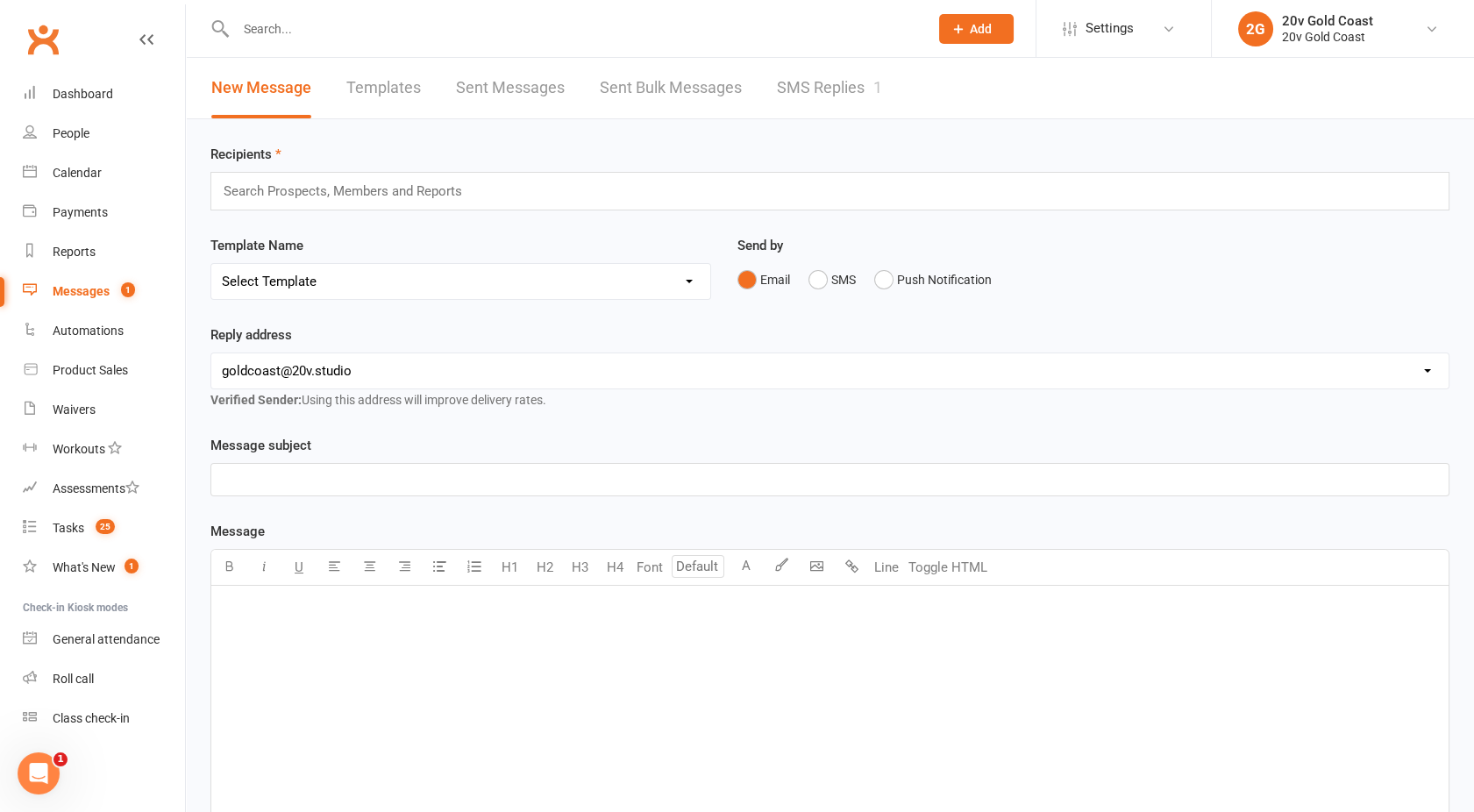
click at [858, 84] on link "SMS Replies 1" at bounding box center [830, 88] width 105 height 61
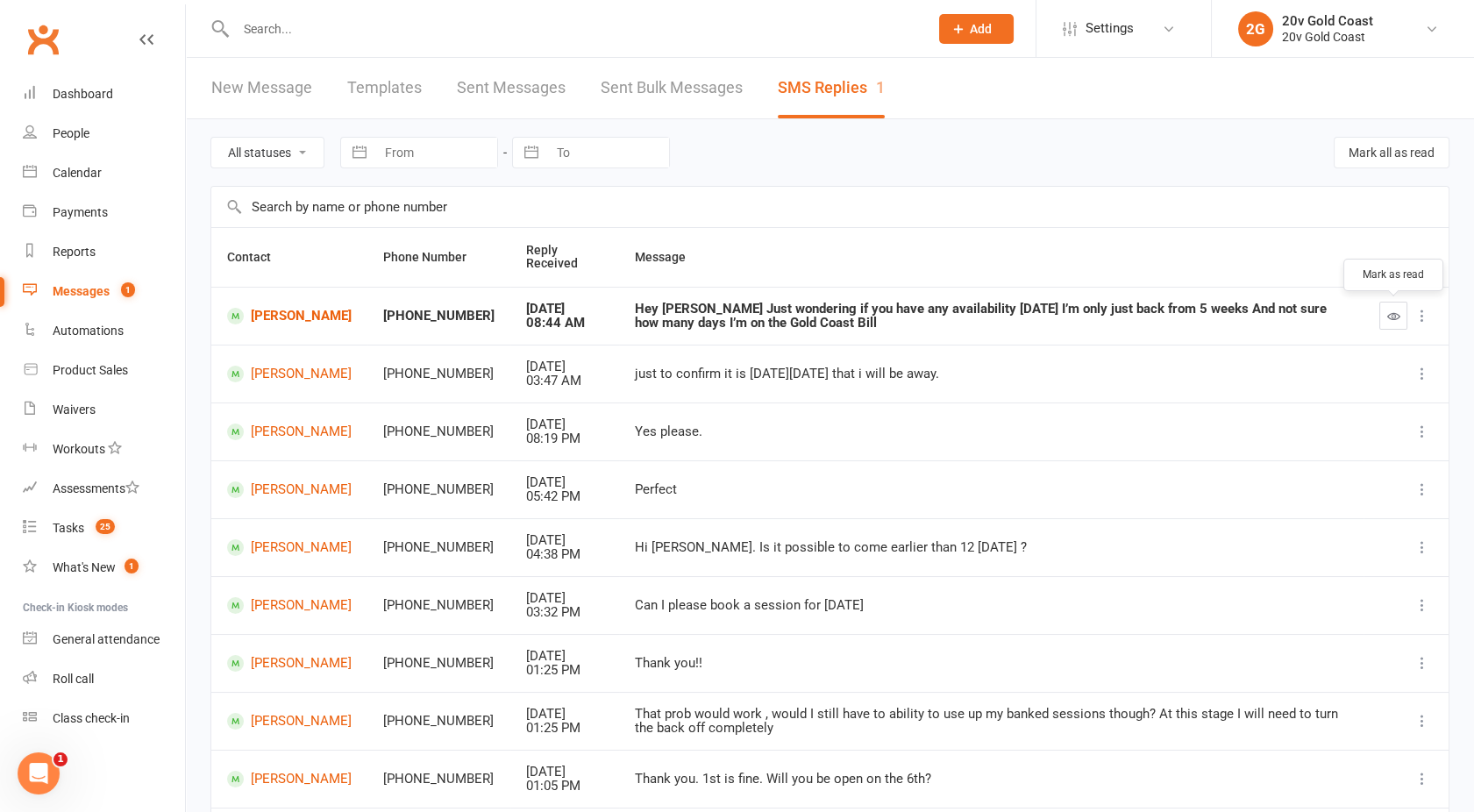
click at [1399, 306] on button "button" at bounding box center [1393, 316] width 28 height 28
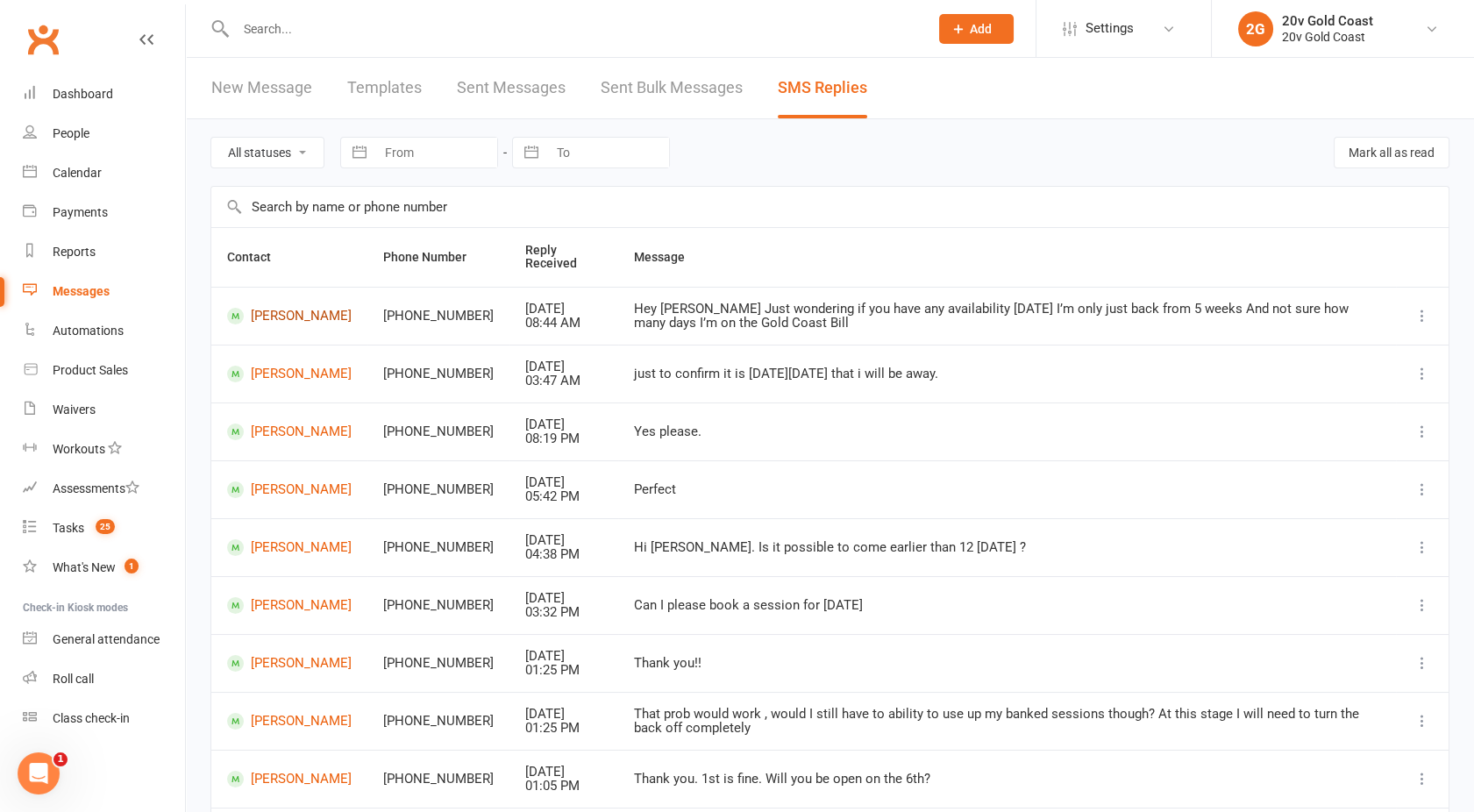
click at [294, 315] on link "[PERSON_NAME]" at bounding box center [289, 316] width 125 height 16
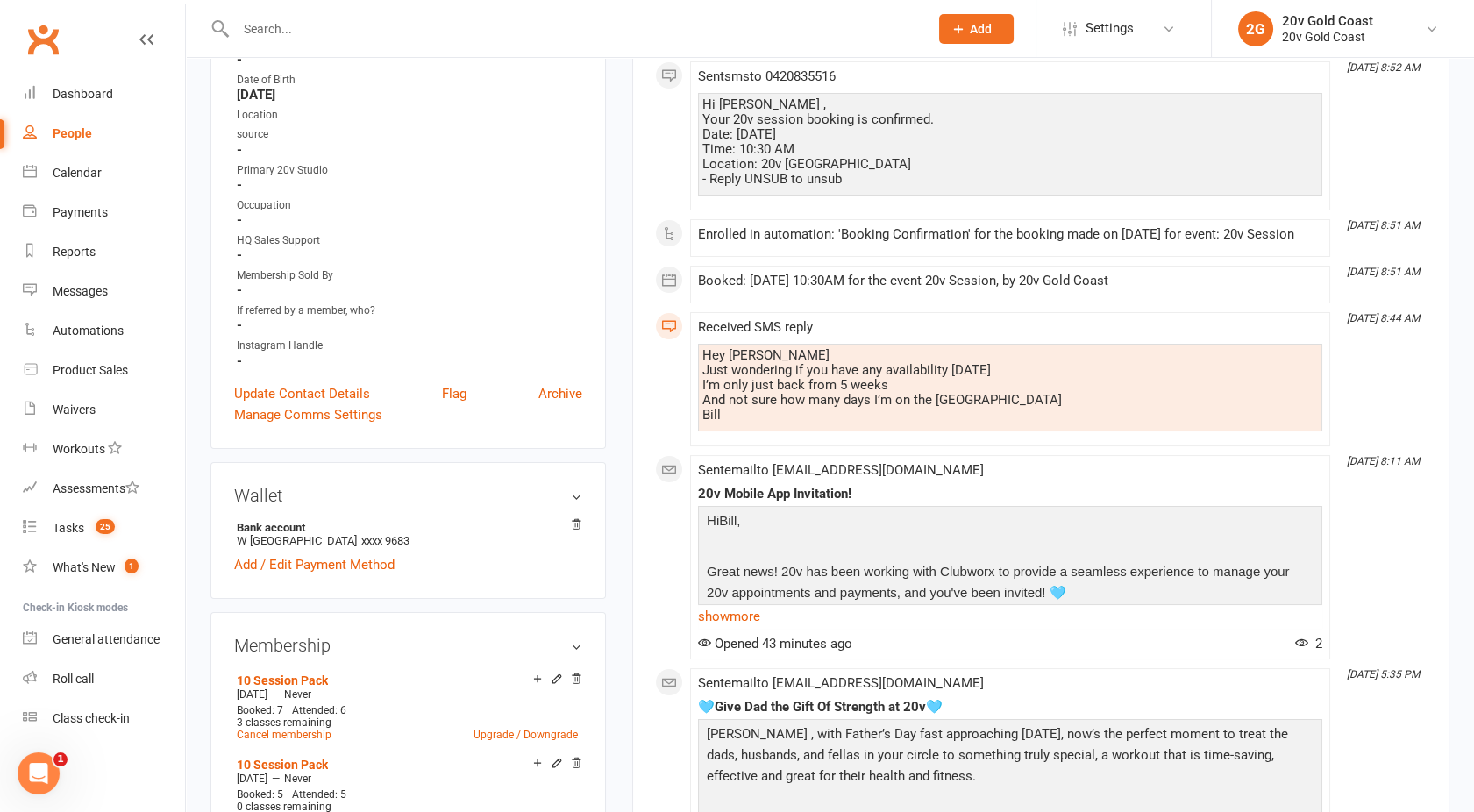
scroll to position [408, 0]
click at [732, 617] on link "show more" at bounding box center [1010, 618] width 625 height 25
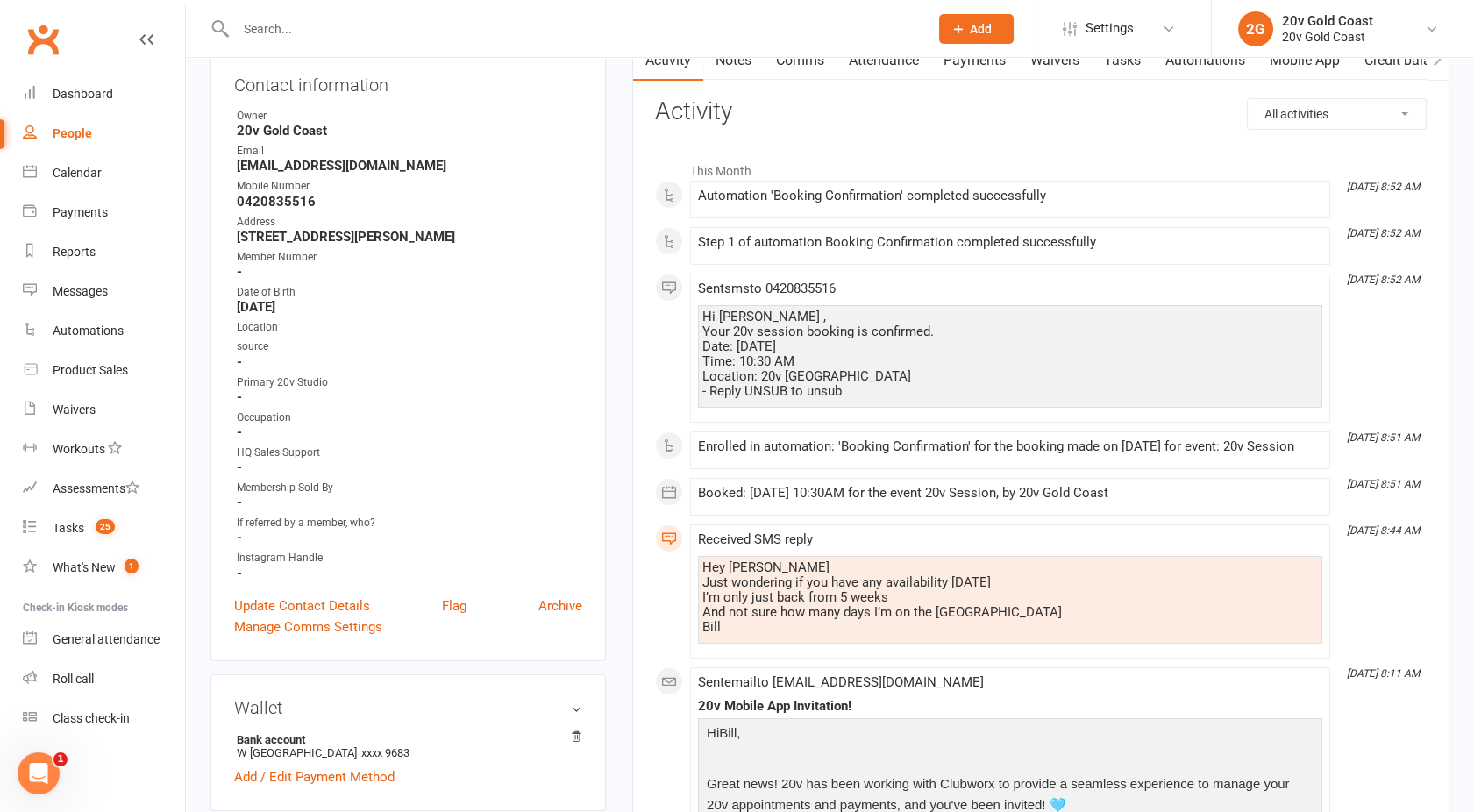
scroll to position [0, 0]
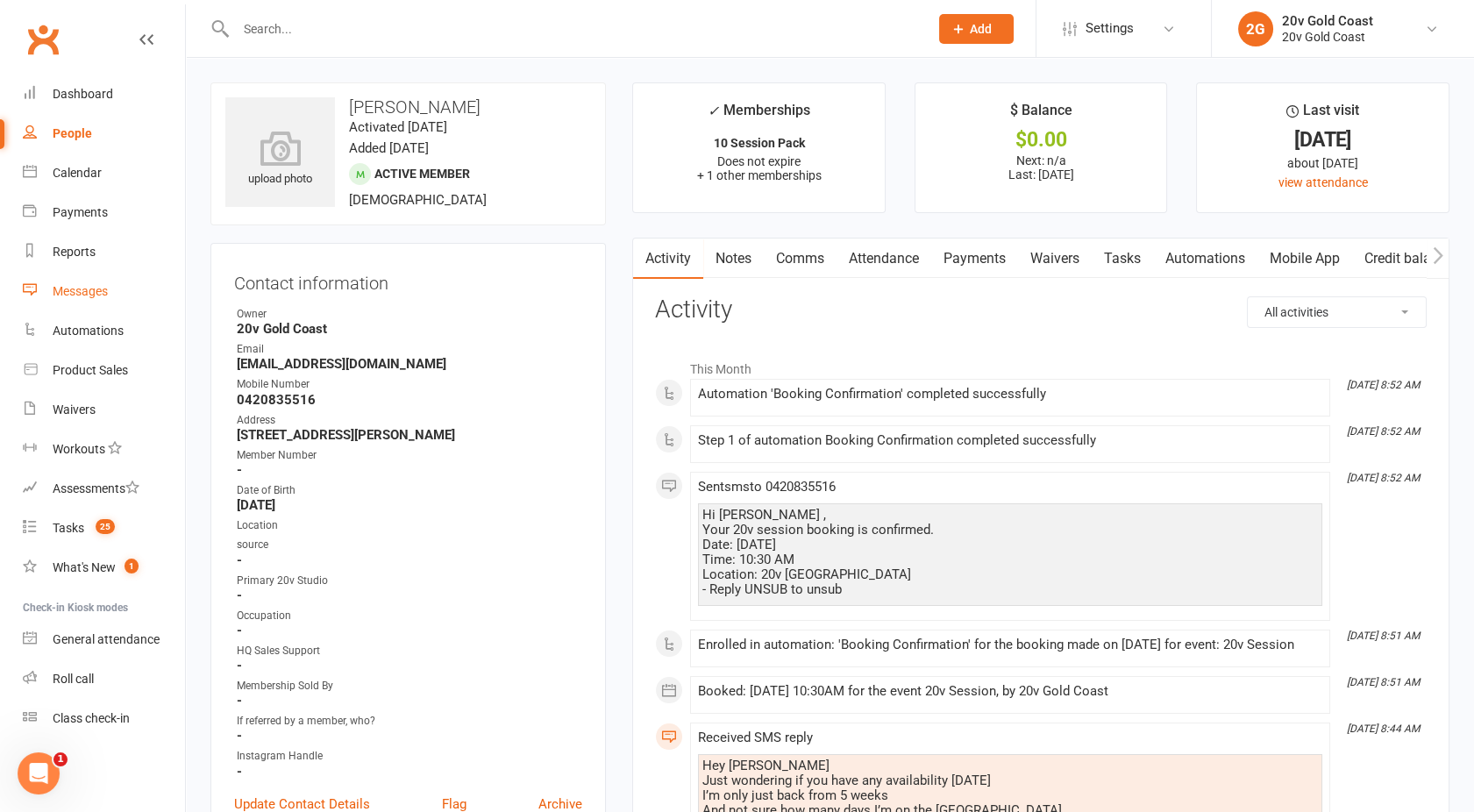
click at [87, 291] on div "Messages" at bounding box center [80, 291] width 55 height 14
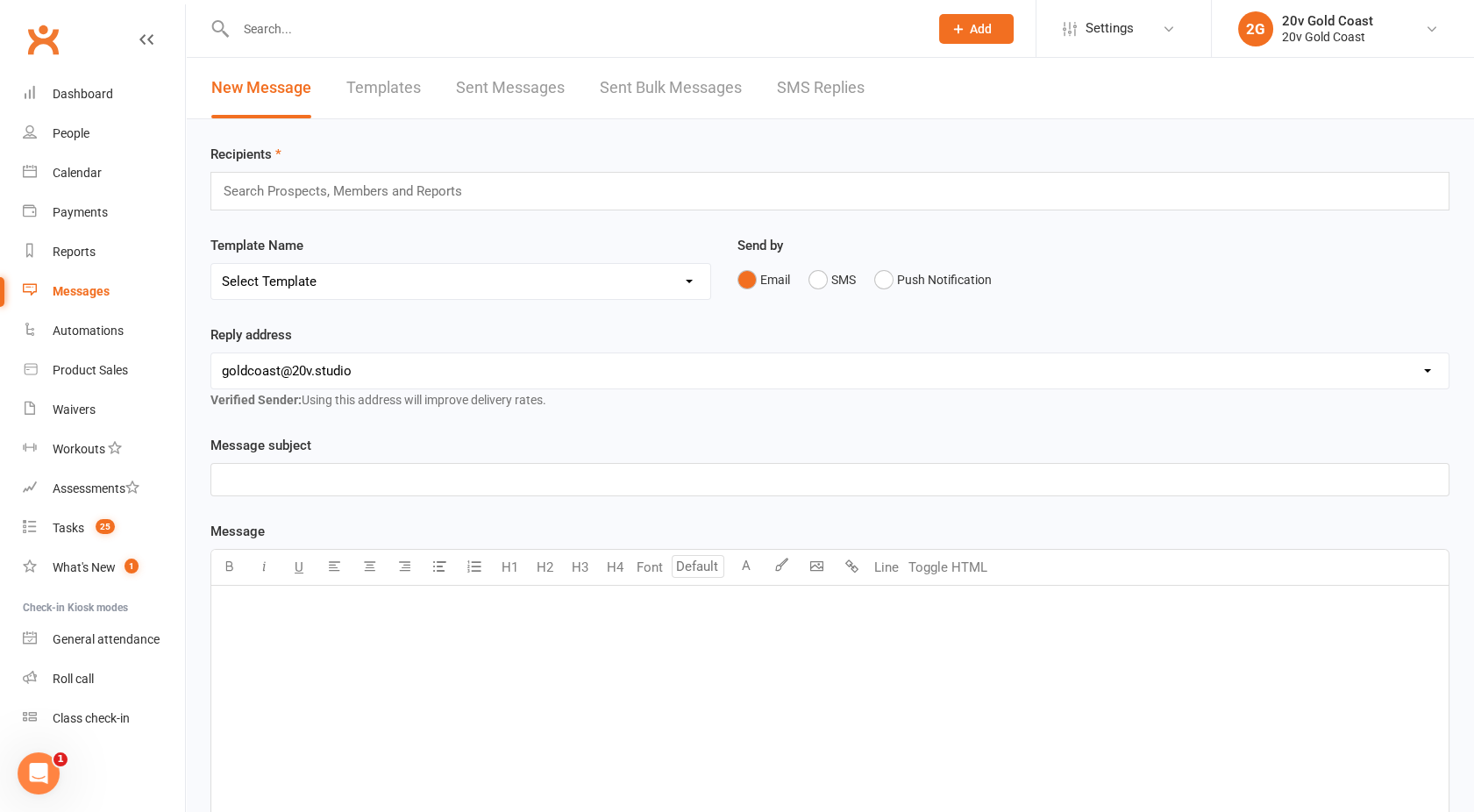
click at [833, 113] on link "SMS Replies" at bounding box center [821, 88] width 87 height 61
